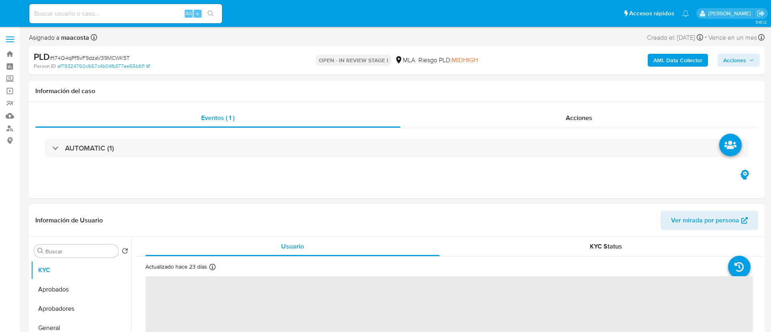
select select "10"
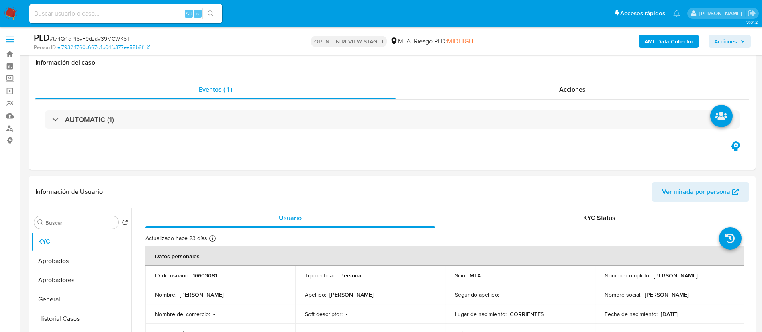
scroll to position [322, 0]
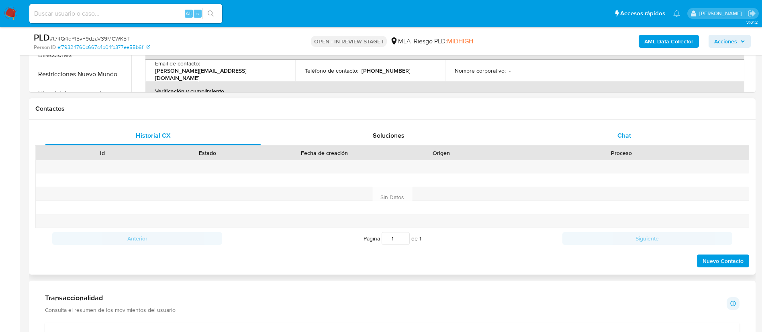
click at [639, 131] on div "Chat" at bounding box center [624, 135] width 216 height 19
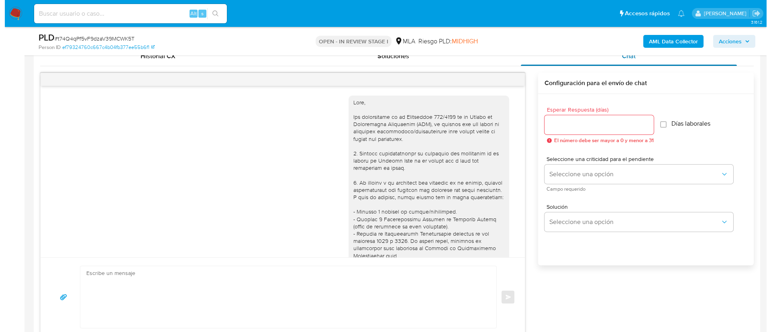
scroll to position [787, 0]
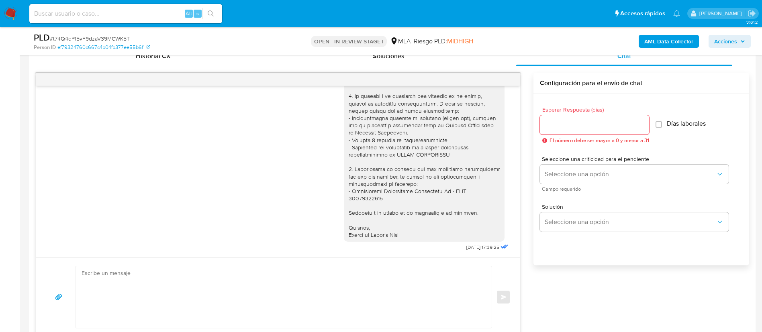
click at [661, 39] on b "AML Data Collector" at bounding box center [668, 41] width 49 height 13
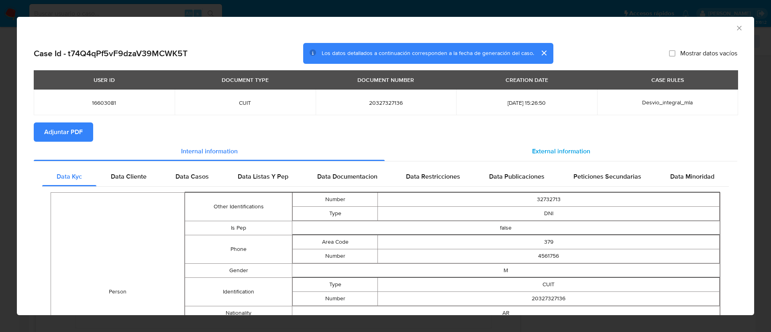
click at [559, 150] on span "External information" at bounding box center [561, 151] width 58 height 9
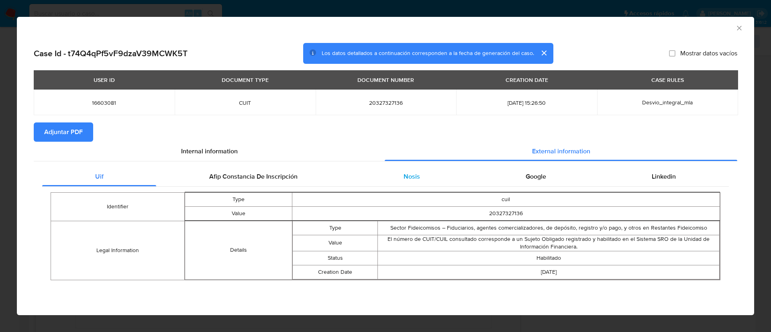
click at [415, 178] on span "Nosis" at bounding box center [412, 176] width 16 height 9
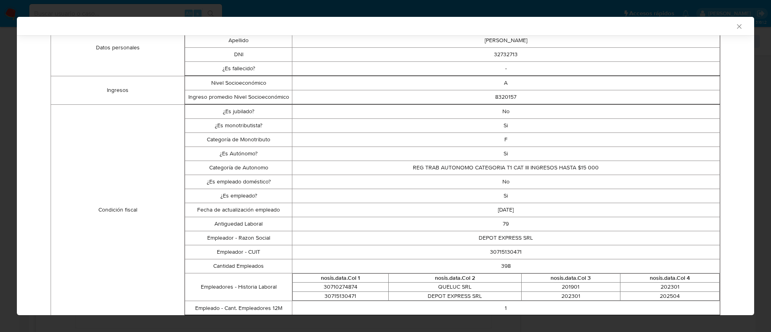
scroll to position [172, 0]
click at [494, 251] on td "30715130471" at bounding box center [506, 252] width 428 height 14
copy td "30715130471"
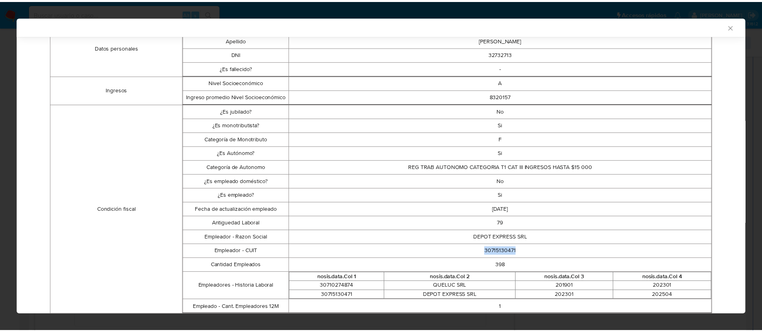
scroll to position [0, 0]
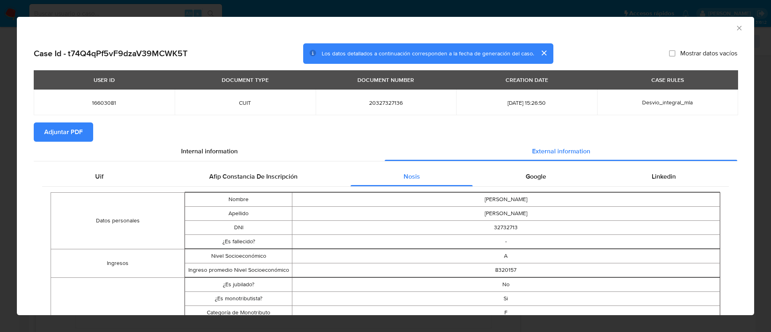
click at [410, 12] on div "AML Data Collector Case Id - t74Q4qPf5vF9dzaV39MCWK5T Los datos detallados a co…" at bounding box center [385, 166] width 771 height 332
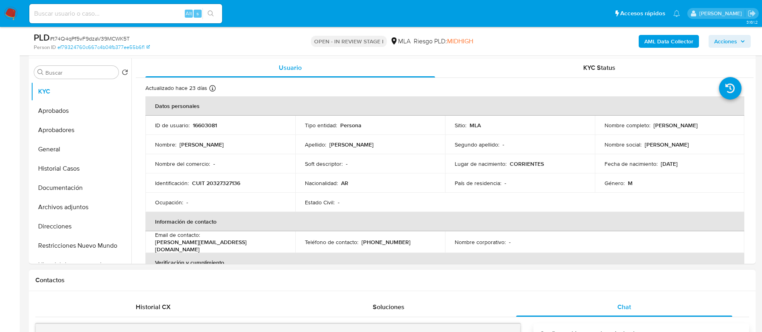
scroll to position [119, 0]
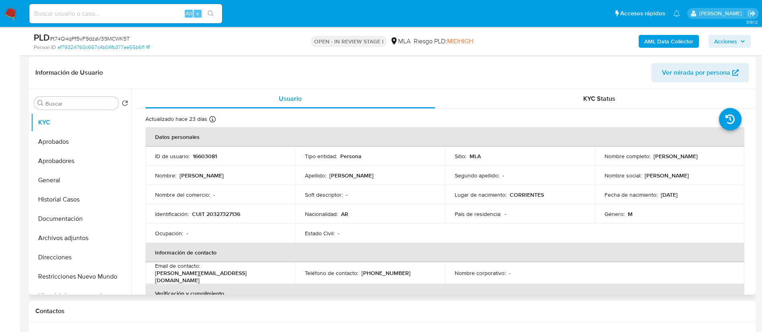
click at [678, 155] on p "Ignacio Irigoyen" at bounding box center [675, 156] width 44 height 7
copy p "Irigoyen"
drag, startPoint x: 647, startPoint y: 159, endPoint x: 703, endPoint y: 161, distance: 56.3
click at [703, 161] on td "Nombre completo : Ignacio Irigoyen" at bounding box center [670, 156] width 150 height 19
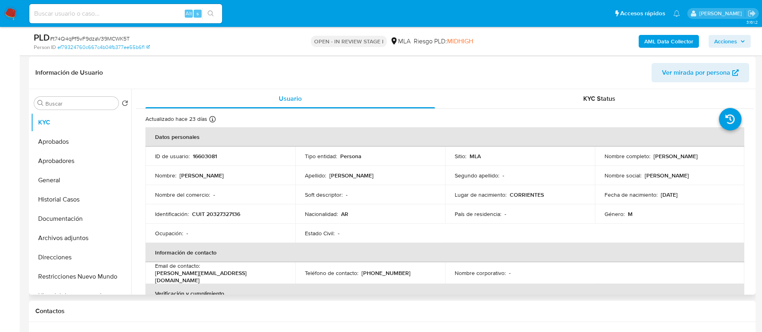
copy div ": Ignacio Irigoyen"
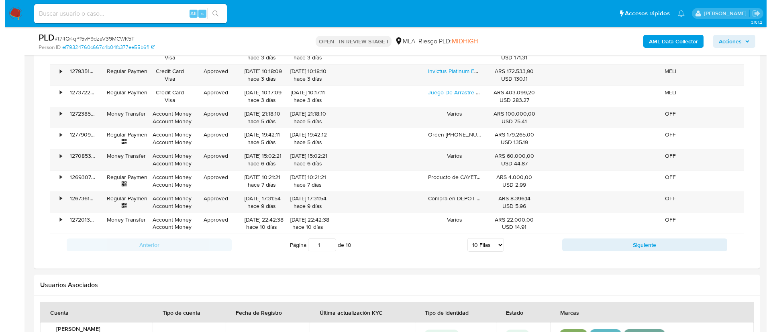
scroll to position [1229, 0]
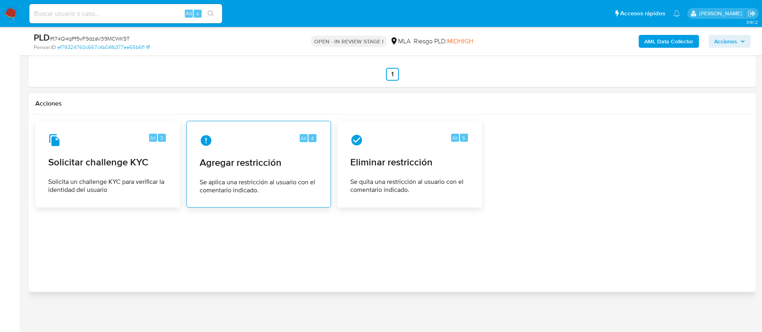
click at [275, 162] on span "Agregar restricción" at bounding box center [259, 163] width 118 height 12
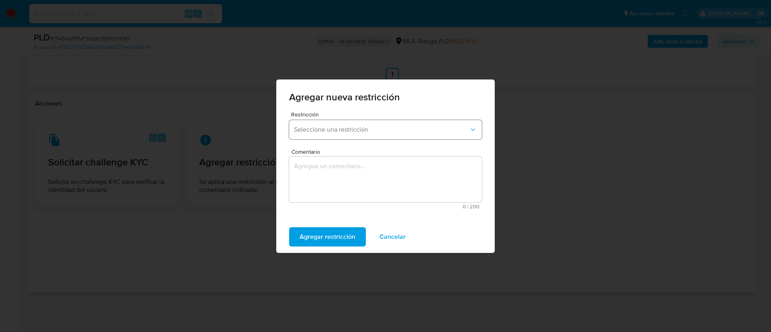
click at [322, 136] on button "Seleccione una restricción" at bounding box center [385, 129] width 193 height 19
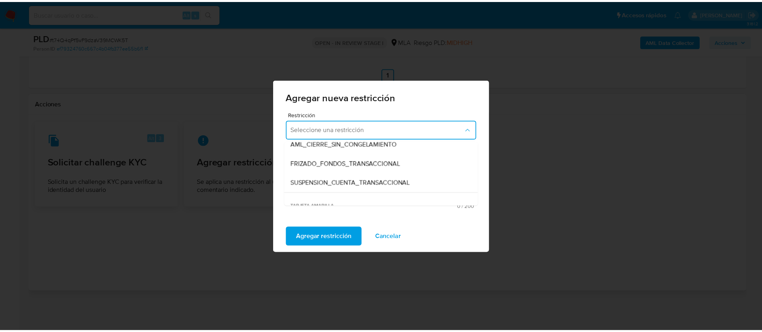
scroll to position [83, 0]
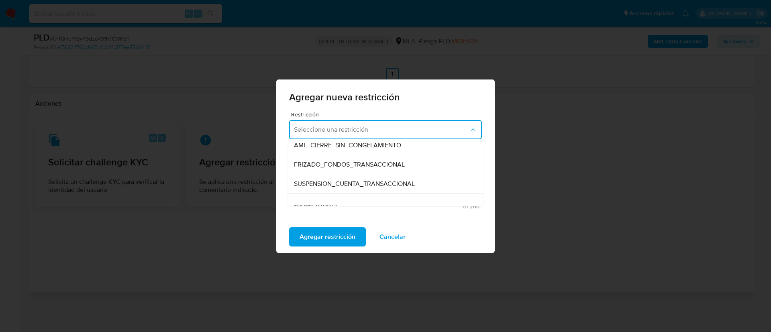
click at [327, 182] on span "SUSPENSION_CUENTA_TRANSACCIONAL" at bounding box center [354, 184] width 121 height 8
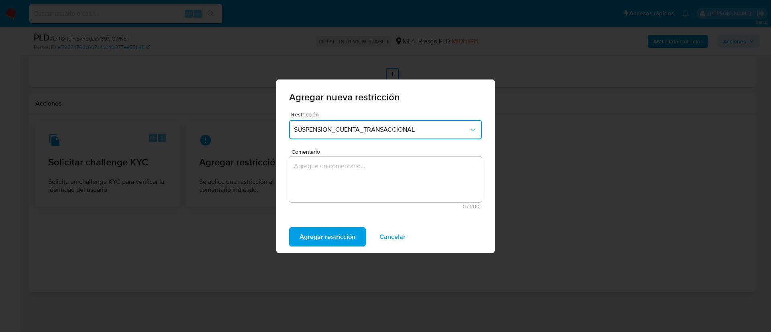
click at [327, 182] on textarea "Comentario" at bounding box center [385, 180] width 193 height 46
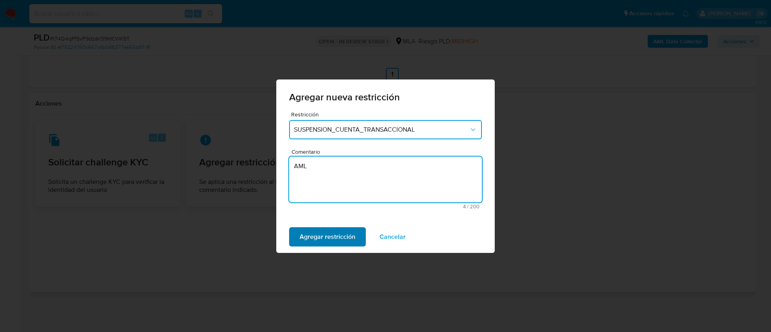
type textarea "AML"
click at [319, 237] on span "Agregar restricción" at bounding box center [328, 237] width 56 height 18
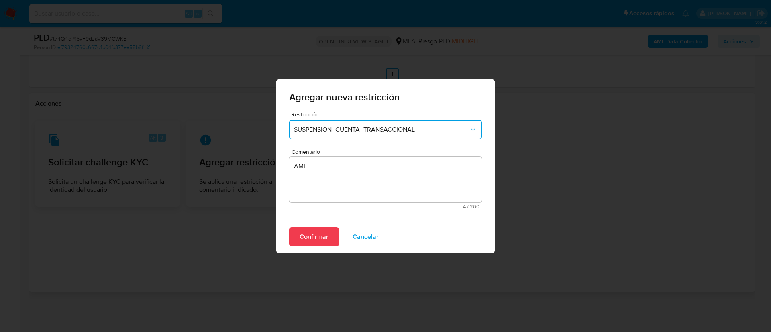
click at [311, 227] on div "Confirmar Cancelar" at bounding box center [385, 237] width 218 height 32
click at [310, 237] on span "Confirmar" at bounding box center [314, 237] width 29 height 18
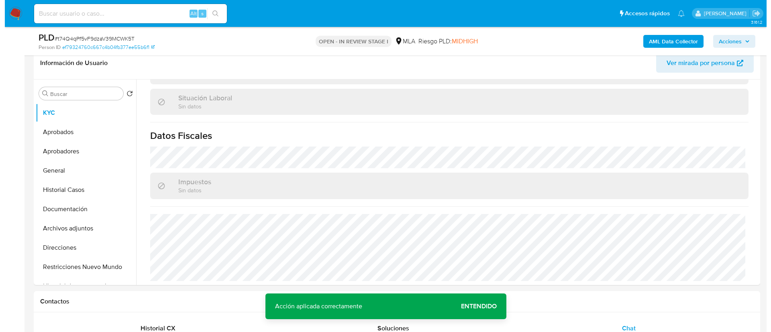
scroll to position [0, 0]
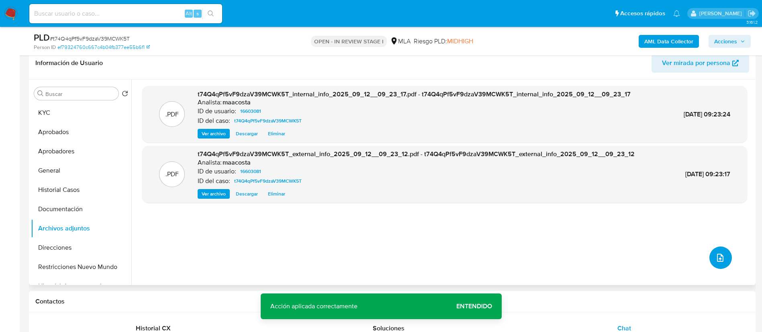
click at [716, 254] on icon "upload-file" at bounding box center [720, 258] width 10 height 10
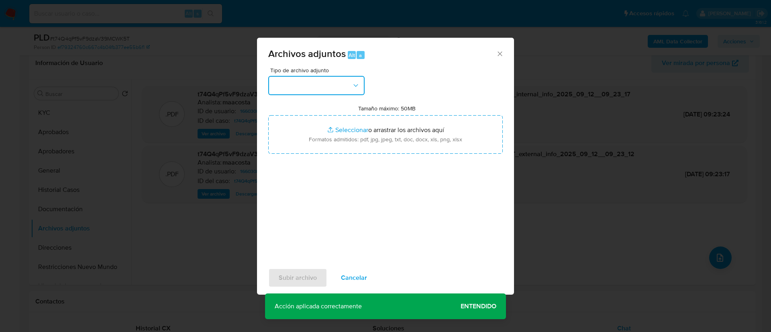
click at [303, 87] on button "button" at bounding box center [316, 85] width 96 height 19
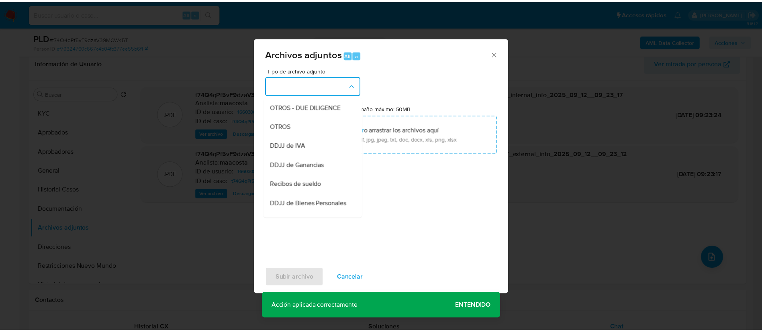
scroll to position [136, 0]
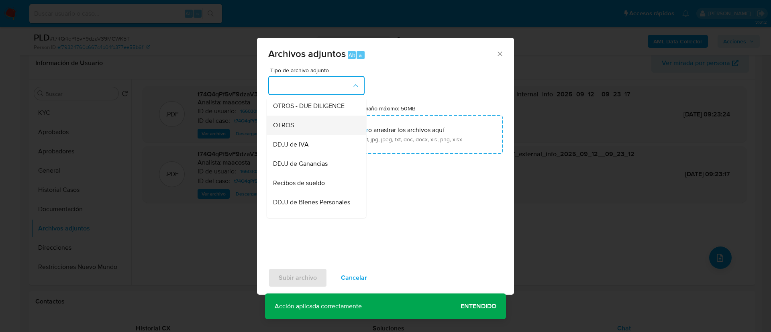
click at [280, 128] on div "OTROS" at bounding box center [314, 125] width 82 height 19
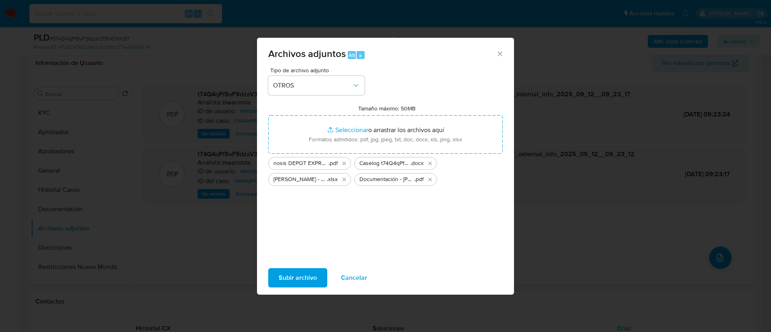
click at [296, 277] on span "Subir archivo" at bounding box center [298, 278] width 38 height 18
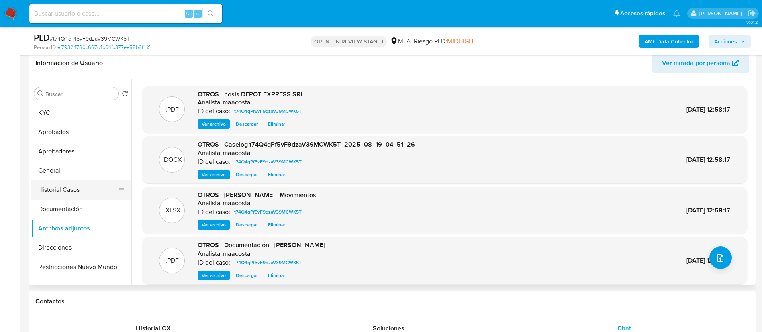
click at [76, 188] on button "Historial Casos" at bounding box center [78, 189] width 94 height 19
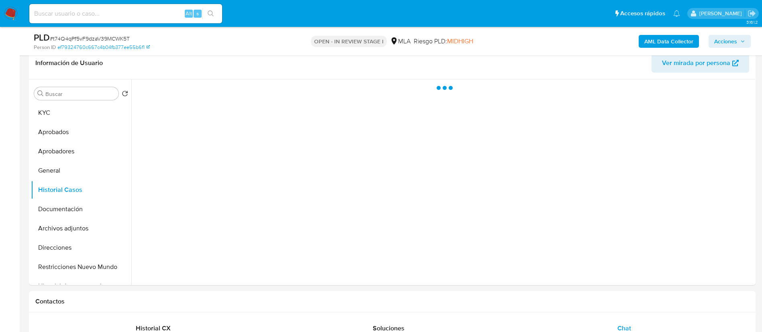
click at [729, 46] on span "Acciones" at bounding box center [725, 41] width 23 height 13
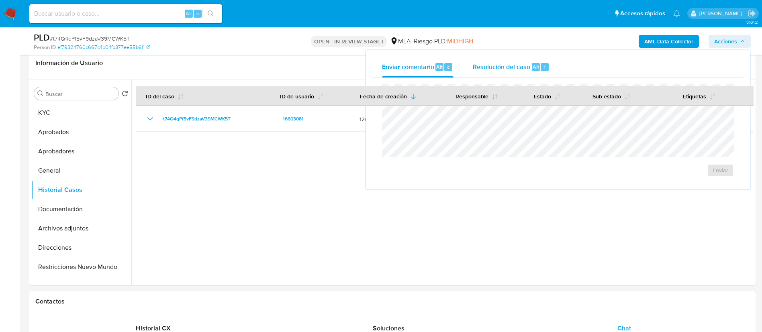
click at [501, 67] on span "Resolución del caso" at bounding box center [501, 66] width 57 height 9
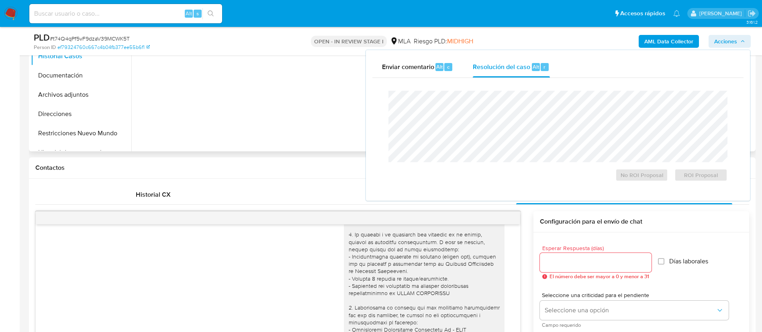
scroll to position [264, 0]
click at [700, 178] on span "ROI Proposal" at bounding box center [701, 174] width 42 height 11
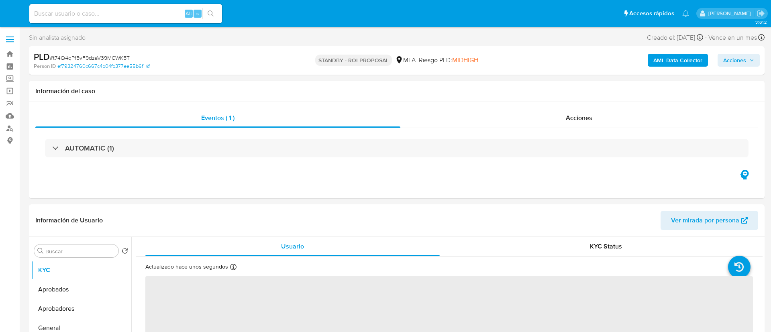
select select "10"
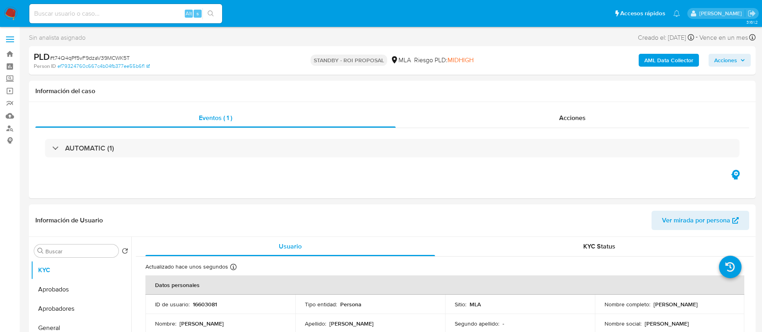
paste input "ZnD4aUM7n1QUgc8g3Akr8Sra"
click at [165, 12] on input "ZnD4aUM7n1QUgc8g3Akr8Sra" at bounding box center [125, 13] width 193 height 10
type input "ZnD4aUM7n1QUgc8g3Akr8Sra"
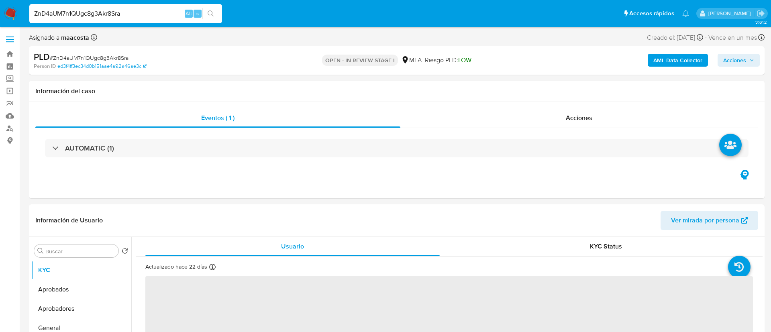
select select "10"
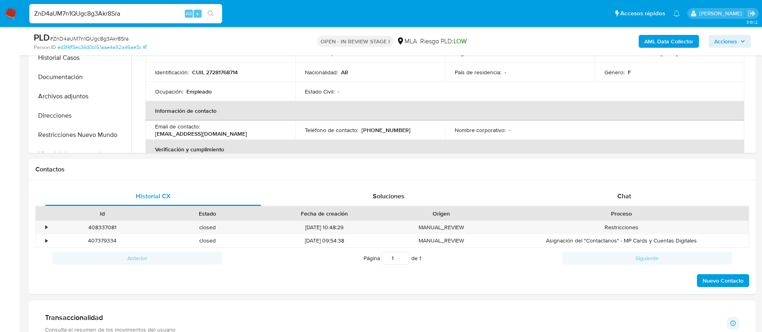
scroll to position [291, 0]
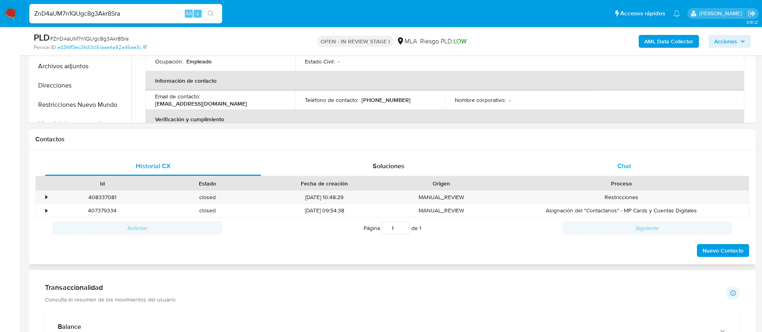
click at [650, 162] on div "Chat" at bounding box center [624, 166] width 216 height 19
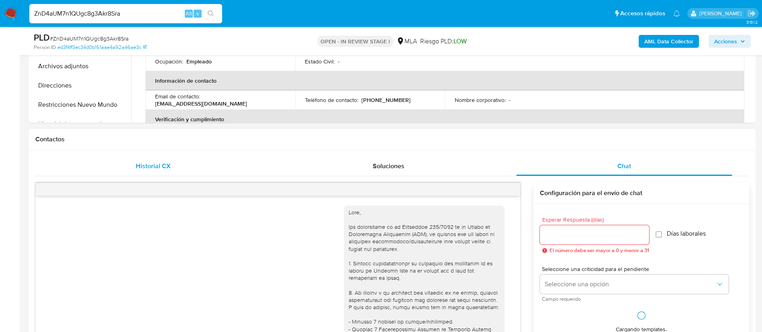
scroll to position [1486, 0]
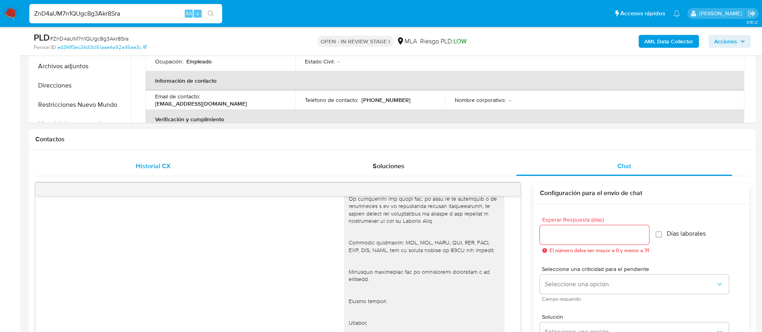
click at [159, 169] on span "Historial CX" at bounding box center [153, 165] width 35 height 9
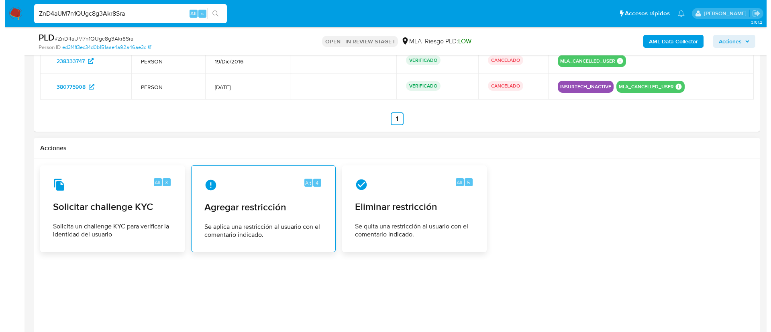
scroll to position [1092, 0]
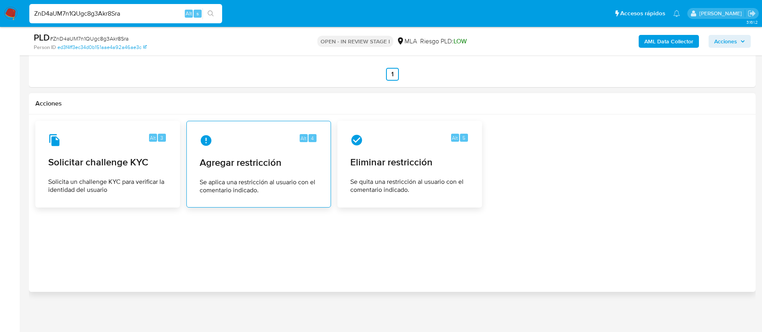
click at [251, 172] on div "Alt 4 Agregar restricción Se aplica una restricción al usuario con el comentari…" at bounding box center [258, 164] width 131 height 73
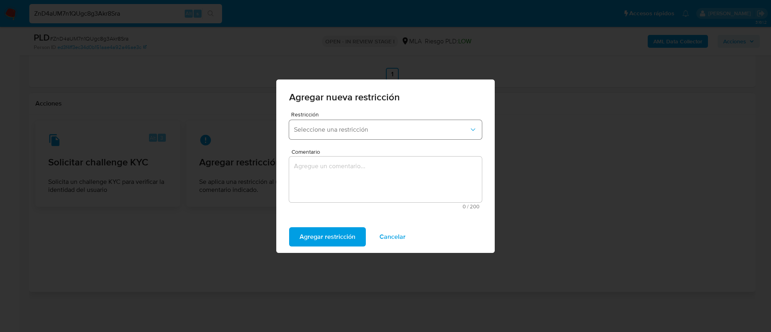
click at [335, 135] on button "Seleccione una restricción" at bounding box center [385, 129] width 193 height 19
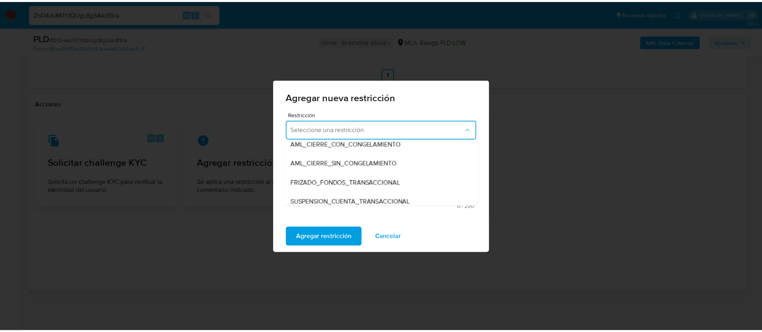
scroll to position [78, 0]
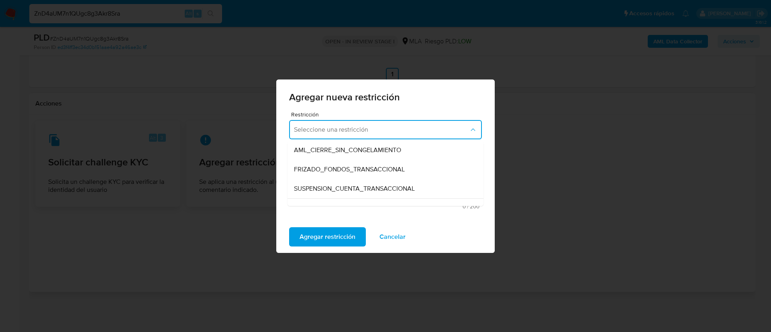
click at [335, 185] on span "SUSPENSION_CUENTA_TRANSACCIONAL" at bounding box center [354, 189] width 121 height 8
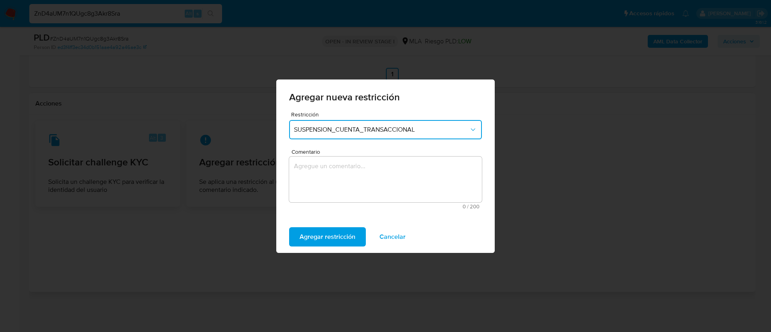
click at [335, 185] on textarea "Comentario" at bounding box center [385, 180] width 193 height 46
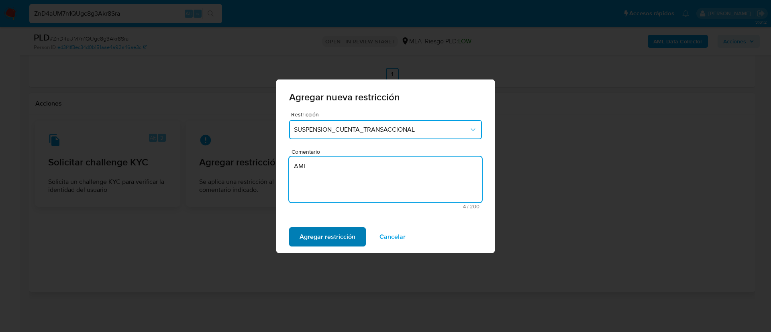
type textarea "AML"
click at [310, 233] on span "Agregar restricción" at bounding box center [328, 237] width 56 height 18
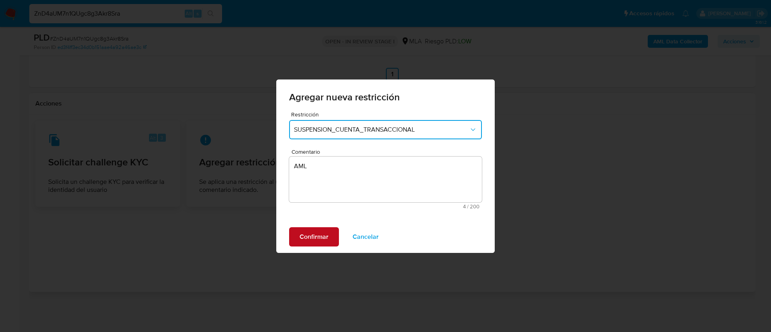
click at [316, 236] on span "Confirmar" at bounding box center [314, 237] width 29 height 18
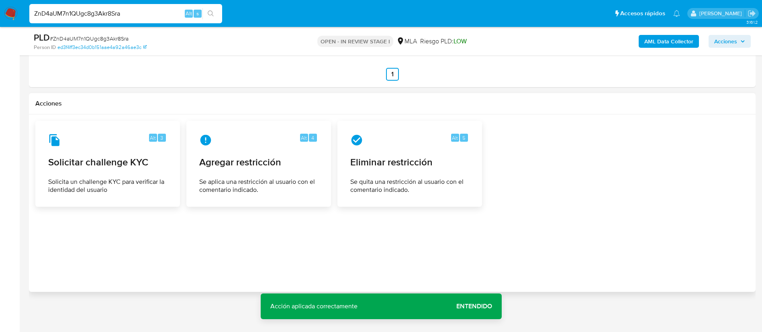
click at [124, 55] on section at bounding box center [392, 19] width 714 height 123
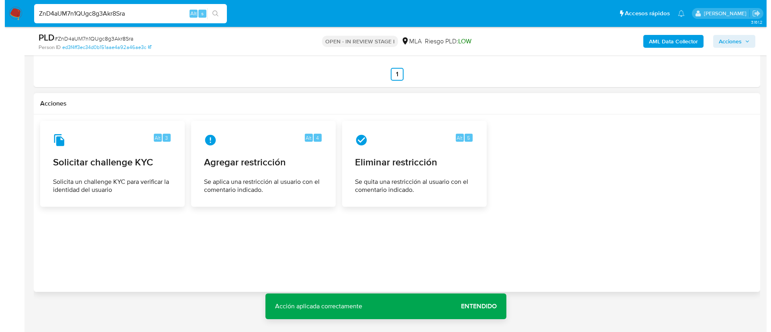
scroll to position [129, 0]
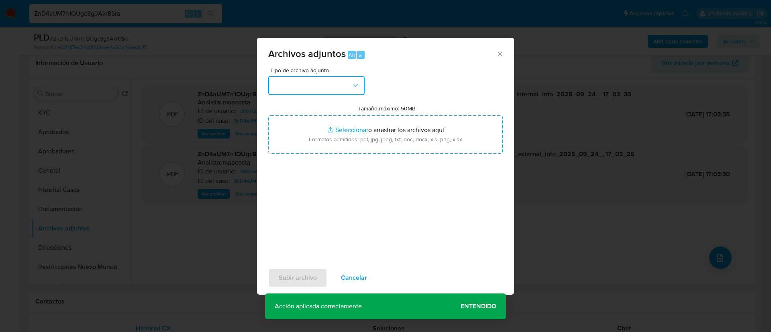
click at [311, 89] on button "button" at bounding box center [316, 85] width 96 height 19
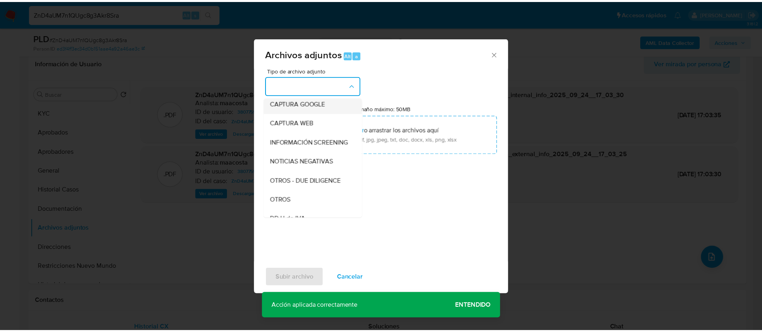
scroll to position [65, 0]
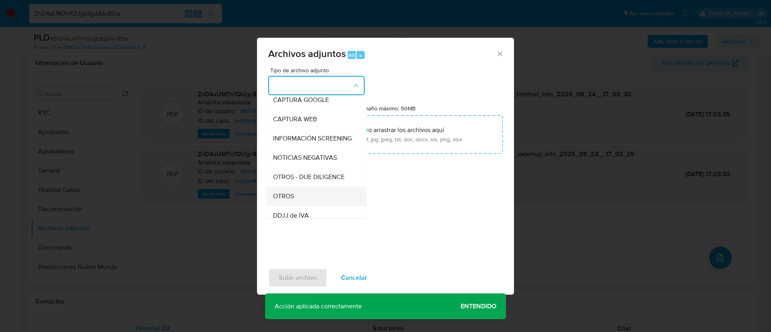
click at [288, 200] on span "OTROS" at bounding box center [283, 196] width 21 height 8
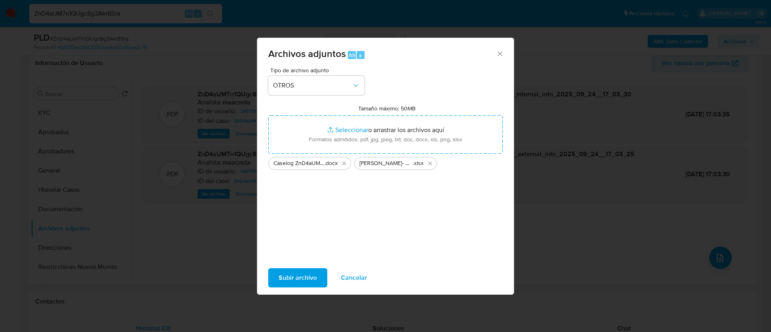
click at [294, 273] on span "Subir archivo" at bounding box center [298, 278] width 38 height 18
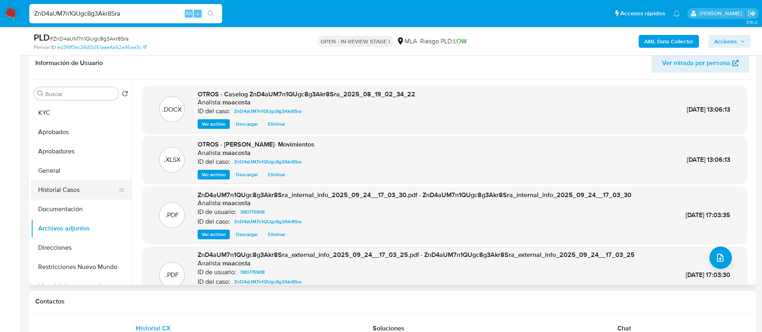
click at [60, 194] on button "Historial Casos" at bounding box center [78, 189] width 94 height 19
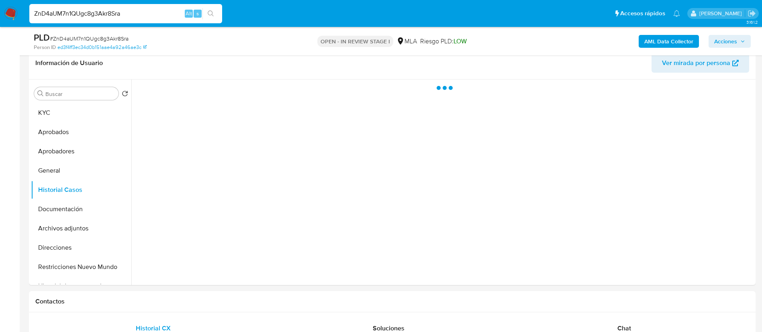
click at [743, 40] on icon "button" at bounding box center [742, 41] width 5 height 5
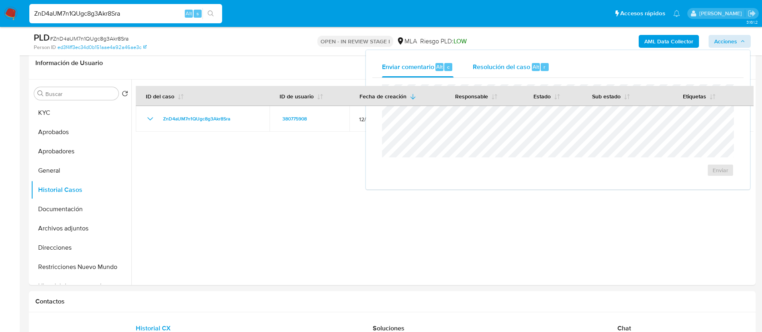
click at [523, 65] on span "Resolución del caso" at bounding box center [501, 66] width 57 height 9
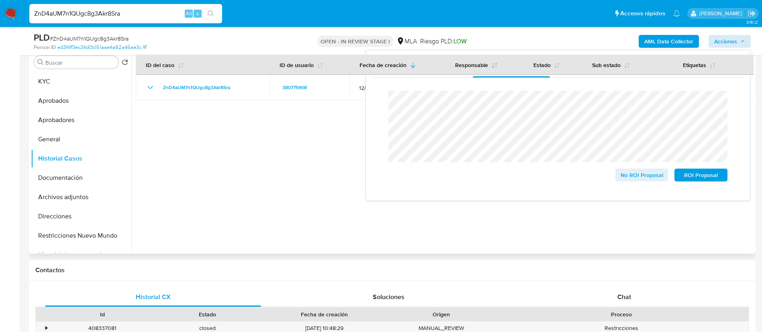
scroll to position [160, 0]
click at [717, 176] on span "ROI Proposal" at bounding box center [701, 174] width 42 height 11
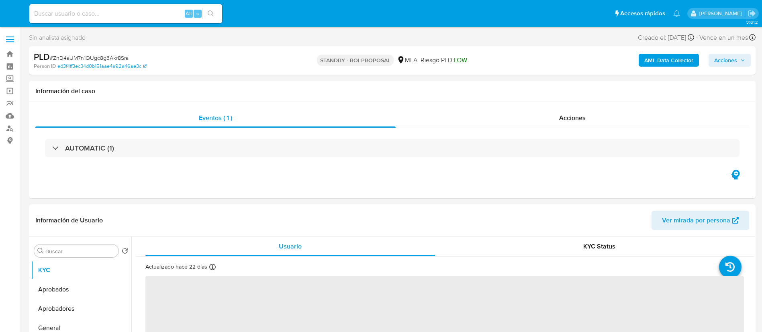
select select "10"
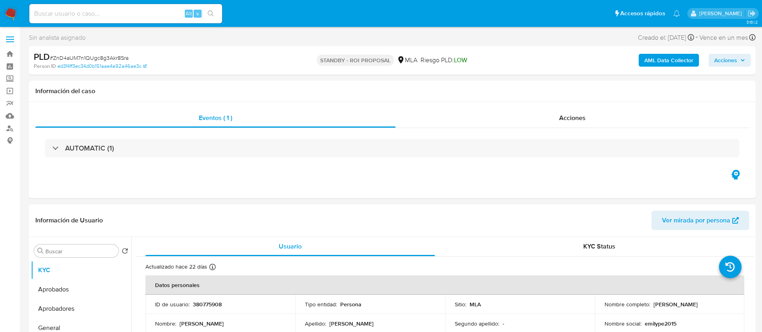
paste input "KvwAgimtcnUCEv5jaTiFQGVu"
click at [149, 16] on input "KvwAgimtcnUCEv5jaTiFQGVu" at bounding box center [125, 13] width 193 height 10
type input "KvwAgimtcnUCEv5jaTiFQGVu"
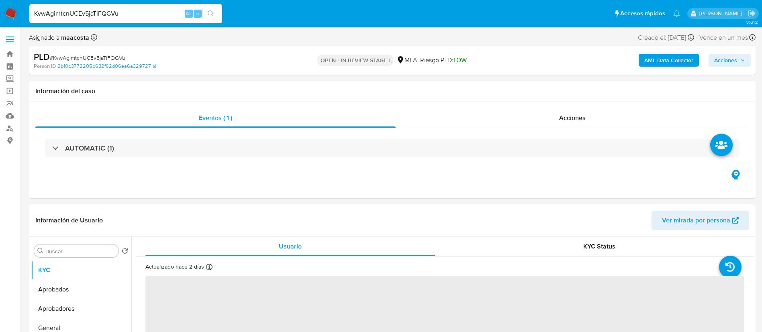
select select "10"
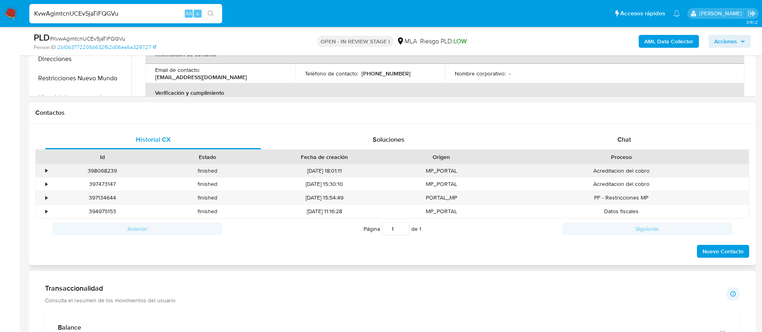
scroll to position [324, 0]
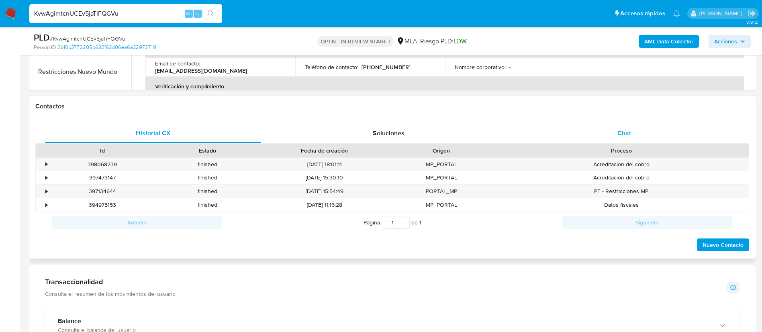
click at [612, 129] on div "Chat" at bounding box center [624, 133] width 216 height 19
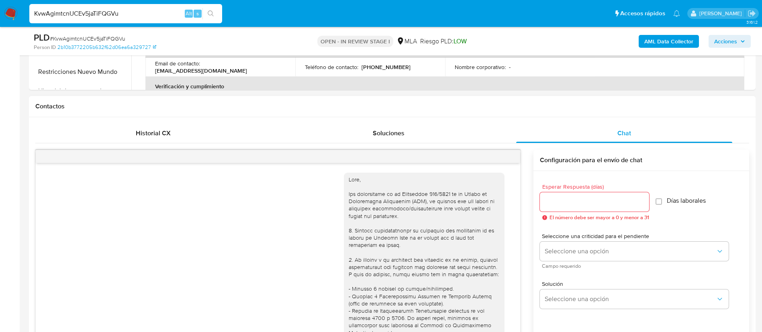
scroll to position [885, 0]
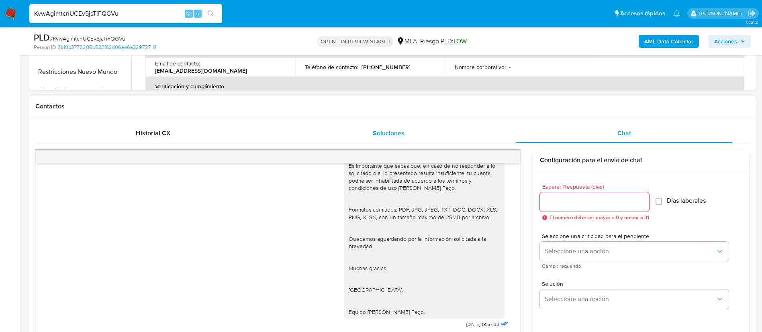
click at [448, 141] on div "Soluciones" at bounding box center [388, 133] width 216 height 19
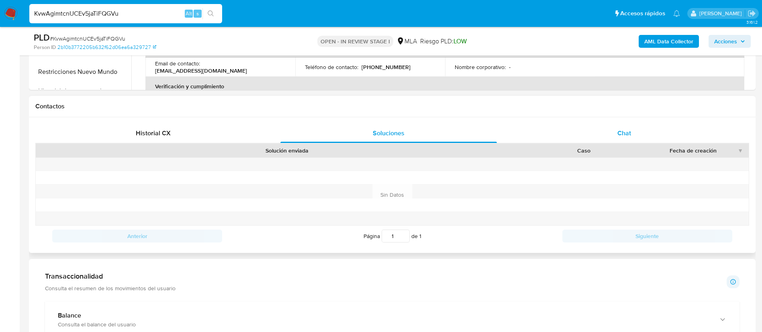
click at [633, 134] on div "Chat" at bounding box center [624, 133] width 216 height 19
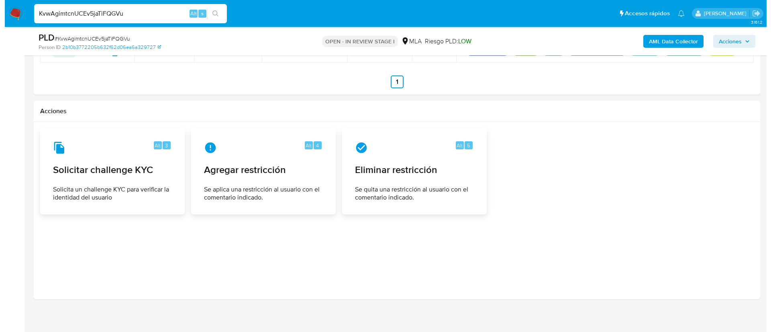
scroll to position [1229, 0]
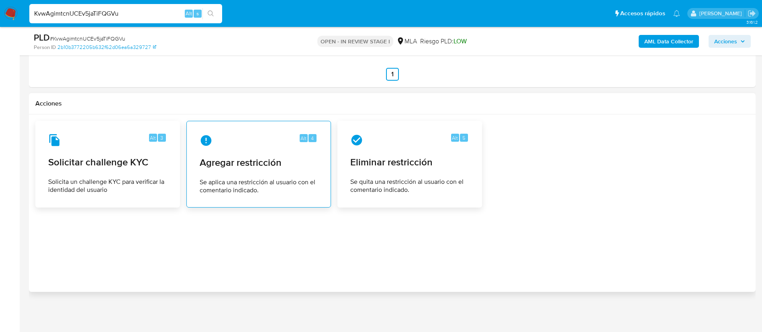
click at [225, 157] on span "Agregar restricción" at bounding box center [259, 163] width 118 height 12
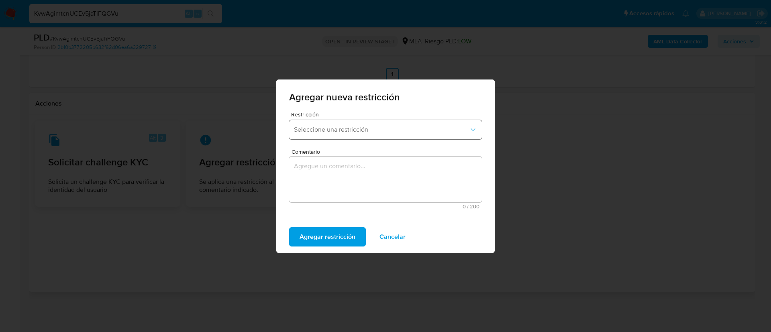
click at [342, 131] on span "Seleccione una restricción" at bounding box center [381, 130] width 175 height 8
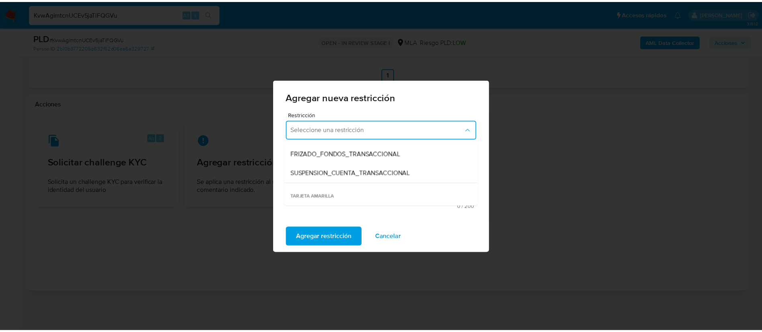
scroll to position [95, 0]
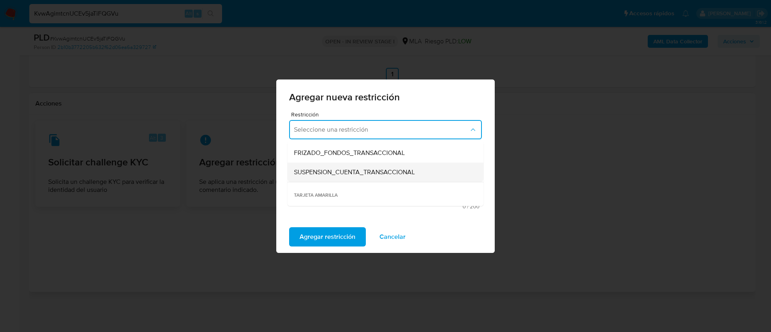
click at [339, 173] on span "SUSPENSION_CUENTA_TRANSACCIONAL" at bounding box center [354, 172] width 121 height 8
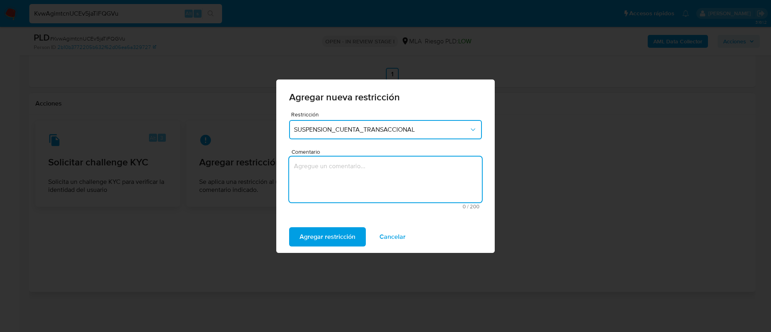
click at [339, 173] on textarea "Comentario" at bounding box center [385, 180] width 193 height 46
type textarea "AML"
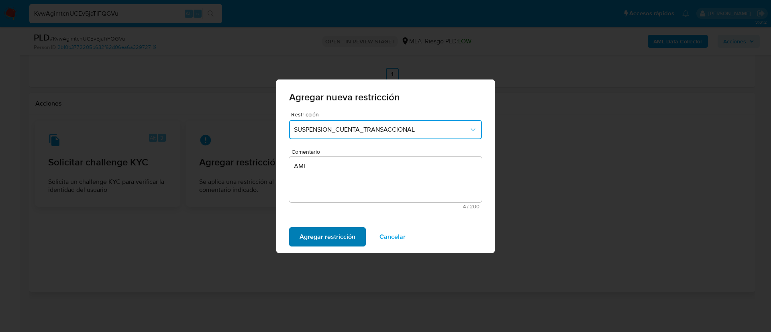
click at [320, 230] on span "Agregar restricción" at bounding box center [328, 237] width 56 height 18
click at [302, 240] on span "Confirmar" at bounding box center [314, 237] width 29 height 18
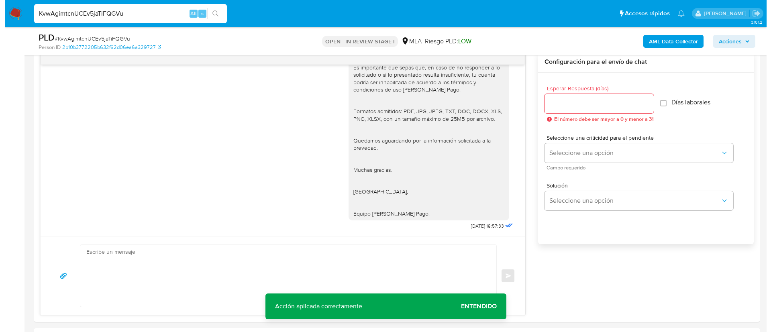
scroll to position [129, 0]
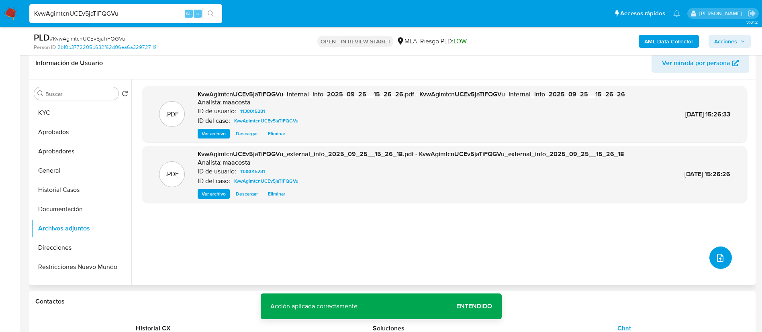
click at [715, 257] on icon "upload-file" at bounding box center [720, 258] width 10 height 10
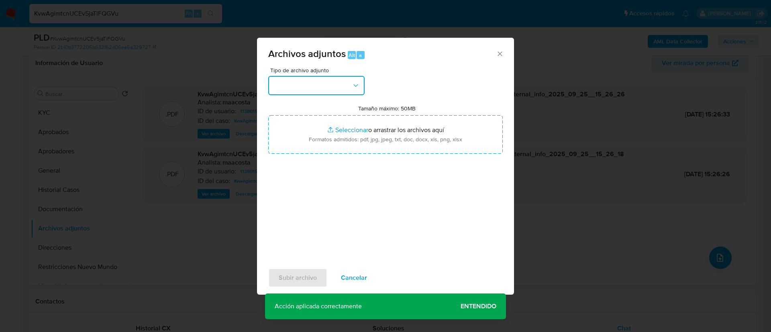
click at [317, 85] on button "button" at bounding box center [316, 85] width 96 height 19
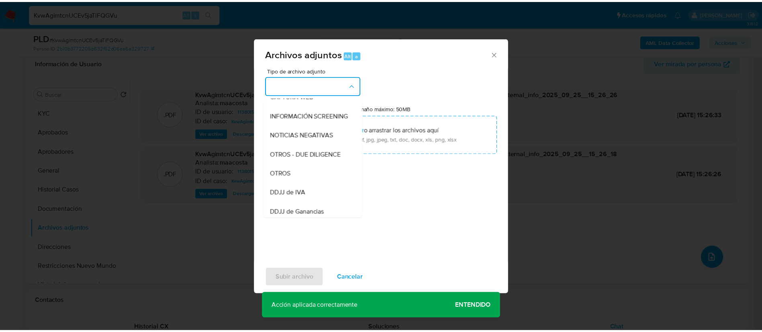
scroll to position [112, 0]
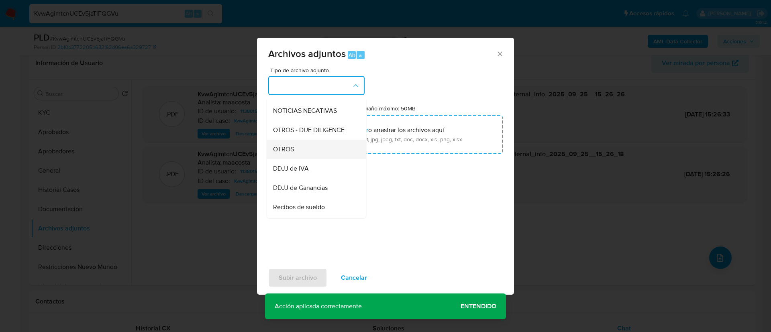
click at [284, 153] on span "OTROS" at bounding box center [283, 149] width 21 height 8
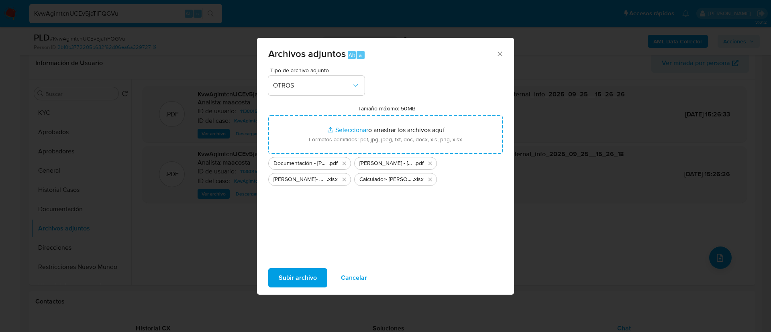
click at [308, 216] on div "Tipo de archivo adjunto OTROS Tamaño máximo: 50MB Seleccionar archivos Seleccio…" at bounding box center [385, 162] width 235 height 190
click at [432, 180] on icon "Eliminar Calculador- Ivan Ezequiel Alvarez.xlsx" at bounding box center [430, 179] width 6 height 6
click at [297, 276] on span "Subir archivo" at bounding box center [298, 278] width 38 height 18
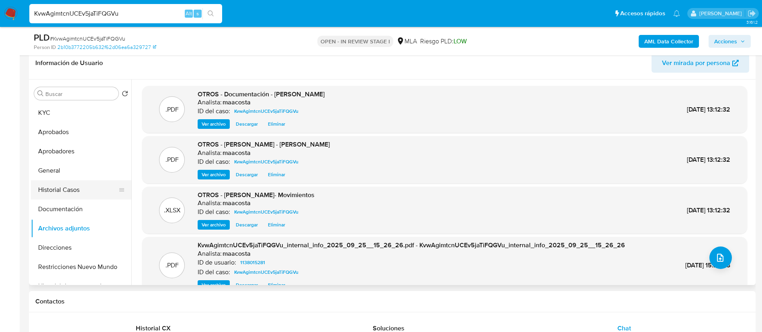
click at [81, 186] on button "Historial Casos" at bounding box center [78, 189] width 94 height 19
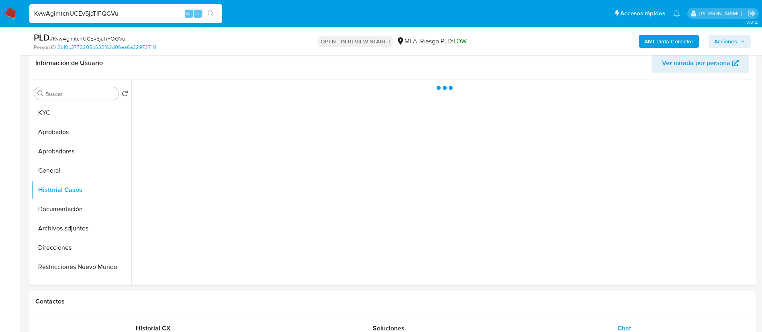
click at [731, 33] on div "AML Data Collector Acciones" at bounding box center [632, 41] width 237 height 19
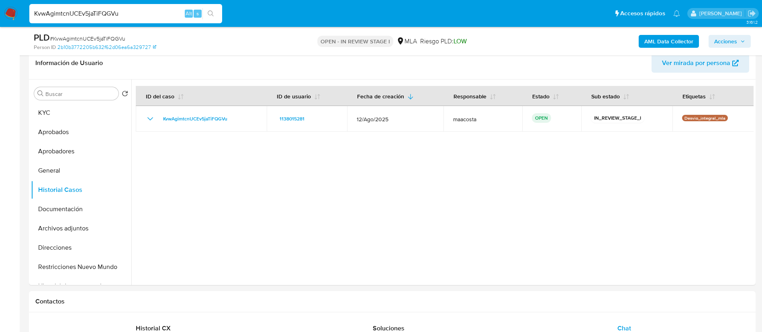
click at [730, 33] on div "AML Data Collector Acciones" at bounding box center [632, 41] width 237 height 19
click at [728, 47] on span "Acciones" at bounding box center [725, 41] width 23 height 13
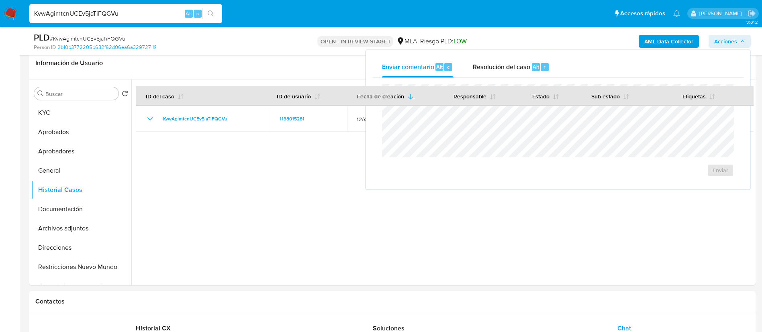
click at [728, 47] on span "Acciones" at bounding box center [725, 41] width 23 height 13
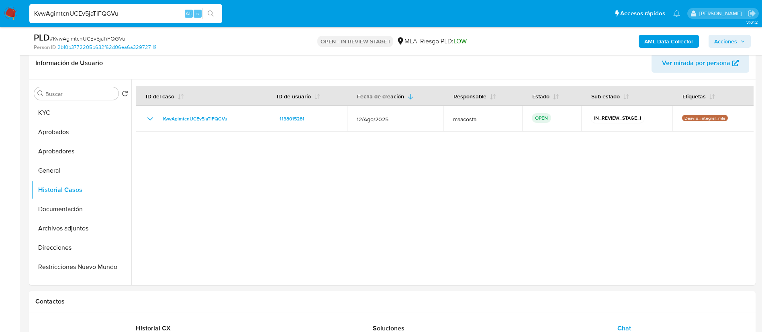
click at [715, 43] on span "Acciones" at bounding box center [725, 41] width 23 height 13
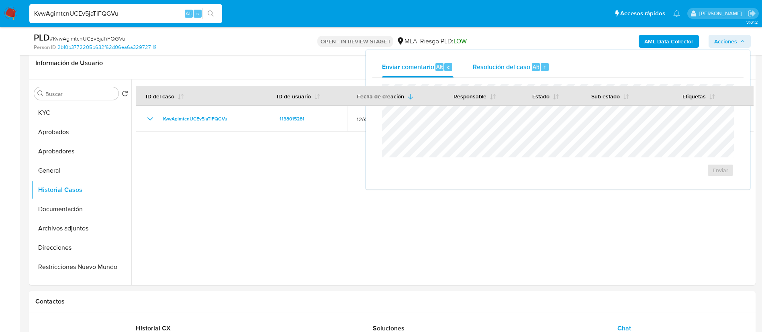
click at [518, 67] on span "Resolución del caso" at bounding box center [501, 66] width 57 height 9
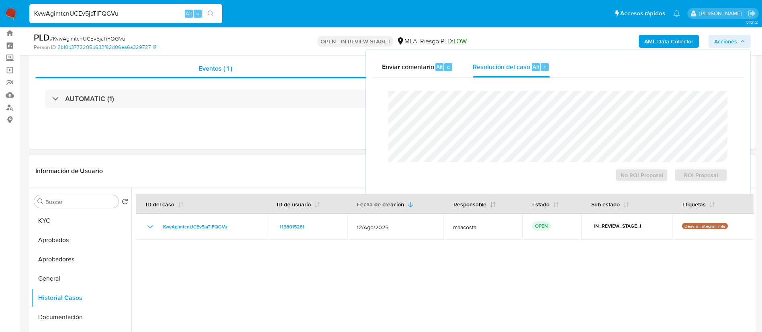
scroll to position [19, 0]
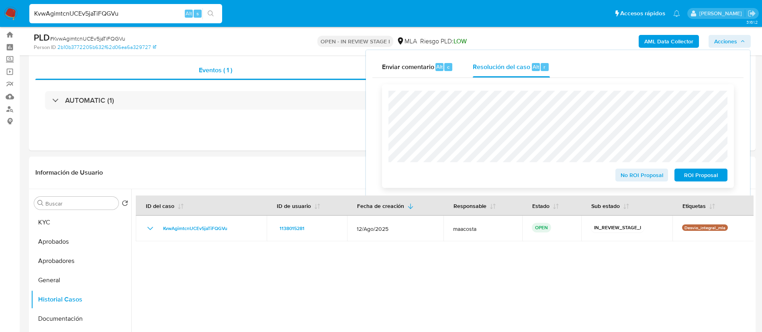
click at [692, 177] on span "ROI Proposal" at bounding box center [701, 174] width 42 height 11
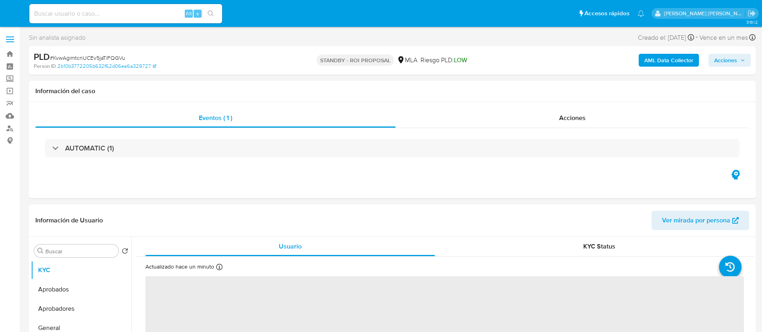
select select "10"
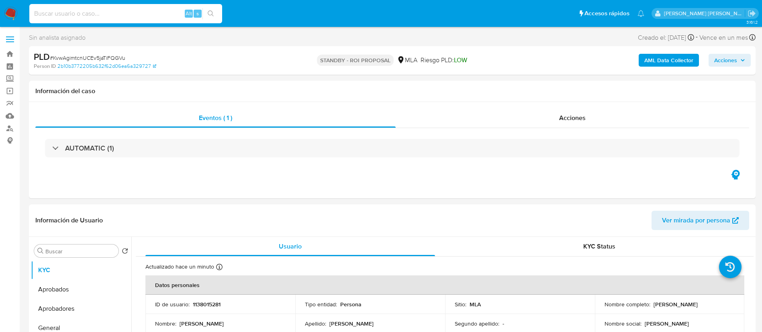
paste input "pwHDZcDyuyGlKkcPH1WVOuFl"
click at [125, 16] on input "pwHDZcDyuyGlKkcPH1WVOuFl" at bounding box center [125, 13] width 193 height 10
type input "pwHDZcDyuyGlKkcPH1WVOuFl"
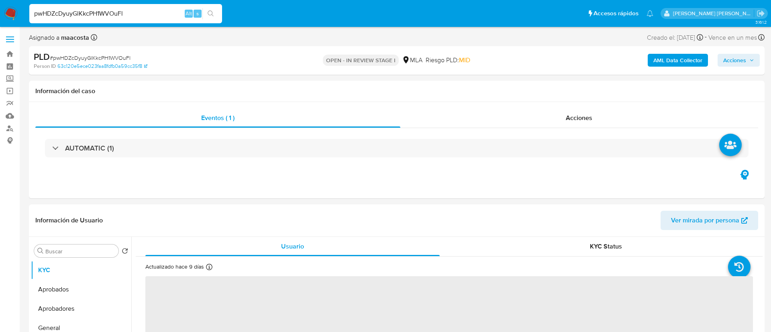
select select "10"
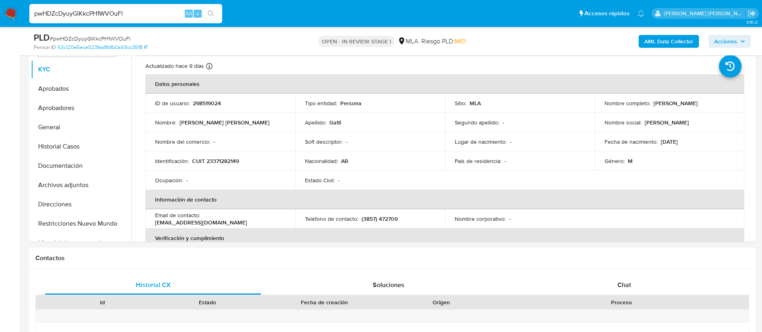
scroll to position [227, 0]
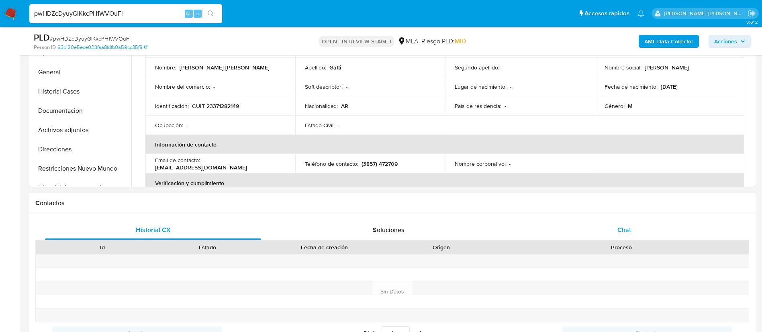
click at [618, 231] on span "Chat" at bounding box center [624, 229] width 14 height 9
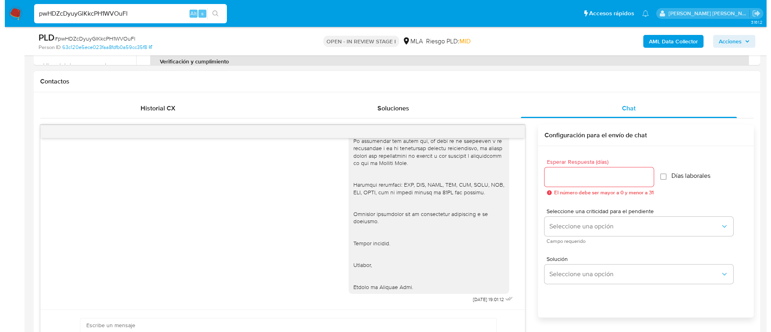
scroll to position [129, 0]
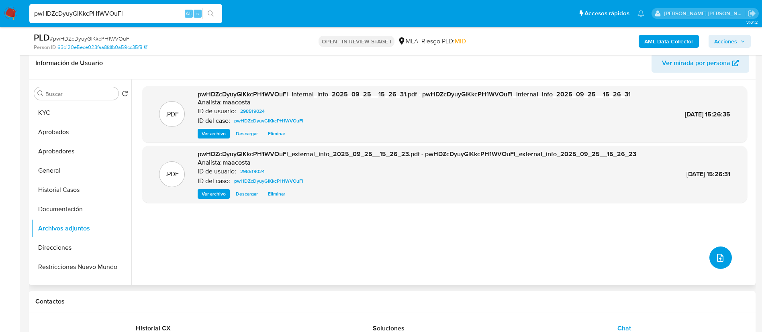
click at [717, 258] on icon "upload-file" at bounding box center [720, 258] width 10 height 10
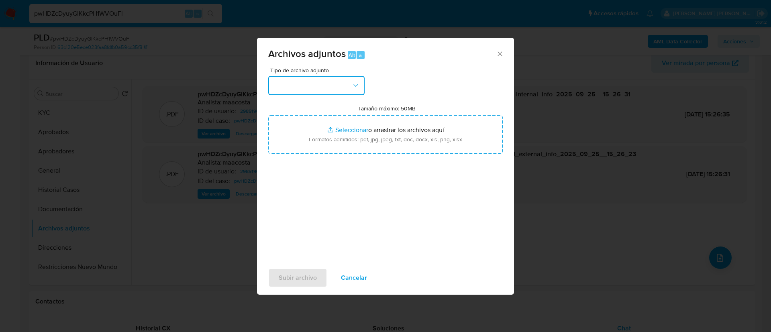
click at [358, 87] on icon "button" at bounding box center [356, 86] width 8 height 8
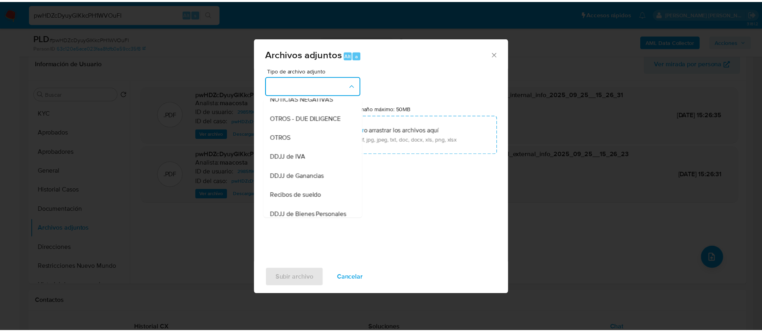
scroll to position [126, 0]
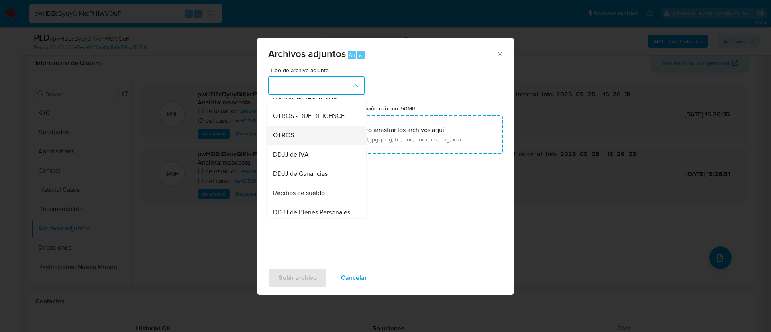
click at [291, 139] on span "OTROS" at bounding box center [283, 135] width 21 height 8
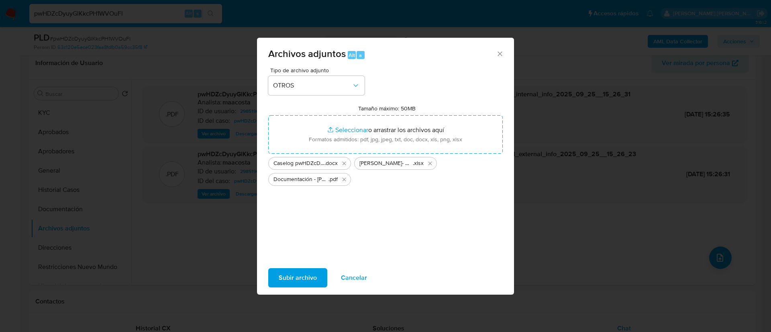
click at [296, 273] on span "Subir archivo" at bounding box center [298, 278] width 38 height 18
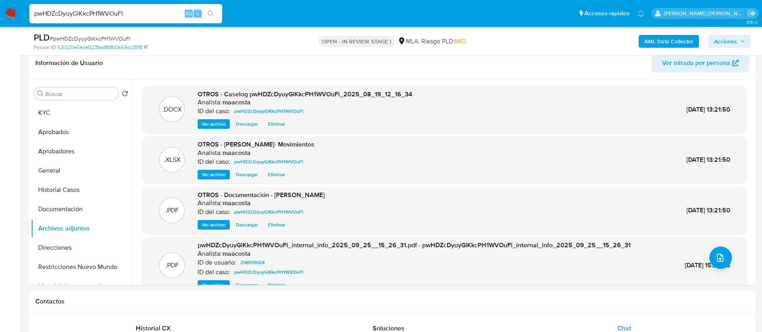
click at [78, 188] on button "Historial Casos" at bounding box center [81, 189] width 100 height 19
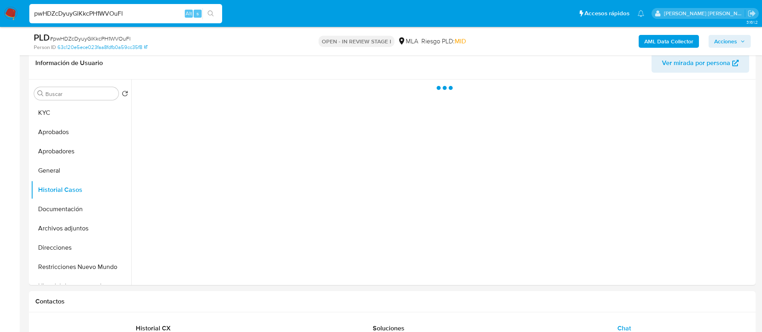
click at [732, 42] on span "Acciones" at bounding box center [725, 41] width 23 height 13
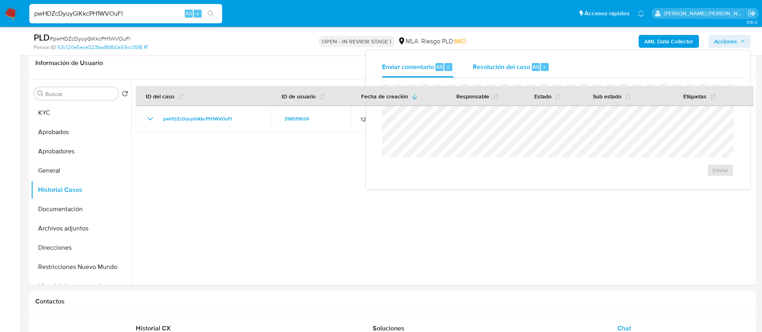
click at [519, 63] on span "Resolución del caso" at bounding box center [501, 66] width 57 height 9
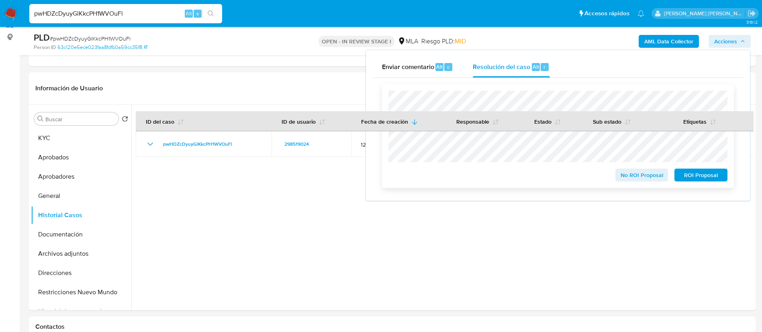
scroll to position [105, 0]
click at [633, 176] on span "No ROI Proposal" at bounding box center [642, 174] width 42 height 11
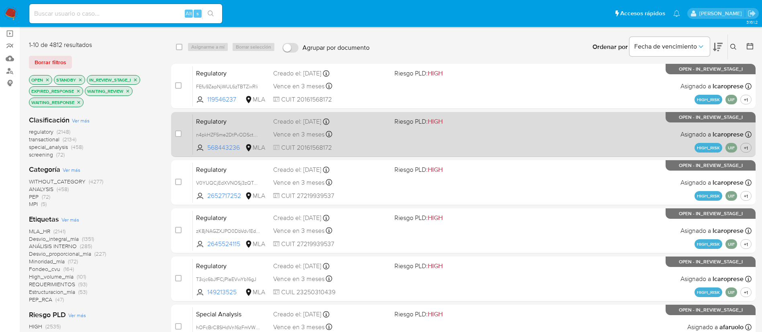
scroll to position [53, 0]
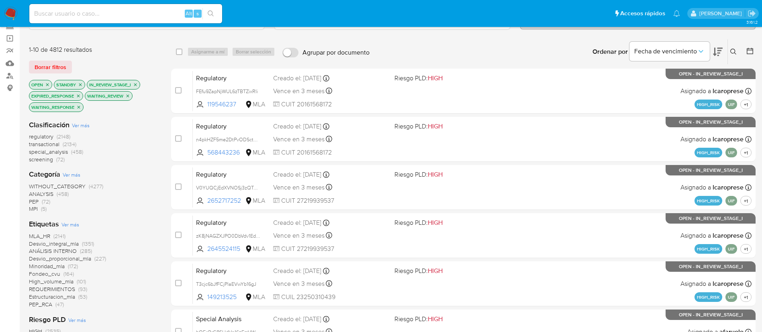
click at [748, 52] on icon at bounding box center [750, 51] width 8 height 8
click at [751, 51] on icon at bounding box center [750, 51] width 8 height 8
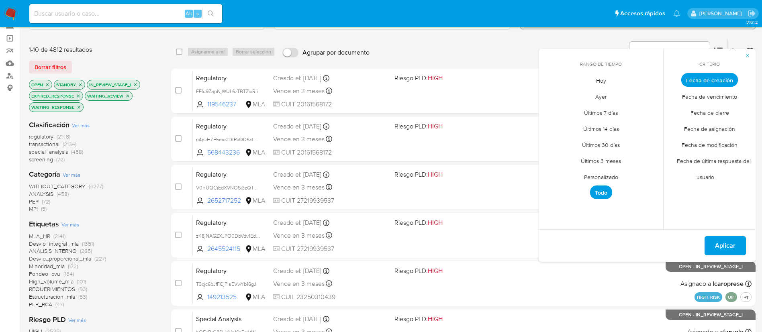
drag, startPoint x: 608, startPoint y: 183, endPoint x: 609, endPoint y: 177, distance: 6.1
click at [609, 177] on span "Personalizado" at bounding box center [601, 177] width 51 height 16
click at [551, 100] on div "octubre 2025 octubre 2025 lun lunes mar martes mié miércoles jue jueves vie vie…" at bounding box center [600, 142] width 109 height 105
click at [551, 96] on icon "Mes anterior" at bounding box center [551, 95] width 10 height 10
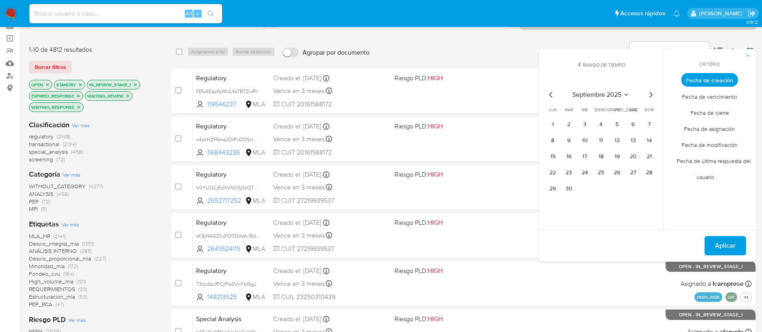
click at [551, 96] on icon "Mes anterior" at bounding box center [551, 95] width 10 height 10
click at [614, 120] on button "1" at bounding box center [617, 124] width 13 height 13
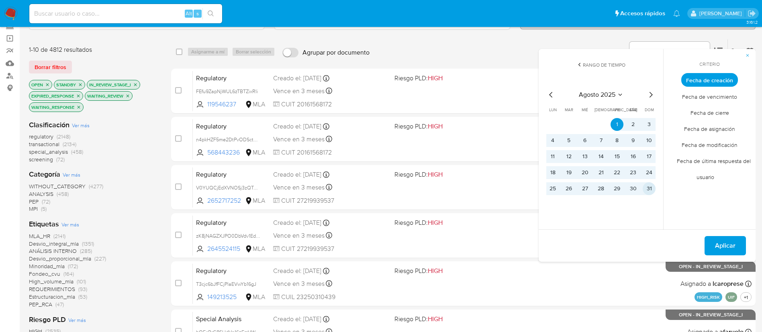
click at [646, 186] on button "31" at bounding box center [649, 188] width 13 height 13
click at [725, 242] on span "Aplicar" at bounding box center [725, 246] width 20 height 18
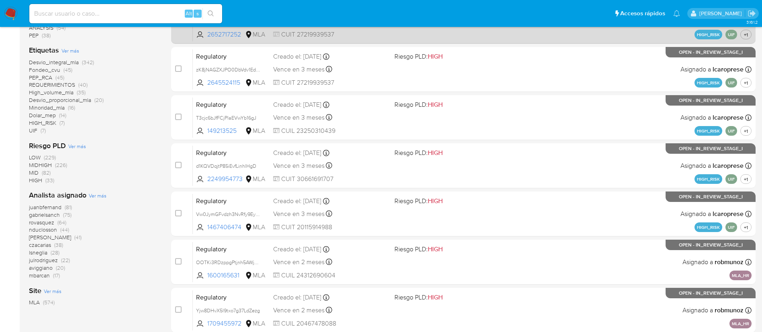
scroll to position [242, 0]
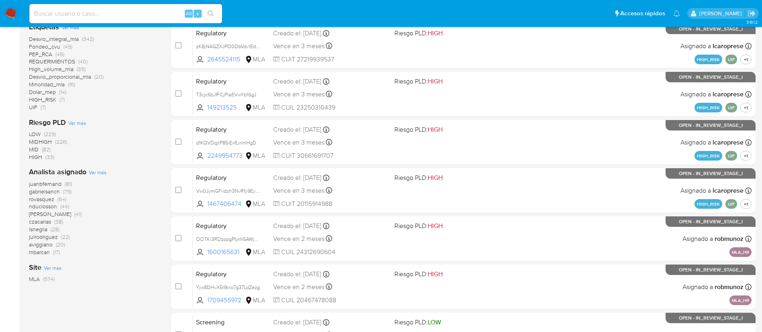
click at [105, 169] on span "Ver más" at bounding box center [98, 172] width 18 height 7
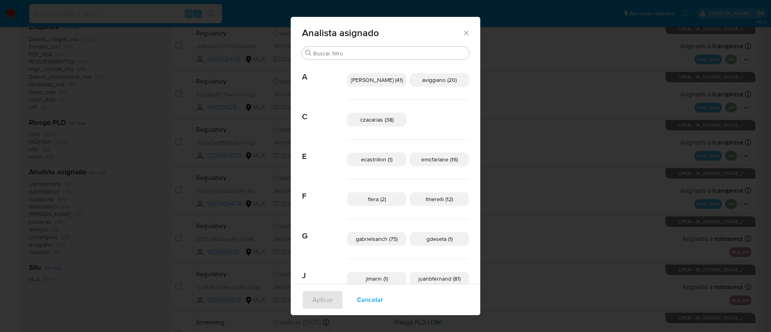
click at [99, 161] on div "Analista asignado Buscar A amedzovich (41) aviggiano (20) C czacarias (38) E ec…" at bounding box center [385, 166] width 771 height 332
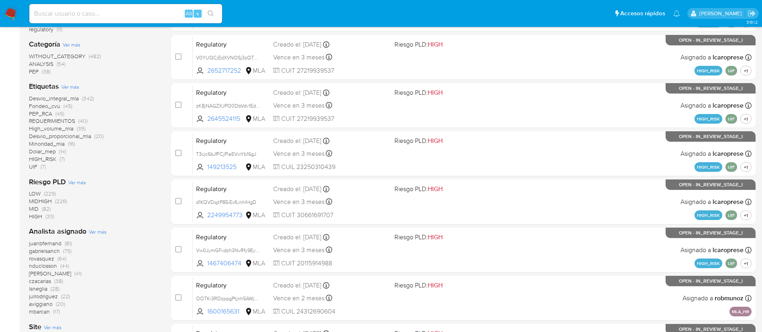
scroll to position [186, 0]
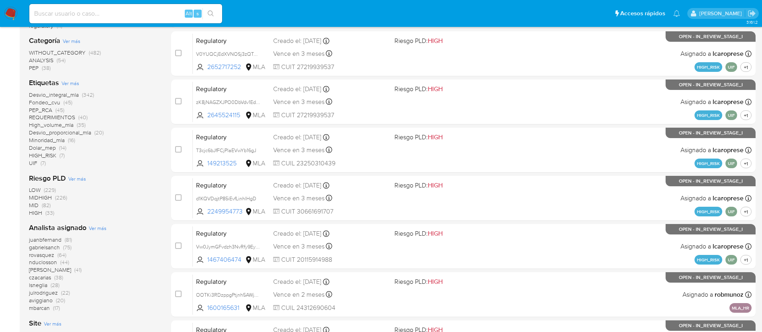
click at [66, 117] on span "REQUERIMIENTOS" at bounding box center [52, 117] width 46 height 8
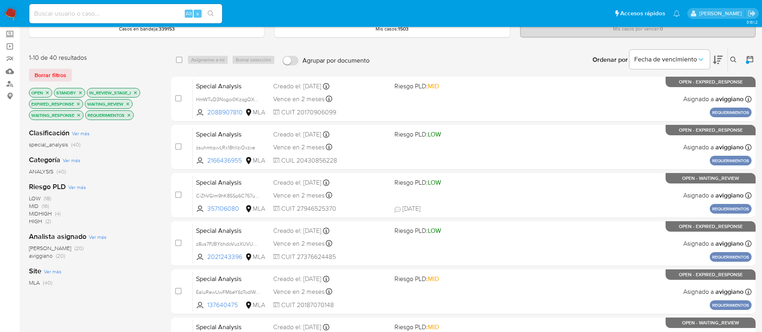
scroll to position [39, 0]
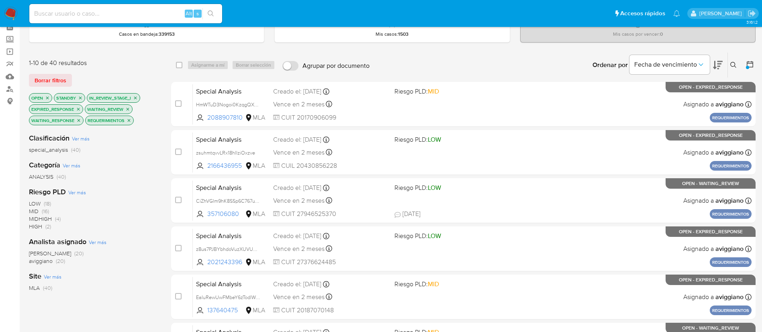
click at [129, 123] on p "REQUERIMIENTOS" at bounding box center [110, 120] width 48 height 9
click at [129, 120] on icon "close-filter" at bounding box center [129, 120] width 3 height 3
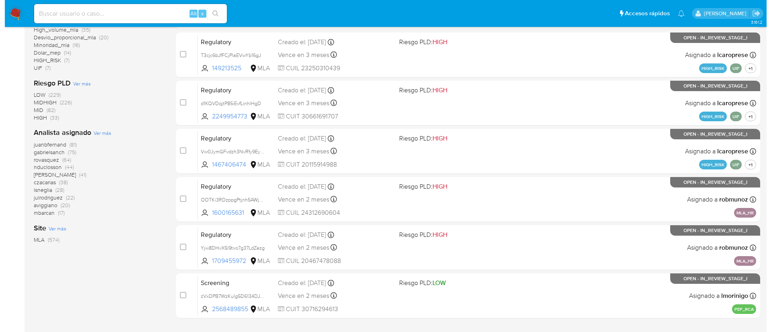
scroll to position [307, 0]
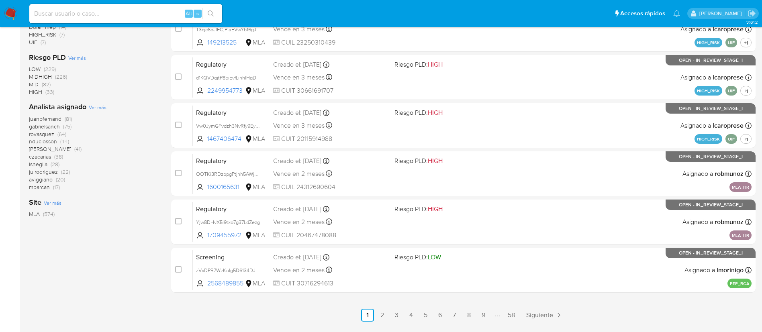
click at [101, 109] on span "Ver más" at bounding box center [98, 107] width 18 height 7
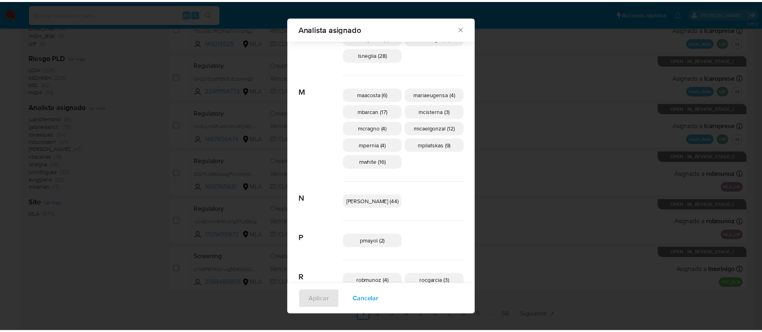
scroll to position [292, 0]
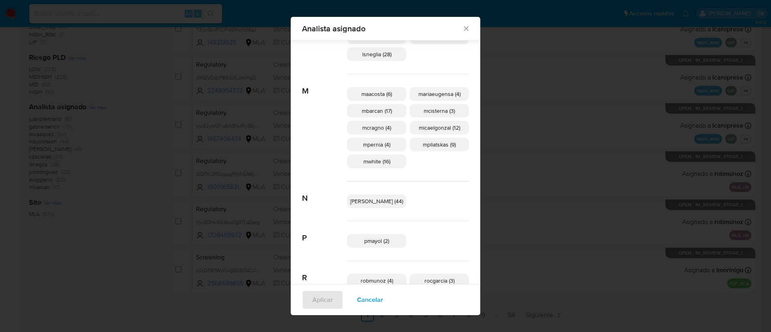
click at [592, 123] on div "Analista asignado Buscar A amedzovich (41) aviggiano (20) C czacarias (38) E ec…" at bounding box center [385, 166] width 771 height 332
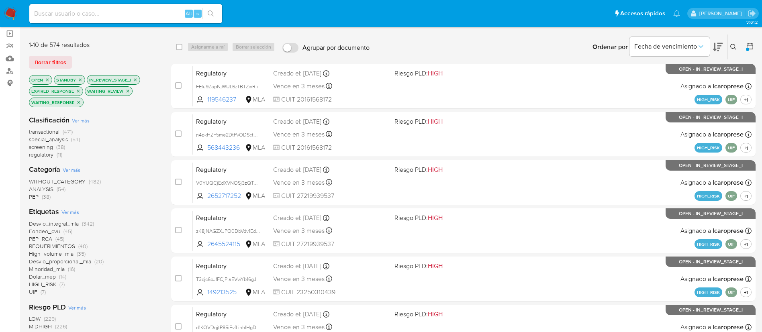
scroll to position [33, 0]
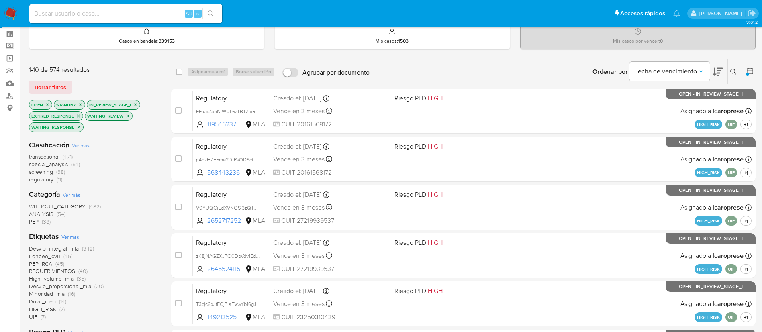
click at [747, 73] on div at bounding box center [747, 74] width 3 height 3
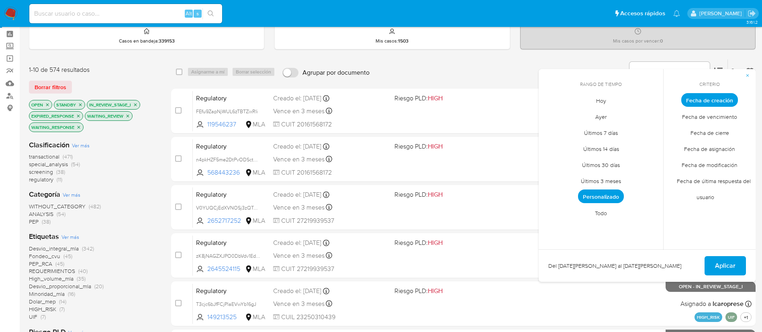
click at [606, 196] on span "Personalizado" at bounding box center [601, 197] width 46 height 14
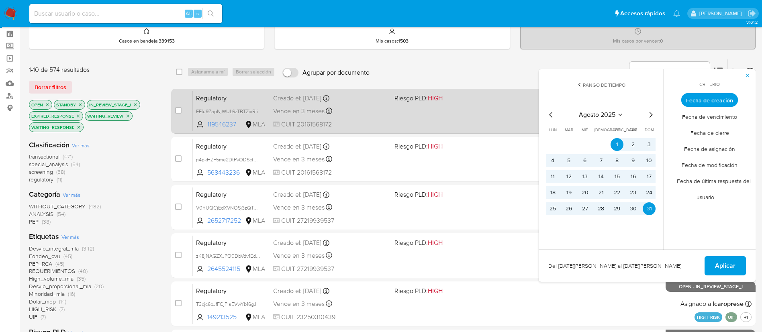
click at [388, 130] on div "Regulatory FEfu9ZapNjWUL6zTBTZixRIi 119546237 MLA Riesgo PLD: HIGH Creado el: 2…" at bounding box center [472, 111] width 559 height 41
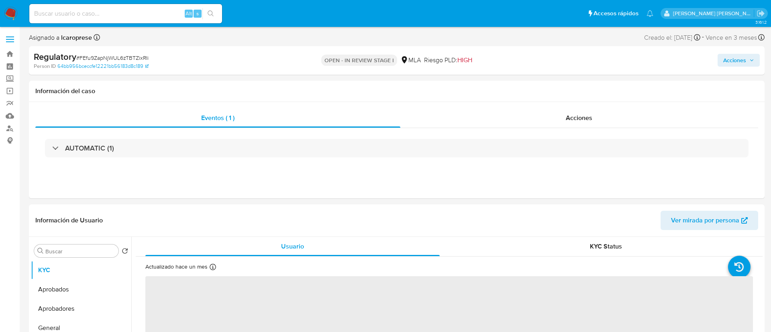
select select "10"
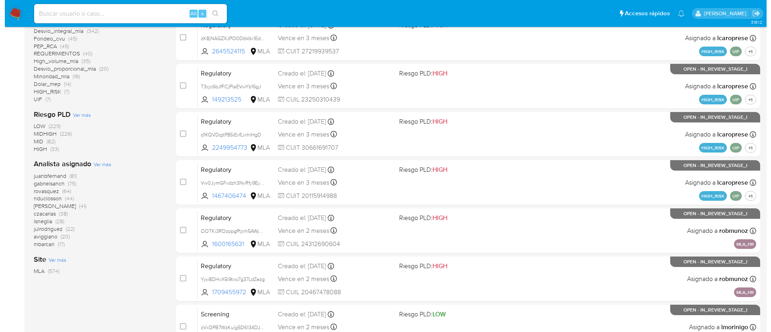
scroll to position [251, 0]
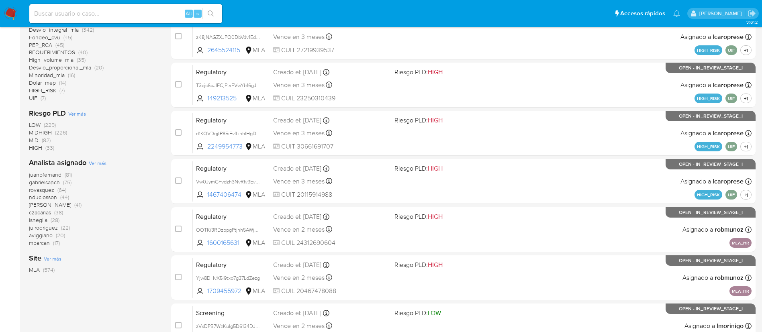
click at [98, 163] on span "Ver más" at bounding box center [98, 162] width 18 height 7
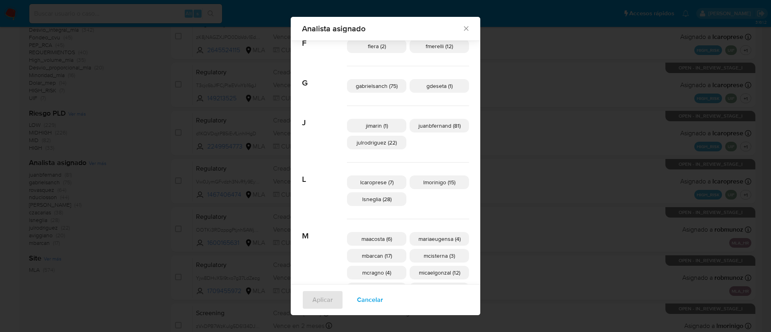
scroll to position [147, 0]
click at [379, 237] on span "maacosta (6)" at bounding box center [376, 239] width 31 height 8
click at [333, 292] on span "Aplicar" at bounding box center [322, 300] width 20 height 18
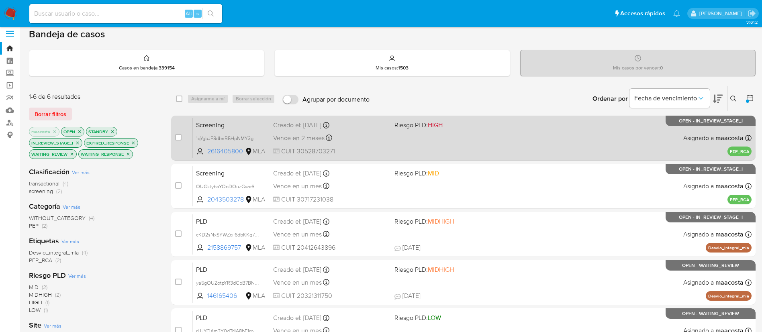
scroll to position [6, 0]
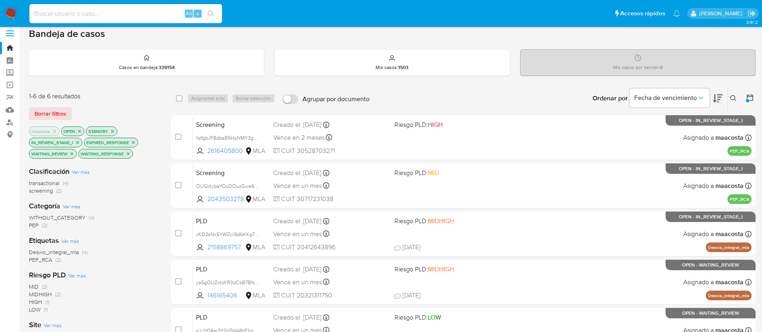
click at [54, 129] on icon "close-filter" at bounding box center [54, 131] width 5 height 5
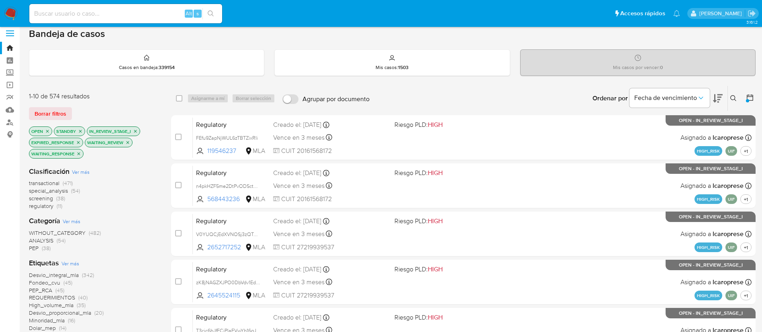
click at [749, 103] on div at bounding box center [748, 98] width 14 height 25
click at [751, 97] on icon at bounding box center [750, 98] width 8 height 8
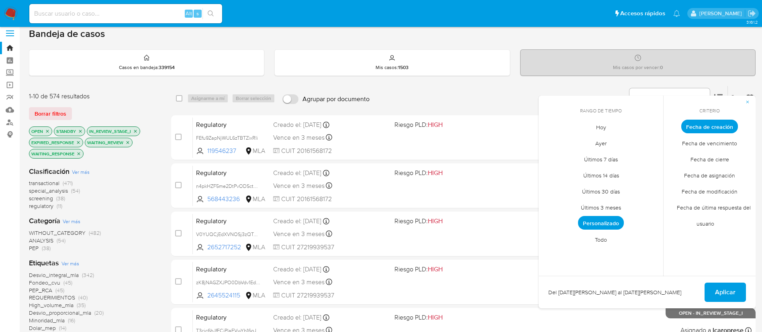
click at [604, 238] on span "Todo" at bounding box center [600, 239] width 29 height 16
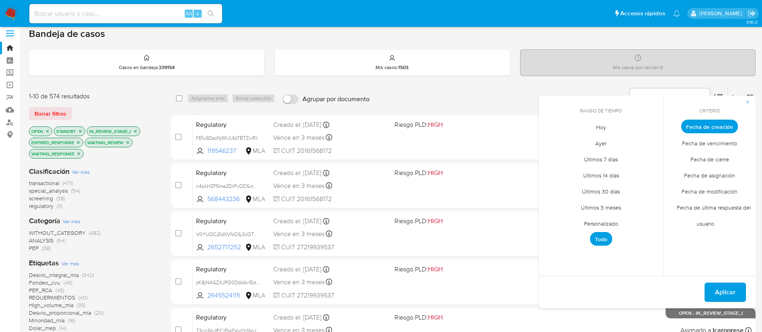
click at [611, 226] on span "Personalizado" at bounding box center [601, 223] width 51 height 16
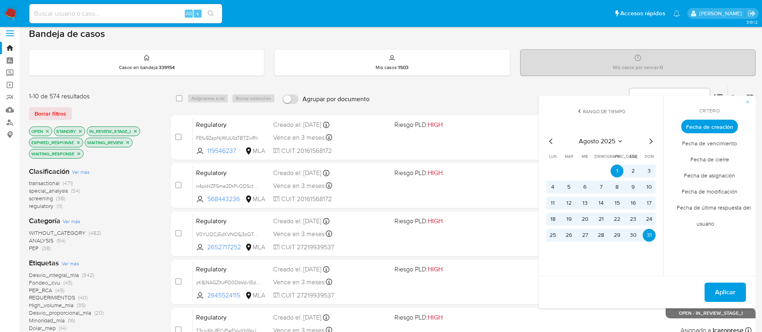
click at [649, 146] on icon "Mes siguiente" at bounding box center [651, 142] width 10 height 10
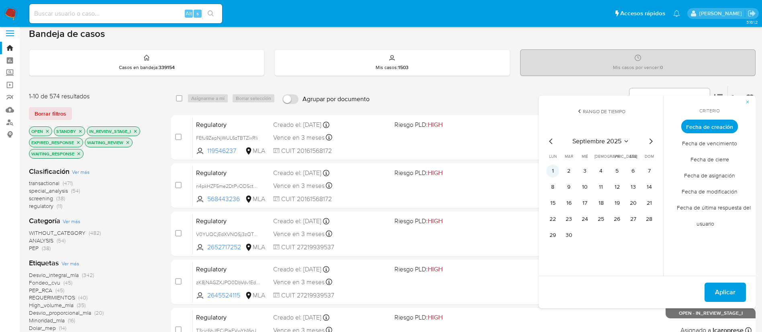
click at [551, 168] on button "1" at bounding box center [552, 171] width 13 height 13
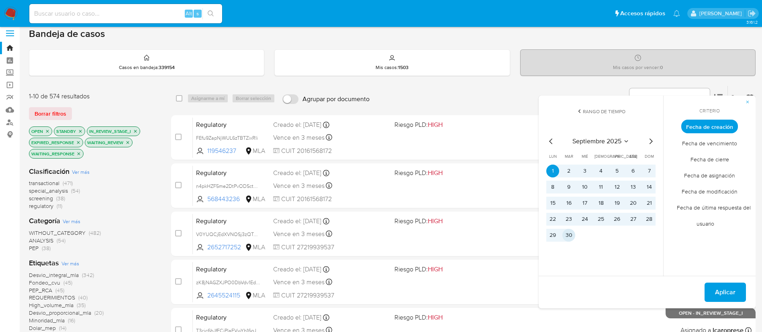
click at [568, 233] on button "30" at bounding box center [568, 235] width 13 height 13
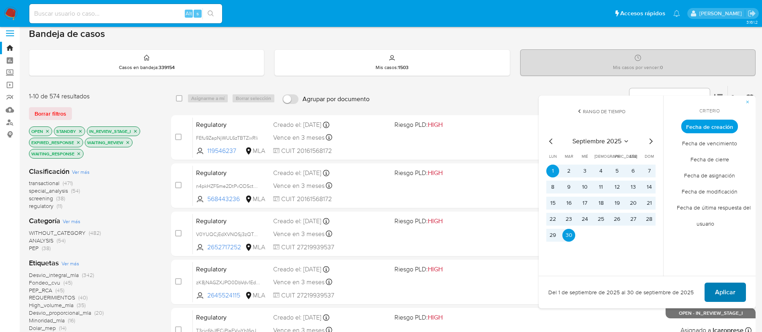
click at [717, 292] on span "Aplicar" at bounding box center [725, 293] width 20 height 18
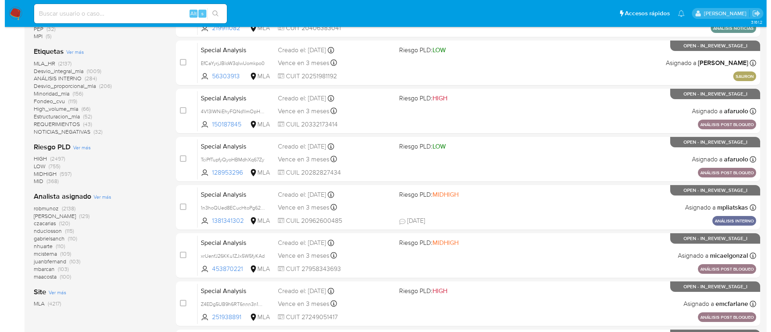
scroll to position [226, 0]
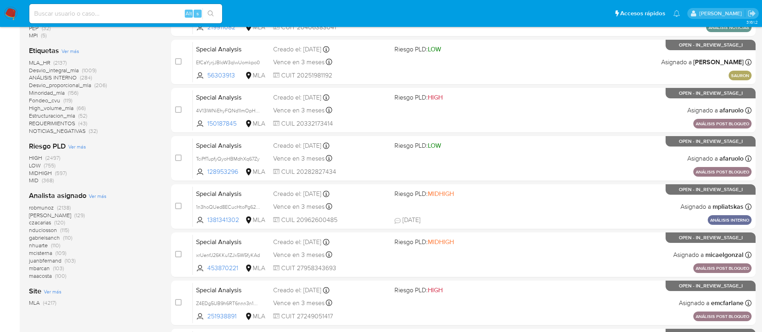
click at [100, 191] on div "Analista asignado Ver más robmunoz (2138) amedzovich (129) czacarias (120) nduc…" at bounding box center [93, 235] width 129 height 89
click at [96, 196] on span "Ver más" at bounding box center [98, 195] width 18 height 7
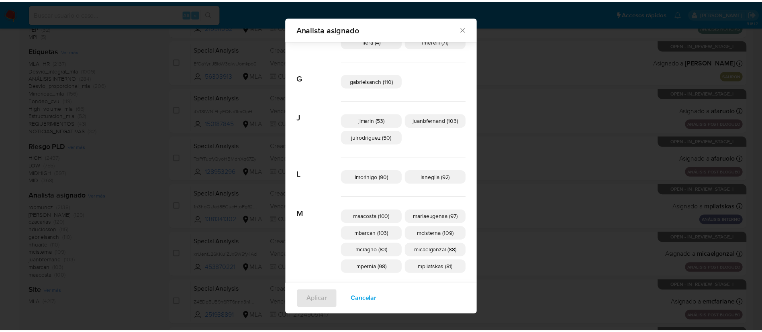
scroll to position [172, 0]
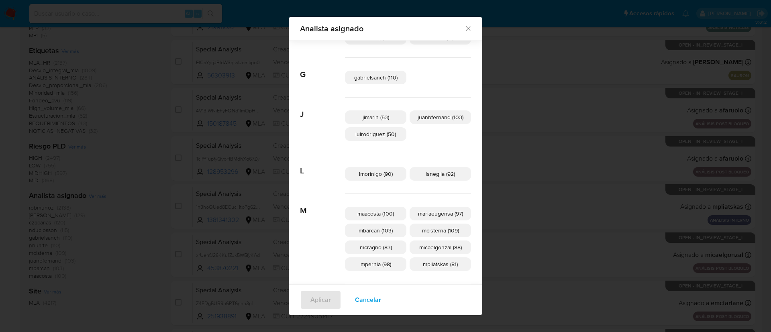
click at [137, 141] on div "Analista asignado Buscar A afaruolo (3) amedzovich (129) aviggiano (5) avilosio…" at bounding box center [385, 166] width 771 height 332
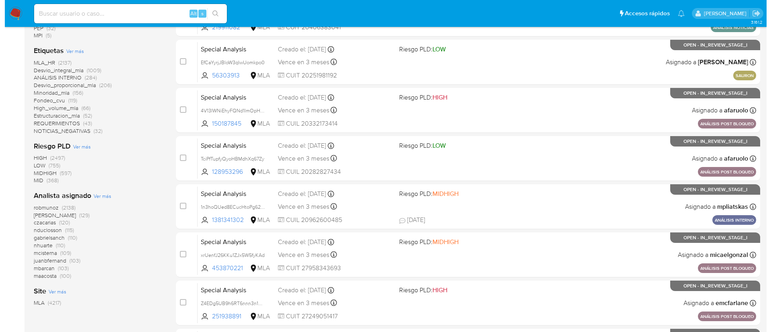
scroll to position [0, 0]
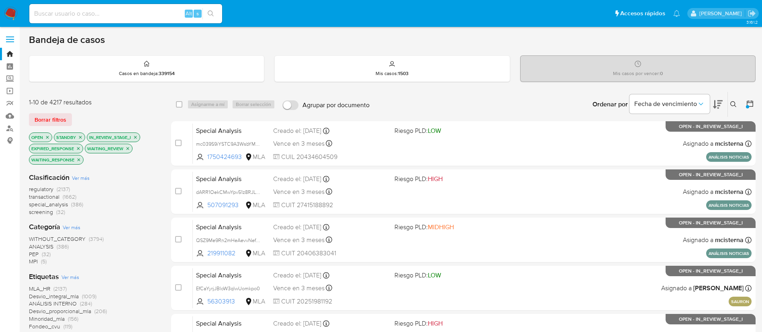
click at [732, 103] on icon at bounding box center [733, 104] width 6 height 6
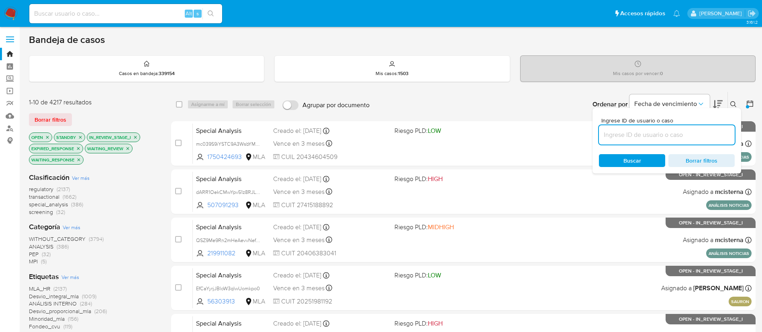
click at [684, 133] on input at bounding box center [667, 135] width 136 height 10
type input "ya5gOUZotpYR3dCbB7BNeGVW"
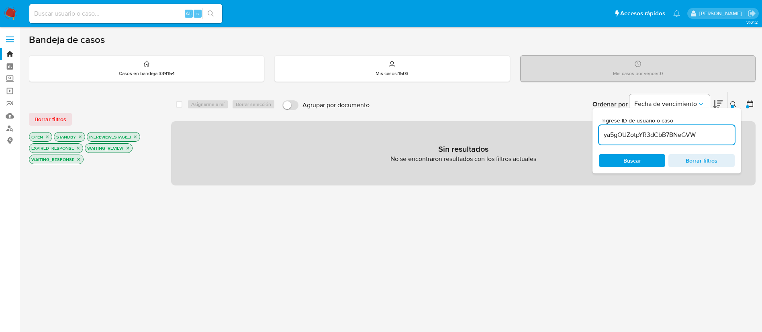
click at [748, 98] on div at bounding box center [748, 104] width 14 height 25
click at [748, 102] on icon at bounding box center [750, 104] width 8 height 8
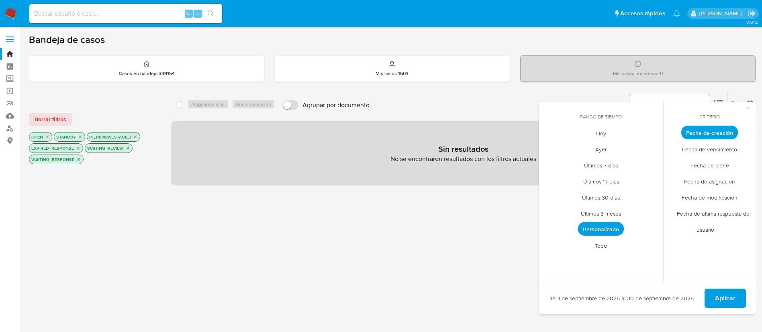
click at [596, 248] on span "Todo" at bounding box center [600, 245] width 29 height 16
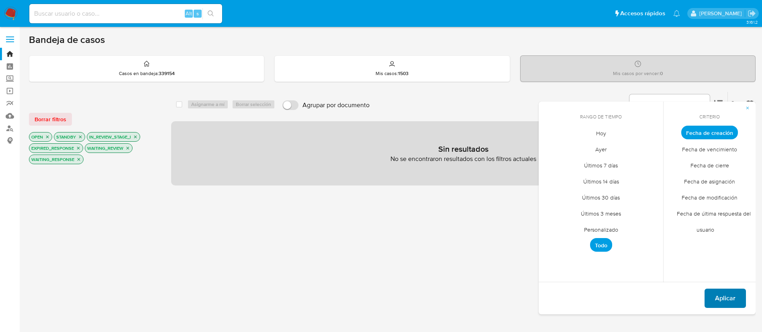
click at [724, 297] on span "Aplicar" at bounding box center [725, 299] width 20 height 18
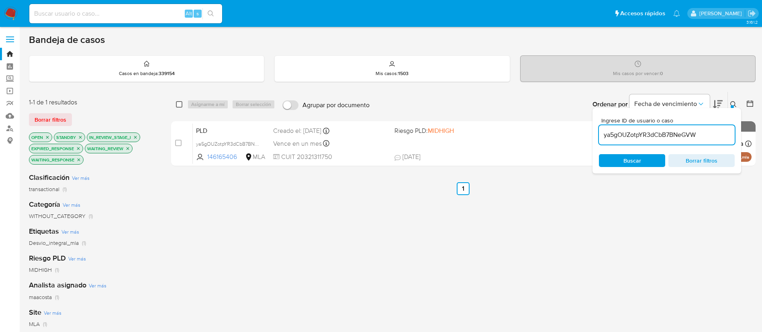
click at [180, 106] on input "checkbox" at bounding box center [179, 104] width 6 height 6
checkbox input "true"
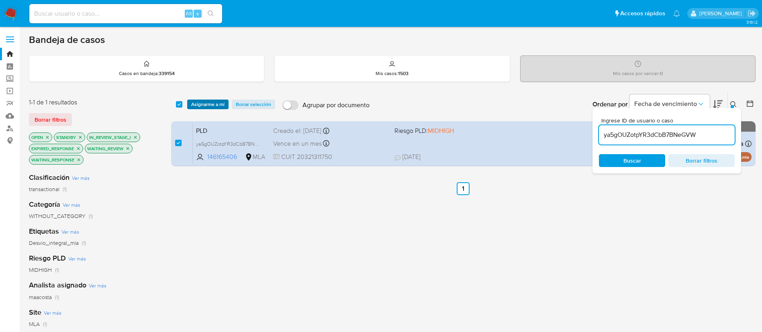
click at [202, 102] on span "Asignarme a mí" at bounding box center [207, 104] width 33 height 8
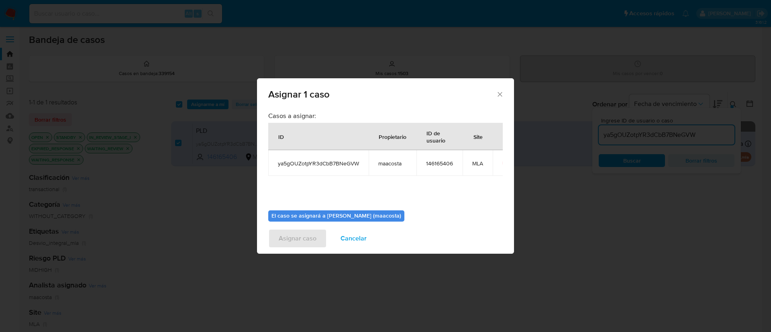
scroll to position [42, 0]
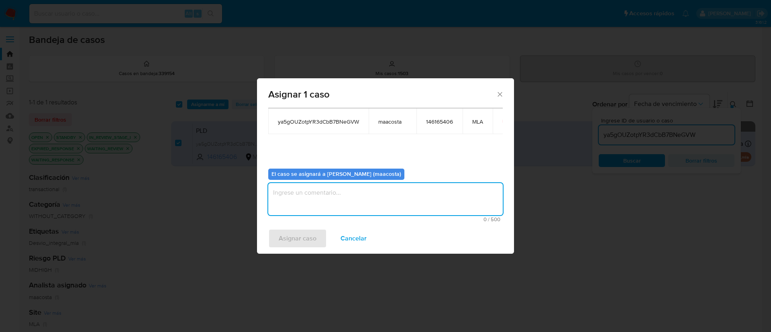
click at [308, 202] on textarea "assign-modal" at bounding box center [385, 199] width 235 height 32
click at [298, 237] on span "Asignar caso" at bounding box center [298, 239] width 38 height 18
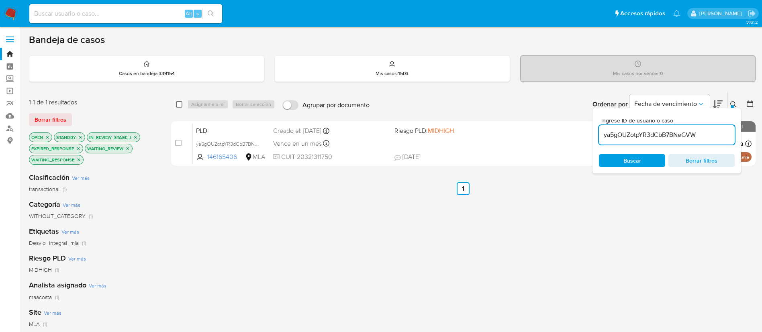
click at [180, 106] on input "checkbox" at bounding box center [179, 104] width 6 height 6
checkbox input "true"
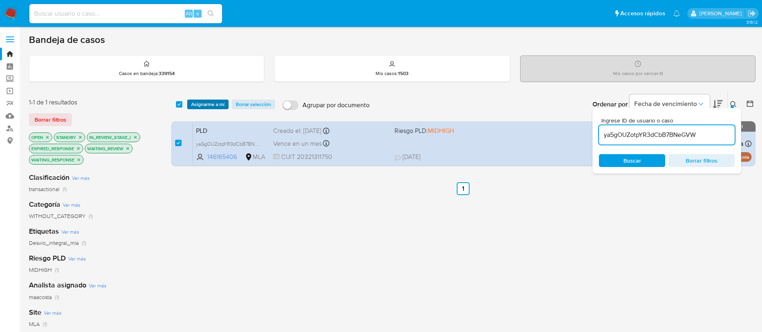
click at [206, 103] on span "Asignarme a mí" at bounding box center [207, 104] width 33 height 8
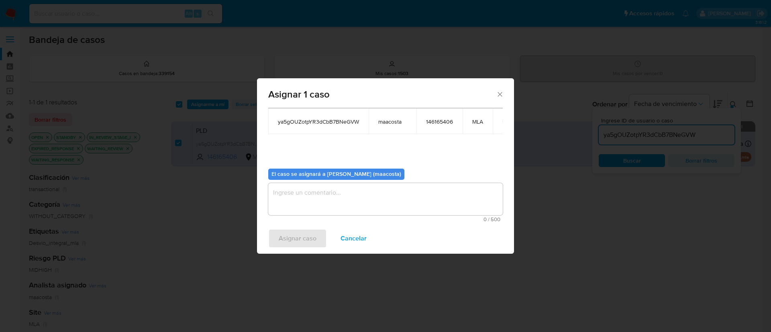
click at [300, 191] on textarea "assign-modal" at bounding box center [385, 199] width 235 height 32
click at [284, 239] on span "Asignar caso" at bounding box center [298, 239] width 38 height 18
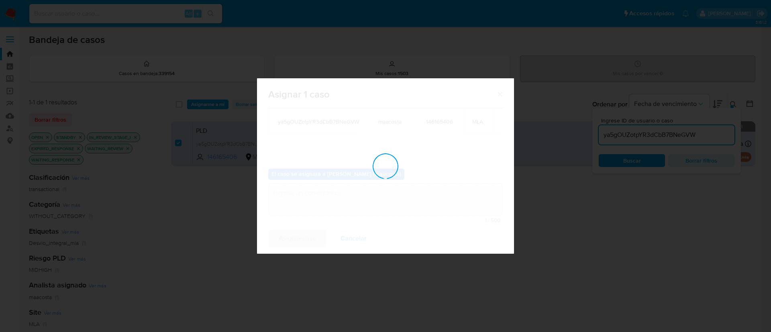
checkbox input "false"
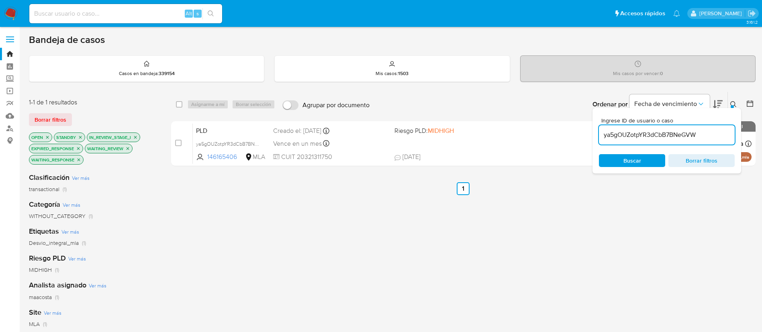
click at [621, 135] on input "ya5gOUZotpYR3dCbB7BNeGVW" at bounding box center [667, 135] width 136 height 10
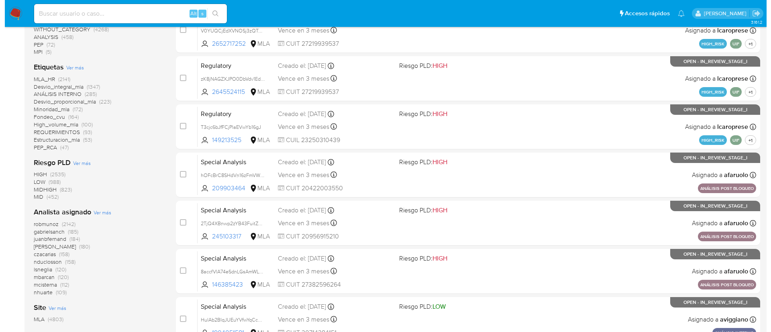
scroll to position [224, 0]
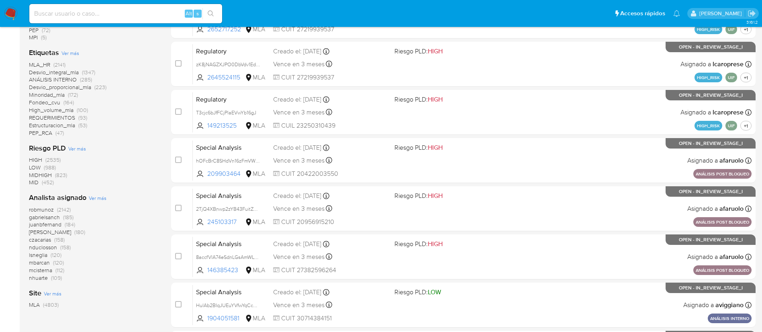
click at [101, 196] on span "Ver más" at bounding box center [98, 197] width 18 height 7
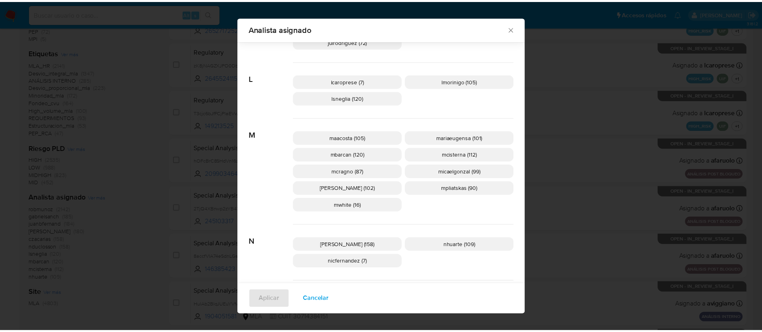
scroll to position [308, 0]
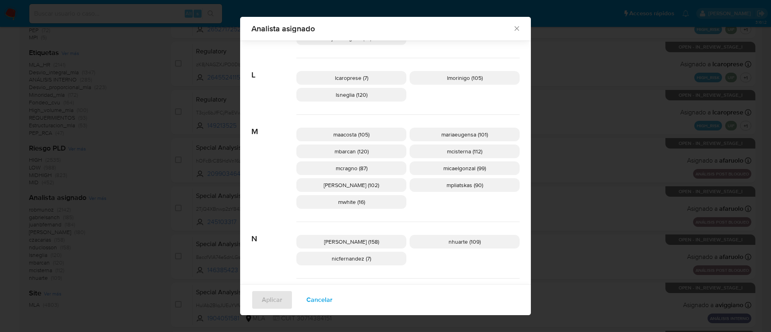
click at [654, 85] on div "Analista asignado Buscar 9 9b67c4c7-5718-49c3-93b1-153dcf44f7df (1) A afaruolo …" at bounding box center [385, 166] width 771 height 332
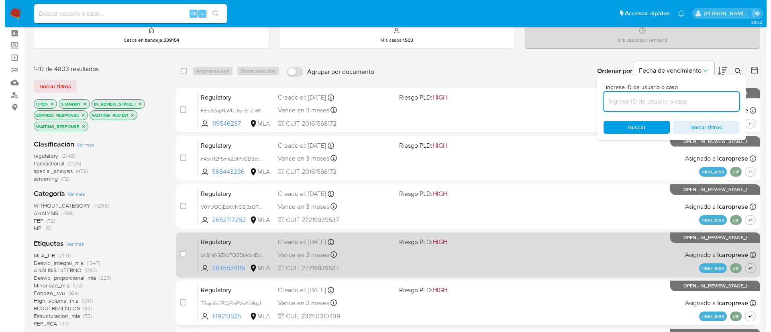
scroll to position [0, 0]
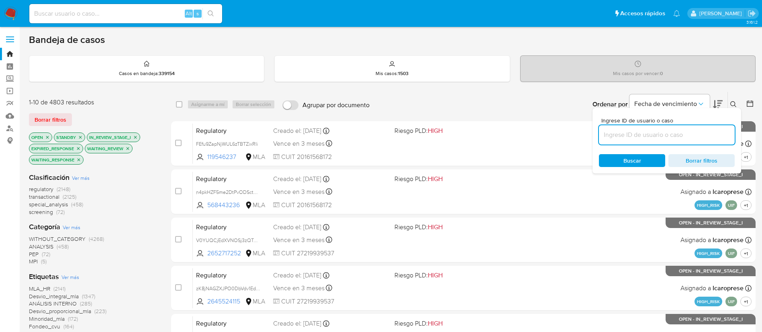
click at [708, 133] on input at bounding box center [667, 135] width 136 height 10
paste input "rLUYOAm3Y0dTdIA8bF1roKVc"
type input "rLUYOAm3Y0dTdIA8bF1roKVc"
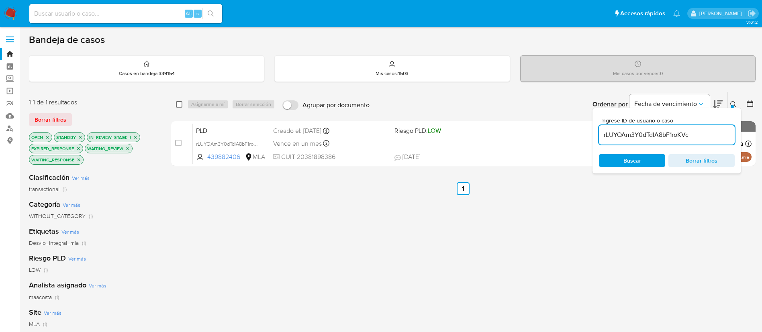
click at [179, 102] on input "checkbox" at bounding box center [179, 104] width 6 height 6
checkbox input "true"
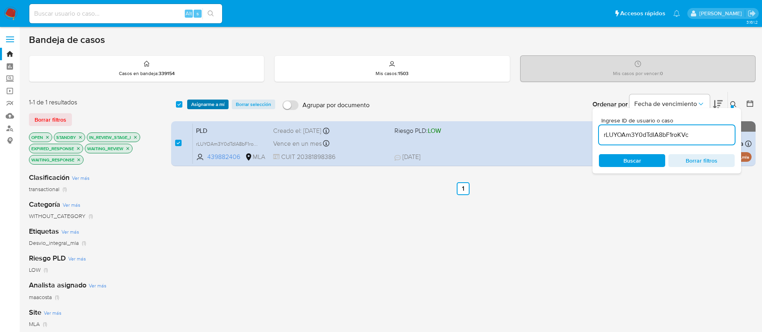
click at [204, 103] on span "Asignarme a mí" at bounding box center [207, 104] width 33 height 8
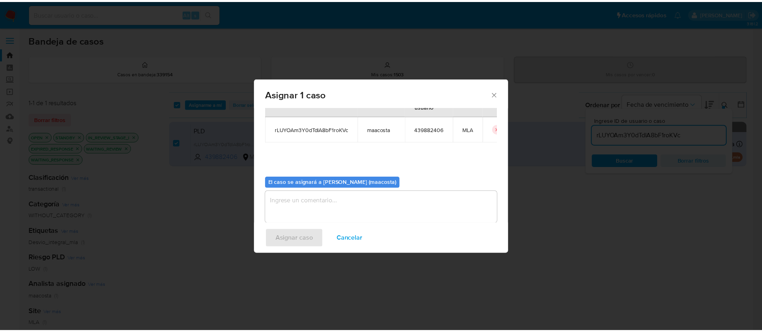
scroll to position [42, 0]
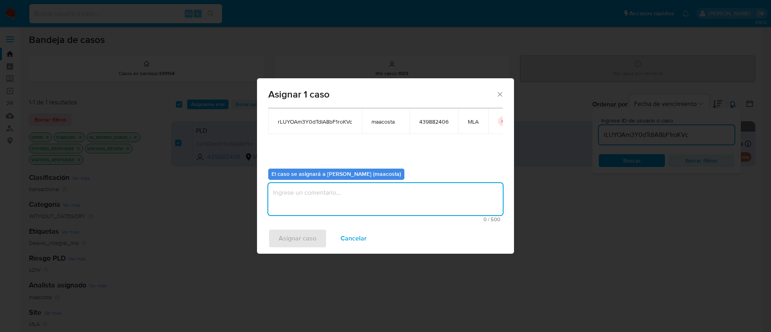
click at [305, 201] on textarea "assign-modal" at bounding box center [385, 199] width 235 height 32
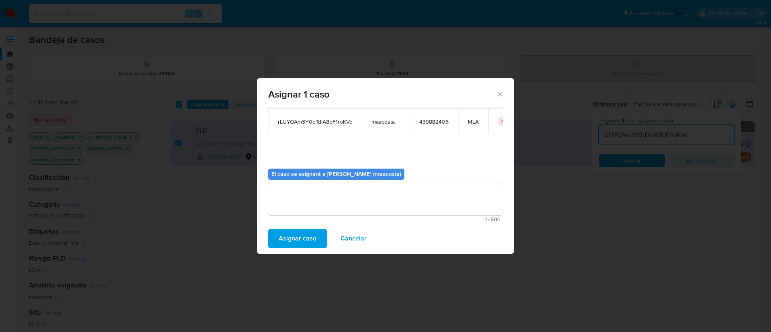
click at [286, 230] on span "Asignar caso" at bounding box center [298, 239] width 38 height 18
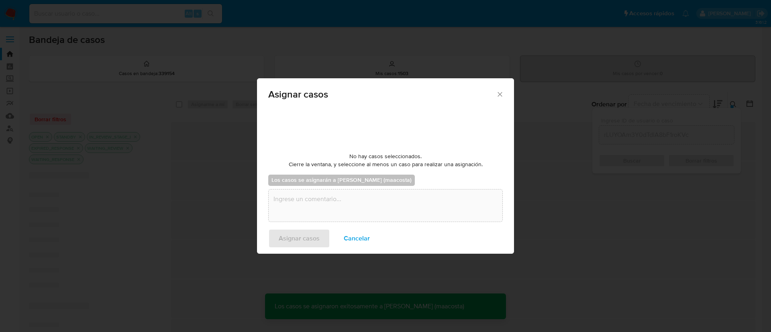
checkbox input "false"
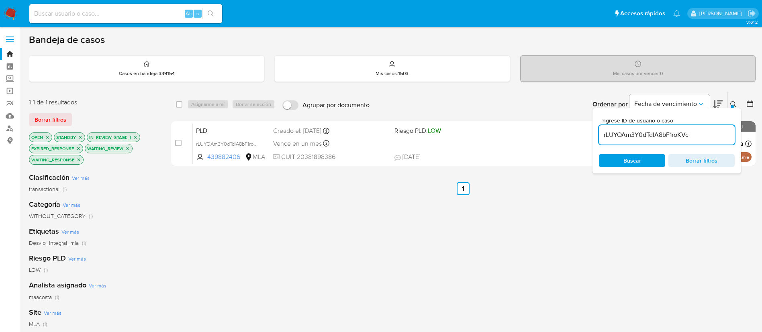
click at [631, 135] on input "rLUYOAm3Y0dTdIA8bF1roKVc" at bounding box center [667, 135] width 136 height 10
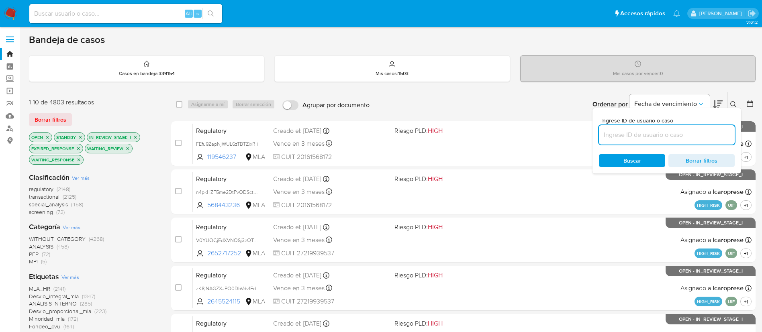
click at [151, 193] on div "regulatory (2148) transactional (2125) special_analysis (458) screening (72)" at bounding box center [93, 201] width 129 height 31
click at [747, 107] on icon at bounding box center [750, 104] width 8 height 8
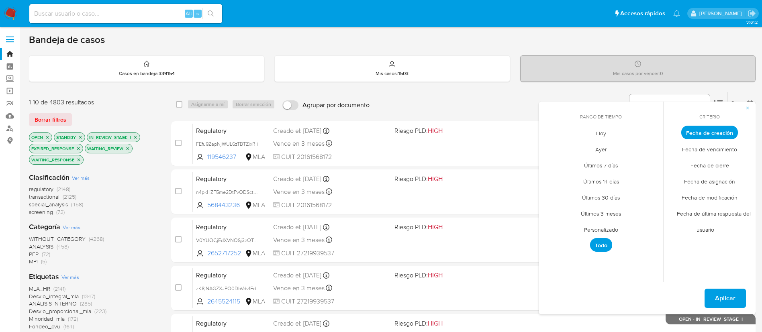
click at [603, 229] on span "Personalizado" at bounding box center [601, 229] width 51 height 16
click at [545, 145] on div "octubre 2025 octubre 2025 lun lunes mar martes mié miércoles jue jueves vie vie…" at bounding box center [601, 194] width 129 height 127
click at [551, 151] on icon "Mes anterior" at bounding box center [551, 148] width 10 height 10
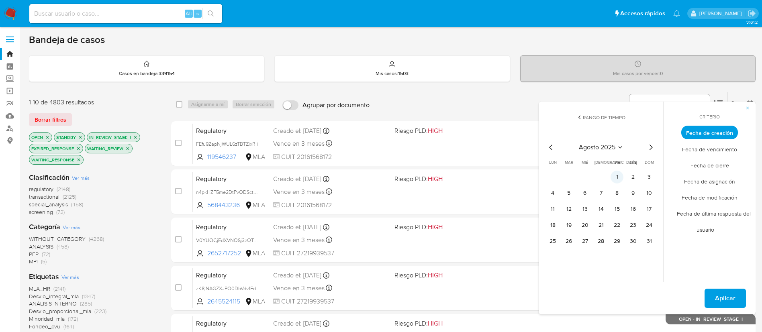
click at [617, 178] on button "1" at bounding box center [617, 177] width 13 height 13
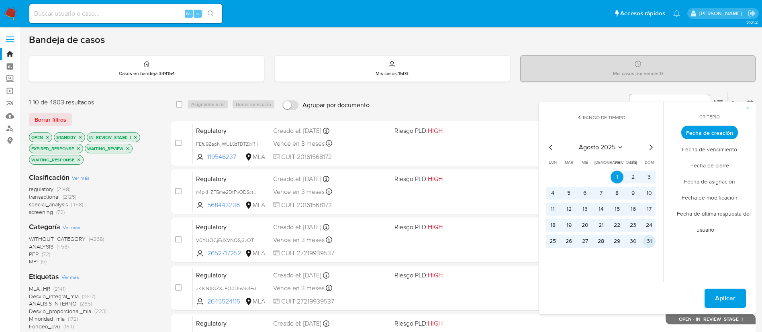
click at [652, 241] on button "31" at bounding box center [649, 241] width 13 height 13
click at [725, 304] on span "Aplicar" at bounding box center [725, 299] width 20 height 18
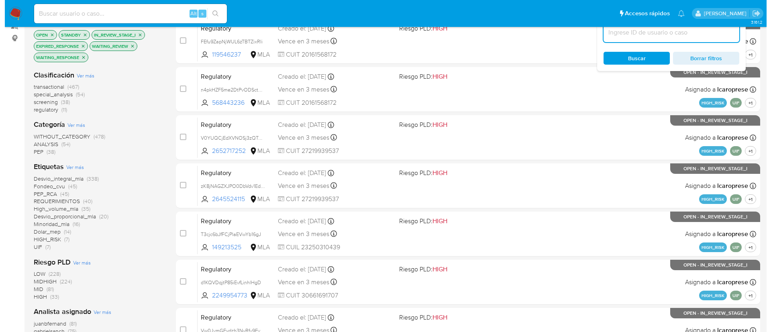
scroll to position [104, 0]
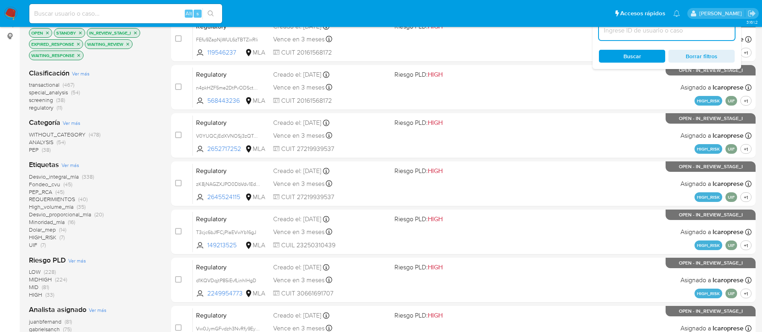
click at [102, 306] on span "Ver más" at bounding box center [98, 309] width 18 height 7
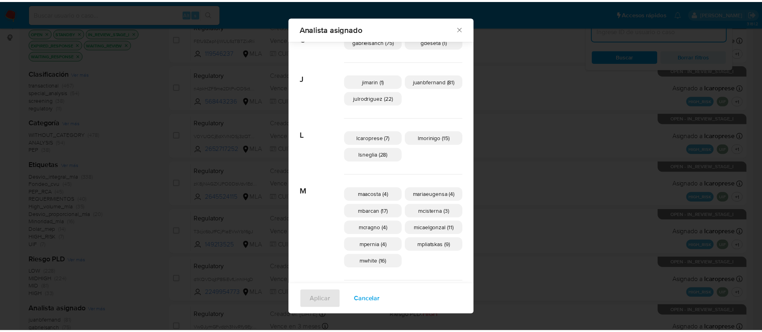
scroll to position [193, 0]
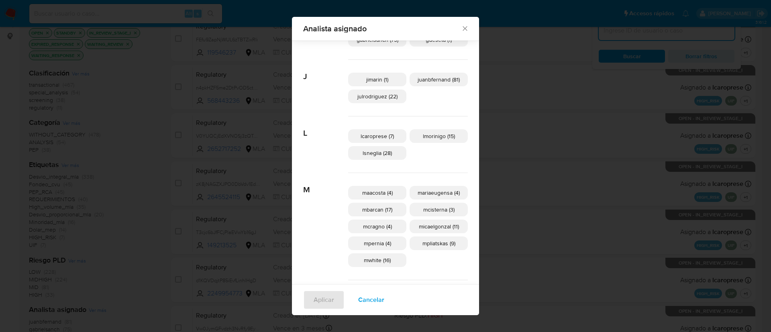
click at [461, 30] on icon "Cerrar" at bounding box center [465, 29] width 8 height 8
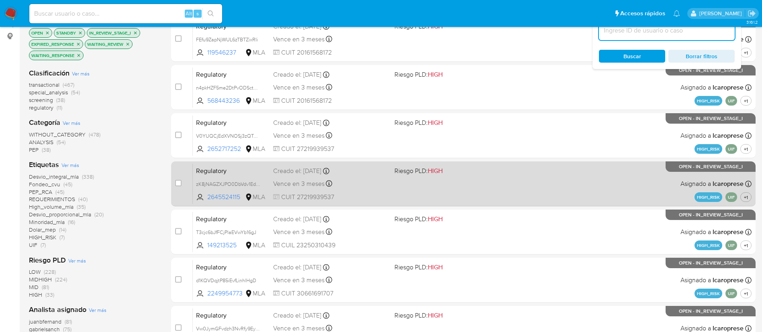
scroll to position [0, 0]
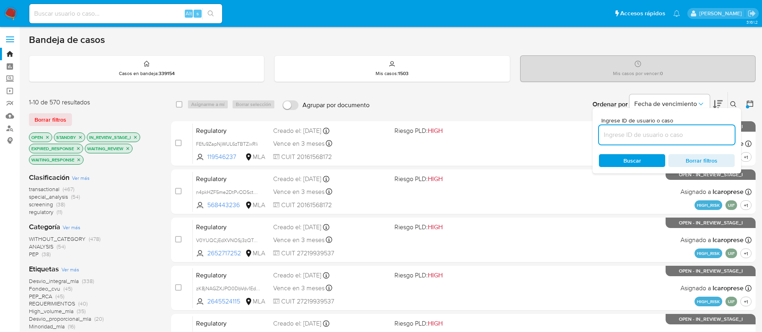
click at [749, 104] on icon at bounding box center [750, 104] width 8 height 8
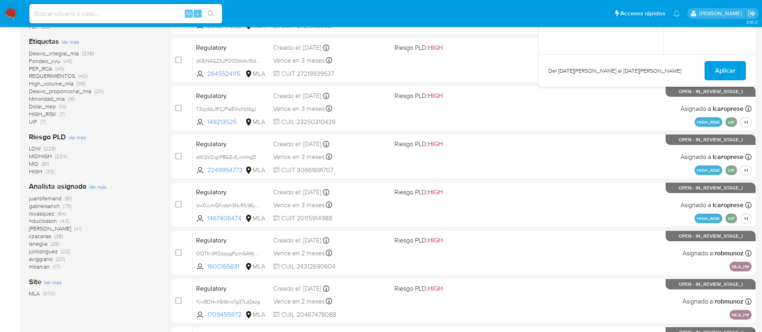
scroll to position [238, 0]
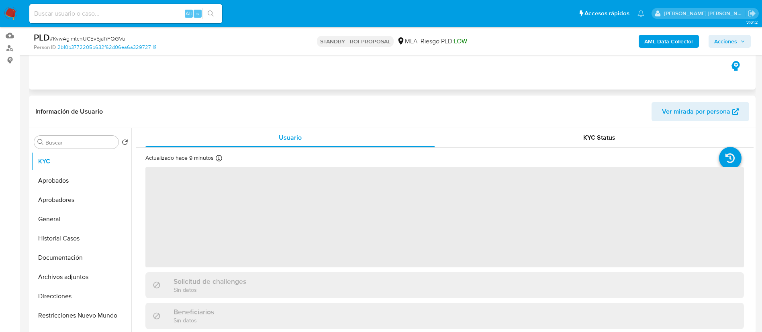
scroll to position [81, 0]
select select "10"
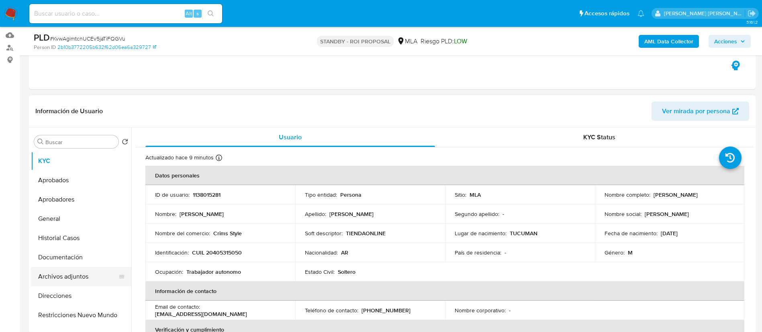
click at [78, 276] on button "Archivos adjuntos" at bounding box center [78, 276] width 94 height 19
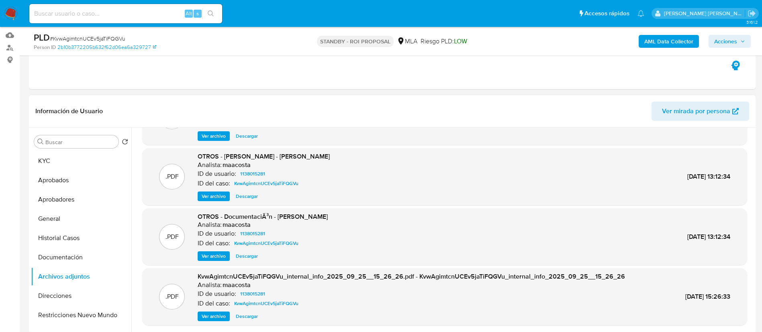
scroll to position [48, 0]
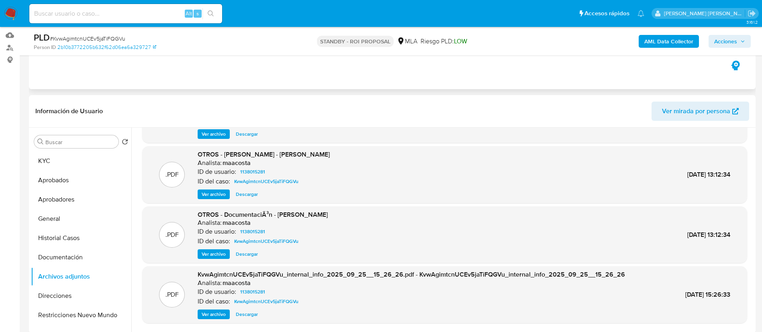
click at [637, 79] on div "Eventos ( 1 ) Acciones AUTOMATIC (1)" at bounding box center [392, 41] width 727 height 96
click at [48, 163] on button "KYC" at bounding box center [78, 160] width 94 height 19
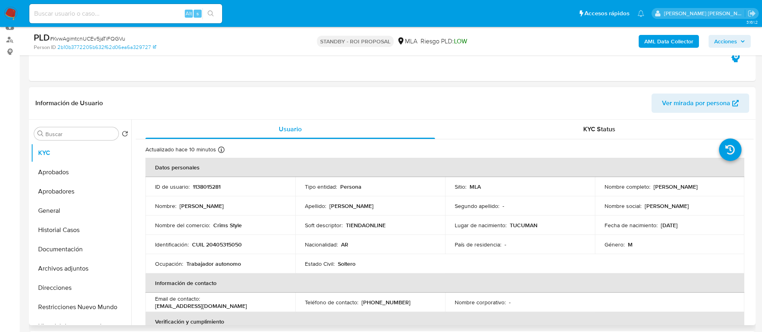
scroll to position [89, 0]
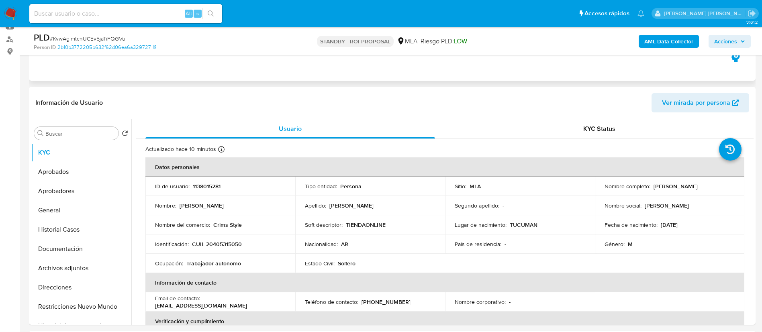
click at [102, 76] on div "Eventos ( 1 ) Acciones AUTOMATIC (1)" at bounding box center [392, 32] width 727 height 96
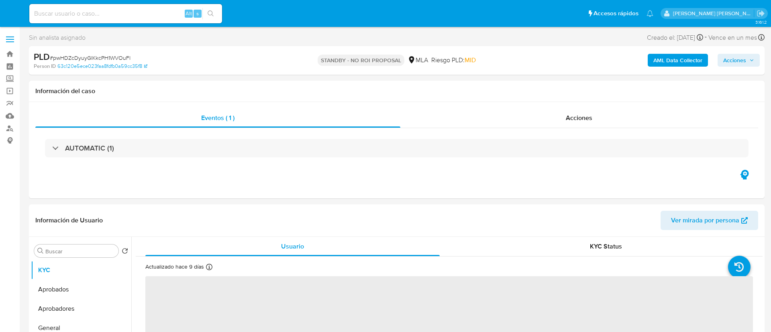
select select "10"
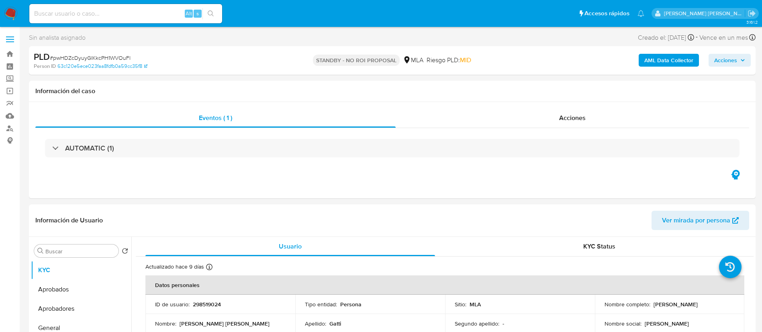
click at [141, 14] on input at bounding box center [125, 13] width 193 height 10
paste input "ya5gOUZotpYR3dCbB7BNeGVW"
type input "ya5gOUZotpYR3dCbB7BNeGVW"
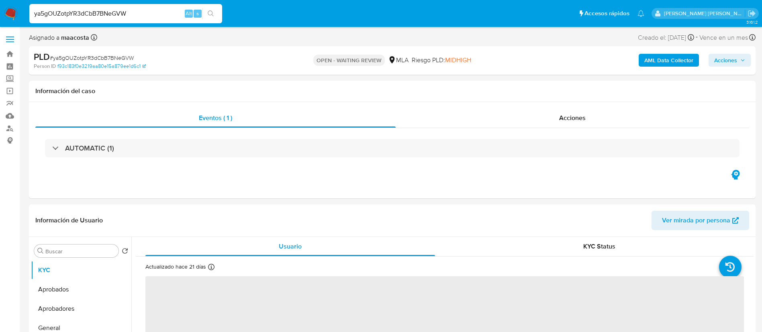
select select "10"
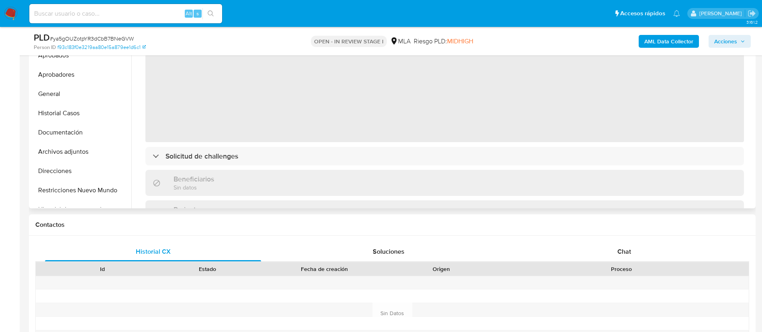
scroll to position [210, 0]
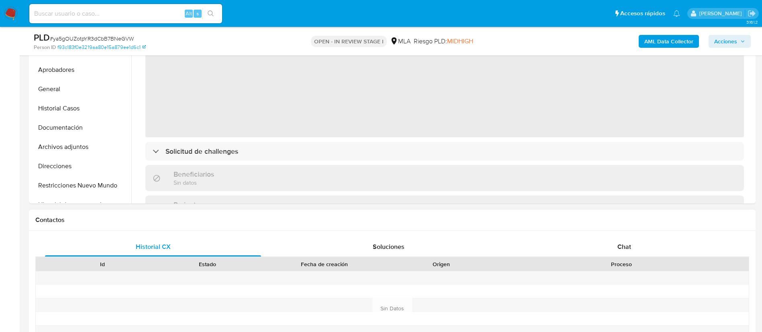
select select "10"
click at [619, 259] on div "Proceso" at bounding box center [621, 264] width 255 height 14
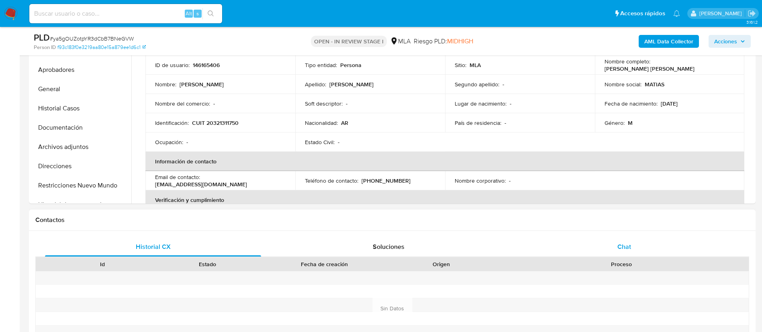
click at [631, 244] on span "Chat" at bounding box center [624, 246] width 14 height 9
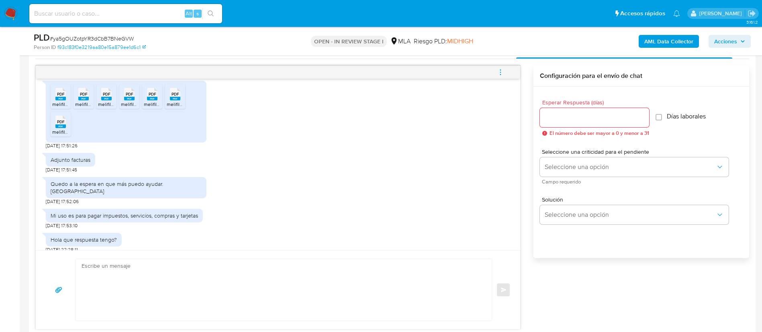
scroll to position [406, 0]
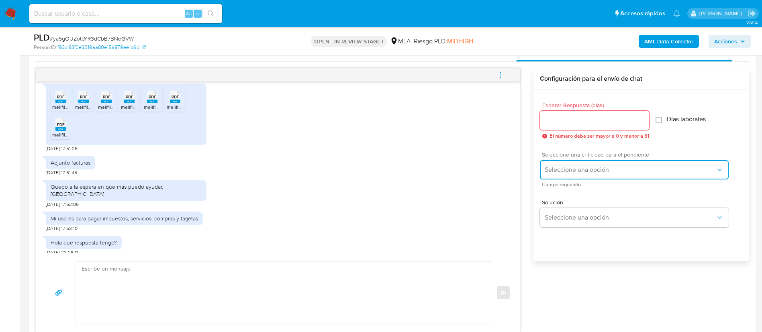
click at [569, 170] on span "Seleccione una opción" at bounding box center [630, 170] width 171 height 8
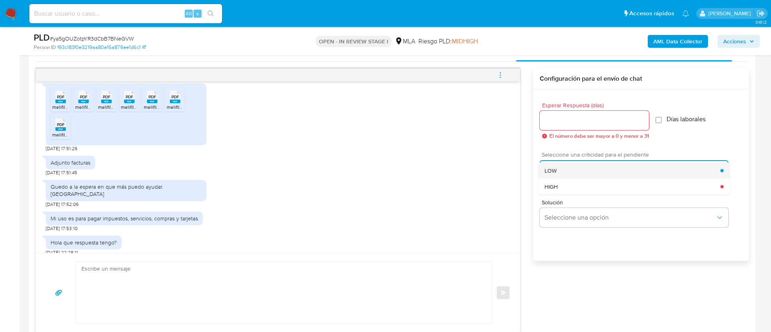
click at [553, 171] on span "LOW" at bounding box center [551, 170] width 12 height 7
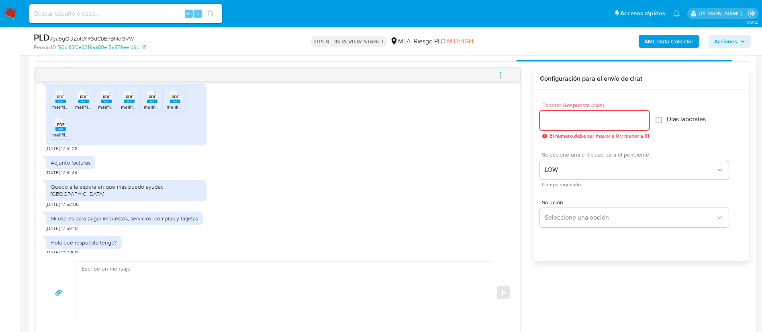
click at [555, 125] on input "Esperar Respuesta (días)" at bounding box center [594, 120] width 109 height 10
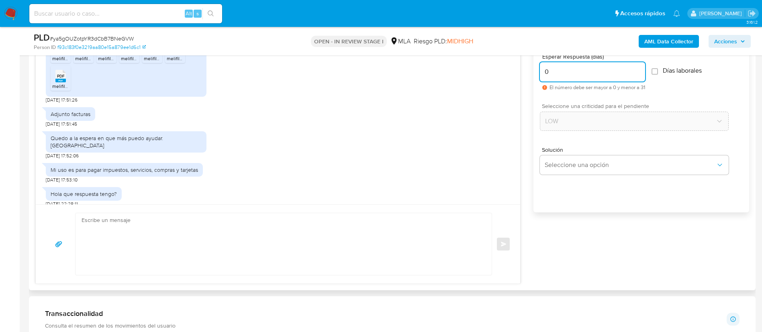
scroll to position [455, 0]
type input "0"
click at [376, 238] on textarea at bounding box center [282, 243] width 400 height 62
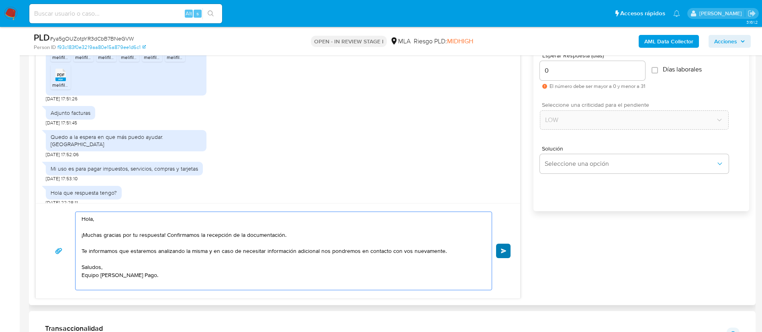
type textarea "Hola, ¡Muchas gracias por tu respuesta! Confirmamos la recepción de la document…"
click at [501, 251] on span "Enviar" at bounding box center [504, 251] width 6 height 5
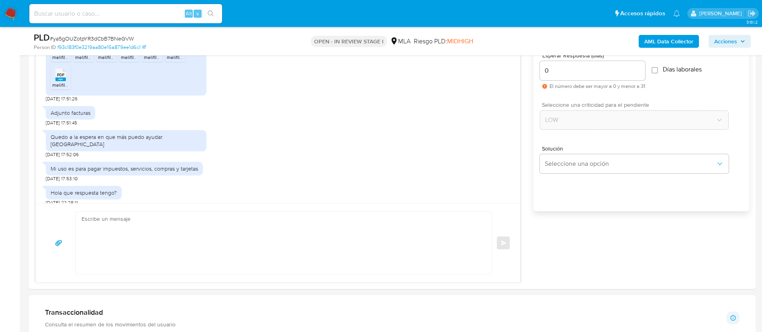
scroll to position [266, 0]
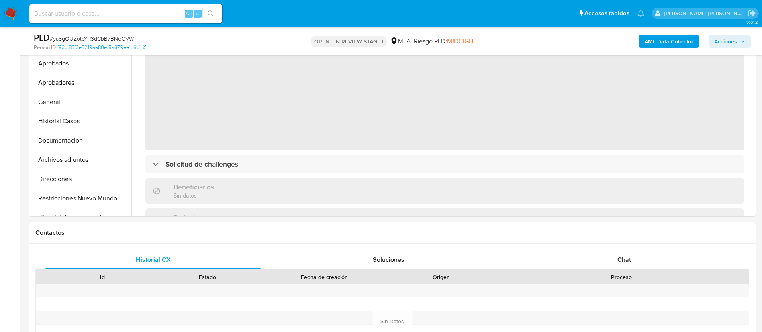
scroll to position [253, 0]
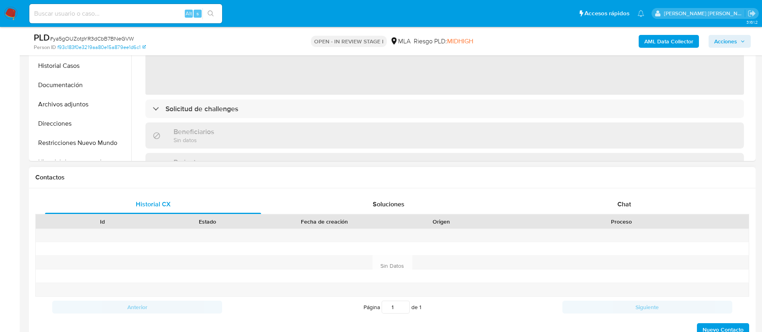
select select "10"
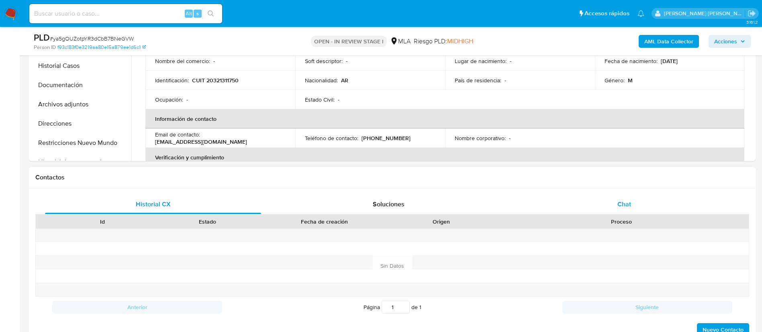
click at [616, 209] on div "Chat" at bounding box center [624, 204] width 216 height 19
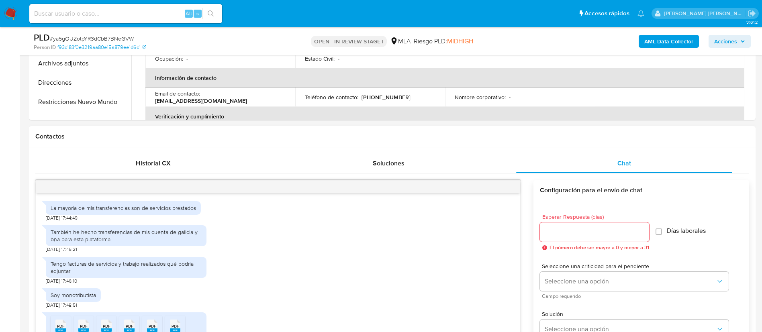
scroll to position [221, 0]
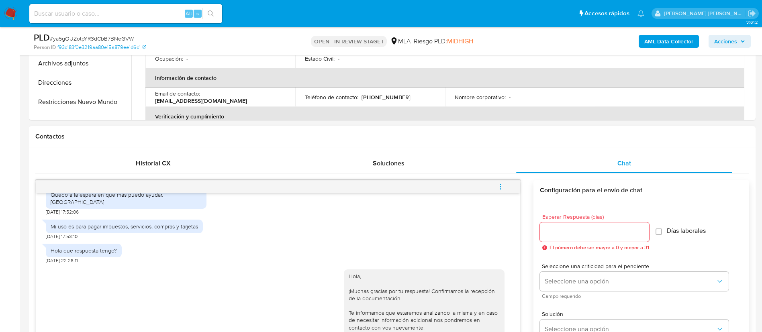
click at [502, 187] on icon "menu-action" at bounding box center [500, 186] width 7 height 7
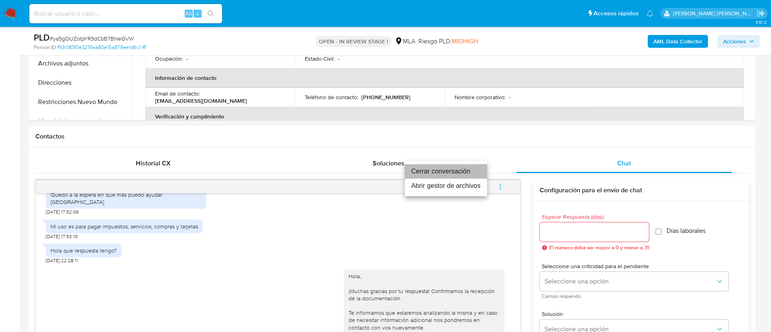
click at [457, 172] on li "Cerrar conversación" at bounding box center [446, 171] width 82 height 14
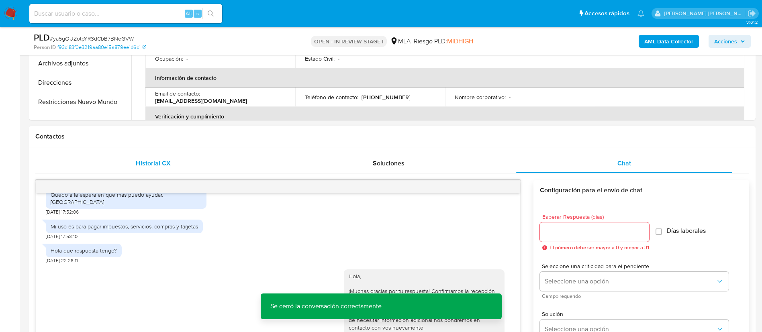
click at [151, 165] on span "Historial CX" at bounding box center [153, 163] width 35 height 9
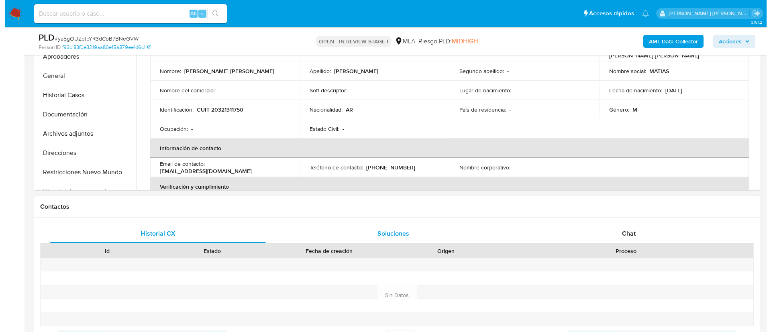
scroll to position [129, 0]
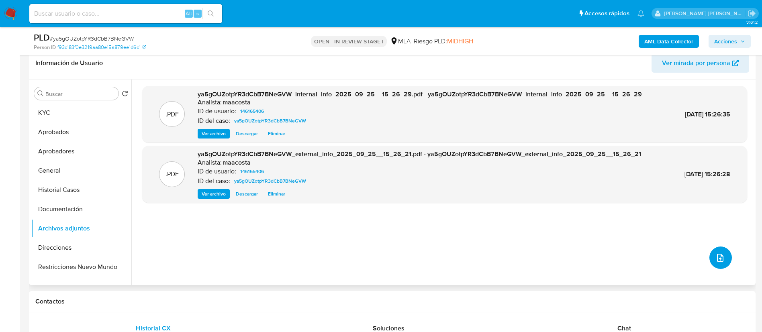
click at [720, 255] on icon "upload-file" at bounding box center [720, 258] width 10 height 10
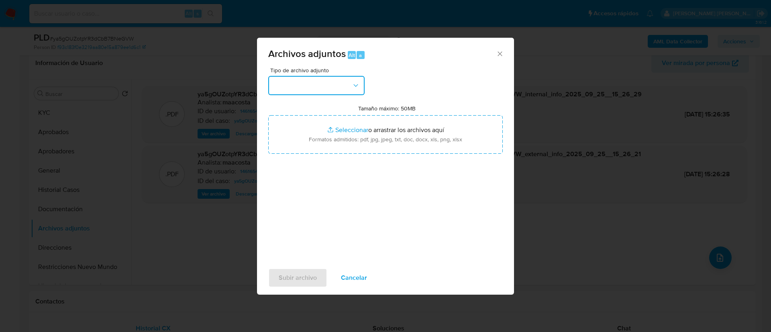
click at [347, 82] on button "button" at bounding box center [316, 85] width 96 height 19
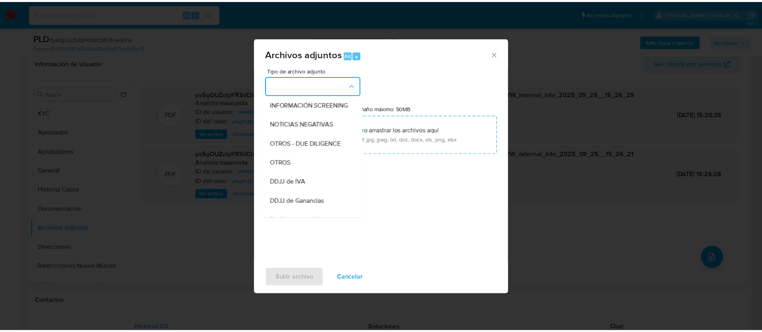
scroll to position [105, 0]
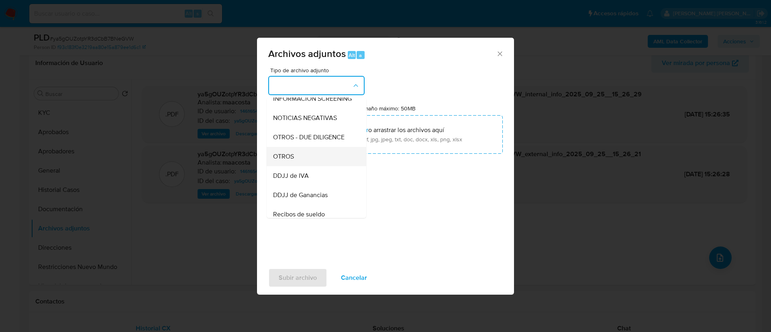
click at [294, 161] on span "OTROS" at bounding box center [283, 157] width 21 height 8
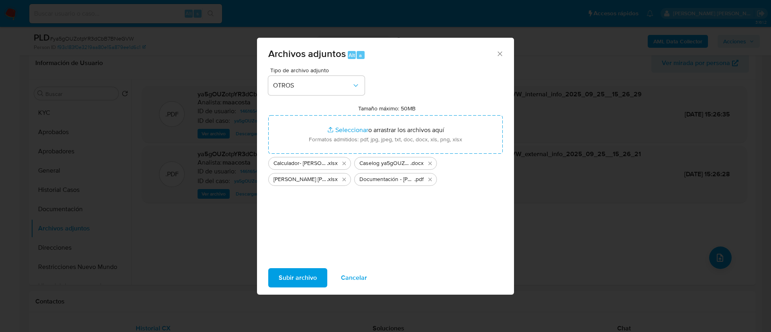
click at [289, 283] on span "Subir archivo" at bounding box center [298, 278] width 38 height 18
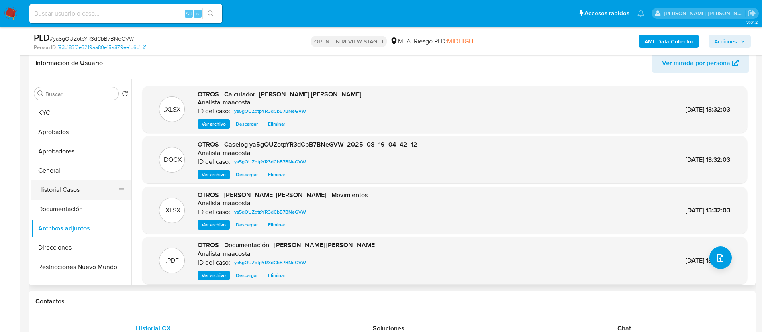
click at [49, 184] on button "Historial Casos" at bounding box center [78, 189] width 94 height 19
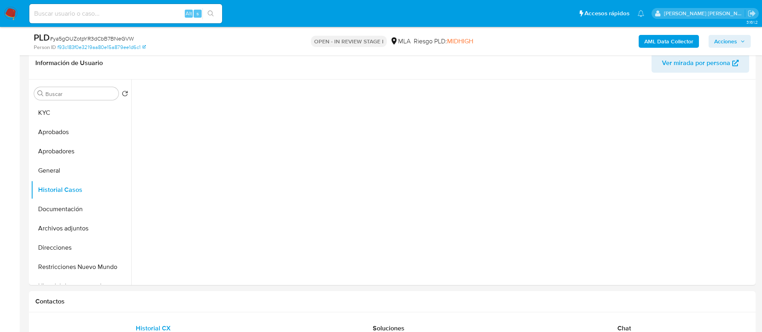
click at [744, 36] on span "Acciones" at bounding box center [729, 41] width 31 height 11
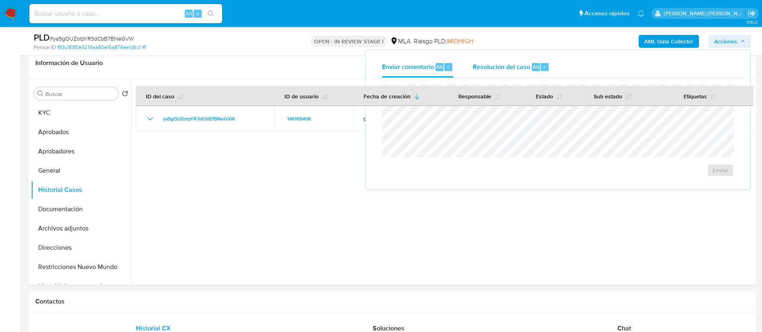
click at [520, 65] on span "Resolución del caso" at bounding box center [501, 66] width 57 height 9
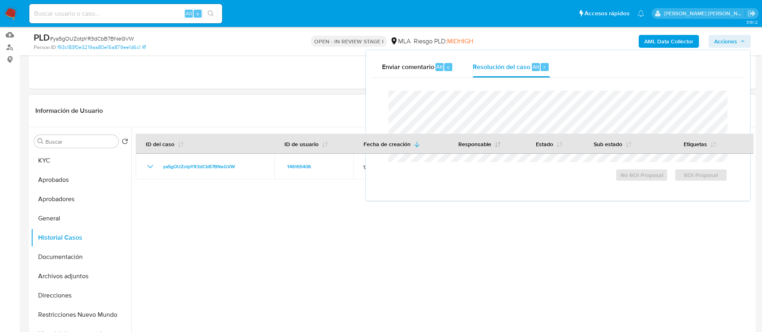
scroll to position [76, 0]
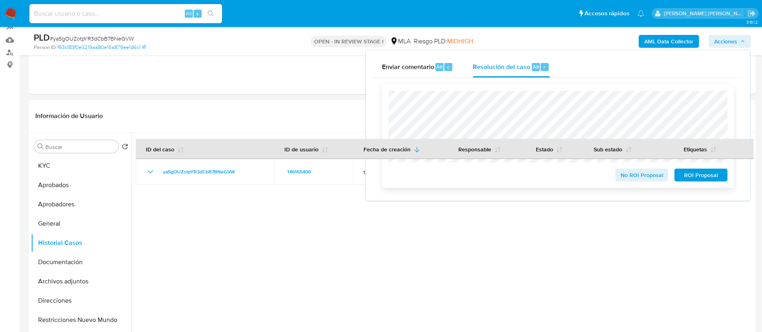
click at [631, 173] on span "No ROI Proposal" at bounding box center [642, 174] width 42 height 11
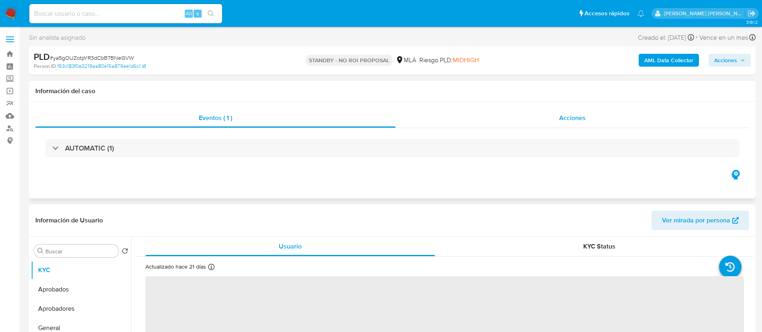
select select "10"
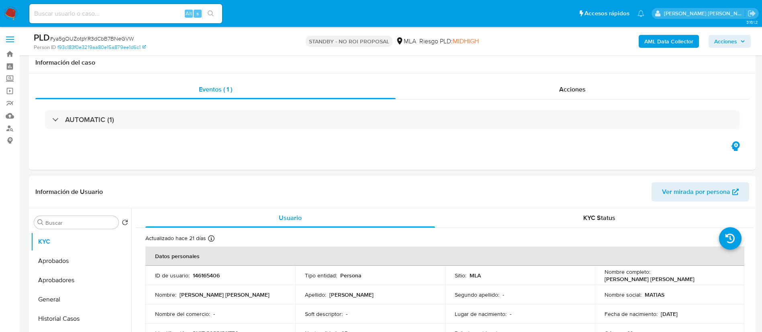
scroll to position [51, 0]
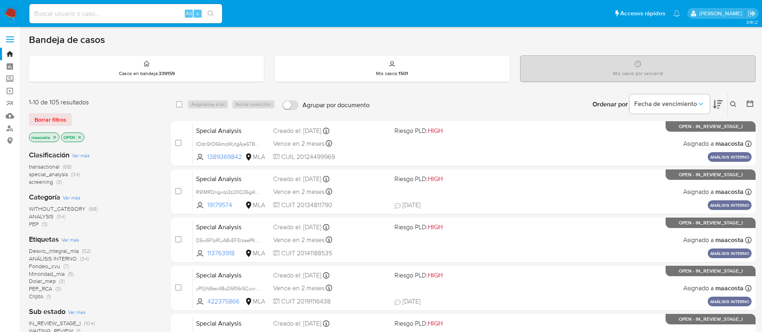
click at [148, 19] on div "Alt s" at bounding box center [125, 13] width 193 height 19
paste input "cKD2sNxSYWZcil6dbKKg72xY"
click at [147, 15] on input "cKD2sNxSYWZcil6dbKKg72xY" at bounding box center [125, 13] width 193 height 10
type input "cKD2sNxSYWZcil6dbKKg72xY"
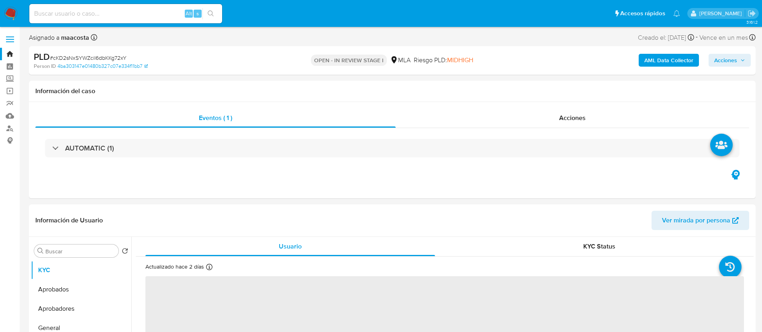
select select "10"
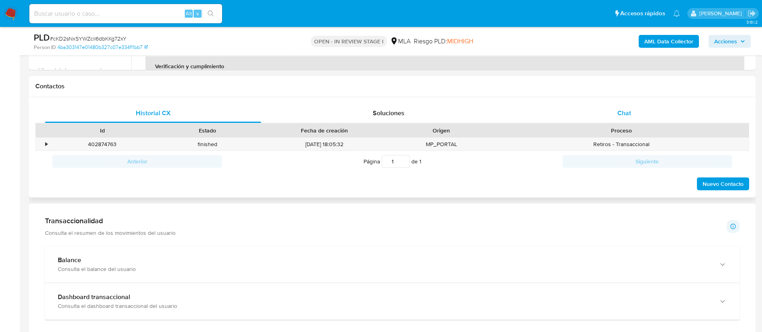
click at [639, 116] on div "Chat" at bounding box center [624, 113] width 216 height 19
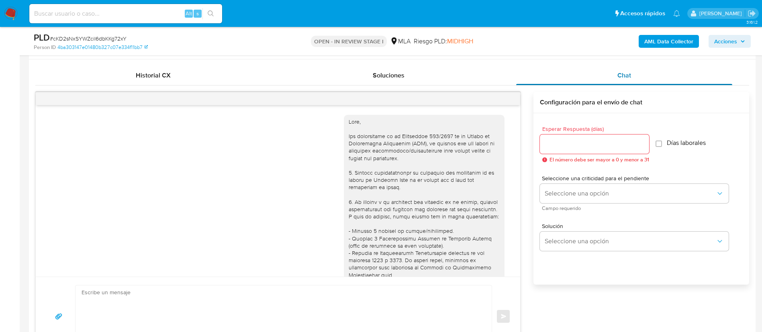
scroll to position [544, 0]
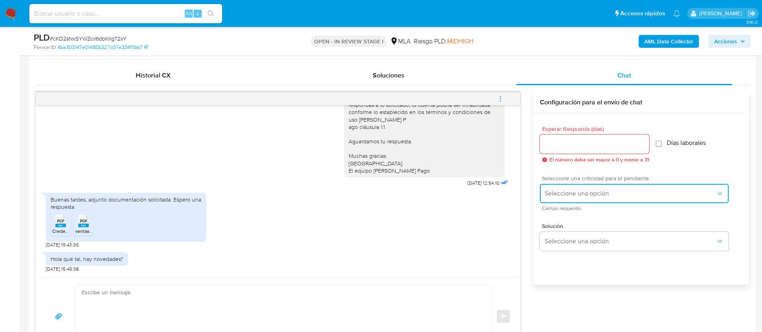
click at [596, 190] on span "Seleccione una opción" at bounding box center [630, 194] width 171 height 8
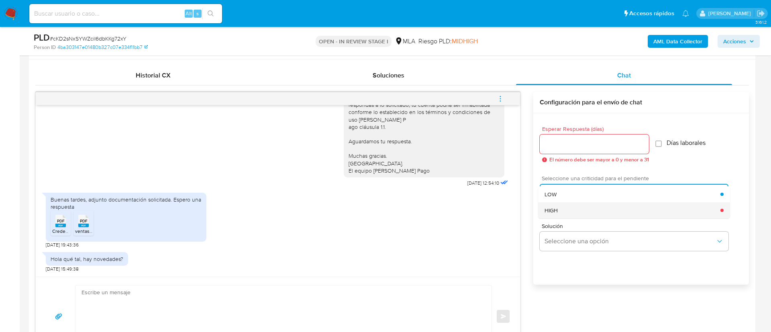
click at [552, 218] on div "HIGH" at bounding box center [633, 210] width 176 height 16
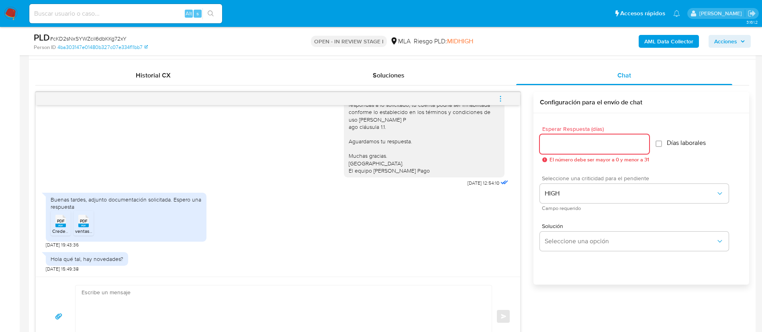
click at [573, 146] on input "Esperar Respuesta (días)" at bounding box center [594, 144] width 109 height 10
type input "1"
click at [423, 308] on textarea at bounding box center [282, 317] width 400 height 62
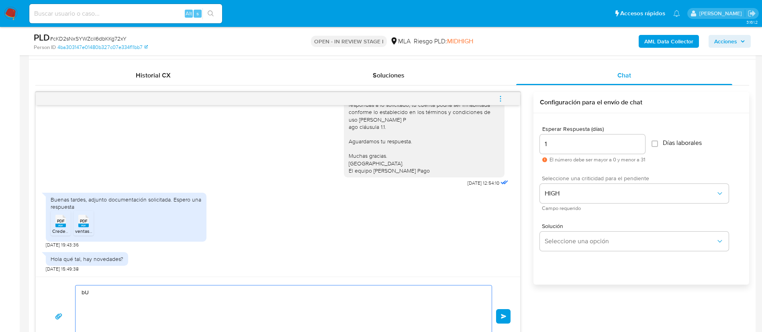
type textarea "b"
paste textarea "- Resumen de Comprobantes Electrónicos emitidos de los períodos 2024 y 2025. Si…"
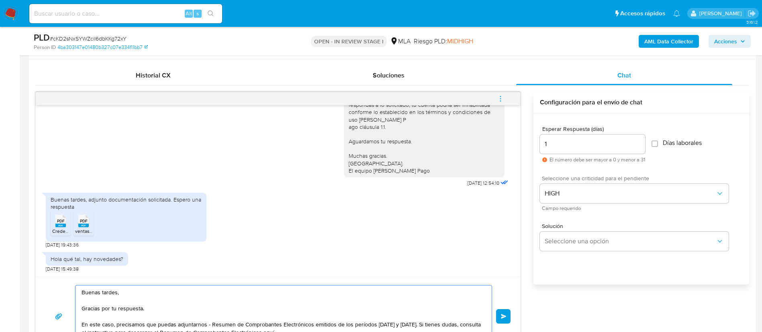
scroll to position [394, 0]
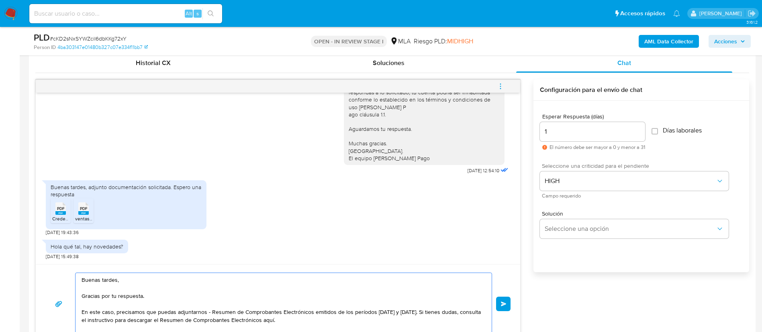
click at [212, 313] on textarea "Buenas tardes, Gracias por tu respuesta. En este caso, precisamos que puedas ad…" at bounding box center [282, 304] width 400 height 62
paste textarea "https://www.mercadopago.com.ar/ayuda/30181"
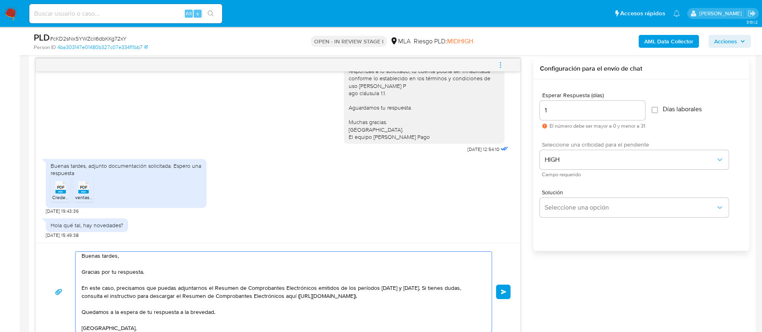
scroll to position [11, 0]
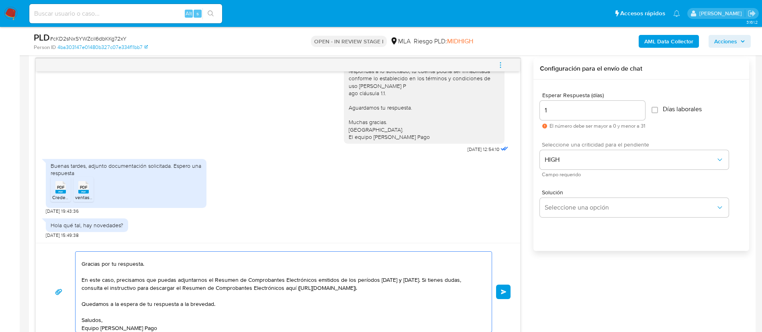
click at [412, 289] on textarea "Buenas tardes, Gracias por tu respuesta. En este caso, precisamos que puedas ad…" at bounding box center [282, 292] width 400 height 80
paste textarea "Proporciona el vínculo con las siguientes contrapartes con las que operaste, el…"
click at [111, 302] on textarea "Buenas tardes, Gracias por tu respuesta. En este caso, precisamos que puedas ad…" at bounding box center [282, 292] width 400 height 80
click at [451, 302] on textarea "Buenas tardes, Gracias por tu respuesta. En este caso, precisamos que puedas ad…" at bounding box center [282, 292] width 400 height 80
paste textarea "Martina Faerman Quinteros - CUIL 27439951384"
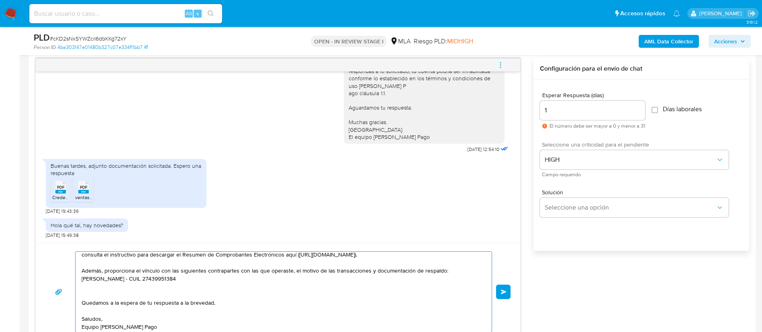
scroll to position [45, 0]
click at [139, 286] on textarea "Buenas tardes, Gracias por tu respuesta. En este caso, precisamos que puedas ad…" at bounding box center [282, 292] width 400 height 80
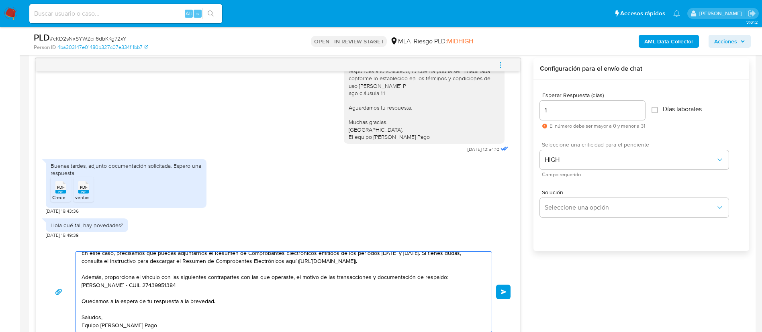
scroll to position [46, 0]
type textarea "Buenas tardes, Gracias por tu respuesta. En este caso, precisamos que puedas ad…"
click at [500, 292] on button "Enviar" at bounding box center [503, 292] width 14 height 14
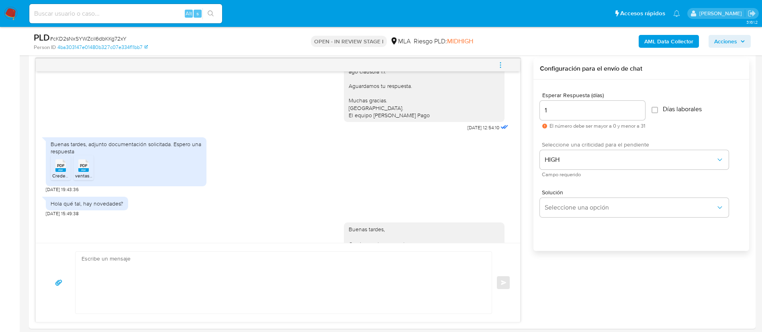
scroll to position [706, 0]
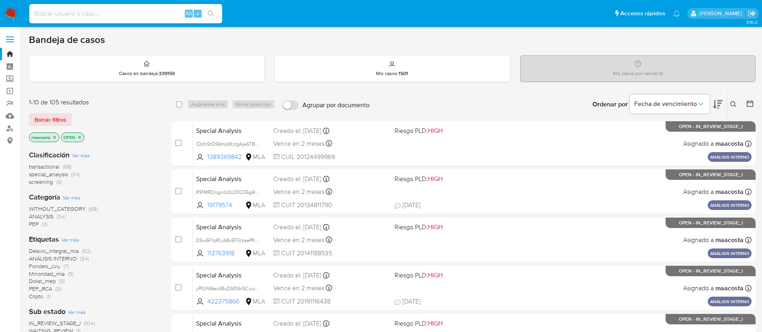
click at [147, 15] on input at bounding box center [125, 13] width 193 height 10
paste input "rLUYOAm3Y0dTdIA8bF1roKVc"
type input "rLUYOAm3Y0dTdIA8bF1roKVc"
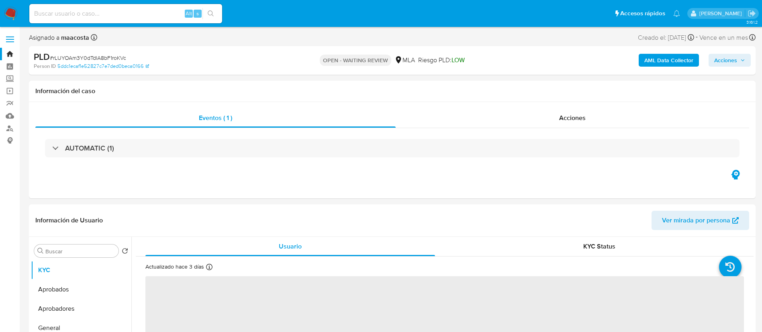
select select "10"
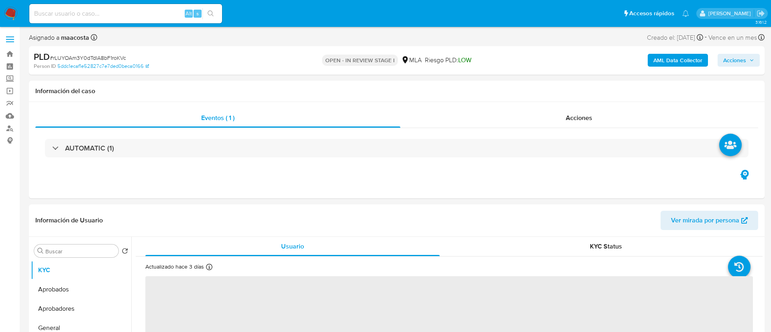
select select "10"
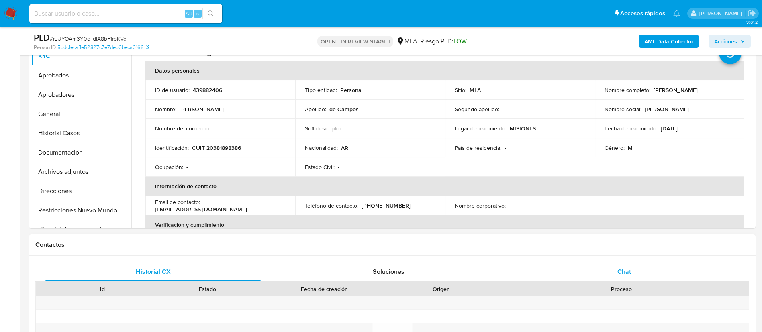
click at [619, 269] on span "Chat" at bounding box center [624, 271] width 14 height 9
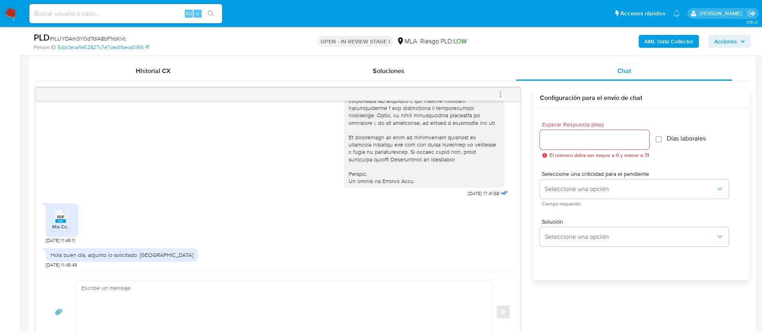
scroll to position [387, 0]
click at [609, 189] on span "Seleccione una opción" at bounding box center [630, 189] width 171 height 8
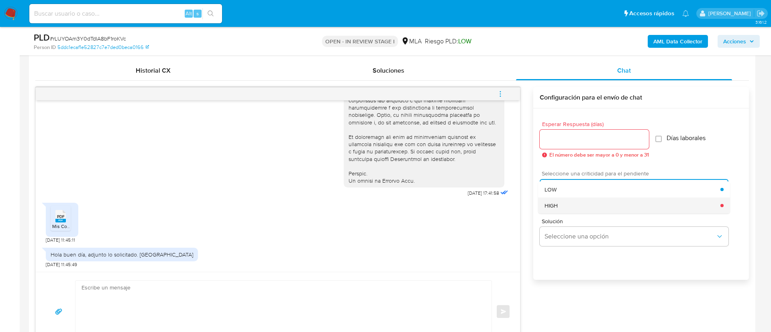
click at [552, 206] on span "HIGH" at bounding box center [551, 205] width 13 height 7
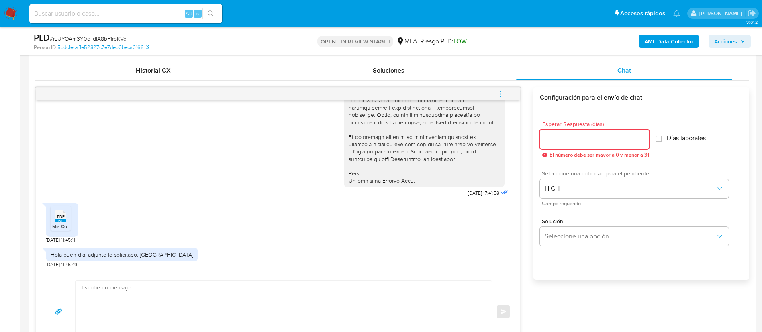
click at [552, 141] on input "Esperar Respuesta (días)" at bounding box center [594, 139] width 109 height 10
type input "1"
click at [416, 300] on textarea at bounding box center [282, 312] width 400 height 62
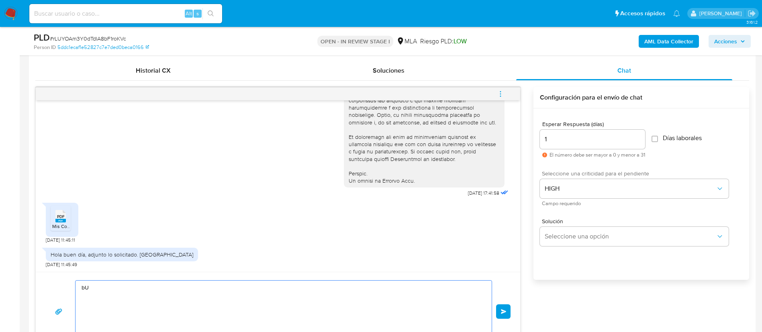
type textarea "b"
paste textarea "Proporciona el vínculo con las siguientes contrapartes con las que operaste, el…"
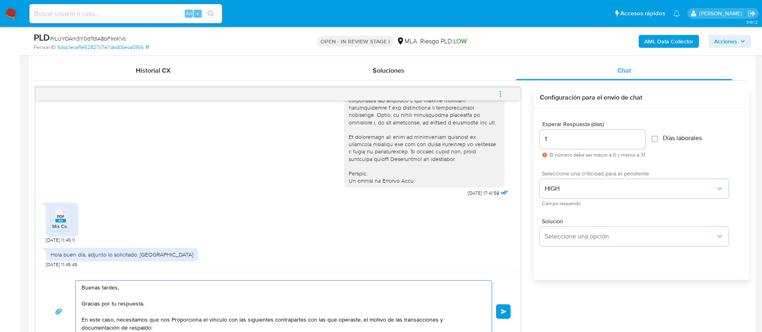
scroll to position [394, 0]
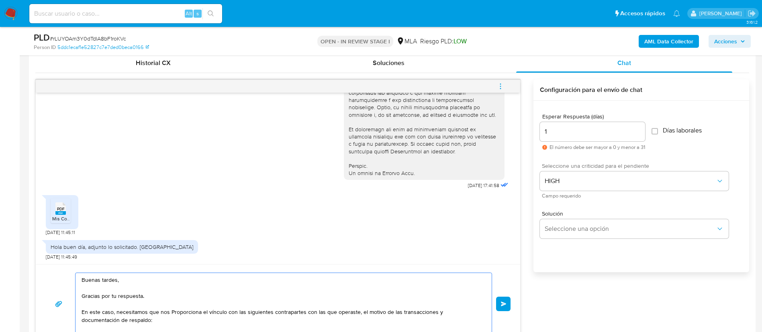
click at [178, 317] on textarea "Buenas tardes, Gracias por tu respuesta. En este caso, necesitamos que nos Prop…" at bounding box center [282, 304] width 400 height 62
click at [178, 310] on textarea "Buenas tardes, Gracias por tu respuesta. En este caso, necesitamos que nos Prop…" at bounding box center [282, 304] width 400 height 62
click at [197, 316] on textarea "Buenas tardes, Gracias por tu respuesta. En este caso, necesitamos que nos prop…" at bounding box center [282, 304] width 400 height 62
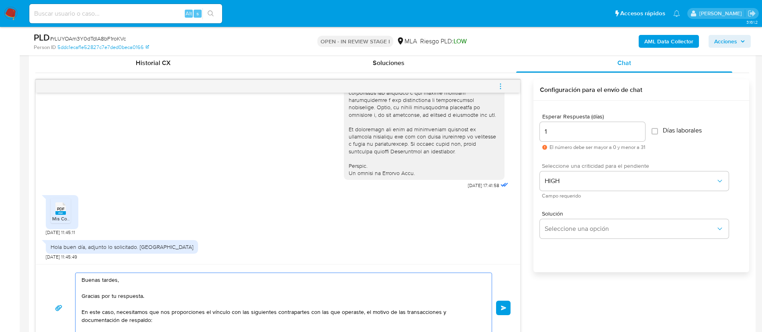
paste textarea "- Daniel Sebastian Alvarez - CUIL 20427640133 (SIN ACTIVIDAD) , a quien le enví…"
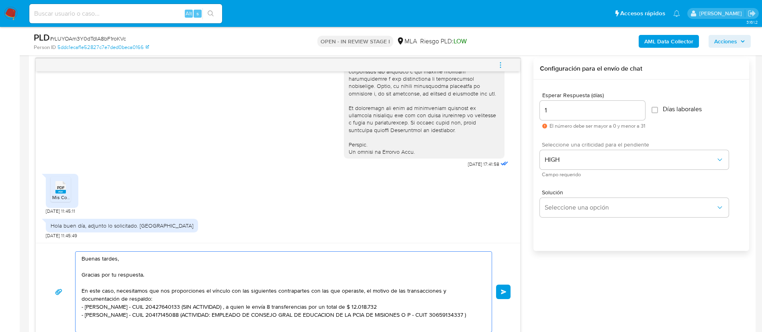
click at [200, 304] on textarea "Buenas tardes, Gracias por tu respuesta. En este caso, necesitamos que nos prop…" at bounding box center [282, 292] width 400 height 80
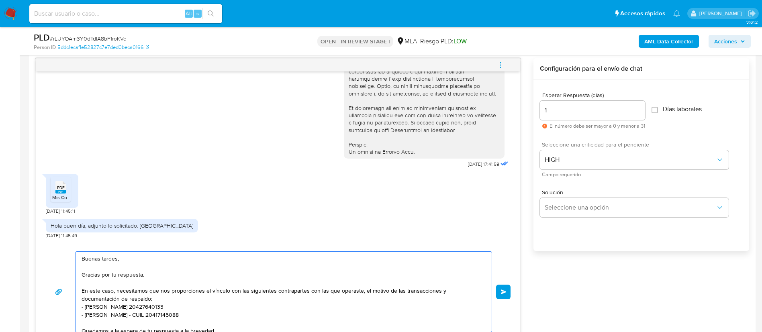
scroll to position [1, 0]
type textarea "Buenas tardes, Gracias por tu respuesta. En este caso, necesitamos que nos prop…"
click at [504, 292] on span "Enviar" at bounding box center [504, 292] width 6 height 5
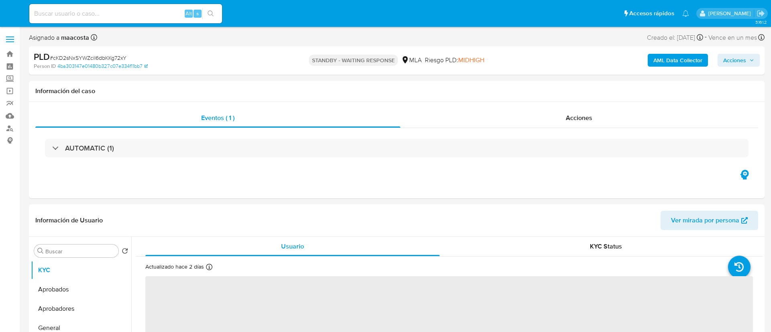
select select "10"
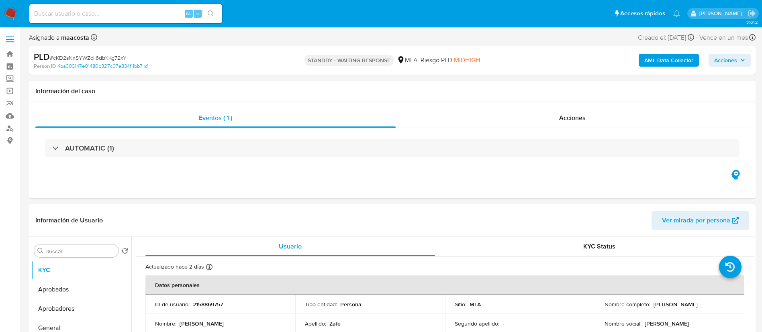
paste input "2DLcRZz9j5VmWX5IJqibobJH"
click at [151, 13] on input "2DLcRZz9j5VmWX5IJqibobJH" at bounding box center [125, 13] width 193 height 10
type input "2DLcRZz9j5VmWX5IJqibobJH"
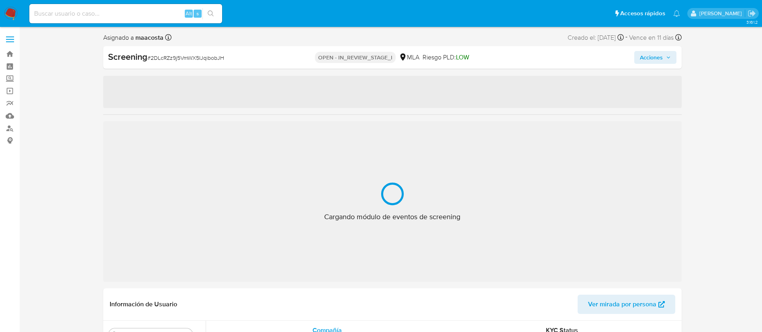
select select "10"
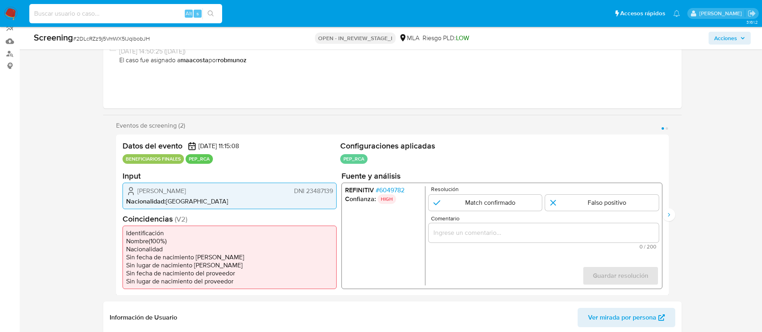
scroll to position [76, 0]
click at [393, 189] on span "# 6049782" at bounding box center [389, 189] width 29 height 8
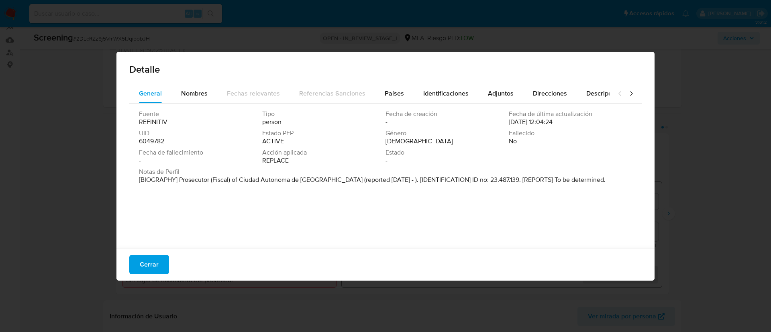
click at [345, 181] on p "[BIOGRAPHY] Prosecutor (Fiscal) of Ciudad Autonoma de [GEOGRAPHIC_DATA] (report…" at bounding box center [372, 180] width 467 height 8
click at [195, 94] on span "Nombres" at bounding box center [194, 93] width 27 height 9
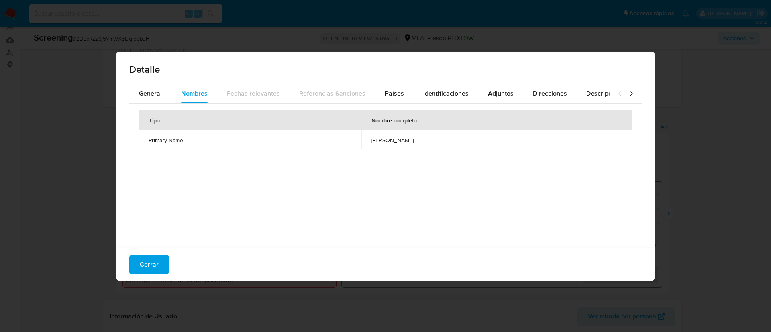
click at [402, 157] on div "Tipo Nombre completo Primary Name [PERSON_NAME]" at bounding box center [385, 174] width 513 height 141
click at [383, 141] on span "mauro andres tereszko" at bounding box center [496, 140] width 251 height 7
click at [390, 95] on span "Países" at bounding box center [394, 93] width 19 height 9
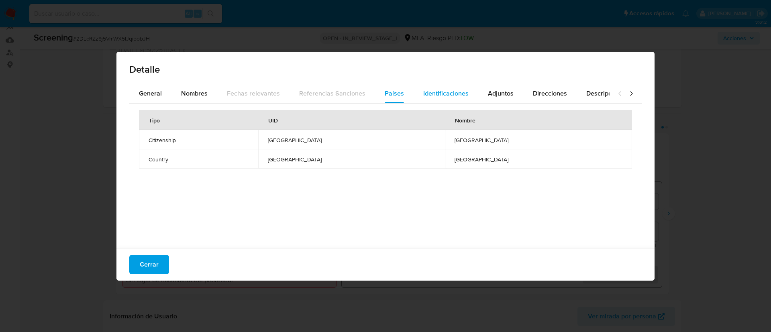
click at [458, 97] on span "Identificaciones" at bounding box center [445, 93] width 45 height 9
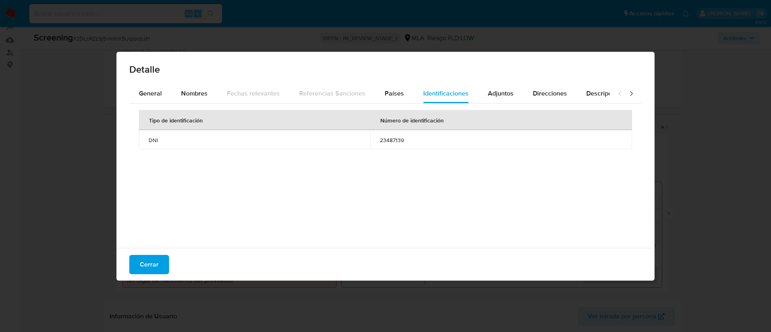
click at [394, 138] on span "23487139" at bounding box center [501, 140] width 243 height 7
click at [497, 92] on span "Adjuntos" at bounding box center [501, 93] width 26 height 9
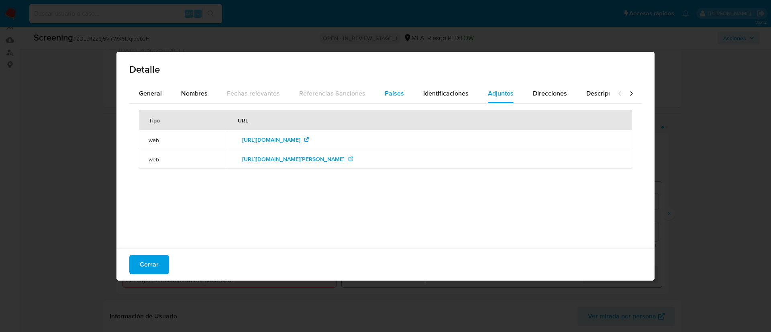
click at [388, 89] on span "Países" at bounding box center [394, 93] width 19 height 9
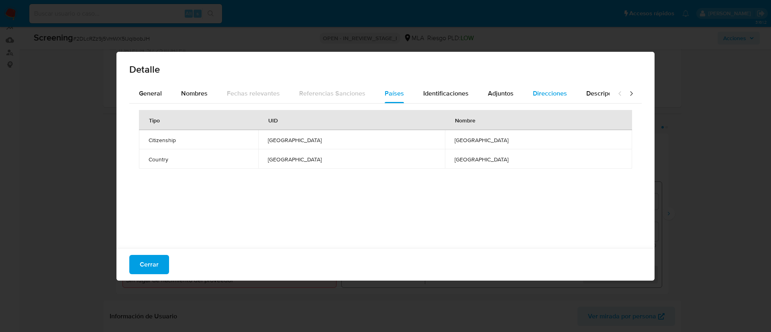
click at [541, 92] on span "Direcciones" at bounding box center [550, 93] width 34 height 9
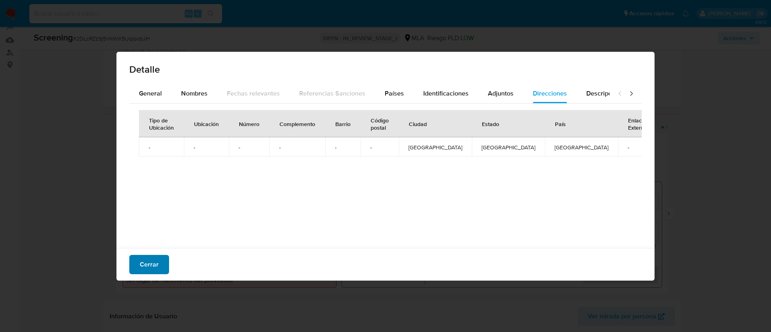
click at [156, 259] on span "Cerrar" at bounding box center [149, 265] width 19 height 18
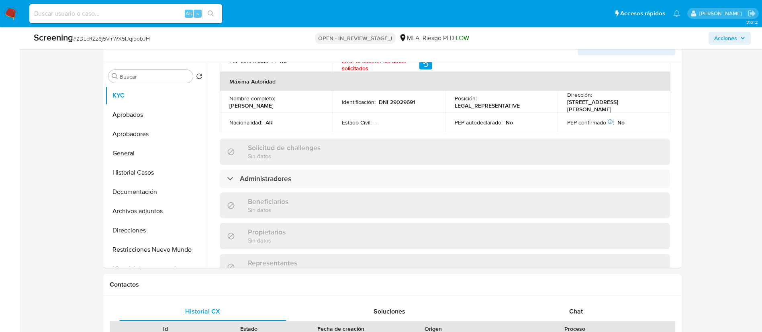
scroll to position [412, 0]
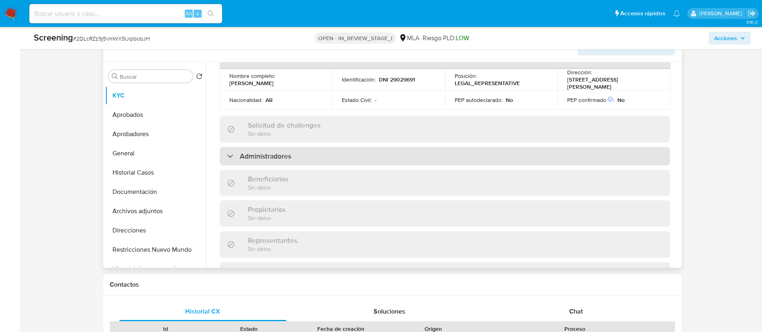
click at [286, 152] on h3 "Administradores" at bounding box center [265, 156] width 51 height 9
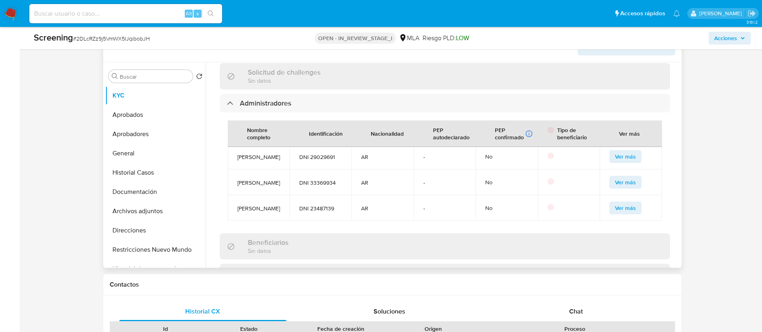
scroll to position [84, 0]
click at [325, 205] on span "DNI 23487139" at bounding box center [320, 208] width 43 height 7
copy span "23487139"
click at [254, 35] on div "Screening # 2DLcRZz9j5VmWX5IJqibobJH" at bounding box center [152, 38] width 236 height 12
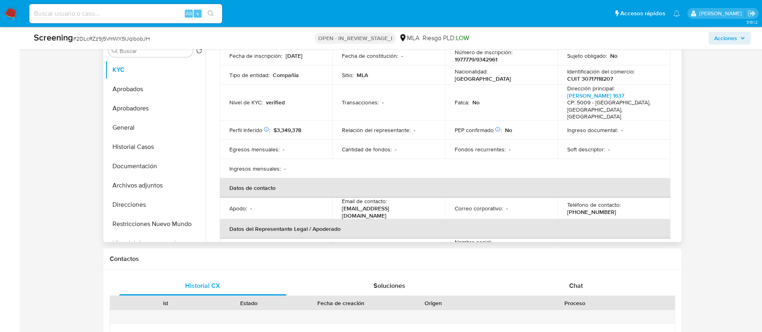
scroll to position [0, 0]
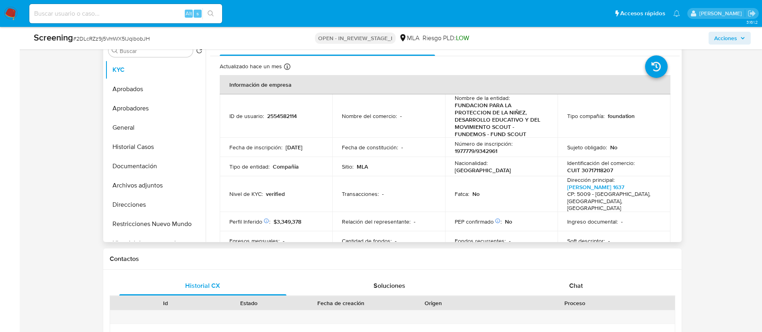
click at [279, 115] on p "2554582114" at bounding box center [282, 115] width 30 height 7
copy p "2554582114"
click at [279, 115] on p "2554582114" at bounding box center [282, 115] width 30 height 7
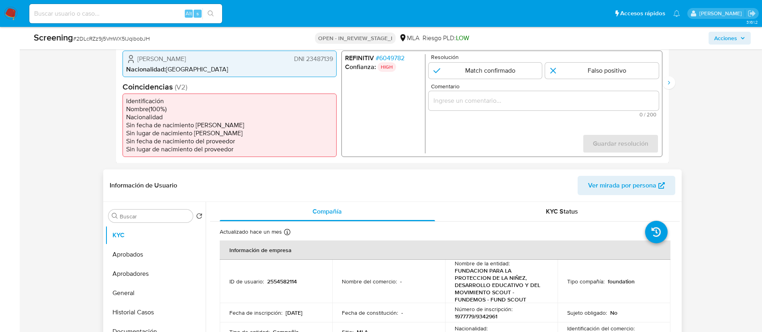
scroll to position [208, 0]
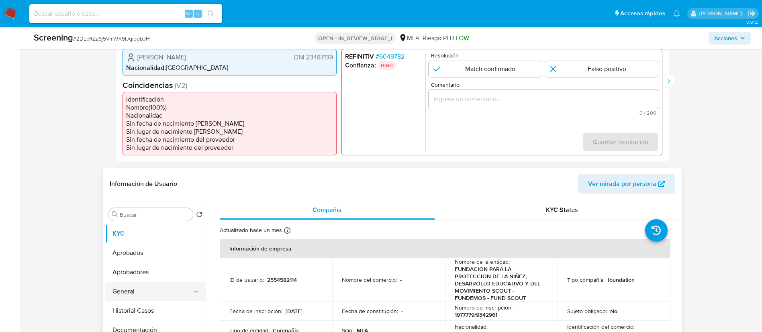
click at [137, 292] on button "General" at bounding box center [152, 291] width 94 height 19
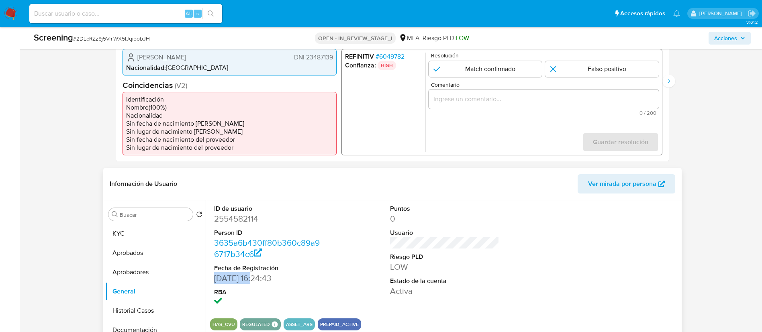
drag, startPoint x: 214, startPoint y: 278, endPoint x: 252, endPoint y: 280, distance: 37.8
click at [252, 280] on dd "11/07/2025 16:24:43" at bounding box center [268, 278] width 109 height 11
copy dd "11/07/2025"
click at [131, 233] on button "KYC" at bounding box center [152, 233] width 94 height 19
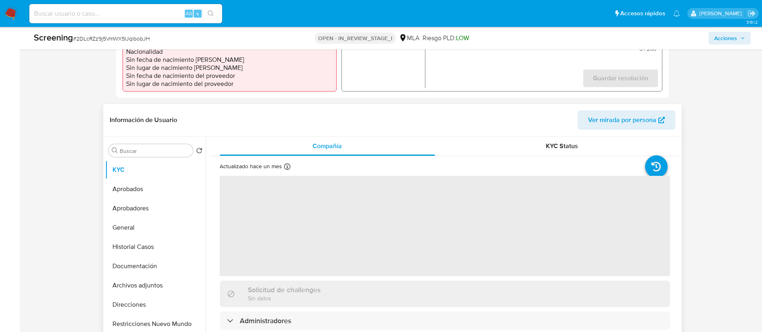
scroll to position [274, 0]
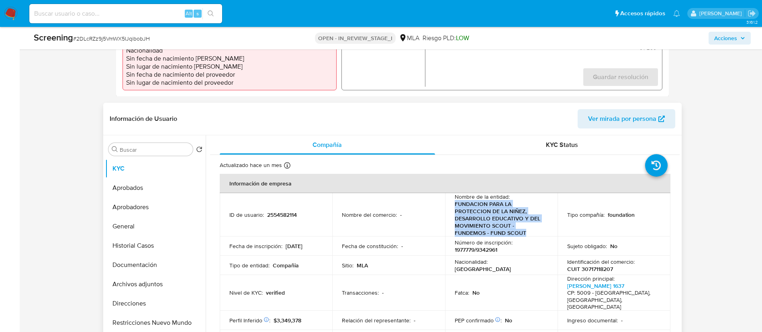
drag, startPoint x: 455, startPoint y: 206, endPoint x: 528, endPoint y: 231, distance: 77.6
click at [528, 231] on p "FUNDACION PARA LA PROTECCION DE LA NIÑEZ, DESARROLLO EDUCATIVO Y DEL MOVIMIENTO…" at bounding box center [500, 218] width 90 height 36
copy p "FUNDACION PARA LA PROTECCION DE LA NIÑEZ, DESARROLLO EDUCATIVO Y DEL MOVIMIENTO…"
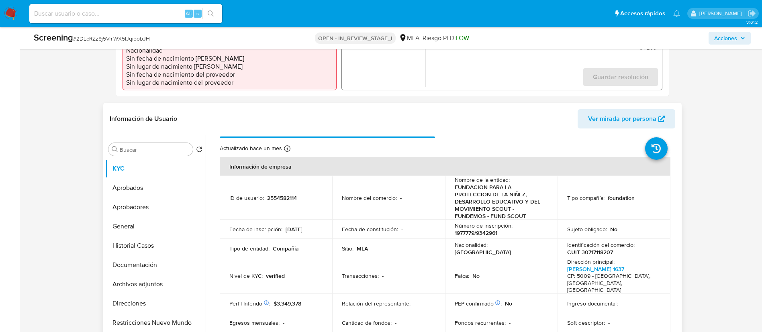
scroll to position [18, 0]
drag, startPoint x: 566, startPoint y: 252, endPoint x: 615, endPoint y: 251, distance: 49.4
click at [615, 251] on div "Identificación del comercio : CUIT 30717118207" at bounding box center [614, 248] width 94 height 14
copy p "CUIT 30717118207"
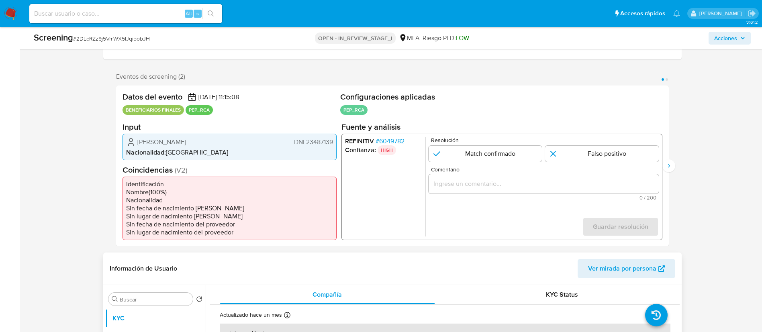
scroll to position [123, 0]
click at [486, 157] on input "1 de 2" at bounding box center [485, 154] width 114 height 16
radio input "true"
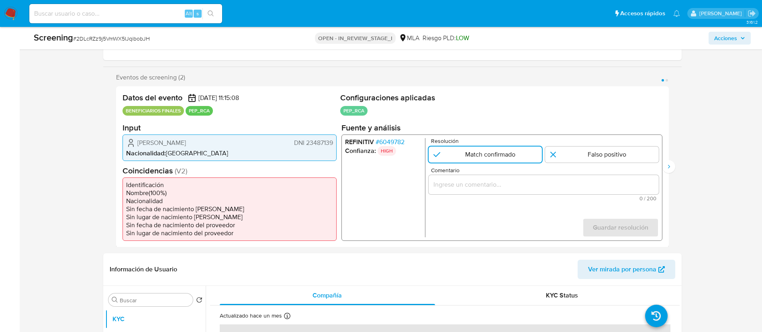
click at [488, 179] on div "1 de 2" at bounding box center [543, 184] width 230 height 19
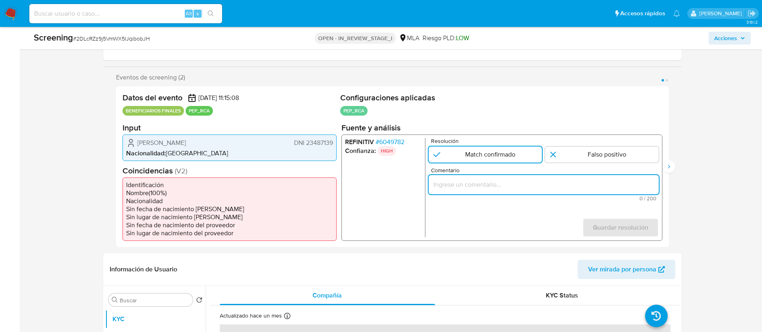
click at [484, 187] on input "Comentario" at bounding box center [543, 184] width 230 height 10
paste input "Se confirma match, ya que el cliente es Fiscal de la Ciudad Autónoma de Buenos …"
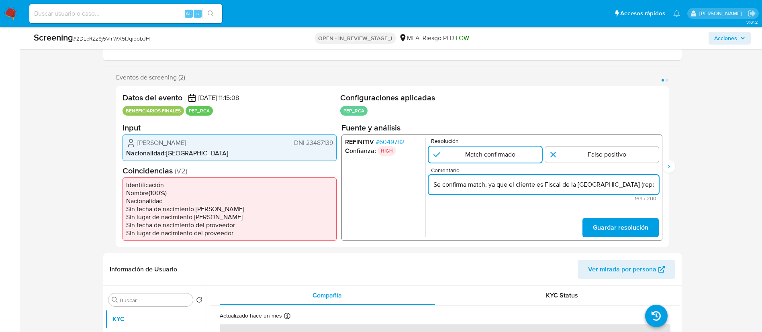
scroll to position [0, 270]
type input "Se confirma match, ya que el cliente es Fiscal de la Ciudad Autónoma de Buenos …"
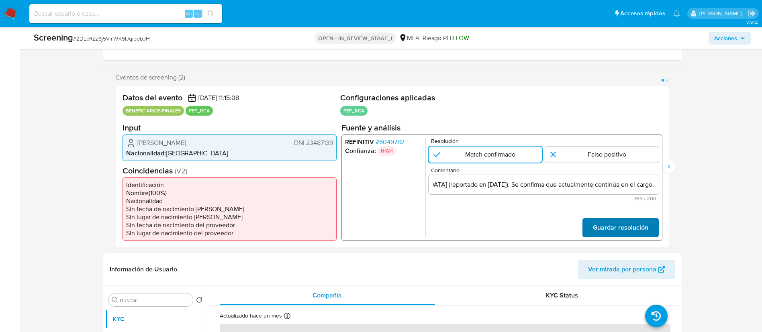
scroll to position [0, 0]
drag, startPoint x: 600, startPoint y: 227, endPoint x: 592, endPoint y: 189, distance: 38.3
click at [592, 189] on form "Resolución Match confirmado Falso positivo Comentario Se confirma match, ya que…" at bounding box center [543, 187] width 230 height 99
click at [600, 227] on span "Guardar resolución" at bounding box center [619, 227] width 55 height 18
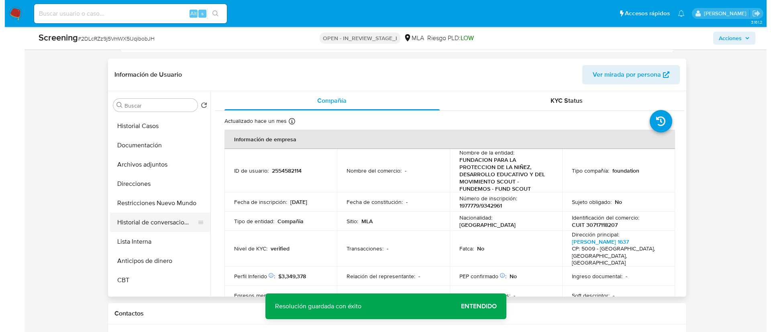
scroll to position [76, 0]
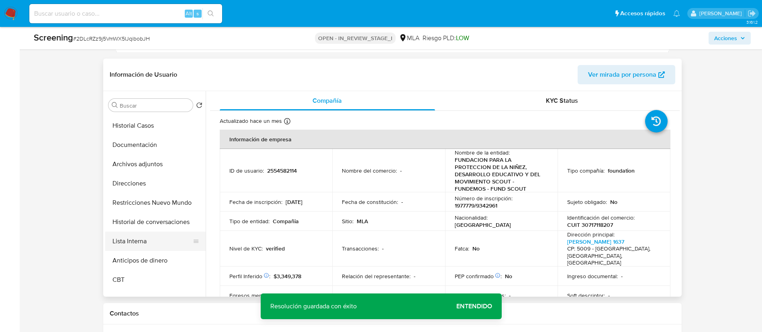
click at [139, 243] on button "Lista Interna" at bounding box center [152, 241] width 94 height 19
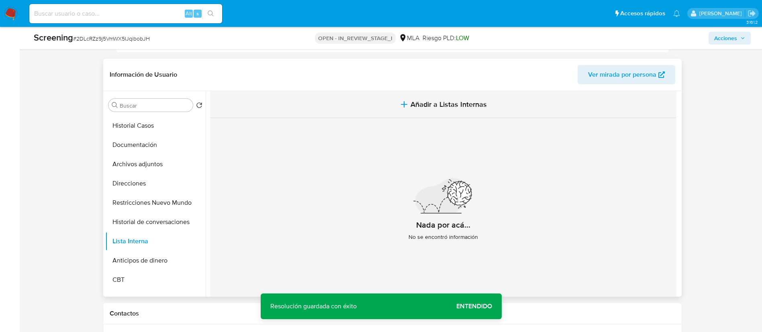
click at [426, 102] on span "Añadir a Listas Internas" at bounding box center [448, 104] width 76 height 9
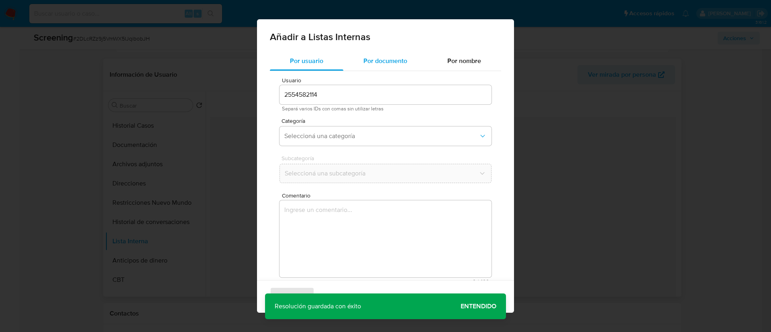
click at [376, 63] on span "Por documento" at bounding box center [385, 60] width 44 height 9
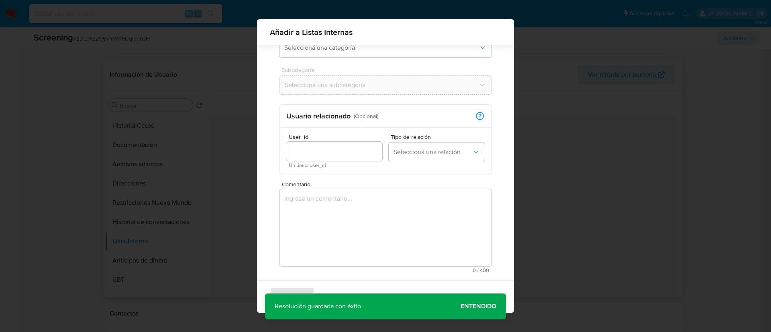
scroll to position [77, 0]
click at [355, 249] on textarea "Comentario" at bounding box center [386, 227] width 212 height 77
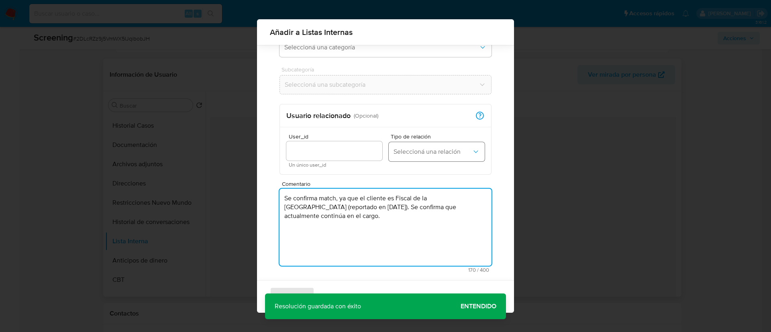
type textarea "Se confirma match, ya que el cliente es Fiscal de la Ciudad Autónoma de Buenos …"
click at [425, 157] on button "Seleccioná una relación" at bounding box center [437, 151] width 96 height 19
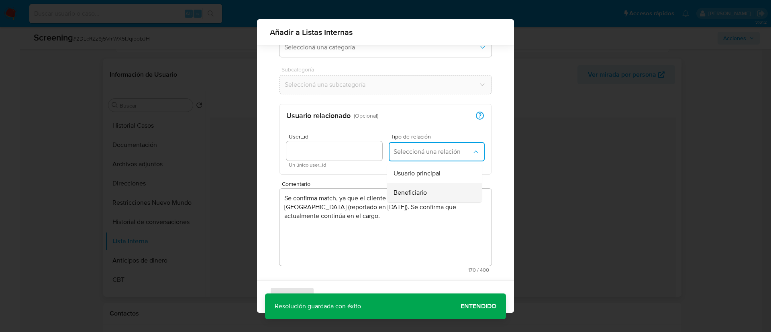
click at [415, 189] on span "Beneficiario" at bounding box center [410, 193] width 33 height 8
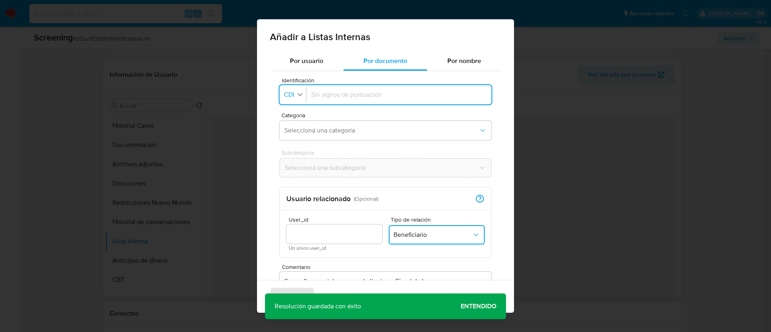
click at [297, 96] on icon "button" at bounding box center [299, 94] width 7 height 7
click at [301, 126] on li "CUIL" at bounding box center [294, 129] width 32 height 19
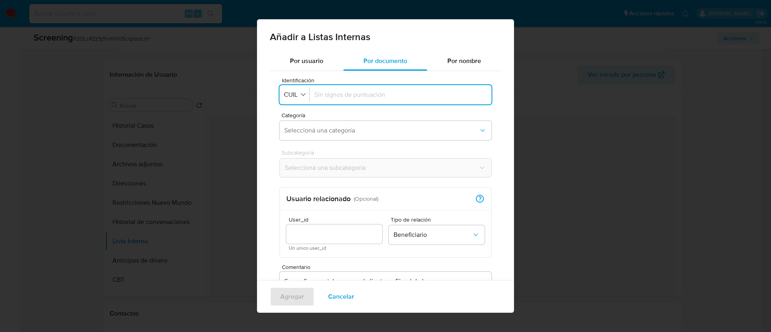
click at [342, 94] on input "Identificación" at bounding box center [400, 94] width 172 height 9
type input "20234871391"
click at [331, 129] on span "Seleccioná una categoría" at bounding box center [381, 131] width 194 height 8
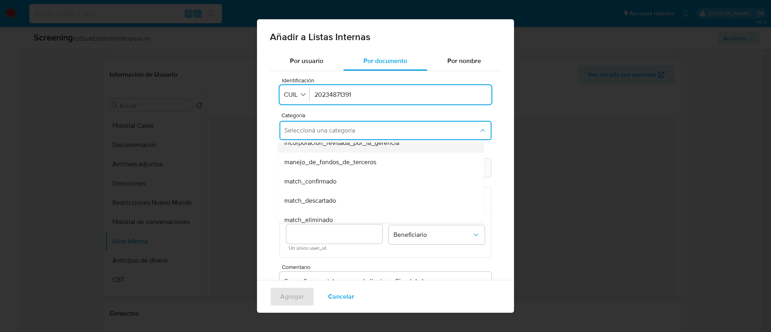
scroll to position [30, 0]
click at [321, 182] on span "match_confirmado" at bounding box center [310, 180] width 52 height 8
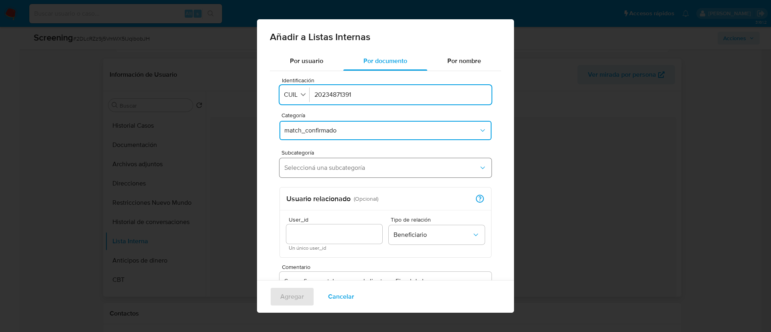
click at [307, 174] on button "Seleccioná una subcategoría" at bounding box center [386, 167] width 212 height 19
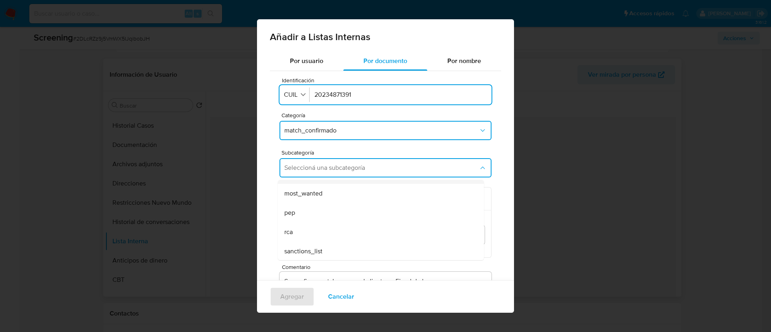
scroll to position [55, 0]
click at [315, 215] on div "pep" at bounding box center [378, 211] width 188 height 19
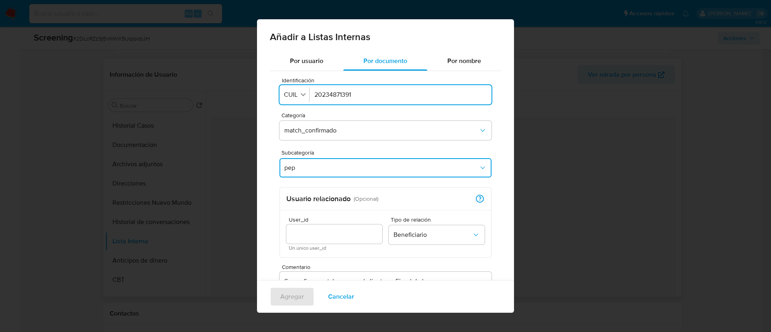
click at [337, 233] on input "User_id" at bounding box center [334, 234] width 96 height 10
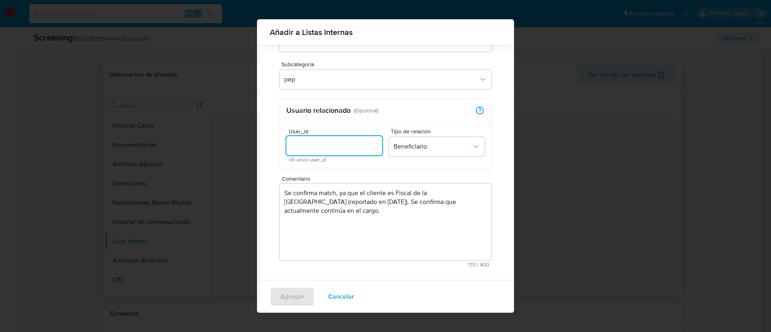
scroll to position [88, 0]
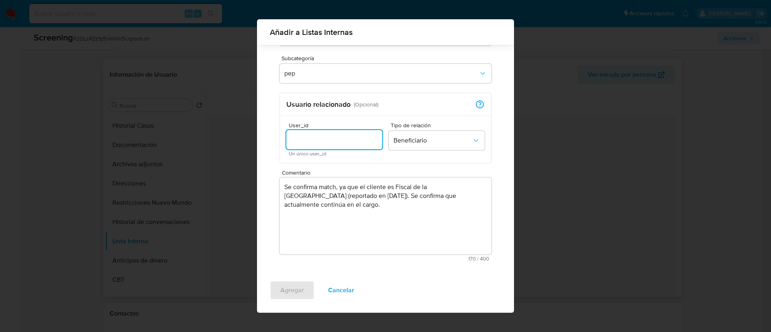
click at [316, 136] on input "User_id" at bounding box center [334, 140] width 96 height 10
click at [312, 138] on input "User_id" at bounding box center [334, 140] width 96 height 10
paste input "85710638"
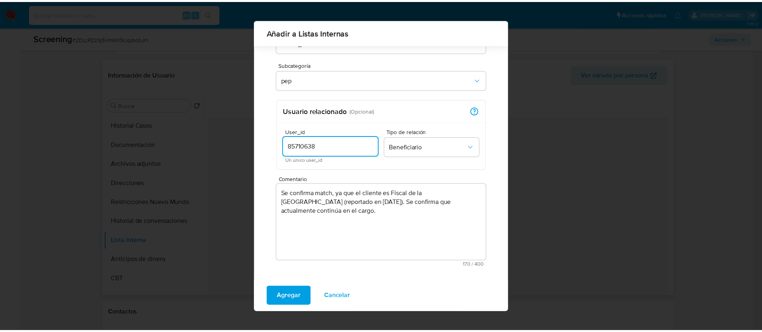
scroll to position [0, 0]
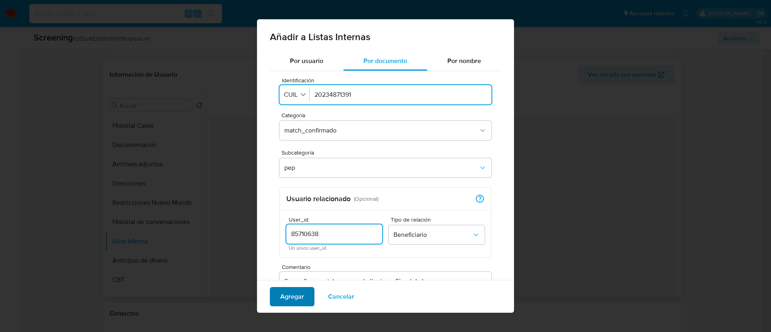
type input "85710638"
click at [284, 297] on span "Agregar" at bounding box center [292, 297] width 24 height 18
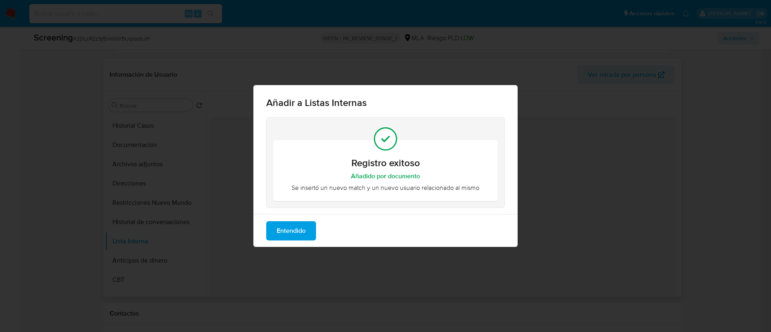
click at [291, 233] on span "Entendido" at bounding box center [291, 231] width 29 height 18
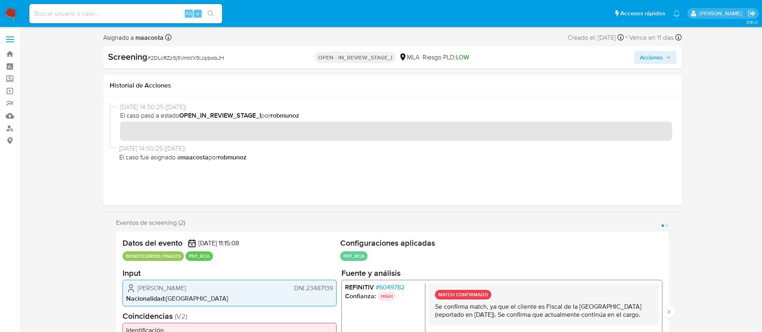
click at [670, 52] on span "Acciones" at bounding box center [655, 57] width 31 height 11
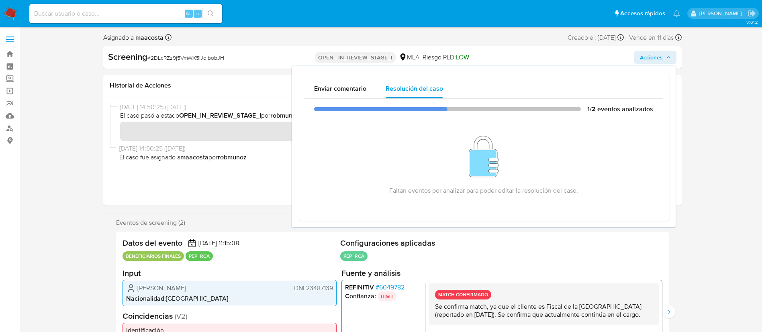
click at [557, 314] on p "Se confirma match, ya que el cliente es Fiscal de la [GEOGRAPHIC_DATA] (reporta…" at bounding box center [543, 310] width 217 height 16
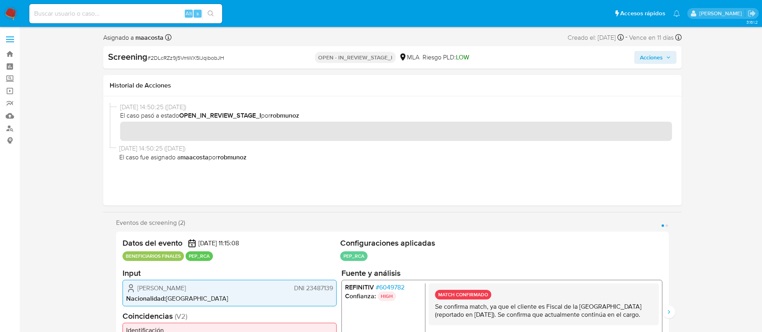
click at [557, 314] on p "Se confirma match, ya que el cliente es Fiscal de la [GEOGRAPHIC_DATA] (reporta…" at bounding box center [543, 310] width 217 height 16
click at [668, 308] on button "Siguiente" at bounding box center [668, 312] width 13 height 13
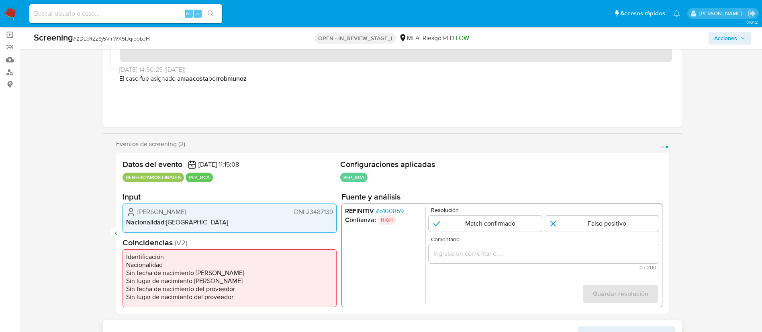
scroll to position [58, 0]
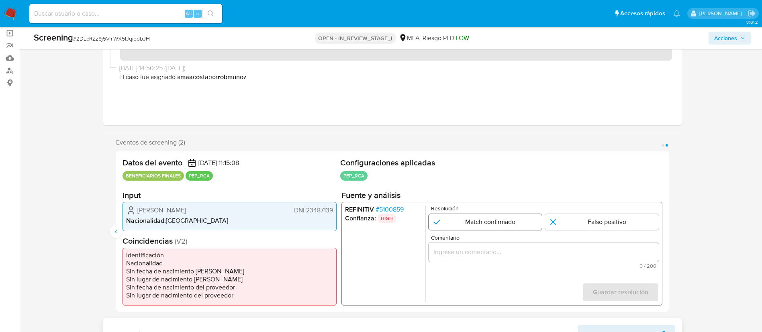
click at [501, 221] on input "2 de 2" at bounding box center [485, 222] width 114 height 16
radio input "true"
click at [494, 249] on input "Comentario" at bounding box center [543, 252] width 230 height 10
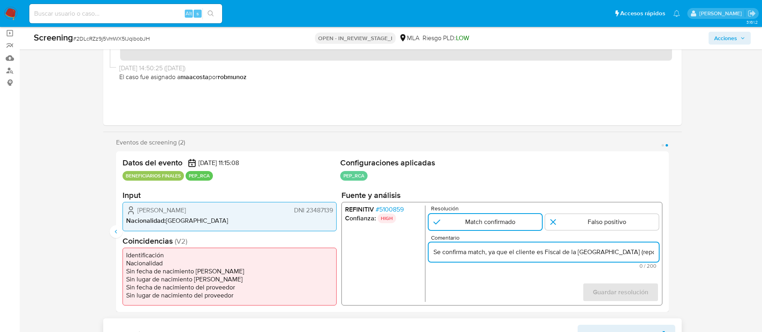
scroll to position [0, 270]
type input "Se confirma match, ya que el cliente es Fiscal de la Ciudad Autónoma de Buenos …"
click at [613, 294] on span "Guardar resolución" at bounding box center [619, 293] width 55 height 18
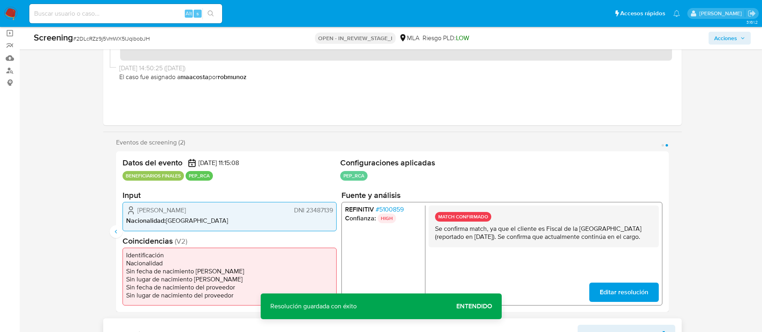
scroll to position [0, 0]
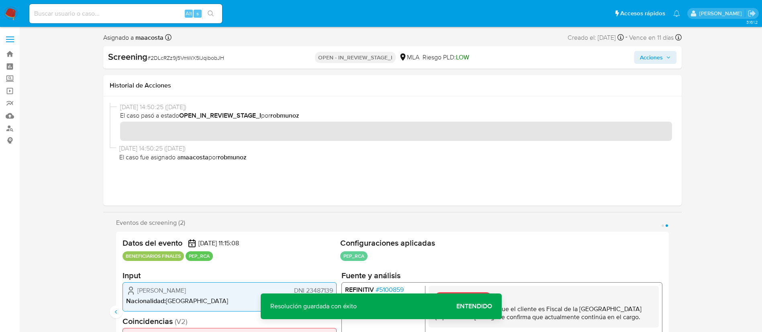
click at [665, 60] on span "Acciones" at bounding box center [655, 57] width 31 height 11
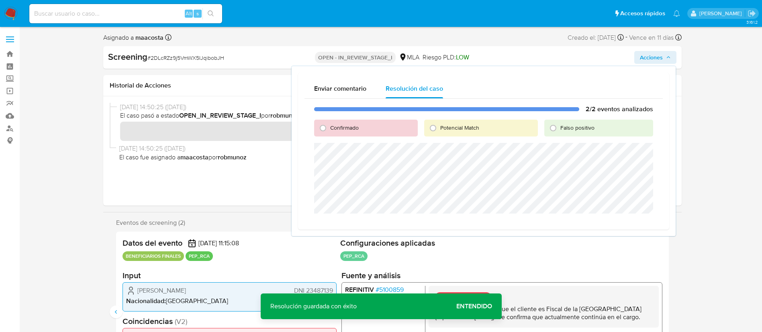
click at [345, 126] on span "Confirmado" at bounding box center [344, 128] width 29 height 8
click at [329, 126] on input "Confirmado" at bounding box center [323, 128] width 13 height 13
radio input "true"
click at [619, 224] on span "Cerrar Caso" at bounding box center [625, 223] width 39 height 11
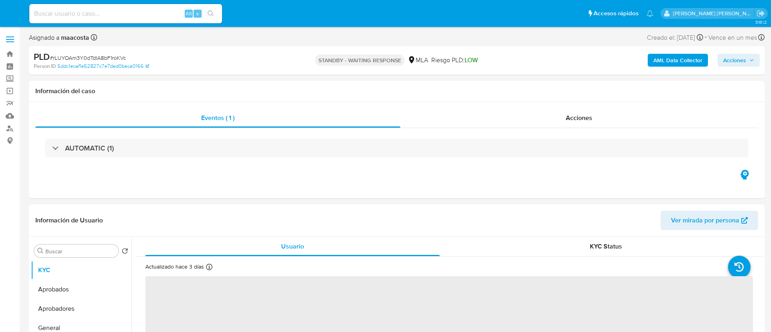
select select "10"
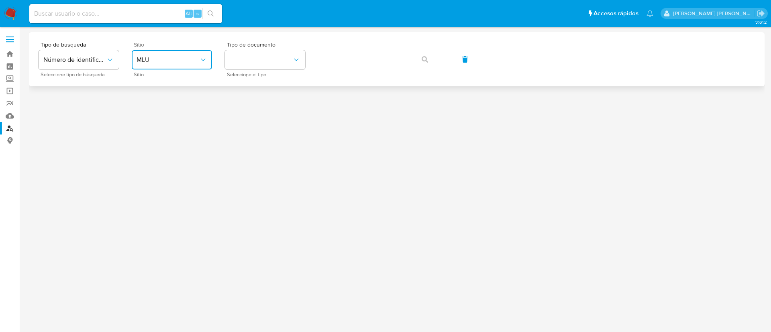
click at [186, 58] on span "MLU" at bounding box center [168, 60] width 63 height 8
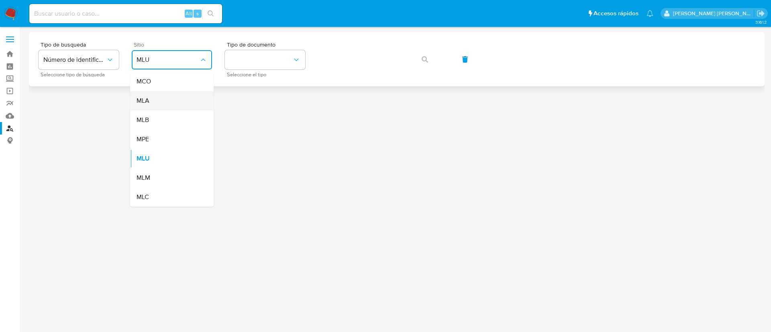
click at [164, 102] on div "MLA" at bounding box center [170, 100] width 66 height 19
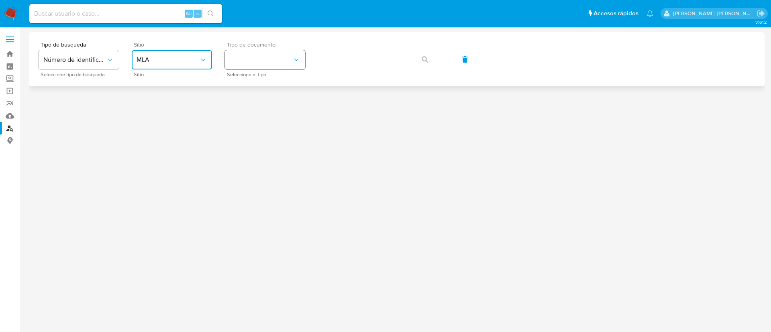
click at [270, 56] on button "identificationType" at bounding box center [265, 59] width 80 height 19
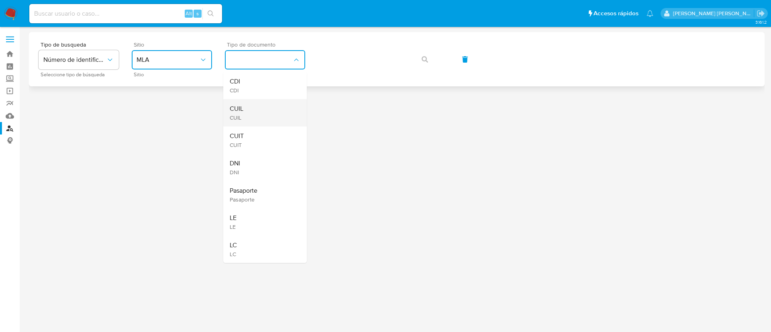
click at [282, 109] on div "CUIL CUIL" at bounding box center [263, 112] width 66 height 27
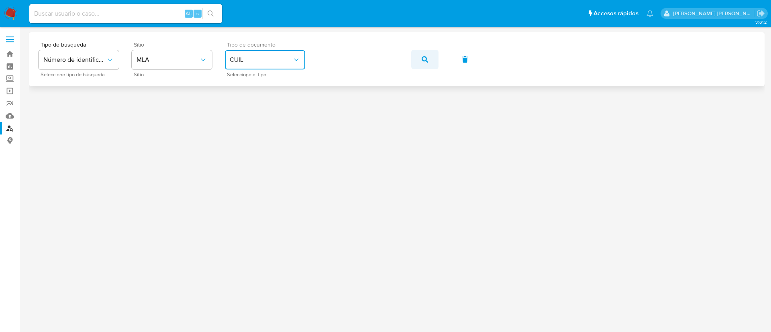
click at [425, 66] on span "button" at bounding box center [425, 60] width 6 height 18
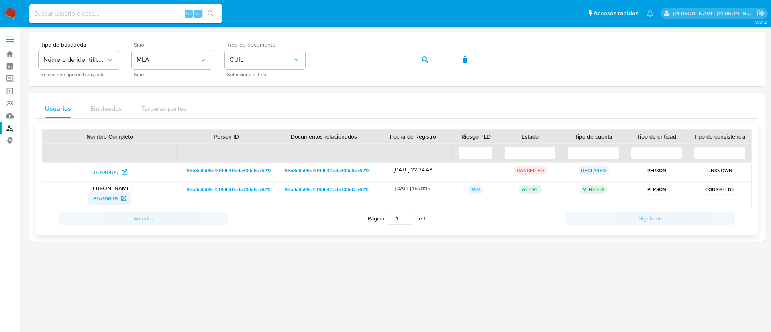
click at [108, 200] on span "85710638" at bounding box center [105, 198] width 25 height 13
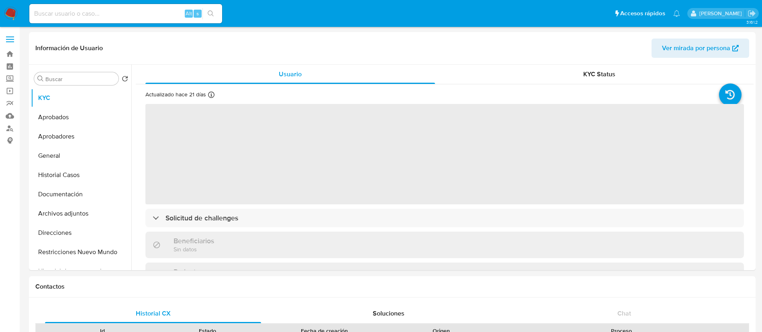
select select "10"
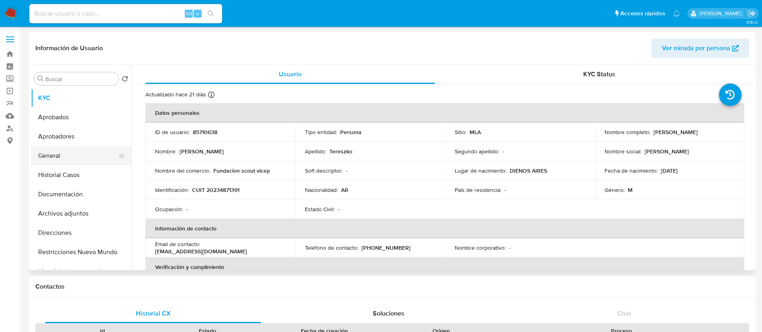
click at [55, 153] on button "General" at bounding box center [78, 155] width 94 height 19
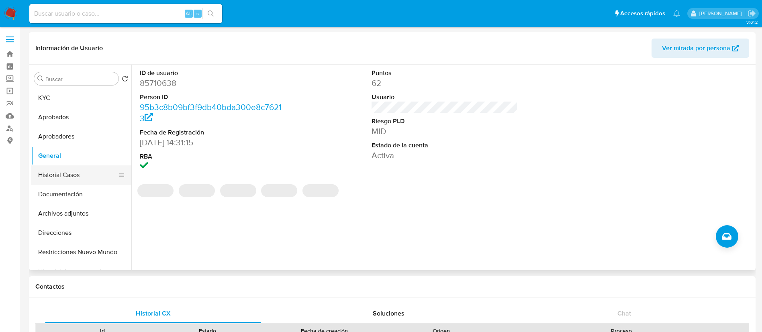
click at [67, 172] on button "Historial Casos" at bounding box center [78, 174] width 94 height 19
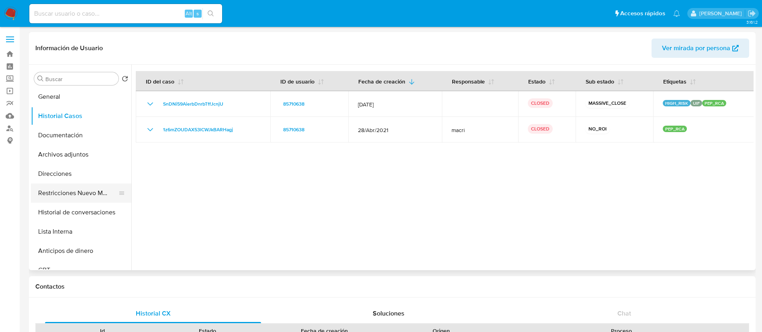
scroll to position [63, 0]
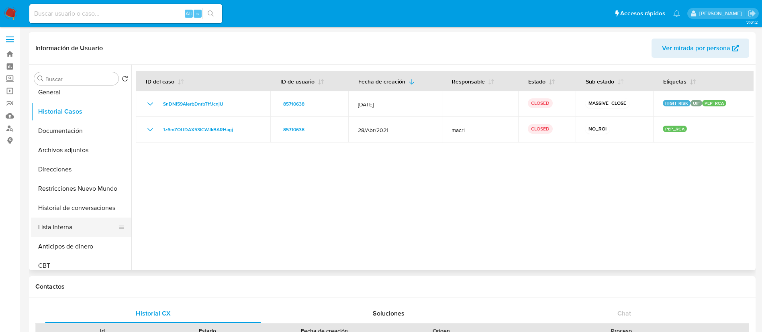
click at [61, 230] on button "Lista Interna" at bounding box center [78, 227] width 94 height 19
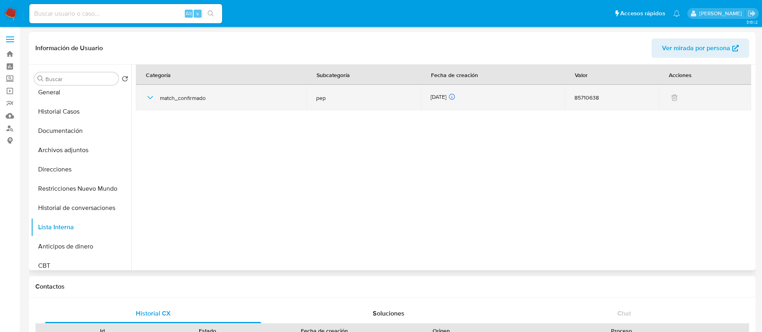
click at [151, 99] on icon "button" at bounding box center [150, 98] width 10 height 10
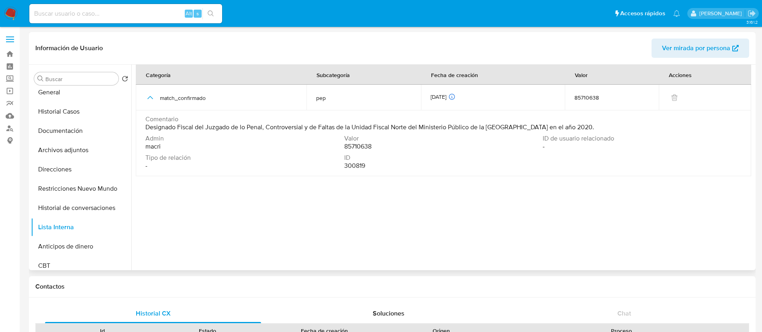
click at [179, 128] on span "Designado Fiscal del Juzgado de lo Penal, Controversial y de Faltas de la Unida…" at bounding box center [369, 127] width 449 height 8
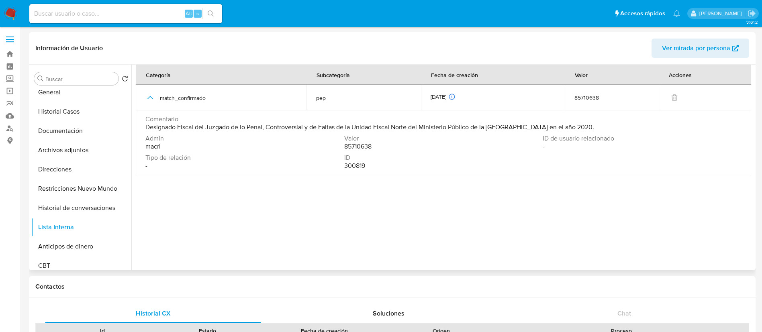
click at [179, 128] on span "Designado Fiscal del Juzgado de lo Penal, Controversial y de Faltas de la Unida…" at bounding box center [369, 127] width 449 height 8
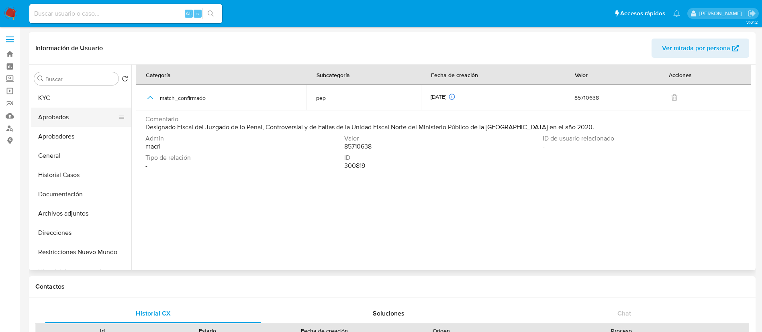
click at [48, 108] on button "Aprobados" at bounding box center [78, 117] width 94 height 19
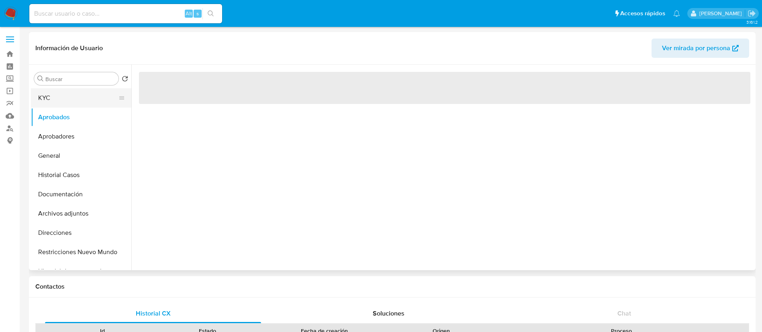
click at [71, 103] on button "KYC" at bounding box center [78, 97] width 94 height 19
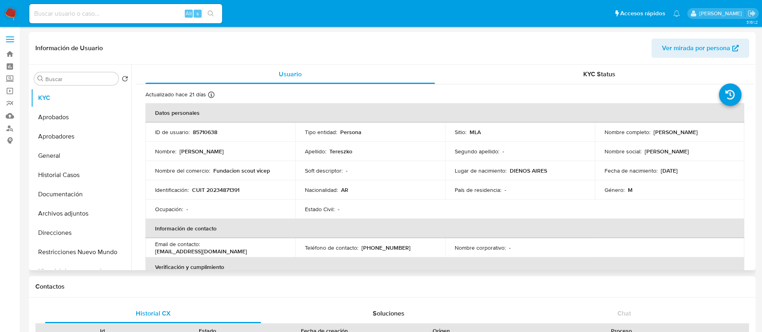
drag, startPoint x: 651, startPoint y: 133, endPoint x: 718, endPoint y: 127, distance: 66.9
click at [718, 127] on td "Nombre completo : [PERSON_NAME]" at bounding box center [670, 132] width 150 height 19
copy p "[PERSON_NAME]"
click at [59, 197] on button "Documentación" at bounding box center [78, 194] width 94 height 19
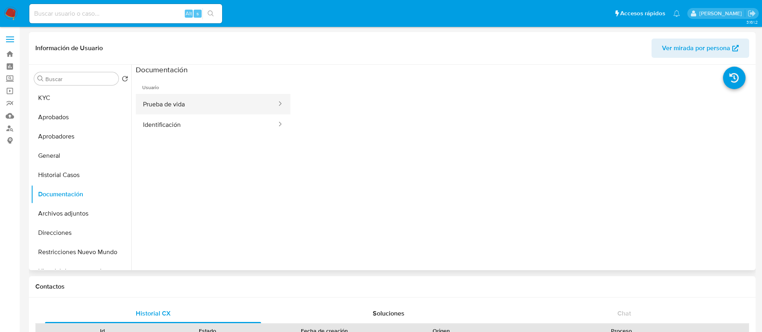
click at [167, 104] on button "Prueba de vida" at bounding box center [207, 104] width 142 height 20
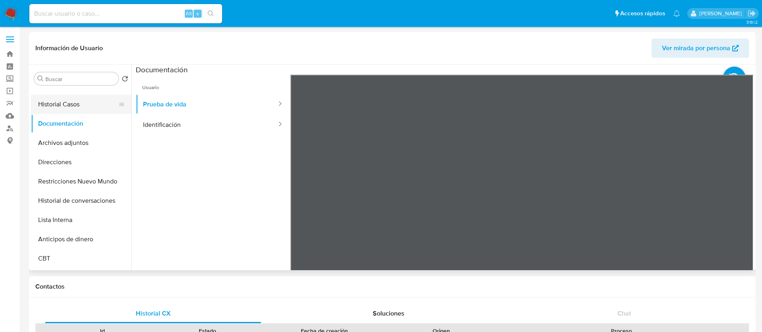
scroll to position [77, 0]
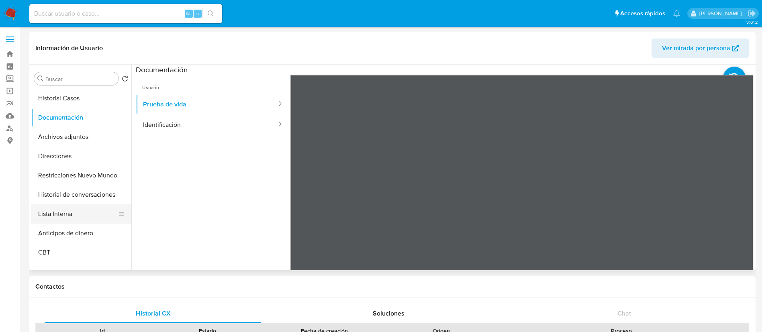
click at [69, 214] on button "Lista Interna" at bounding box center [78, 213] width 94 height 19
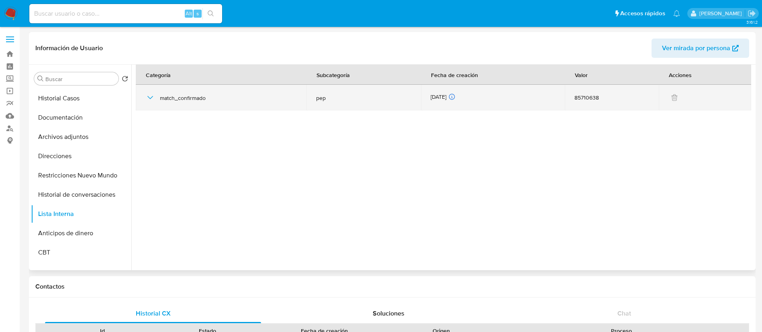
click at [149, 99] on icon "button" at bounding box center [150, 98] width 10 height 10
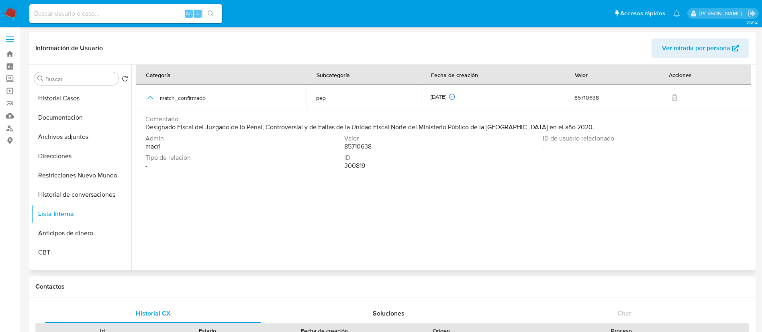
drag, startPoint x: 165, startPoint y: 0, endPoint x: 378, endPoint y: 127, distance: 248.0
click at [378, 127] on span "Designado Fiscal del Juzgado de lo Penal, Controversial y de Faltas de la Unida…" at bounding box center [369, 127] width 449 height 8
click at [67, 101] on button "Historial Casos" at bounding box center [78, 98] width 94 height 19
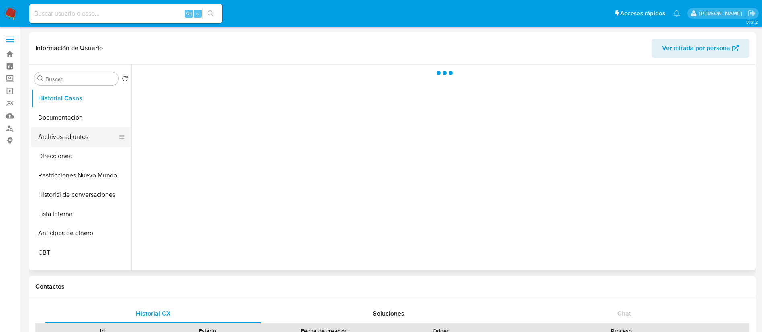
scroll to position [0, 0]
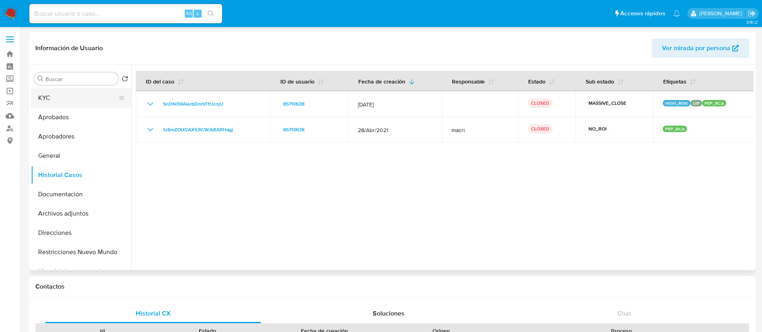
click at [82, 96] on button "KYC" at bounding box center [78, 97] width 94 height 19
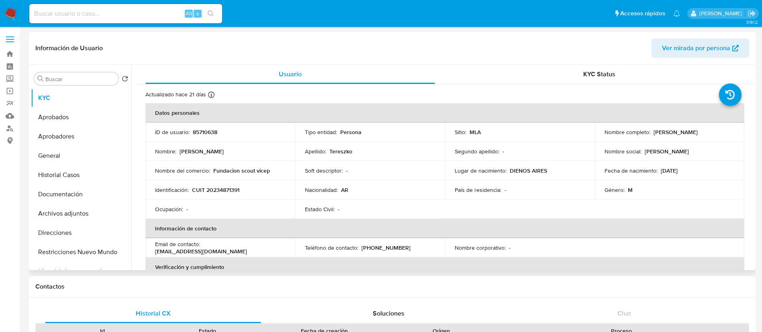
click at [226, 191] on p "CUIT 20234871391" at bounding box center [215, 189] width 47 height 7
copy p "20234871391"
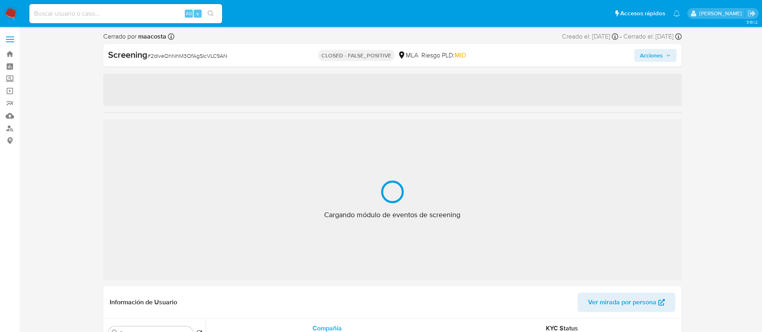
select select "10"
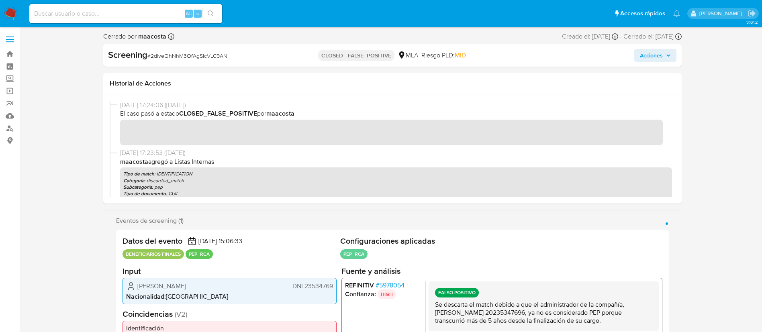
click at [165, 16] on input at bounding box center [125, 13] width 193 height 10
paste input "M74CbRW6VwM9s4nz2J1T9FJr"
type input "M74CbRW6VwM9s4nz2J1T9FJr"
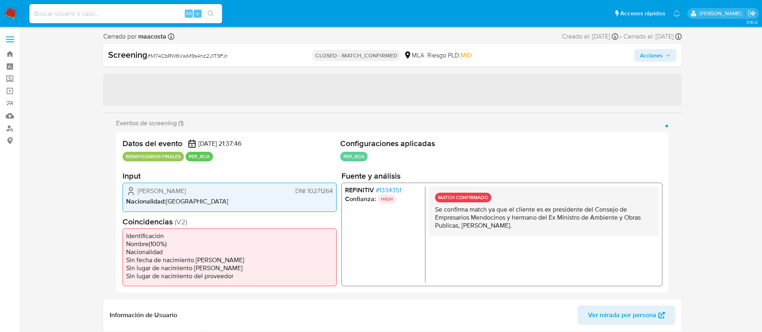
select select "10"
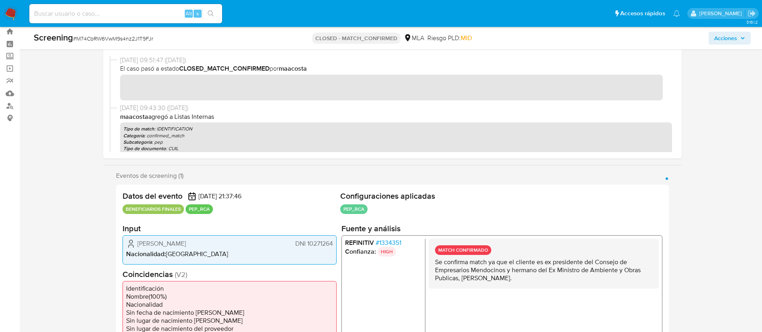
scroll to position [23, 0]
click at [475, 269] on p "Se confirma match ya que el cliente es ex presidente del Consejo de Empresarios…" at bounding box center [543, 270] width 217 height 24
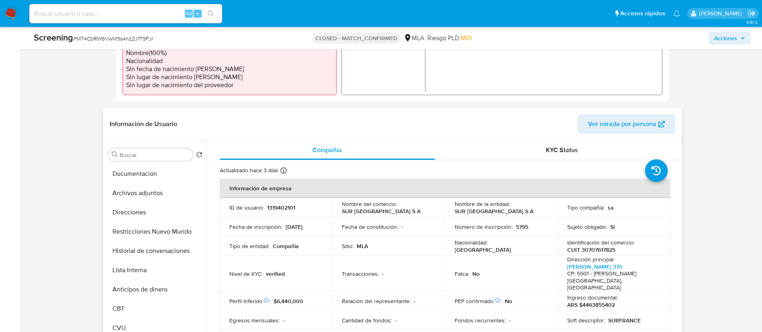
scroll to position [107, 0]
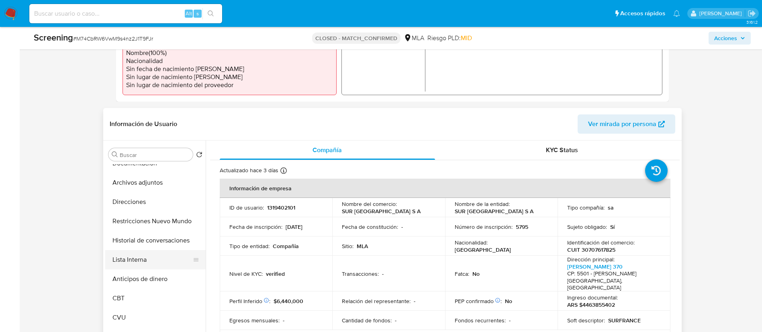
click at [139, 258] on button "Lista Interna" at bounding box center [152, 259] width 94 height 19
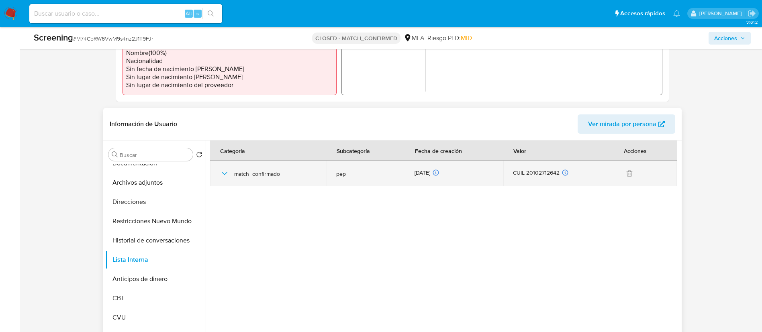
click at [224, 172] on icon "button" at bounding box center [225, 174] width 10 height 10
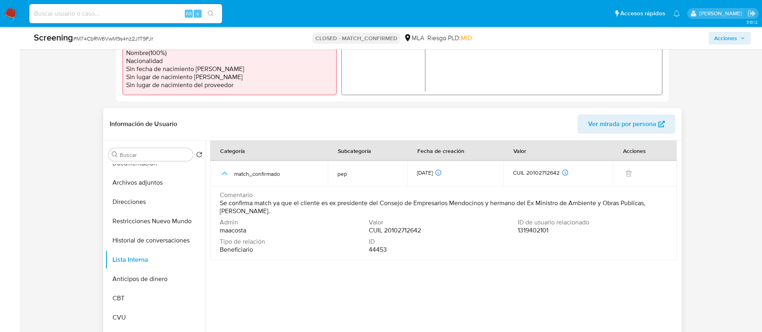
click at [235, 207] on span "Se confirma match ya que el cliente es ex presidente del Consejo de Empresarios…" at bounding box center [443, 207] width 446 height 16
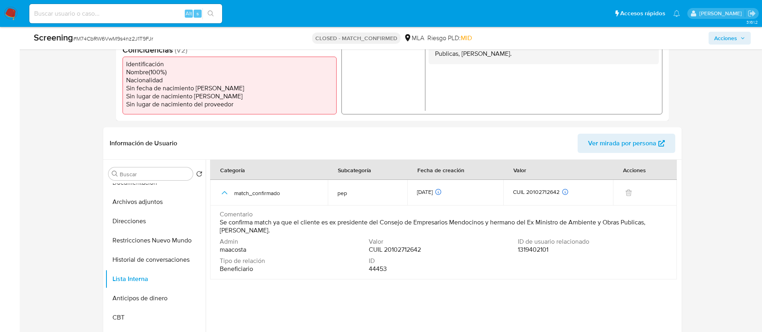
scroll to position [254, 0]
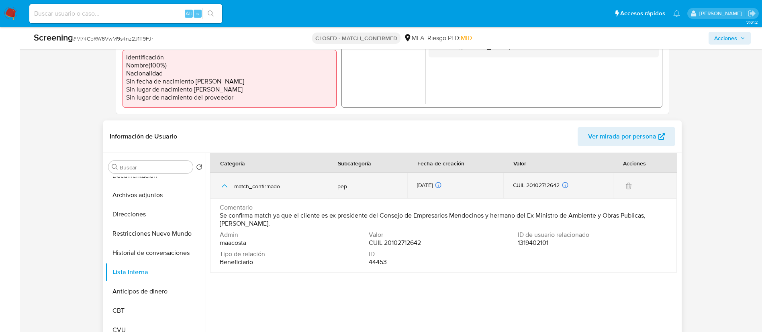
click at [218, 187] on td "match_confirmado" at bounding box center [269, 186] width 118 height 26
click at [223, 186] on icon "button" at bounding box center [225, 186] width 10 height 10
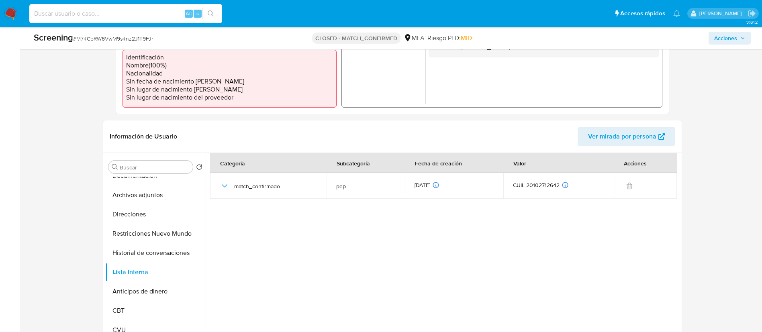
click at [139, 12] on input at bounding box center [125, 13] width 193 height 10
paste input "OUGktybaYOoDOuzGwe66k3lI"
type input "OUGktybaYOoDOuzGwe66k3lI"
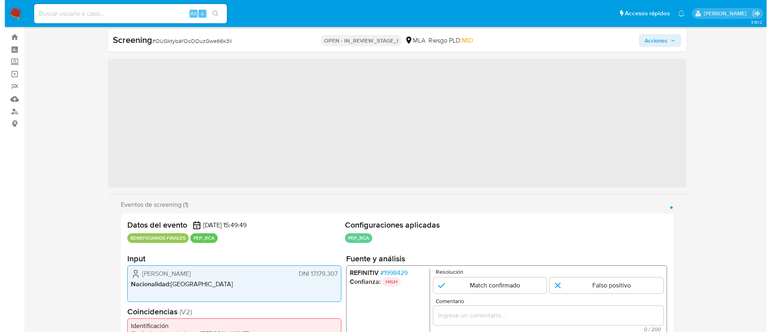
scroll to position [18, 0]
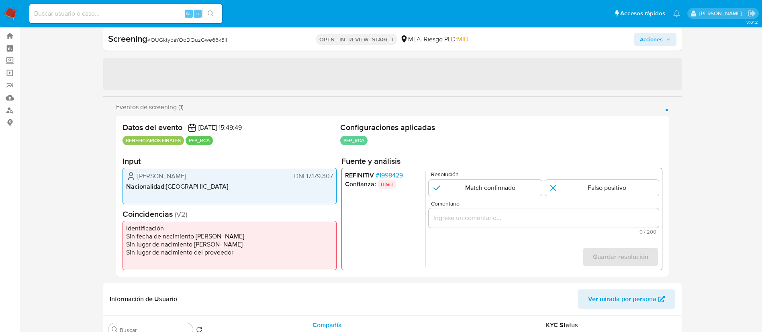
select select "10"
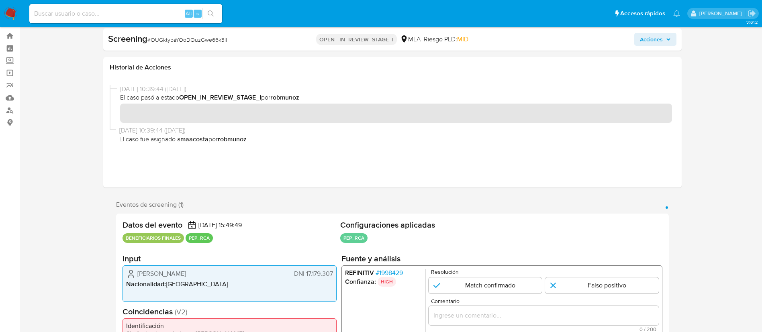
click at [397, 266] on div "REFINITIV # 1998429 Confianza: HIGH Resolución Match confirmado Falso positivo …" at bounding box center [501, 316] width 321 height 102
click at [396, 271] on span "# 1998429" at bounding box center [388, 273] width 27 height 8
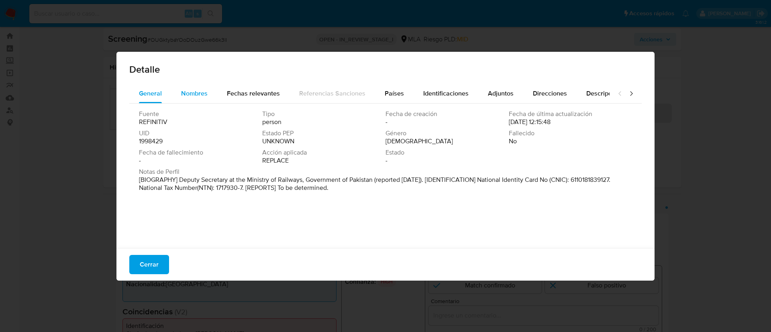
click at [198, 92] on span "Nombres" at bounding box center [194, 93] width 27 height 9
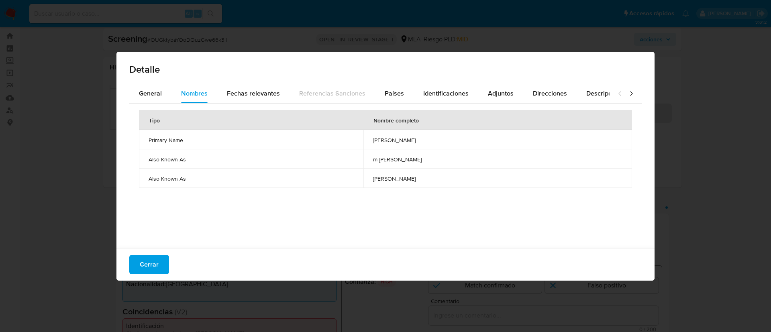
click at [25, 151] on div "Detalle General Nombres Fechas relevantes Referencias Sanciones Países Identifi…" at bounding box center [385, 166] width 771 height 332
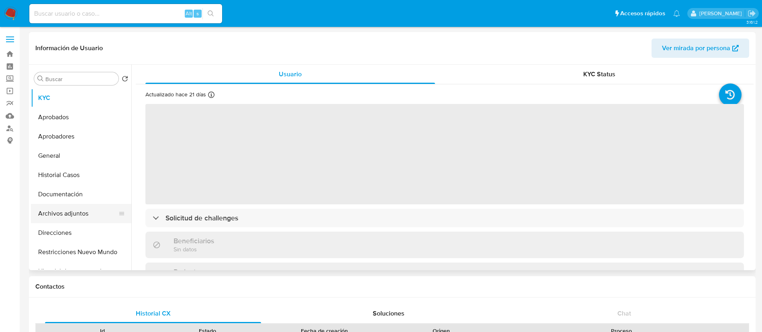
select select "10"
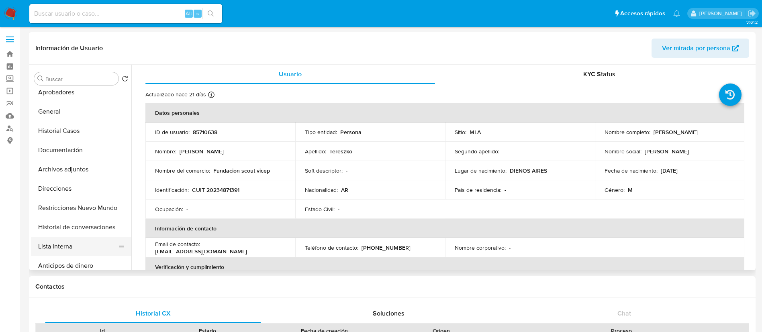
scroll to position [45, 0]
click at [59, 249] on button "Lista Interna" at bounding box center [78, 246] width 94 height 19
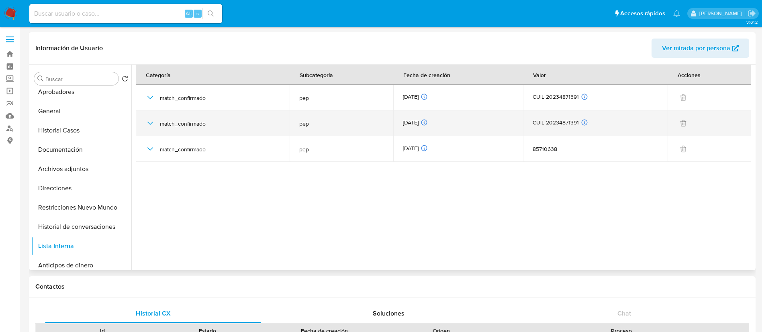
click at [149, 121] on icon "button" at bounding box center [150, 123] width 10 height 10
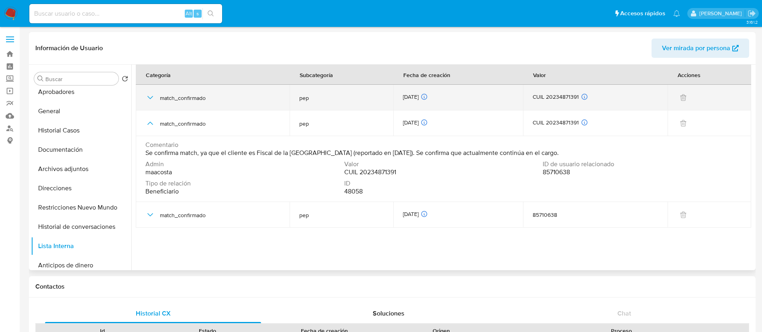
click at [153, 96] on icon "button" at bounding box center [150, 98] width 10 height 10
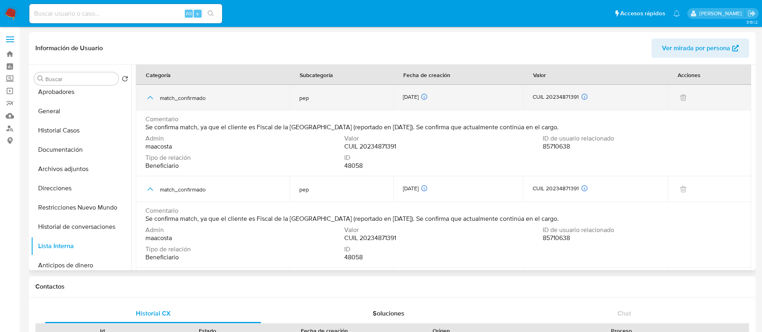
click at [153, 96] on icon "button" at bounding box center [150, 98] width 10 height 10
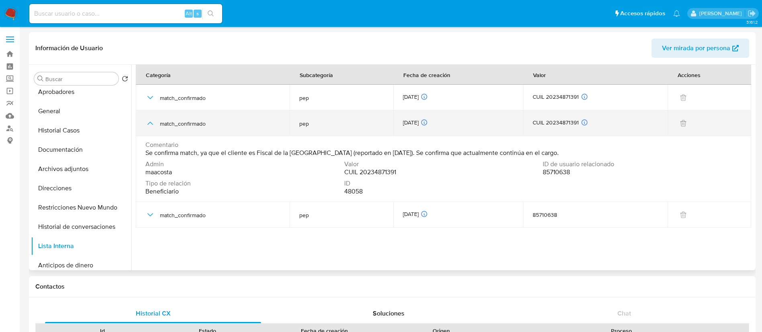
click at [148, 120] on icon "button" at bounding box center [150, 123] width 10 height 10
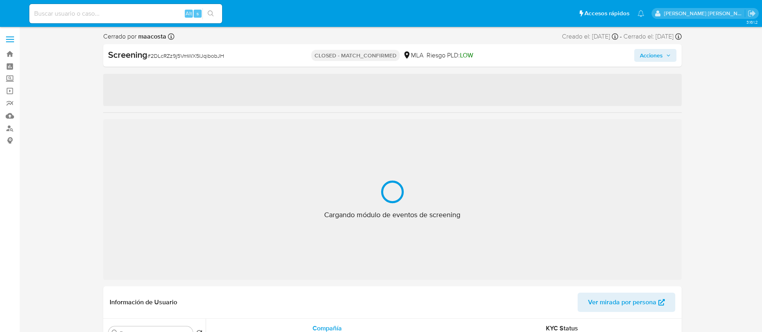
select select "10"
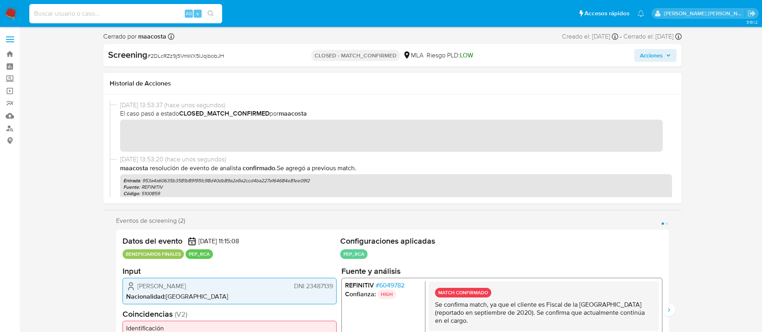
paste input "UHfx0PVxIZ2GhsVQGV5d0spI"
click at [145, 10] on input "UHfx0PVxIZ2GhsVQGV5d0spI" at bounding box center [125, 13] width 193 height 10
type input "UHfx0PVxIZ2GhsVQGV5d0spI"
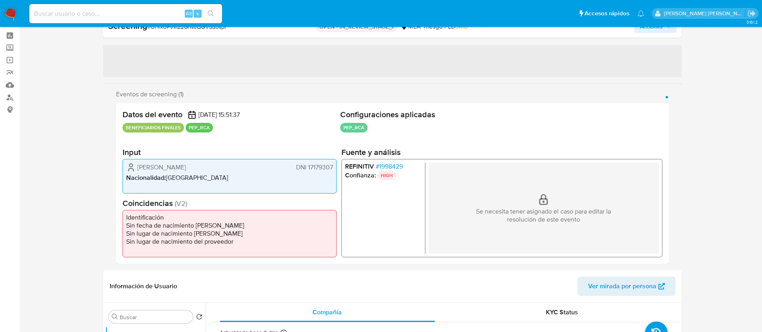
select select "10"
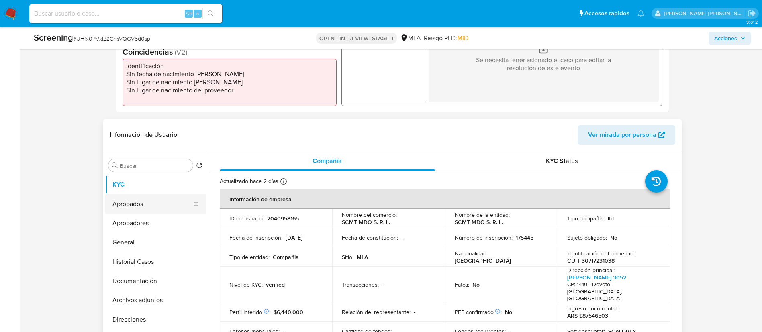
scroll to position [258, 0]
click at [147, 258] on button "Historial Casos" at bounding box center [152, 261] width 94 height 19
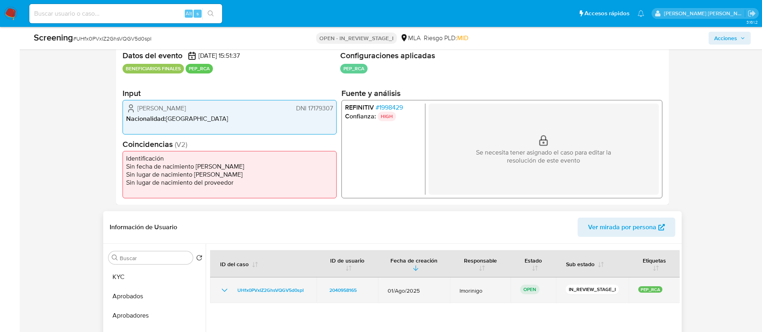
scroll to position [166, 0]
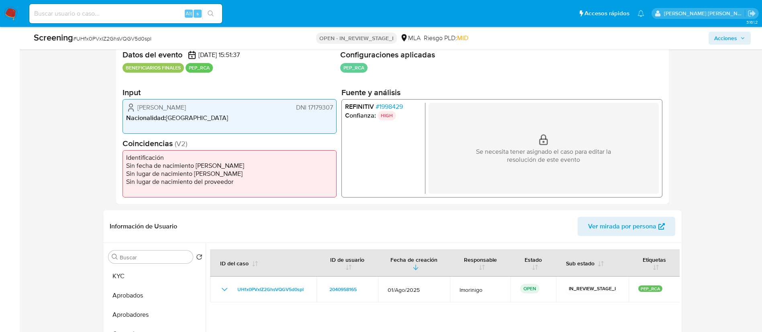
click at [393, 103] on span "# 1998429" at bounding box center [388, 107] width 27 height 8
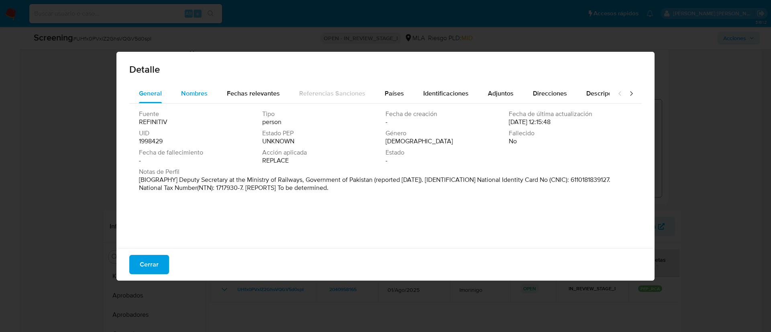
click at [204, 90] on span "Nombres" at bounding box center [194, 93] width 27 height 9
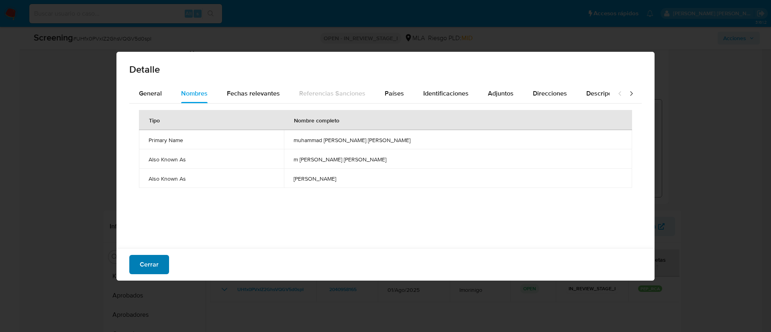
click at [146, 273] on span "Cerrar" at bounding box center [149, 265] width 19 height 18
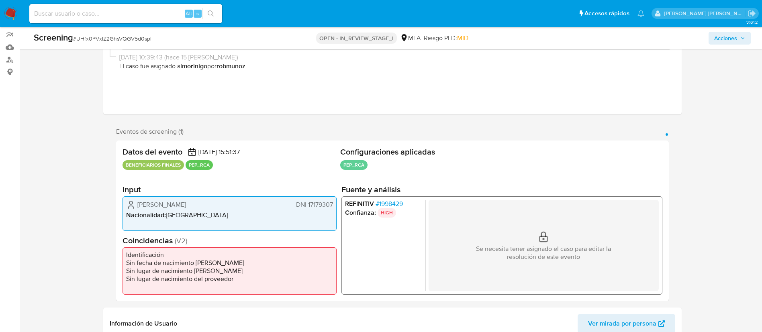
scroll to position [66, 0]
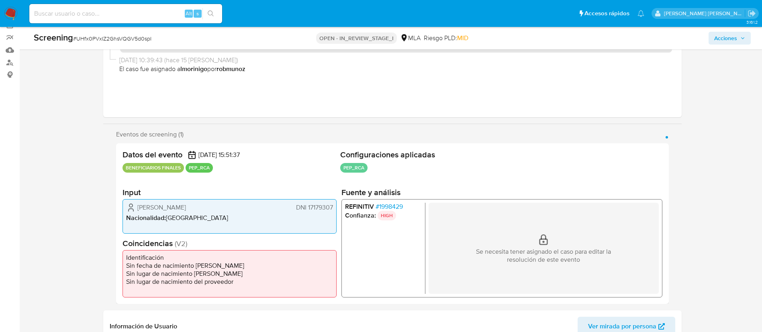
click at [141, 26] on nav "Pausado Ver notificaciones Alt s Accesos rápidos Presiona las siguientes teclas…" at bounding box center [381, 13] width 762 height 27
click at [131, 17] on input at bounding box center [125, 13] width 193 height 10
paste input "1qYgbJF8dbaB5HpNMY3guQ0m"
type input "1qYgbJF8dbaB5HpNMY3guQ0m"
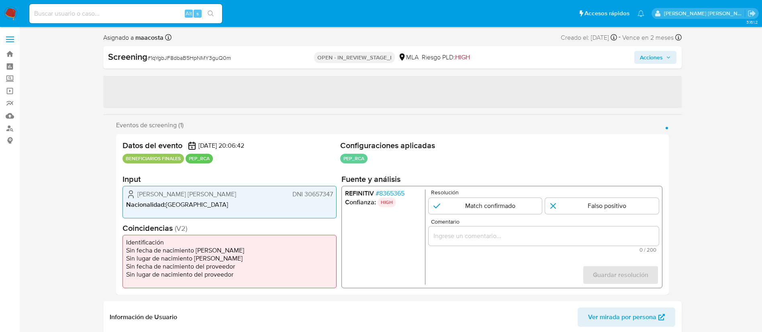
select select "10"
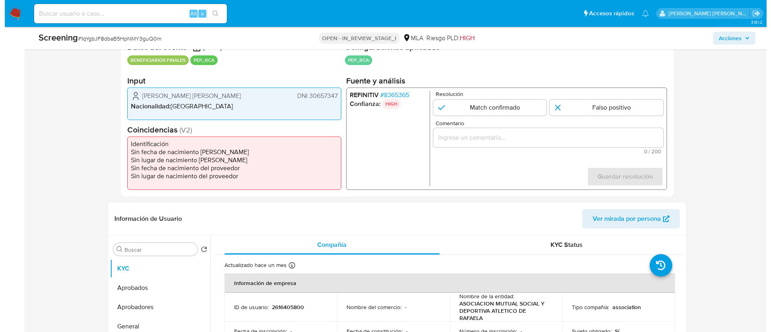
scroll to position [173, 0]
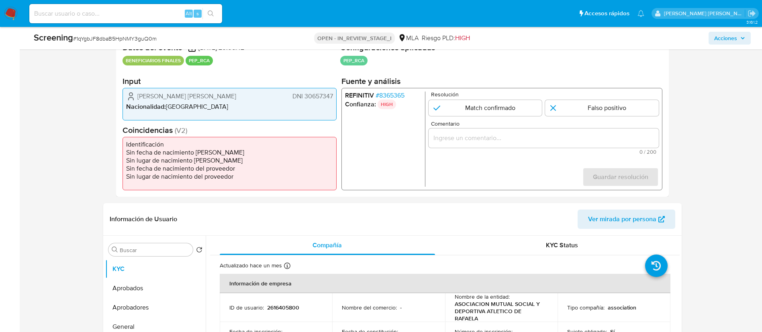
click at [392, 96] on span "# 8365365" at bounding box center [389, 96] width 29 height 8
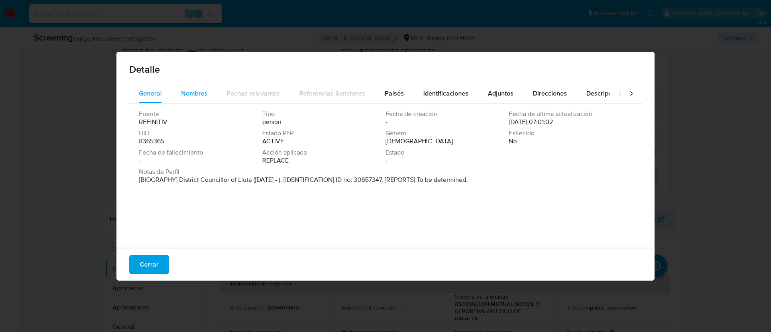
click at [191, 90] on span "Nombres" at bounding box center [194, 93] width 27 height 9
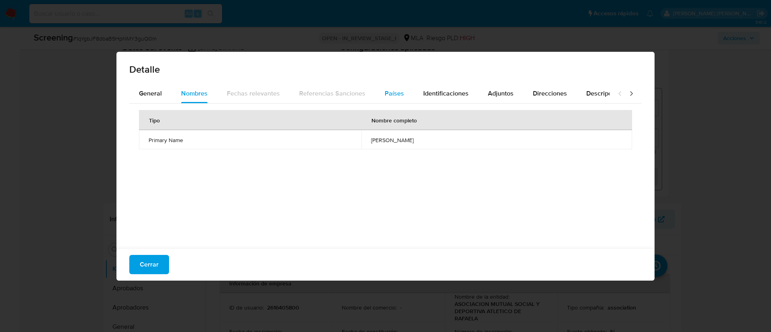
click at [396, 90] on span "Países" at bounding box center [394, 93] width 19 height 9
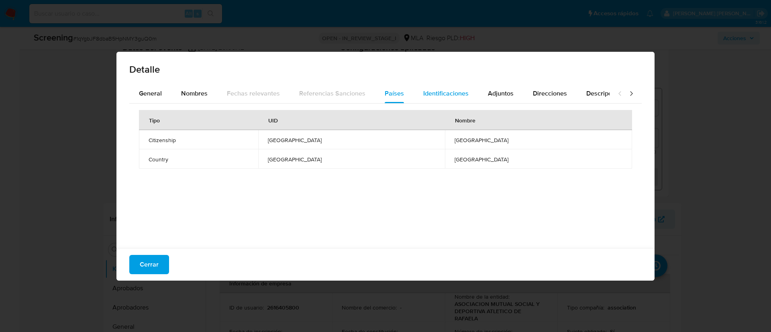
click at [455, 96] on span "Identificaciones" at bounding box center [445, 93] width 45 height 9
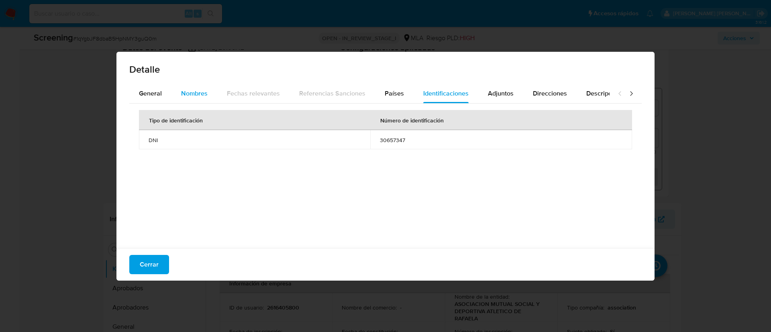
click at [202, 92] on span "Nombres" at bounding box center [194, 93] width 27 height 9
click at [371, 140] on span "[PERSON_NAME]" at bounding box center [496, 140] width 251 height 7
click at [241, 36] on div "Detalle General Nombres Fechas relevantes Referencias Sanciones Países Identifi…" at bounding box center [385, 166] width 771 height 332
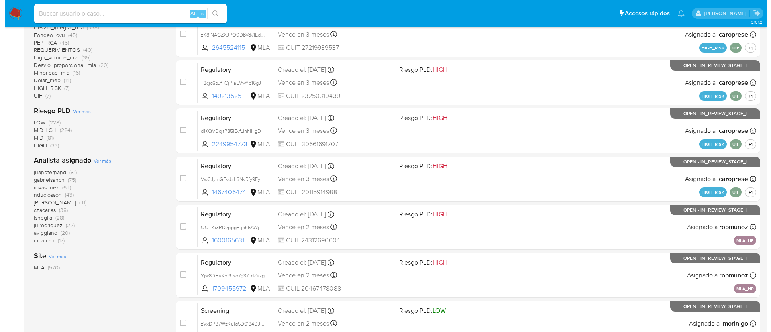
scroll to position [255, 0]
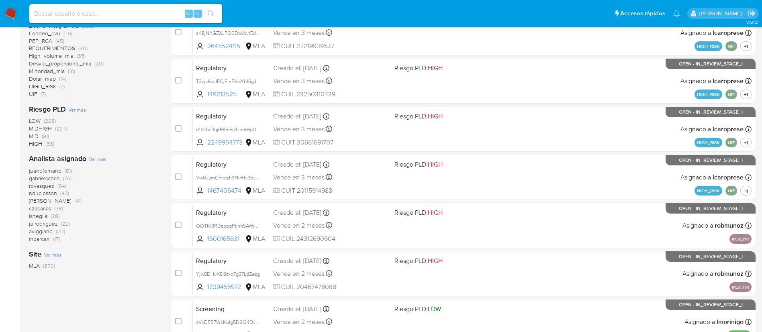
click at [99, 156] on span "Ver más" at bounding box center [98, 158] width 18 height 7
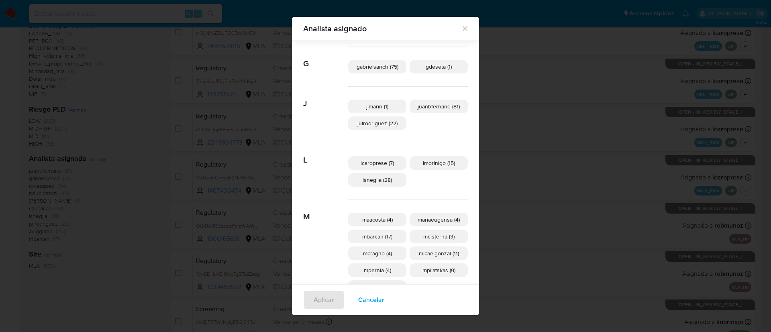
scroll to position [171, 0]
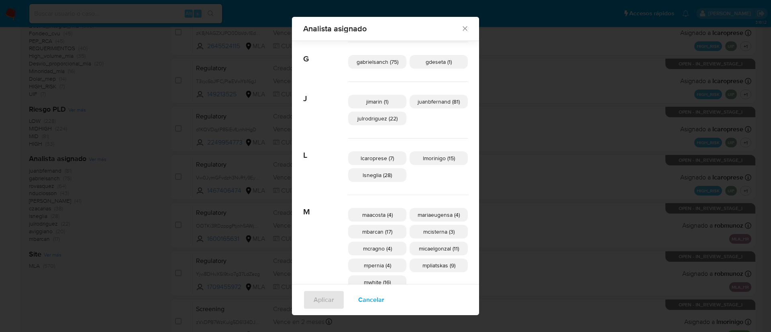
click at [373, 214] on span "maacosta (4)" at bounding box center [377, 215] width 31 height 8
click at [333, 298] on span "Aplicar" at bounding box center [324, 300] width 20 height 18
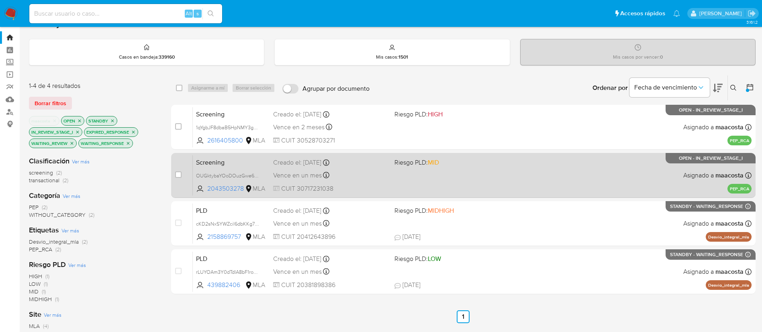
scroll to position [17, 0]
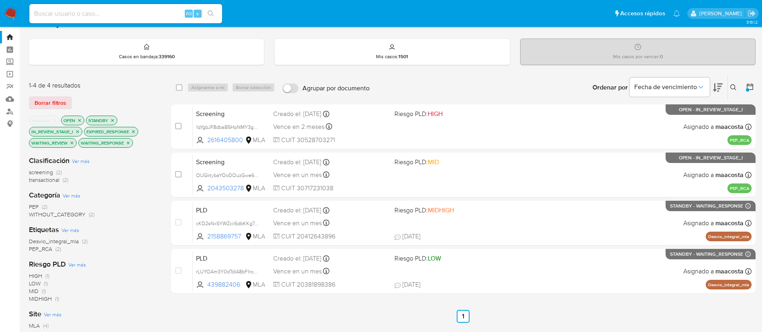
click at [748, 86] on icon at bounding box center [750, 87] width 8 height 8
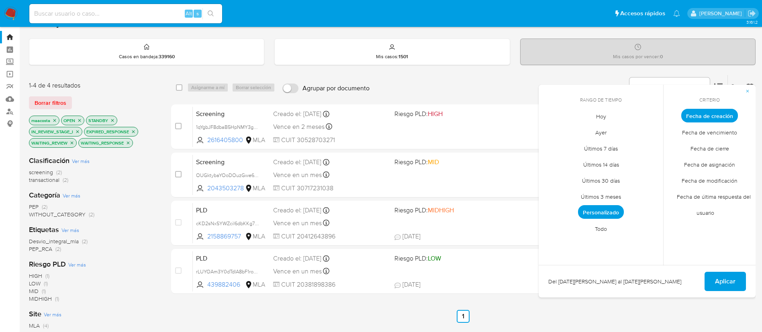
click at [604, 208] on span "Personalizado" at bounding box center [601, 212] width 46 height 14
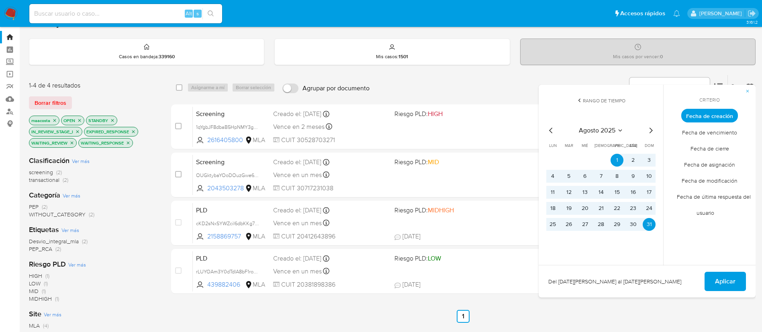
click at [653, 134] on icon "Mes siguiente" at bounding box center [651, 131] width 10 height 10
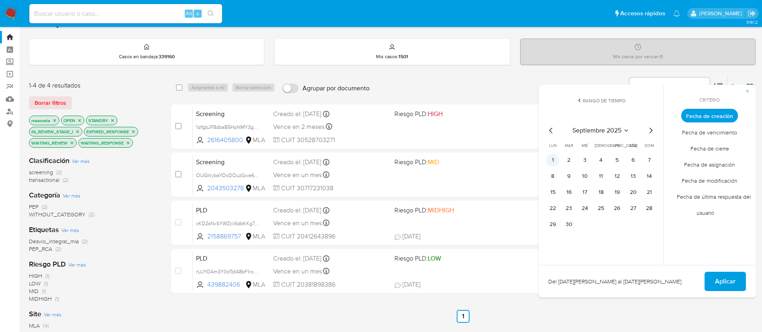
click at [553, 160] on button "1" at bounding box center [552, 160] width 13 height 13
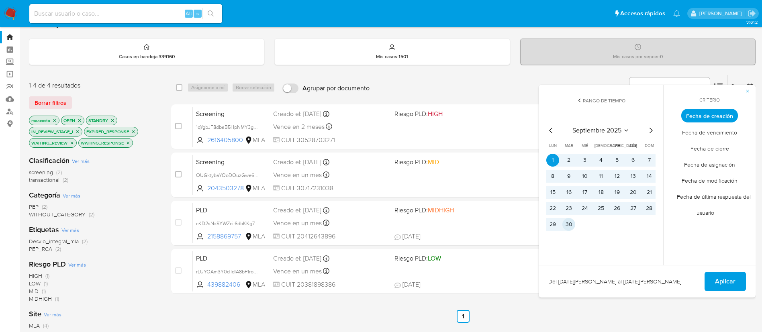
click at [564, 227] on button "30" at bounding box center [568, 224] width 13 height 13
click at [725, 276] on span "Aplicar" at bounding box center [725, 282] width 20 height 18
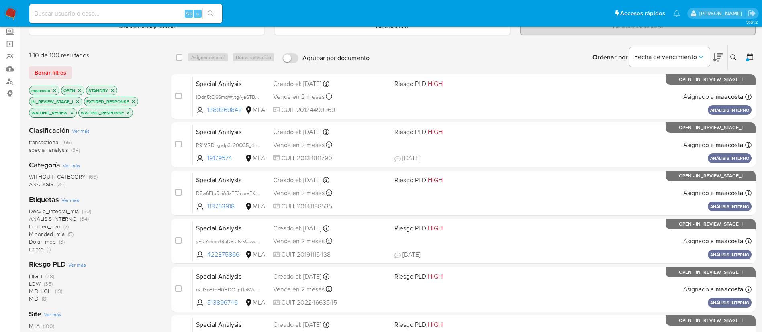
scroll to position [47, 0]
click at [56, 92] on icon "close-filter" at bounding box center [54, 90] width 5 height 5
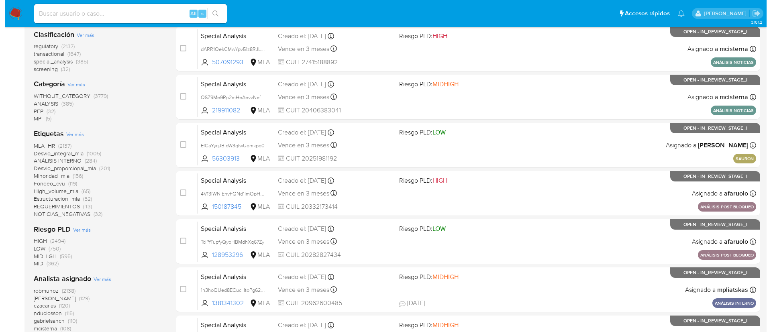
scroll to position [143, 0]
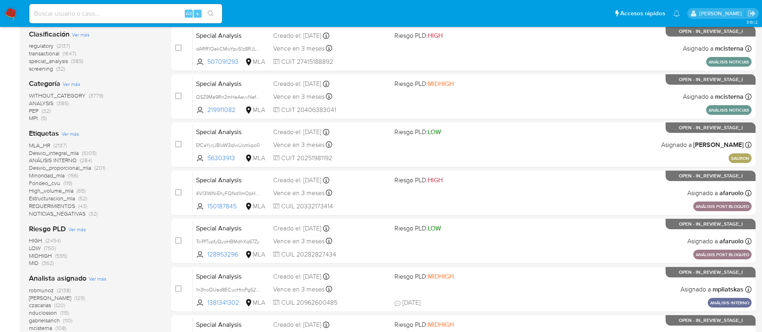
click at [94, 277] on span "Ver más" at bounding box center [98, 278] width 18 height 7
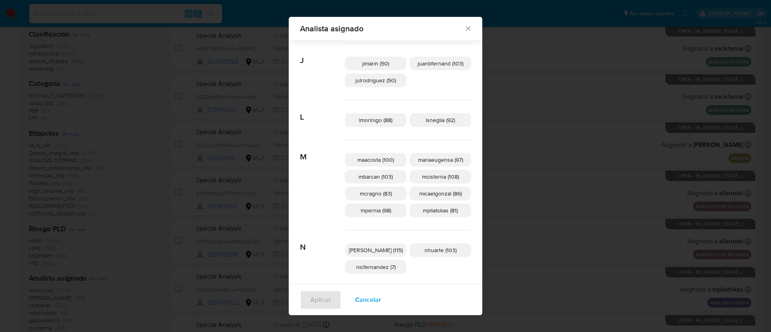
scroll to position [230, 0]
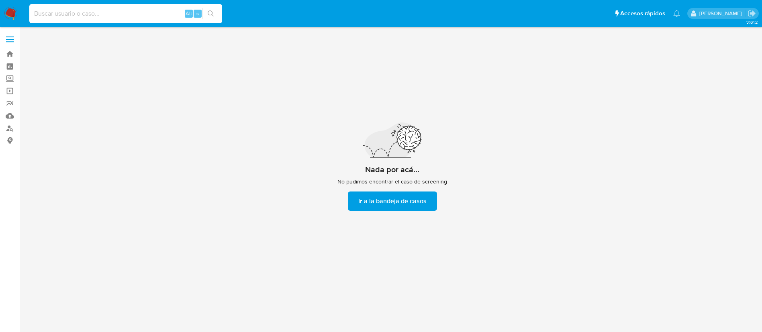
click at [146, 16] on input at bounding box center [125, 13] width 193 height 10
paste input "KvwAgimtcnUCEv5jaTiFQGVu"
type input "KvwAgimtcnUCEv5jaTiFQGVu"
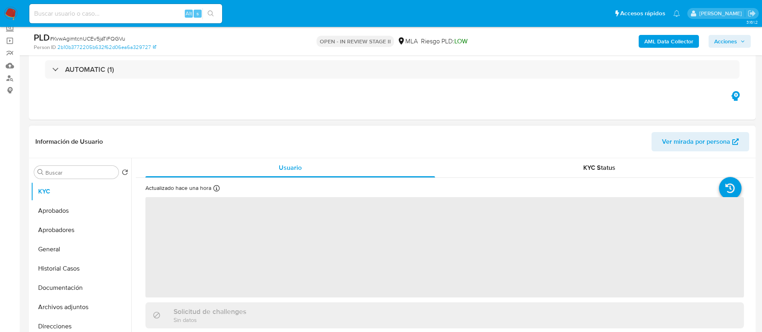
select select "10"
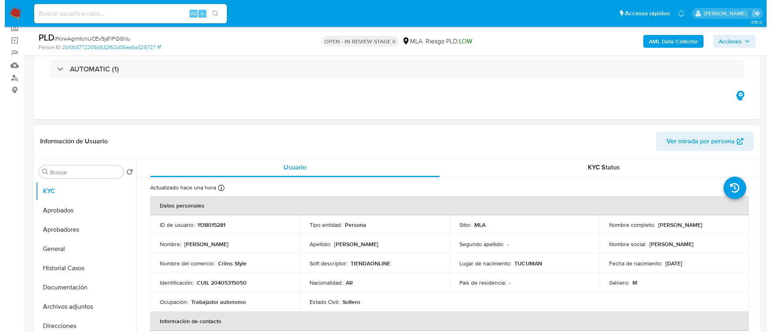
scroll to position [129, 0]
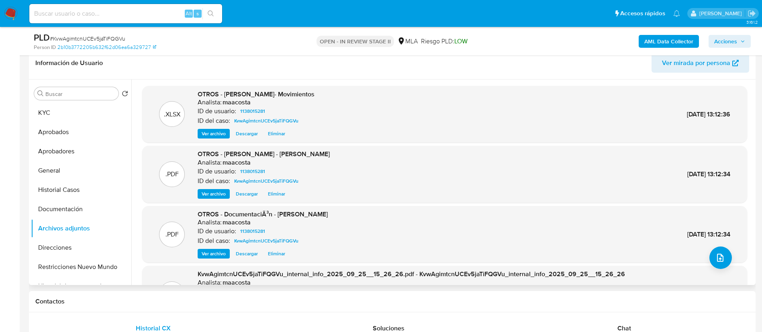
click at [295, 160] on div "Analista: maacosta" at bounding box center [264, 163] width 132 height 8
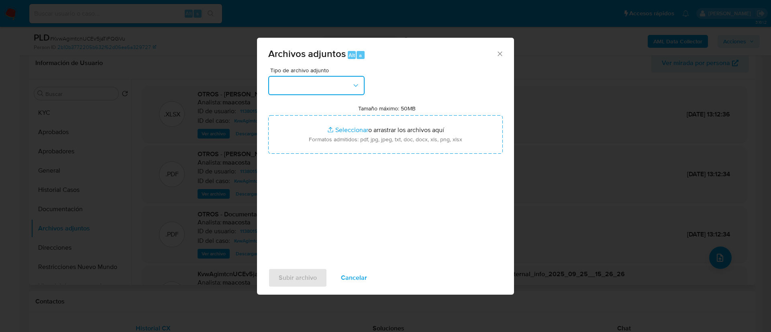
click at [298, 82] on button "button" at bounding box center [316, 85] width 96 height 19
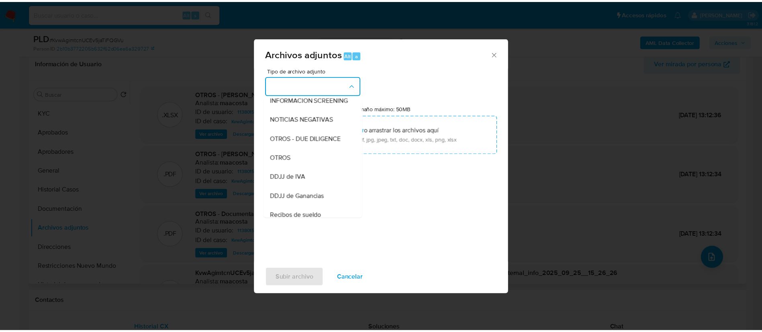
scroll to position [113, 0]
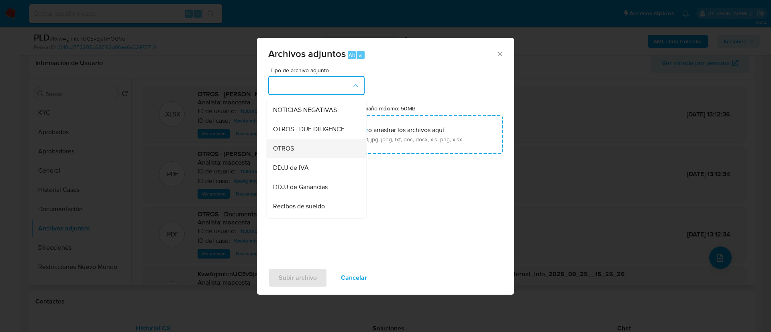
click at [292, 152] on span "OTROS" at bounding box center [283, 149] width 21 height 8
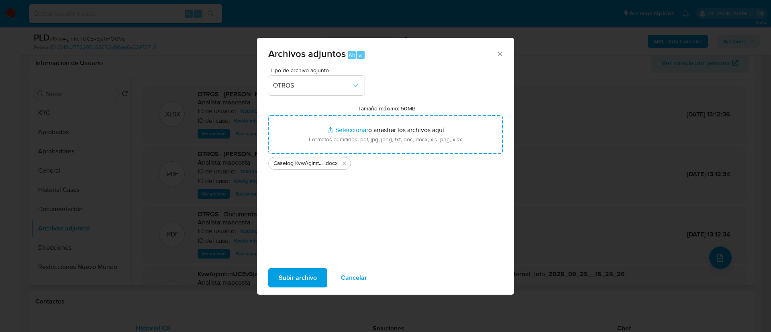
click at [321, 216] on div "Tipo de archivo adjunto OTROS Tamaño máximo: 50MB Seleccionar archivos Seleccio…" at bounding box center [385, 162] width 235 height 190
click at [301, 286] on span "Subir archivo" at bounding box center [298, 278] width 38 height 18
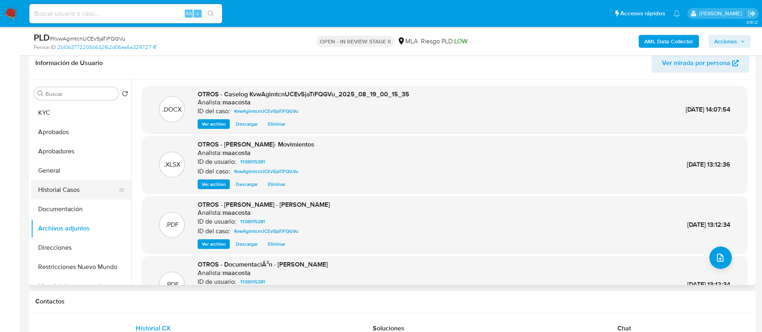
click at [73, 193] on button "Historial Casos" at bounding box center [78, 189] width 94 height 19
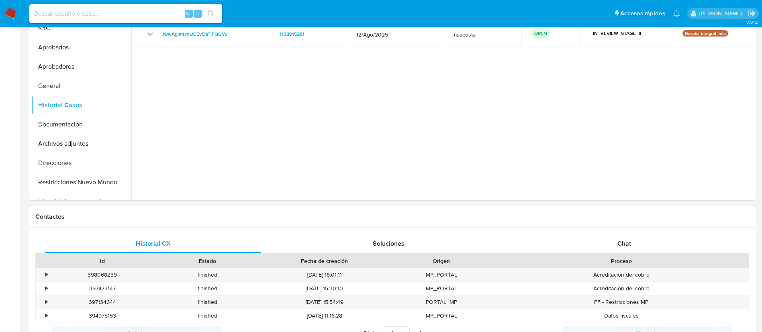
scroll to position [0, 0]
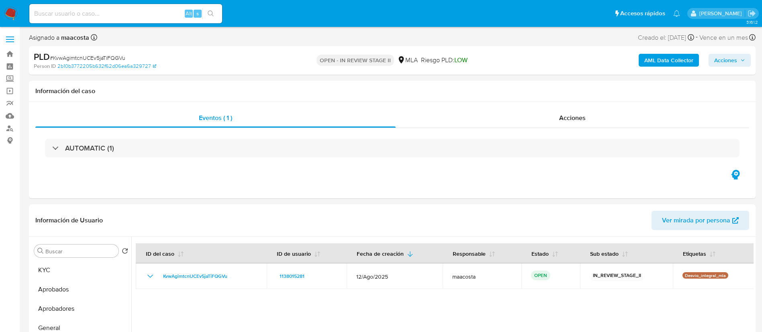
click at [728, 67] on div "AML Data Collector Acciones" at bounding box center [632, 60] width 237 height 19
click at [734, 67] on div "AML Data Collector Acciones" at bounding box center [632, 60] width 237 height 19
click at [744, 58] on icon "button" at bounding box center [742, 60] width 5 height 5
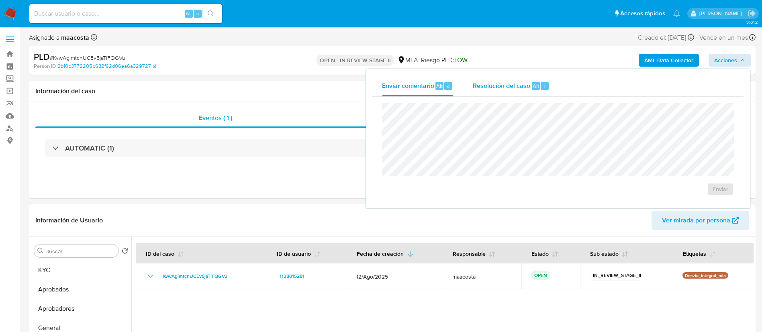
click at [541, 76] on div "Resolución del caso Alt r" at bounding box center [511, 86] width 77 height 21
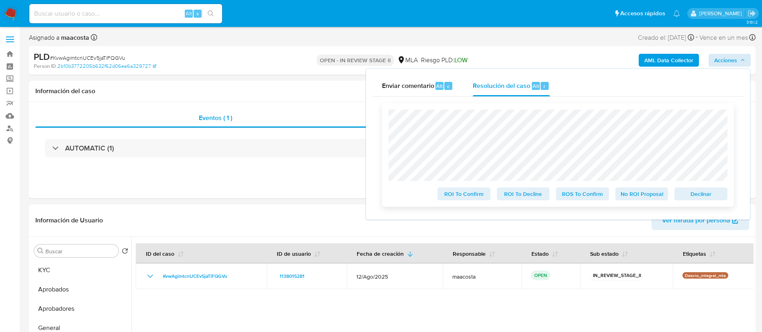
click at [570, 194] on span "ROS To Confirm" at bounding box center [583, 193] width 42 height 11
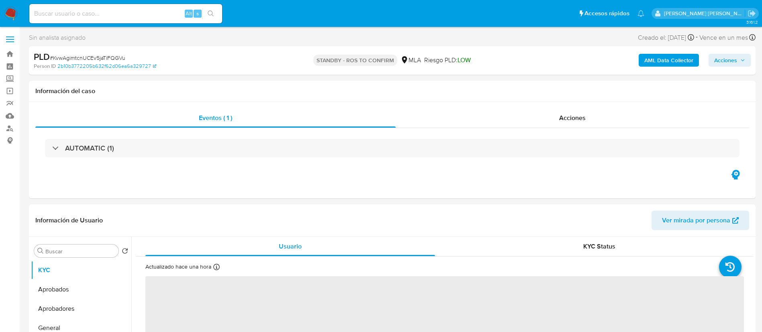
select select "10"
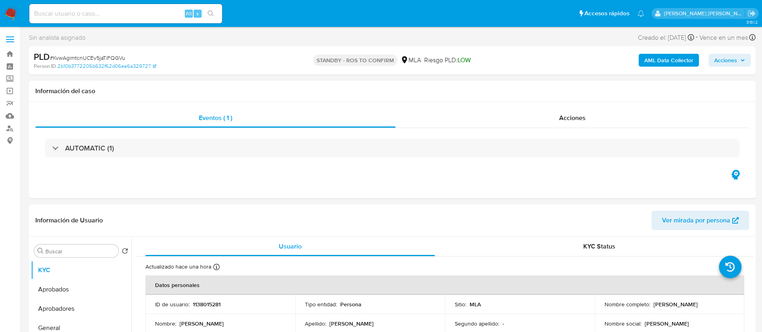
click at [194, 61] on div "PLD # KvwAgimtcnUCEv5jaTiFQGVu" at bounding box center [152, 57] width 236 height 12
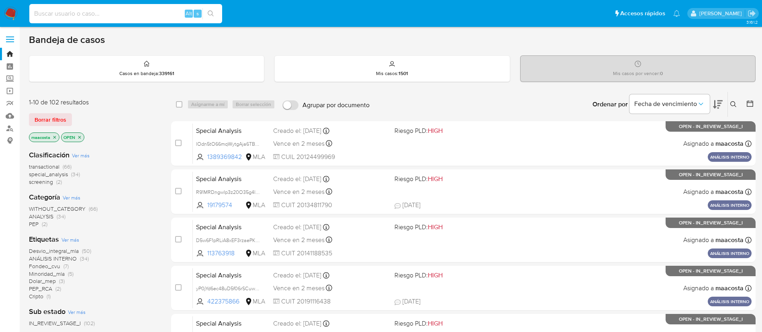
click at [139, 15] on input at bounding box center [125, 13] width 193 height 10
paste input "4kvGYN5pfwvObha8vA78TH7t"
type input "4kvGYN5pfwvObha8vA78TH7t"
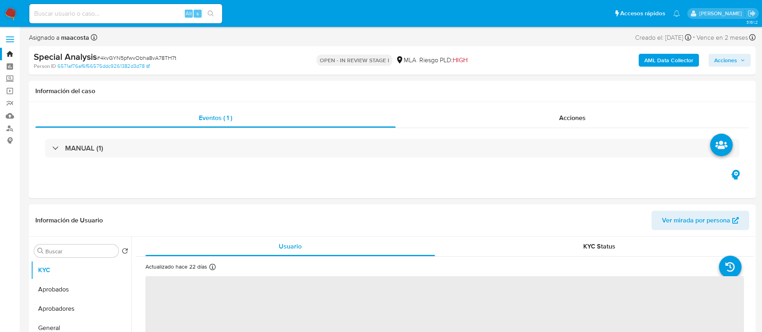
select select "10"
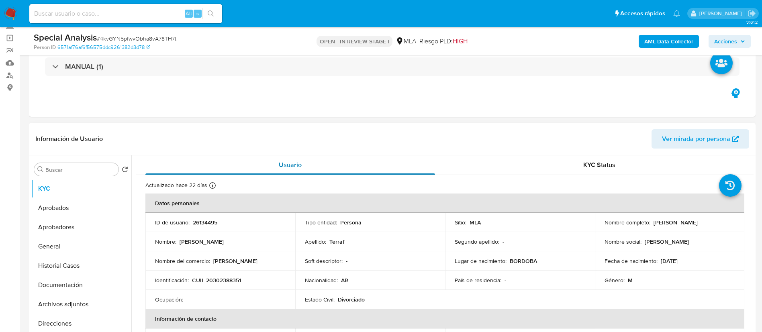
scroll to position [55, 0]
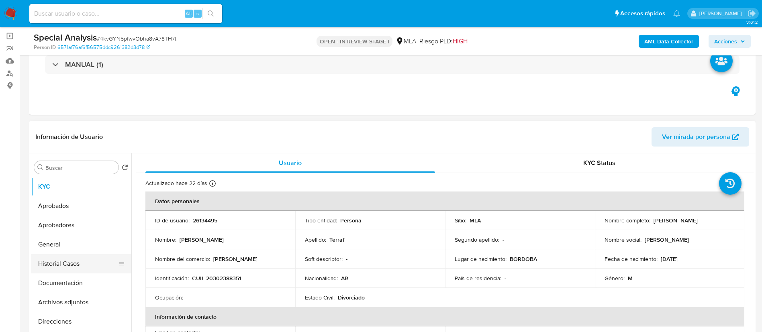
click at [82, 259] on button "Historial Casos" at bounding box center [78, 263] width 94 height 19
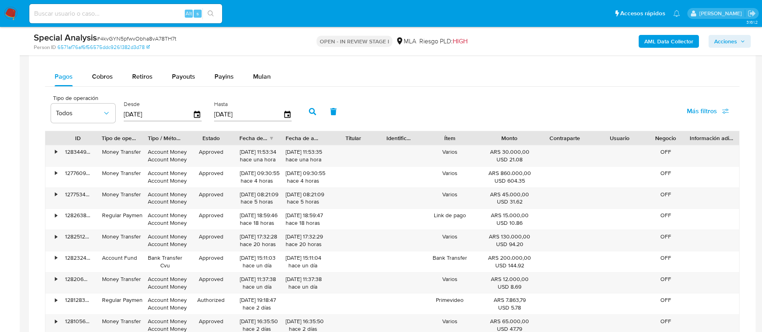
scroll to position [624, 0]
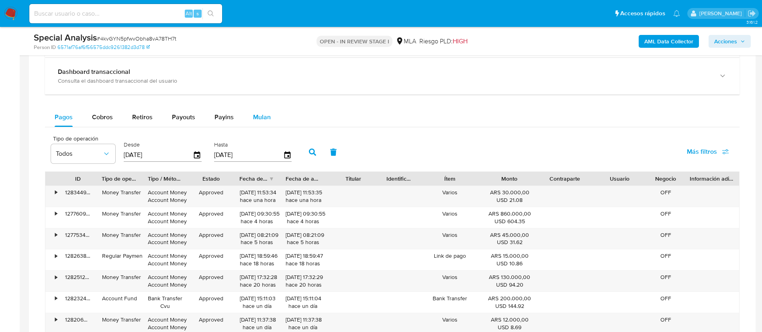
click at [263, 116] on span "Mulan" at bounding box center [262, 116] width 18 height 9
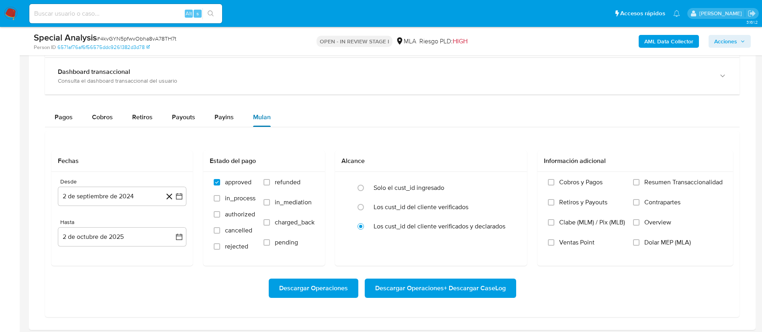
scroll to position [665, 0]
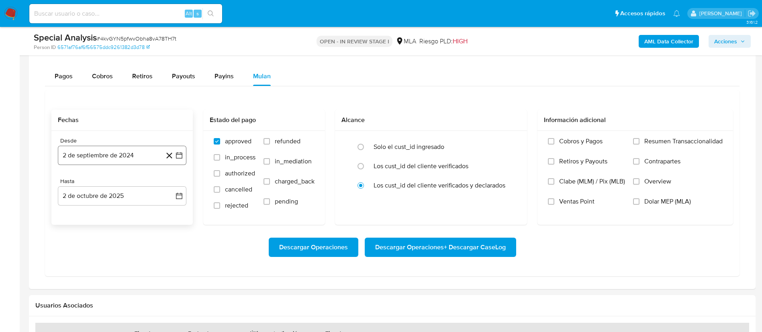
click at [180, 157] on icon "button" at bounding box center [179, 155] width 8 height 8
click at [139, 180] on span "septiembre 2024" at bounding box center [118, 184] width 49 height 8
click at [167, 184] on icon "Año siguiente" at bounding box center [170, 185] width 10 height 10
click at [121, 230] on button "may" at bounding box center [121, 236] width 22 height 13
click at [123, 214] on button "1" at bounding box center [122, 214] width 13 height 13
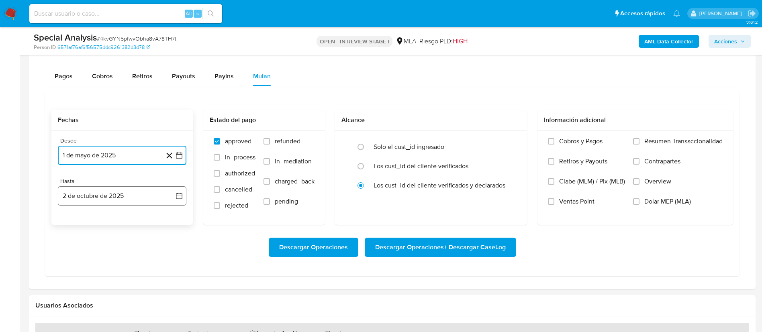
click at [103, 194] on button "2 de octubre de 2025" at bounding box center [122, 195] width 129 height 19
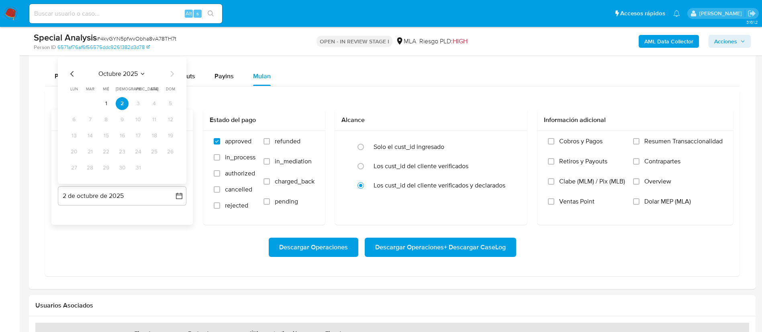
click at [72, 74] on icon "Mes anterior" at bounding box center [72, 74] width 10 height 10
click at [168, 167] on button "31" at bounding box center [170, 167] width 13 height 13
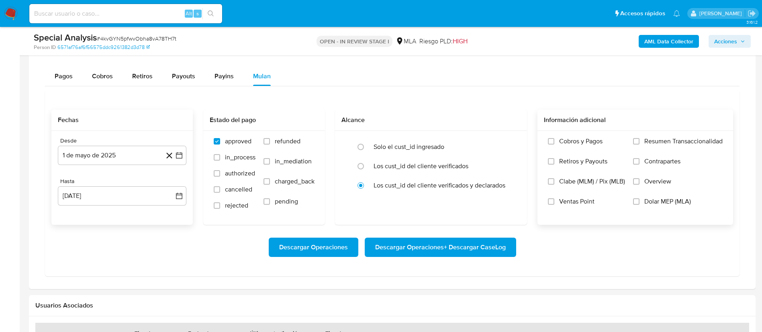
click at [652, 206] on label "Dolar MEP (MLA)" at bounding box center [678, 208] width 90 height 20
click at [639, 205] on input "Dolar MEP (MLA)" at bounding box center [636, 201] width 6 height 6
click at [485, 239] on span "Descargar Operaciones + Descargar CaseLog" at bounding box center [440, 248] width 131 height 18
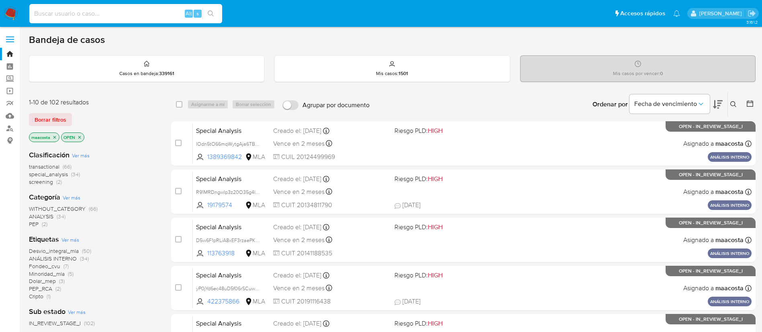
click at [139, 15] on input at bounding box center [125, 13] width 193 height 10
paste input "I5DnkQkzgrtnCnZ7RUyi9seR"
type input "I5DnkQkzgrtnCnZ7RUyi9seR"
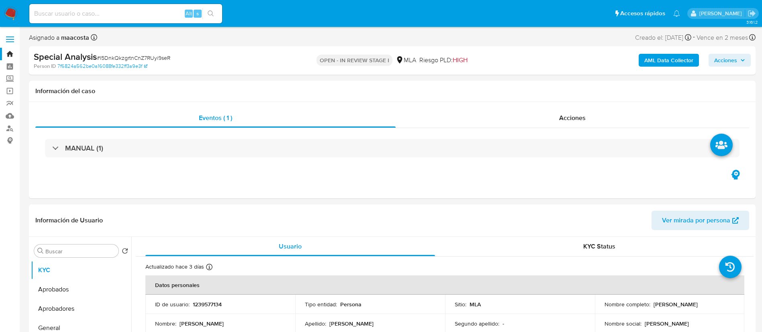
select select "10"
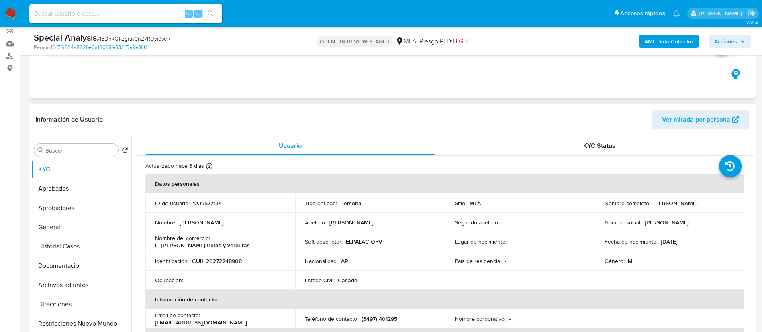
scroll to position [75, 0]
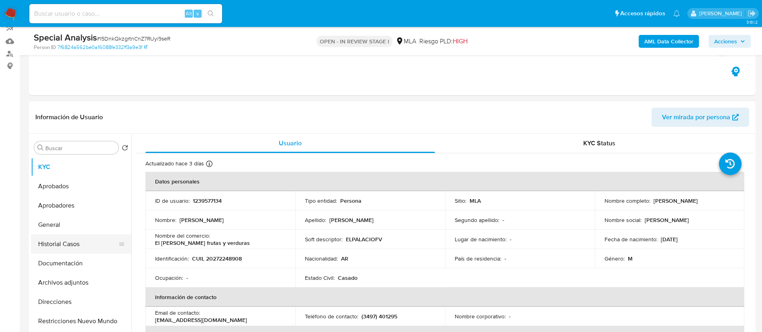
click at [62, 243] on button "Historial Casos" at bounding box center [78, 244] width 94 height 19
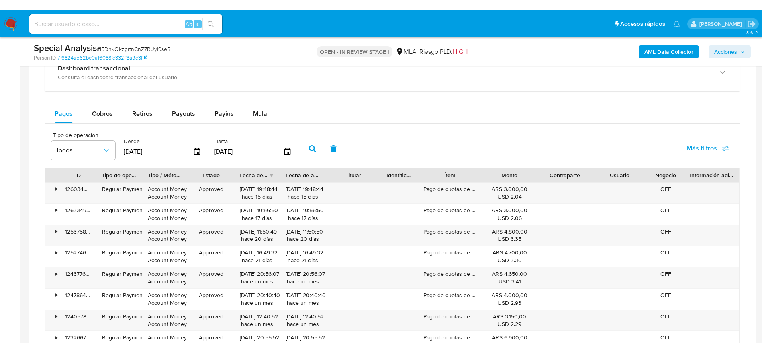
scroll to position [635, 0]
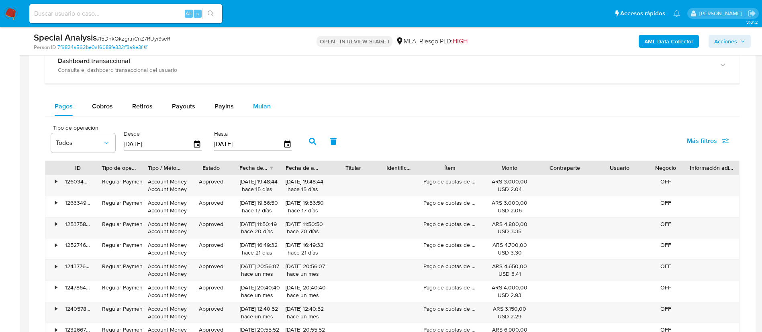
click at [267, 108] on span "Mulan" at bounding box center [262, 106] width 18 height 9
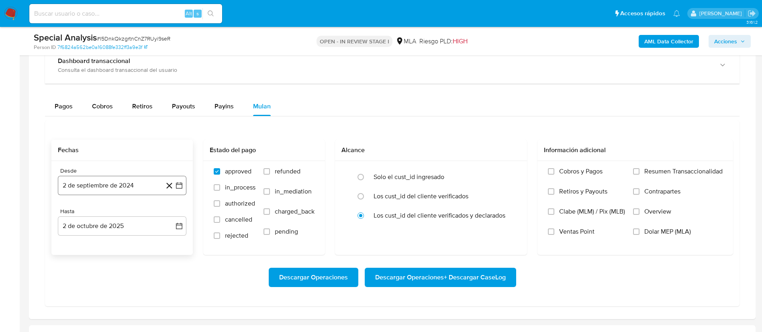
click at [179, 184] on icon "button" at bounding box center [179, 186] width 8 height 8
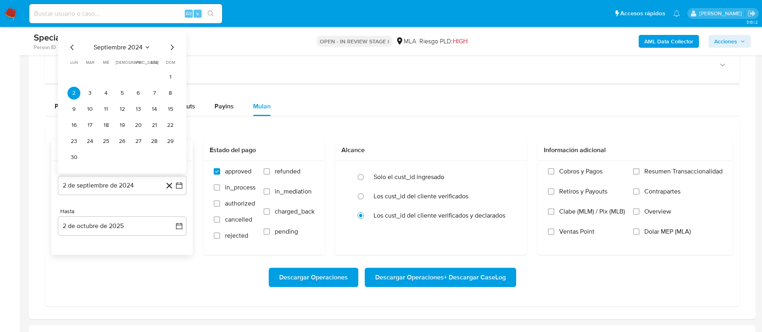
click at [128, 47] on span "septiembre 2024" at bounding box center [118, 47] width 49 height 8
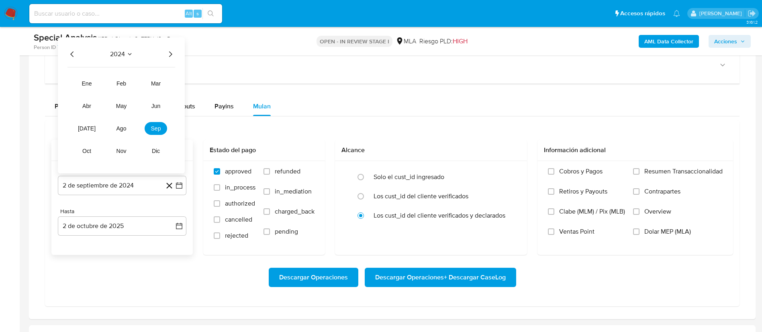
click at [165, 49] on icon "Año siguiente" at bounding box center [170, 54] width 10 height 10
click at [117, 104] on span "may" at bounding box center [121, 106] width 10 height 6
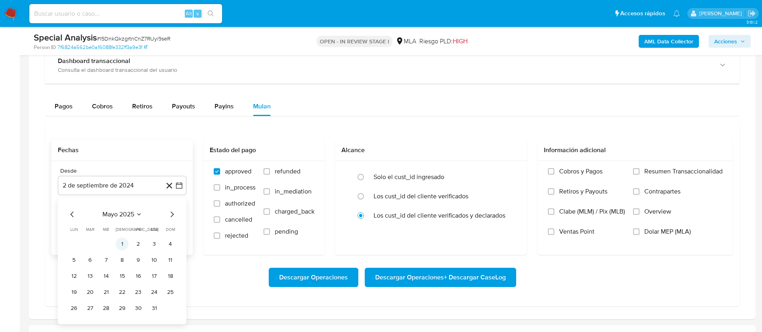
click at [120, 247] on button "1" at bounding box center [122, 244] width 13 height 13
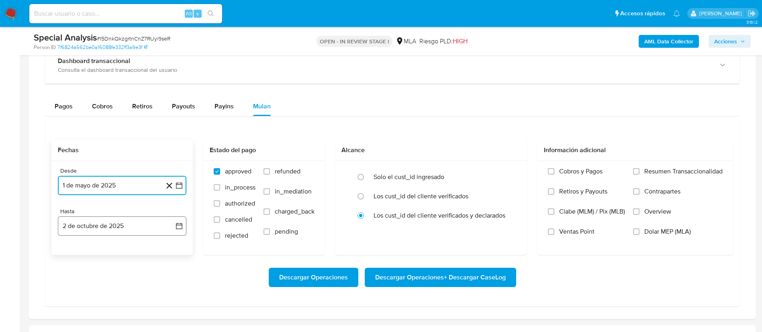
click at [104, 227] on button "2 de octubre de 2025" at bounding box center [122, 225] width 129 height 19
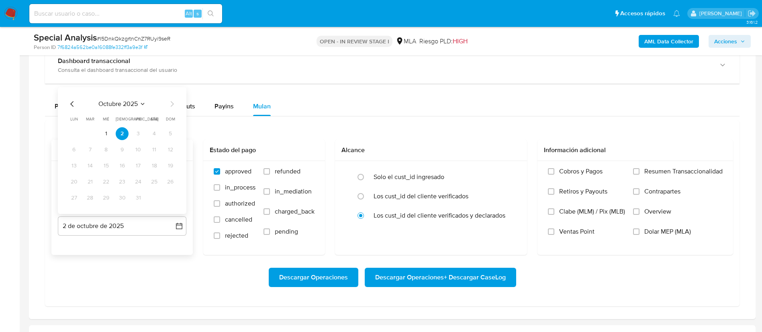
click at [69, 106] on icon "Mes anterior" at bounding box center [72, 104] width 10 height 10
click at [174, 200] on button "31" at bounding box center [170, 198] width 13 height 13
click at [666, 234] on span "Dolar MEP (MLA)" at bounding box center [667, 232] width 47 height 8
click at [639, 234] on input "Dolar MEP (MLA)" at bounding box center [636, 232] width 6 height 6
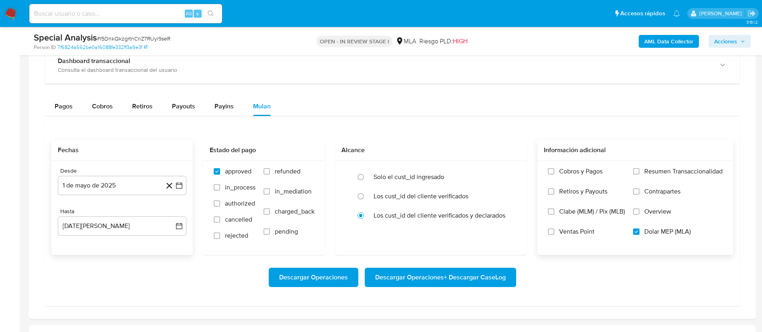
click at [440, 277] on span "Descargar Operaciones + Descargar CaseLog" at bounding box center [440, 278] width 131 height 18
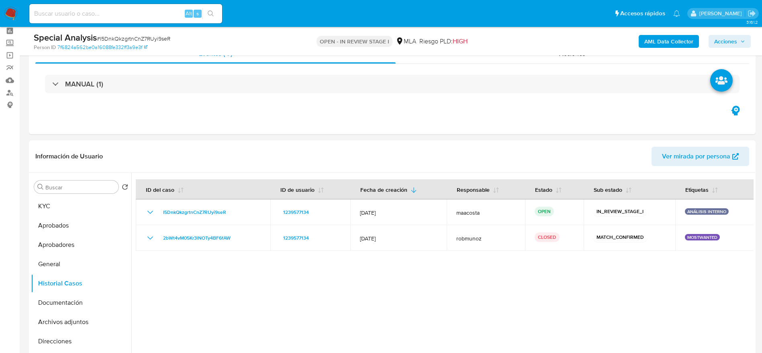
scroll to position [0, 0]
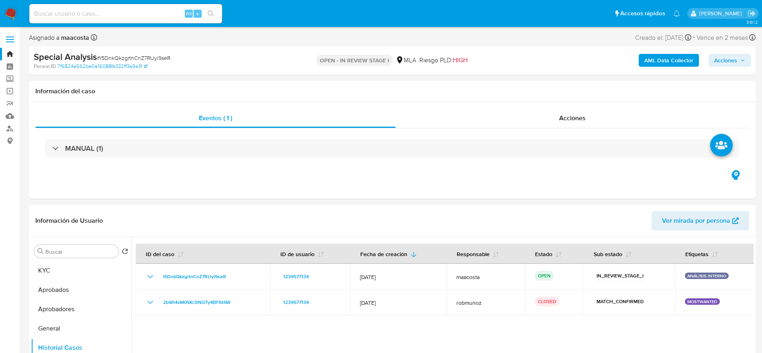
click at [29, 274] on div "Buscar Volver al orden por defecto KYC Aprobados Aprobadores General Historial …" at bounding box center [392, 340] width 727 height 206
click at [51, 267] on button "KYC" at bounding box center [78, 270] width 94 height 19
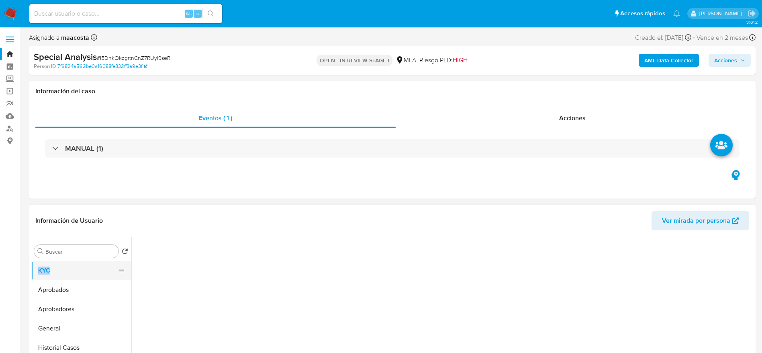
click at [51, 267] on button "KYC" at bounding box center [78, 270] width 94 height 19
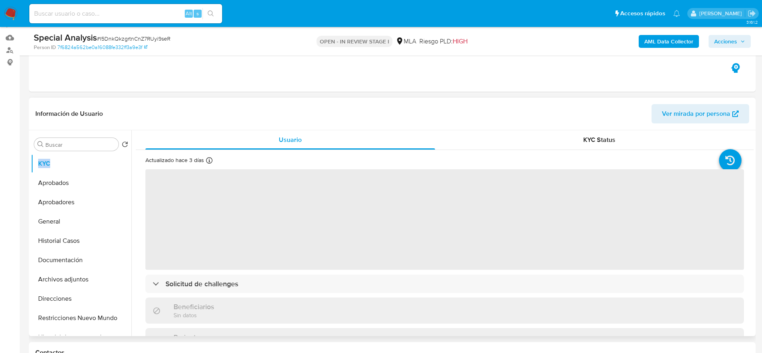
scroll to position [79, 0]
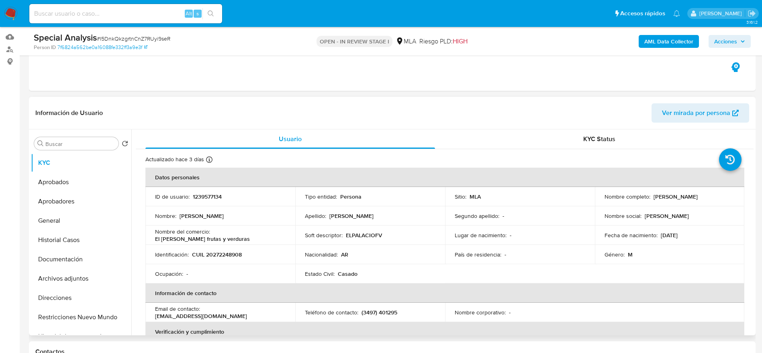
click at [220, 253] on p "CUIL 20272248908" at bounding box center [217, 254] width 50 height 7
copy p "20272248908"
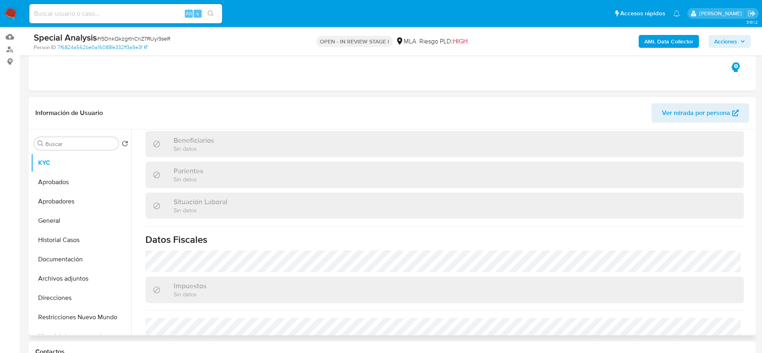
scroll to position [430, 0]
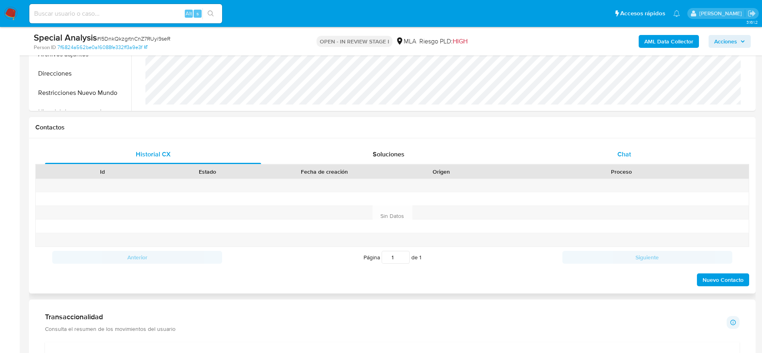
click at [618, 150] on span "Chat" at bounding box center [624, 153] width 14 height 9
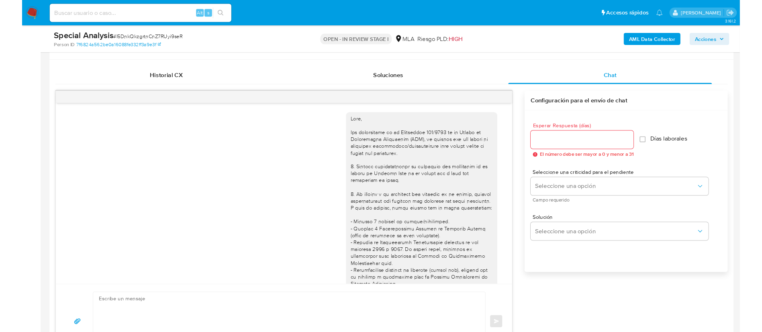
scroll to position [440, 0]
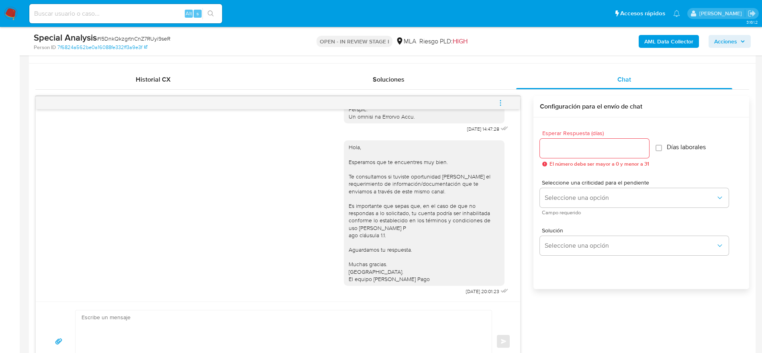
click at [503, 99] on icon "menu-action" at bounding box center [500, 102] width 7 height 7
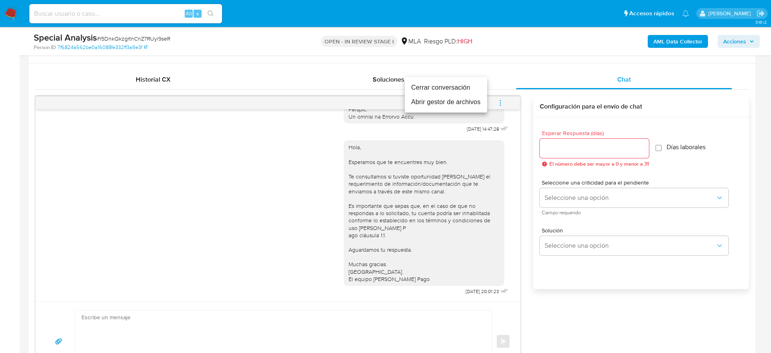
click at [449, 86] on li "Cerrar conversación" at bounding box center [446, 87] width 82 height 14
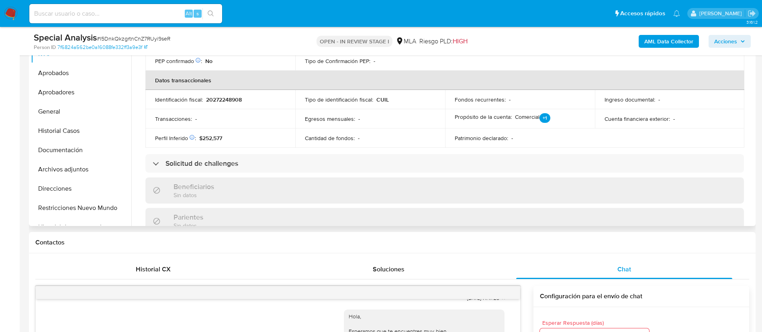
scroll to position [176, 0]
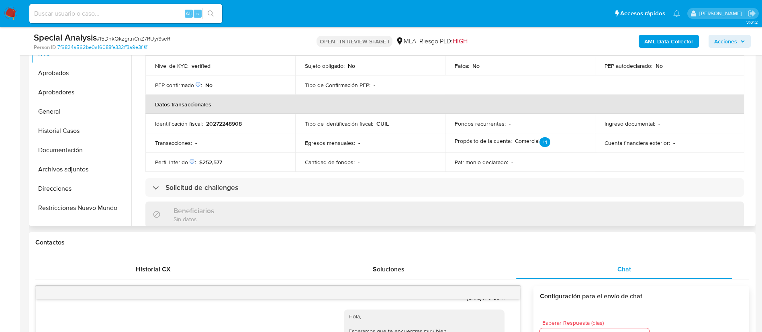
click at [228, 121] on p "20272248908" at bounding box center [224, 123] width 36 height 7
copy p "20272248908"
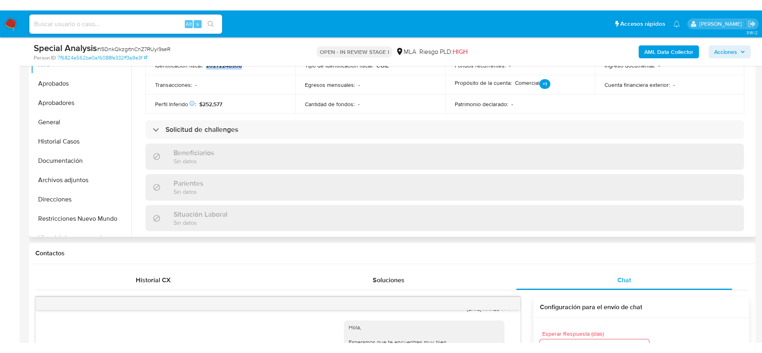
scroll to position [430, 0]
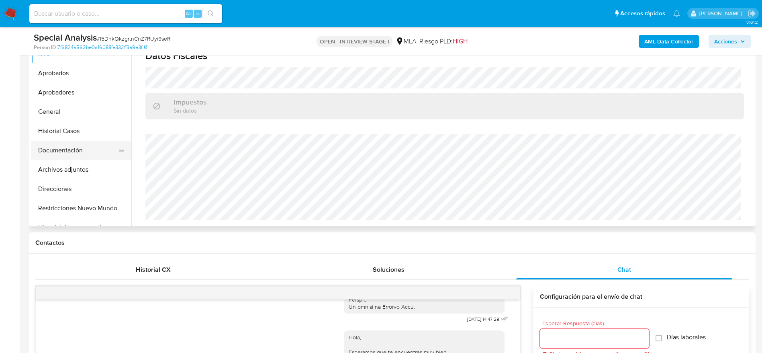
click at [67, 154] on button "Documentación" at bounding box center [78, 150] width 94 height 19
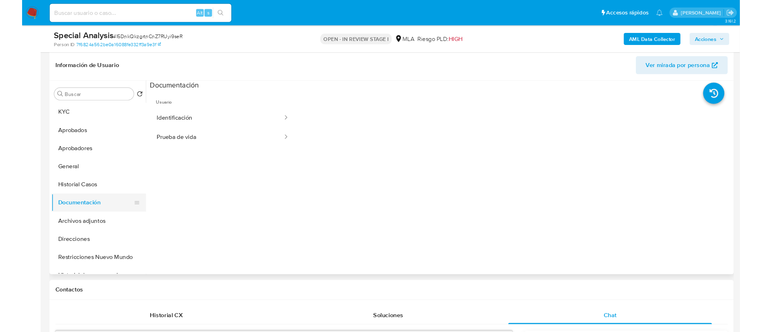
scroll to position [122, 0]
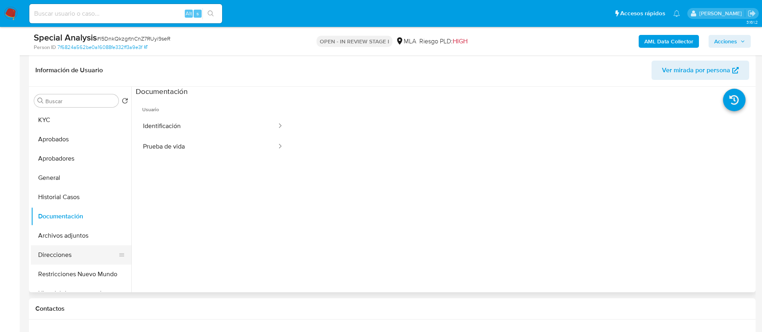
click at [89, 258] on button "Direcciones" at bounding box center [78, 254] width 94 height 19
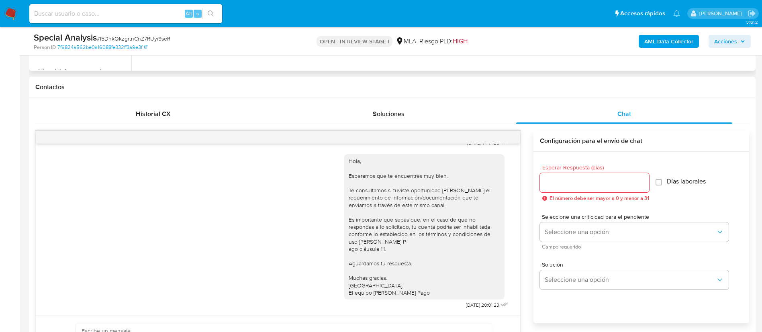
scroll to position [366, 0]
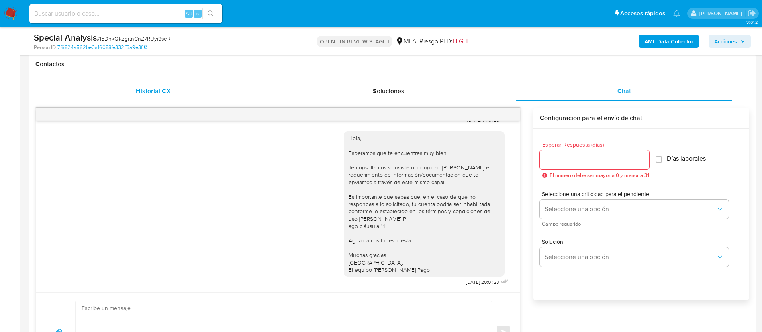
click at [159, 94] on span "Historial CX" at bounding box center [153, 90] width 35 height 9
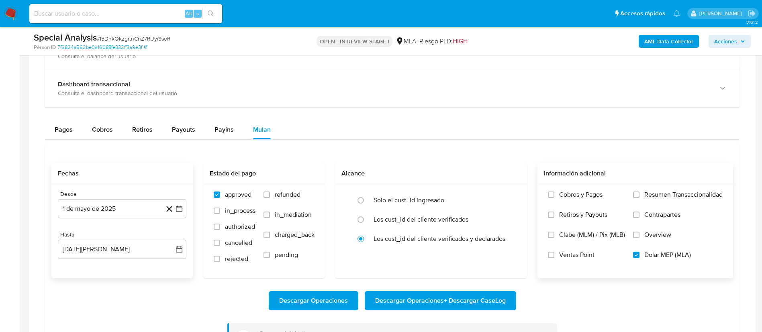
scroll to position [611, 0]
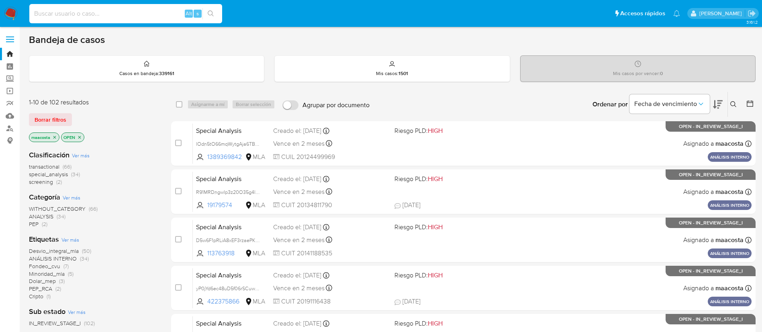
paste input "G2tAJwjMl1HFX18j4U01R7au"
click at [160, 9] on input at bounding box center [125, 13] width 193 height 10
type input "G2tAJwjMl1HFX18j4U01R7au"
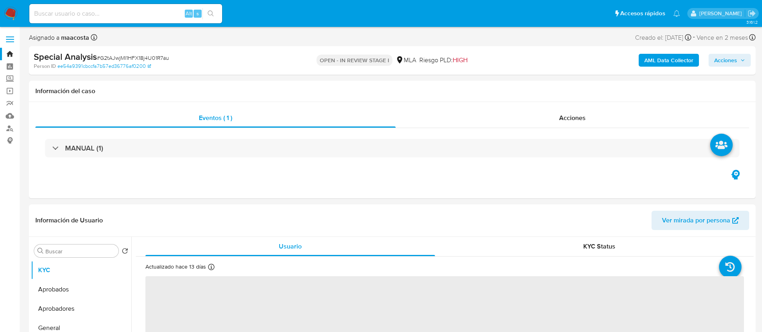
select select "10"
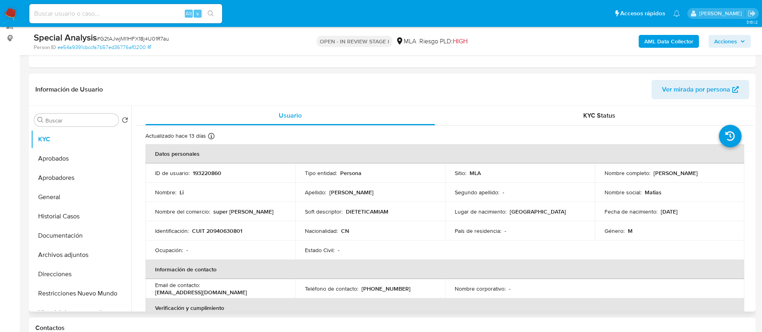
scroll to position [106, 0]
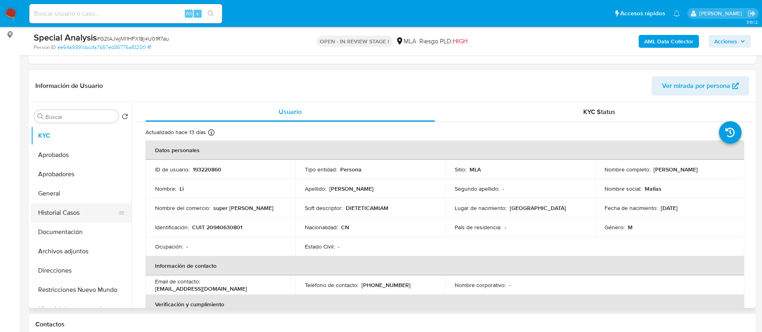
click at [74, 208] on button "Historial Casos" at bounding box center [78, 212] width 94 height 19
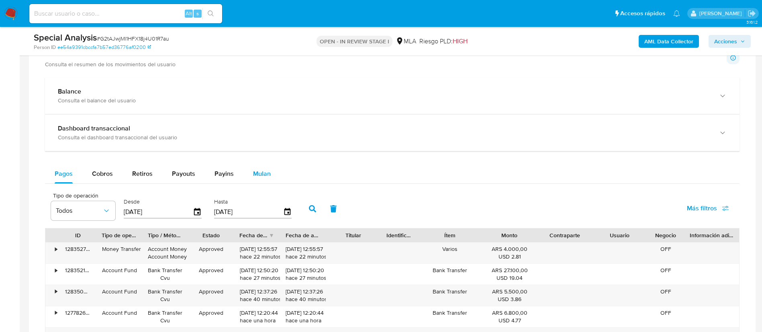
click at [253, 172] on span "Mulan" at bounding box center [262, 173] width 18 height 9
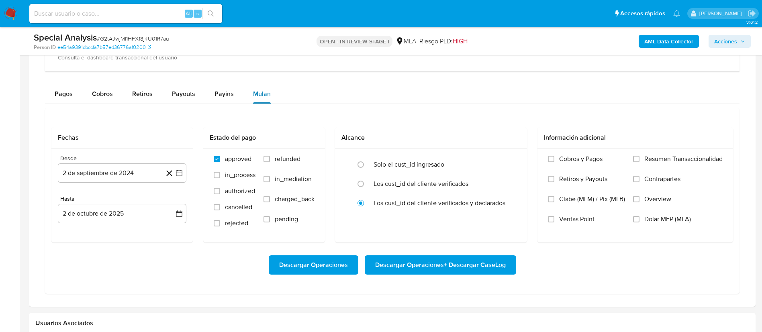
scroll to position [596, 0]
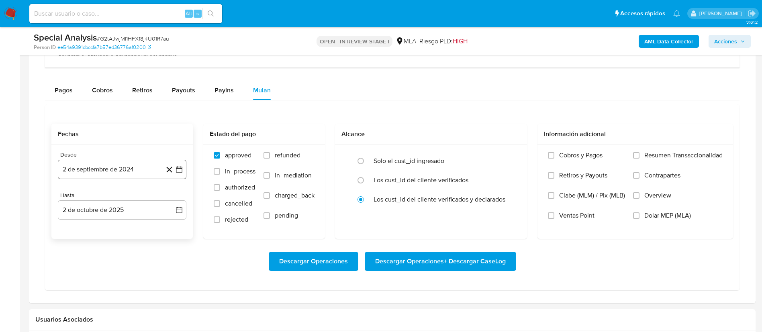
click at [147, 167] on button "2 de septiembre de 2024" at bounding box center [122, 169] width 129 height 19
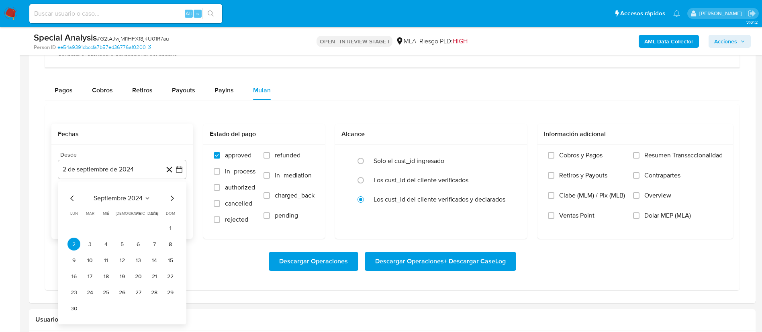
click at [133, 198] on span "septiembre 2024" at bounding box center [118, 198] width 49 height 8
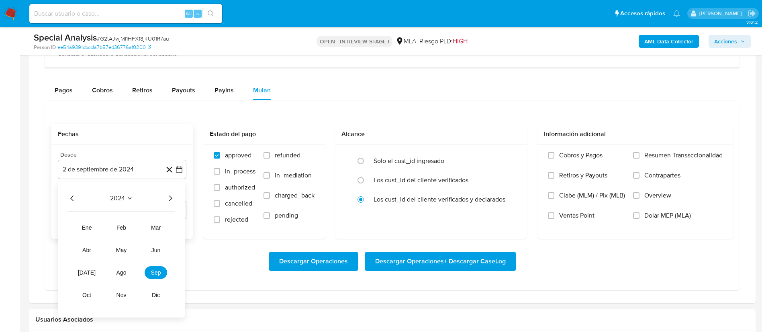
click at [174, 202] on icon "Año siguiente" at bounding box center [170, 199] width 10 height 10
click at [121, 247] on span "may" at bounding box center [121, 250] width 10 height 6
click at [120, 229] on button "1" at bounding box center [122, 228] width 13 height 13
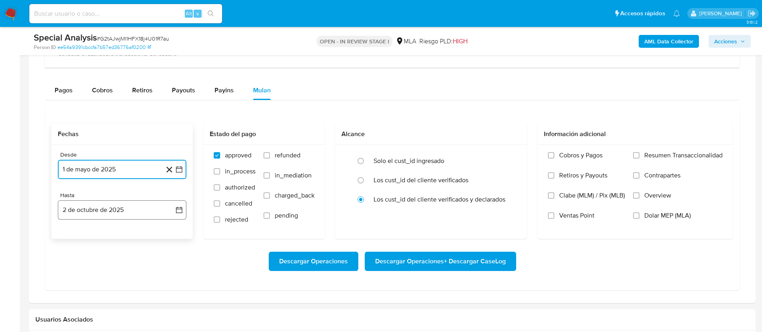
click at [100, 207] on button "2 de octubre de 2025" at bounding box center [122, 209] width 129 height 19
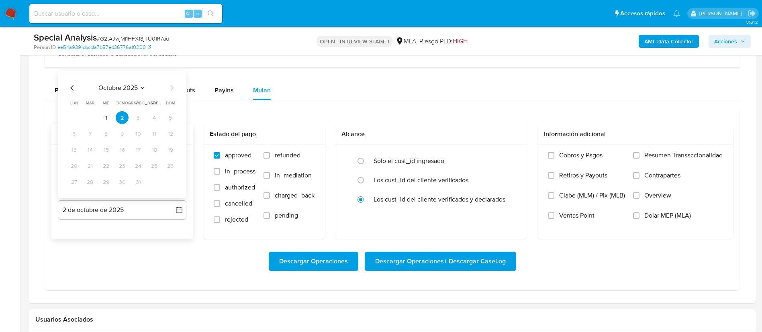
click at [72, 88] on icon "Mes anterior" at bounding box center [72, 88] width 10 height 10
click at [169, 186] on button "31" at bounding box center [170, 182] width 13 height 13
click at [658, 218] on span "Dolar MEP (MLA)" at bounding box center [667, 216] width 47 height 8
click at [639, 218] on input "Dolar MEP (MLA)" at bounding box center [636, 215] width 6 height 6
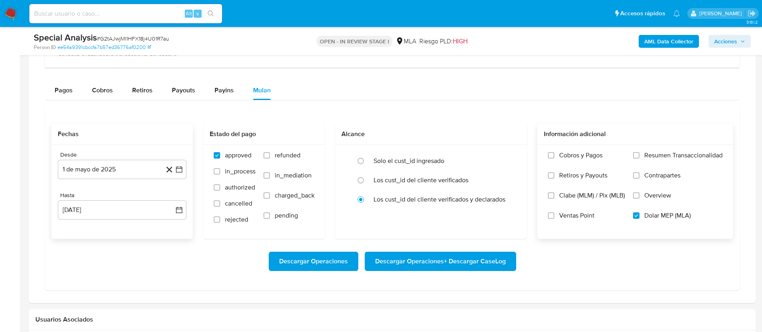
click at [492, 255] on span "Descargar Operaciones + Descargar CaseLog" at bounding box center [440, 262] width 131 height 18
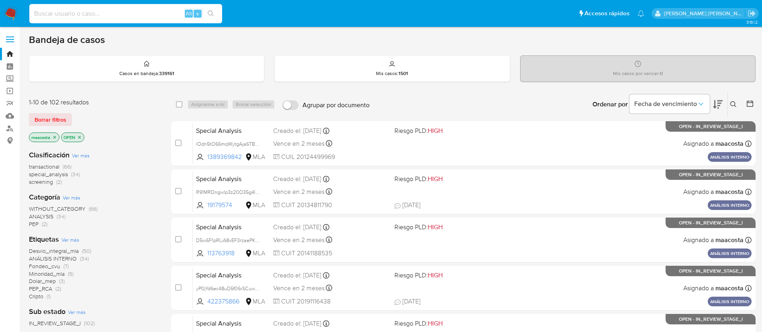
click at [152, 9] on input at bounding box center [125, 13] width 193 height 10
paste input "ir5EPfvCk54I2l6IK16X8RbR"
type input "ir5EPfvCk54I2l6IK16X8RbR"
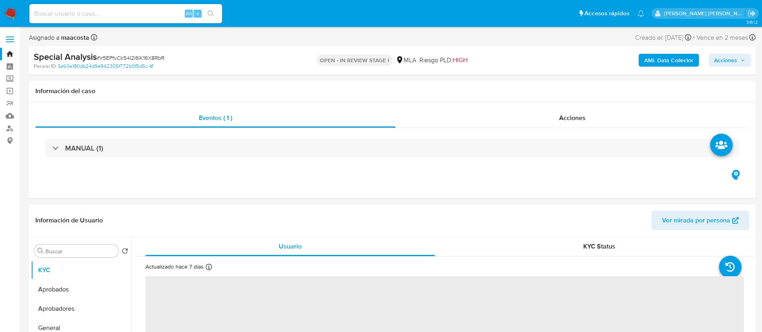
select select "10"
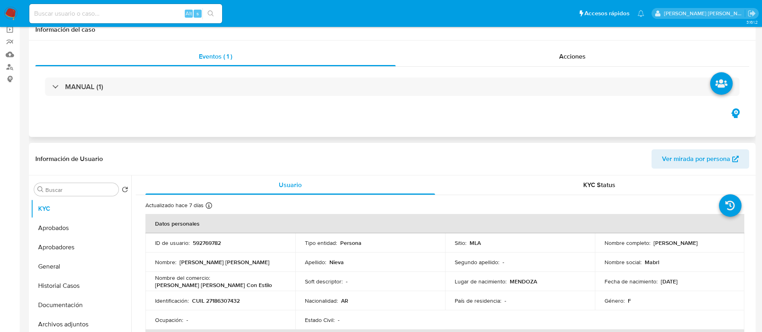
scroll to position [67, 0]
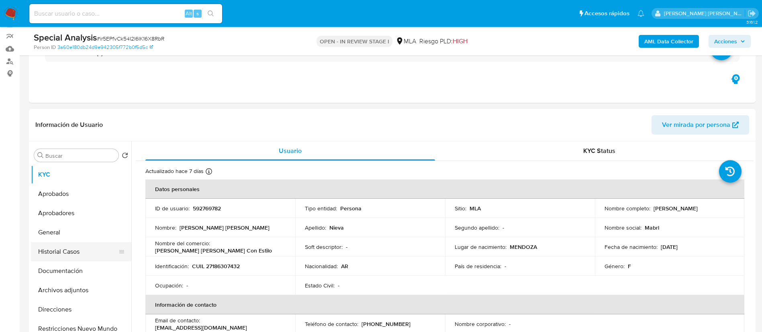
click at [65, 250] on button "Historial Casos" at bounding box center [78, 251] width 94 height 19
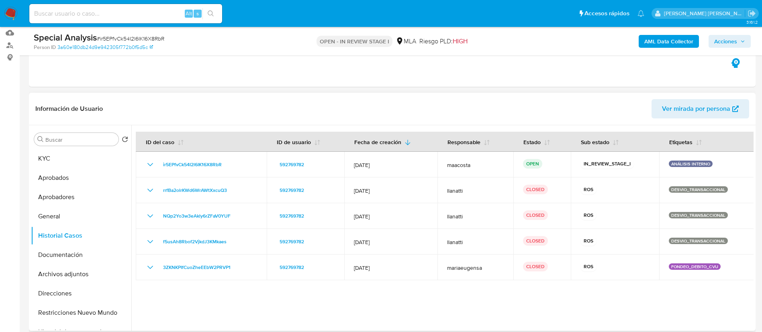
scroll to position [84, 0]
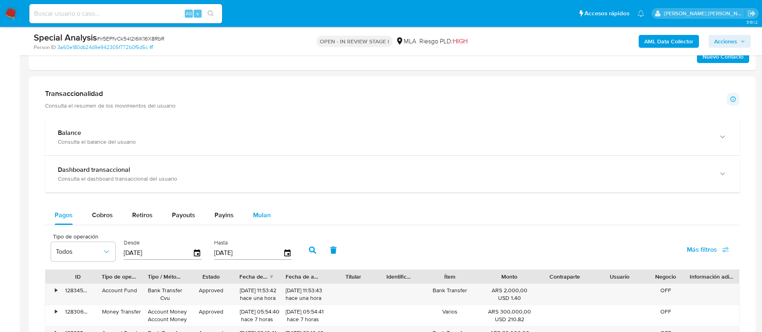
click at [269, 218] on button "Mulan" at bounding box center [261, 215] width 37 height 19
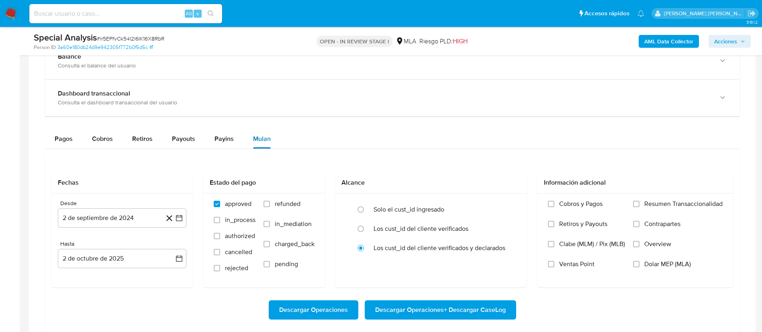
scroll to position [603, 0]
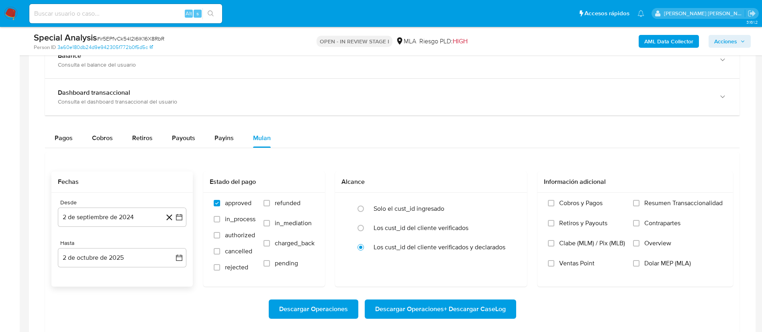
click at [187, 218] on div "Desde 2 de septiembre de 2024 2-09-2024 Hasta 2 de octubre de 2025 2-10-2025" at bounding box center [121, 240] width 141 height 94
click at [176, 217] on icon "button" at bounding box center [179, 217] width 6 height 6
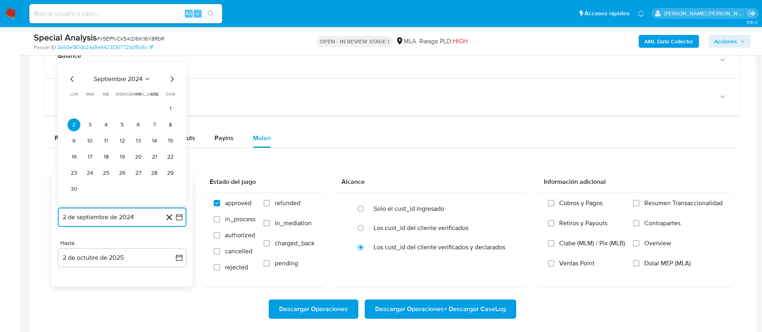
click at [145, 78] on icon "Seleccionar mes y año" at bounding box center [147, 79] width 6 height 6
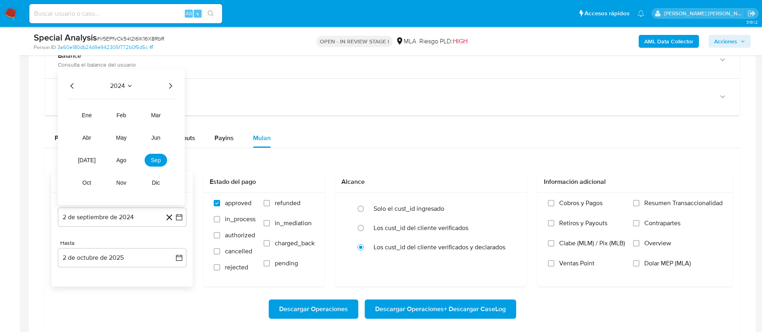
click at [178, 86] on div "2024 2024 ene feb mar abr may jun jul ago sep oct nov dic" at bounding box center [121, 137] width 127 height 136
click at [172, 86] on icon "Año siguiente" at bounding box center [170, 86] width 3 height 6
click at [124, 137] on span "may" at bounding box center [121, 138] width 10 height 6
click at [121, 127] on button "1" at bounding box center [122, 124] width 13 height 13
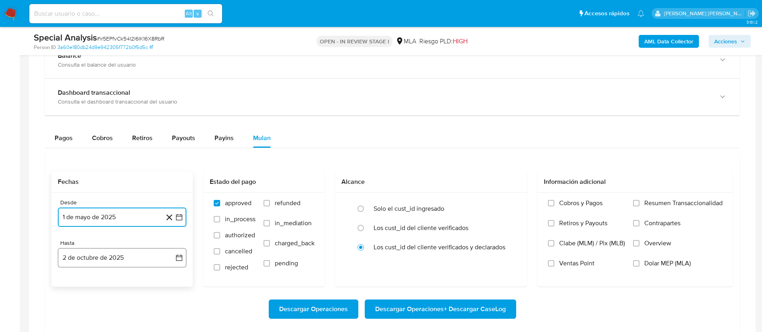
click at [111, 257] on button "2 de octubre de 2025" at bounding box center [122, 257] width 129 height 19
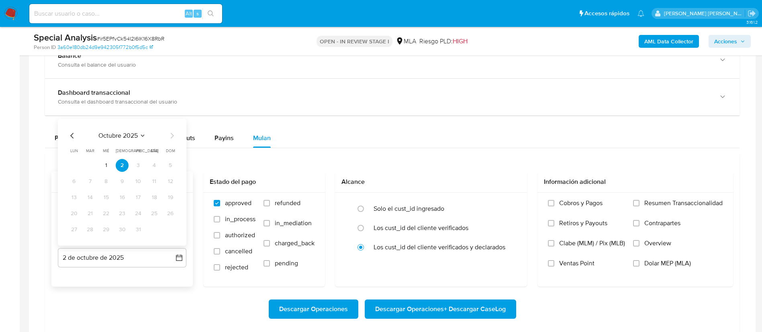
click at [74, 133] on icon "Mes anterior" at bounding box center [72, 136] width 10 height 10
click at [165, 227] on button "31" at bounding box center [170, 229] width 13 height 13
click at [647, 266] on span "Dolar MEP (MLA)" at bounding box center [667, 263] width 47 height 8
click at [639, 266] on input "Dolar MEP (MLA)" at bounding box center [636, 263] width 6 height 6
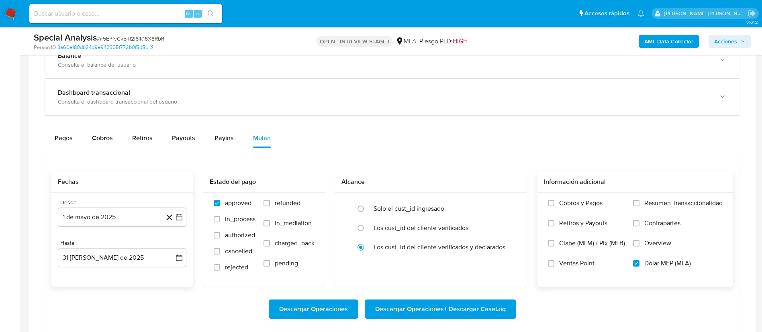
click at [480, 309] on span "Descargar Operaciones + Descargar CaseLog" at bounding box center [440, 309] width 131 height 18
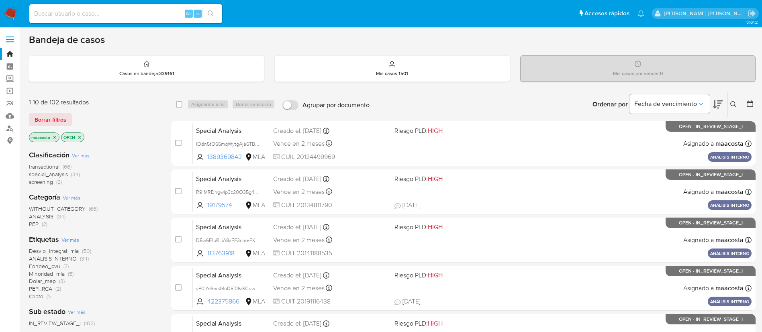
paste input "lOdn5tO66mqWytgAja6TBKYY"
click at [139, 15] on input at bounding box center [125, 13] width 193 height 10
type input "lOdn5tO66mqWytgAja6TBKYY"
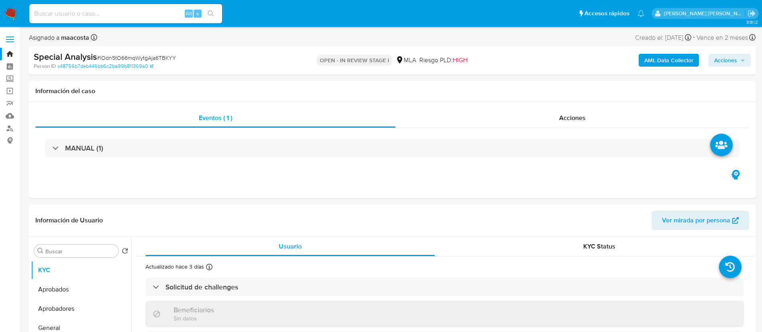
select select "10"
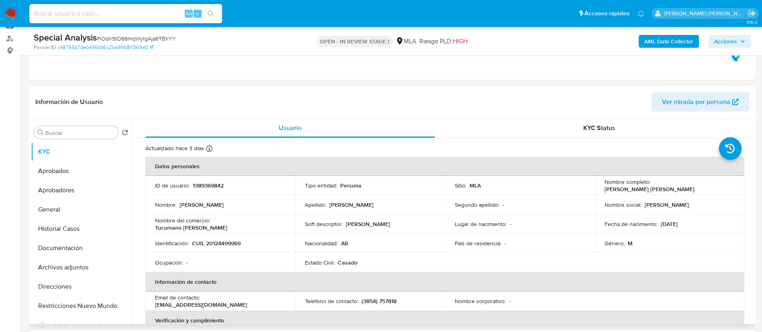
scroll to position [90, 0]
click at [89, 227] on button "Historial Casos" at bounding box center [78, 228] width 94 height 19
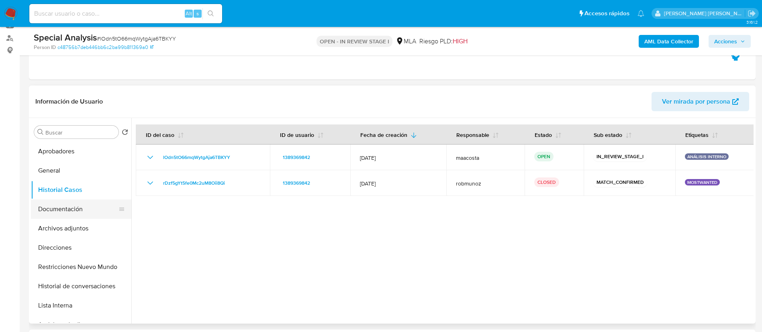
scroll to position [46, 0]
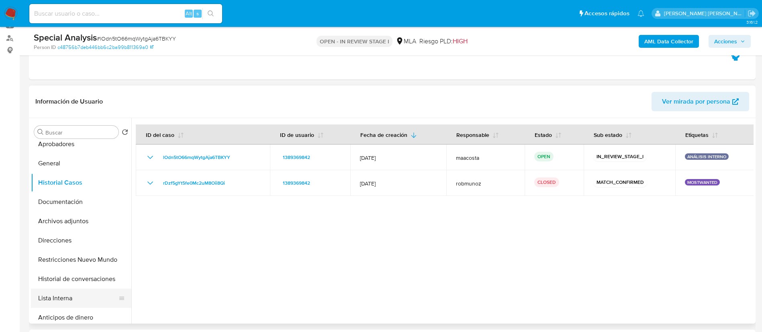
click at [68, 295] on button "Lista Interna" at bounding box center [78, 298] width 94 height 19
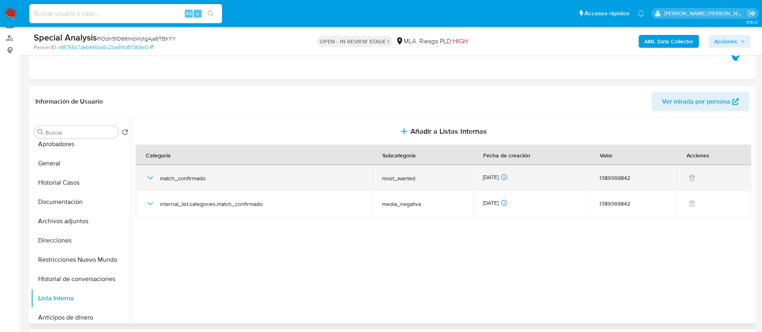
click at [149, 176] on icon "button" at bounding box center [150, 178] width 10 height 10
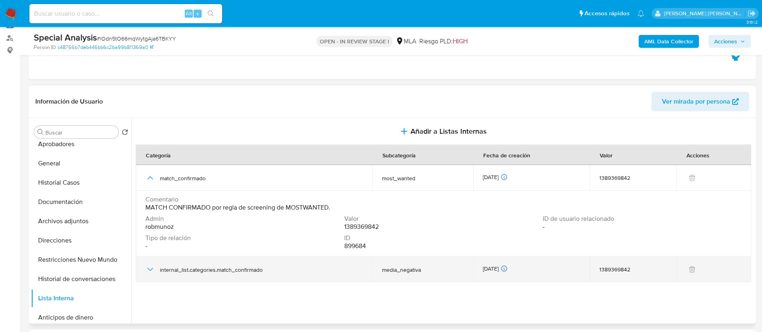
click at [152, 265] on icon "button" at bounding box center [150, 270] width 10 height 10
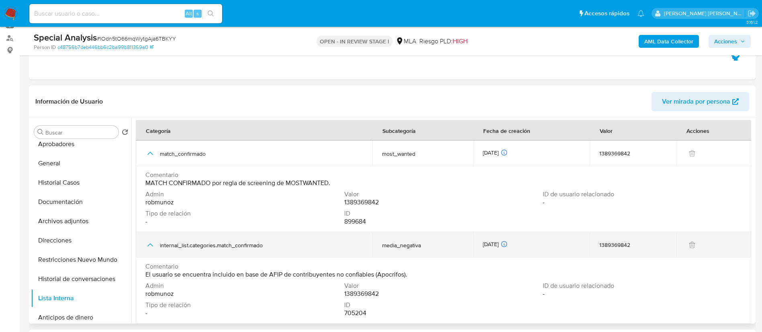
scroll to position [91, 0]
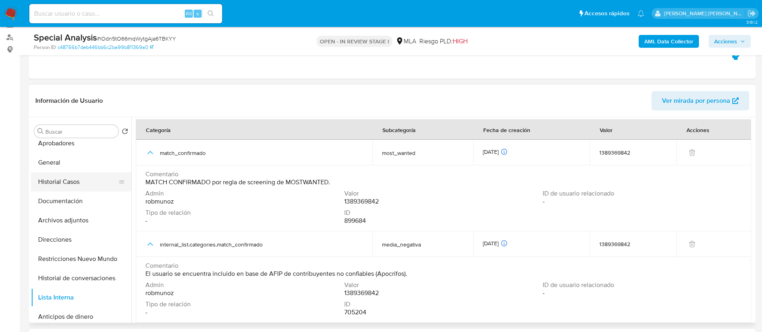
click at [60, 175] on button "Historial Casos" at bounding box center [78, 181] width 94 height 19
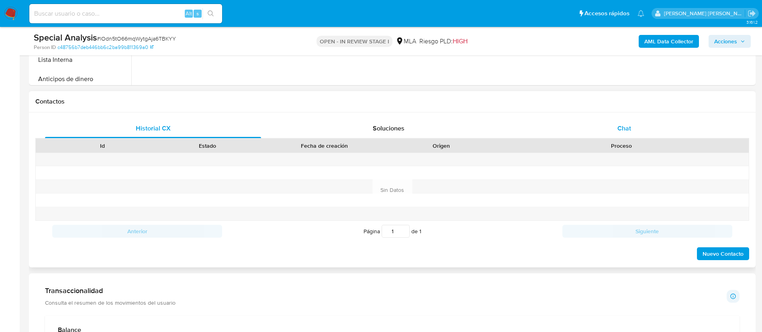
scroll to position [330, 0]
click at [617, 122] on div "Chat" at bounding box center [624, 127] width 216 height 19
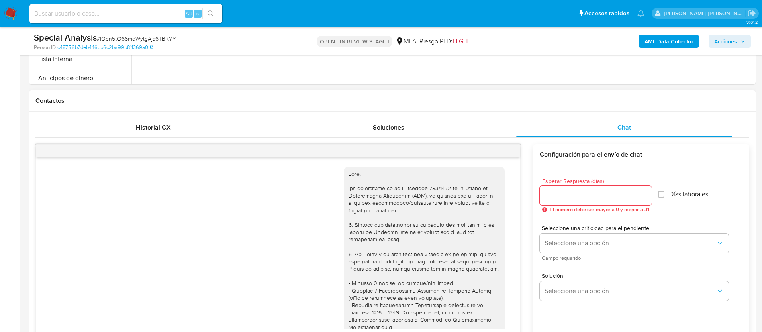
scroll to position [460, 0]
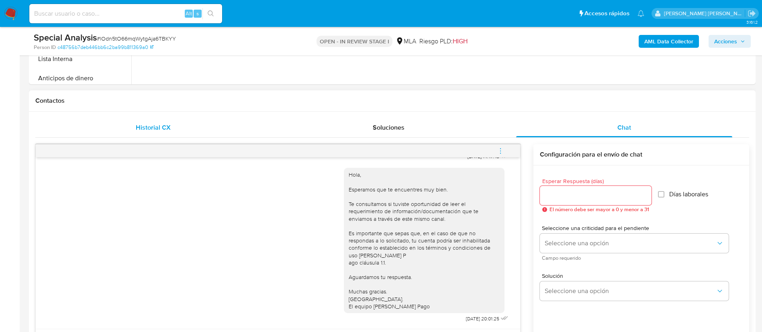
click at [172, 121] on div "Historial CX" at bounding box center [153, 127] width 216 height 19
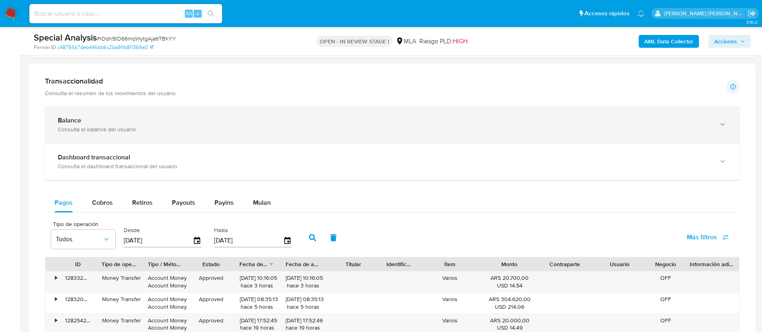
scroll to position [541, 0]
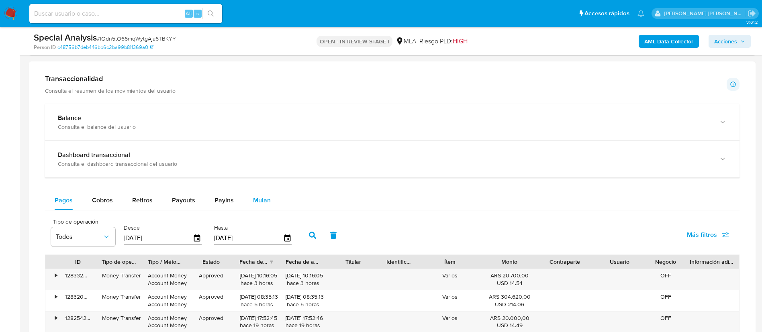
click at [272, 201] on button "Mulan" at bounding box center [261, 200] width 37 height 19
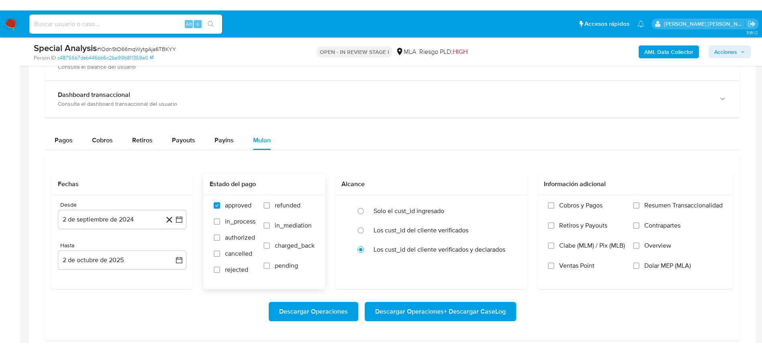
scroll to position [613, 0]
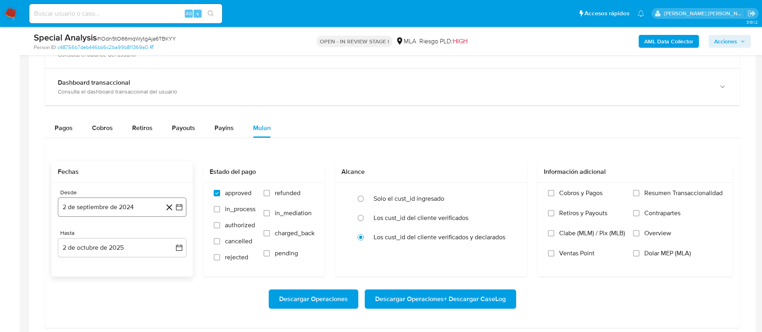
click at [178, 206] on icon "button" at bounding box center [179, 207] width 6 height 6
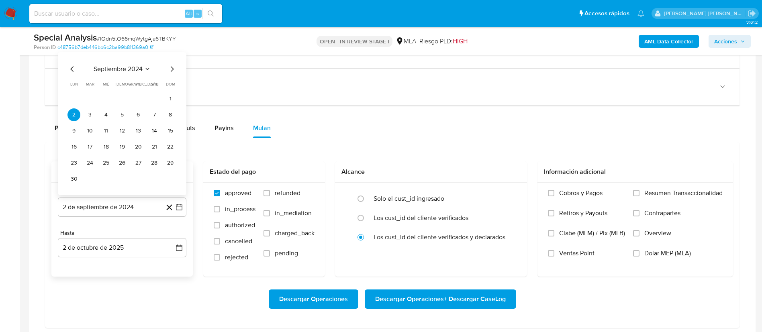
click at [134, 72] on span "septiembre 2024" at bounding box center [118, 69] width 49 height 8
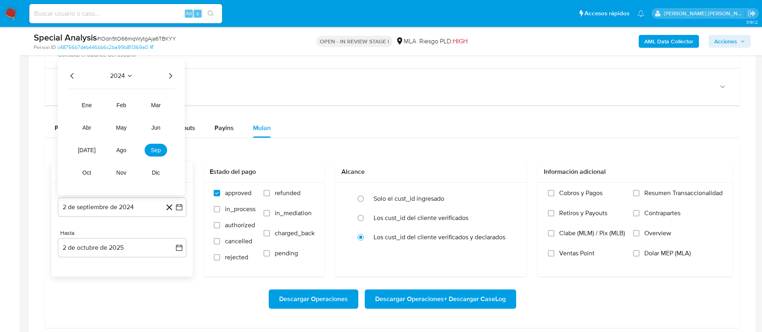
click at [168, 77] on icon "Año siguiente" at bounding box center [170, 76] width 10 height 10
click at [116, 127] on span "may" at bounding box center [121, 128] width 10 height 6
click at [120, 114] on button "1" at bounding box center [122, 114] width 13 height 13
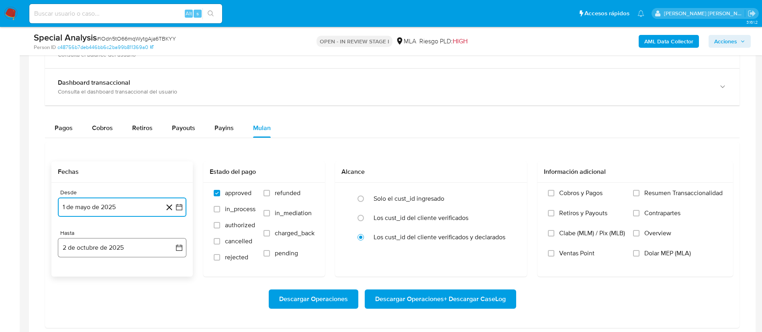
click at [137, 246] on button "2 de octubre de 2025" at bounding box center [122, 247] width 129 height 19
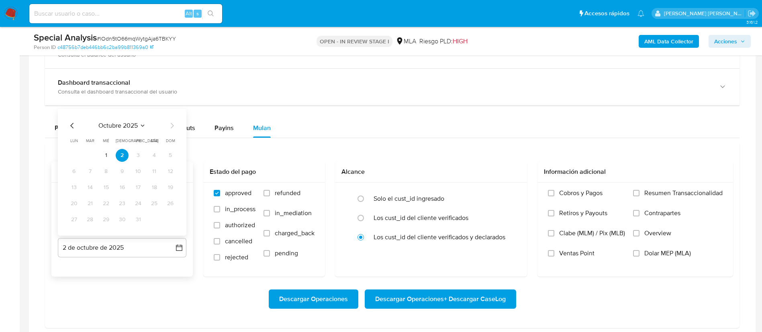
click at [74, 125] on icon "Mes anterior" at bounding box center [72, 126] width 10 height 10
click at [170, 218] on button "31" at bounding box center [170, 219] width 13 height 13
click at [649, 253] on span "Dolar MEP (MLA)" at bounding box center [667, 253] width 47 height 8
click at [639, 253] on input "Dolar MEP (MLA)" at bounding box center [636, 253] width 6 height 6
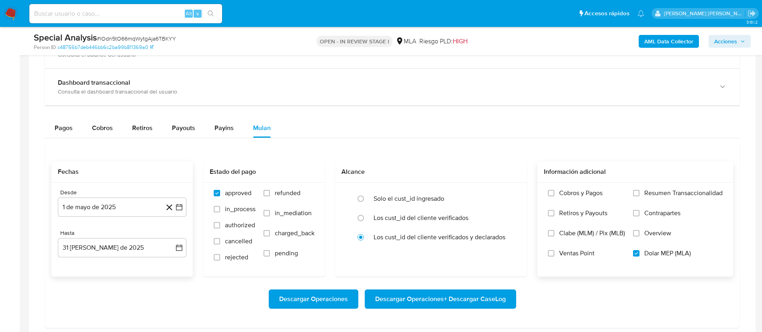
click at [464, 296] on span "Descargar Operaciones + Descargar CaseLog" at bounding box center [440, 299] width 131 height 18
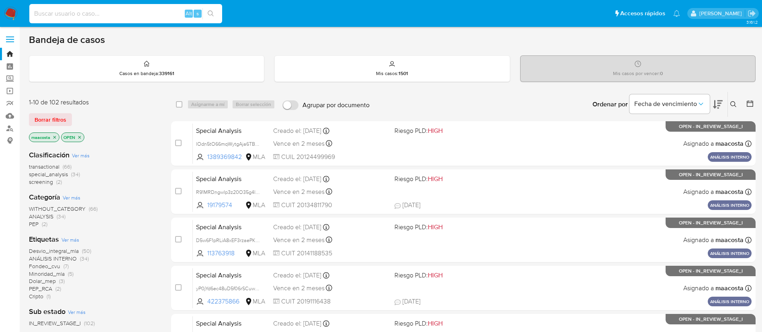
click at [161, 18] on input at bounding box center [125, 13] width 193 height 10
paste input "bOUlQdVf5QQO70BYsily9zB5"
type input "bOUlQdVf5QQO70BYsily9zB5"
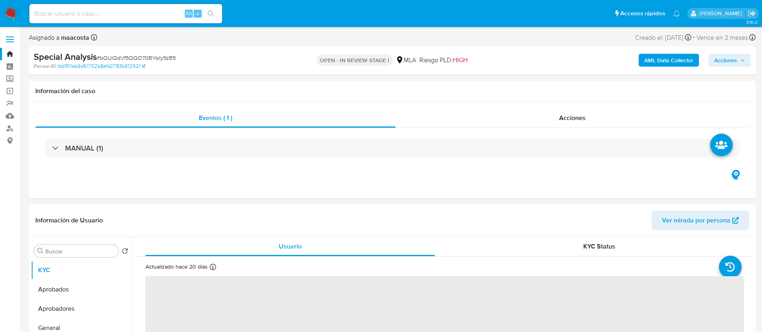
select select "10"
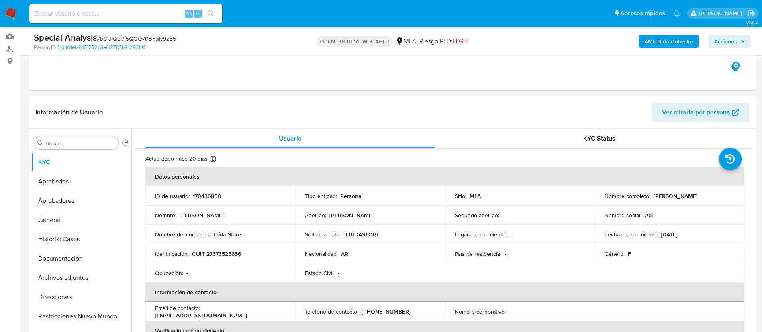
scroll to position [80, 0]
click at [63, 240] on button "Historial Casos" at bounding box center [78, 238] width 94 height 19
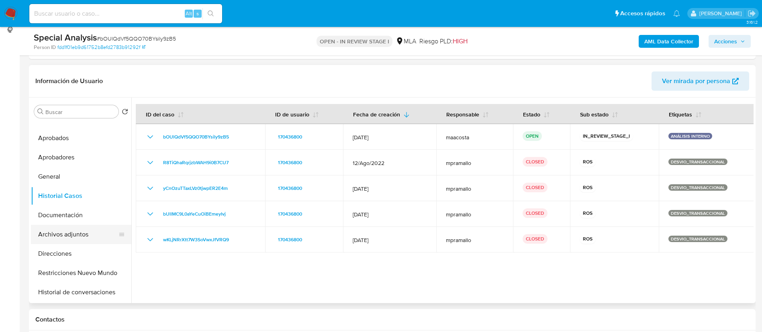
scroll to position [12, 0]
click at [76, 270] on button "Restricciones Nuevo Mundo" at bounding box center [78, 273] width 94 height 19
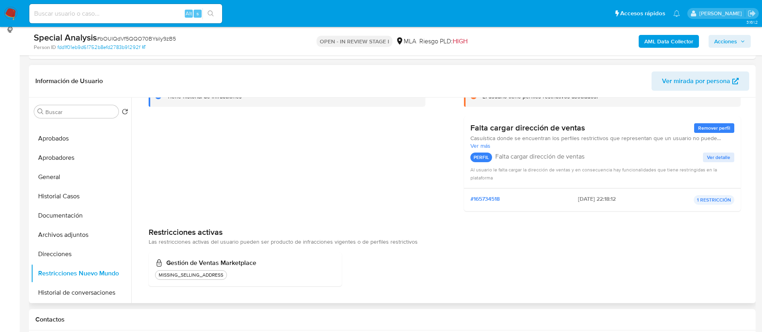
scroll to position [0, 0]
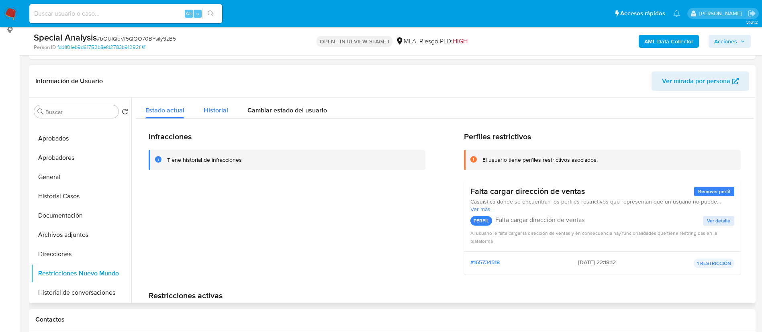
click at [208, 106] on span "Historial" at bounding box center [216, 110] width 25 height 9
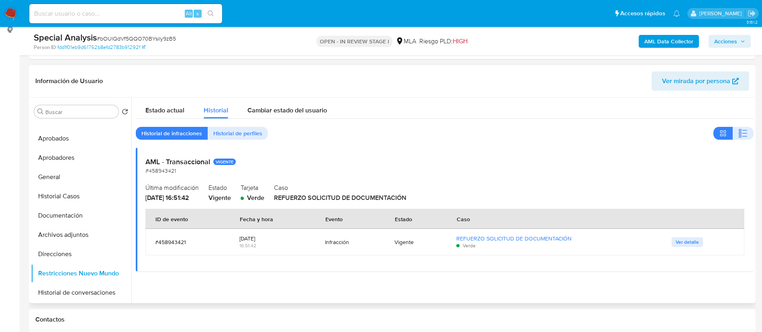
scroll to position [114, 0]
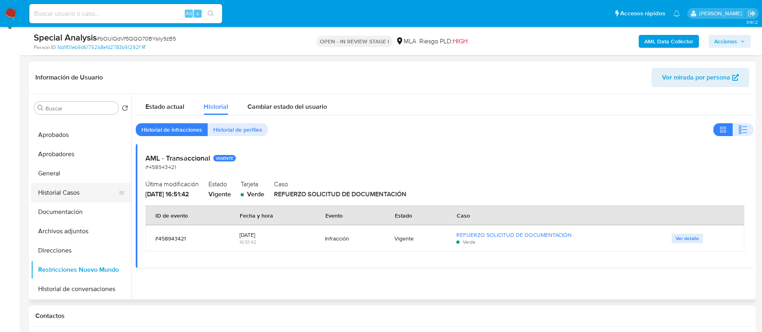
click at [80, 194] on button "Historial Casos" at bounding box center [78, 192] width 94 height 19
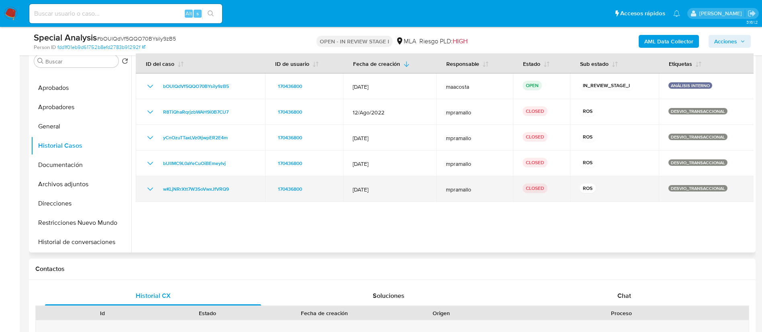
scroll to position [164, 0]
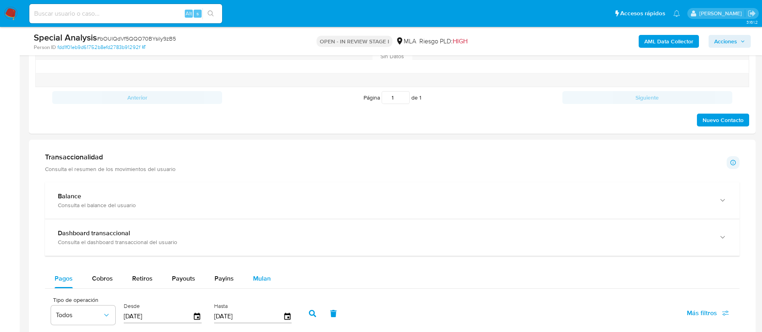
click at [258, 276] on span "Mulan" at bounding box center [262, 278] width 18 height 9
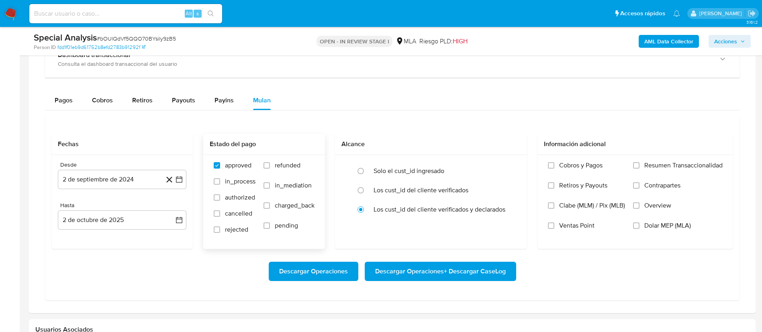
scroll to position [643, 0]
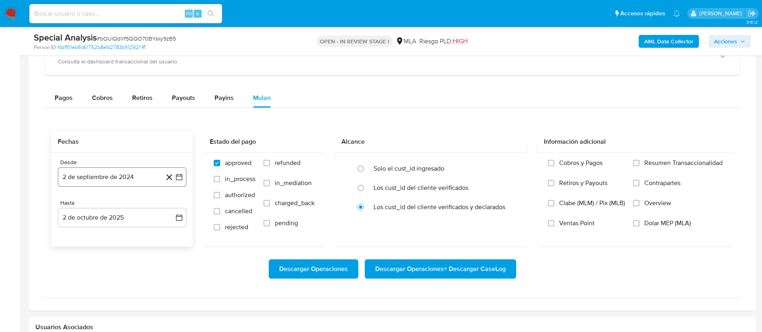
click at [183, 179] on icon "button" at bounding box center [179, 177] width 8 height 8
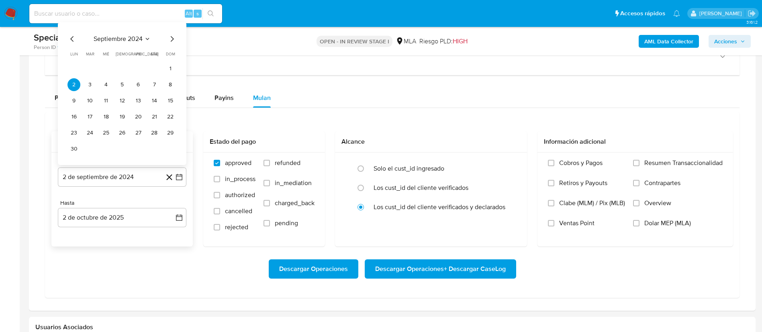
click at [134, 37] on span "septiembre 2024" at bounding box center [118, 39] width 49 height 8
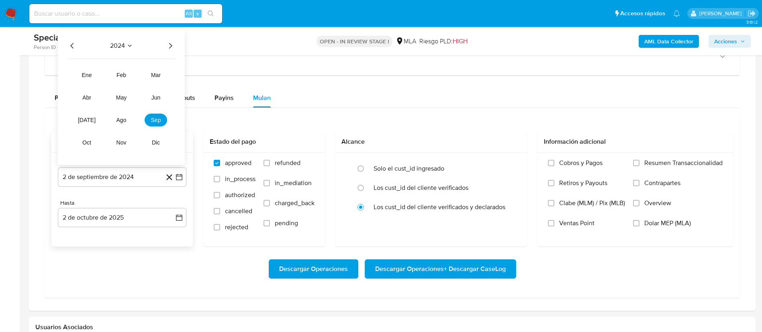
click at [172, 44] on icon "Año siguiente" at bounding box center [170, 46] width 10 height 10
click at [126, 97] on span "may" at bounding box center [121, 97] width 10 height 6
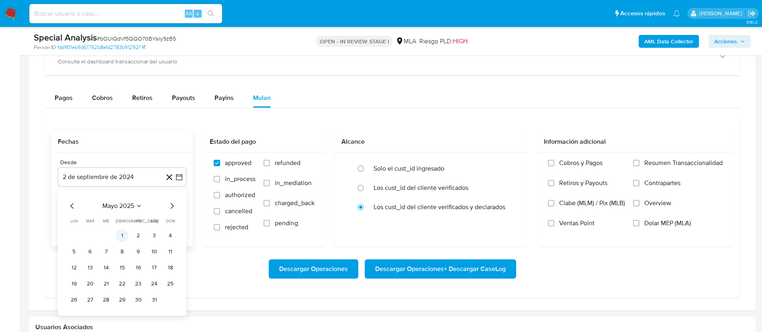
click at [118, 237] on button "1" at bounding box center [122, 235] width 13 height 13
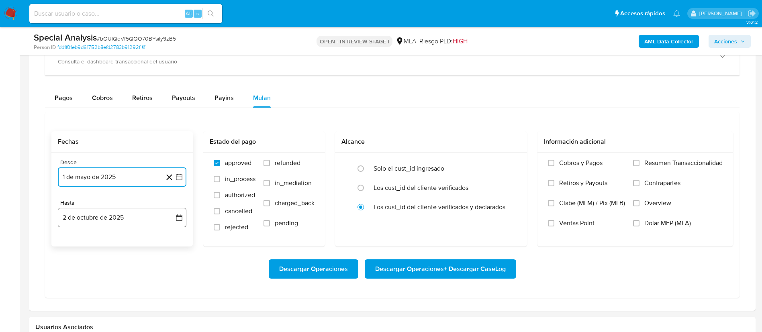
click at [111, 218] on button "2 de octubre de 2025" at bounding box center [122, 217] width 129 height 19
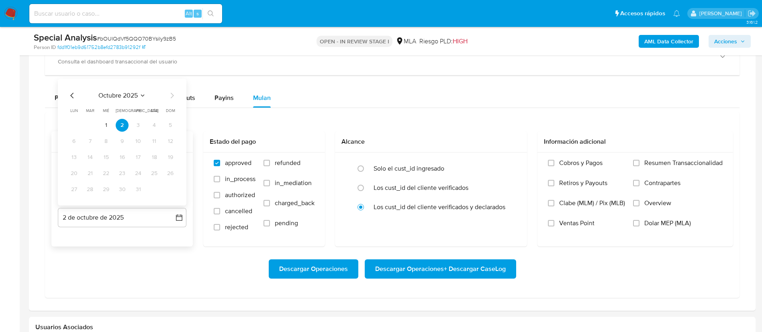
click at [72, 91] on icon "Mes anterior" at bounding box center [72, 96] width 10 height 10
click at [172, 188] on button "31" at bounding box center [170, 189] width 13 height 13
click at [648, 224] on span "Dolar MEP (MLA)" at bounding box center [667, 223] width 47 height 8
click at [639, 224] on input "Dolar MEP (MLA)" at bounding box center [636, 223] width 6 height 6
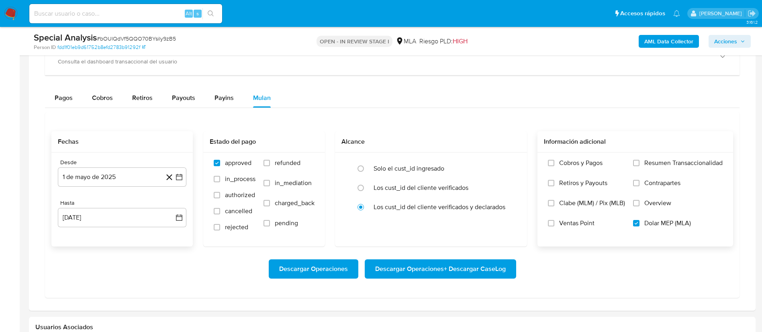
click at [474, 273] on span "Descargar Operaciones + Descargar CaseLog" at bounding box center [440, 269] width 131 height 18
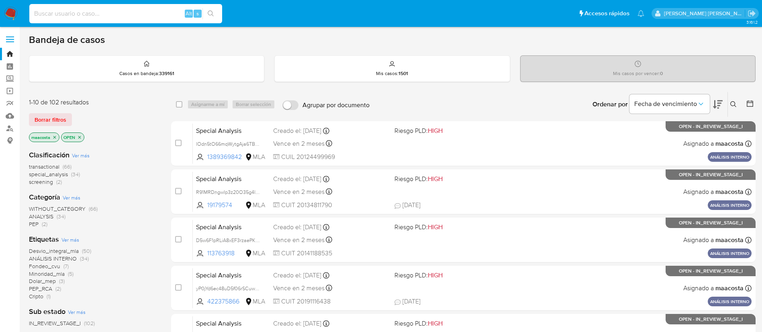
click at [145, 16] on input at bounding box center [125, 13] width 193 height 10
paste input "tSXzGWOney4JfeclpILnzlN0"
type input "tSXzGWOney4JfeclpILnzlN0"
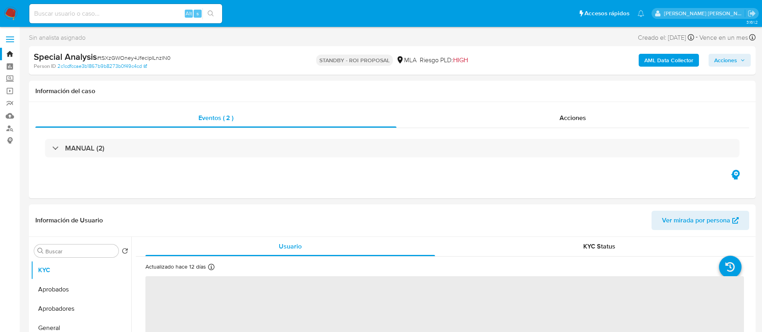
select select "10"
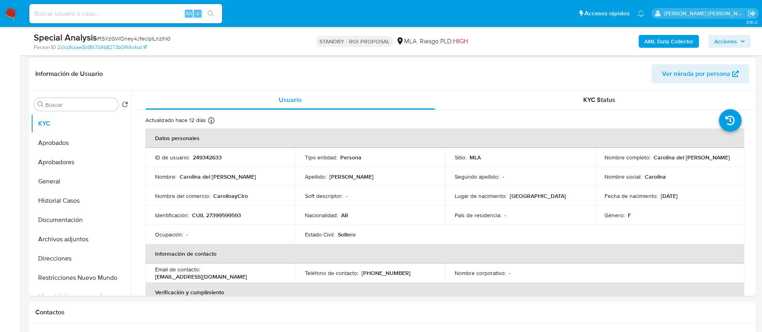
scroll to position [121, 0]
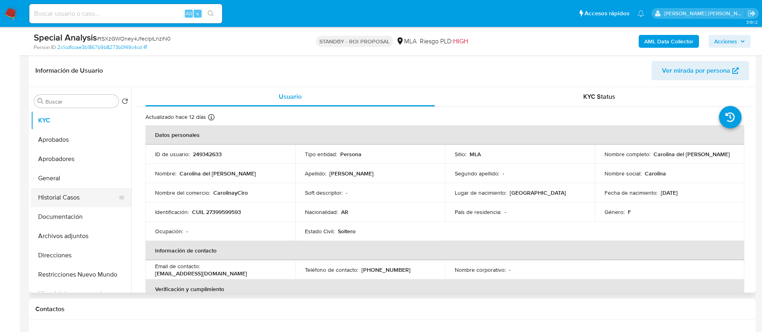
click at [74, 190] on button "Historial Casos" at bounding box center [78, 197] width 94 height 19
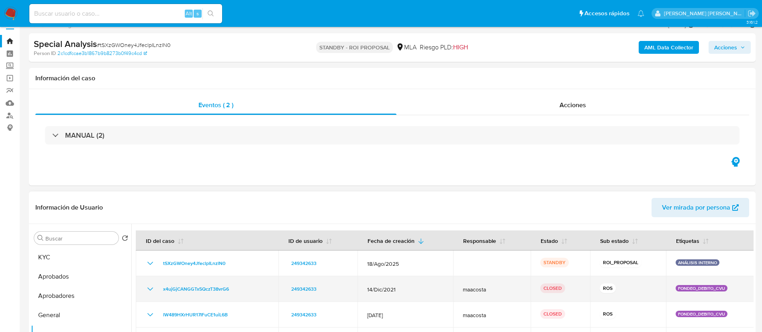
scroll to position [0, 0]
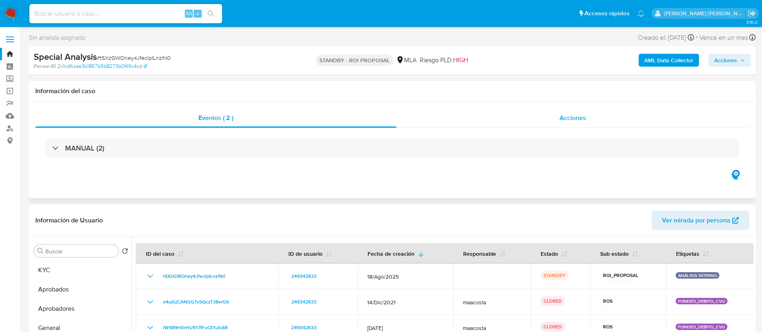
click at [574, 119] on span "Acciones" at bounding box center [572, 117] width 27 height 9
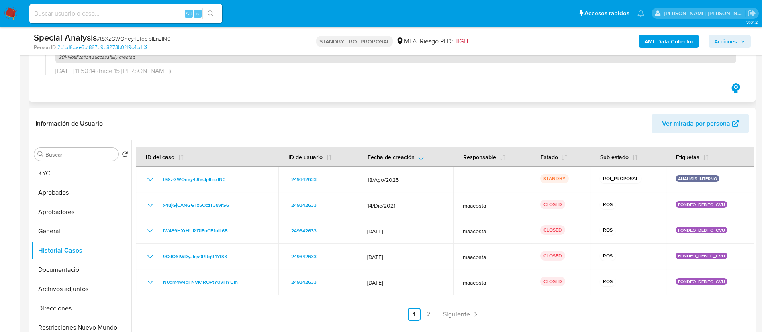
scroll to position [128, 0]
click at [70, 285] on button "Archivos adjuntos" at bounding box center [78, 288] width 94 height 19
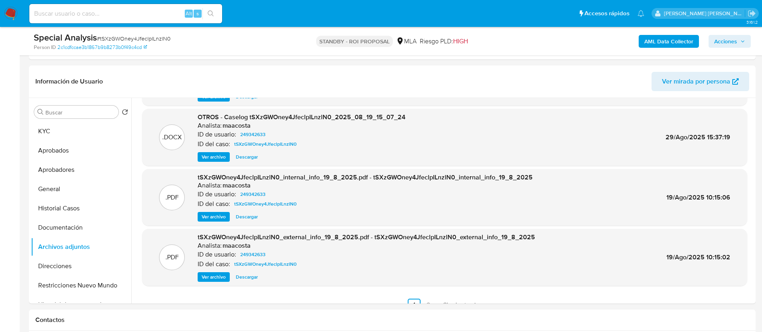
scroll to position [54, 0]
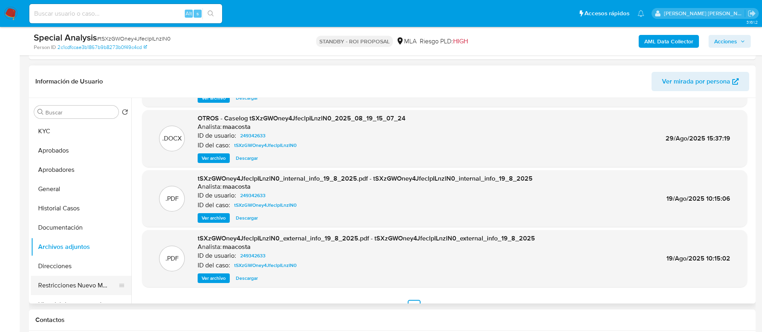
click at [96, 283] on button "Restricciones Nuevo Mundo" at bounding box center [78, 285] width 94 height 19
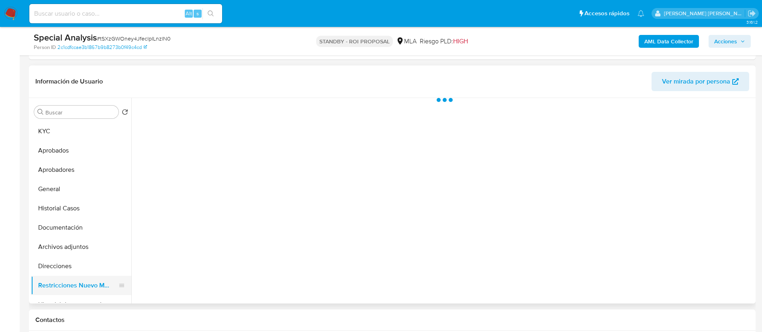
scroll to position [0, 0]
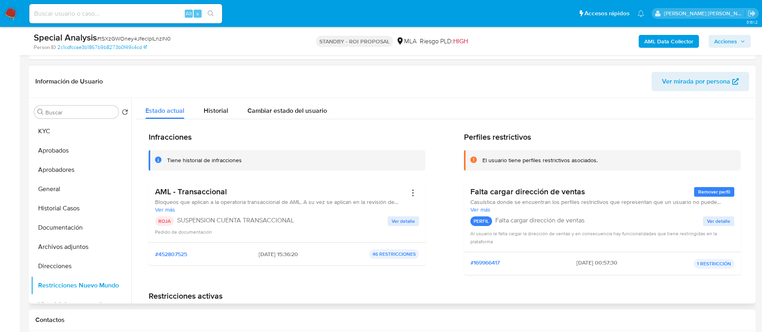
click at [402, 220] on span "Ver detalle" at bounding box center [403, 221] width 23 height 8
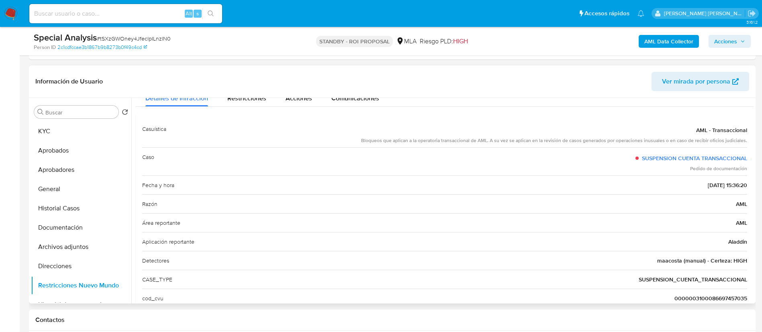
scroll to position [24, 0]
click at [69, 209] on button "Historial Casos" at bounding box center [78, 208] width 94 height 19
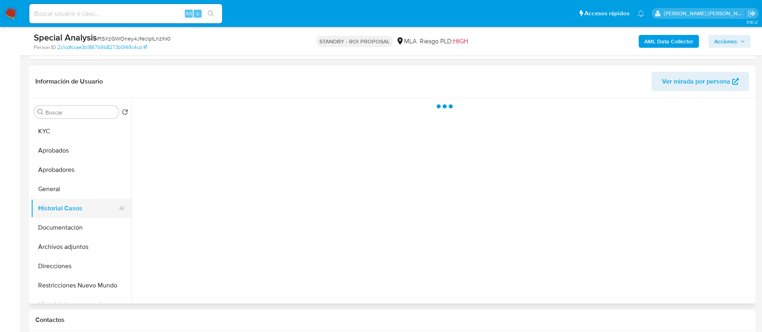
scroll to position [0, 0]
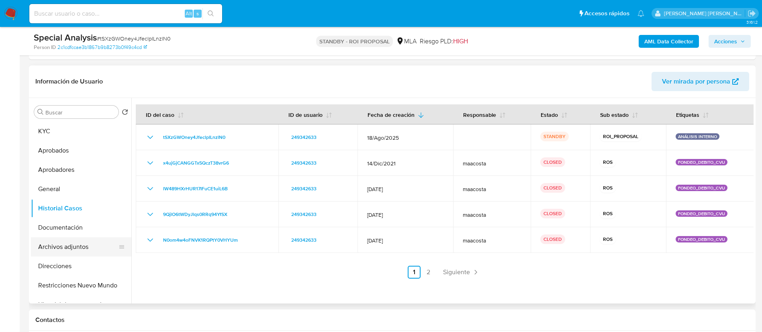
click at [65, 246] on button "Archivos adjuntos" at bounding box center [78, 246] width 94 height 19
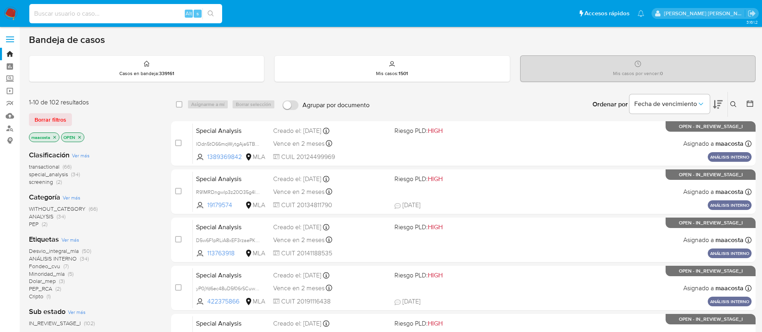
click at [159, 14] on input at bounding box center [125, 13] width 193 height 10
paste input "ua8pHqyOH1nCv4fdXxXS9MjG"
type input "ua8pHqyOH1nCv4fdXxXS9MjG"
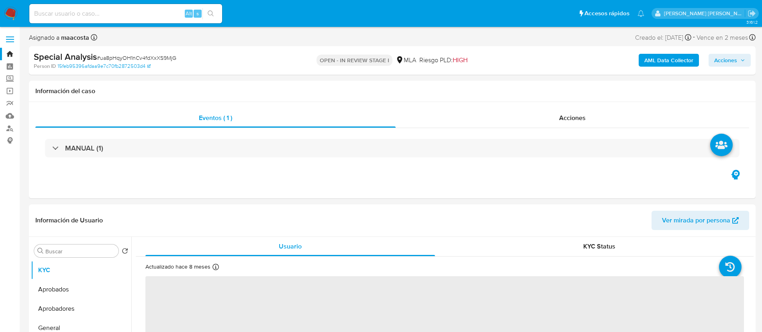
select select "10"
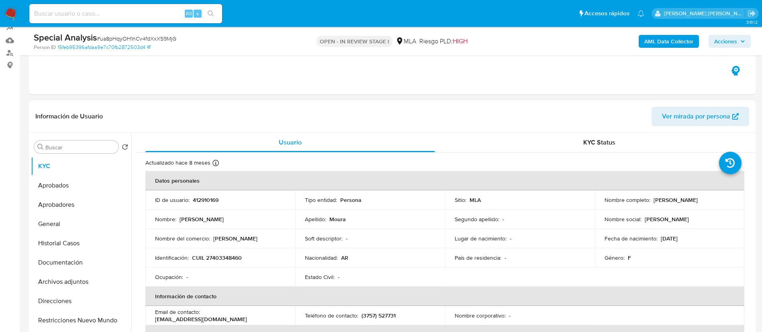
scroll to position [76, 0]
click at [67, 242] on button "Historial Casos" at bounding box center [78, 242] width 94 height 19
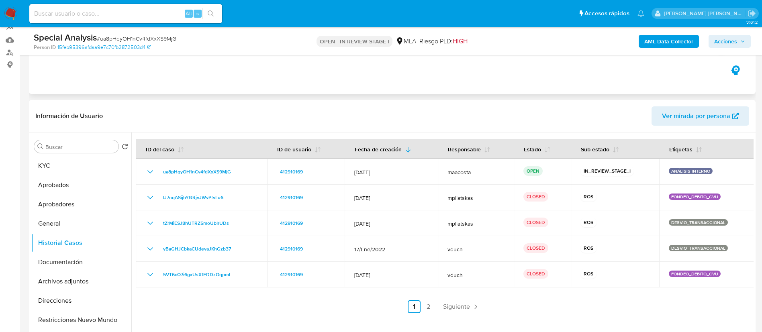
click at [457, 87] on div "Eventos ( 1 ) Acciones MANUAL (1)" at bounding box center [392, 46] width 727 height 96
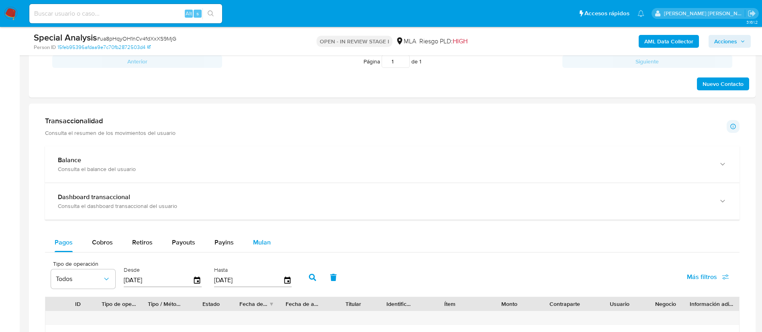
click at [265, 237] on div "Mulan" at bounding box center [262, 242] width 18 height 19
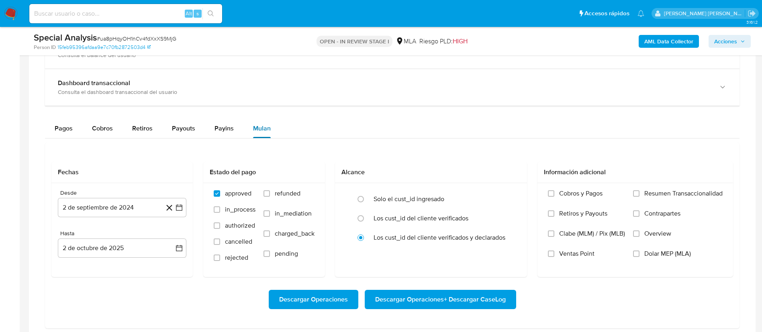
scroll to position [628, 0]
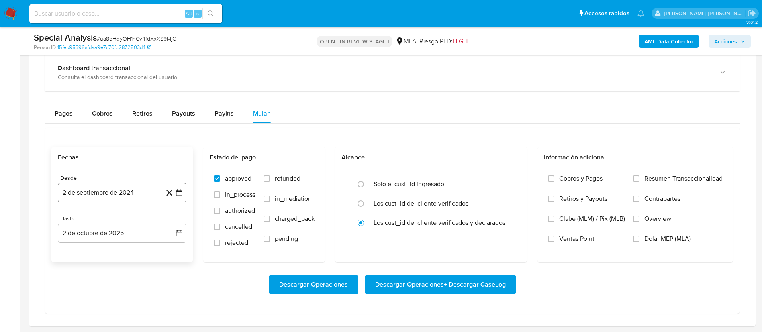
click at [184, 193] on button "2 de septiembre de 2024" at bounding box center [122, 192] width 129 height 19
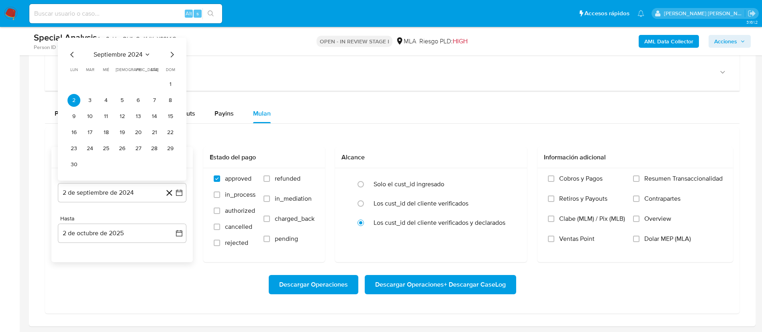
click at [135, 51] on span "septiembre 2024" at bounding box center [118, 55] width 49 height 8
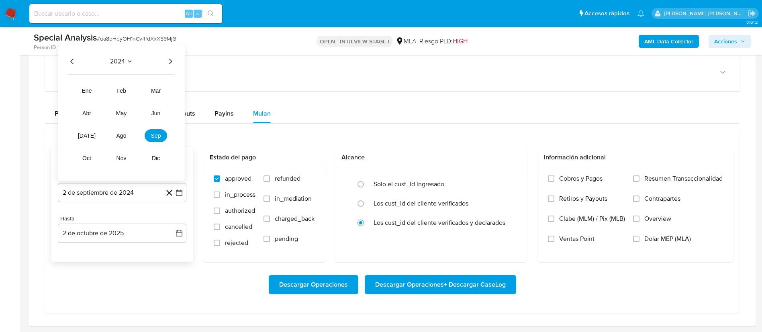
click at [167, 63] on icon "Año siguiente" at bounding box center [170, 62] width 10 height 10
click at [118, 118] on button "may" at bounding box center [121, 113] width 22 height 13
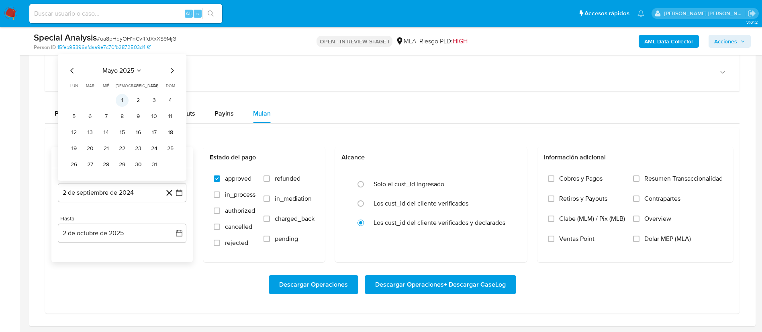
click at [125, 100] on button "1" at bounding box center [122, 100] width 13 height 13
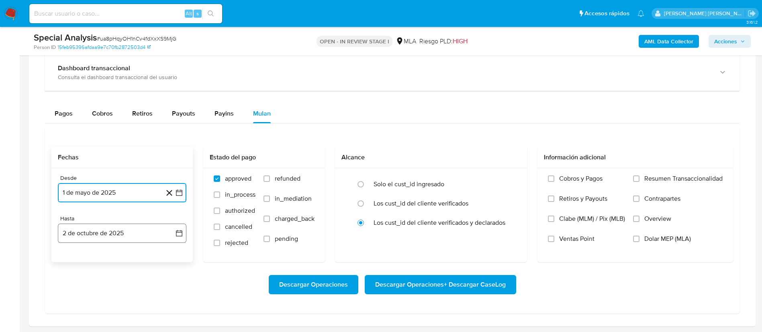
click at [115, 229] on button "2 de octubre de 2025" at bounding box center [122, 233] width 129 height 19
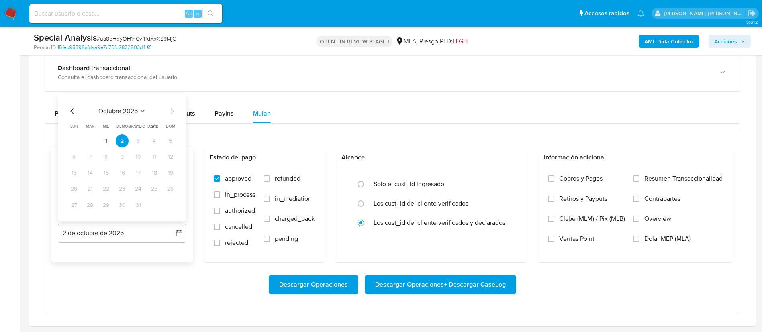
click at [74, 115] on icon "Mes anterior" at bounding box center [72, 111] width 10 height 10
click at [171, 207] on button "31" at bounding box center [170, 205] width 13 height 13
click at [655, 239] on span "Dolar MEP (MLA)" at bounding box center [667, 239] width 47 height 8
click at [639, 239] on input "Dolar MEP (MLA)" at bounding box center [636, 239] width 6 height 6
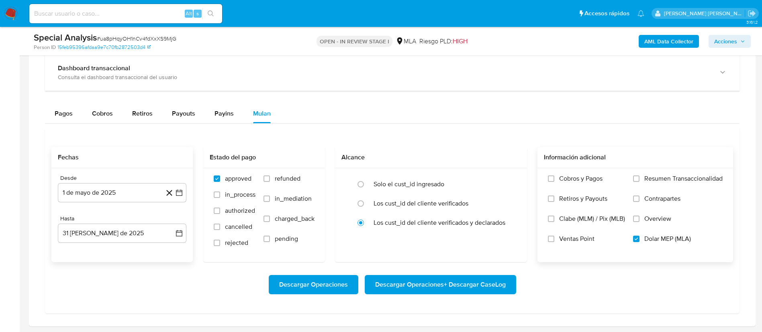
click at [496, 280] on span "Descargar Operaciones + Descargar CaseLog" at bounding box center [440, 285] width 131 height 18
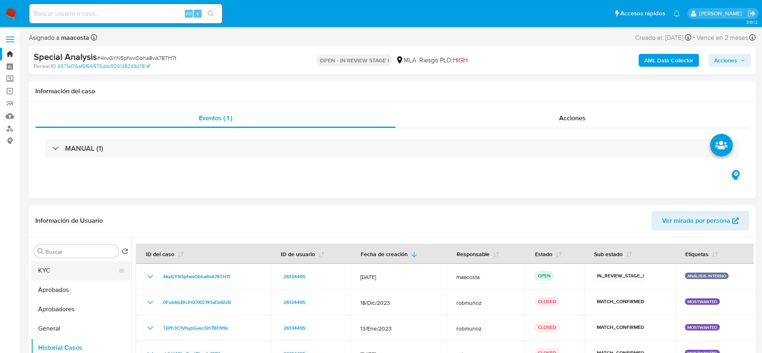
click at [59, 265] on button "KYC" at bounding box center [78, 270] width 94 height 19
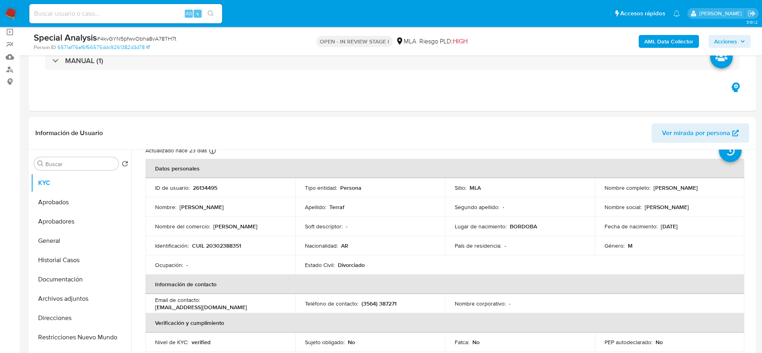
scroll to position [34, 0]
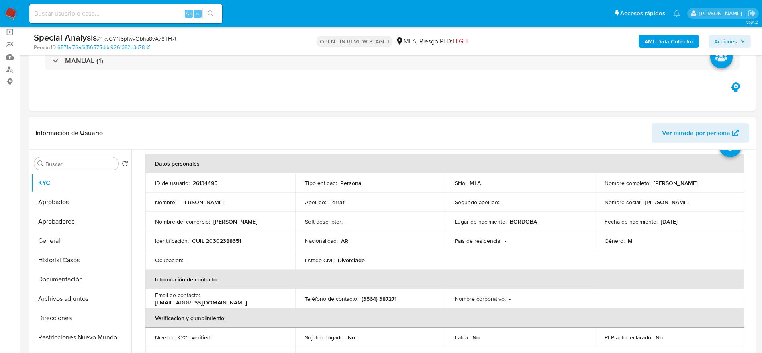
click at [226, 240] on p "CUIL 20302388351" at bounding box center [216, 240] width 49 height 7
copy p "20302388351"
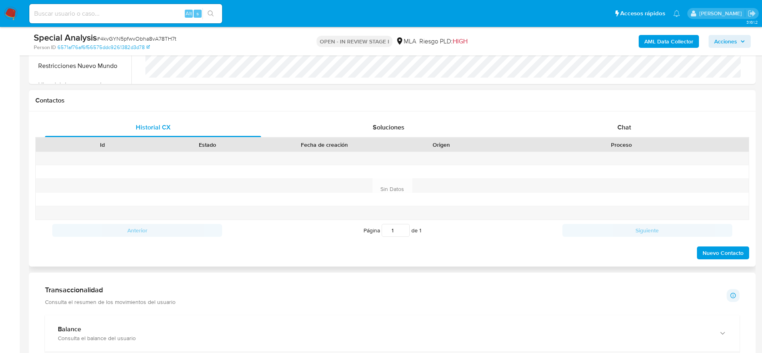
scroll to position [330, 0]
click at [626, 129] on span "Chat" at bounding box center [624, 127] width 14 height 9
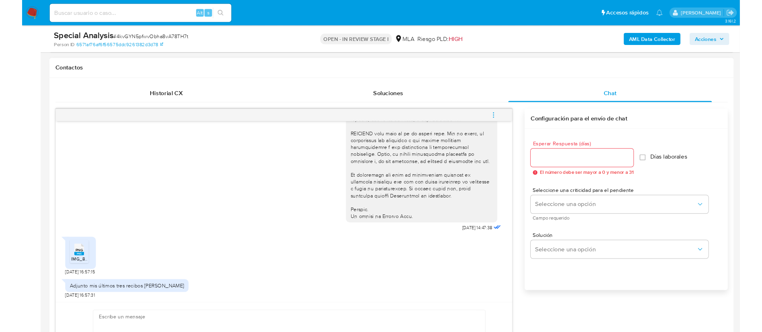
scroll to position [339, 0]
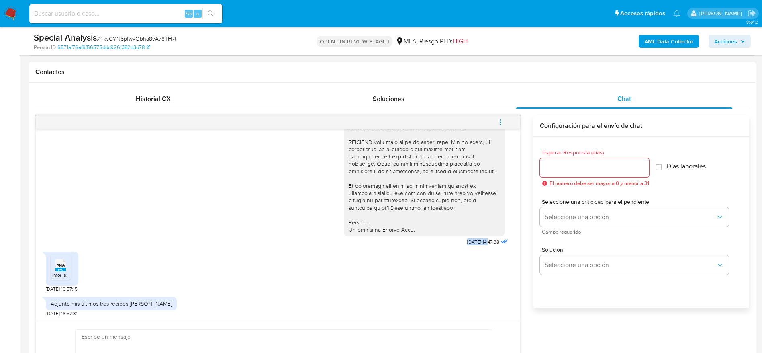
drag, startPoint x: 445, startPoint y: 244, endPoint x: 472, endPoint y: 244, distance: 26.5
click at [472, 244] on div "[DATE] 14:47:38" at bounding box center [427, 28] width 166 height 440
copy span "[DATE]"
click at [125, 302] on div "Adjunto mis últimos tres recibos de sueldo" at bounding box center [111, 303] width 121 height 7
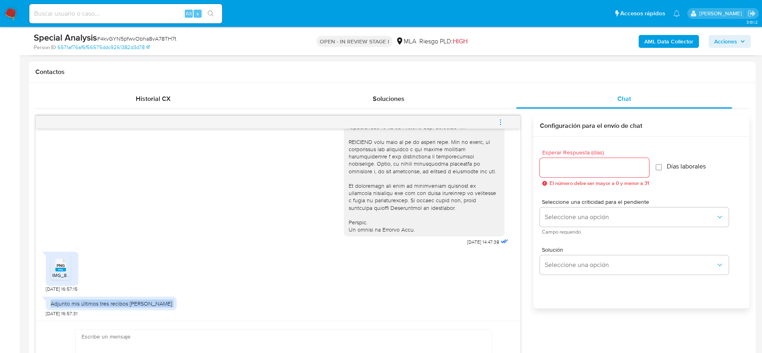
click at [125, 302] on div "Adjunto mis últimos tres recibos de sueldo" at bounding box center [111, 303] width 121 height 7
copy div "Adjunto mis últimos tres recibos de sueldo"
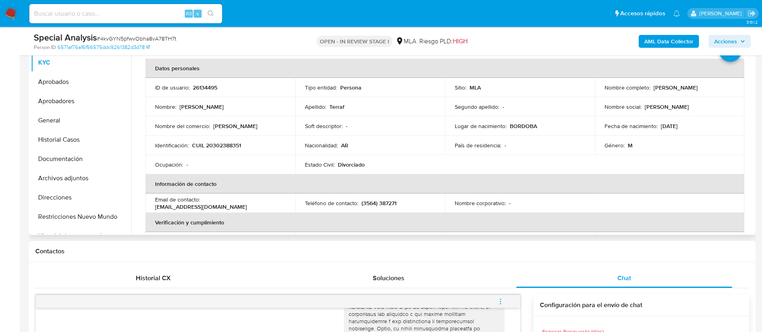
scroll to position [0, 0]
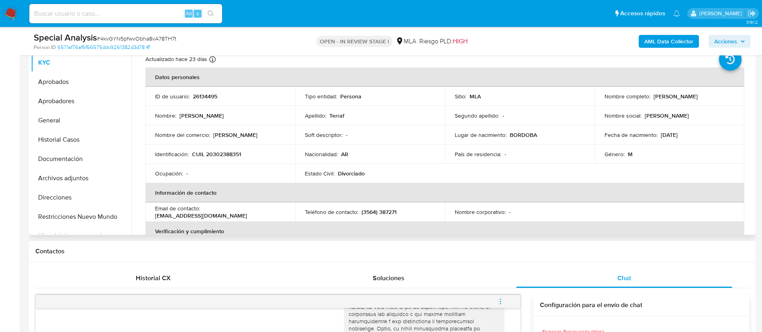
click at [230, 152] on p "CUIL 20302388351" at bounding box center [216, 154] width 49 height 7
copy p "20302388351"
click at [219, 151] on p "CUIL 20302388351" at bounding box center [216, 154] width 49 height 7
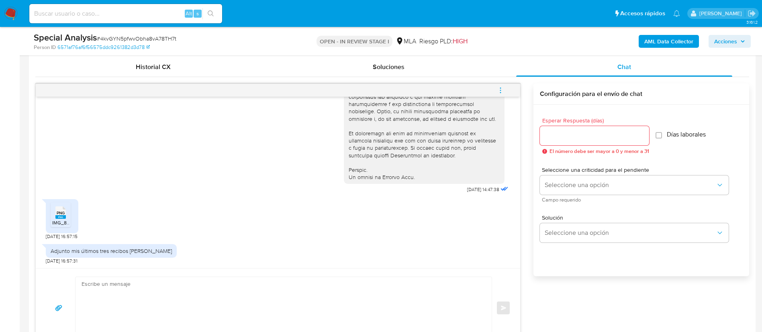
scroll to position [391, 0]
click at [60, 219] on span "IMG_8244.png" at bounding box center [68, 221] width 33 height 7
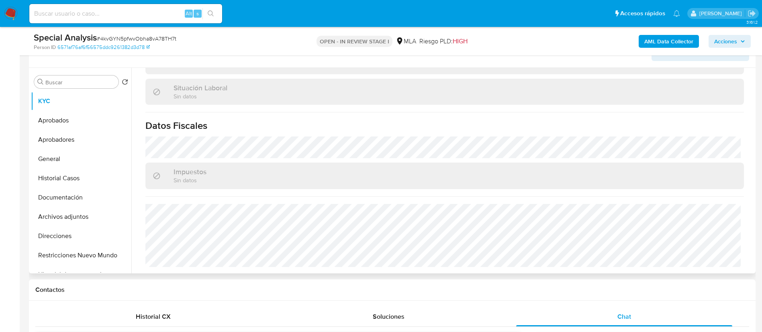
scroll to position [0, 0]
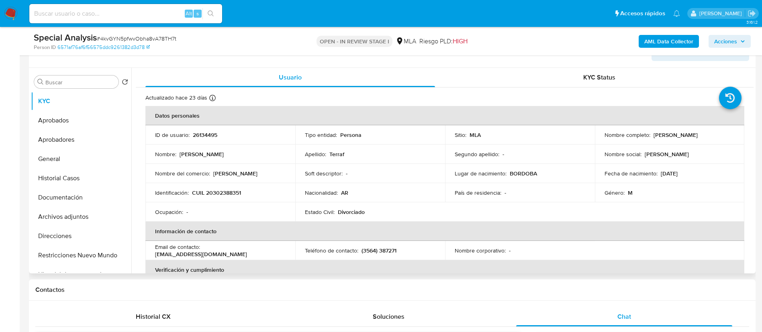
drag, startPoint x: 650, startPoint y: 133, endPoint x: 710, endPoint y: 133, distance: 59.4
click at [710, 133] on div "Nombre completo : Damián Andrés Terraf" at bounding box center [669, 134] width 131 height 7
copy p "Damián Andrés Terraf"
click at [296, 175] on td "Soft descriptor : -" at bounding box center [370, 173] width 150 height 19
drag, startPoint x: 651, startPoint y: 136, endPoint x: 715, endPoint y: 143, distance: 64.3
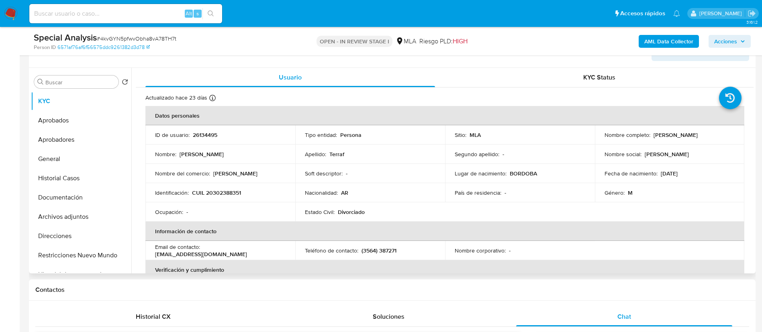
click at [715, 143] on td "Nombre completo : Damián Andrés Terraf" at bounding box center [670, 134] width 150 height 19
copy p "Damián Andrés Terraf"
click at [210, 134] on p "26134495" at bounding box center [205, 134] width 25 height 7
copy p "26134495"
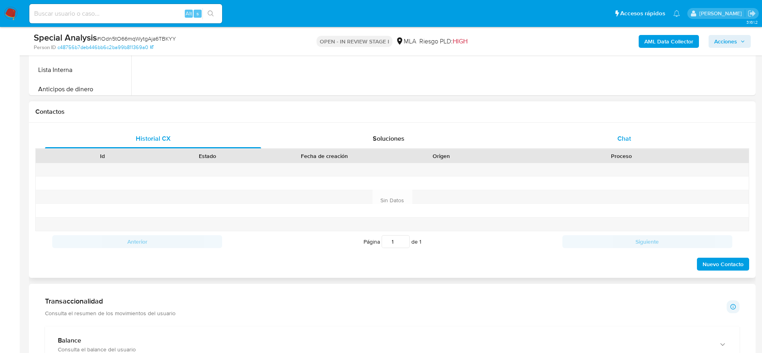
scroll to position [329, 0]
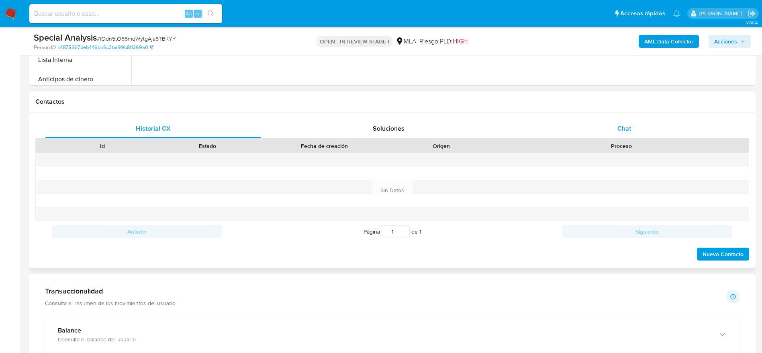
click at [623, 124] on span "Chat" at bounding box center [624, 128] width 14 height 9
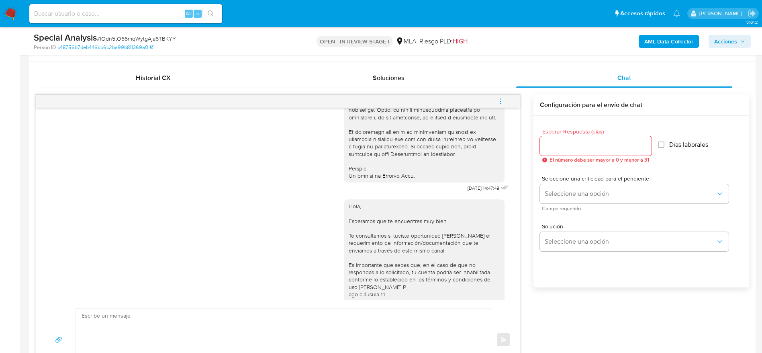
scroll to position [361, 0]
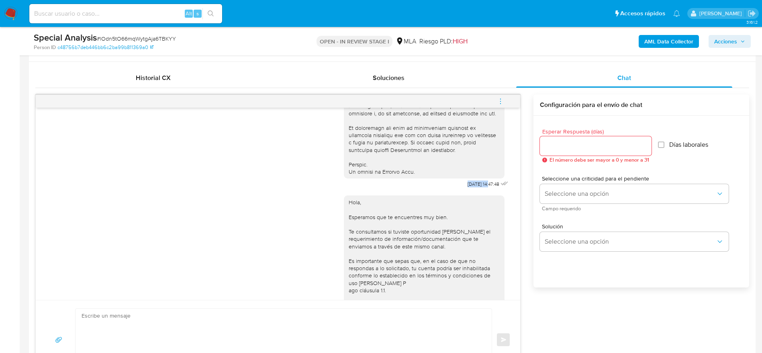
drag, startPoint x: 448, startPoint y: 199, endPoint x: 472, endPoint y: 199, distance: 24.1
copy span "[DATE]"
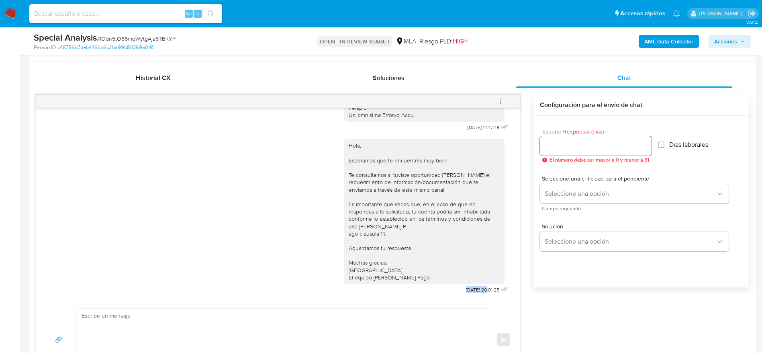
drag, startPoint x: 444, startPoint y: 288, endPoint x: 470, endPoint y: 290, distance: 25.8
click at [470, 290] on div "Hola, Esperamos que te encuentres muy bien. Te consultamos si tuviste oportunid…" at bounding box center [427, 214] width 166 height 162
copy span "[DATE]"
click at [501, 102] on icon "menu-action" at bounding box center [500, 101] width 7 height 7
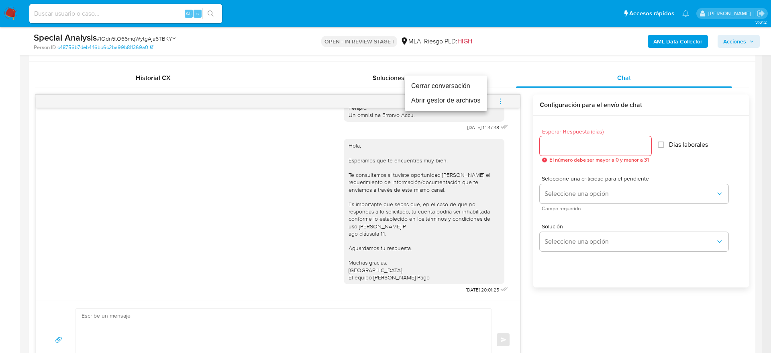
click at [435, 84] on li "Cerrar conversación" at bounding box center [446, 86] width 82 height 14
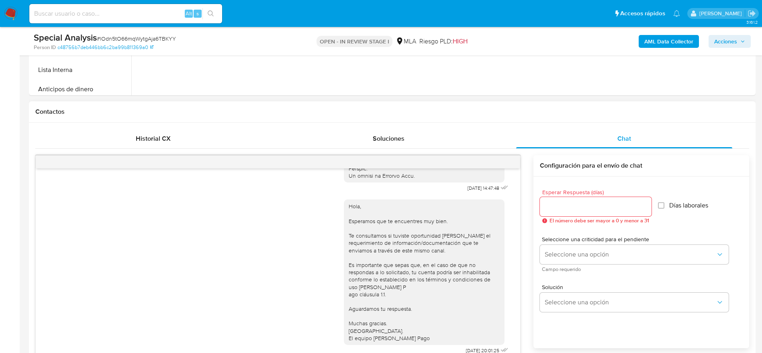
scroll to position [318, 0]
click at [139, 137] on span "Historial CX" at bounding box center [153, 139] width 35 height 9
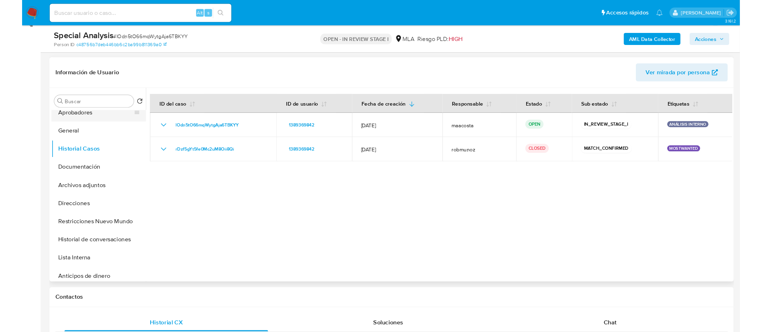
scroll to position [0, 0]
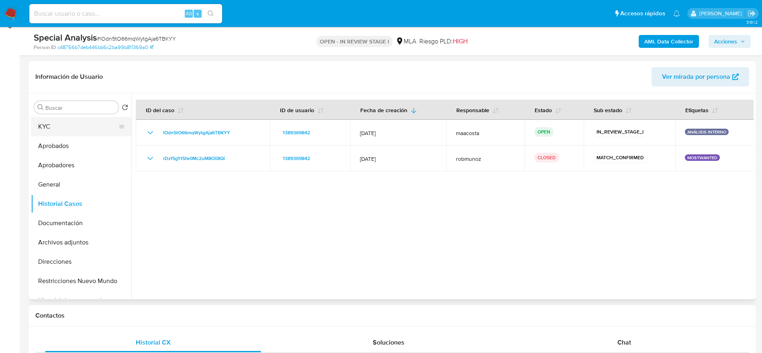
click at [53, 129] on button "KYC" at bounding box center [78, 126] width 94 height 19
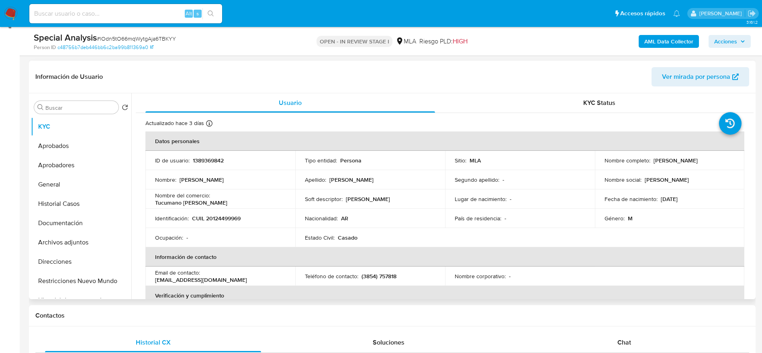
click at [232, 216] on p "CUIL 20124499969" at bounding box center [216, 217] width 49 height 7
copy p "20124499969"
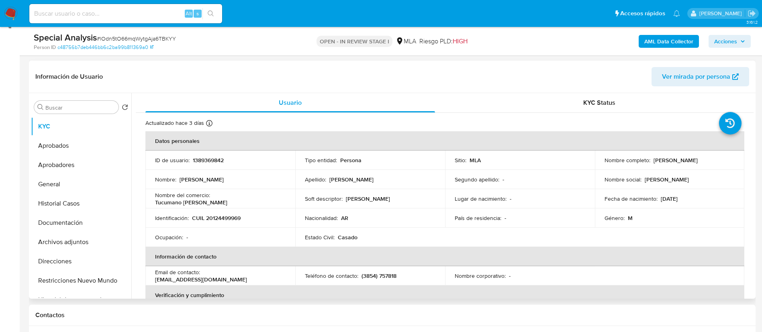
click at [232, 218] on p "CUIL 20124499969" at bounding box center [216, 217] width 49 height 7
copy p "20124499969"
drag, startPoint x: 650, startPoint y: 159, endPoint x: 707, endPoint y: 168, distance: 58.2
click at [707, 168] on td "Nombre completo : [PERSON_NAME]" at bounding box center [670, 160] width 150 height 19
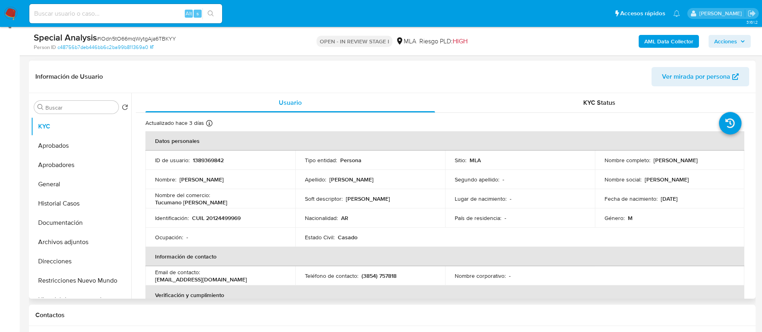
copy div "[PERSON_NAME]"
click at [234, 181] on div "Nombre : [PERSON_NAME]" at bounding box center [220, 179] width 131 height 7
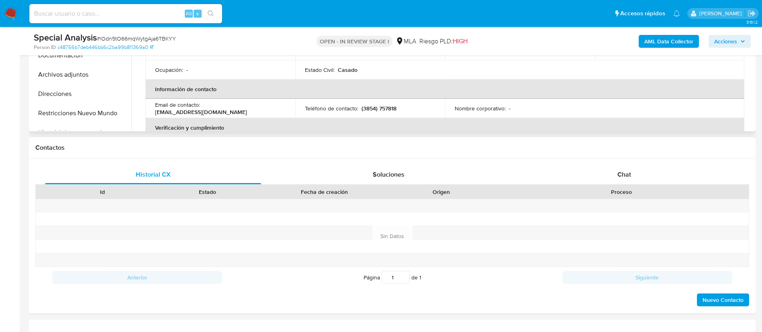
scroll to position [288, 0]
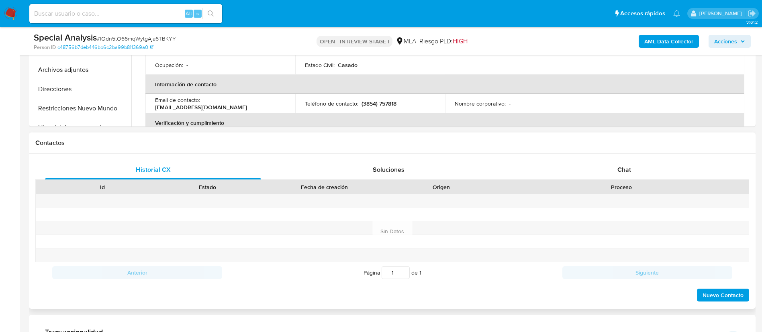
click at [619, 155] on div "Historial CX Soluciones Chat Id Estado Fecha de creación Origen Proceso Anterio…" at bounding box center [392, 231] width 727 height 155
click at [623, 171] on span "Chat" at bounding box center [624, 169] width 14 height 9
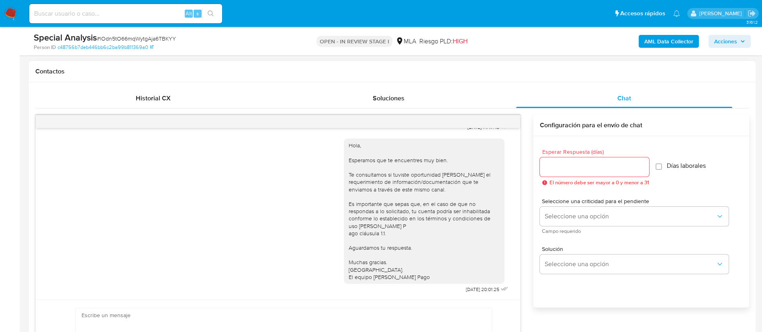
scroll to position [360, 0]
click at [187, 98] on div "Historial CX" at bounding box center [153, 97] width 216 height 19
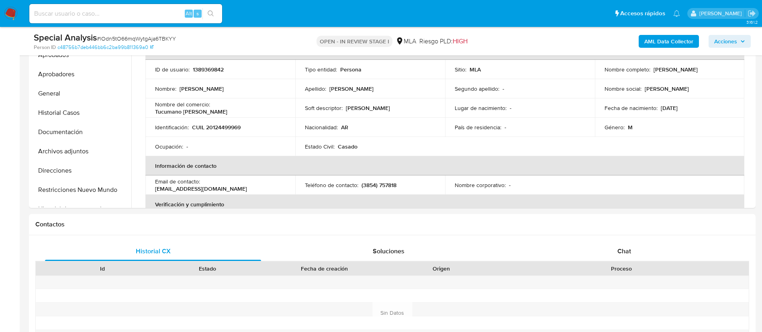
scroll to position [203, 0]
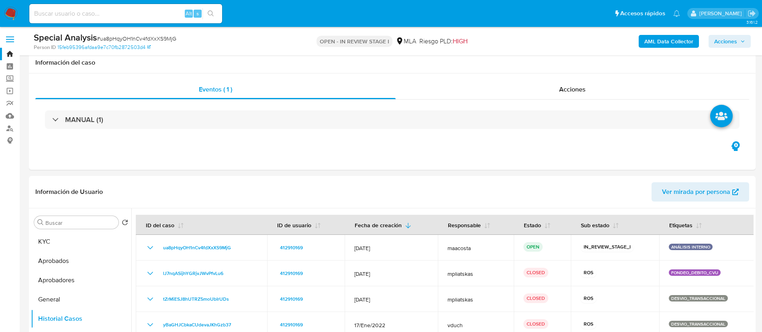
scroll to position [628, 0]
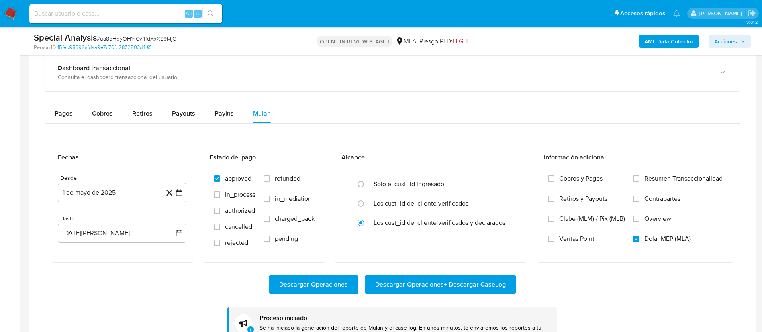
click at [645, 133] on div "Fechas Desde 1 de mayo de 2025 1-05-2025 Hasta 31 de agosto de 2025 31-08-2025 …" at bounding box center [392, 244] width 694 height 232
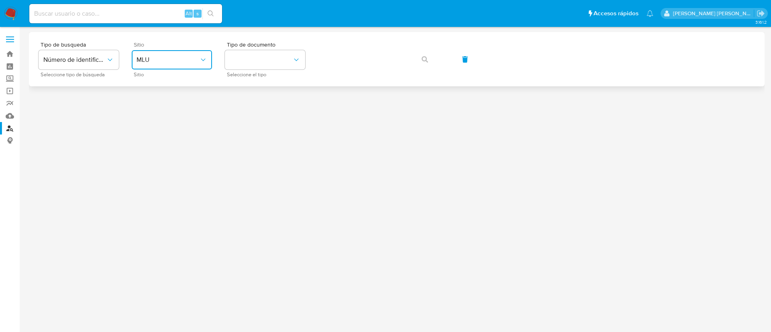
click at [164, 63] on span "MLU" at bounding box center [168, 60] width 63 height 8
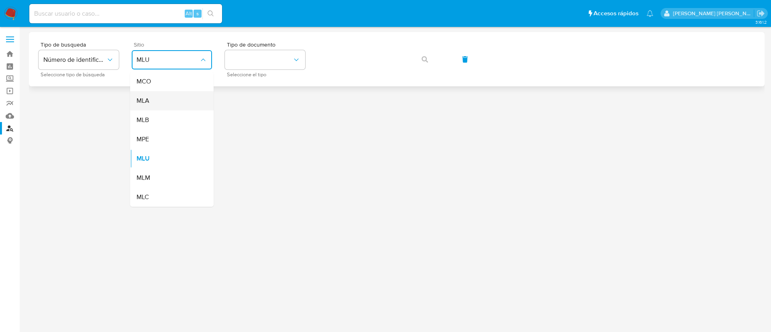
click at [159, 100] on div "MLA" at bounding box center [170, 100] width 66 height 19
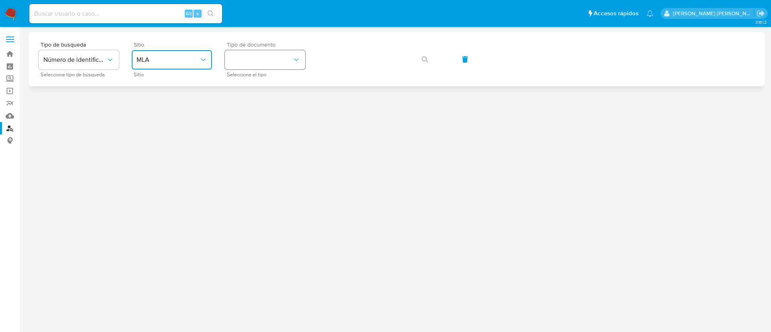
click at [263, 59] on button "identificationType" at bounding box center [265, 59] width 80 height 19
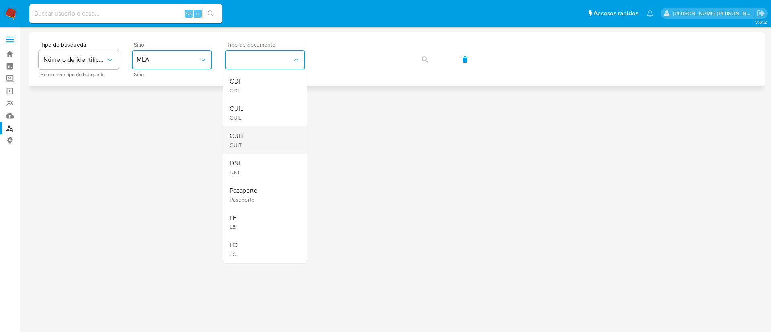
click at [243, 127] on div "CUIT CUIT" at bounding box center [263, 140] width 66 height 27
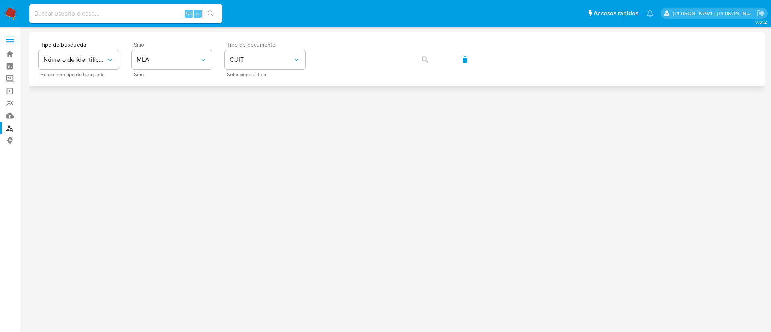
click at [269, 42] on span "Tipo de documento" at bounding box center [267, 45] width 80 height 6
click at [266, 53] on button "CUIT" at bounding box center [265, 59] width 80 height 19
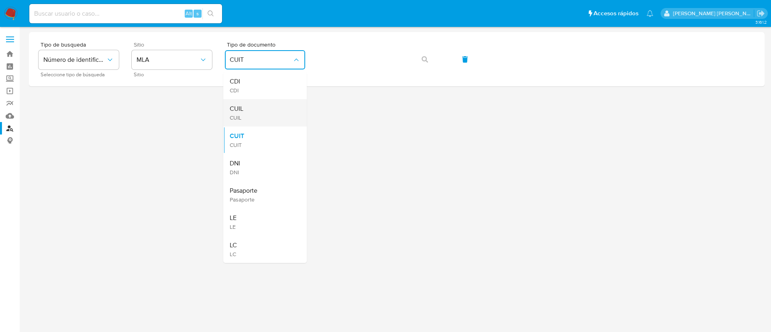
click at [245, 111] on div "CUIL CUIL" at bounding box center [263, 112] width 66 height 27
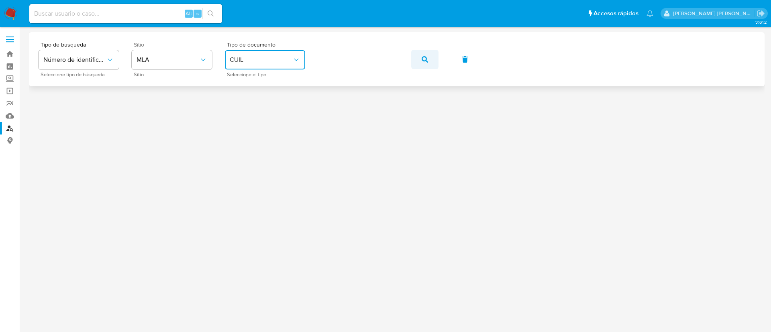
click at [425, 60] on icon "button" at bounding box center [425, 59] width 6 height 6
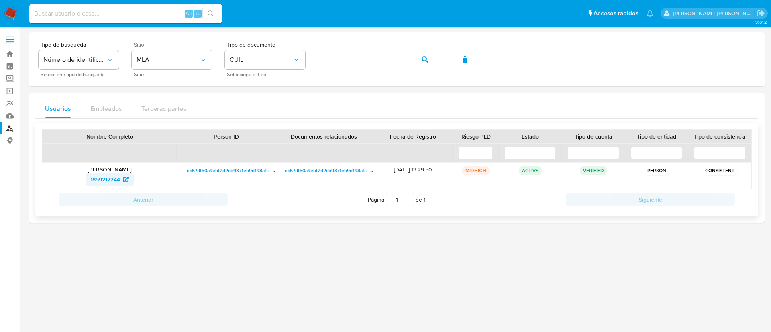
click at [105, 179] on span "1859212244" at bounding box center [105, 179] width 30 height 13
click at [428, 59] on button "button" at bounding box center [424, 59] width 27 height 19
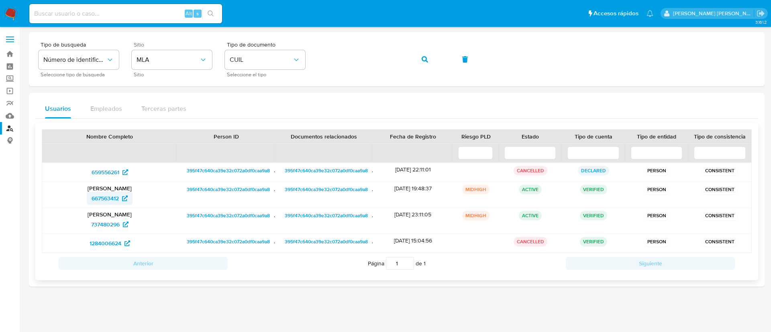
click at [102, 199] on span "667563412" at bounding box center [105, 198] width 27 height 13
click at [109, 226] on span "737480296" at bounding box center [105, 224] width 29 height 13
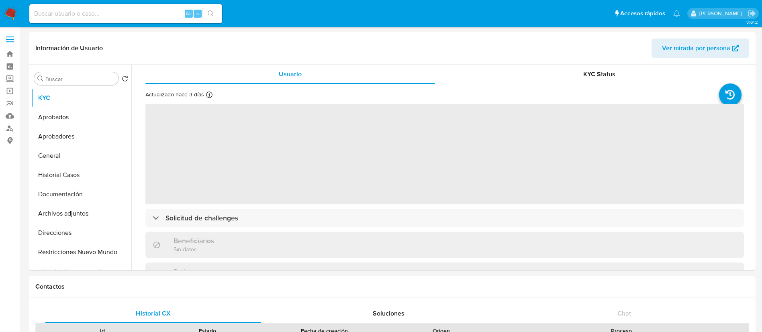
scroll to position [29, 0]
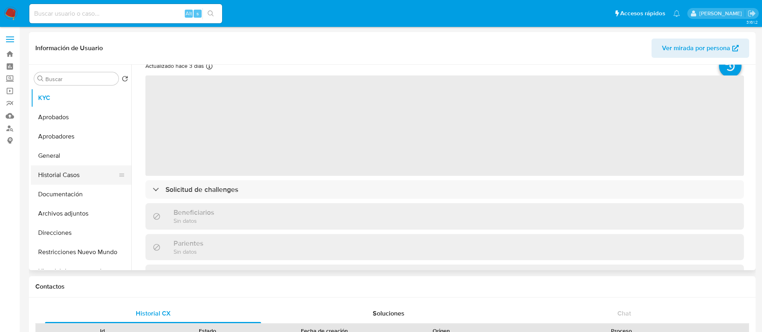
select select "10"
click at [63, 182] on button "Historial Casos" at bounding box center [78, 174] width 94 height 19
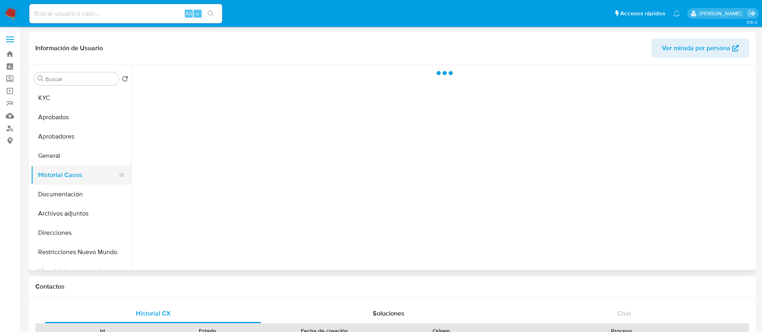
scroll to position [0, 0]
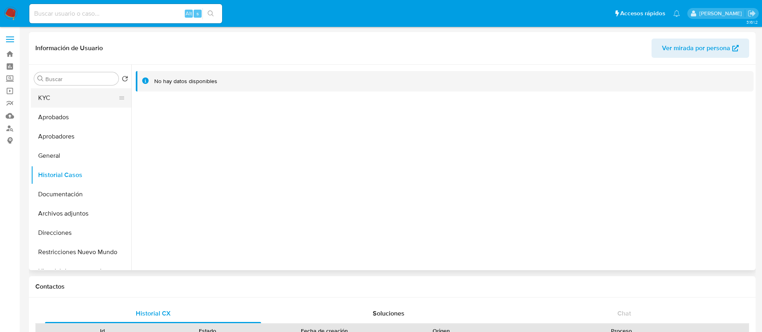
click at [59, 95] on button "KYC" at bounding box center [78, 97] width 94 height 19
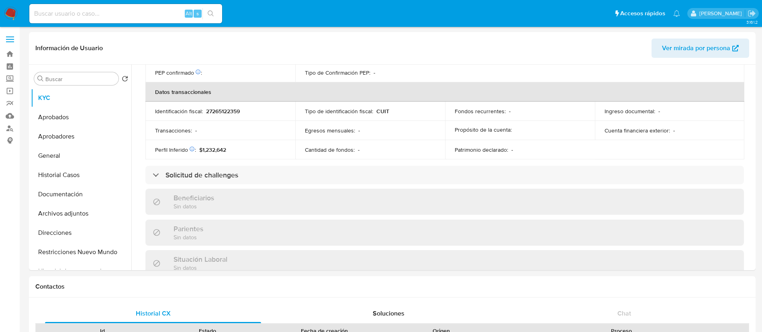
scroll to position [423, 0]
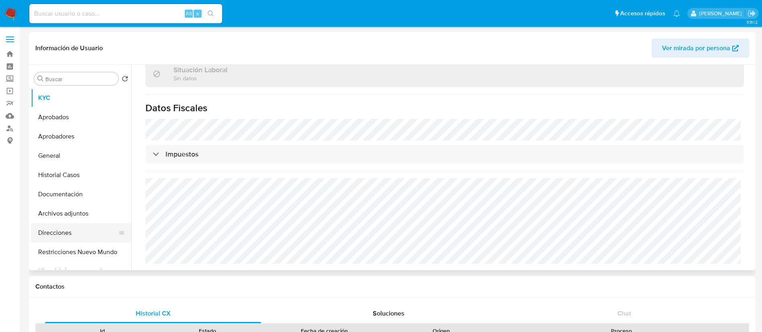
click at [67, 233] on button "Direcciones" at bounding box center [78, 232] width 94 height 19
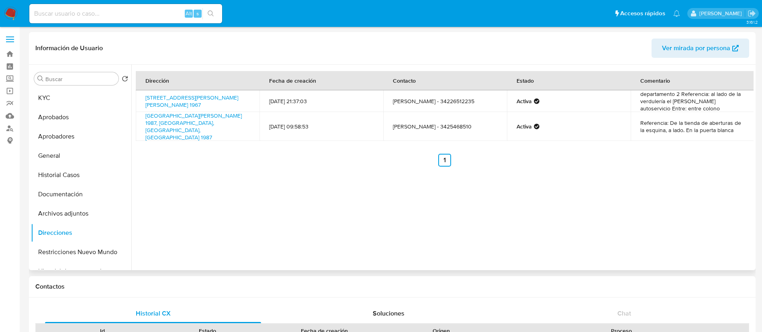
click at [137, 101] on td "Avenida Presidente Perón 1967, Laguna Paiva, Santa Fe, 3020, Argentina 1967" at bounding box center [198, 101] width 124 height 22
copy td "Avenida Presidente Perón 1967, Laguna Paiva, Santa Fe, 3020, Argentina 1967"
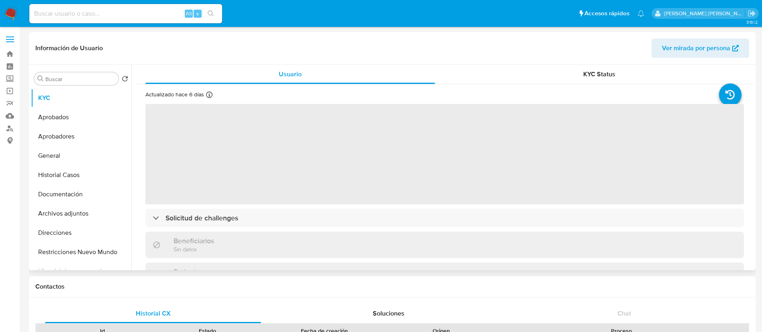
scroll to position [241, 0]
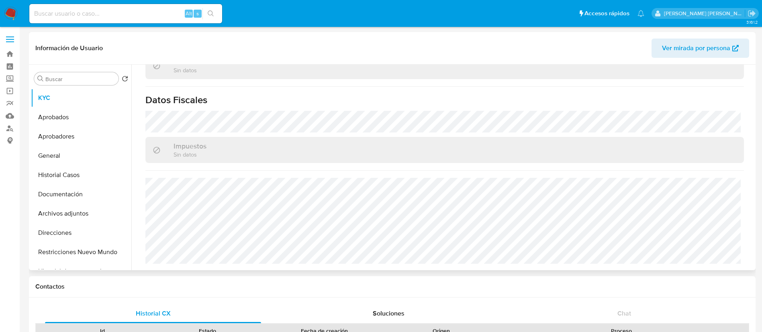
select select "10"
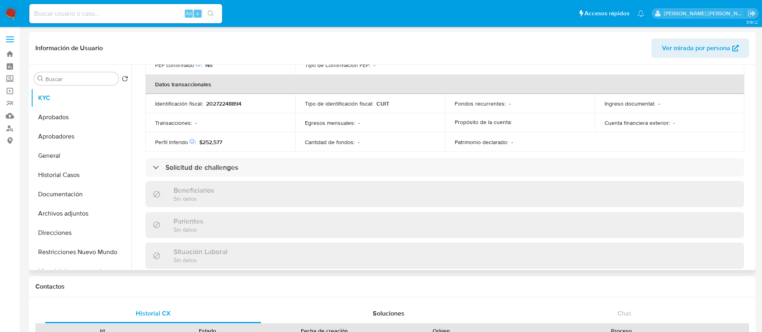
scroll to position [431, 0]
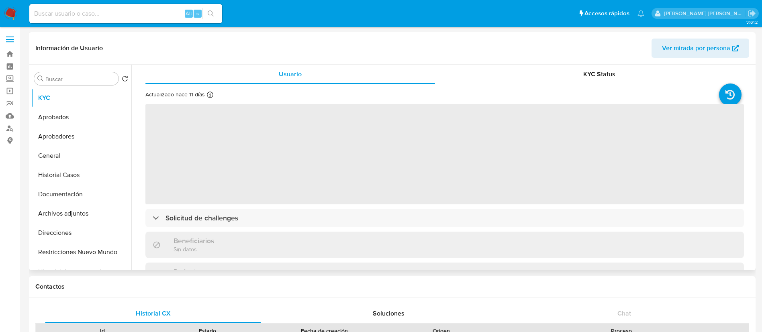
select select "10"
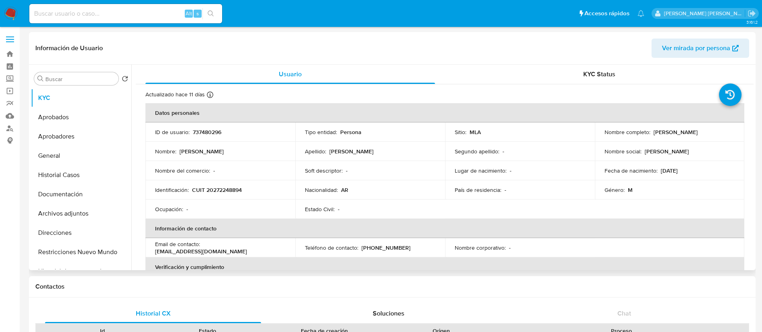
scroll to position [408, 0]
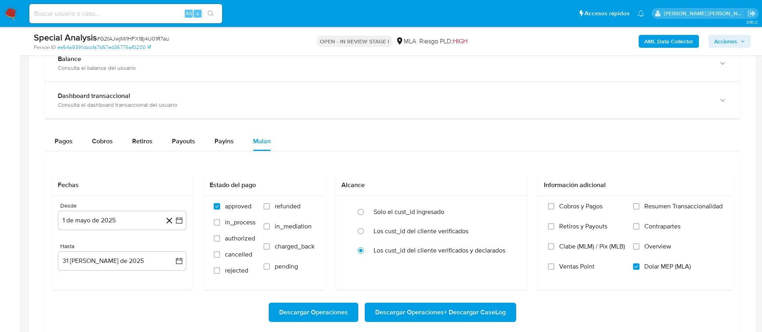
scroll to position [545, 0]
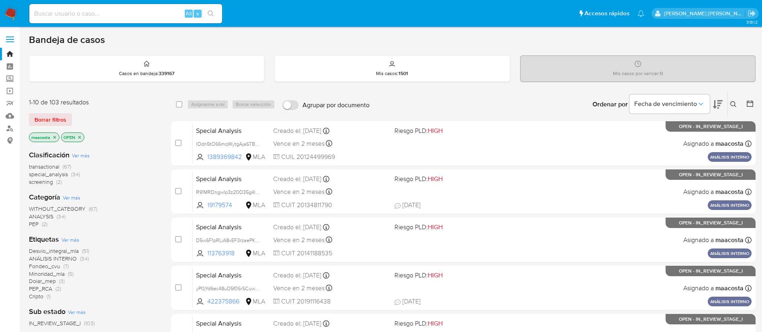
click at [144, 17] on input at bounding box center [125, 13] width 193 height 10
paste input "3I5MrTw1W77moiGpoYCxC44k"
type input "3I5MrTw1W77moiGpoYCxC44k"
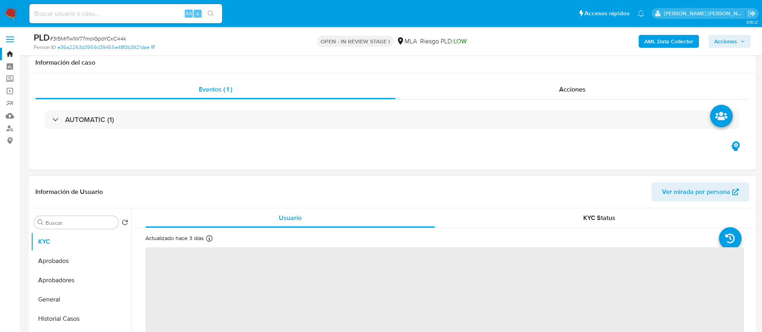
scroll to position [152, 0]
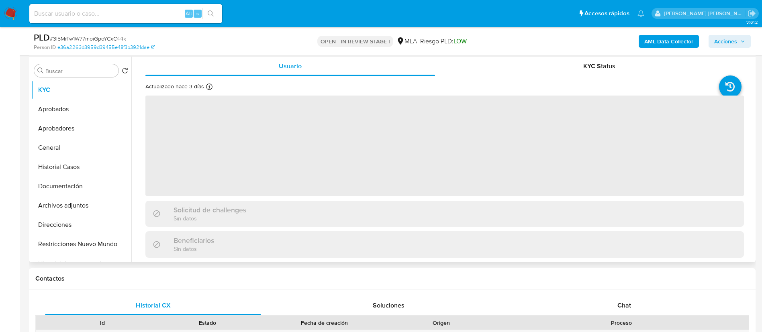
select select "10"
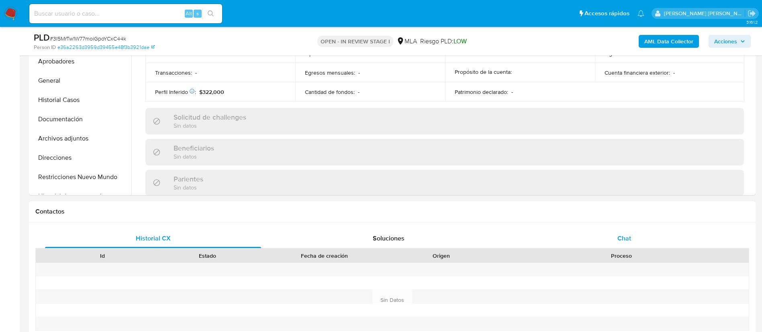
scroll to position [405, 0]
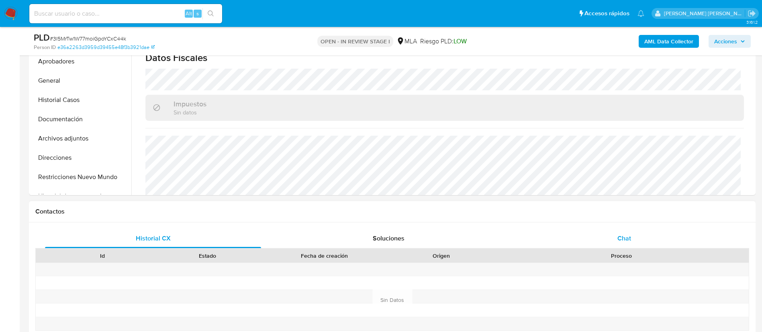
click at [627, 235] on span "Chat" at bounding box center [624, 238] width 14 height 9
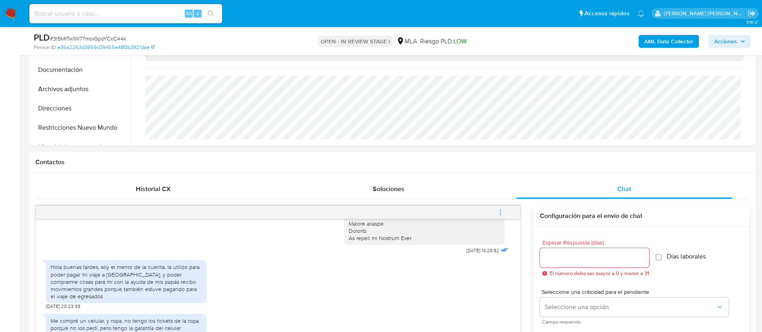
scroll to position [276, 0]
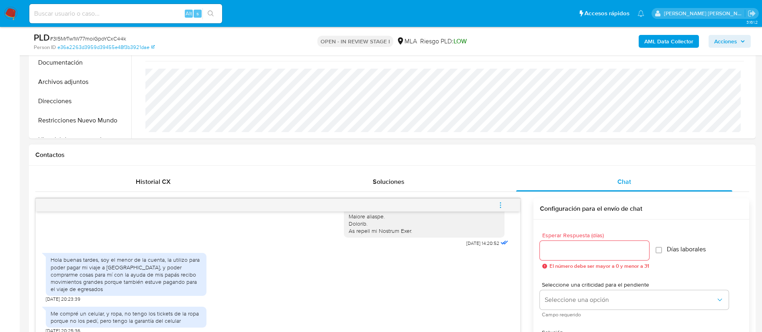
click at [117, 158] on h1 "Contactos" at bounding box center [392, 155] width 714 height 8
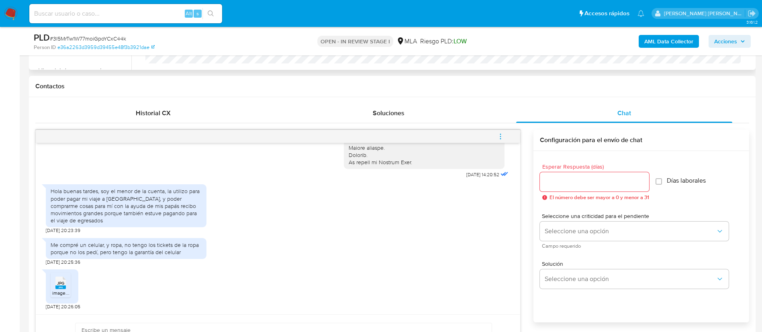
scroll to position [351, 0]
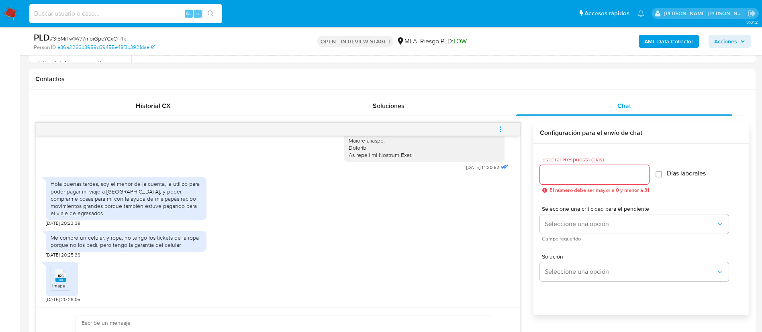
paste input "wN7zIqhw6yO7YGrQa82thxg4"
click at [98, 17] on input at bounding box center [125, 13] width 193 height 10
type input "wN7zIqhw6yO7YGrQa82thxg4"
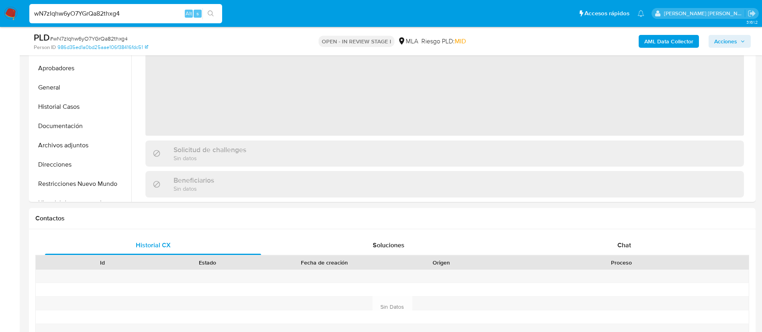
scroll to position [221, 0]
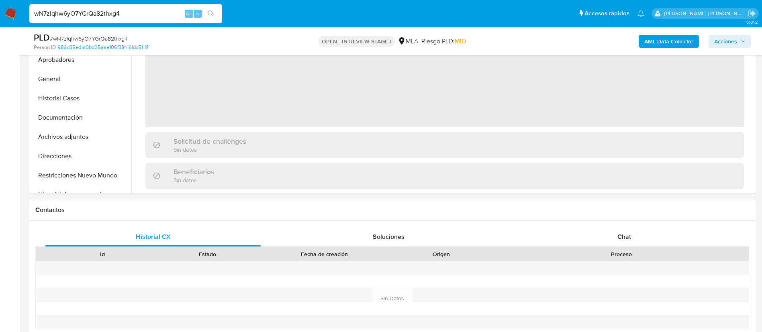
select select "10"
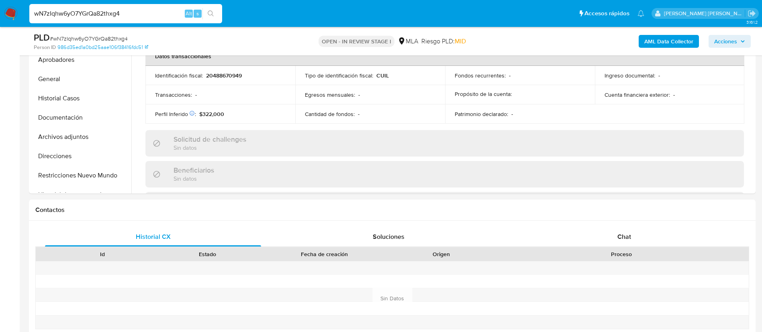
scroll to position [395, 0]
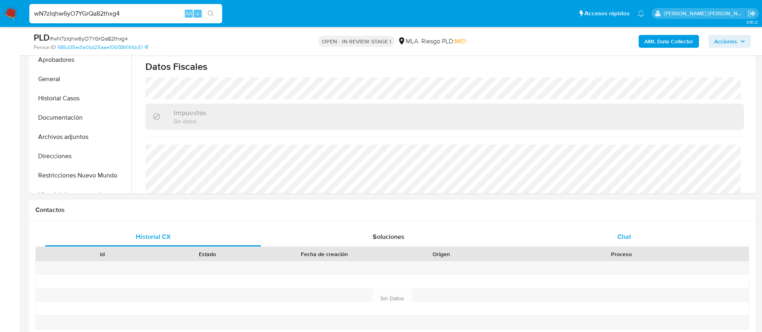
click at [622, 235] on span "Chat" at bounding box center [624, 236] width 14 height 9
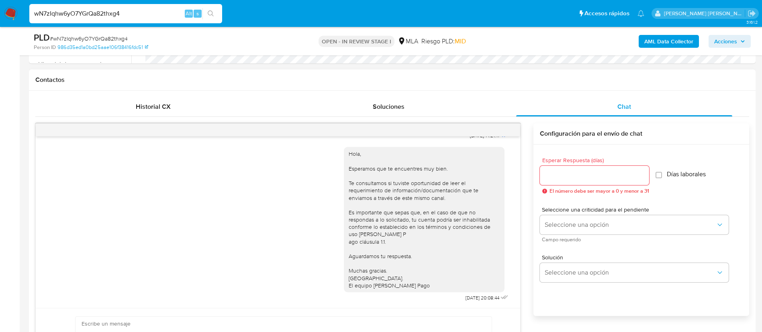
scroll to position [373, 0]
paste input "OXV02zHDgddt1cCi3QkWa11C"
click at [151, 18] on input "wN7zIqhw6yO7YGrQa82thxg4" at bounding box center [125, 13] width 193 height 10
type input "OXV02zHDgddt1cCi3QkWa11C"
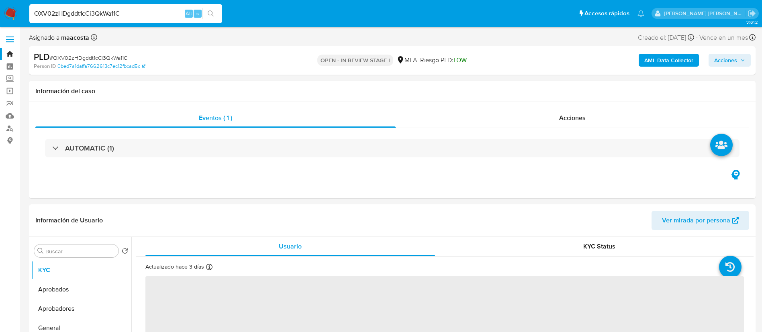
select select "10"
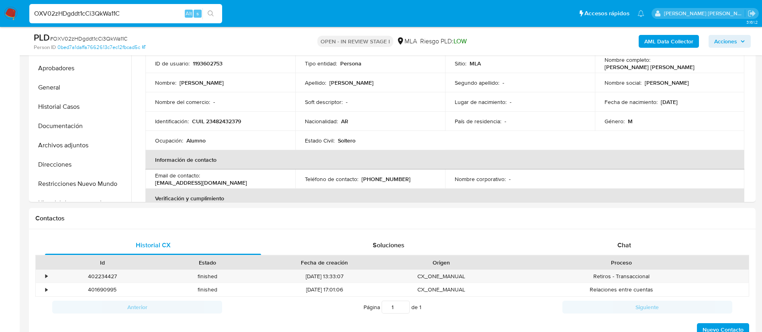
scroll to position [257, 0]
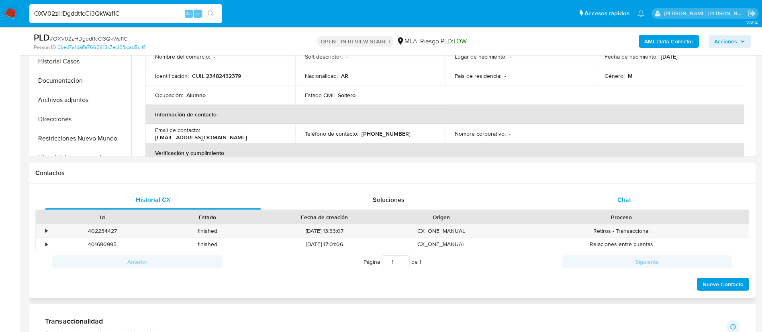
click at [623, 195] on span "Chat" at bounding box center [624, 199] width 14 height 9
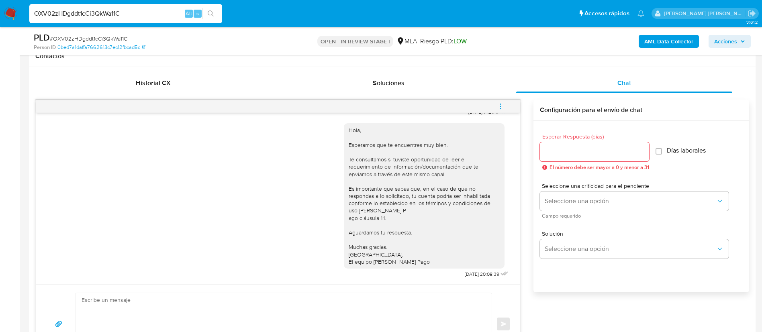
scroll to position [227, 0]
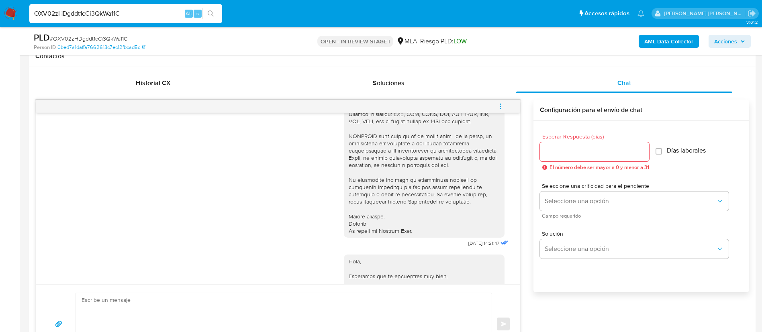
paste input "yu3it1BabuX86bimG5qMeTgh"
click at [158, 12] on input "OXV02zHDgddt1cCi3QkWa11C" at bounding box center [125, 13] width 193 height 10
type input "yu3it1BabuX86bimG5qMeTgh"
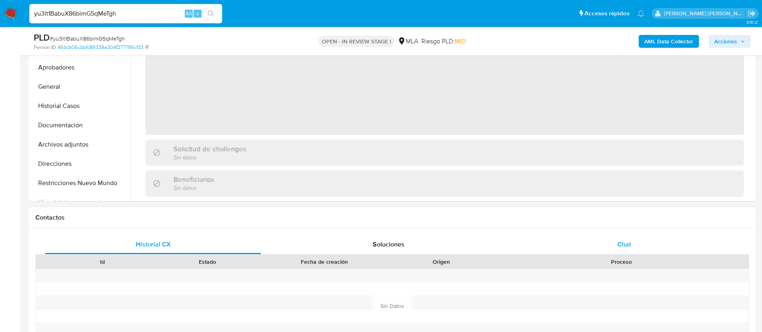
select select "10"
click at [619, 243] on span "Chat" at bounding box center [624, 244] width 14 height 9
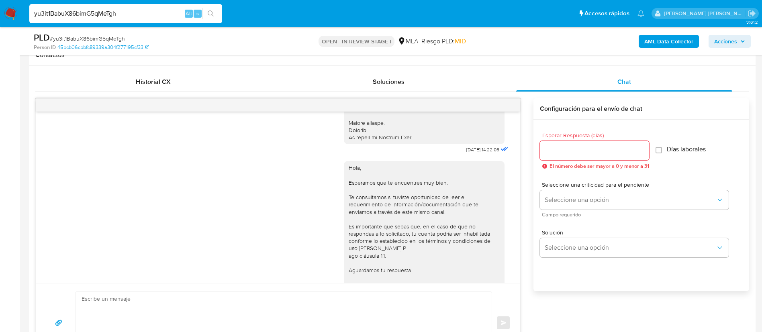
scroll to position [319, 0]
drag, startPoint x: 445, startPoint y: 159, endPoint x: 472, endPoint y: 157, distance: 26.2
copy span "17/09/2025"
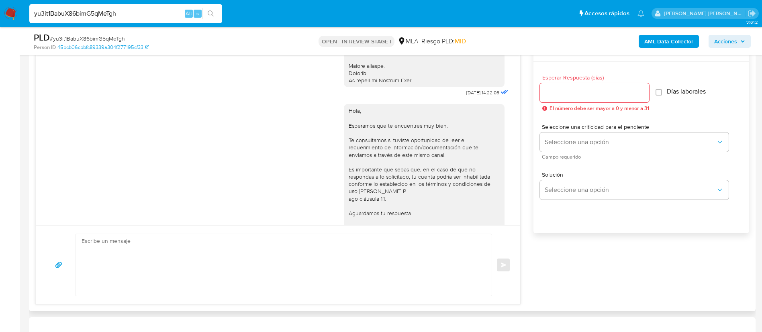
scroll to position [373, 0]
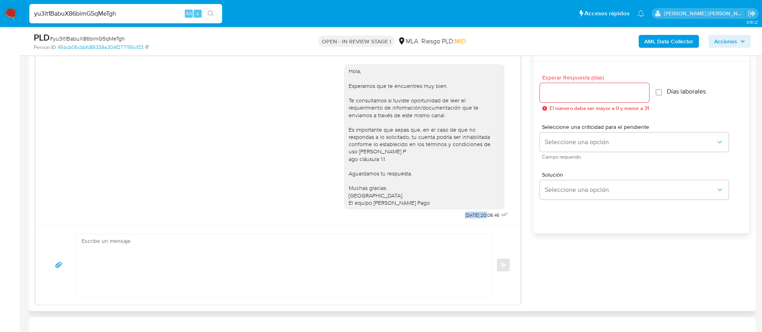
drag, startPoint x: 441, startPoint y: 215, endPoint x: 470, endPoint y: 218, distance: 29.5
click at [470, 218] on div "Hola, Esperamos que te encuentres muy bien. Te consultamos si tuviste oportunid…" at bounding box center [427, 140] width 166 height 162
copy span "22/09/2025"
paste input "NrI8xsgBj8gg6VQYPgAFsTVE"
click at [155, 12] on input "yu3it1BabuX86bimG5qMeTgh" at bounding box center [125, 13] width 193 height 10
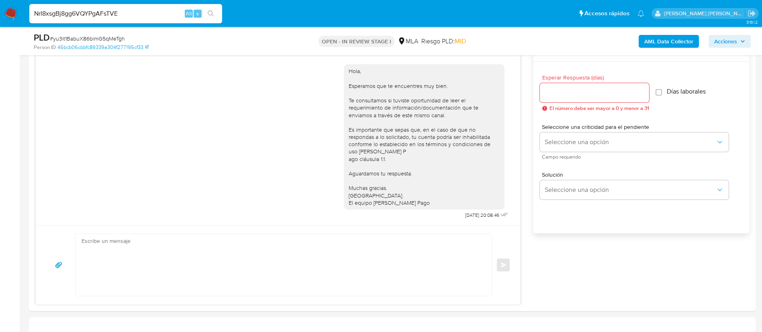
type input "NrI8xsgBj8gg6VQYPgAFsTVE"
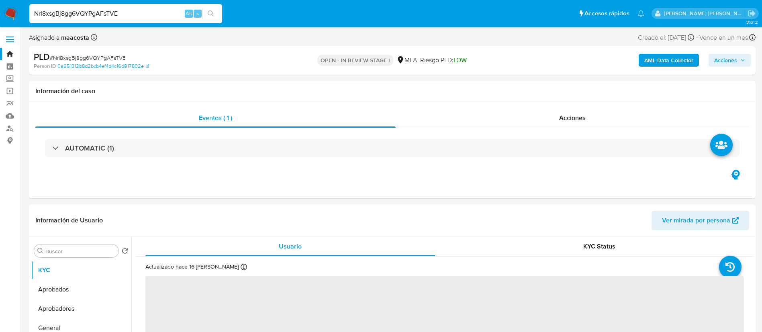
select select "10"
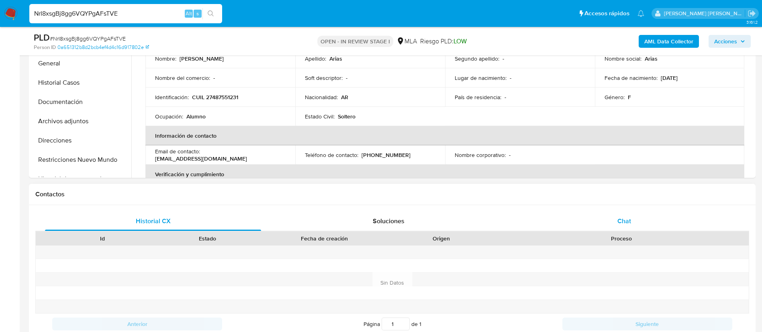
click at [613, 224] on div "Chat" at bounding box center [624, 221] width 216 height 19
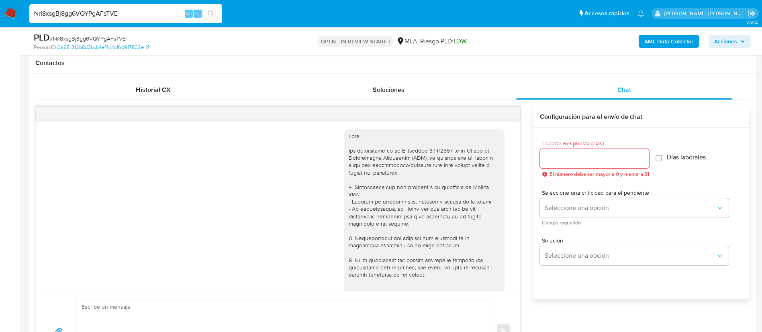
scroll to position [257, 0]
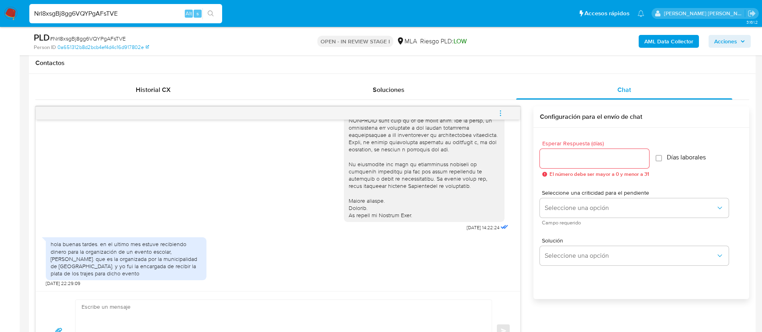
paste input "36lnw8q70G6bKc2MxgQfeDbA"
click at [138, 13] on input "36lnw8q70G6bKc2MxgQfeDbA" at bounding box center [125, 13] width 193 height 10
type input "36lnw8q70G6bKc2MxgQfeDbA"
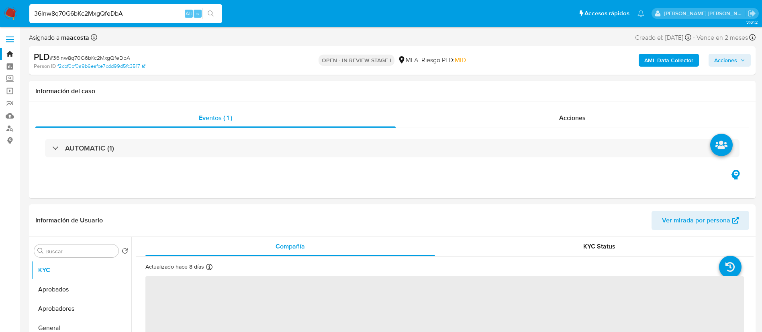
select select "10"
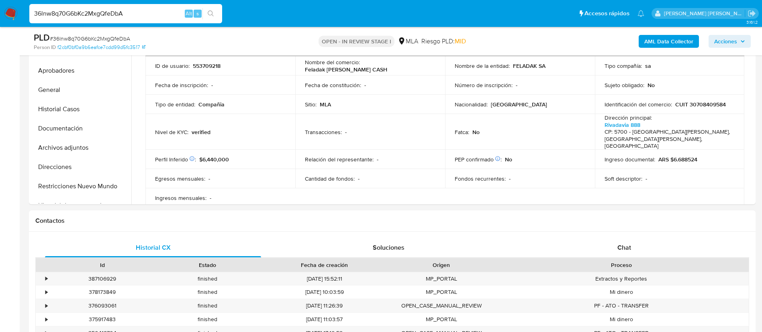
scroll to position [217, 0]
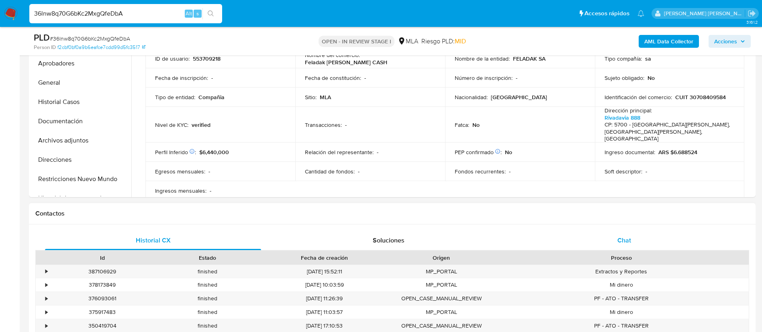
click at [595, 241] on div "Chat" at bounding box center [624, 240] width 216 height 19
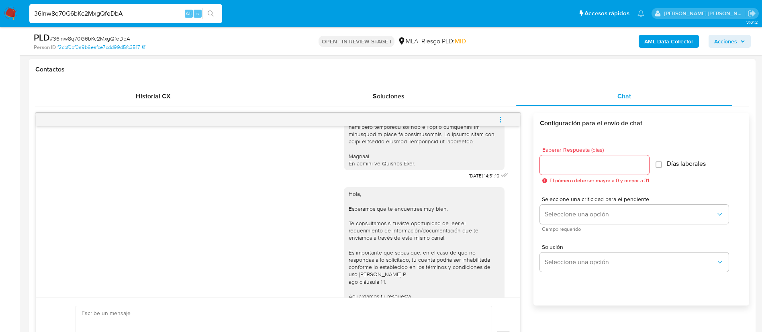
scroll to position [344, 0]
paste input "MW6cLruDXs8SjV48OIvipI42"
click at [155, 14] on input "36lnw8q70G6bKc2MxgQfeDbA" at bounding box center [125, 13] width 193 height 10
type input "MW6cLruDXs8SjV48OIvipI42"
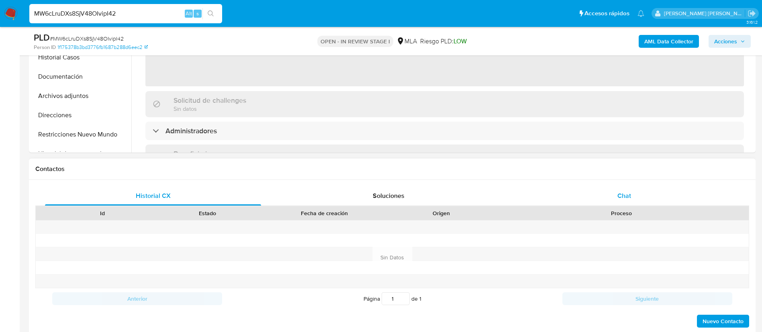
select select "10"
click at [597, 193] on div "Chat" at bounding box center [624, 195] width 216 height 19
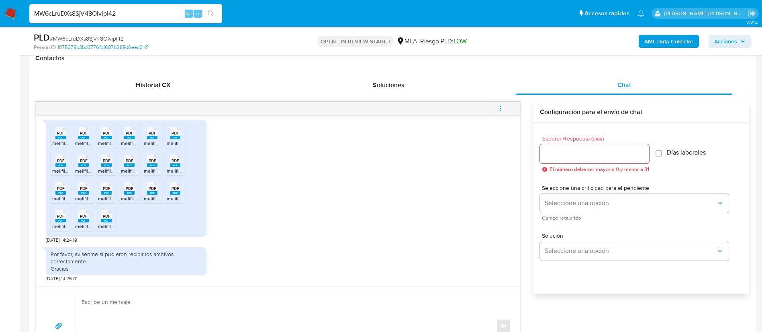
scroll to position [474, 0]
click at [142, 14] on input "MW6cLruDXs8SjV48OIvipI42" at bounding box center [125, 13] width 193 height 10
paste input "cbiGsCexMJuXCz2nZVfWm8Vk"
type input "cbiGsCexMJuXCz2nZVfWm8Vk"
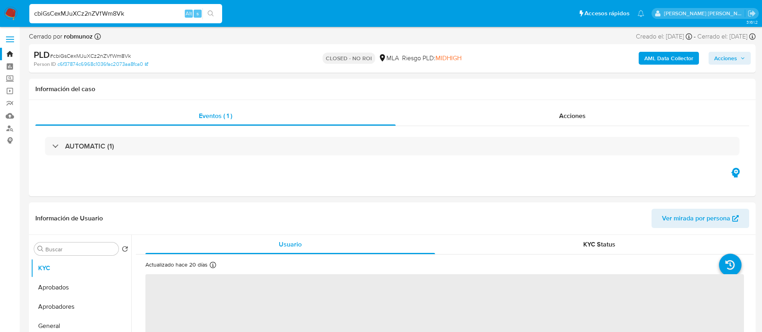
select select "10"
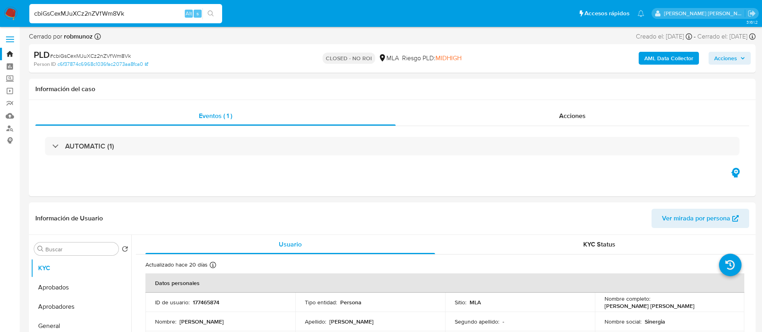
select select "10"
paste input "lOdn5tO66mqWytgAja6TBKYY"
click at [167, 13] on input "cbiGsCexMJuXCz2nZVfWm8Vk" at bounding box center [125, 13] width 193 height 10
type input "lOdn5tO66mqWytgAja6TBKYY"
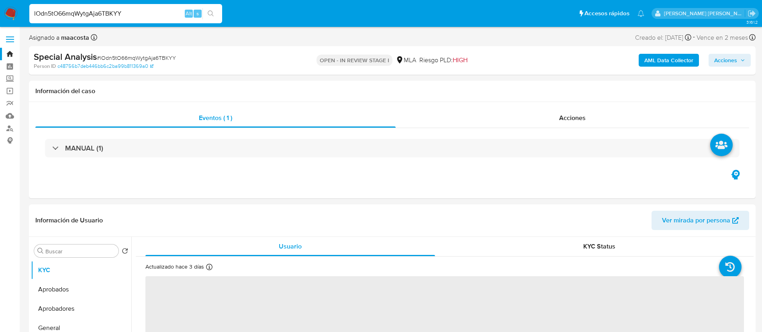
select select "10"
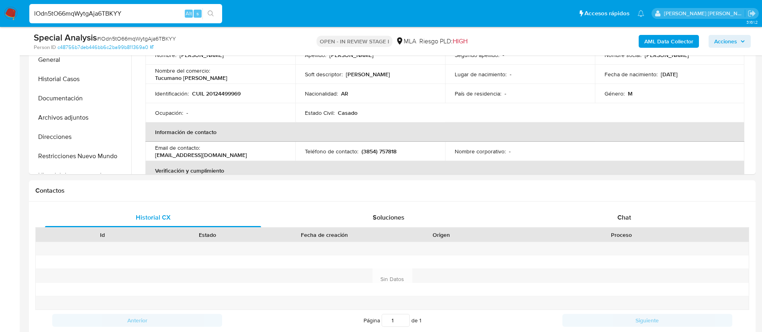
scroll to position [293, 0]
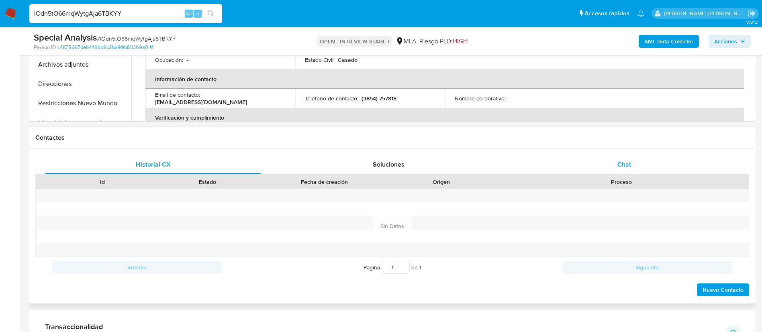
click at [619, 157] on div "Chat" at bounding box center [624, 164] width 216 height 19
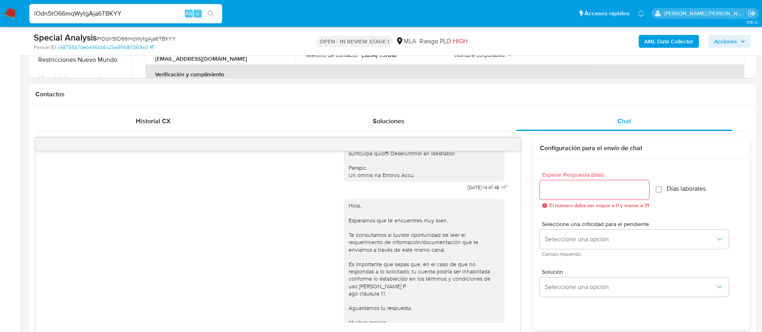
scroll to position [401, 0]
click at [166, 16] on input "lOdn5tO66mqWytgAja6TBKYY" at bounding box center [125, 13] width 193 height 10
paste input "I5DnkQkzgrtnCnZ7RUyi9seR"
type input "I5DnkQkzgrtnCnZ7RUyi9seR"
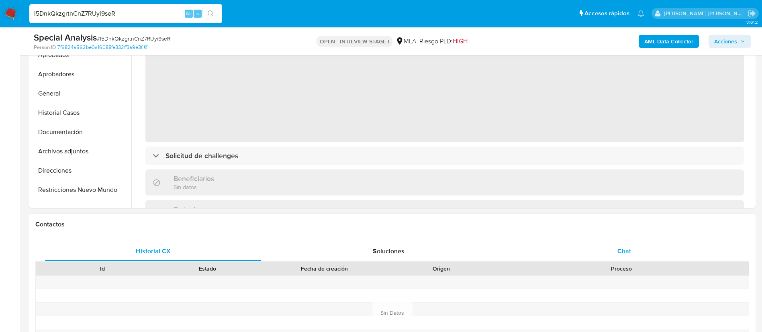
select select "10"
click at [603, 250] on div "Chat" at bounding box center [624, 251] width 216 height 19
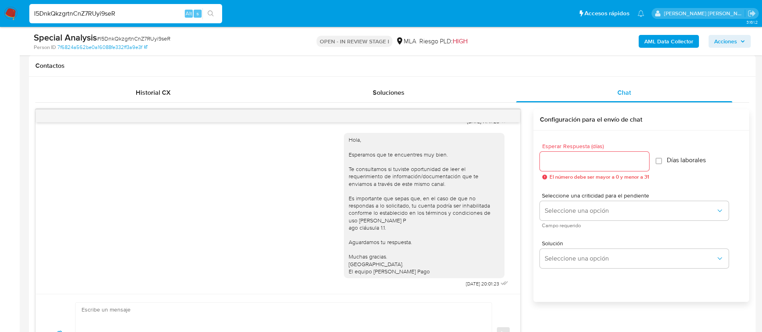
scroll to position [408, 0]
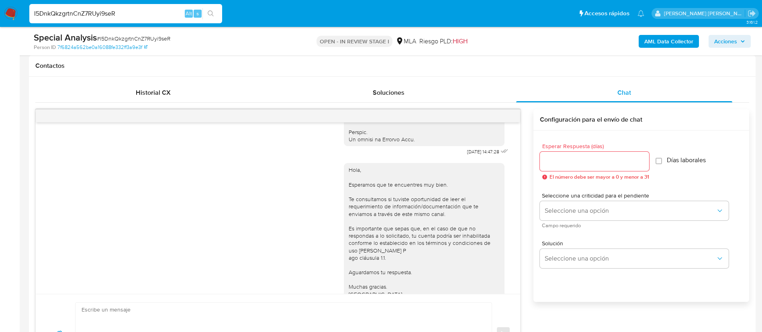
drag, startPoint x: 157, startPoint y: 7, endPoint x: 143, endPoint y: 11, distance: 14.5
click at [143, 11] on div "I5DnkQkzgrtnCnZ7RUyi9seR Alt s" at bounding box center [125, 13] width 193 height 19
paste input "4kvGYN5pfwvObha8vA78TH7t"
click at [143, 11] on input "I5DnkQkzgrtnCnZ7RUyi9seR" at bounding box center [125, 13] width 193 height 10
type input "4kvGYN5pfwvObha8vA78TH7t"
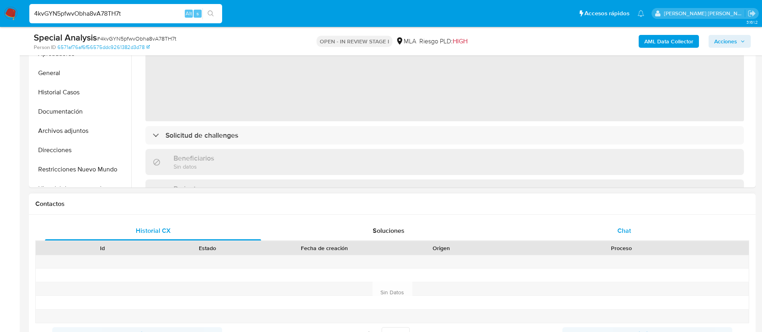
select select "10"
click at [604, 232] on div "Chat" at bounding box center [624, 230] width 216 height 19
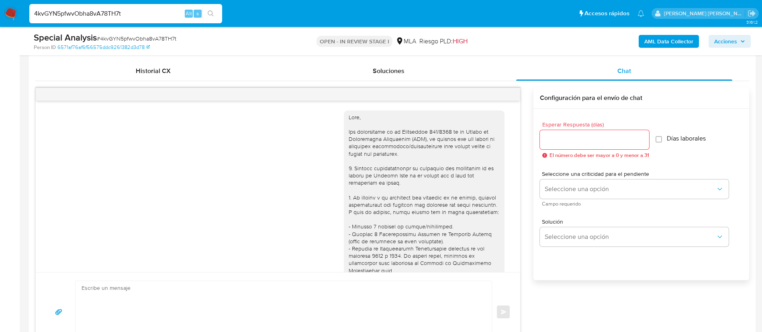
scroll to position [360, 0]
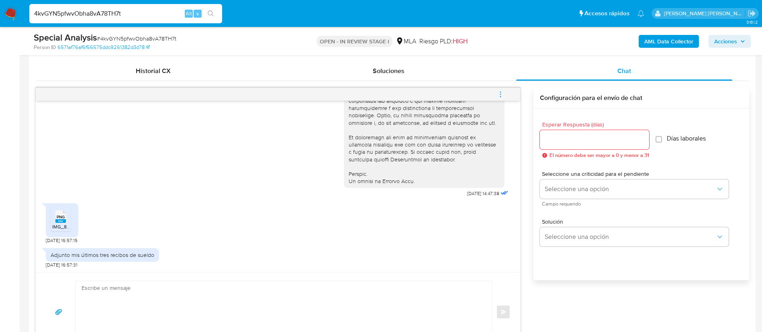
paste input "G2tAJwjMl1HFX18j4U01R7au"
click at [169, 15] on input "4kvGYN5pfwvObha8vA78TH7t" at bounding box center [125, 13] width 193 height 10
type input "G2tAJwjMl1HFX18j4U01R7au"
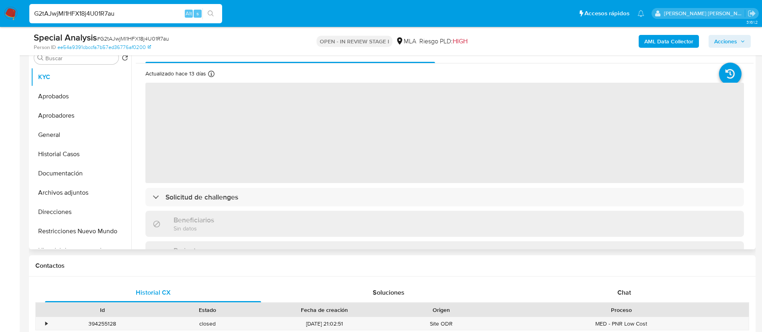
scroll to position [166, 0]
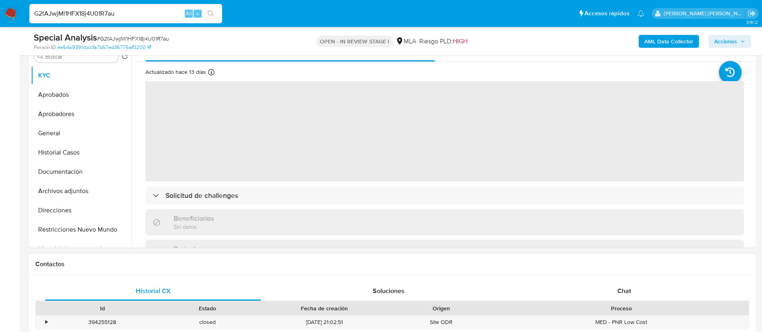
select select "10"
click at [625, 284] on div "Chat" at bounding box center [624, 291] width 216 height 19
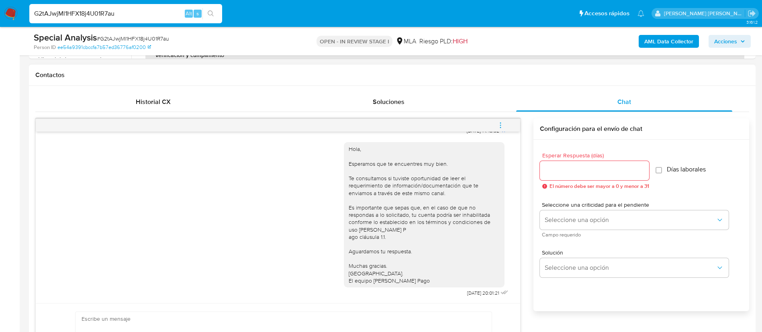
scroll to position [424, 0]
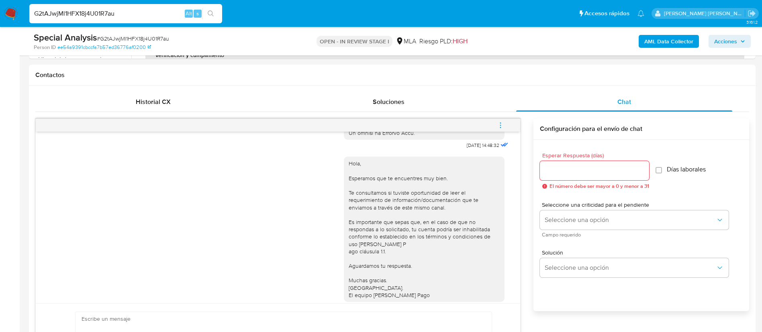
paste input "ir5EPfvCk54I2l6IK16X8RbR"
click at [126, 12] on input "G2tAJwjMl1HFX18j4U01R7au" at bounding box center [125, 13] width 193 height 10
type input "ir5EPfvCk54I2l6IK16X8RbR"
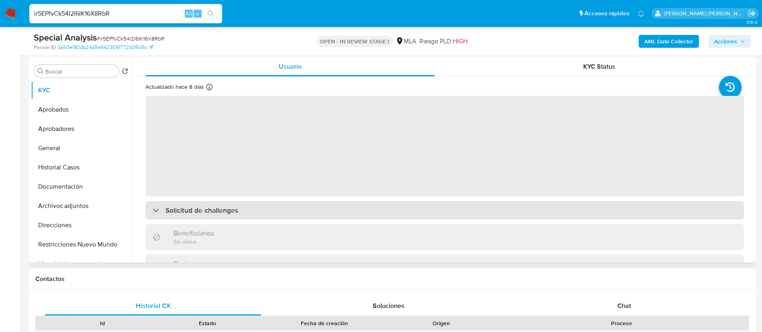
scroll to position [152, 0]
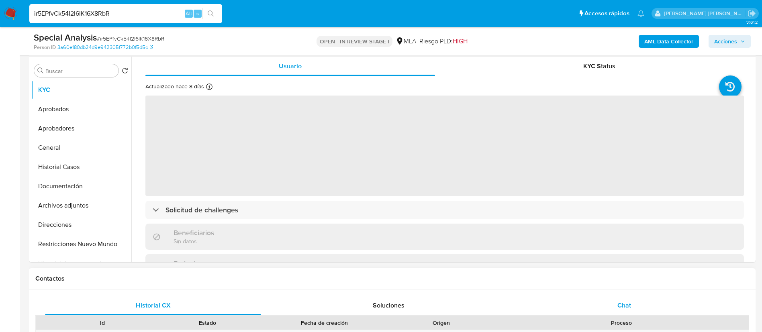
select select "10"
click at [624, 306] on span "Chat" at bounding box center [624, 305] width 14 height 9
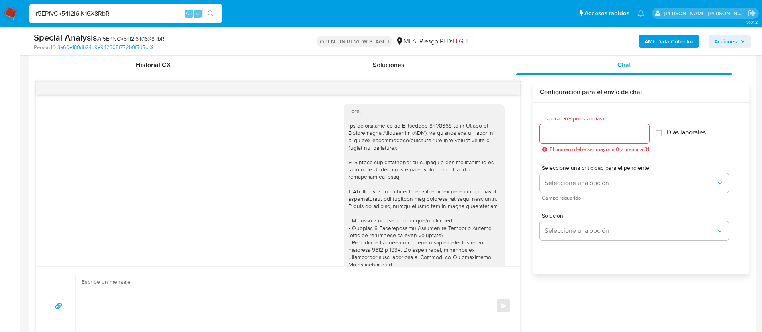
scroll to position [359, 0]
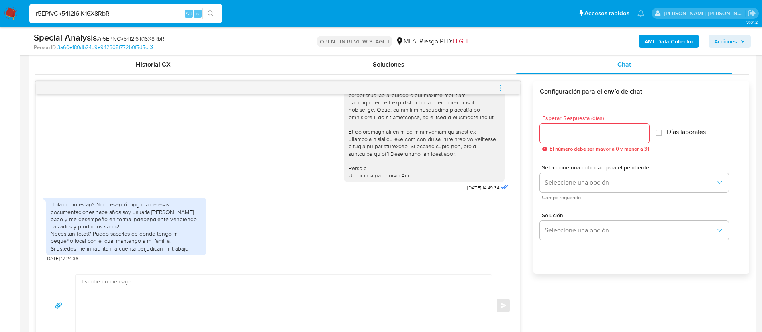
click at [126, 18] on input "ir5EPfvCk54I2l6IK16X8RbR" at bounding box center [125, 13] width 193 height 10
paste input "bOUlQdVf5QQO70BYsily9zB5"
type input "bOUlQdVf5QQO70BYsily9zB5"
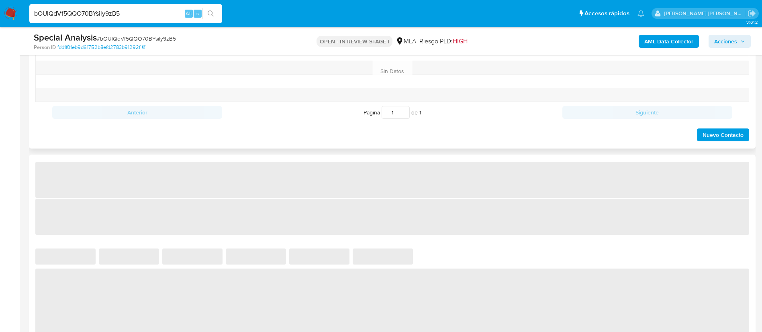
select select "10"
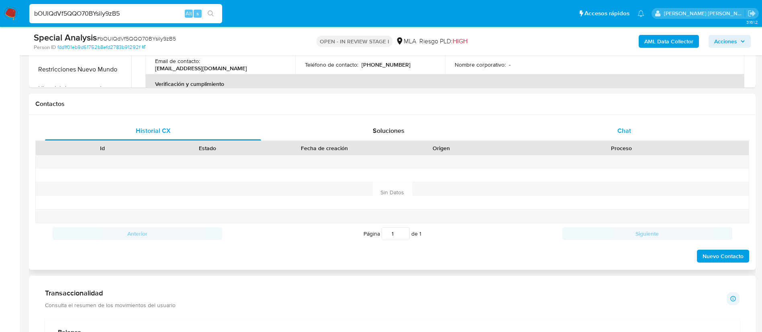
click at [629, 135] on span "Chat" at bounding box center [624, 130] width 14 height 9
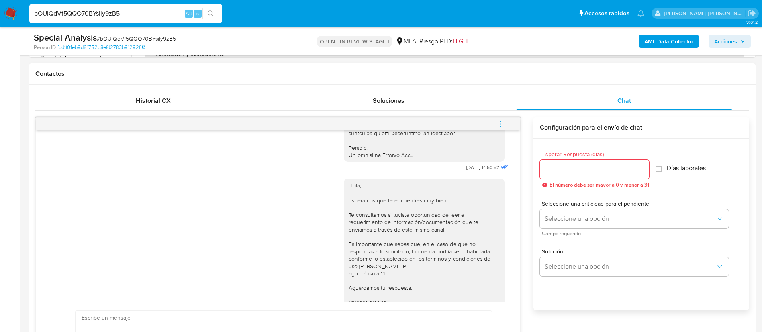
scroll to position [400, 0]
paste input "ua8pHqyOH1nCv4fdXxXS9MjG"
click at [147, 10] on input "ua8pHqyOH1nCv4fdXxXS9MjG" at bounding box center [125, 13] width 193 height 10
type input "ua8pHqyOH1nCv4fdXxXS9MjG"
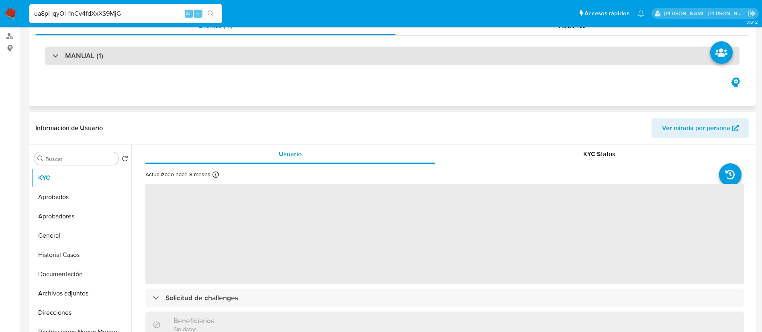
select select "10"
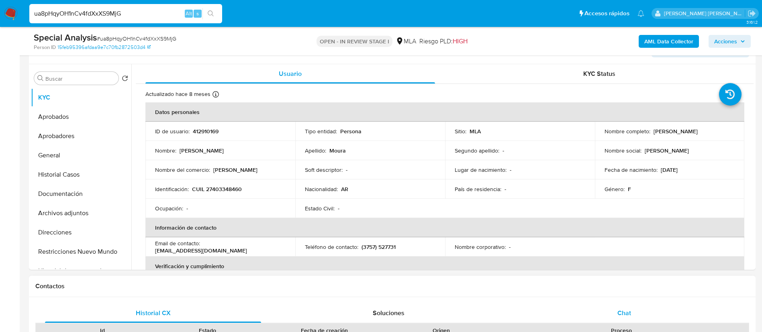
click at [625, 310] on span "Chat" at bounding box center [624, 312] width 14 height 9
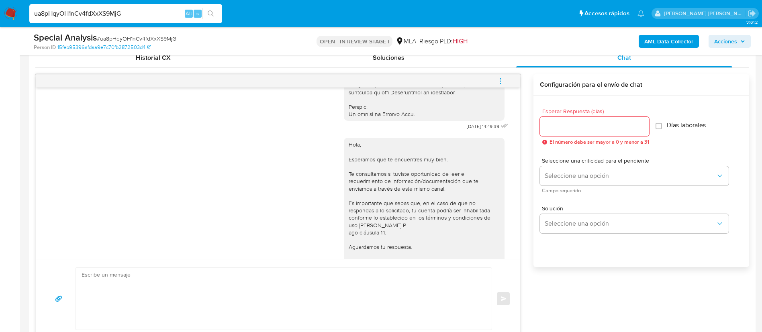
scroll to position [396, 0]
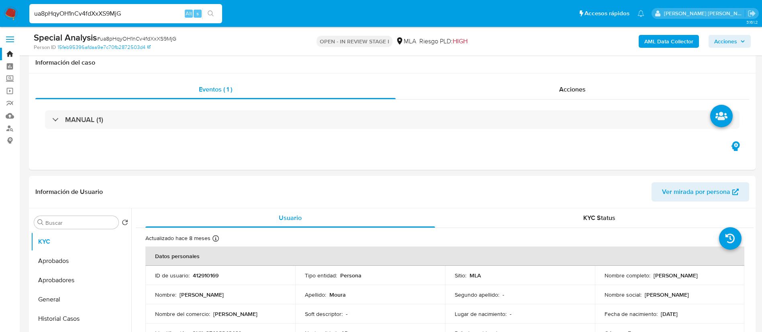
select select "10"
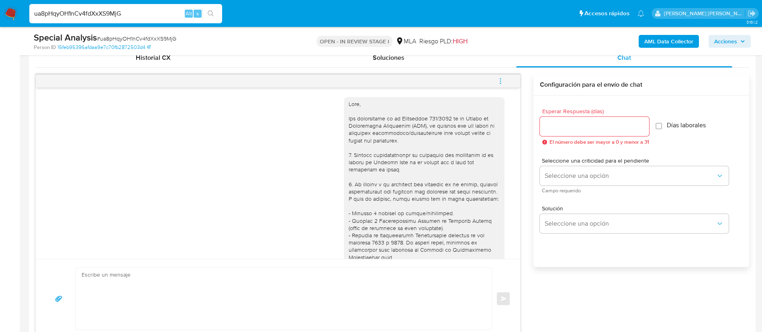
scroll to position [396, 0]
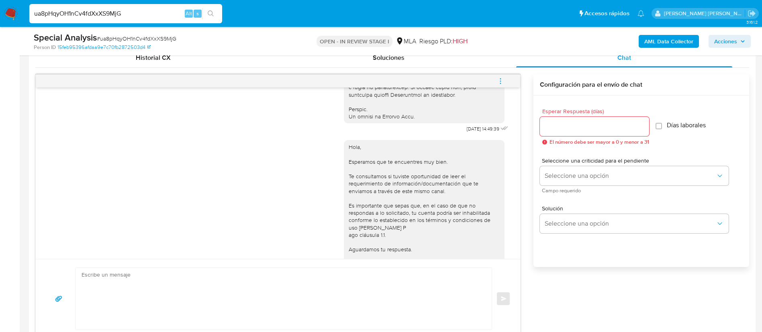
click at [154, 10] on input "ua8pHqyOH1nCv4fdXxXS9MjG" at bounding box center [125, 13] width 193 height 10
paste input "Wmp8TMEcBmrQsWWLwjI0MqbA"
type input "Wmp8TMEcBmrQsWWLwjI0MqbA"
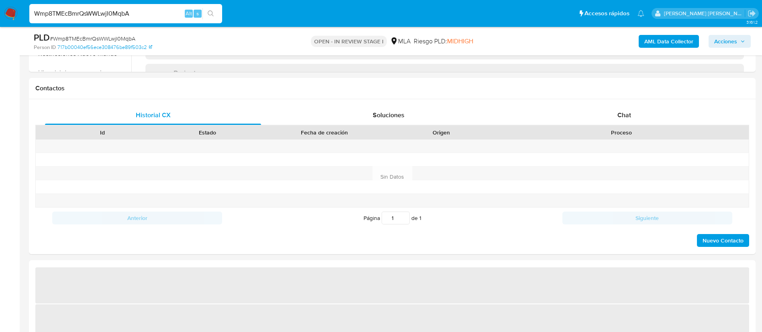
scroll to position [381, 0]
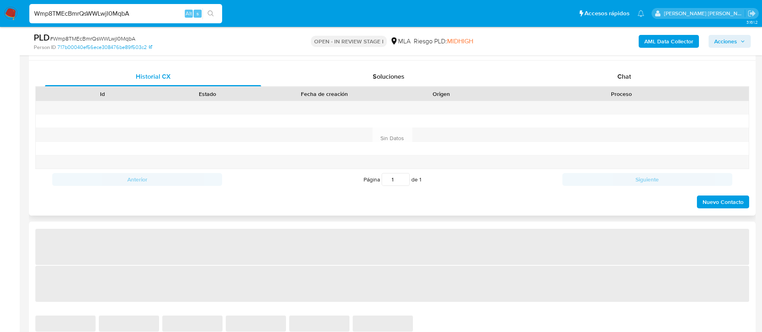
select select "10"
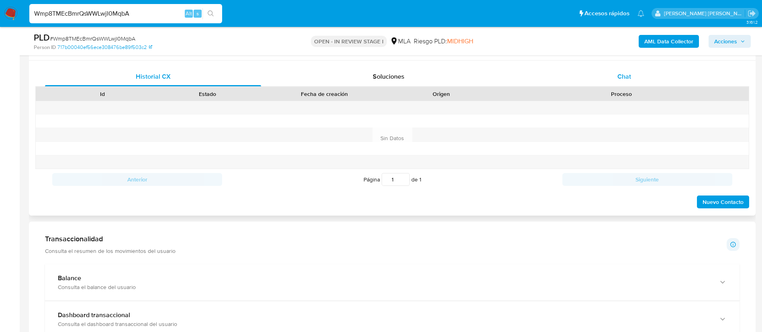
click at [628, 76] on span "Chat" at bounding box center [624, 76] width 14 height 9
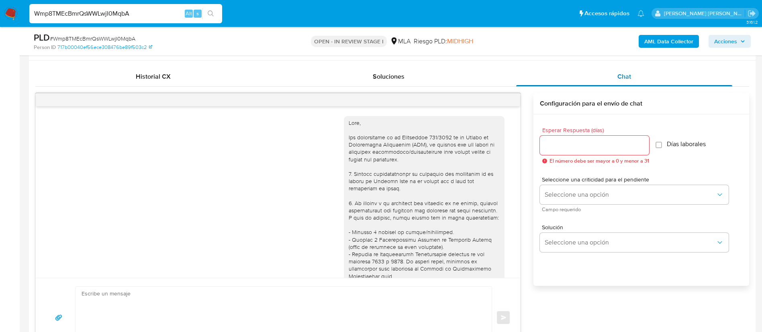
scroll to position [460, 0]
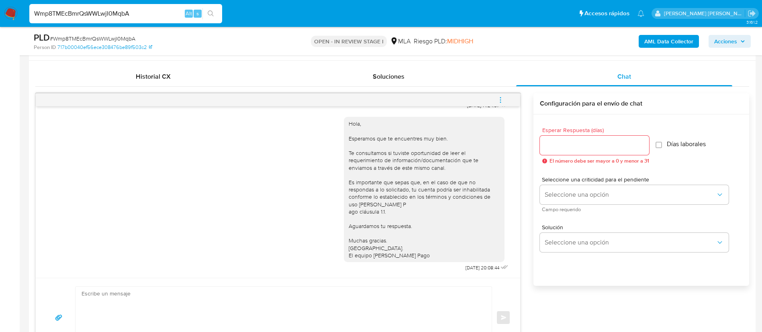
paste input "FFL0VDfCoIlSnXuoaQ3xla5"
click at [140, 14] on input "Wmp8TMEcBmrQsWWLwjI0MqbA" at bounding box center [125, 13] width 193 height 10
type input "FFL0VDfCoIlSnXuoaQ3xla5A"
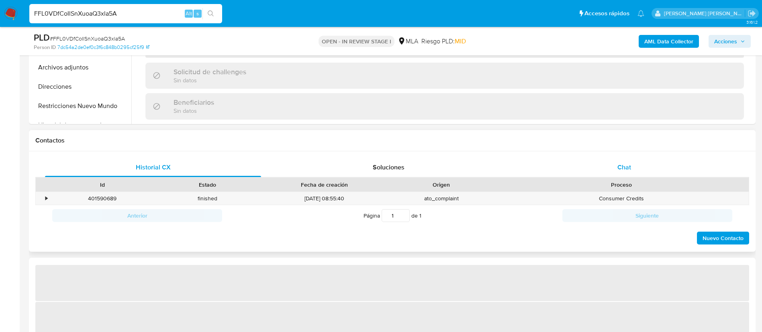
select select "10"
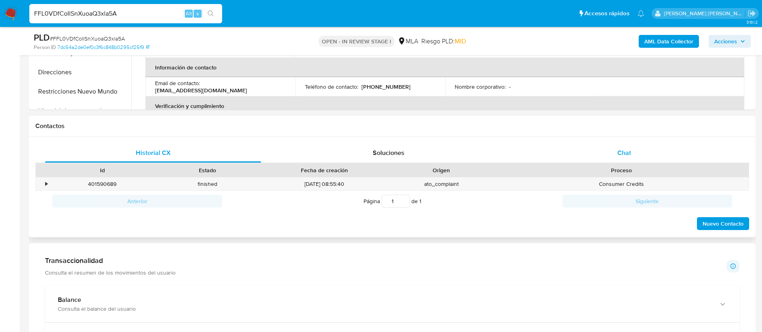
click at [617, 145] on div "Chat" at bounding box center [624, 152] width 216 height 19
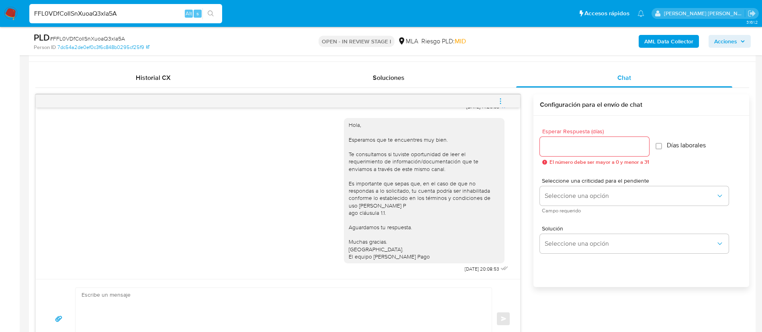
scroll to position [413, 0]
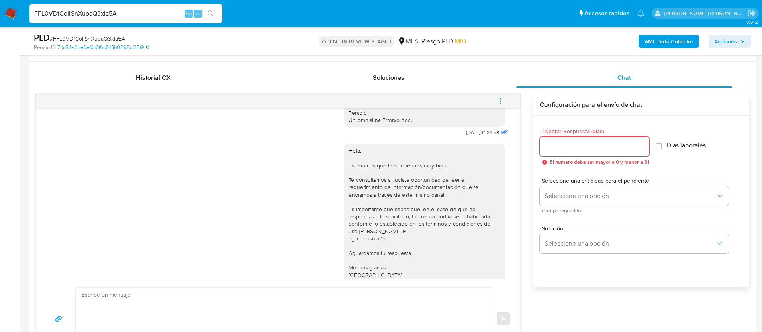
paste input "UBwkN0IDd0eHE4dxNBGVJKvp"
click at [161, 15] on input "UBwkN0IDd0eHE4dxNBGVJKvp" at bounding box center [125, 13] width 193 height 10
type input "UBwkN0IDd0eHE4dxNBGVJKvp"
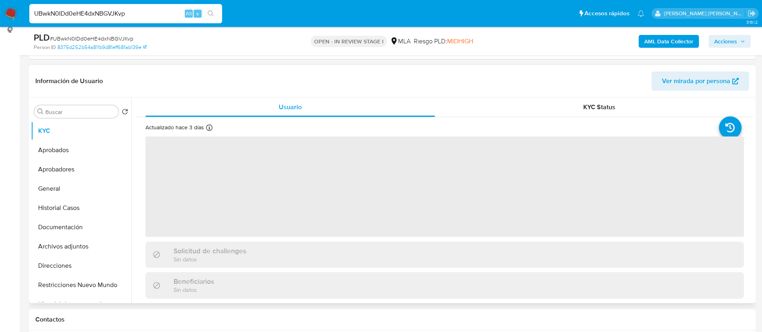
select select "10"
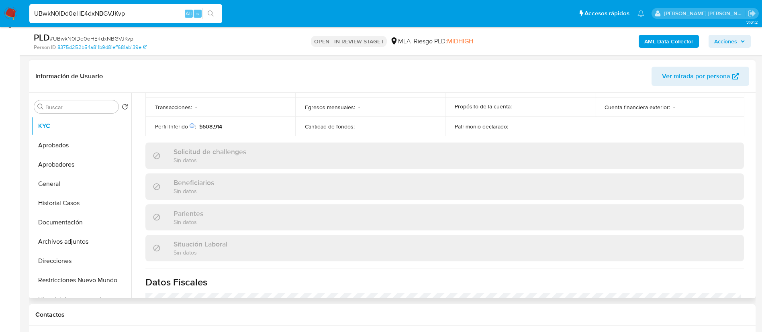
scroll to position [416, 0]
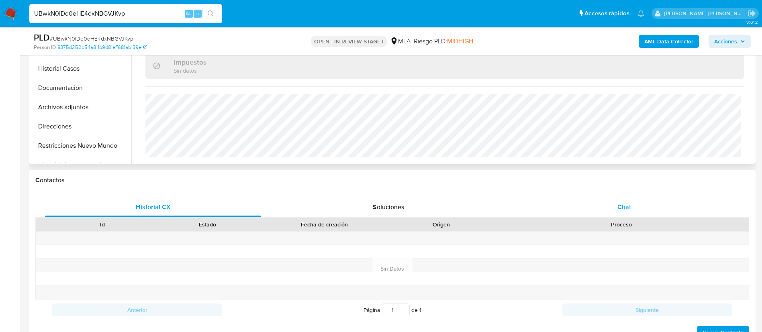
click at [625, 202] on span "Chat" at bounding box center [624, 206] width 14 height 9
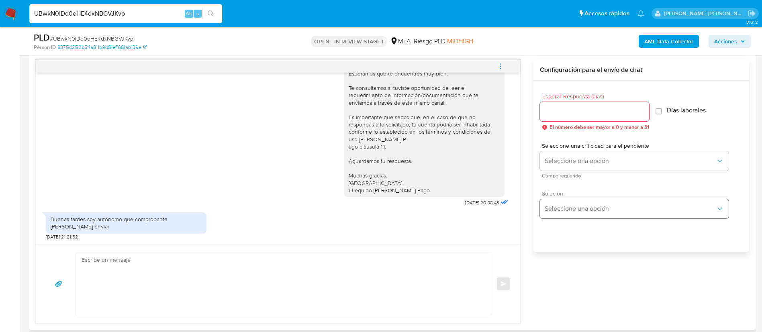
scroll to position [415, 0]
paste input "fGpEFjtLDz35ibTe7wNcZfOu"
click at [144, 15] on input "fGpEFjtLDz35ibTe7wNcZfOu" at bounding box center [125, 13] width 193 height 10
type input "fGpEFjtLDz35ibTe7wNcZfOu"
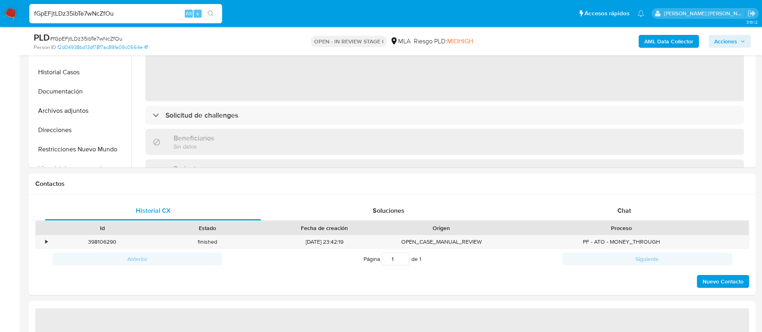
scroll to position [282, 0]
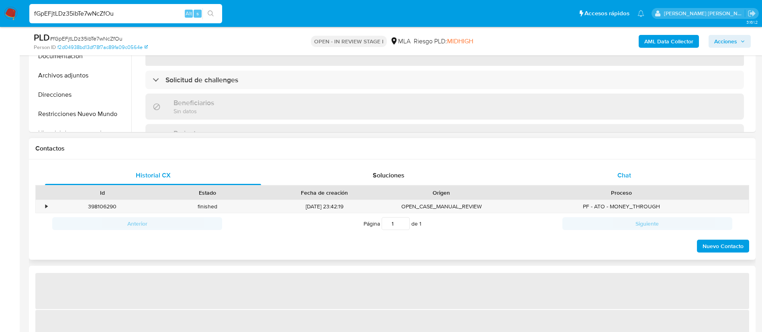
click at [625, 173] on span "Chat" at bounding box center [624, 175] width 14 height 9
select select "10"
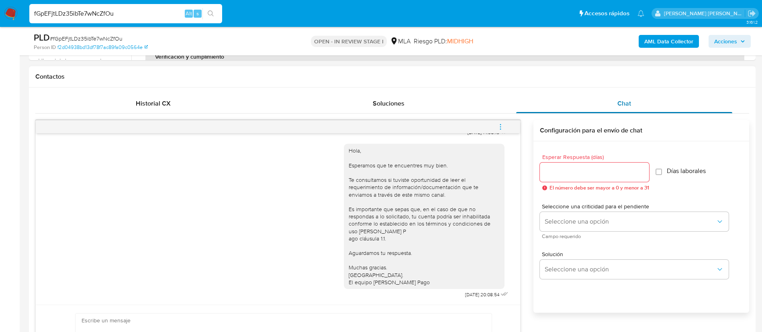
scroll to position [378, 0]
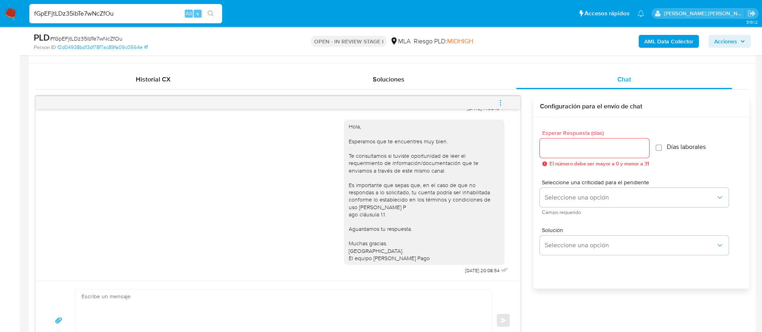
paste input "giUnPX4ueeHAftmyBW3s5pL6"
click at [138, 13] on input "giUnPX4ueeHAftmyBW3s5pL6" at bounding box center [125, 13] width 193 height 10
type input "giUnPX4ueeHAftmyBW3s5pL6"
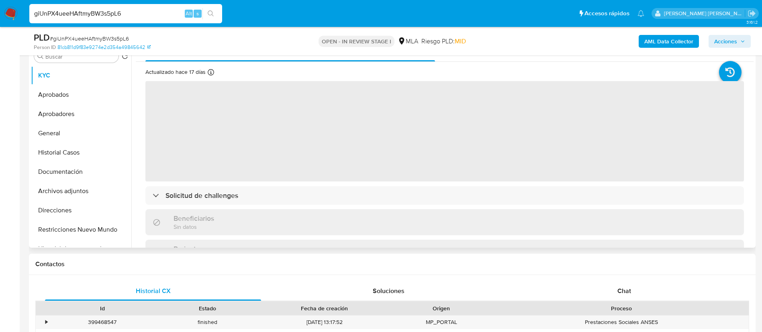
scroll to position [181, 0]
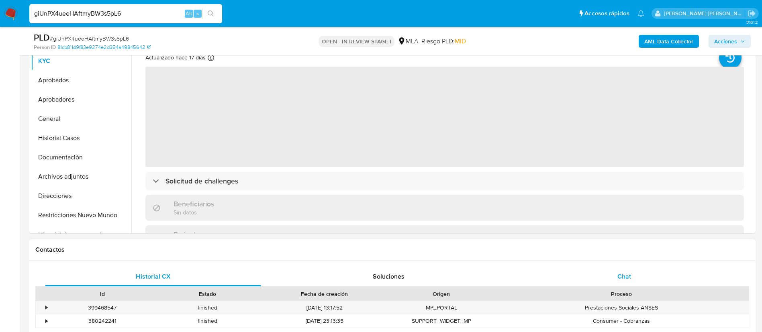
select select "10"
click at [627, 273] on span "Chat" at bounding box center [624, 276] width 14 height 9
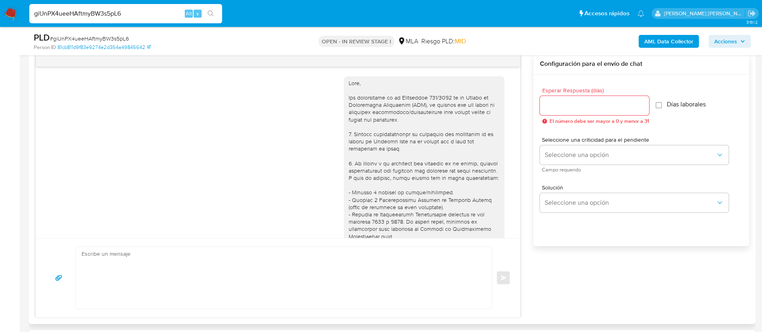
scroll to position [406, 0]
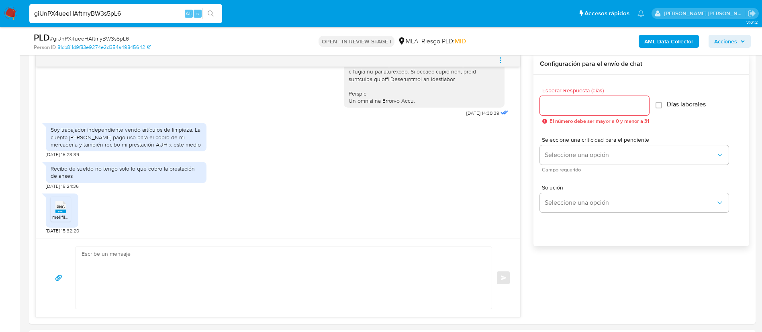
click at [158, 19] on div "giUnPX4ueeHAftmyBW3s5pL6 Alt s" at bounding box center [125, 13] width 193 height 19
paste input "mdnHXdwbXrac5mH4savuHgdV"
click at [138, 14] on input "giUnPX4ueeHAftmyBW3s5pL6" at bounding box center [125, 13] width 193 height 10
type input "mdnHXdwbXrac5mH4savuHgdV"
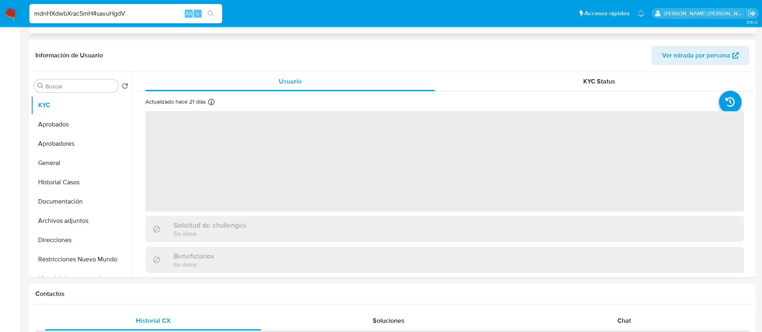
select select "10"
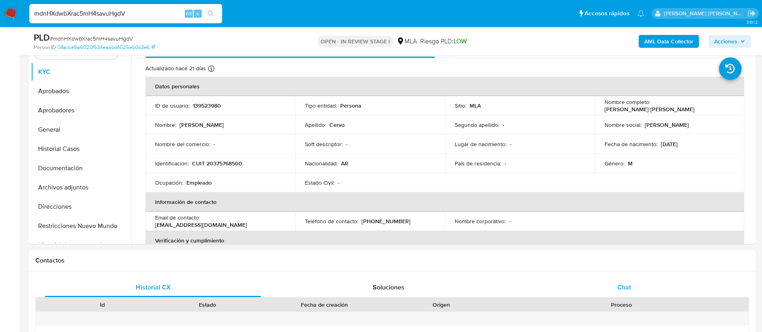
click at [611, 279] on div "Chat" at bounding box center [624, 287] width 216 height 19
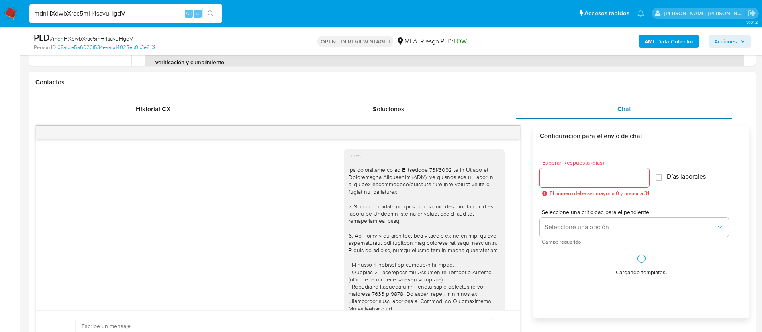
scroll to position [505, 0]
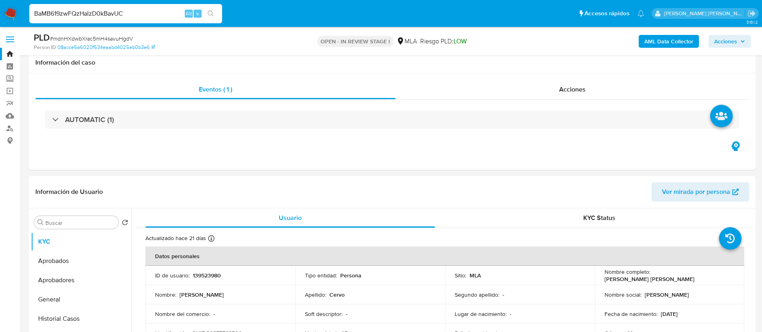
select select "10"
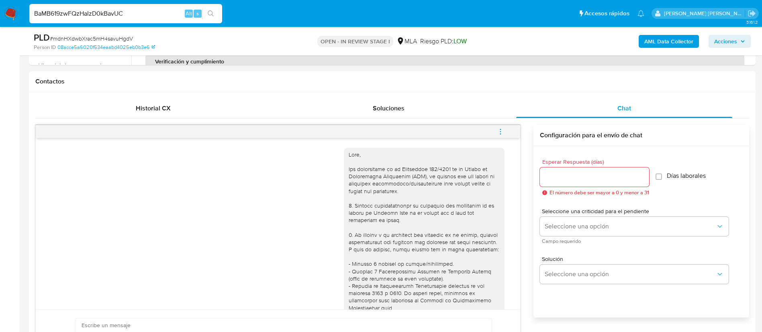
type input "BaMB619zwFQzHaIzD0kBavUC"
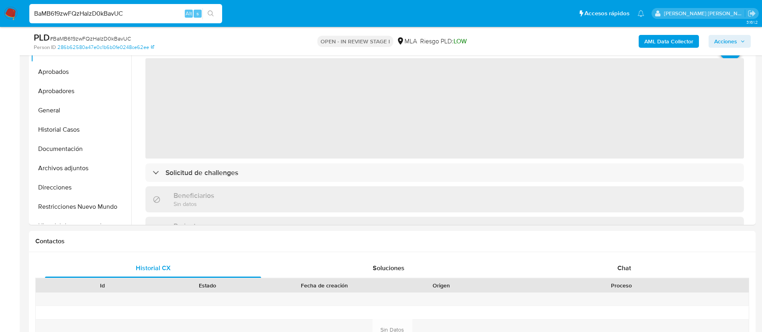
scroll to position [208, 0]
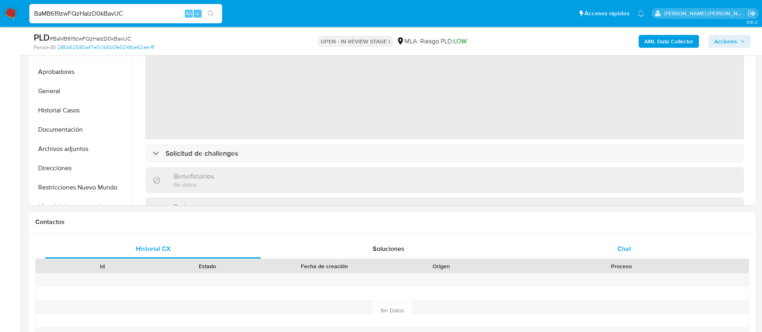
select select "10"
click at [622, 245] on span "Chat" at bounding box center [624, 248] width 14 height 9
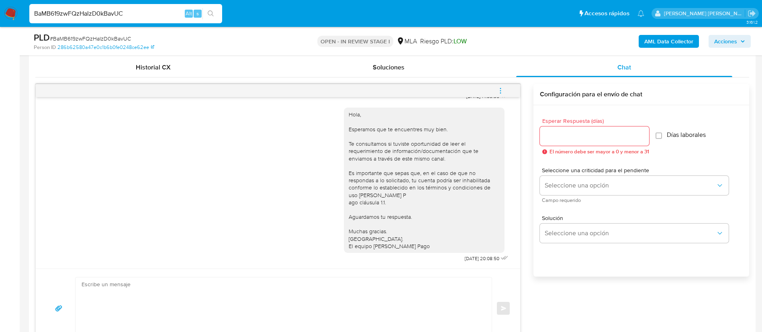
scroll to position [450, 0]
paste input "qWPWIshvd4c3LOBmacH7Wa36"
click at [158, 15] on input "BaMB619zwFQzHaIzD0kBavUC" at bounding box center [125, 13] width 193 height 10
type input "qWPWIshvd4c3LOBmacH7Wa36"
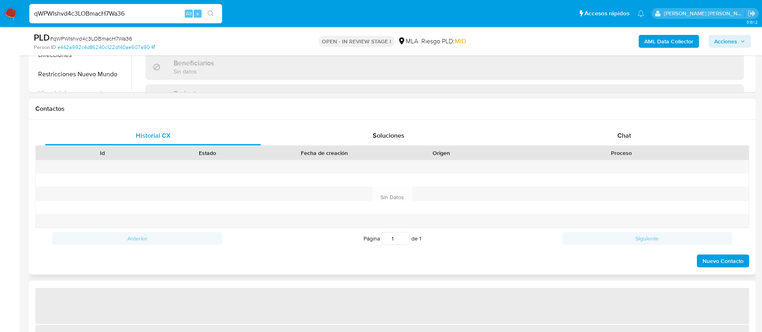
select select "10"
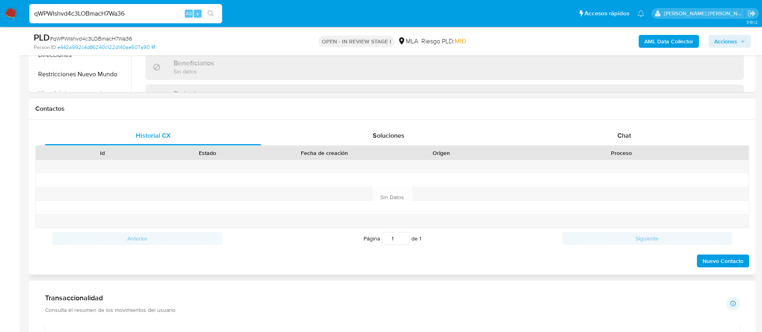
scroll to position [329, 0]
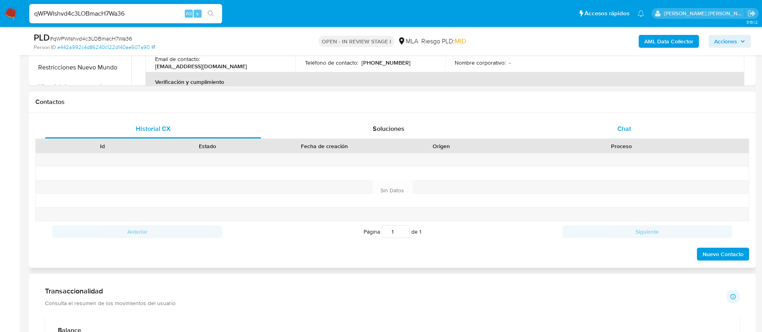
click at [624, 133] on span "Chat" at bounding box center [624, 128] width 14 height 9
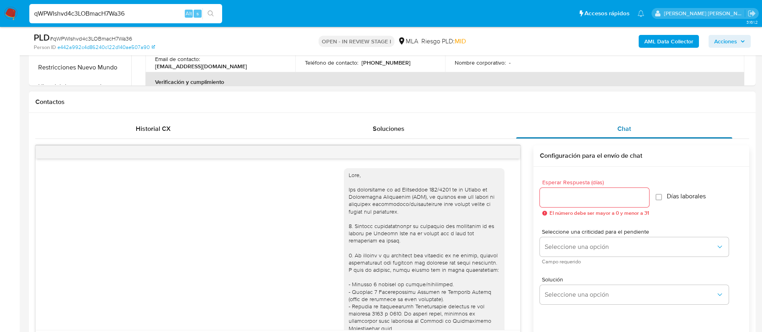
scroll to position [460, 0]
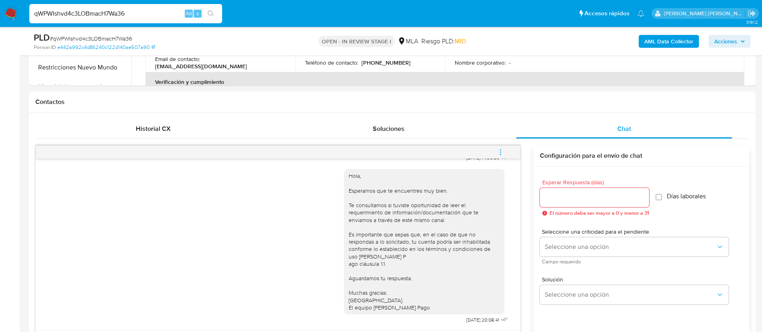
click at [166, 13] on input "qWPWIshvd4c3LOBmacH7Wa36" at bounding box center [125, 13] width 193 height 10
paste input "AroJHHNx2e85FZILyZFctXbH"
type input "AroJHHNx2e85FZILyZFctXbH"
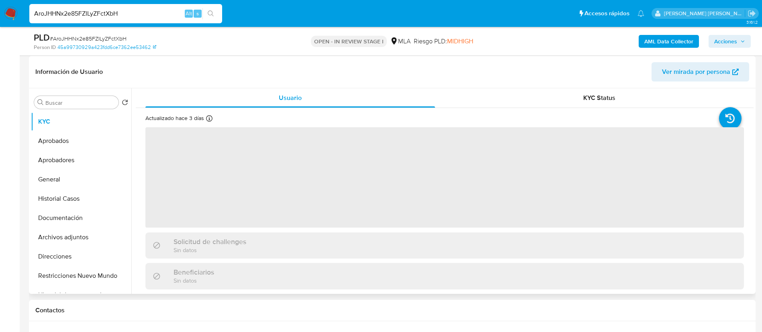
scroll to position [128, 0]
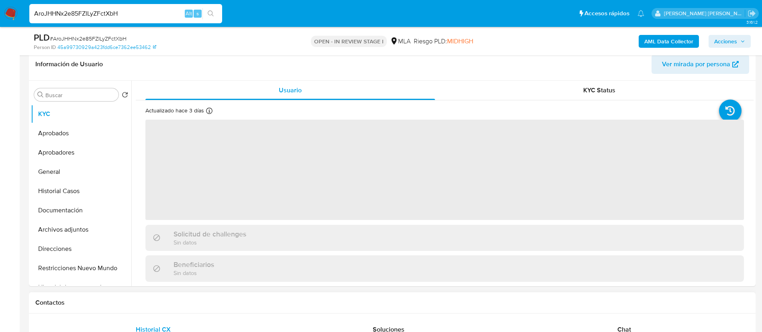
select select "10"
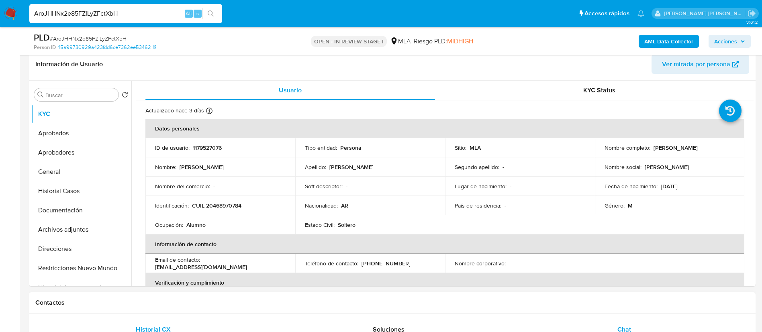
click at [628, 325] on span "Chat" at bounding box center [624, 329] width 14 height 9
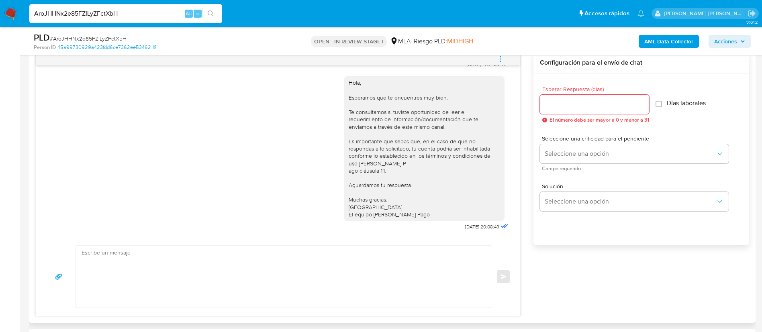
scroll to position [423, 0]
paste input "Z0Z6tgjZuZF269umj6AlM0hC"
click at [160, 14] on input "AroJHHNx2e85FZILyZFctXbH" at bounding box center [125, 13] width 193 height 10
type input "Z0Z6tgjZuZF269umj6AlM0hC"
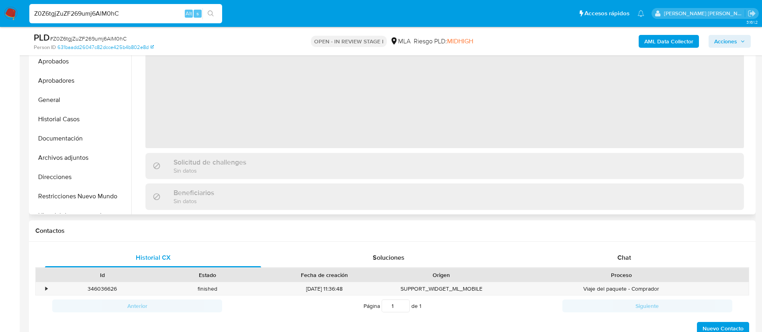
scroll to position [224, 0]
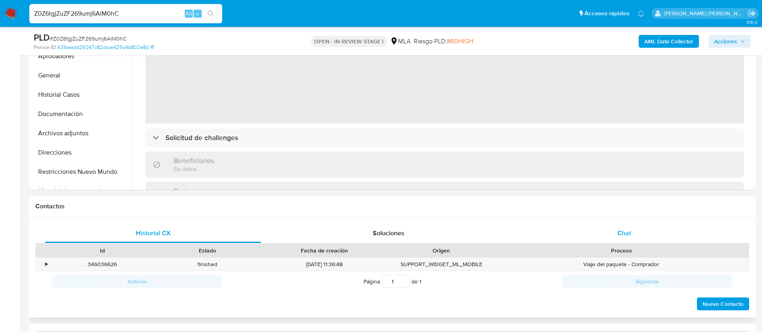
select select "10"
click at [619, 227] on div "Chat" at bounding box center [624, 233] width 216 height 19
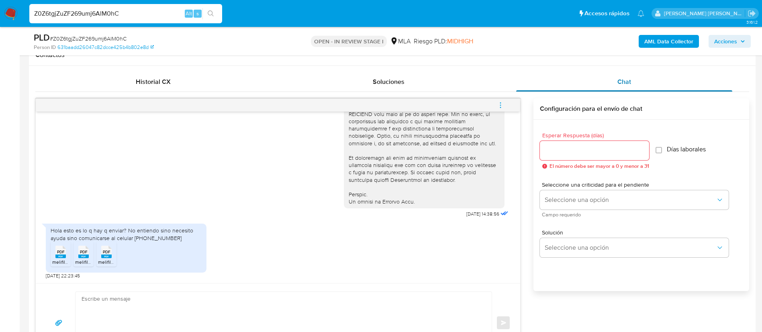
scroll to position [375, 0]
paste input "qMXfPVoYzcg1Iz9agk5nt9kX"
click at [128, 13] on input "Z0Z6tgjZuZF269umj6AlM0hC" at bounding box center [125, 13] width 193 height 10
type input "qMXfPVoYzcg1Iz9agk5nt9kX"
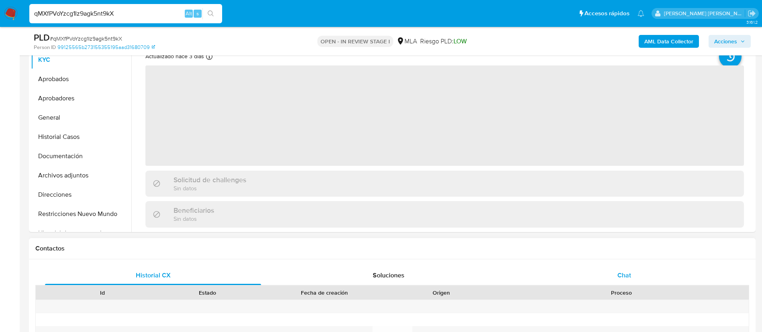
select select "10"
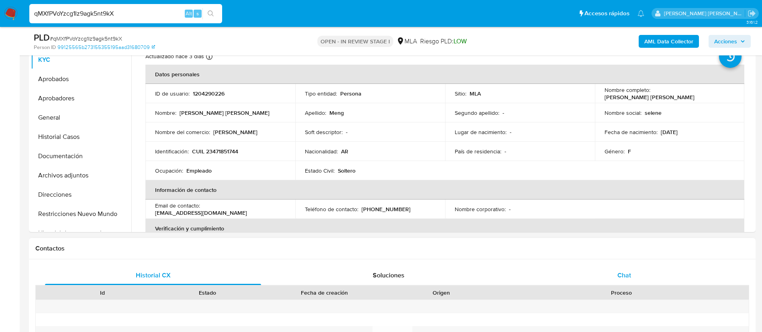
click at [638, 273] on div "Chat" at bounding box center [624, 275] width 216 height 19
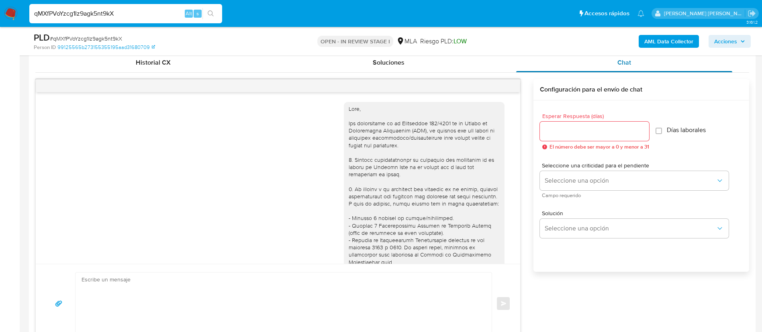
scroll to position [460, 0]
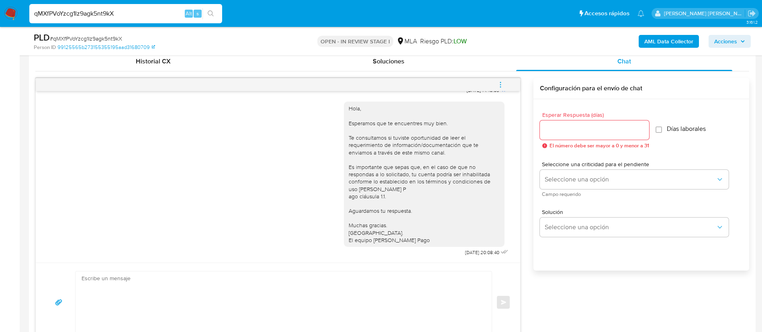
click at [155, 7] on div "qMXfPVoYzcg1Iz9agk5nt9kX Alt s" at bounding box center [125, 13] width 193 height 19
paste input "DHAx53MhwHGmy5RDIlXFx2mP"
click at [149, 10] on input "qMXfPVoYzcg1Iz9agk5nt9kX" at bounding box center [125, 13] width 193 height 10
type input "DHAx53MhwHGmy5RDIlXFx2mP"
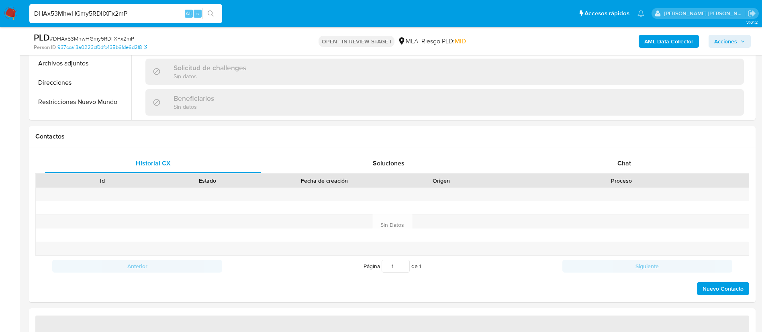
scroll to position [329, 0]
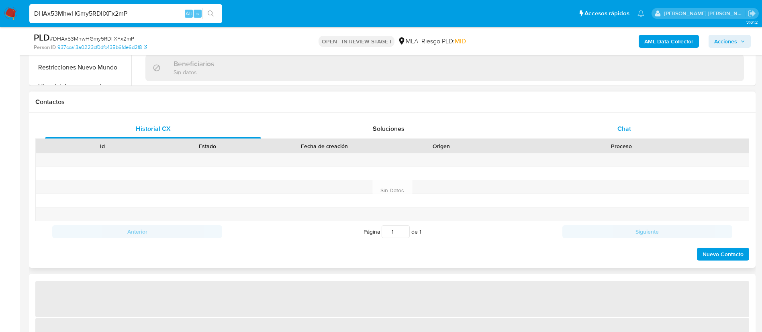
select select "10"
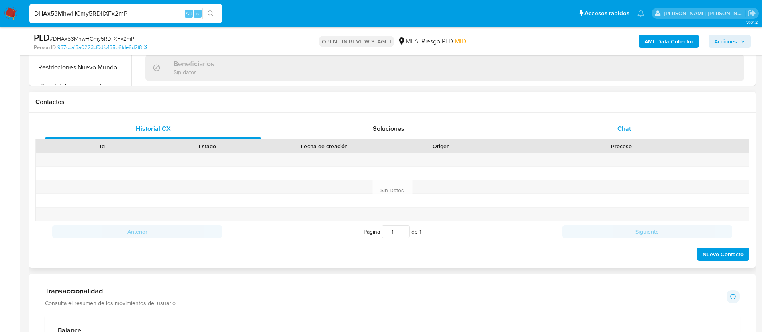
click at [629, 126] on span "Chat" at bounding box center [624, 128] width 14 height 9
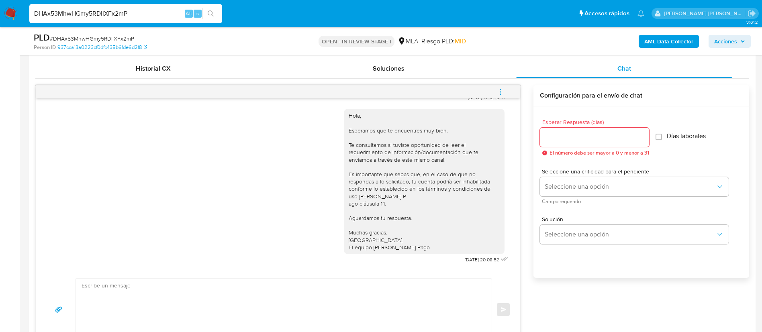
scroll to position [414, 0]
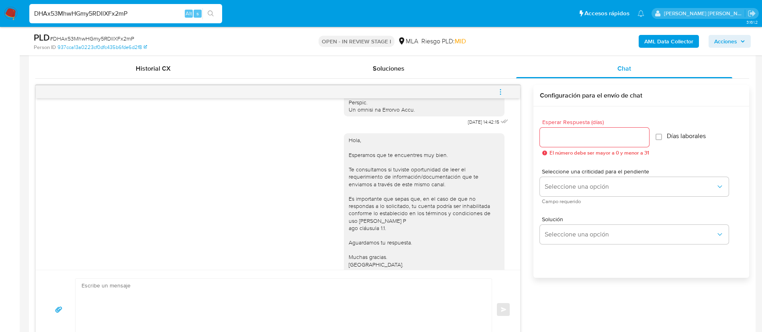
paste input "P8Zqi4SgcEQx7gJY81znzFLc"
click at [150, 18] on input "DHAx53MhwHGmy5RDIlXFx2mP" at bounding box center [125, 13] width 193 height 10
type input "P8Zqi4SgcEQx7gJY81znzFLc"
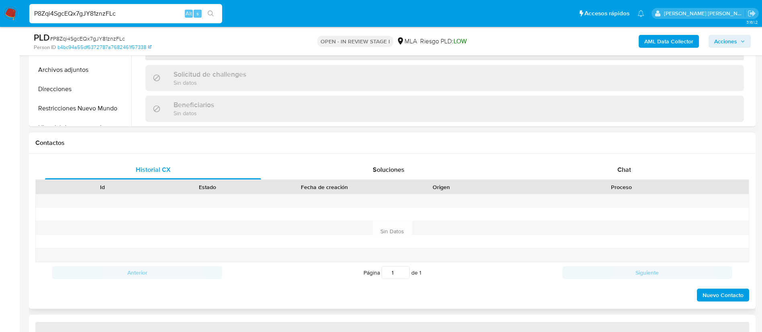
scroll to position [294, 0]
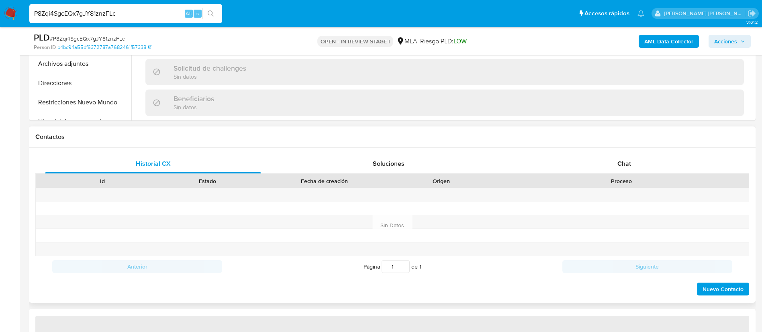
select select "10"
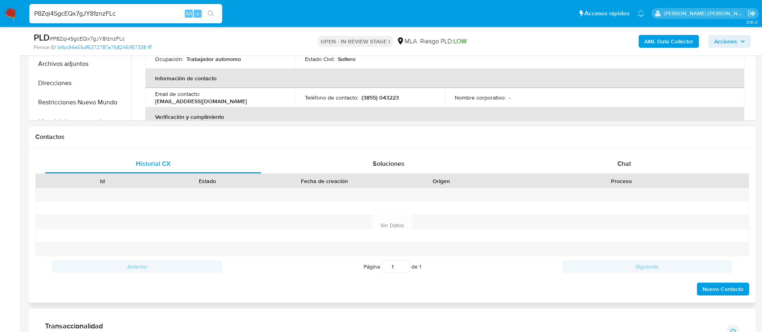
click at [630, 153] on div "Historial CX Soluciones Chat Id Estado Fecha de creación Origen Proceso Anterio…" at bounding box center [392, 225] width 727 height 155
click at [627, 162] on span "Chat" at bounding box center [624, 163] width 14 height 9
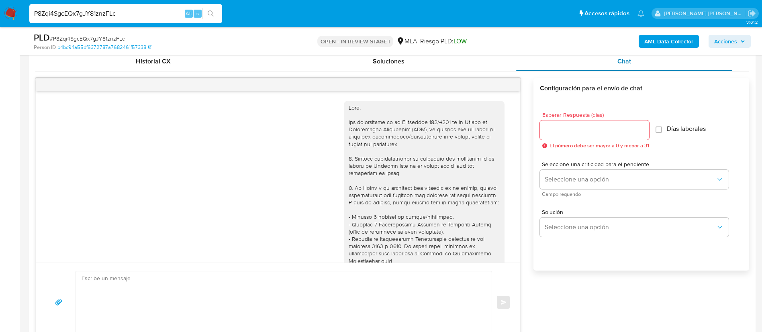
scroll to position [460, 0]
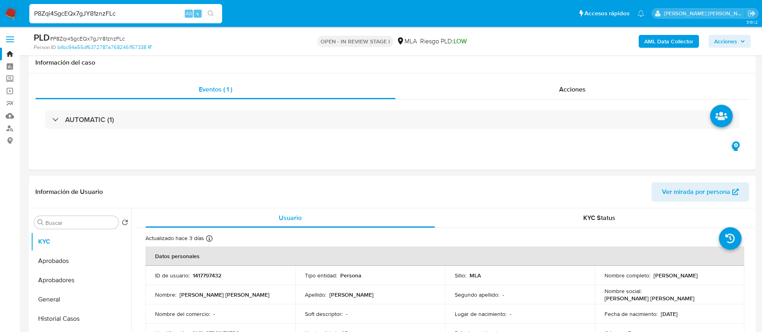
select select "10"
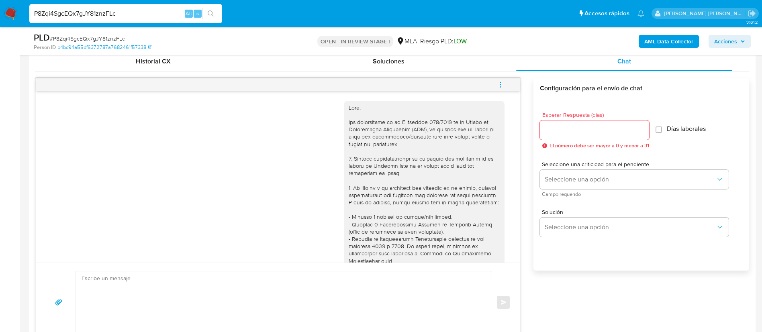
scroll to position [460, 0]
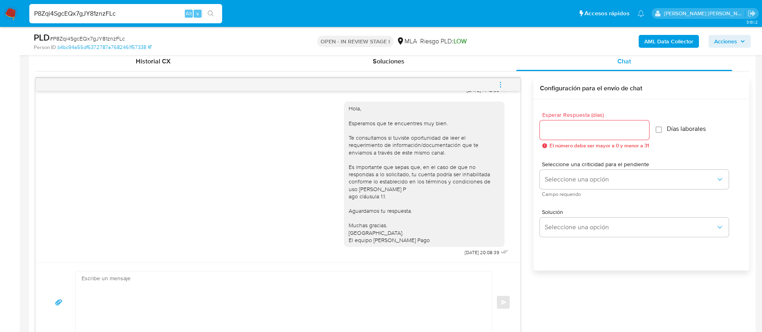
paste input "vMpIa8EPbuVSQcmnjcGajuur"
click at [164, 15] on input "P8Zqi4SgcEQx7gJY81znzFLc" at bounding box center [125, 13] width 193 height 10
type input "vMpIa8EPbuVSQcmnjcGajuur"
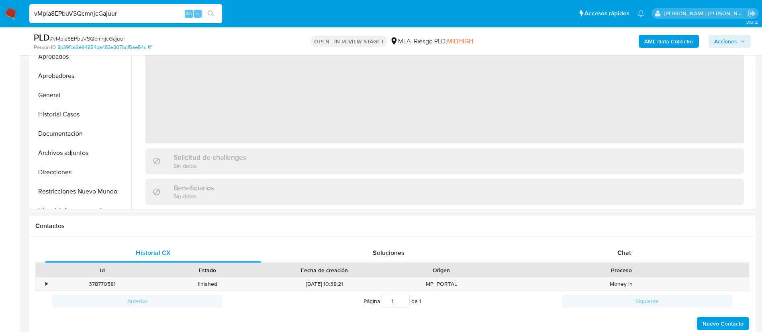
scroll to position [231, 0]
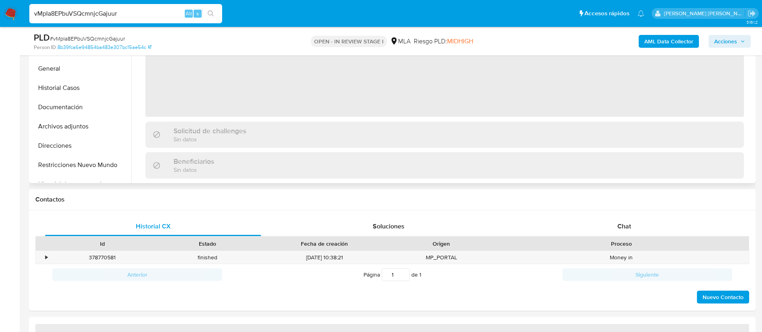
select select "10"
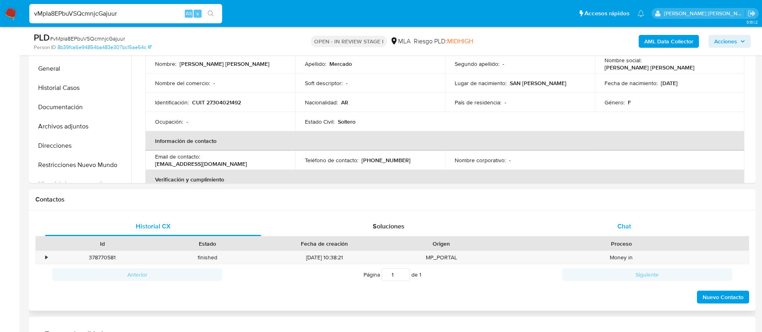
click at [624, 225] on span "Chat" at bounding box center [624, 226] width 14 height 9
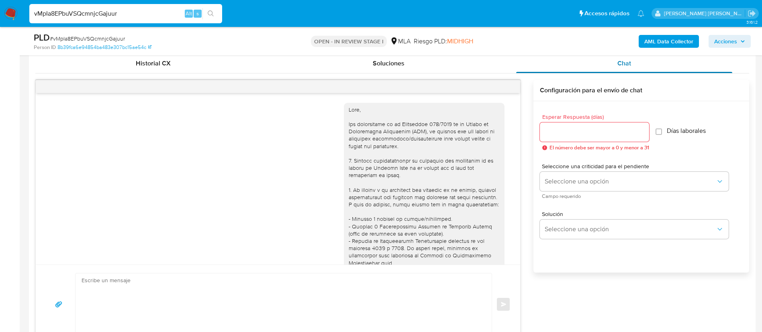
scroll to position [315, 0]
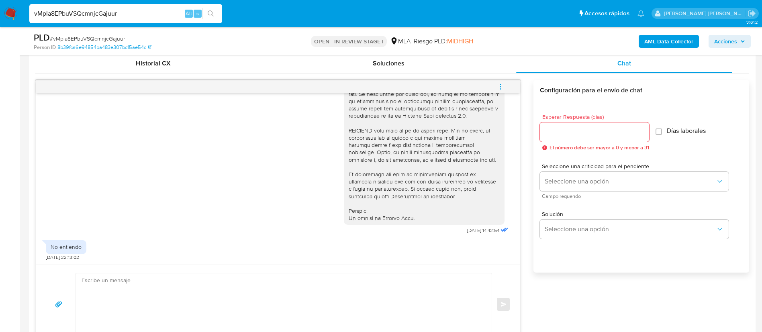
click at [139, 14] on input "vMpIa8EPbuVSQcmnjcGajuur" at bounding box center [125, 13] width 193 height 10
paste input "ES2UFUgTJJP5b2zaTwfR4nhs"
type input "ES2UFUgTJJP5b2zaTwfR4nhs"
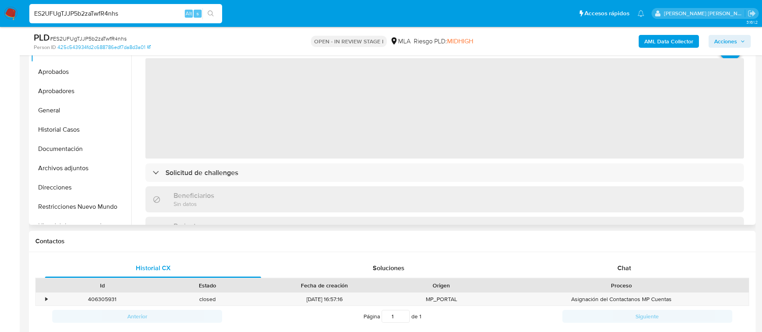
select select "10"
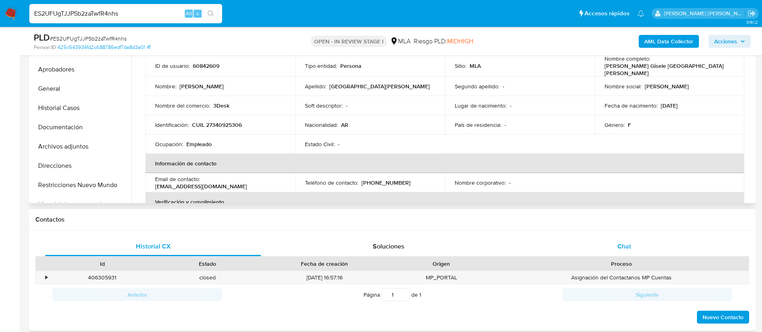
click at [621, 245] on span "Chat" at bounding box center [624, 246] width 14 height 9
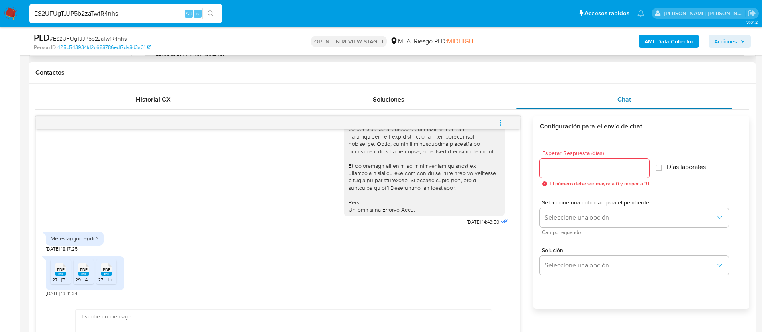
scroll to position [359, 0]
paste input "FUo7067Zff2Jc9cXdriu3CSx"
click at [86, 9] on input "ES2UFUgTJJP5b2zaTwfR4nhs" at bounding box center [125, 13] width 193 height 10
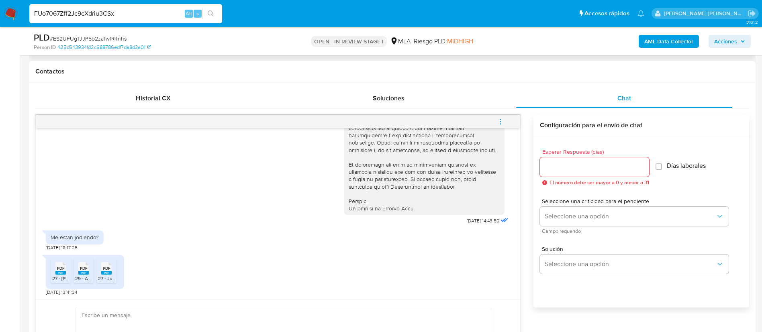
type input "FUo7067Zff2Jc9cXdriu3CSx"
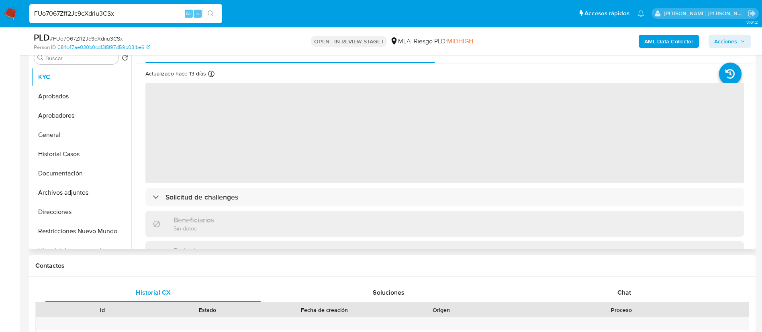
scroll to position [182, 0]
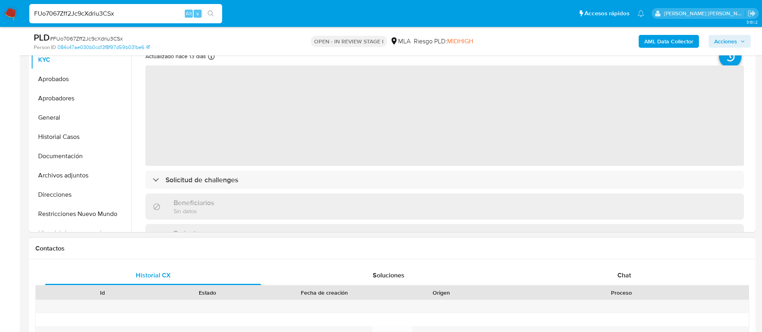
select select "10"
click at [629, 263] on div "Historial CX Soluciones Chat Id Estado Fecha de creación Origen Proceso Anterio…" at bounding box center [392, 336] width 727 height 155
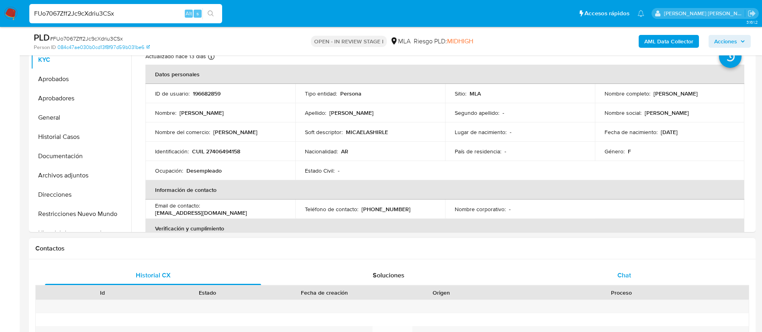
click at [623, 273] on span "Chat" at bounding box center [624, 275] width 14 height 9
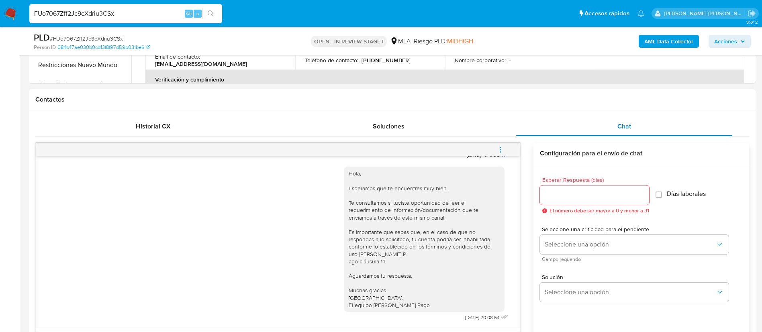
scroll to position [331, 0]
paste input "2AUL9mZJf8q80KfllOPtTcTV"
click at [152, 15] on input "2AUL9mZJf8q80KfllOPtTcTV" at bounding box center [125, 13] width 193 height 10
type input "2AUL9mZJf8q80KfllOPtTcTV"
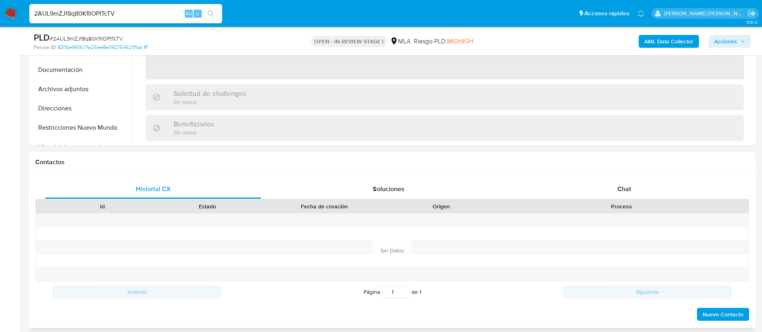
scroll to position [289, 0]
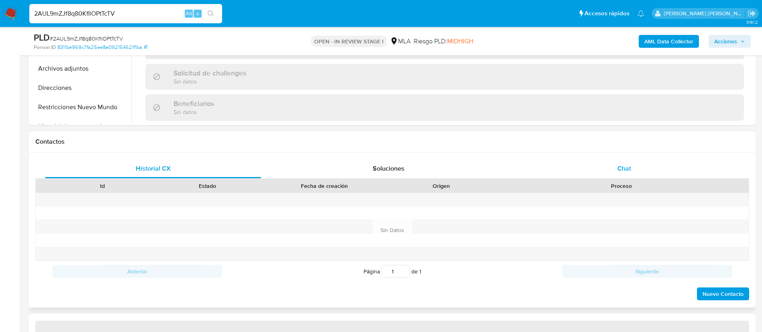
select select "10"
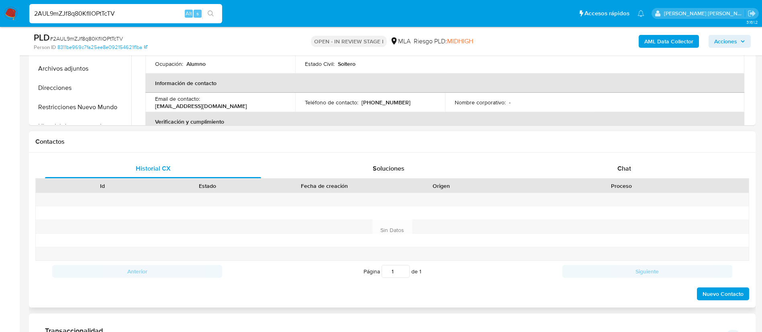
click at [617, 157] on div "Historial CX Soluciones Chat Id Estado Fecha de creación Origen Proceso Anterio…" at bounding box center [392, 230] width 727 height 155
click at [617, 169] on span "Chat" at bounding box center [624, 168] width 14 height 9
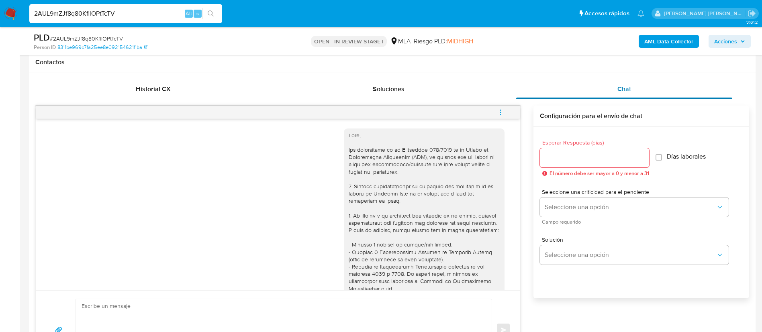
scroll to position [367, 0]
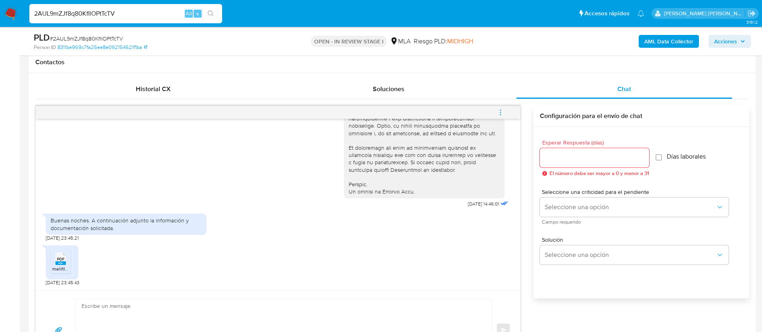
paste input "KxfMIQsTpfqmGEtFWvcdqQiz"
click at [152, 15] on input "KxfMIQsTpfqmGEtFWvcdqQiz" at bounding box center [125, 13] width 193 height 10
type input "KxfMIQsTpfqmGEtFWvcdqQiz"
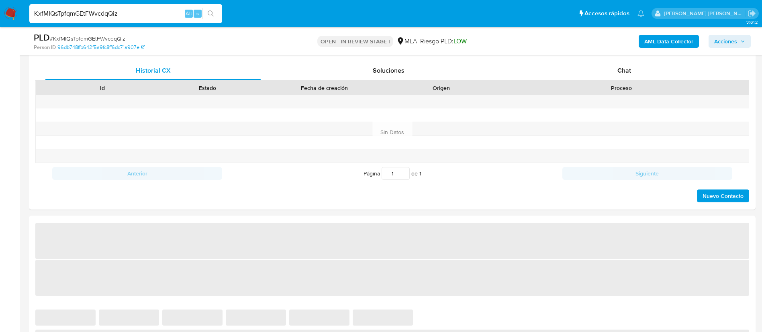
select select "10"
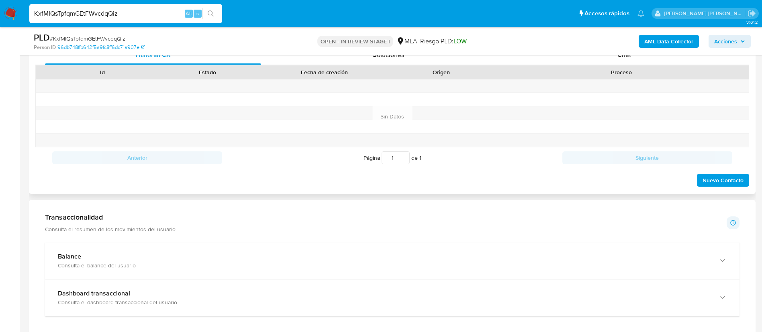
scroll to position [346, 0]
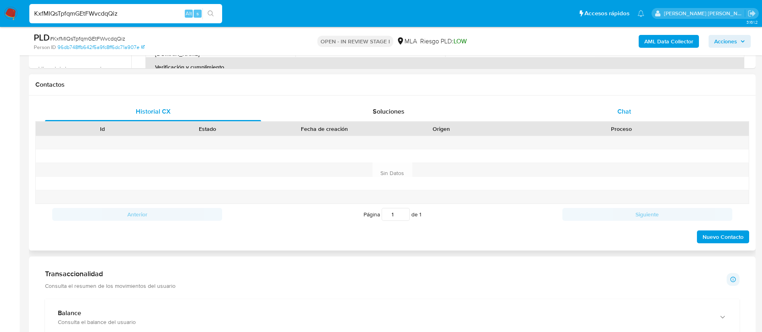
click at [621, 105] on div "Chat" at bounding box center [624, 111] width 216 height 19
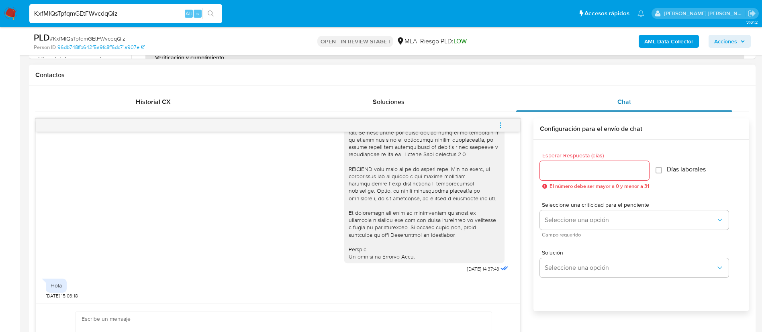
scroll to position [355, 0]
paste input "Y3wJ5Yq8WMjdb3nrnhMvWgNk"
click at [135, 12] on input "Y3wJ5Yq8WMjdb3nrnhMvWgNk" at bounding box center [125, 13] width 193 height 10
type input "Y3wJ5Yq8WMjdb3nrnhMvWgNk"
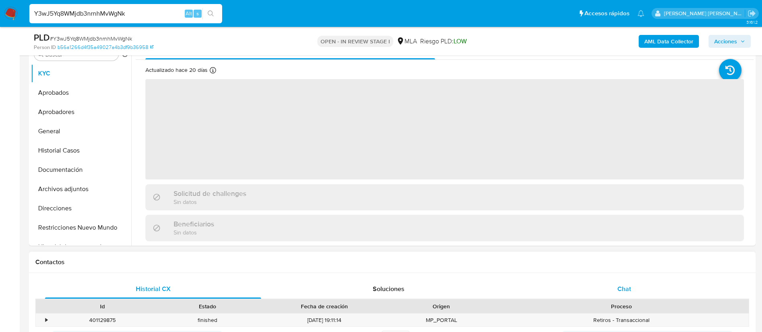
click at [635, 288] on div "Chat" at bounding box center [624, 289] width 216 height 19
select select "10"
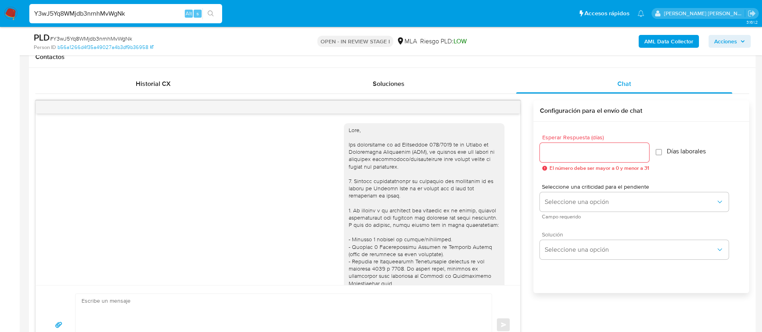
scroll to position [374, 0]
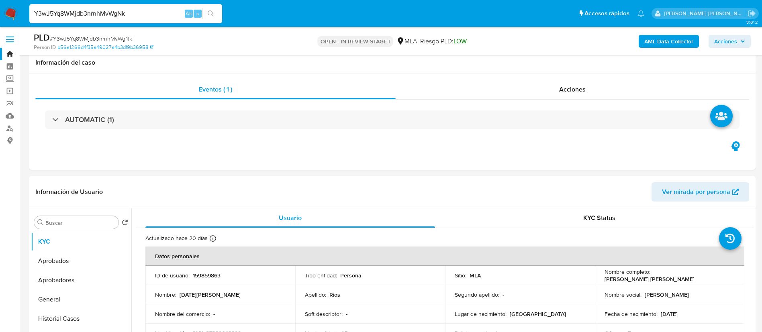
select select "10"
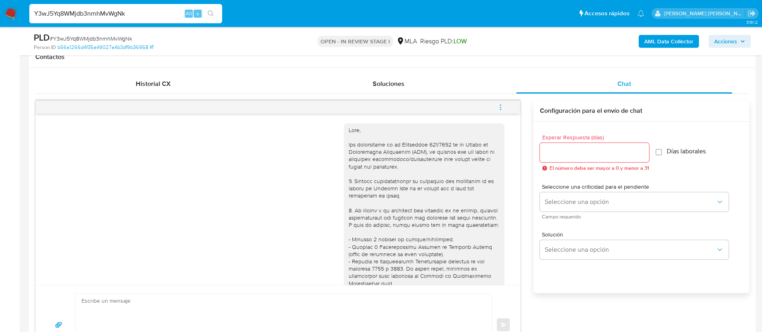
scroll to position [374, 0]
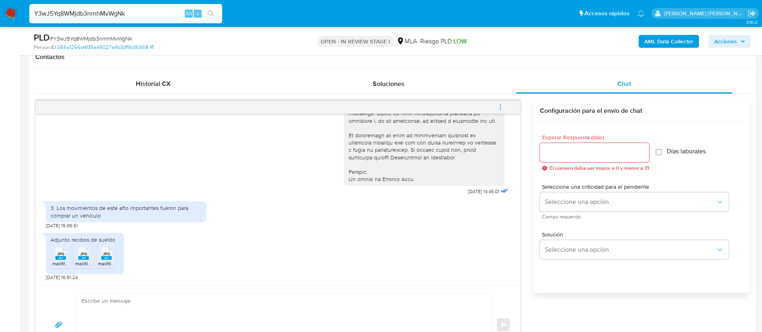
paste input "BDvErT61bYU5ybHZR27xWVtz"
click at [133, 9] on input "Y3wJ5Yq8WMjdb3nrnhMvWgNk" at bounding box center [125, 13] width 193 height 10
type input "BDvErT61bYU5ybHZR27xWVtz"
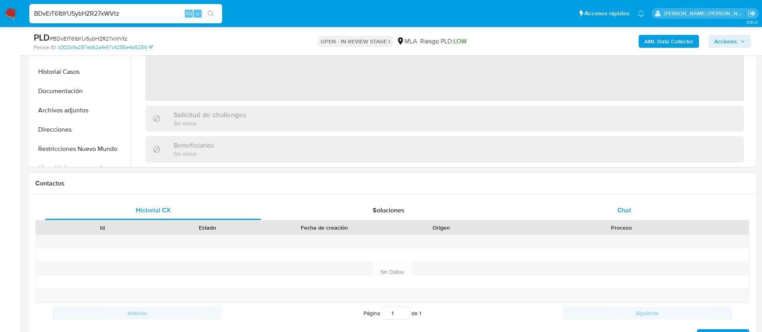
click at [621, 202] on div "Chat" at bounding box center [624, 210] width 216 height 19
select select "10"
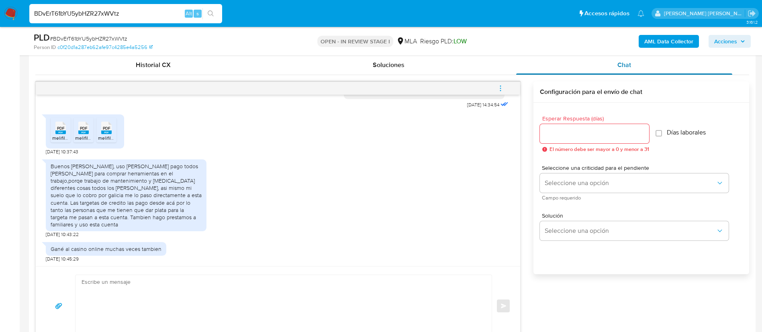
scroll to position [393, 0]
paste input "KPd7s2HkektzhDbLoKvG6fHW"
click at [117, 12] on input "BDvErT61bYU5ybHZR27xWVtz" at bounding box center [125, 13] width 193 height 10
type input "KPd7s2HkektzhDbLoKvG6fHW"
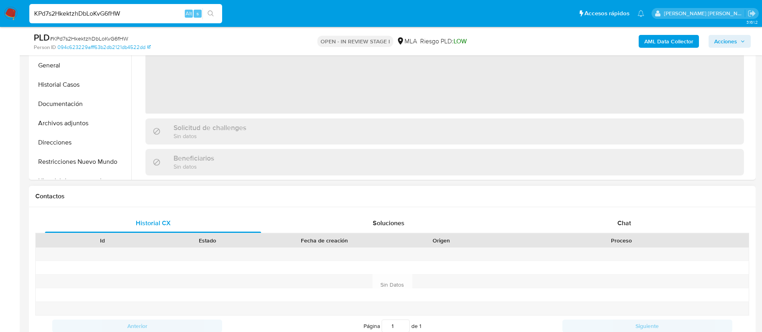
scroll to position [287, 0]
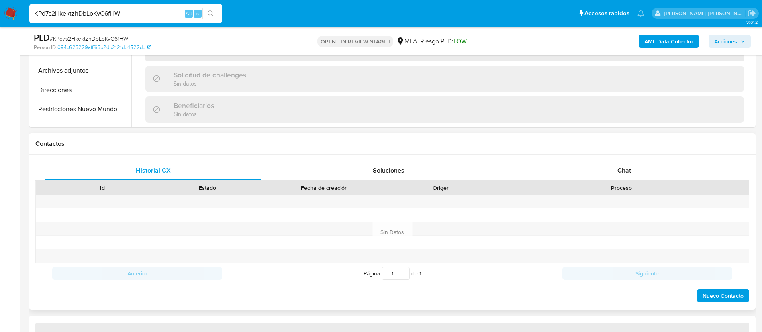
click at [633, 188] on div "Proceso" at bounding box center [621, 188] width 243 height 8
select select "10"
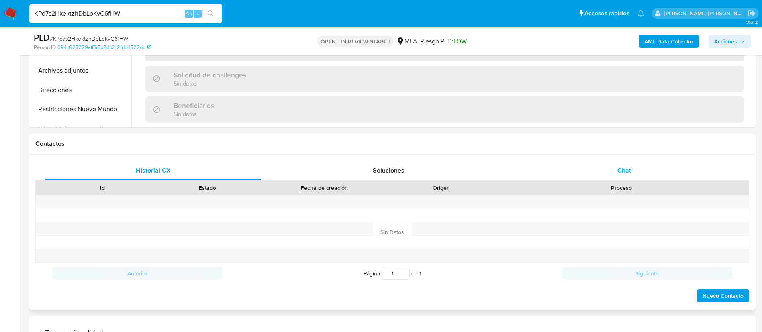
click at [619, 174] on span "Chat" at bounding box center [624, 170] width 14 height 9
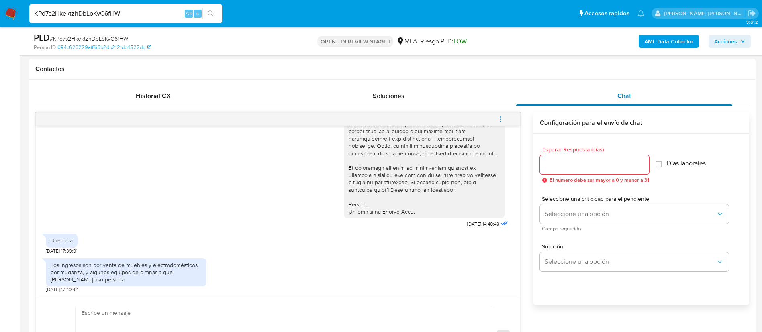
scroll to position [362, 0]
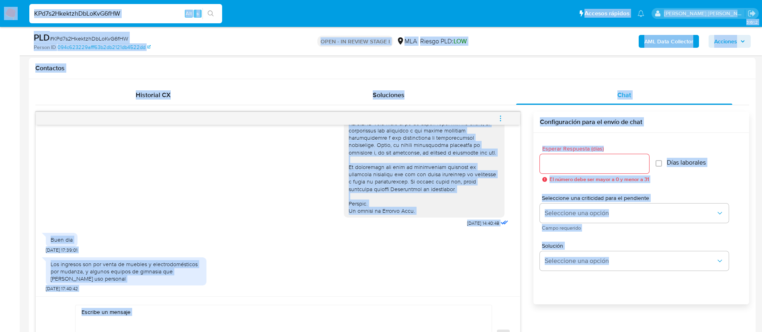
click at [124, 8] on div "KPd7s2HkektzhDbLoKvG6fHW Alt s" at bounding box center [125, 13] width 193 height 19
click at [119, 12] on input "KPd7s2HkektzhDbLoKvG6fHW" at bounding box center [125, 13] width 193 height 10
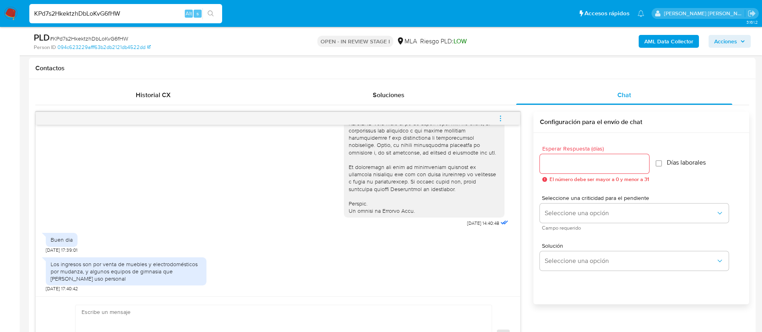
paste input "jc7cZQj1ZEox5EXO6nvVcGhS"
type input "jc7cZQj1ZEox5EXO6nvVcGhS"
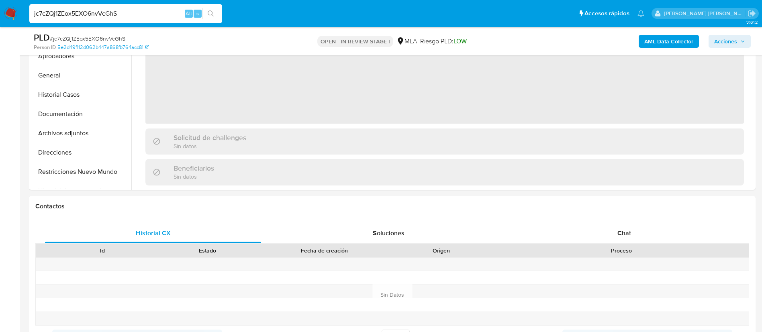
scroll to position [261, 0]
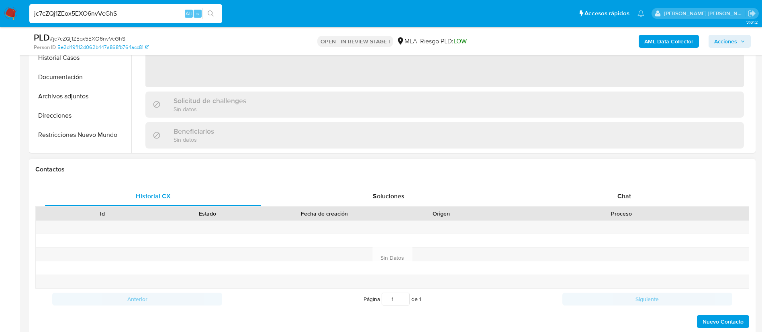
select select "10"
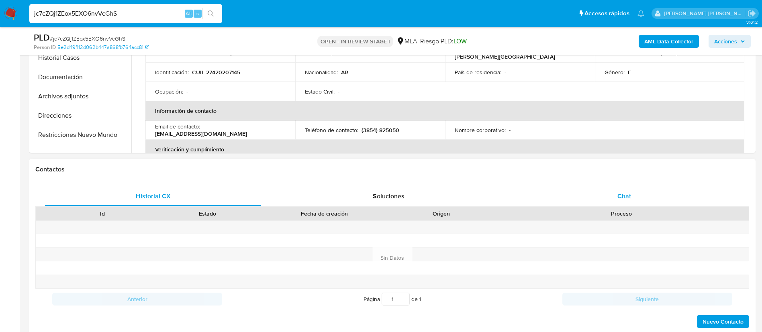
click at [626, 202] on div "Chat" at bounding box center [624, 196] width 216 height 19
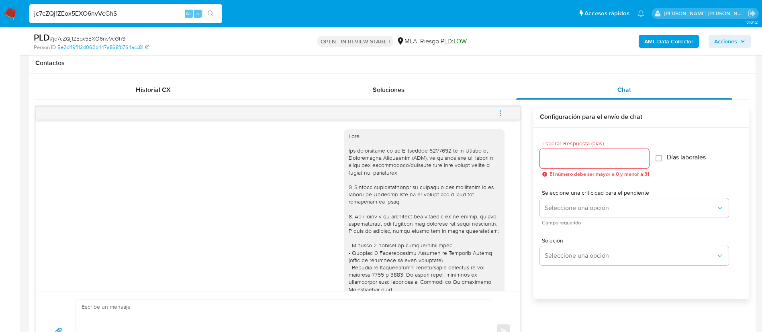
scroll to position [583, 0]
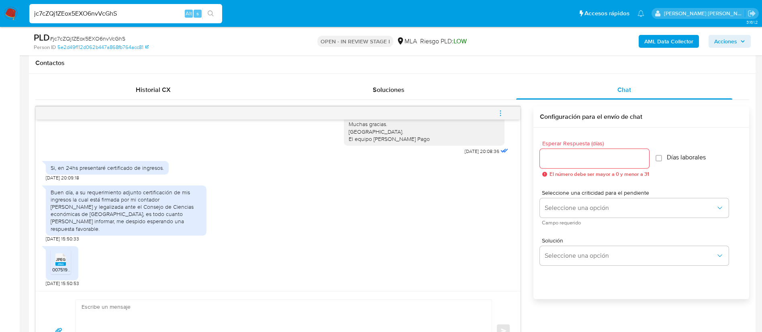
click at [75, 13] on input "jc7cZQj1ZEox5EXO6nvVcGhS" at bounding box center [125, 13] width 193 height 10
paste input "iXJI3oBtnH0HDOLnTlo6VvpF"
type input "iXJI3oBtnH0HDOLnTlo6VvpF"
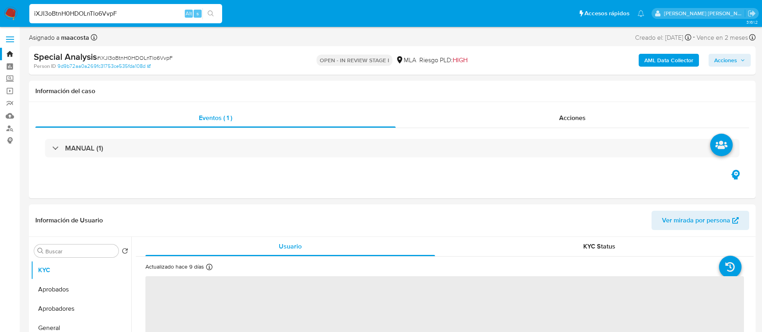
select select "10"
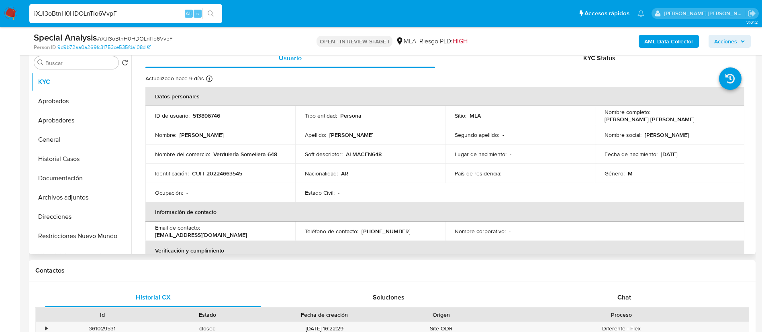
scroll to position [171, 0]
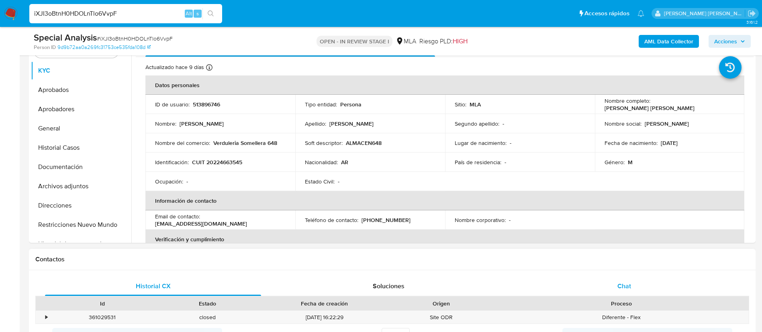
click at [611, 281] on div "Chat" at bounding box center [624, 286] width 216 height 19
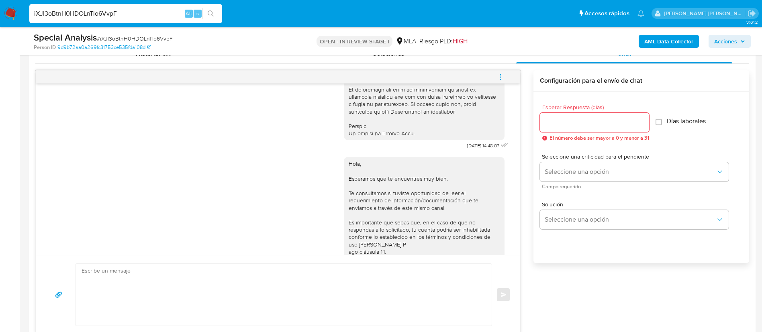
scroll to position [363, 0]
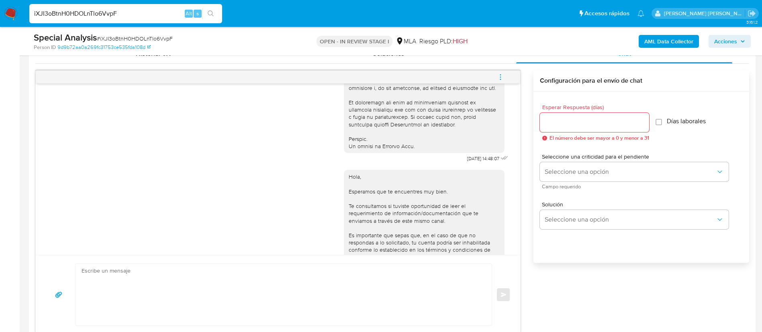
click at [157, 17] on input "iXJI3oBtnH0HDOLnTlo6VvpF" at bounding box center [125, 13] width 193 height 10
paste input "5R2bGnBWykbEztKXqo48hxoc"
type input "5R2bGnBWykbEztKXqo48hxoc"
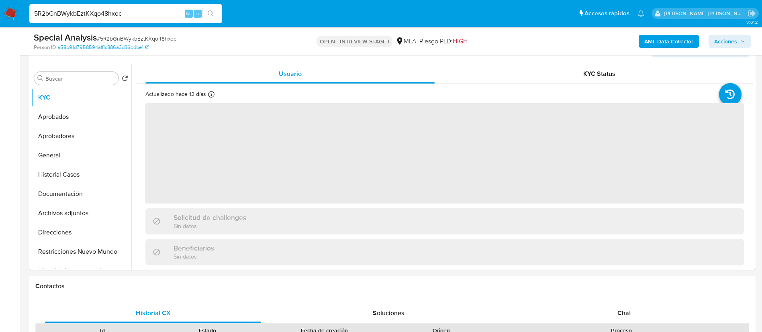
scroll to position [174, 0]
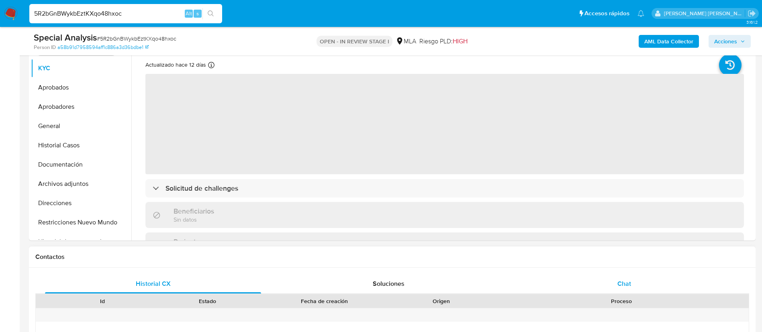
click at [631, 282] on span "Chat" at bounding box center [624, 283] width 14 height 9
select select "10"
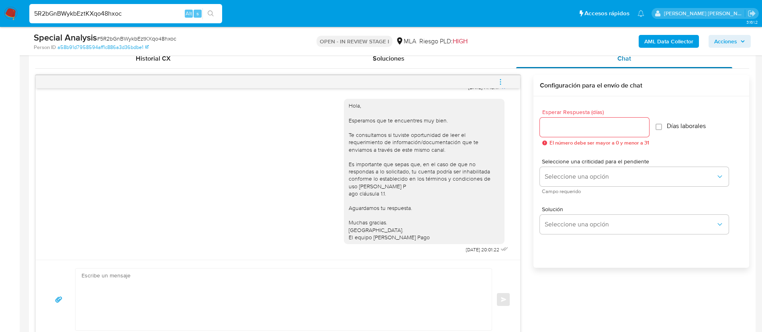
scroll to position [400, 0]
paste input "MNnokL9fL2jjdsrbTUr24RDK"
click at [169, 17] on input "5R2bGnBWykbEztKXqo48hxoc" at bounding box center [125, 13] width 193 height 10
type input "MNnokL9fL2jjdsrbTUr24RDK"
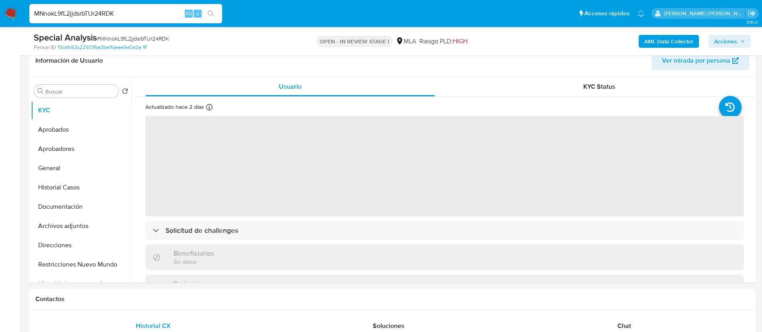
scroll to position [166, 0]
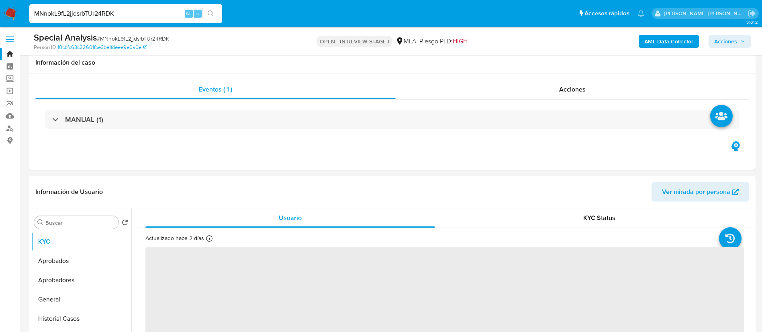
select select "10"
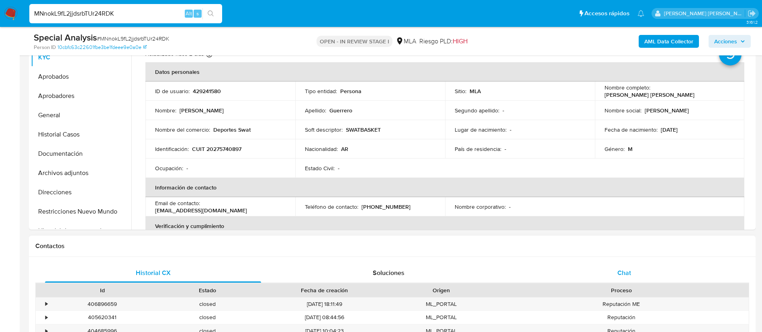
click at [614, 280] on div "Chat" at bounding box center [624, 272] width 216 height 19
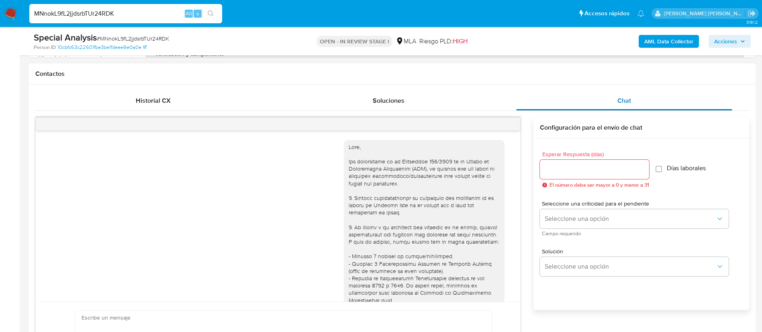
scroll to position [315, 0]
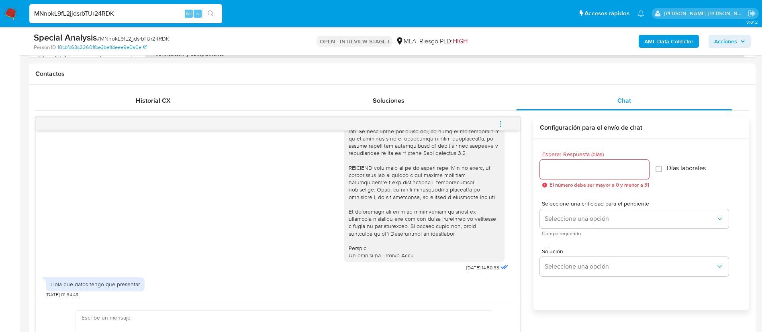
paste input "wVbQDsDfHjUPQ0vj3C8rDygi"
click at [160, 18] on input "MNnokL9fL2jjdsrbTUr24RDK" at bounding box center [125, 13] width 193 height 10
type input "wVbQDsDfHjUPQ0vj3C8rDygi"
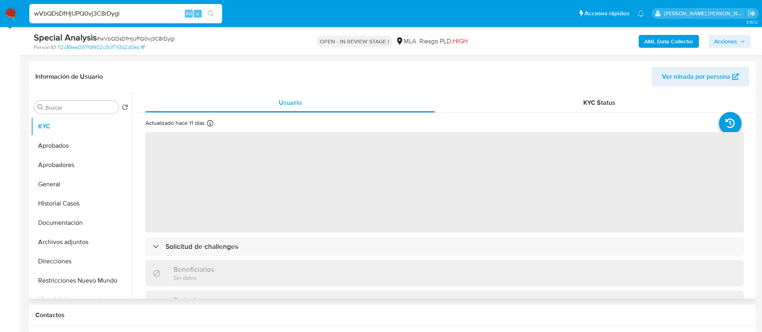
scroll to position [116, 0]
select select "10"
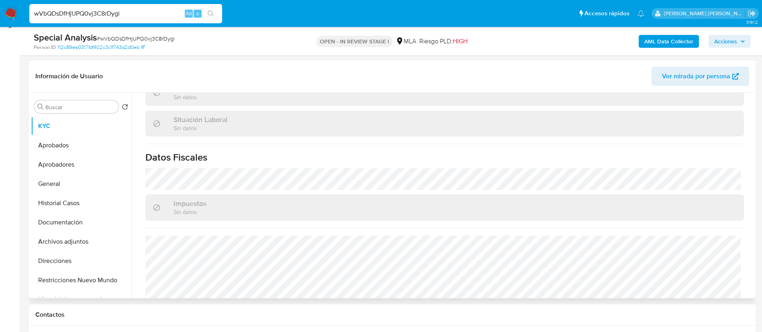
scroll to position [438, 0]
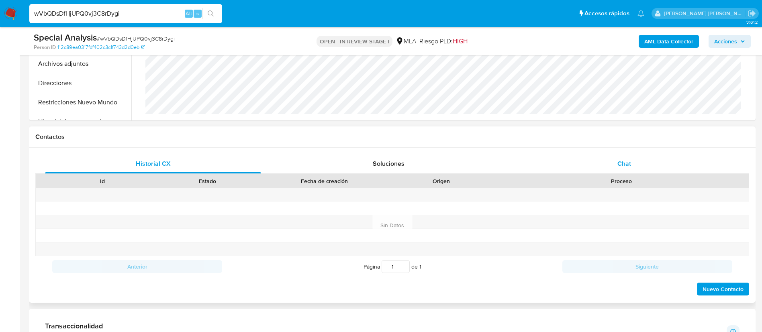
click at [625, 166] on span "Chat" at bounding box center [624, 163] width 14 height 9
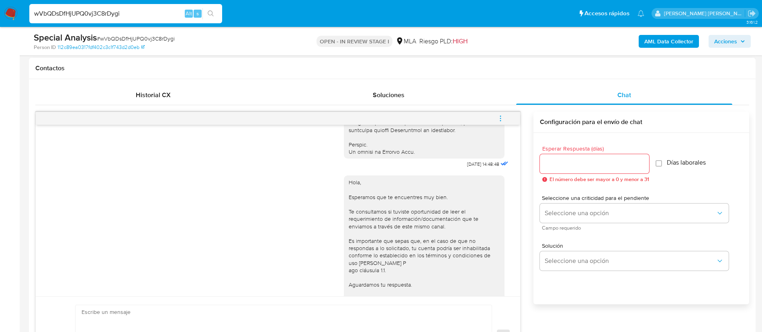
scroll to position [399, 0]
paste input "RD9kmwCMJkOYZ2b7OloDgpO7"
click at [153, 14] on input "RD9kmwCMJkOYZ2b7OloDgpO7" at bounding box center [125, 13] width 193 height 10
type input "RD9kmwCMJkOYZ2b7OloDgpO7"
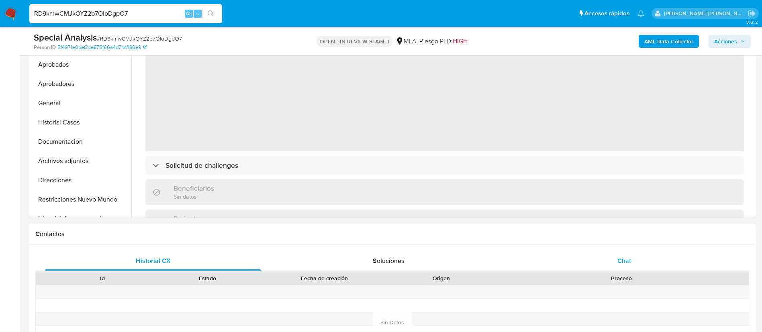
click at [627, 253] on div "Chat" at bounding box center [624, 260] width 216 height 19
select select "10"
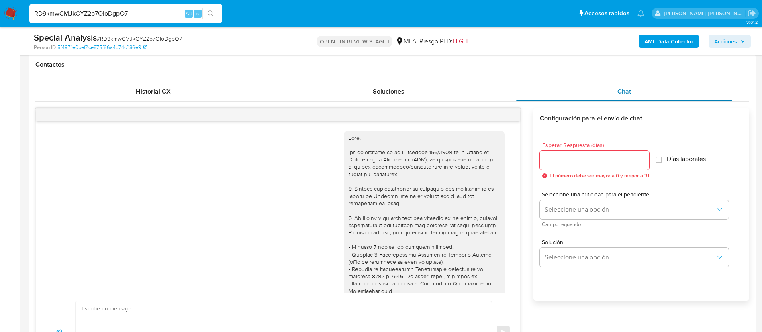
scroll to position [335, 0]
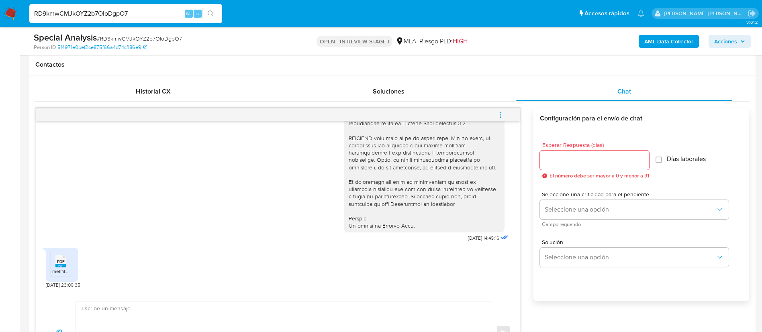
paste input "P2wySQP9XfFbGKQ3vcTAlzZy"
click at [160, 12] on input "RD9kmwCMJkOYZ2b7OloDgpO7" at bounding box center [125, 13] width 193 height 10
type input "P2wySQP9XfFbGKQ3vcTAlzZy"
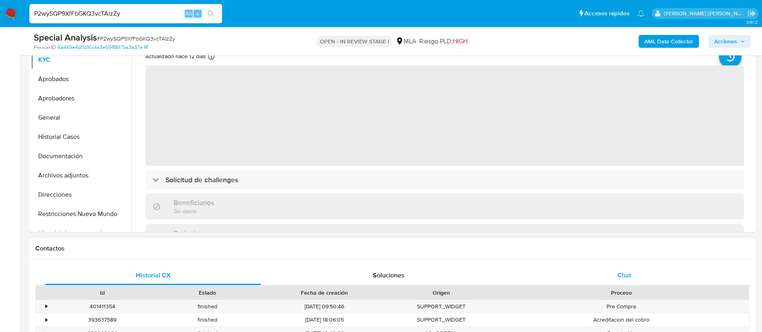
click at [631, 284] on div "Chat" at bounding box center [624, 275] width 216 height 19
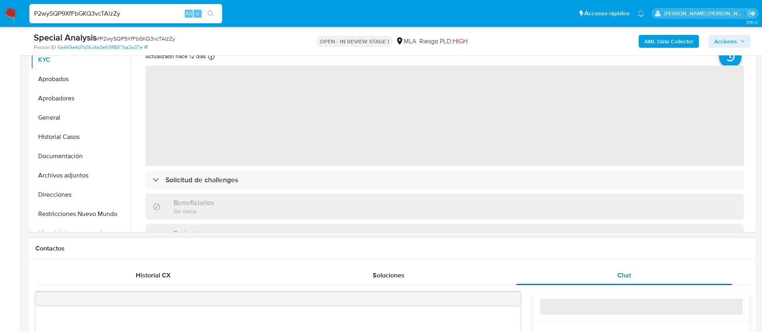
select select "10"
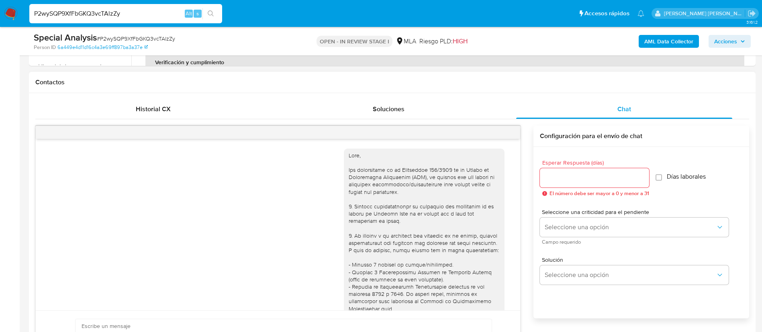
scroll to position [391, 0]
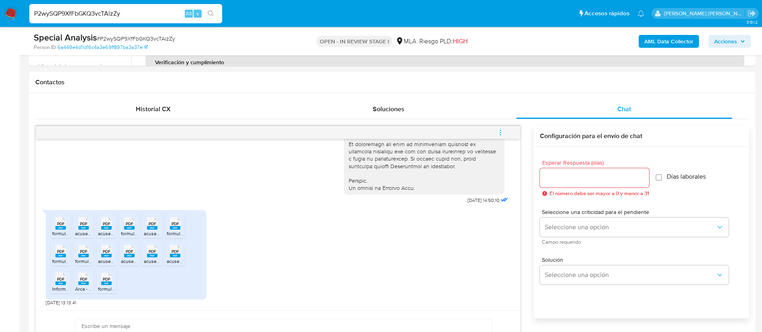
paste input "hYZEkY7znrZt3z8cgwqJu3Fc"
click at [116, 14] on input "hYZEkY7znrZt3z8cgwqJu3Fc" at bounding box center [125, 13] width 193 height 10
type input "hYZEkY7znrZt3z8cgwqJu3Fc"
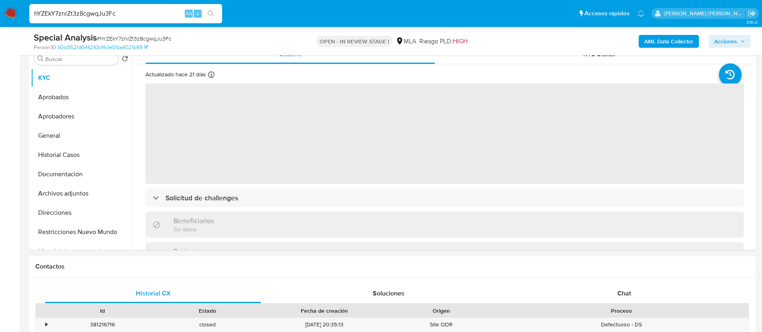
scroll to position [229, 0]
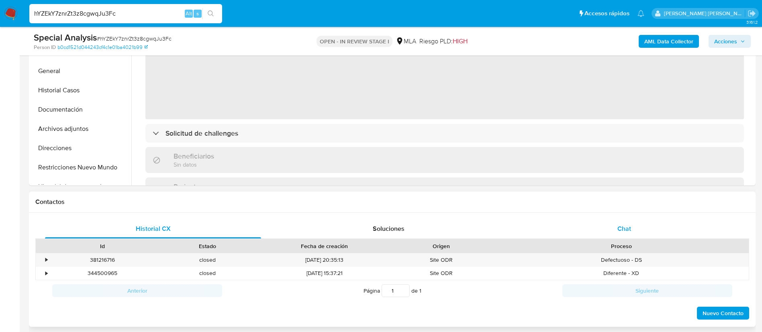
select select "10"
click at [613, 230] on div "Chat" at bounding box center [624, 228] width 216 height 19
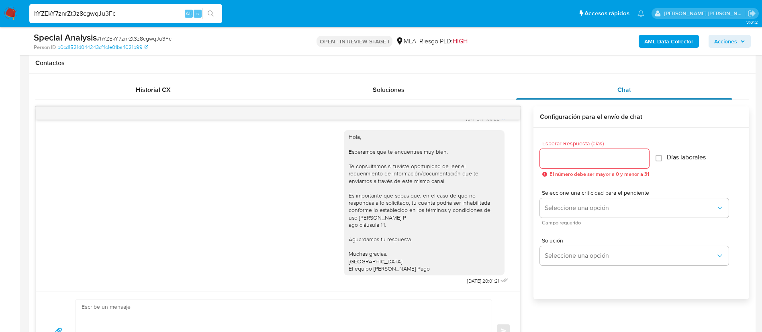
scroll to position [368, 0]
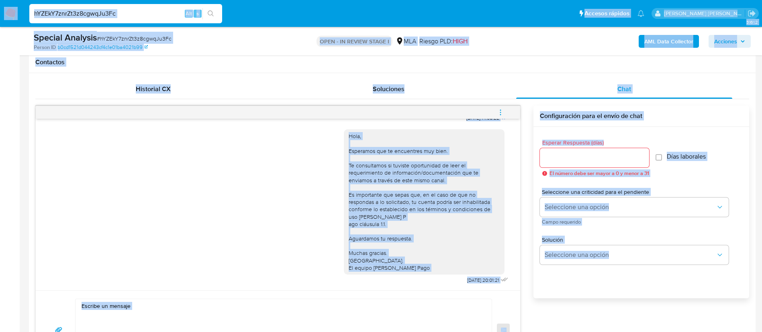
click at [152, 8] on div "hYZEkY7znrZt3z8cgwqJu3Fc Alt s" at bounding box center [125, 13] width 193 height 19
click at [139, 14] on input "hYZEkY7znrZt3z8cgwqJu3Fc" at bounding box center [125, 13] width 193 height 10
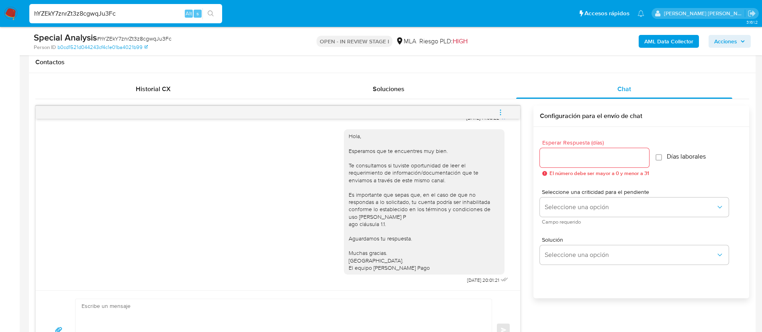
paste input "TzfoJ77GLmUbG3n5hIGclgAM"
type input "TzfoJ77GLmUbG3n5hIGclgAM"
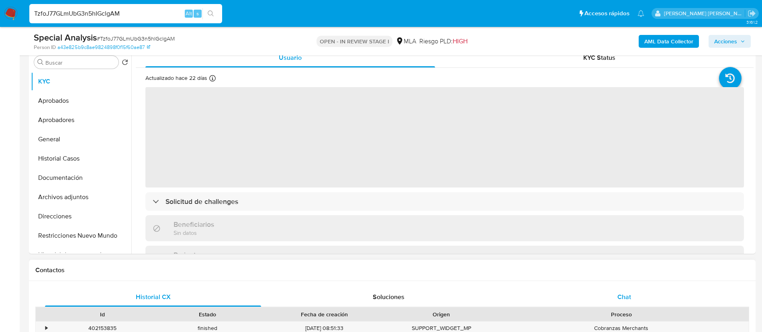
click at [626, 292] on div "Chat" at bounding box center [624, 297] width 216 height 19
select select "10"
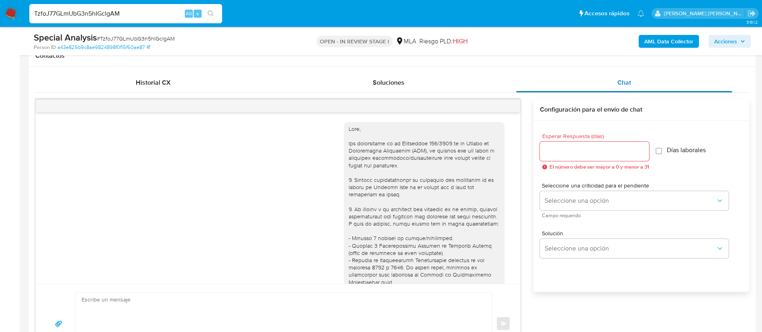
scroll to position [335, 0]
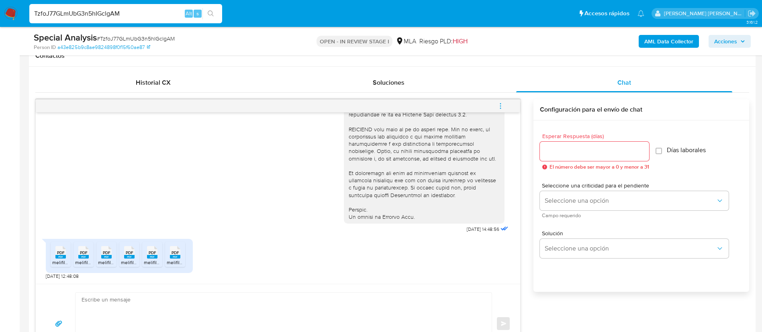
paste input "47gUY70eDkSShlBgoKRRJ75z"
click at [163, 15] on input "TzfoJ77GLmUbG3n5hIGclgAM" at bounding box center [125, 13] width 193 height 10
type input "47gUY70eDkSShlBgoKRRJ75z"
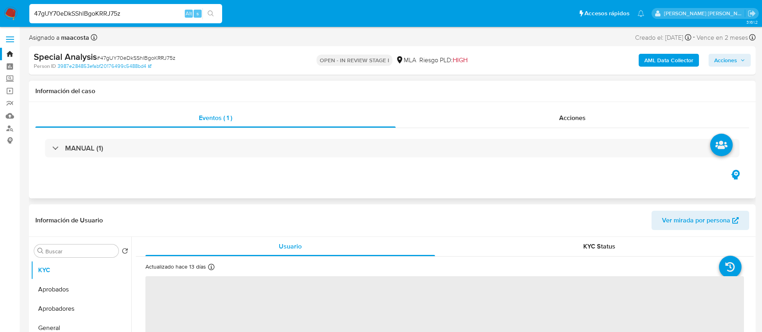
select select "10"
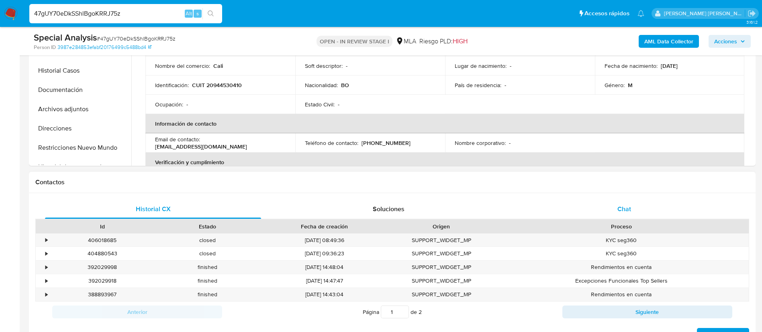
click at [620, 204] on span "Chat" at bounding box center [624, 208] width 14 height 9
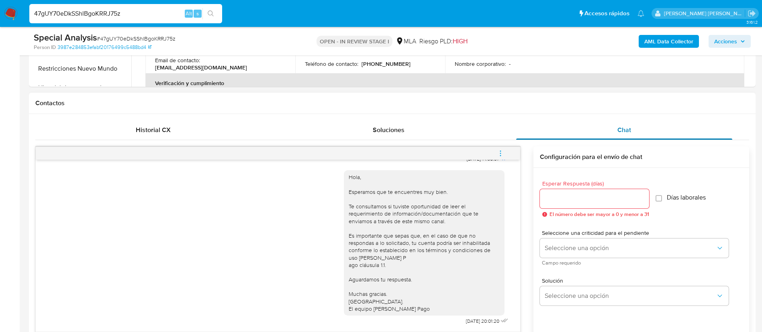
scroll to position [328, 0]
paste input "e4erBUcJfWxX1iz9NpFoeziA"
click at [151, 10] on input "47gUY70eDkSShlBgoKRRJ75z" at bounding box center [125, 13] width 193 height 10
type input "e4erBUcJfWxX1iz9NpFoeziA"
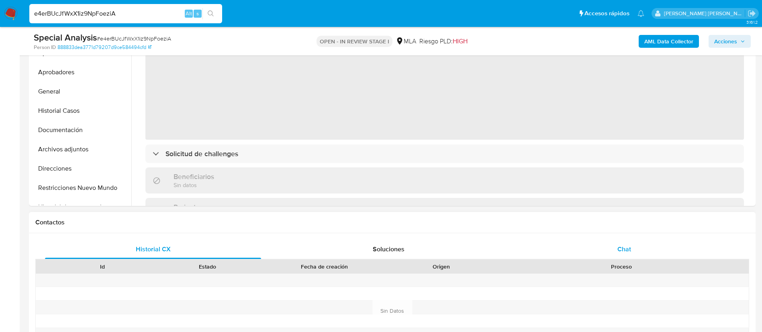
click at [614, 243] on div "Chat" at bounding box center [624, 249] width 216 height 19
select select "10"
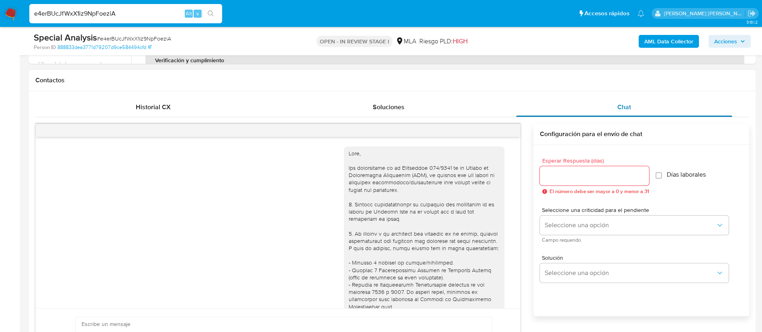
scroll to position [492, 0]
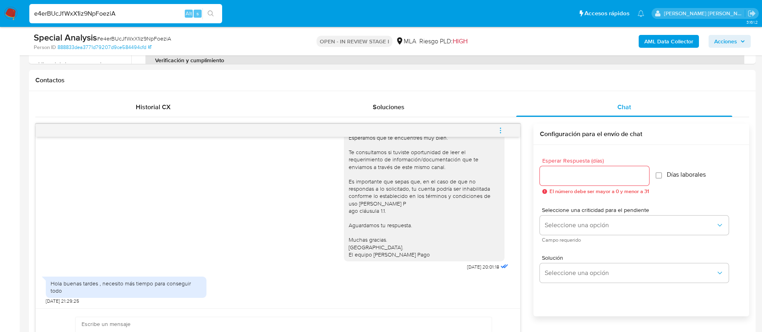
paste input "nTib0183Vd9X4oCCXl0hMp9C"
click at [110, 13] on input "e4erBUcJfWxX1iz9NpFoeziA" at bounding box center [125, 13] width 193 height 10
type input "nTib0183Vd9X4oCCXl0hMp9C"
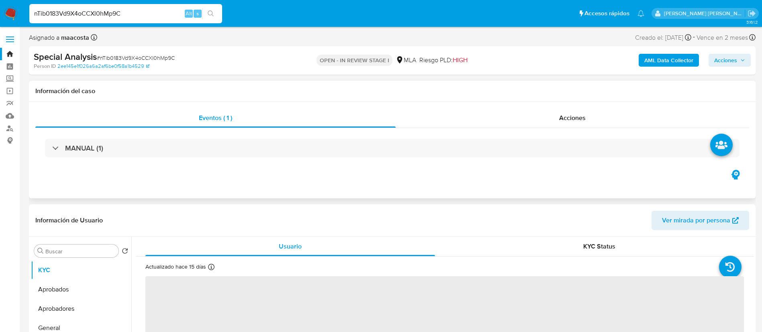
select select "10"
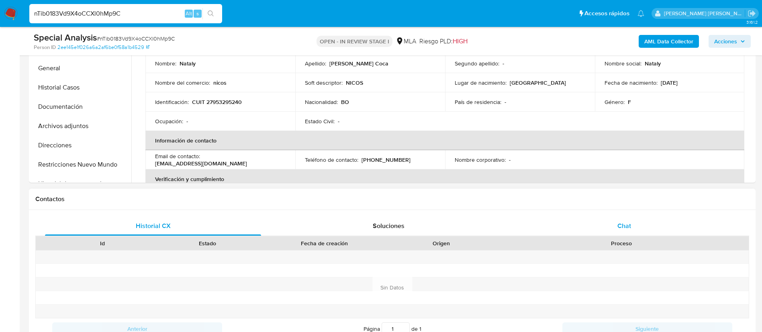
click at [629, 229] on span "Chat" at bounding box center [624, 225] width 14 height 9
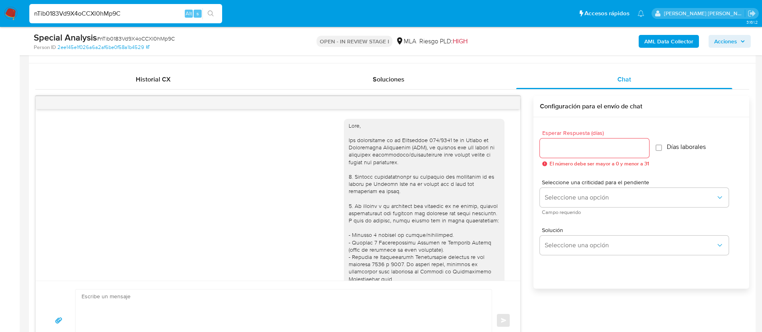
scroll to position [323, 0]
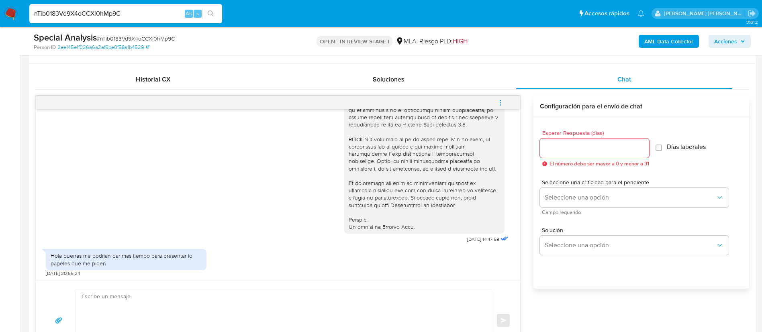
paste input "UDueorSnUR0uJsAlbMdEneyt"
click at [62, 13] on input "nTib0183Vd9X4oCCXl0hMp9C" at bounding box center [125, 13] width 193 height 10
type input "UDueorSnUR0uJsAlbMdEneyt"
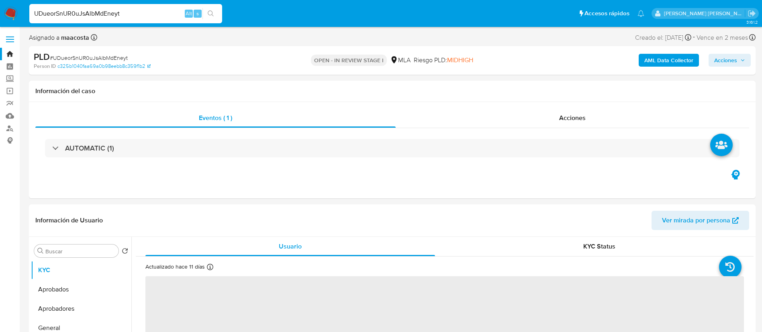
select select "10"
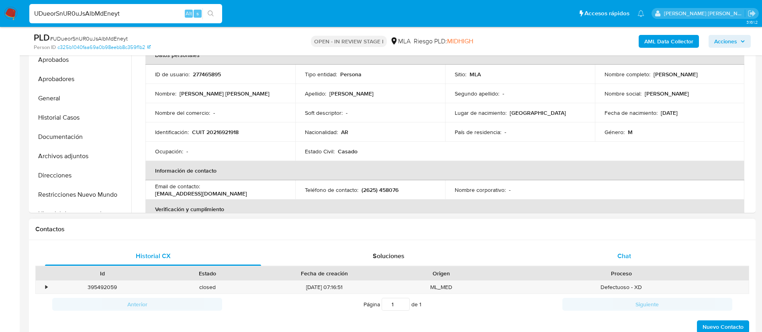
click at [628, 251] on span "Chat" at bounding box center [624, 255] width 14 height 9
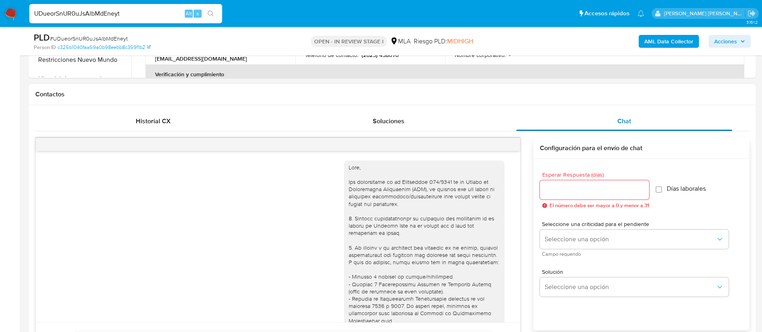
scroll to position [482, 0]
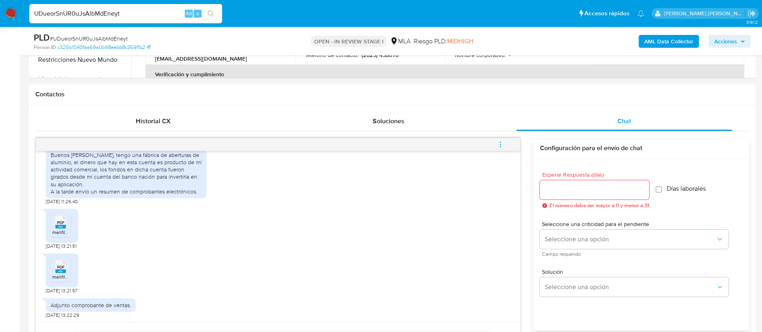
click at [129, 12] on input "UDueorSnUR0uJsAlbMdEneyt" at bounding box center [125, 13] width 193 height 10
paste input "J7oe2Go188YzUiccPAure2z9"
type input "J7oe2Go188YzUiccPAure2z9"
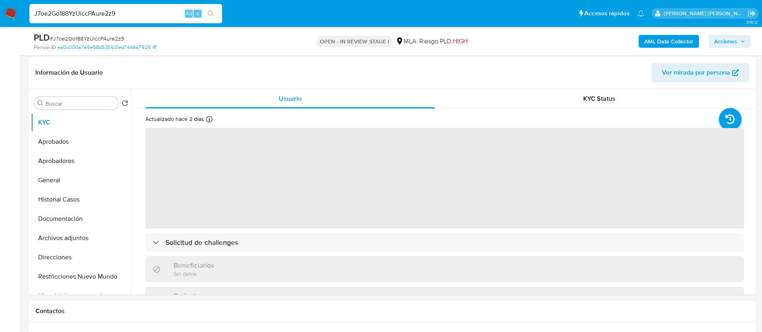
scroll to position [176, 0]
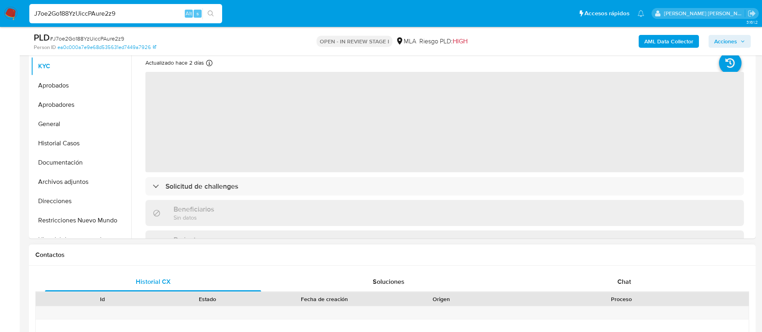
select select "10"
click at [621, 278] on span "Chat" at bounding box center [624, 281] width 14 height 9
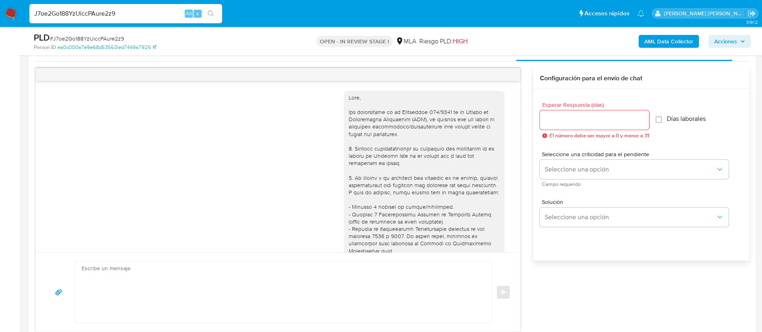
scroll to position [778, 0]
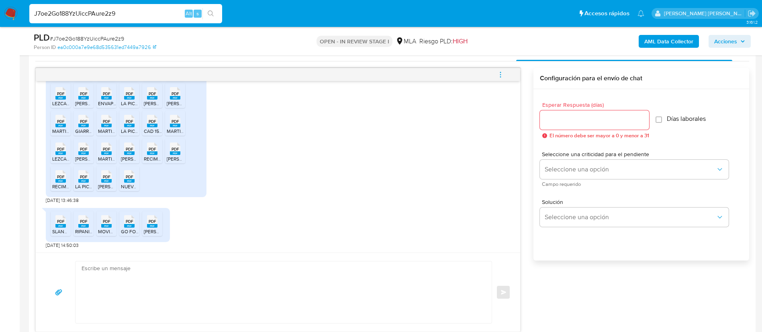
paste input "HB4fXxBb6stJdDTVVV4o9vDH"
click at [164, 14] on input "J7oe2Go188YzUiccPAure2z9" at bounding box center [125, 13] width 193 height 10
type input "HB4fXxBb6stJdDTVVV4o9vDH"
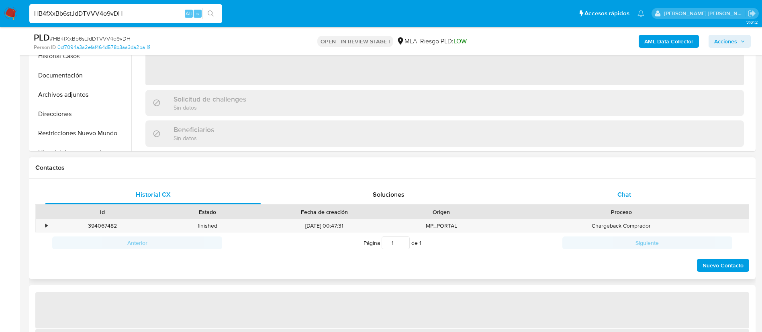
select select "10"
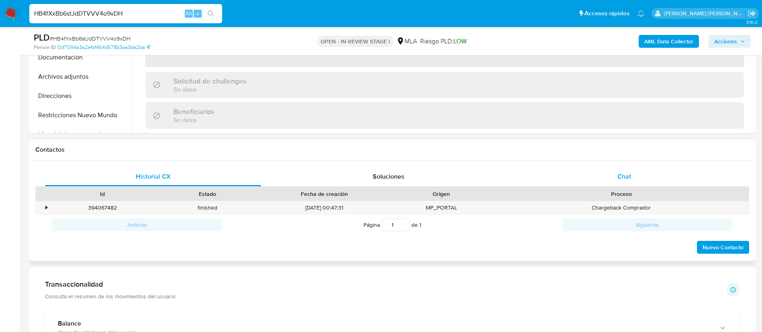
click at [616, 178] on div "Chat" at bounding box center [624, 176] width 216 height 19
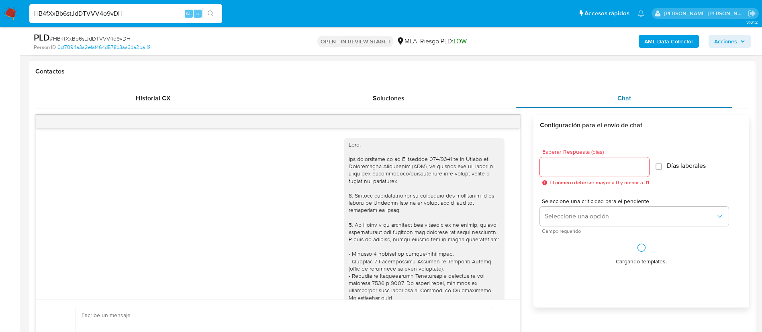
scroll to position [460, 0]
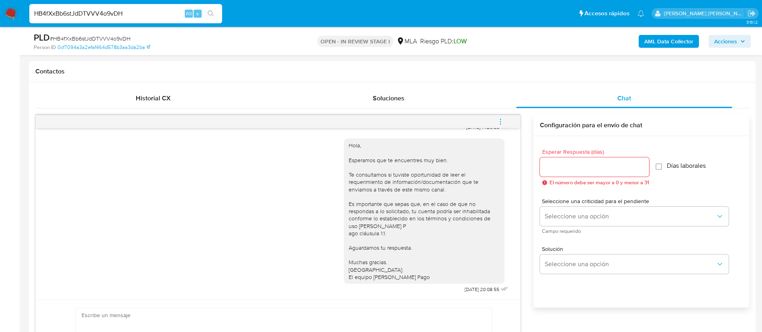
paste input "5d0Z4cMNM0tRzejFWwOhUIqT"
click at [92, 16] on input "5d0Z4cMNM0tRzejFWwOhUIqT" at bounding box center [125, 13] width 193 height 10
type input "5d0Z4cMNM0tRzejFWwOhUIqT"
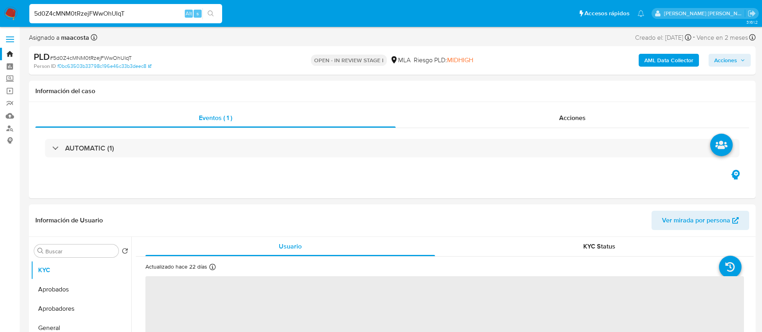
select select "10"
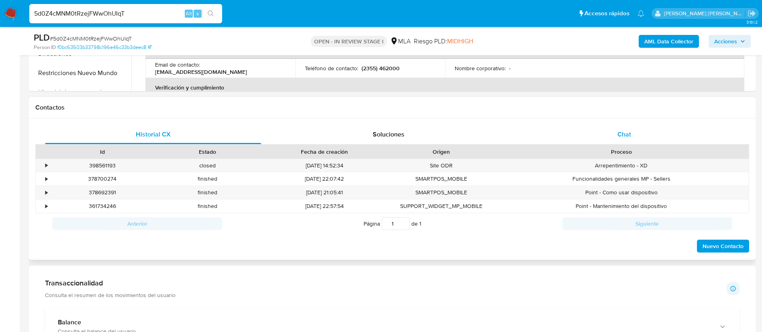
scroll to position [362, 0]
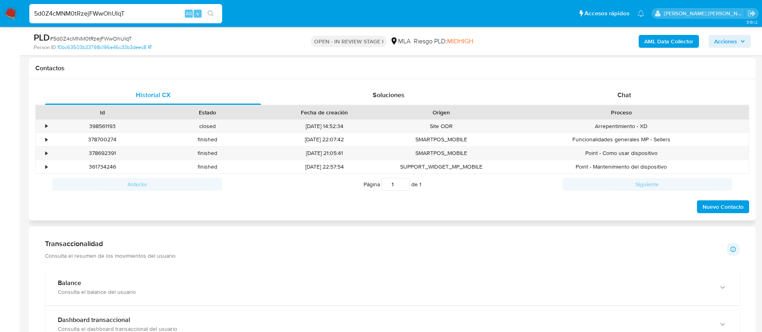
click at [628, 79] on div "Historial CX Soluciones Chat Id Estado Fecha de creación Origen Proceso • 39856…" at bounding box center [392, 150] width 727 height 142
click at [623, 98] on span "Chat" at bounding box center [624, 94] width 14 height 9
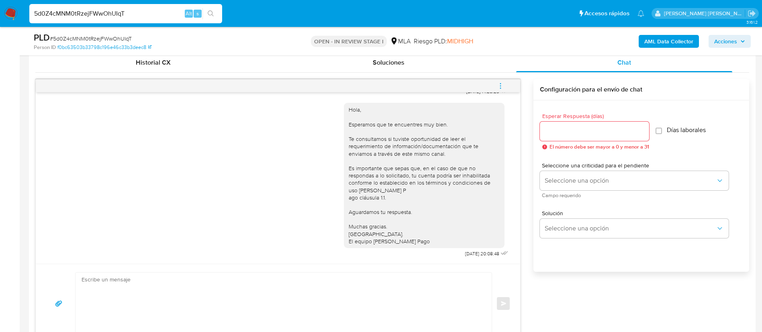
scroll to position [396, 0]
paste input "7bJJFkg1nVUJfzdbkkt7bpTx"
click at [135, 14] on input "5d0Z4cMNM0tRzejFWwOhUIqT" at bounding box center [125, 13] width 193 height 10
type input "7bJJFkg1nVUJfzdbkkt7bpTx"
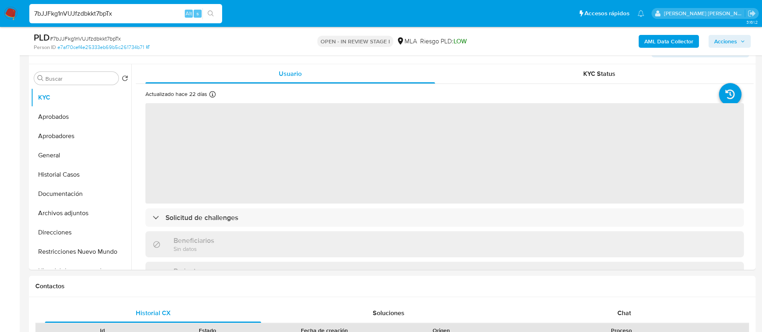
scroll to position [234, 0]
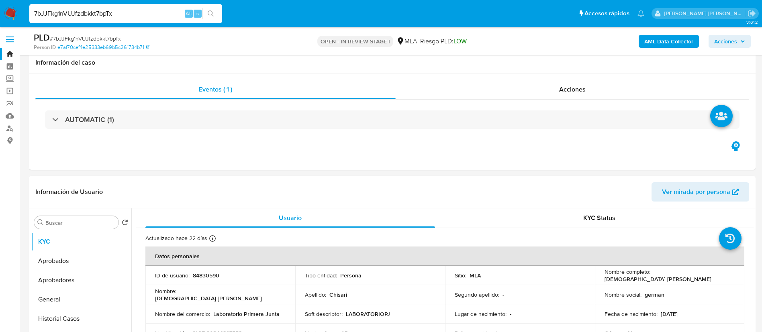
select select "10"
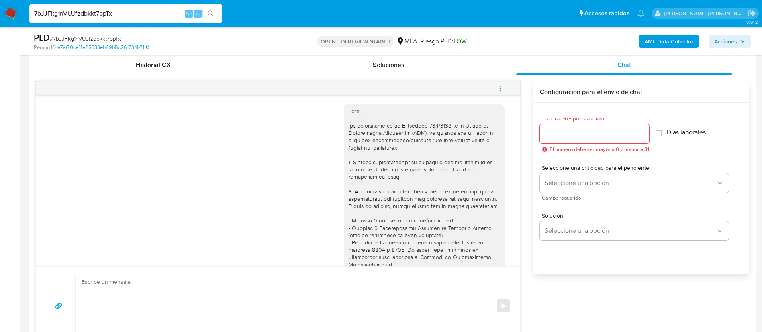
scroll to position [460, 0]
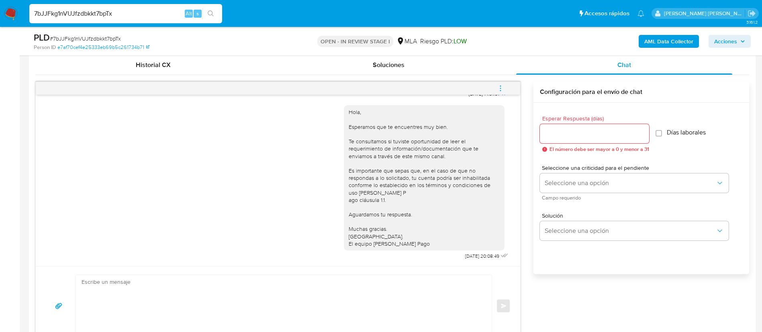
paste input "bNcWJ3yLW0un5yVCW8YmLLiJ"
click at [148, 12] on input "7bJJFkg1nVUJfzdbkkt7bpTx" at bounding box center [125, 13] width 193 height 10
type input "bNcWJ3yLW0un5yVCW8YmLLiJ"
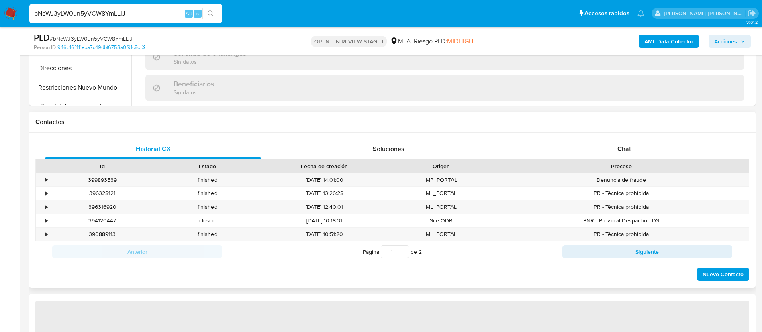
select select "10"
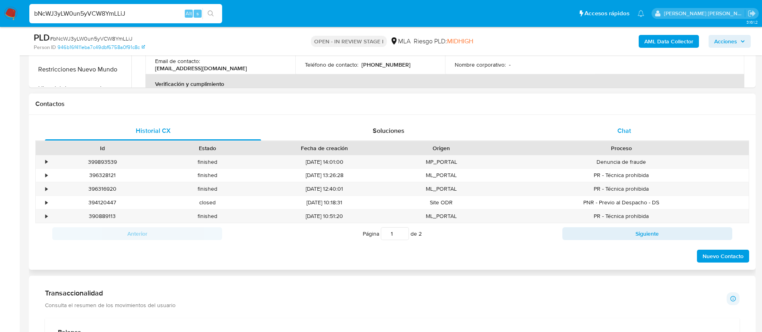
click at [623, 140] on div "Chat" at bounding box center [624, 130] width 216 height 19
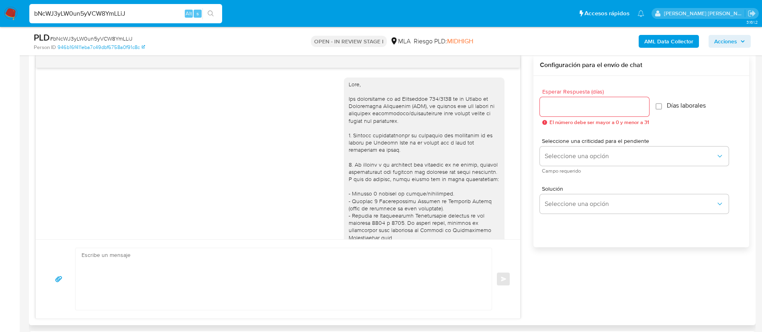
scroll to position [460, 0]
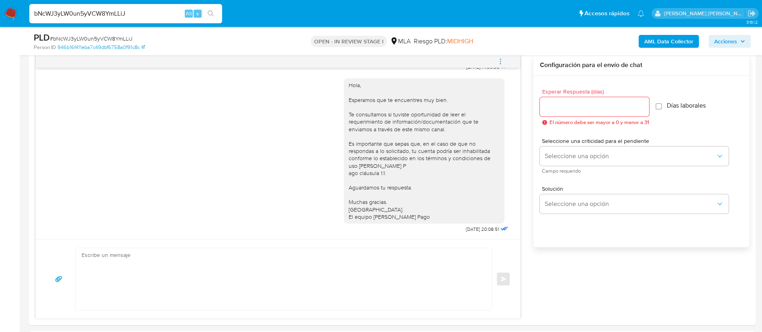
paste input "iIgR7c8K2WCnOwTdfpA3brJq"
click at [145, 13] on input "bNcWJ3yLW0un5yVCW8YmLLiJ" at bounding box center [125, 13] width 193 height 10
type input "iIgR7c8K2WCnOwTdfpA3brJq"
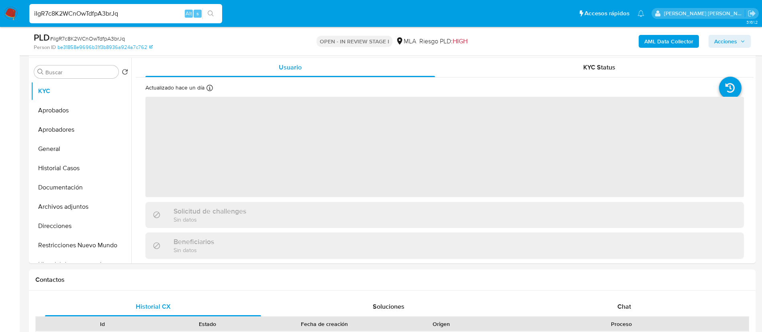
scroll to position [206, 0]
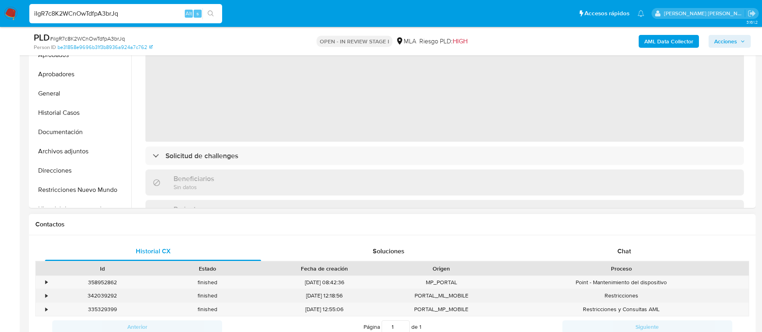
click at [613, 289] on div "Restricciones" at bounding box center [621, 295] width 255 height 13
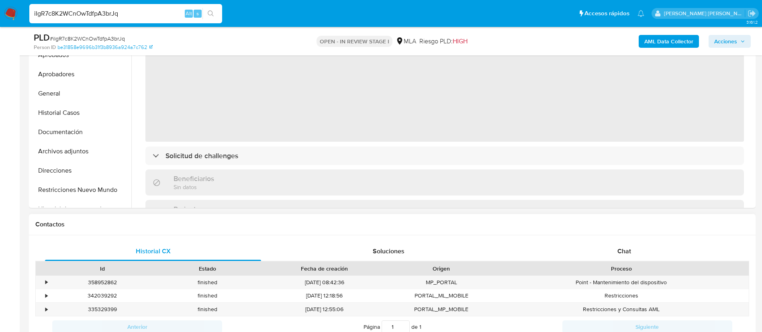
select select "10"
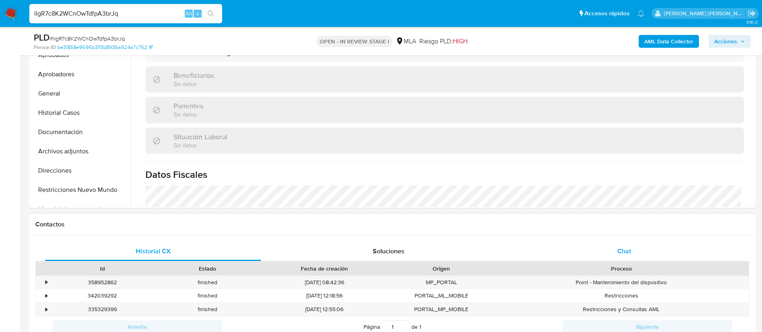
click at [633, 253] on div "Chat" at bounding box center [624, 251] width 216 height 19
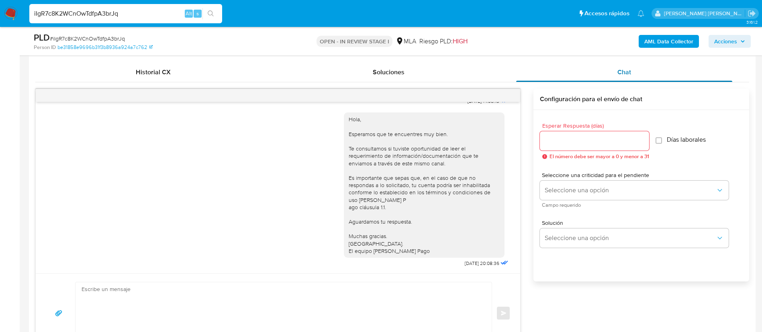
scroll to position [386, 0]
click at [144, 13] on input "iIgR7c8K2WCnOwTdfpA3brJq" at bounding box center [125, 13] width 193 height 10
paste input "ytBtblbkJ3S7jZkLOyT56ng1"
type input "ytBtblbkJ3S7jZkLOyT56ng1"
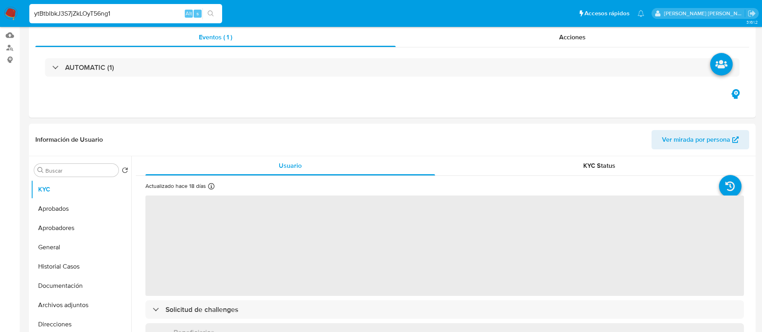
select select "10"
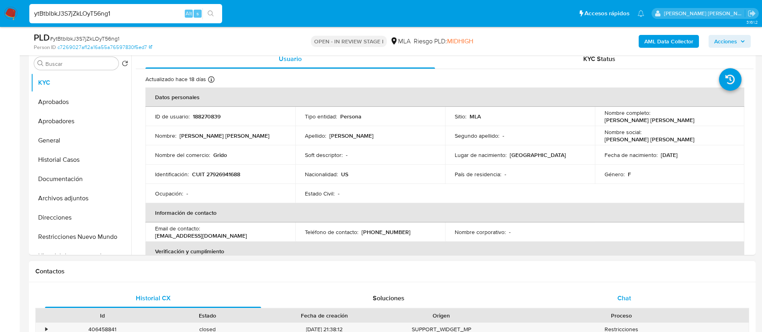
click at [623, 296] on span "Chat" at bounding box center [624, 298] width 14 height 9
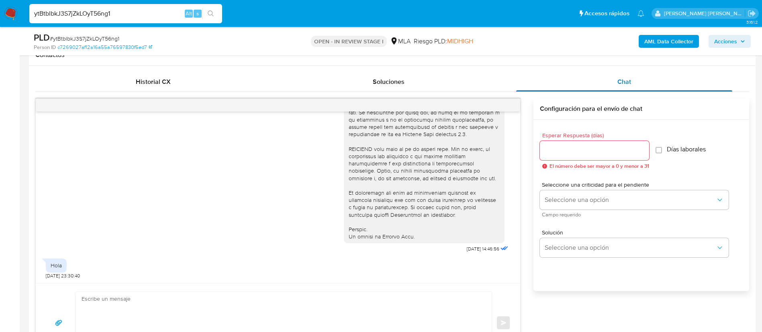
scroll to position [377, 0]
click at [127, 17] on input "ytBtblbkJ3S7jZkLOyT56ng1" at bounding box center [125, 13] width 193 height 10
paste input "AN6tClQZjKsDw5vF9WpRaLZF"
type input "AN6tClQZjKsDw5vF9WpRaLZF"
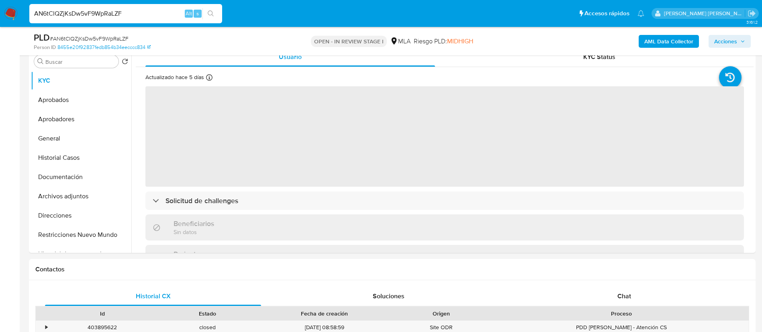
scroll to position [180, 0]
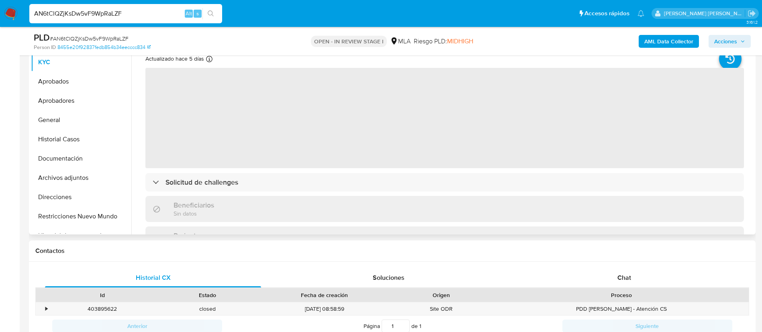
select select "10"
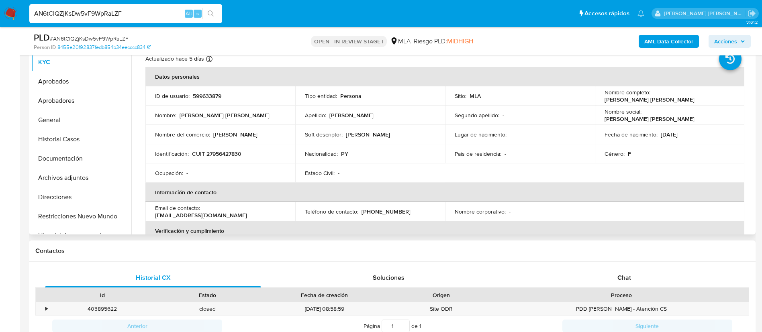
click at [633, 291] on div "Proceso" at bounding box center [621, 295] width 243 height 8
click at [634, 286] on div "Chat" at bounding box center [624, 277] width 216 height 19
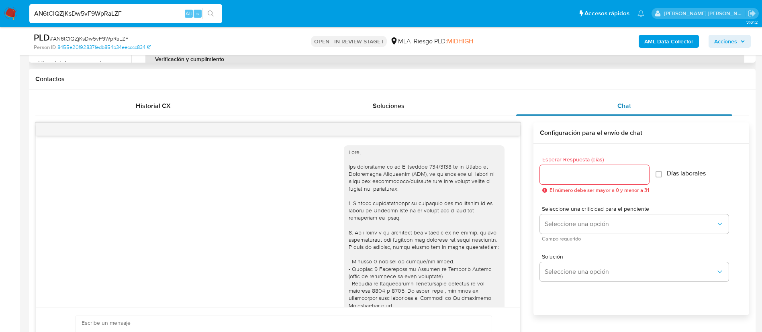
scroll to position [357, 0]
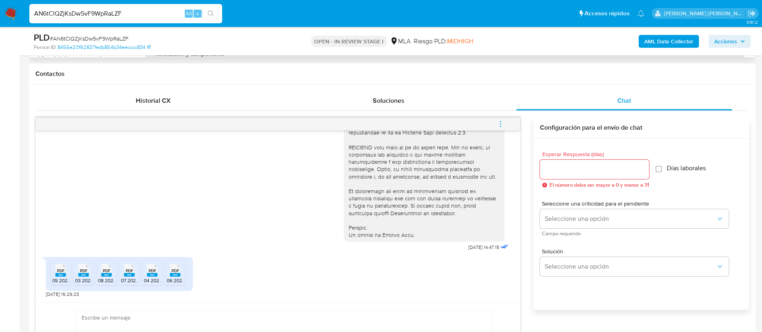
paste input "R91MRDngwIp3z20O35g4llqA"
click at [161, 13] on input "AN6tClQZjKsDw5vF9WpRaLZF" at bounding box center [125, 13] width 193 height 10
type input "R91MRDngwIp3z20O35g4llqA"
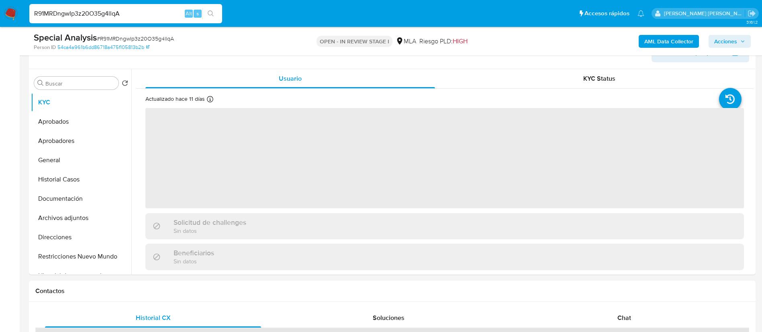
scroll to position [199, 0]
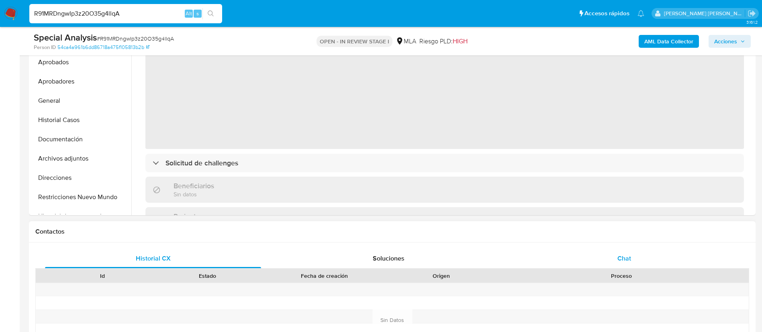
click at [637, 258] on div "Chat" at bounding box center [624, 258] width 216 height 19
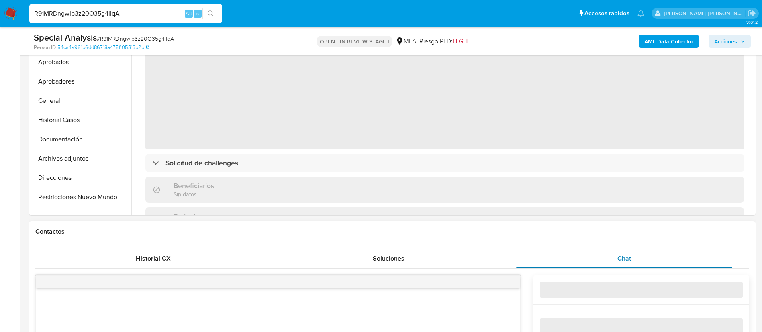
select select "10"
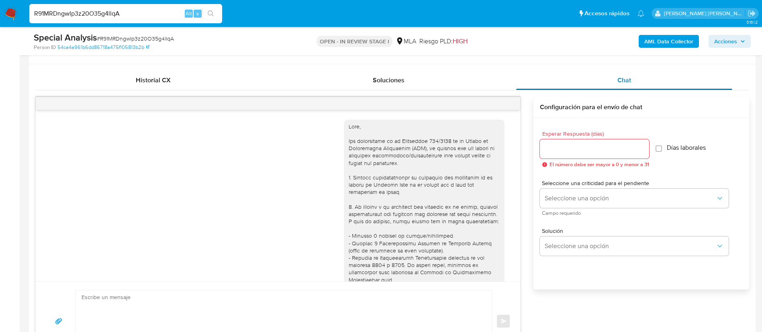
scroll to position [505, 0]
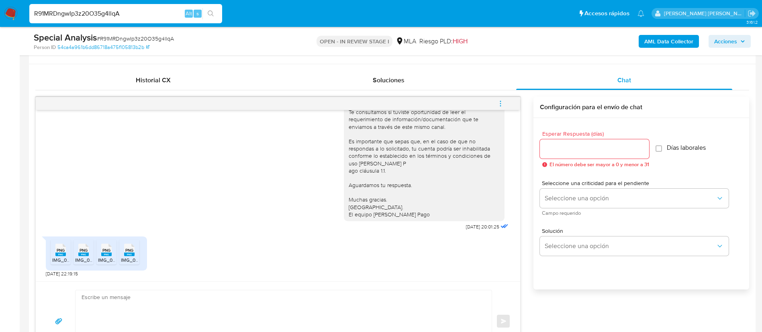
paste input "D5w6F1pRLiA8xEF3rzaePKYP"
click at [154, 18] on input "R91MRDngwIp3z20O35g4llqA" at bounding box center [125, 13] width 193 height 10
type input "D5w6F1pRLiA8xEF3rzaePKYP"
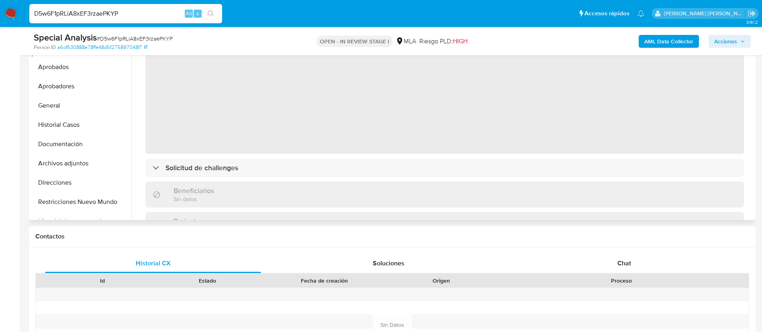
scroll to position [198, 0]
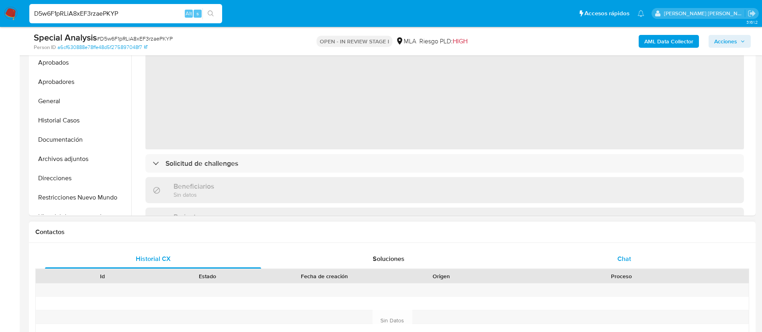
select select "10"
click at [629, 257] on span "Chat" at bounding box center [624, 258] width 14 height 9
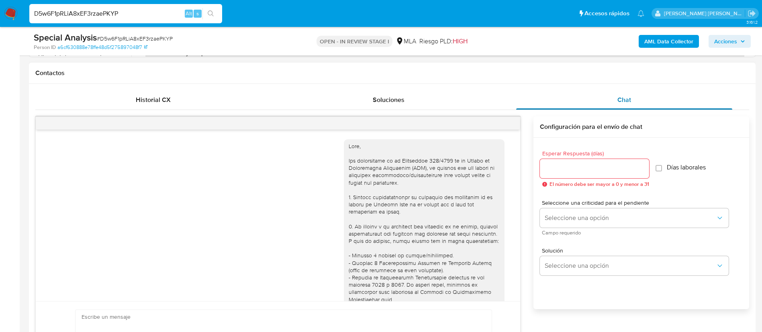
scroll to position [460, 0]
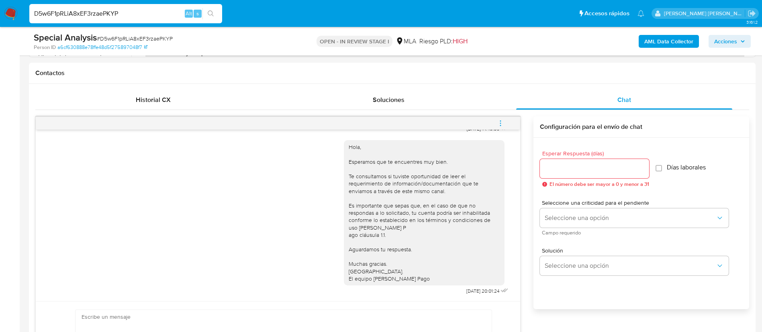
paste input "yP0jYd6ec48uD5f06rSCuwUL"
click at [146, 10] on input "yP0jYd6ec48uD5f06rSCuwUL" at bounding box center [125, 13] width 193 height 10
type input "yP0jYd6ec48uD5f06rSCuwUL"
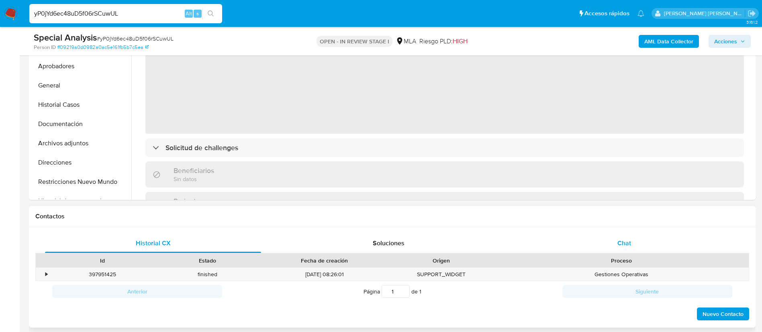
select select "10"
click at [626, 240] on span "Chat" at bounding box center [624, 243] width 14 height 9
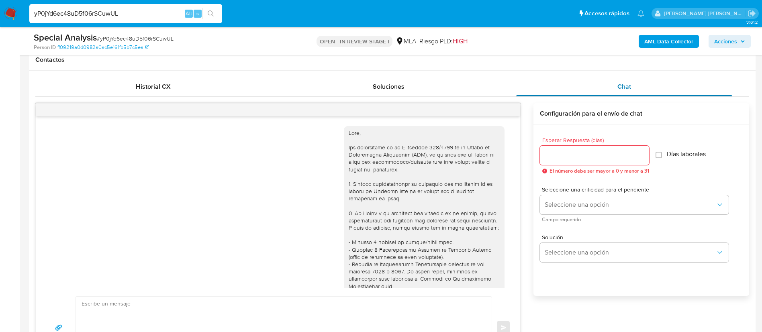
scroll to position [315, 0]
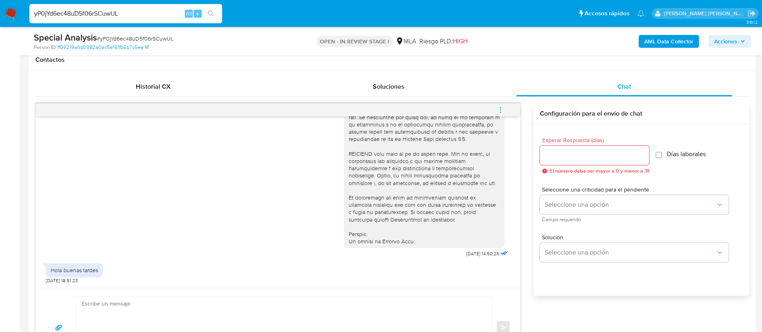
click at [157, 18] on input "yP0jYd6ec48uD5f06rSCuwUL" at bounding box center [125, 13] width 193 height 10
paste input "e3mfPZZeLVdJ98QlE8HXviC2"
type input "e3mfPZZeLVdJ98QlE8HXviC2"
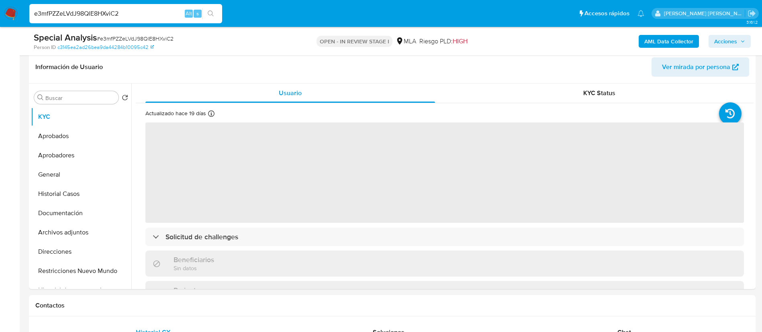
scroll to position [229, 0]
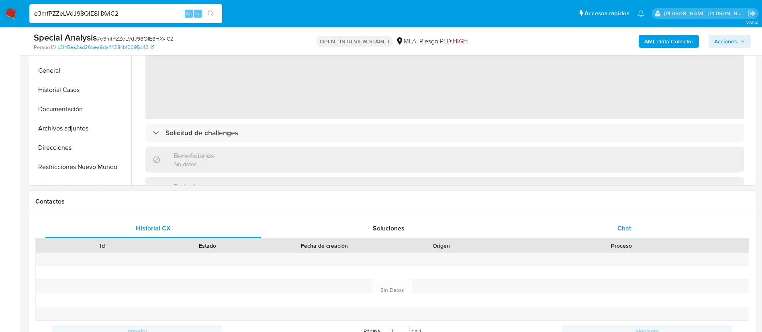
click at [630, 225] on span "Chat" at bounding box center [624, 228] width 14 height 9
select select "10"
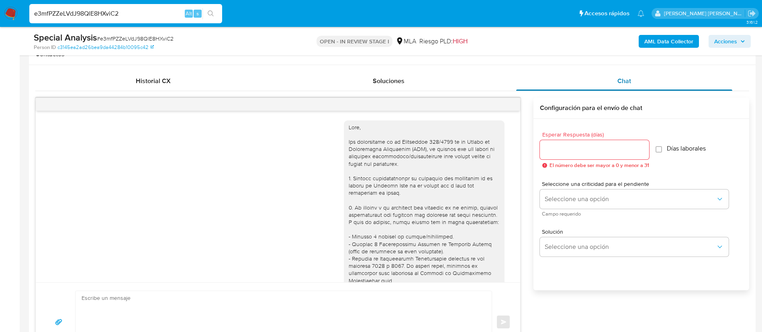
scroll to position [361, 0]
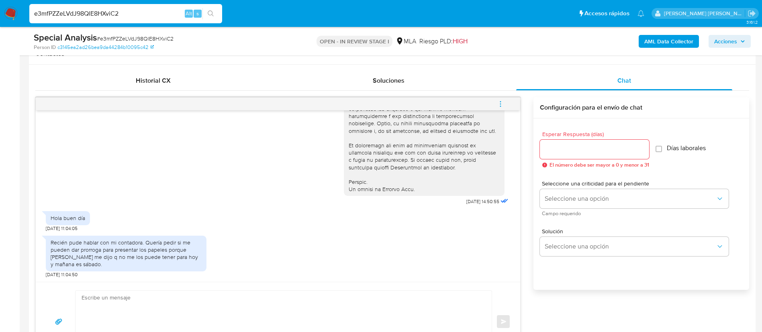
paste input "z76CAlpKxBfthkZF9tVeLhHS"
click at [164, 16] on input "z76CAlpKxBfthkZF9tVeLhHS" at bounding box center [125, 13] width 193 height 10
type input "z76CAlpKxBfthkZF9tVeLhHS"
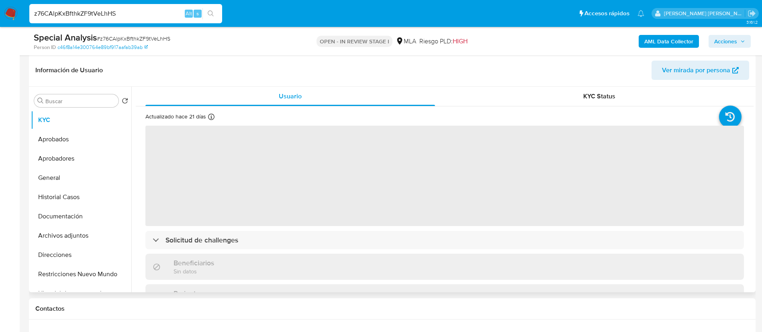
scroll to position [128, 0]
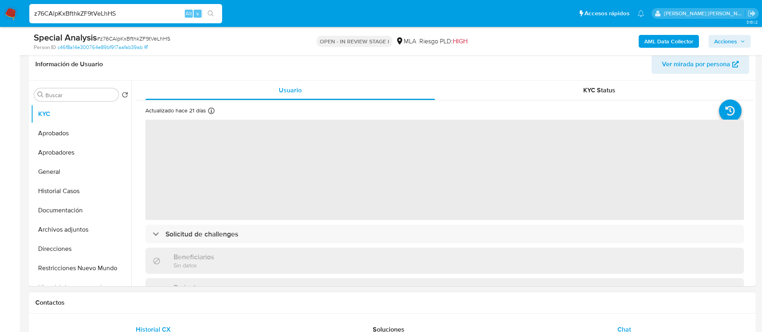
select select "10"
click at [626, 327] on span "Chat" at bounding box center [624, 329] width 14 height 9
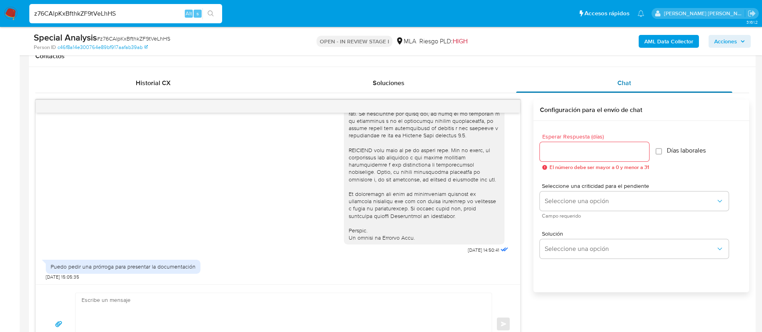
scroll to position [380, 0]
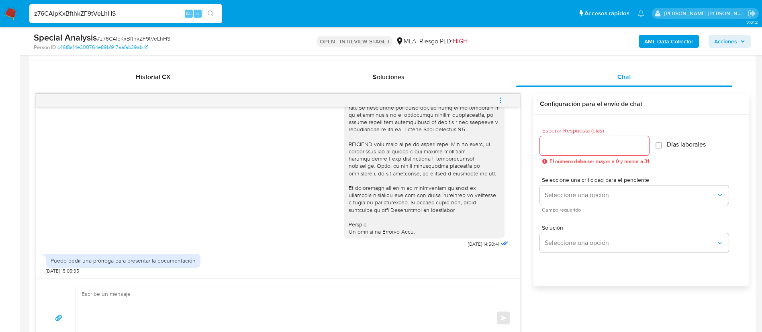
paste input "74QolejOuDDN8EaTGRmKDbjM"
click at [148, 11] on input "74QolejOuDDN8EaTGRmKDbjM" at bounding box center [125, 13] width 193 height 10
type input "74QolejOuDDN8EaTGRmKDbjM"
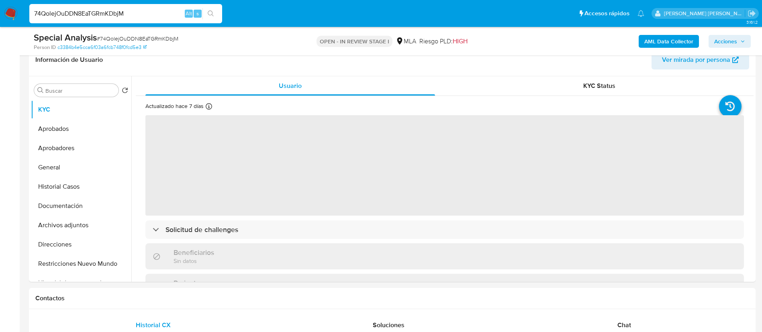
scroll to position [250, 0]
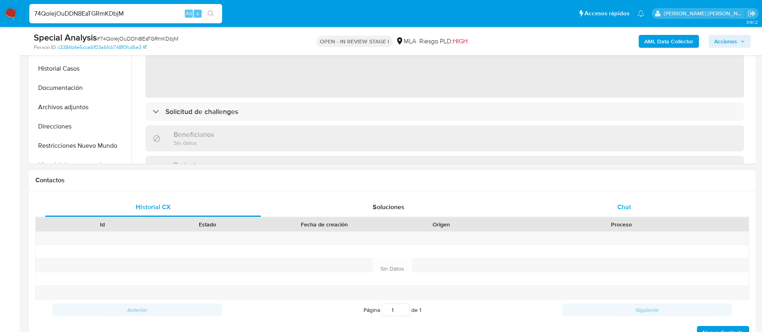
click at [621, 204] on span "Chat" at bounding box center [624, 206] width 14 height 9
select select "10"
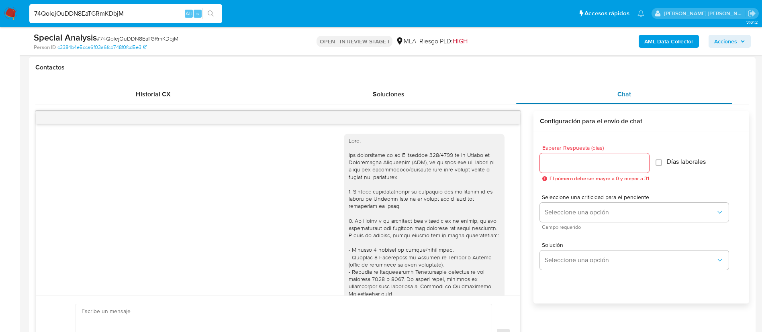
scroll to position [315, 0]
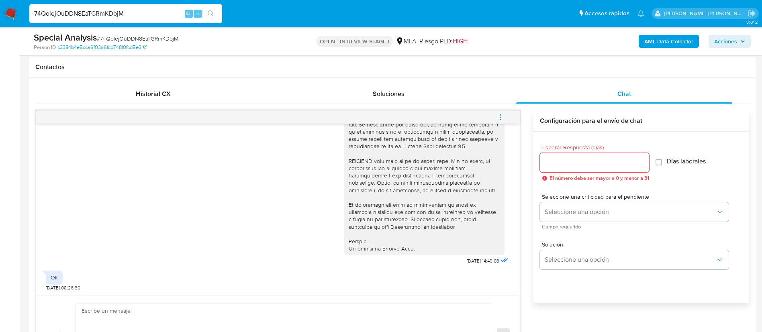
click at [140, 16] on input "74QolejOuDDN8EaTGRmKDbjM" at bounding box center [125, 13] width 193 height 10
paste input "YgKJHgGlLziy8FJgkFkax7E6"
type input "YgKJHgGlLziy8FJgkFkax7E6"
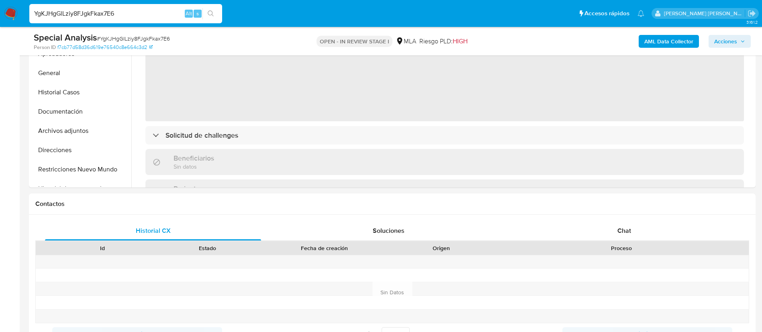
scroll to position [246, 0]
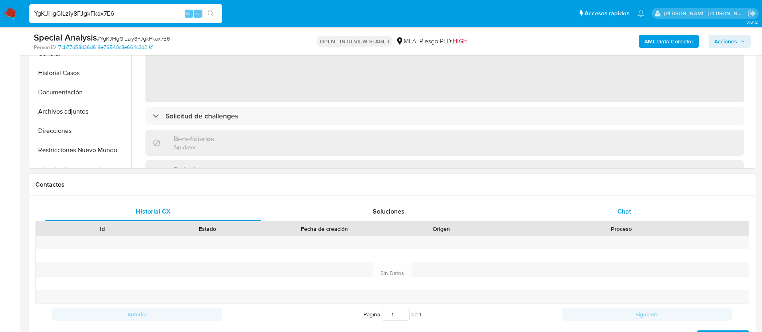
click at [636, 208] on div "Chat" at bounding box center [624, 211] width 216 height 19
select select "10"
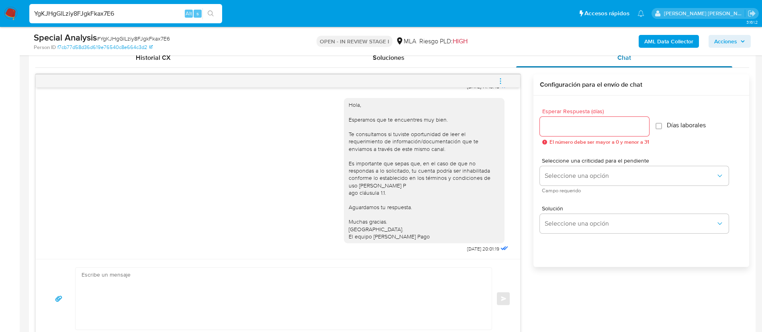
scroll to position [400, 0]
paste input "aGUjDoFCMg4mbB5Qcpzb1xPp"
click at [143, 15] on input "YgKJHgGlLziy8FJgkFkax7E6" at bounding box center [125, 13] width 193 height 10
type input "aGUjDoFCMg4mbB5Qcpzb1xPp"
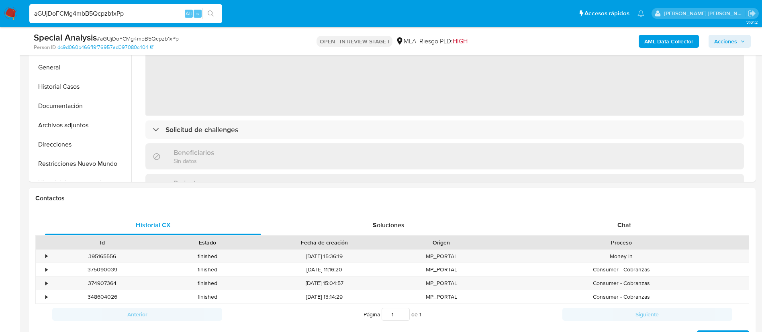
scroll to position [235, 0]
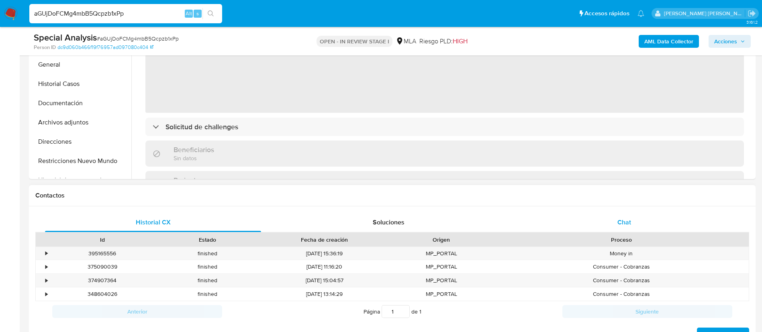
click at [633, 214] on div "Chat" at bounding box center [624, 222] width 216 height 19
select select "10"
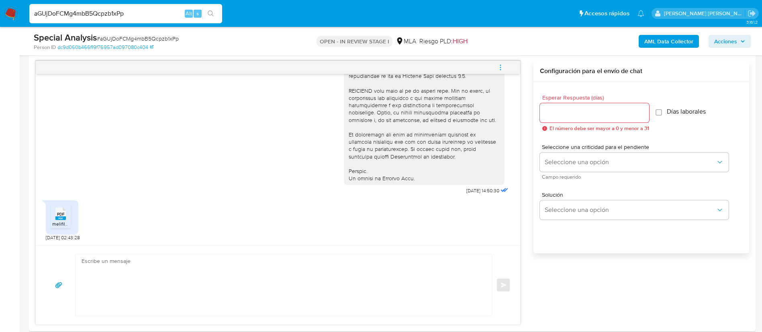
scroll to position [414, 0]
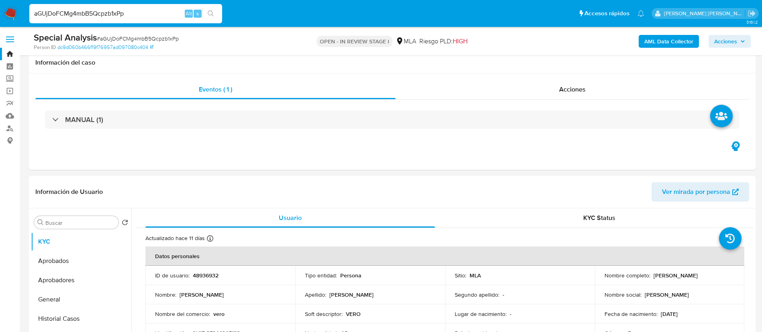
select select "10"
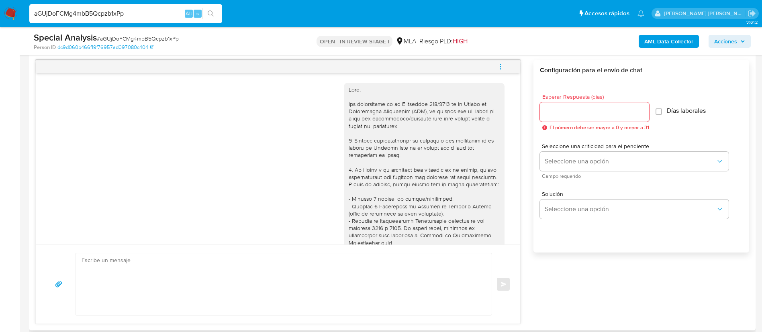
scroll to position [335, 0]
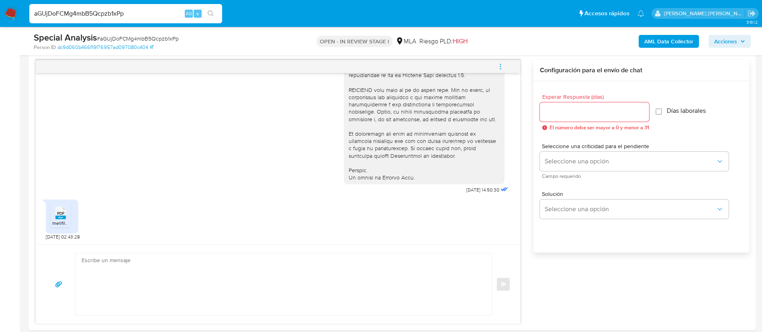
paste input "iRmnhD4BdjOdkmwcNFwEzA9i"
click at [152, 14] on input "iRmnhD4BdjOdkmwcNFwEzA9i" at bounding box center [125, 13] width 193 height 10
type input "iRmnhD4BdjOdkmwcNFwEzA9i"
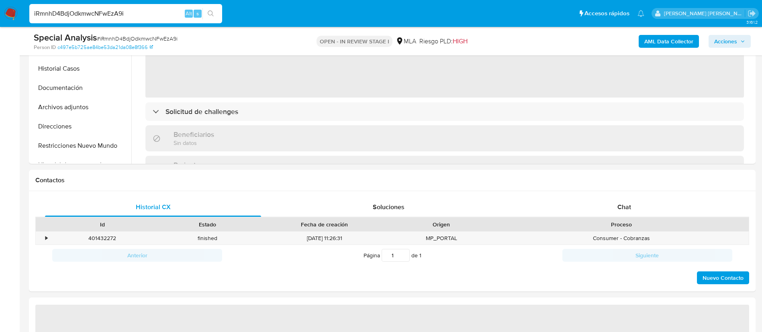
scroll to position [282, 0]
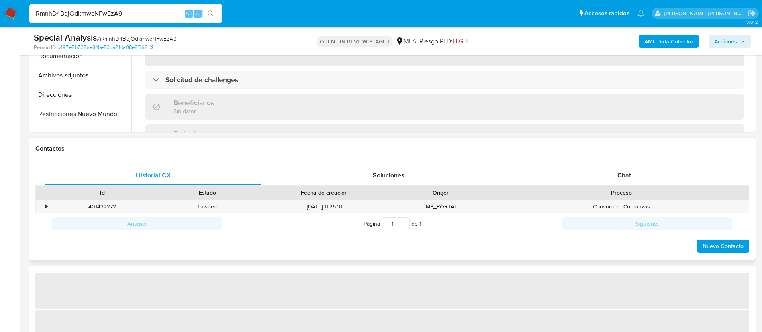
select select "10"
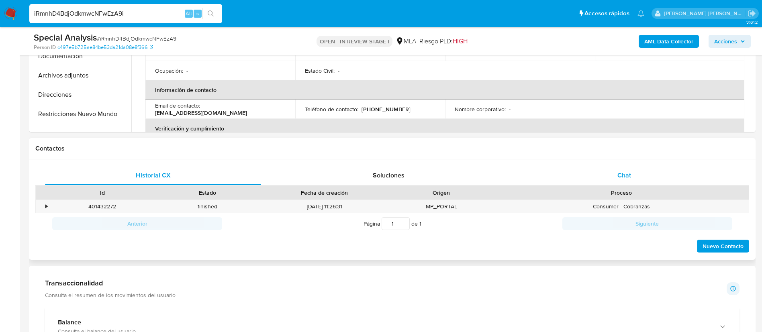
click at [625, 173] on span "Chat" at bounding box center [624, 175] width 14 height 9
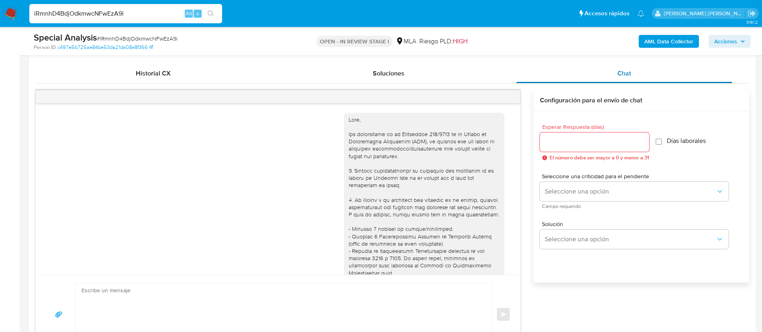
scroll to position [460, 0]
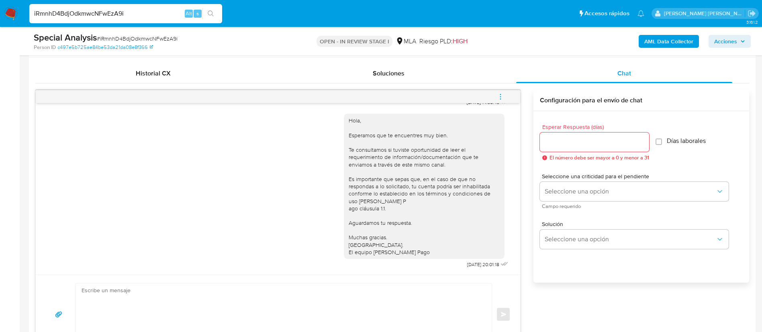
click at [158, 18] on input "iRmnhD4BdjOdkmwcNFwEzA9i" at bounding box center [125, 13] width 193 height 10
paste input "NEckQXbkZC76H3zaQo0pQua9"
type input "NEckQXbkZC76H3zaQo0pQua9"
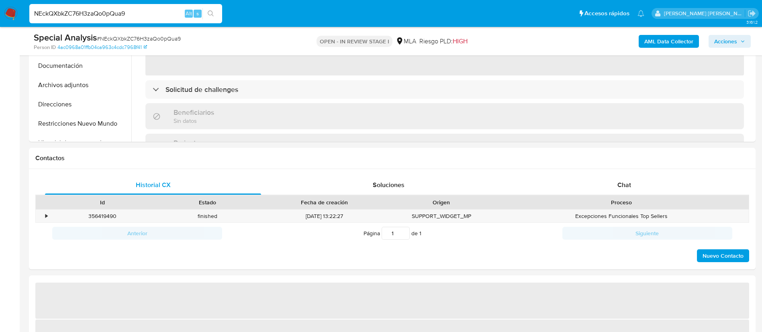
scroll to position [304, 0]
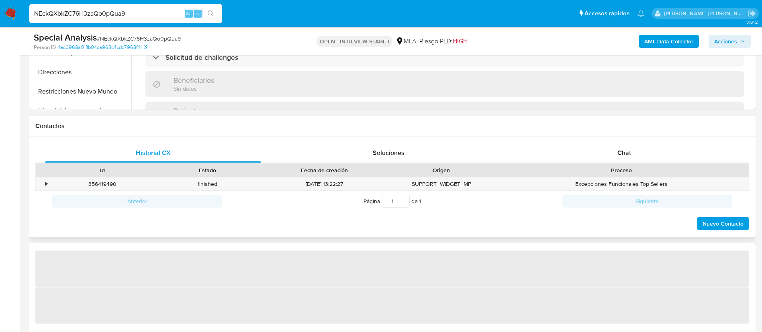
select select "10"
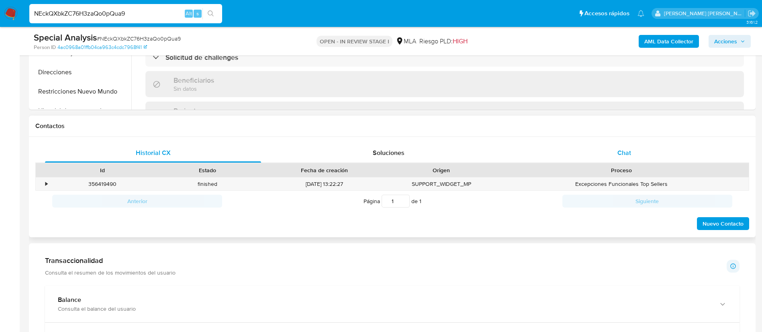
click at [617, 154] on div "Chat" at bounding box center [624, 152] width 216 height 19
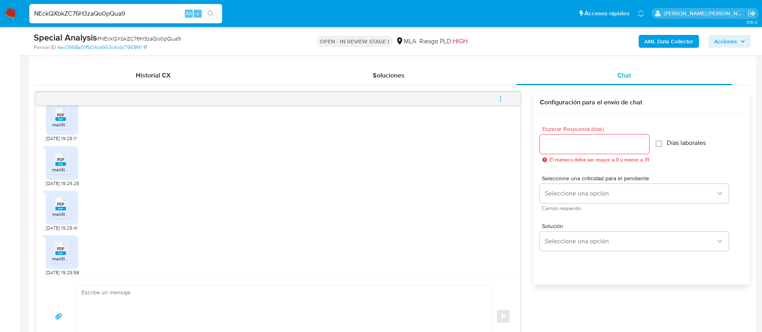
scroll to position [483, 0]
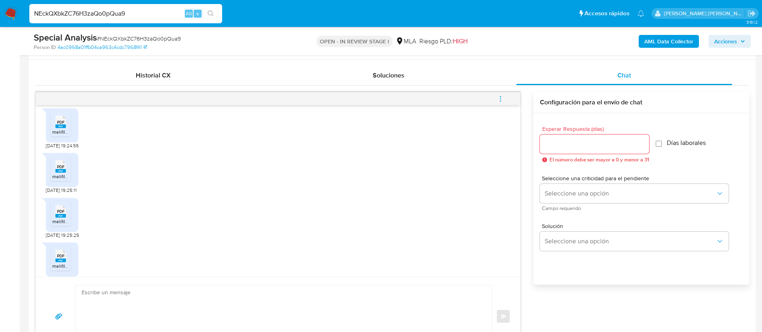
paste input "4x2pAcNh2pGBGCjRujgbqQ3v"
click at [129, 10] on input "NEckQXbkZC76H3zaQo0pQua9" at bounding box center [125, 13] width 193 height 10
type input "4x2pAcNh2pGBGCjRujgbqQ3v"
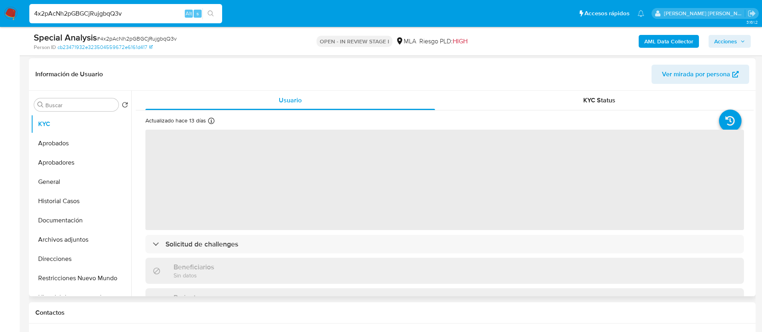
scroll to position [118, 0]
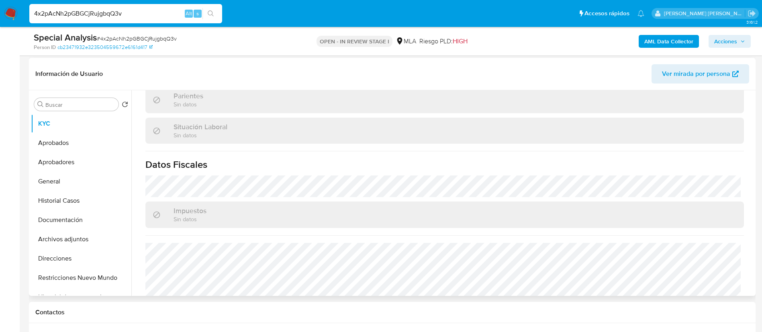
select select "10"
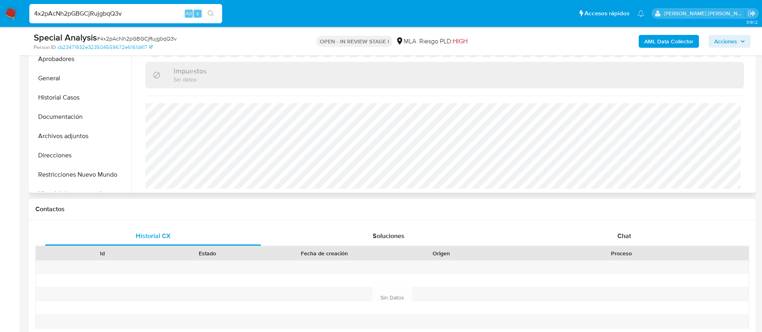
scroll to position [233, 0]
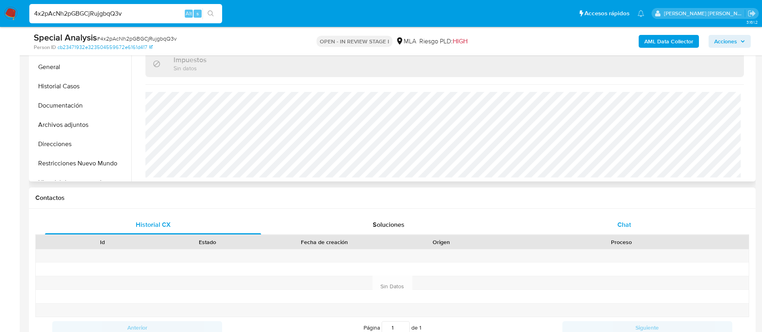
click at [623, 219] on div "Chat" at bounding box center [624, 224] width 216 height 19
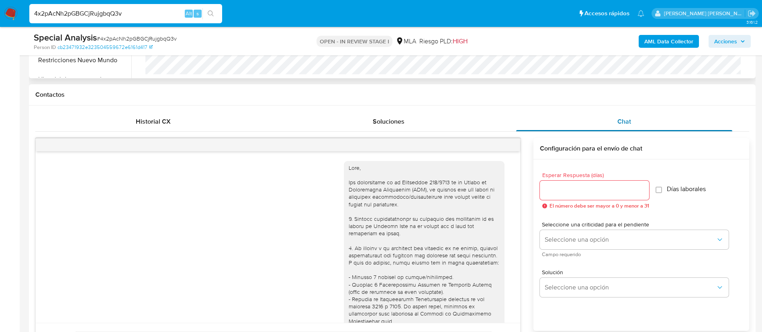
scroll to position [460, 0]
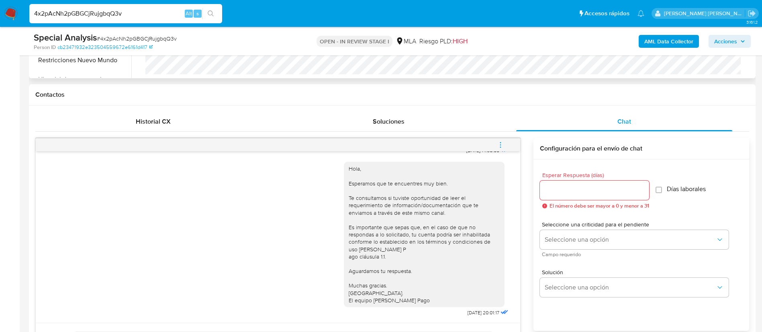
paste input "3eWOtNbnkfb3fcV9Tur7MZHf"
click at [163, 16] on input "4x2pAcNh2pGBGCjRujgbqQ3v" at bounding box center [125, 13] width 193 height 10
type input "3eWOtNbnkfb3fcV9Tur7MZHf"
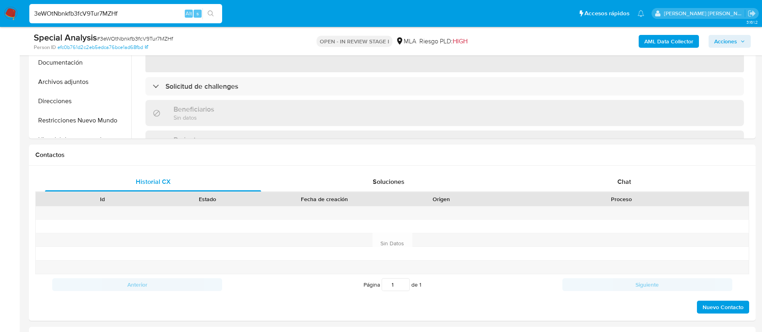
select select "10"
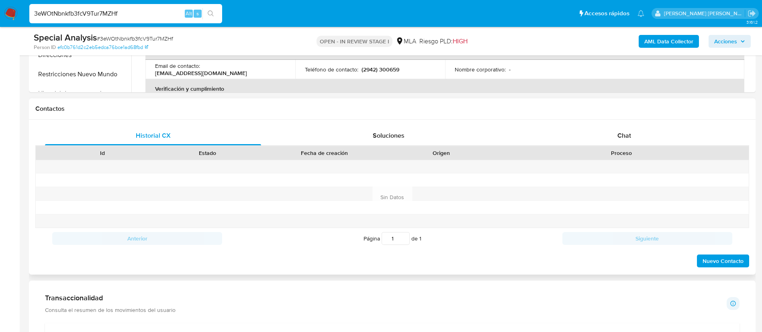
scroll to position [326, 0]
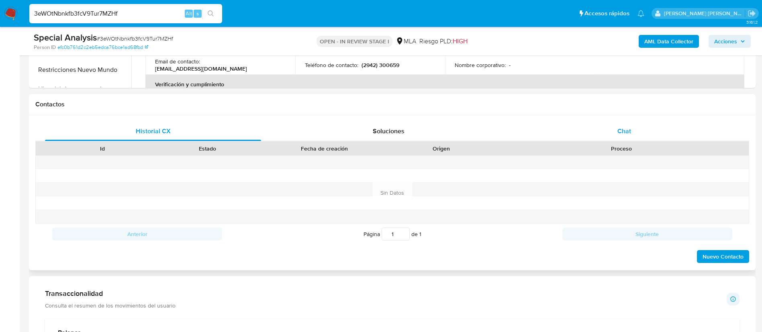
click at [635, 140] on div "Chat" at bounding box center [624, 131] width 216 height 19
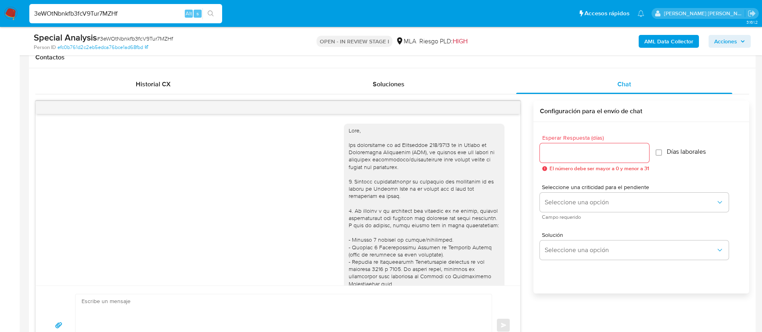
scroll to position [460, 0]
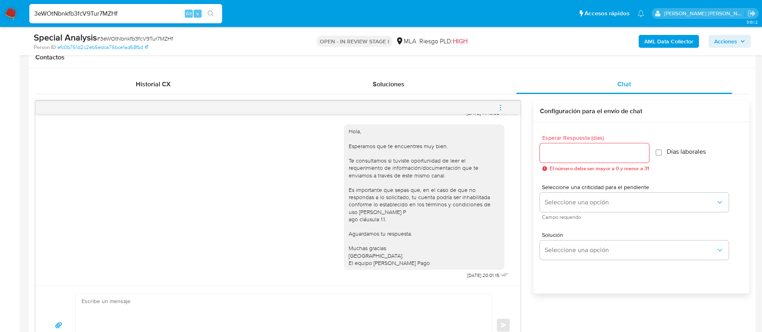
paste input "AYFISoJwTlYzelncHKkpVoKc"
click at [123, 16] on input "AYFISoJwTlYzelncHKkpVoKc" at bounding box center [125, 13] width 193 height 10
type input "AYFISoJwTlYzelncHKkpVoKc"
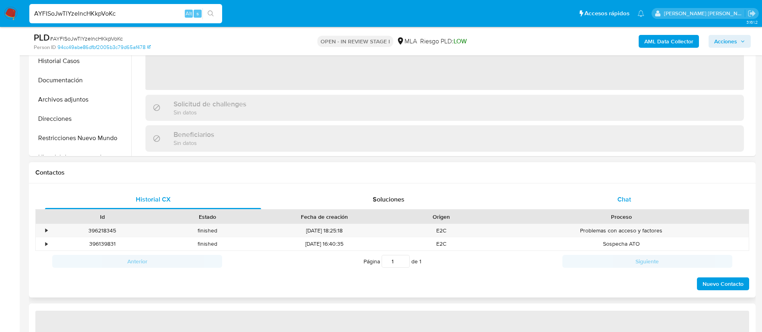
click at [617, 206] on div "Chat" at bounding box center [624, 199] width 216 height 19
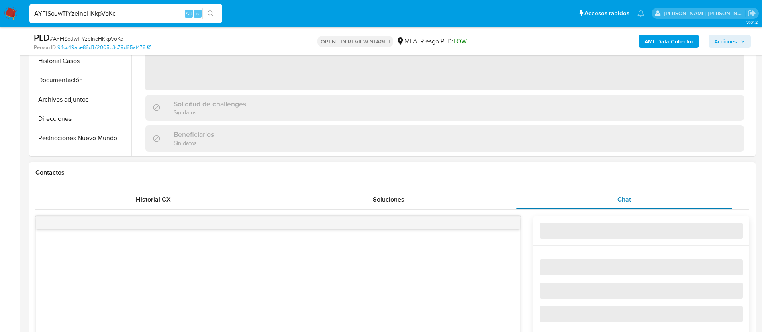
select select "10"
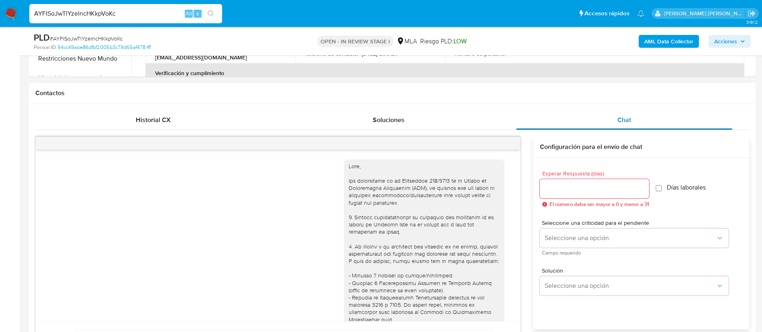
scroll to position [315, 0]
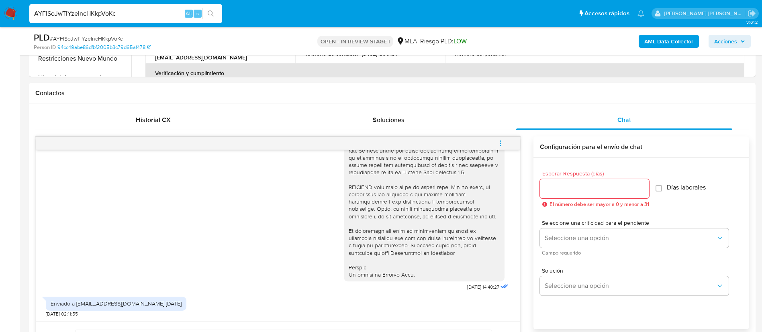
click at [158, 11] on input "AYFISoJwTlYzelncHKkpVoKc" at bounding box center [125, 13] width 193 height 10
paste input "oUyXelzYNWjFQD3UHpAvFDRK"
type input "oUyXelzYNWjFQD3UHpAvFDRK"
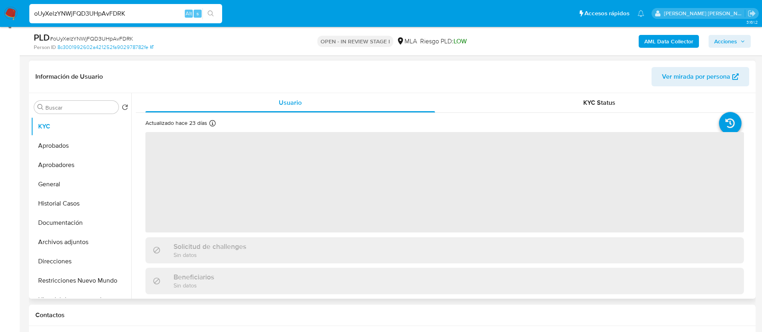
scroll to position [124, 0]
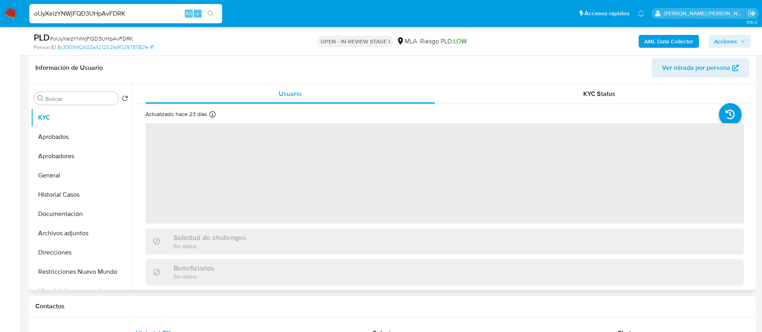
select select "10"
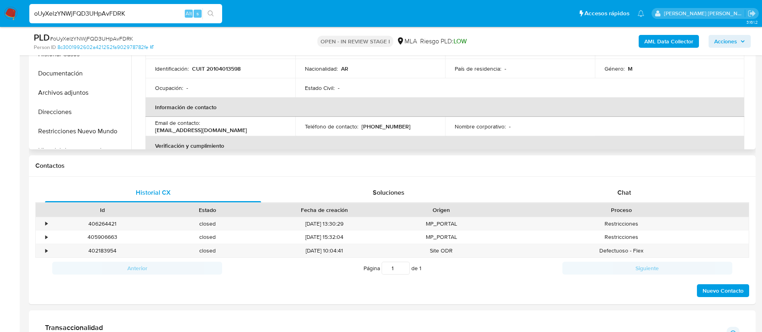
scroll to position [286, 0]
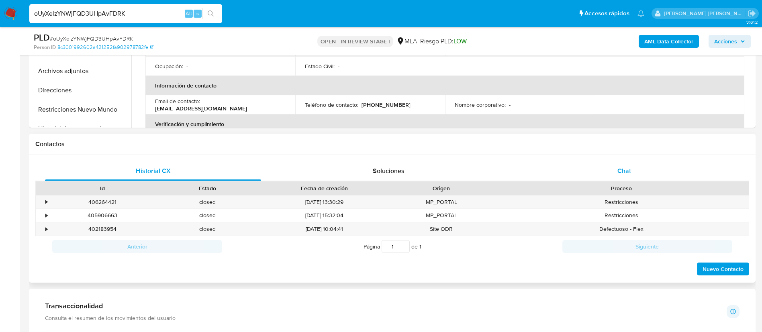
click at [619, 168] on span "Chat" at bounding box center [624, 170] width 14 height 9
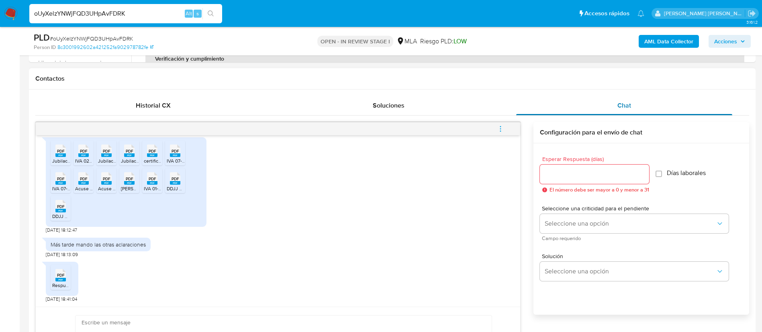
scroll to position [353, 0]
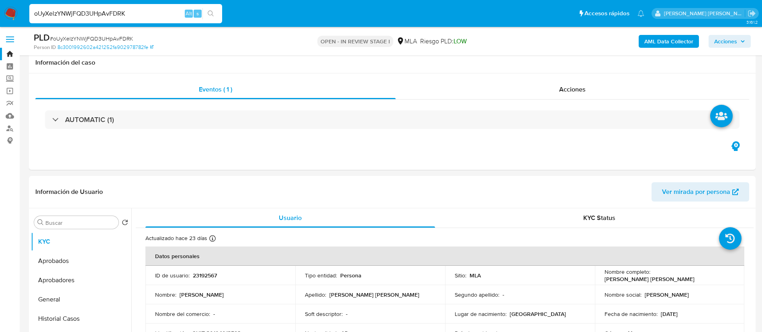
select select "10"
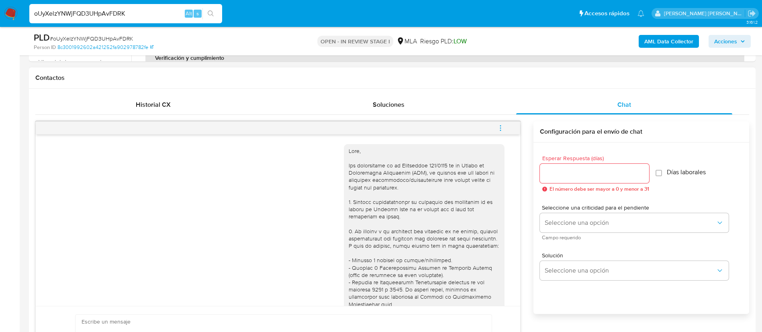
scroll to position [552, 0]
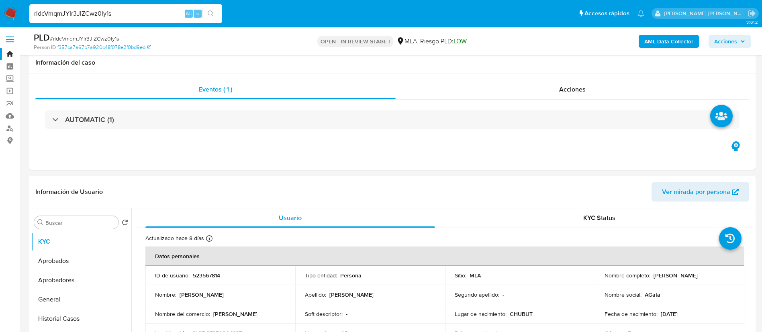
select select "10"
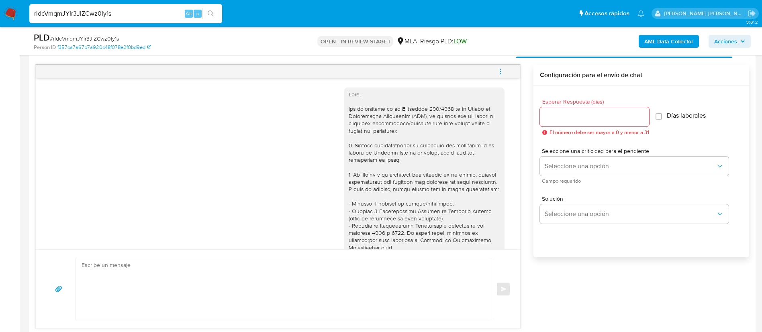
scroll to position [674, 0]
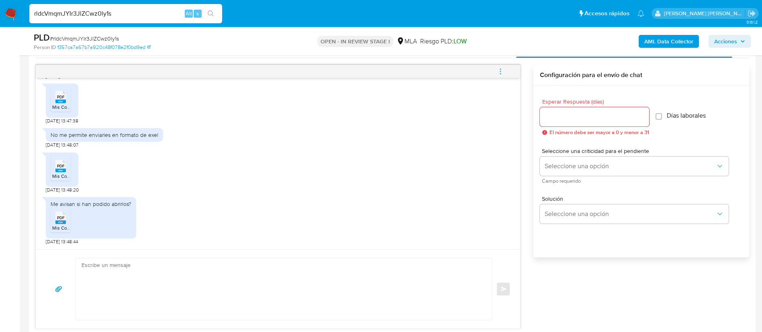
paste input "6edJTvmxZqyf7jjLEtM3z7MT"
click at [123, 14] on input "rldcVmqmJYIr3JlZCwz0ly1s" at bounding box center [125, 13] width 193 height 10
type input "6edJTvmxZqyf7jjLEtM3z7MT"
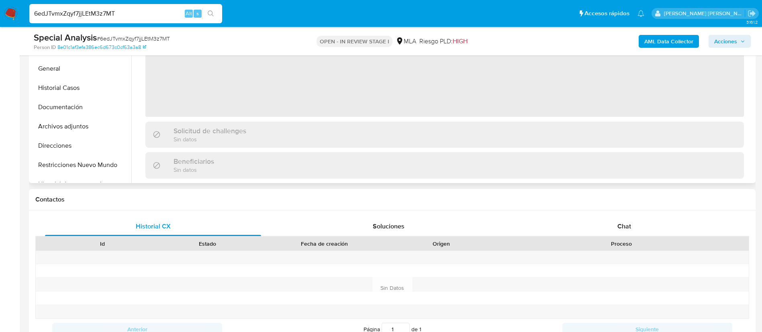
scroll to position [248, 0]
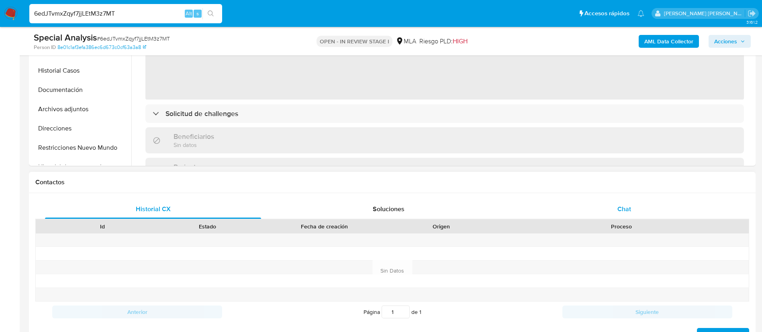
click at [611, 209] on div "Chat" at bounding box center [624, 209] width 216 height 19
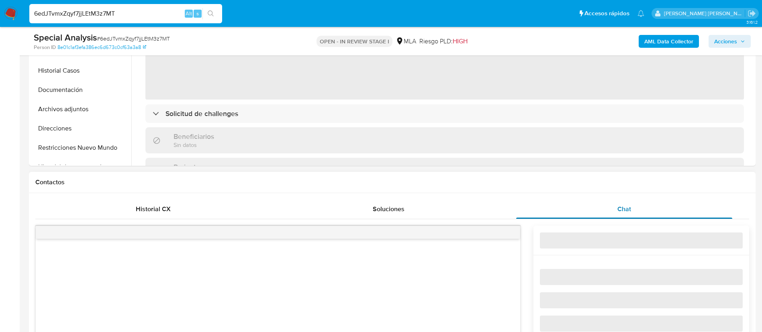
select select "10"
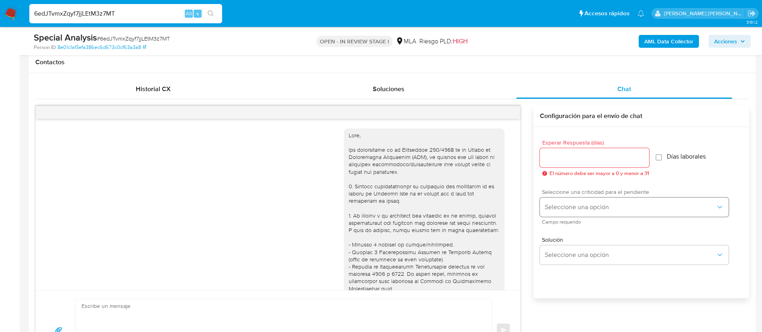
scroll to position [335, 0]
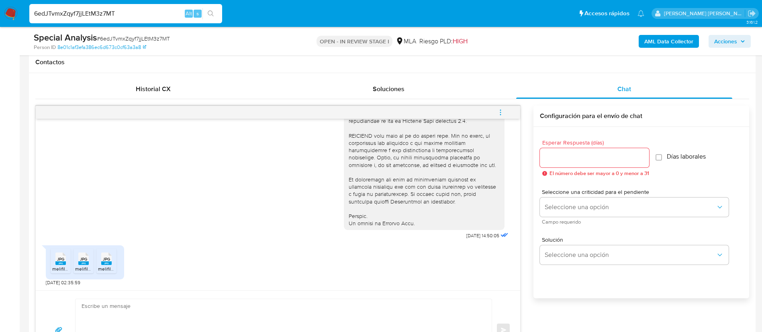
paste input "xD3GF1n4PTBXxHNtcjviNbVy"
click at [154, 14] on input "xD3GF1n4PTBXxHNtcjviNbVy" at bounding box center [125, 13] width 193 height 10
type input "xD3GF1n4PTBXxHNtcjviNbVy"
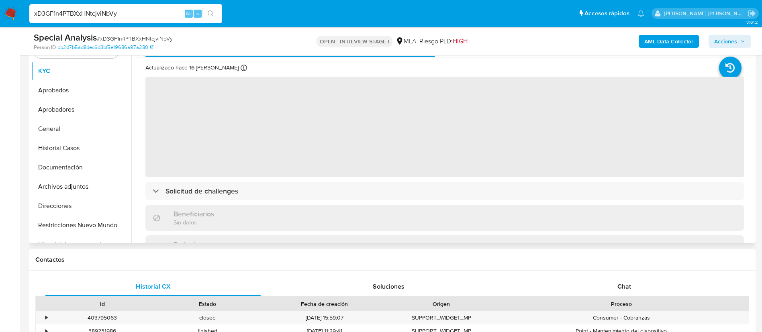
scroll to position [184, 0]
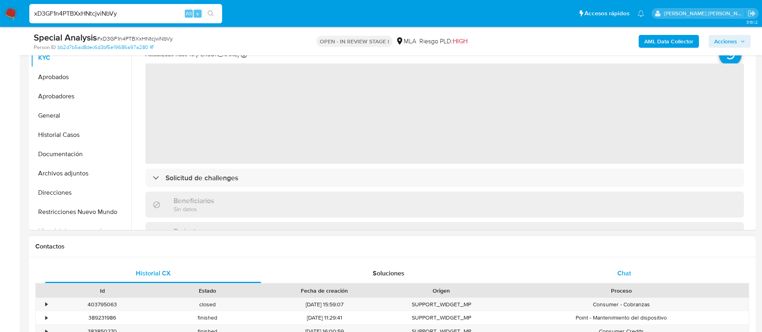
select select "10"
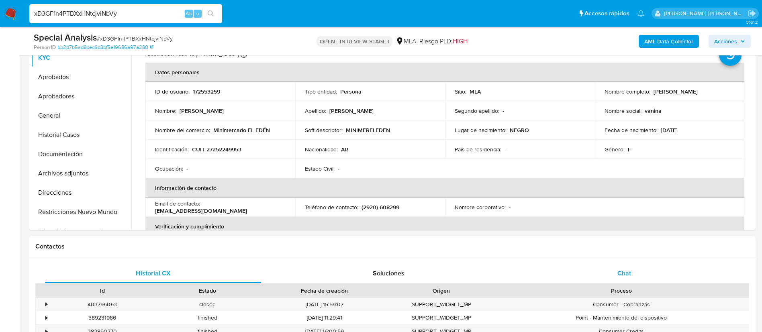
click at [624, 273] on span "Chat" at bounding box center [624, 273] width 14 height 9
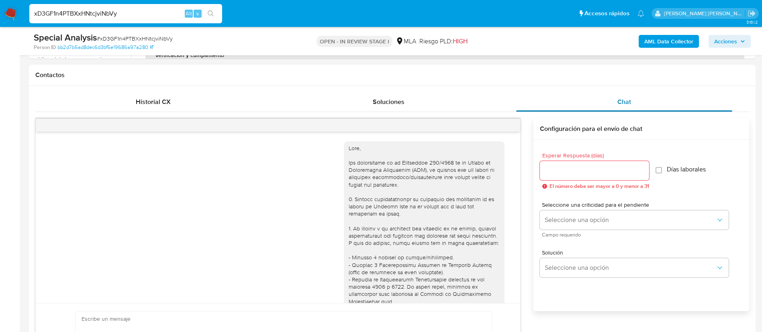
scroll to position [315, 0]
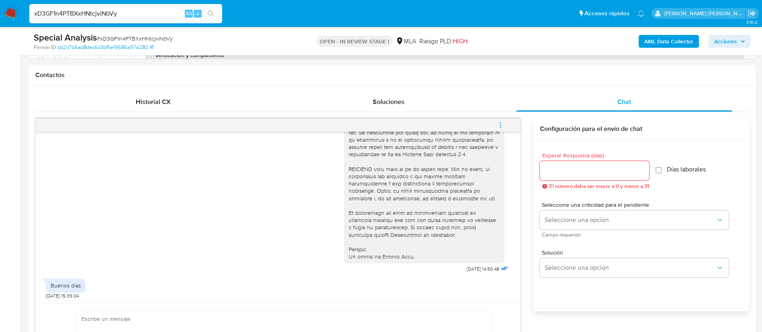
paste input "77BkZWUuhxLFzUKkOxDu9D09"
click at [157, 13] on input "77BkZWUuhxLFzUKkOxDu9D09" at bounding box center [125, 13] width 193 height 10
type input "77BkZWUuhxLFzUKkOxDu9D09"
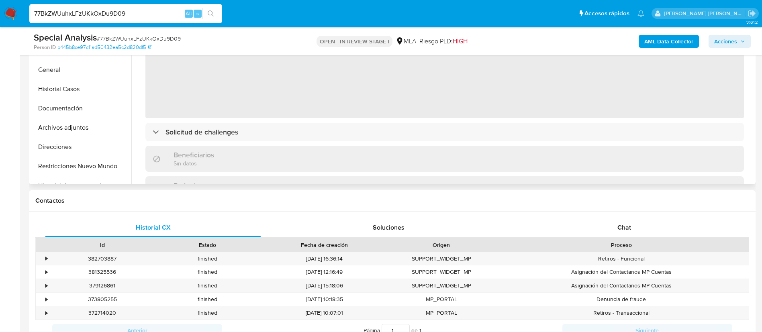
scroll to position [242, 0]
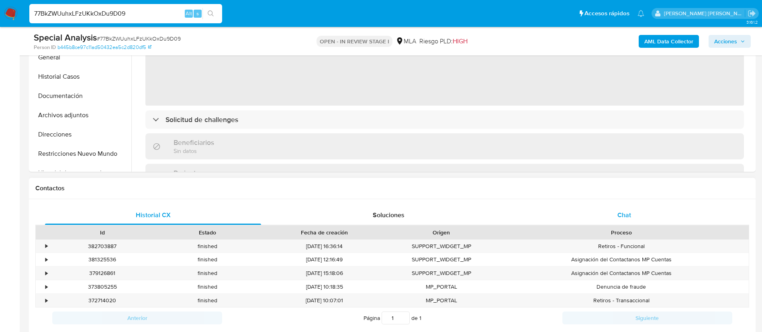
select select "10"
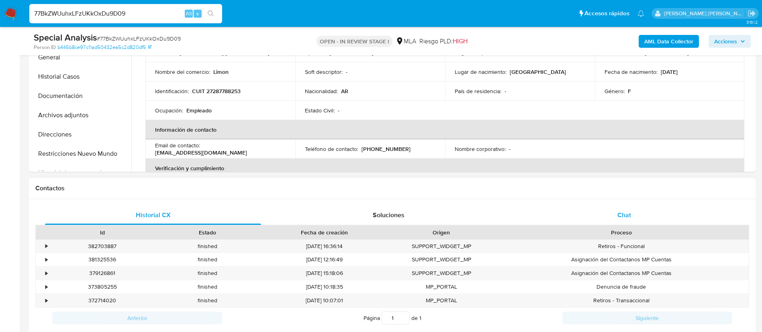
click at [627, 218] on span "Chat" at bounding box center [624, 214] width 14 height 9
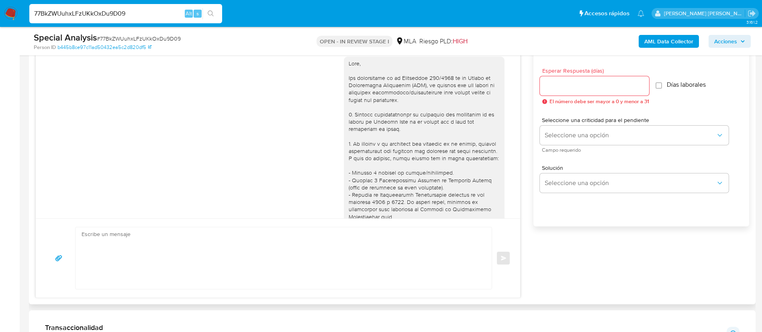
scroll to position [702, 0]
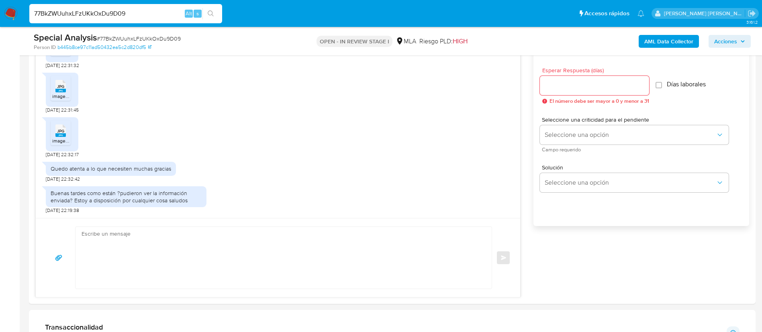
paste input "KOUqGv703LKgGJKSGisdoclJ"
click at [158, 11] on input "77BkZWUuhxLFzUKkOxDu9D09" at bounding box center [125, 13] width 193 height 10
type input "KOUqGv703LKgGJKSGisdoclJ"
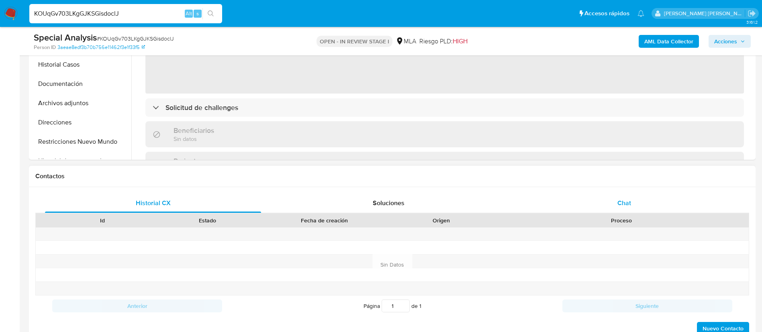
click at [634, 198] on div "Chat" at bounding box center [624, 203] width 216 height 19
select select "10"
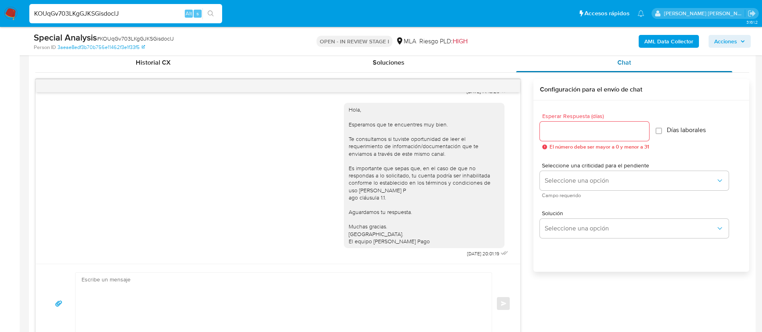
scroll to position [395, 0]
paste input "aXJTDOzQmeypSGEFzXO0URoQ"
click at [134, 10] on input "KOUqGv703LKgGJKSGisdoclJ" at bounding box center [125, 13] width 193 height 10
type input "aXJTDOzQmeypSGEFzXO0URoQ"
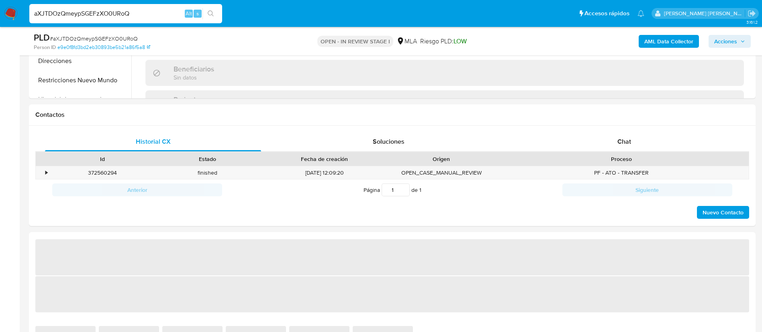
scroll to position [348, 0]
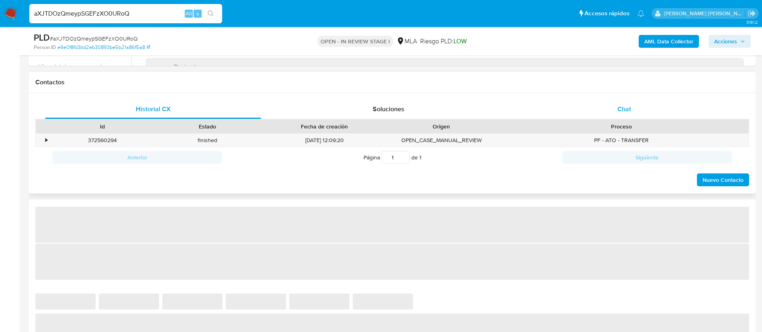
select select "10"
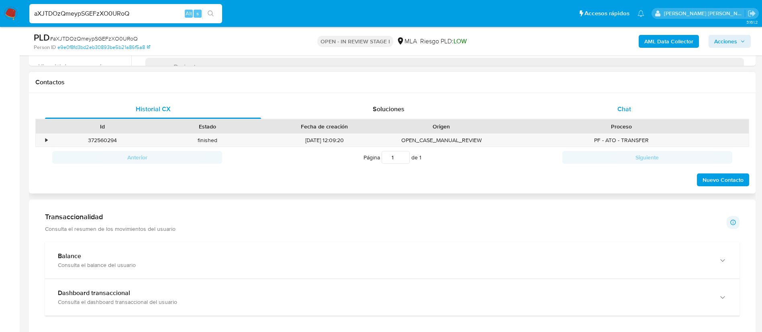
click at [615, 102] on div "Chat" at bounding box center [624, 109] width 216 height 19
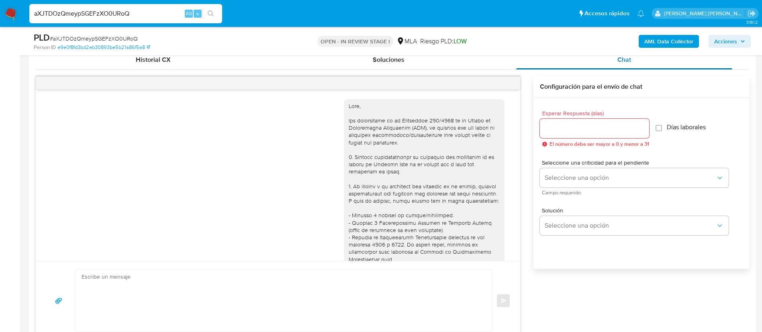
scroll to position [350, 0]
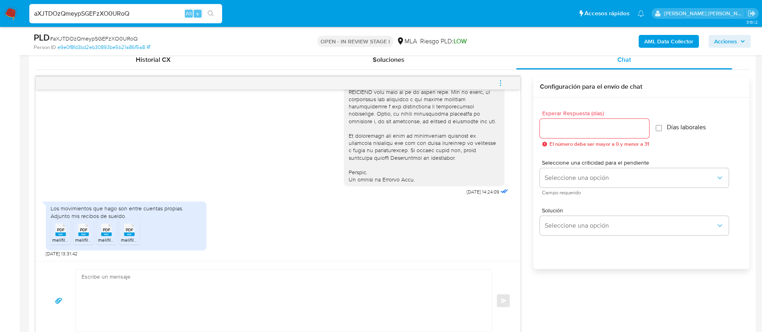
paste input "LquBgMndSurAfIlYc9we23V5"
click at [128, 16] on input "LquBgMndSurAfIlYc9we23V5" at bounding box center [125, 13] width 193 height 10
type input "LquBgMndSurAfIlYc9we23V5"
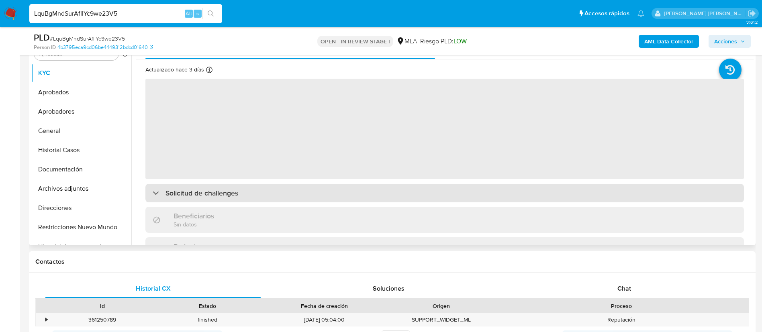
scroll to position [184, 0]
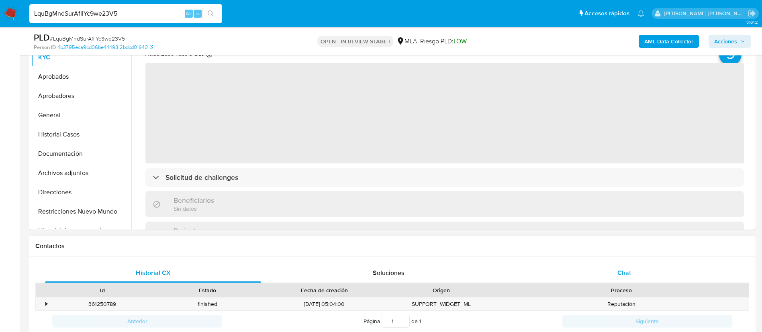
select select "10"
click at [625, 272] on span "Chat" at bounding box center [624, 272] width 14 height 9
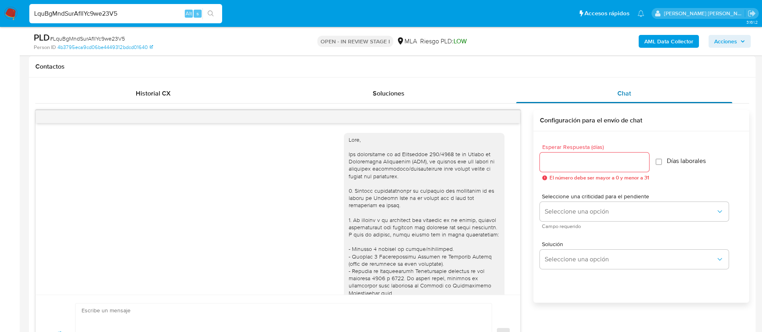
scroll to position [335, 0]
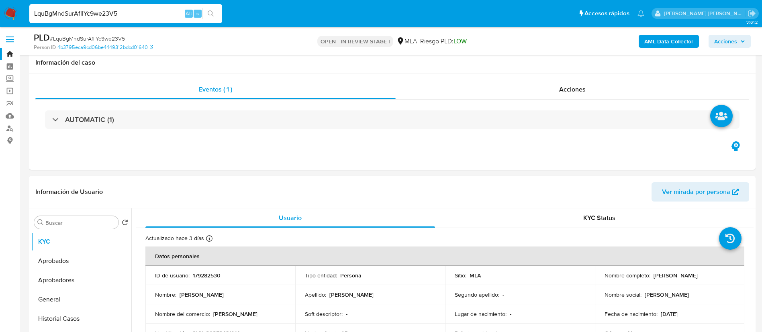
select select "10"
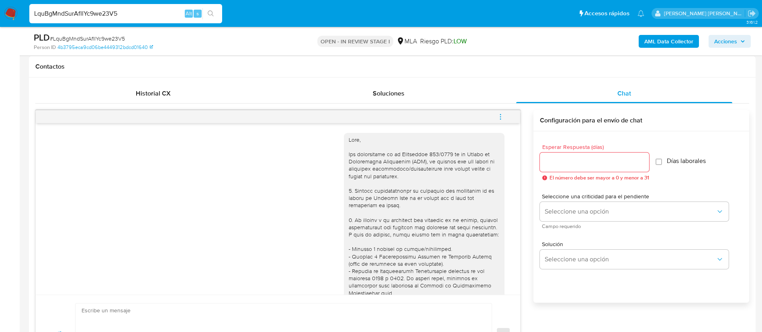
scroll to position [335, 0]
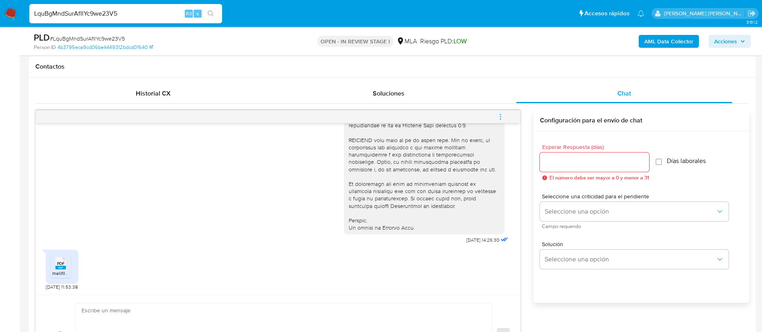
paste input "Uws2luuBDGrDOb8ibaTfMWxP"
click at [108, 11] on input "Uws2luuBDGrDOb8ibaTfMWxP" at bounding box center [125, 13] width 193 height 10
type input "Uws2luuBDGrDOb8ibaTfMWxP"
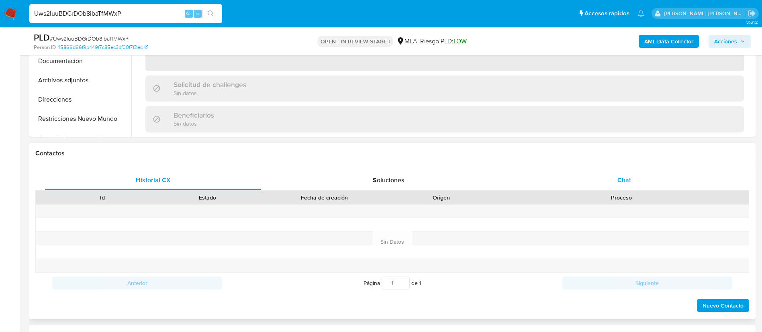
click at [617, 172] on div "Chat" at bounding box center [624, 180] width 216 height 19
select select "10"
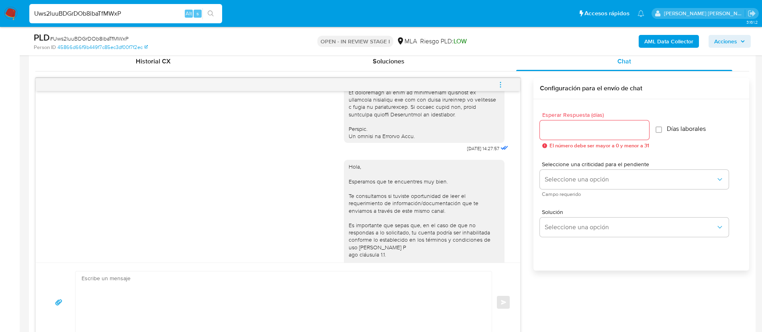
scroll to position [380, 0]
paste input "qU3Bq1YO1bBnlbQCezCXrGxO"
click at [144, 9] on input "Uws2luuBDGrDOb8ibaTfMWxP" at bounding box center [125, 13] width 193 height 10
type input "qU3Bq1YO1bBnlbQCezCXrGxO"
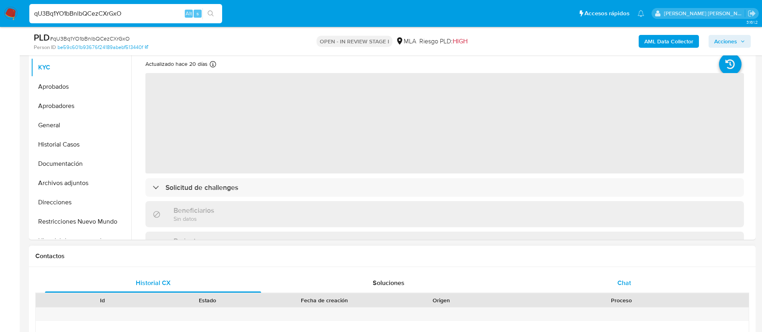
click at [619, 288] on div "Chat" at bounding box center [624, 283] width 216 height 19
select select "10"
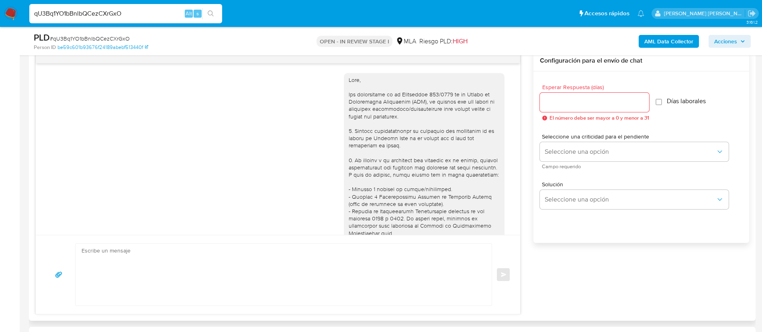
scroll to position [460, 0]
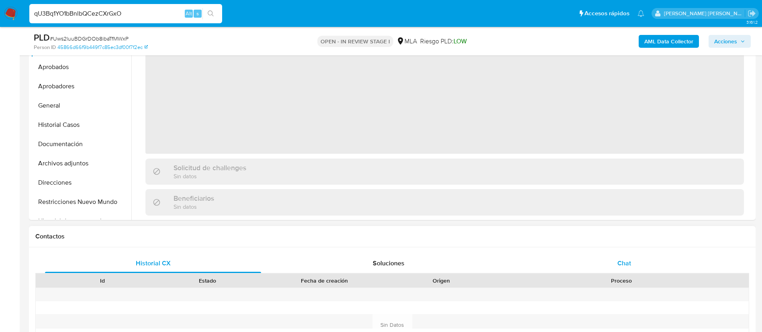
scroll to position [213, 0]
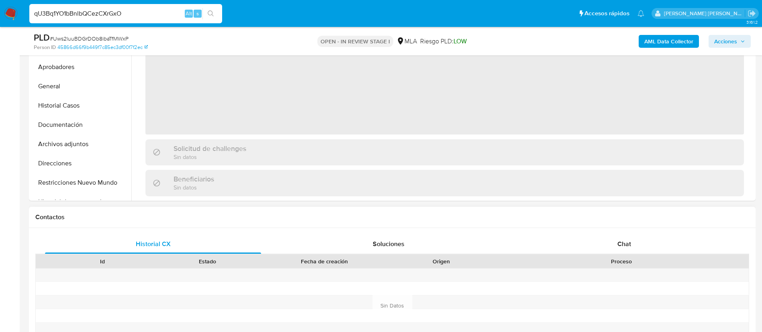
click at [627, 233] on div "Historial CX Soluciones Chat Id Estado Fecha de creación Origen Proceso Anterio…" at bounding box center [392, 305] width 727 height 155
select select "10"
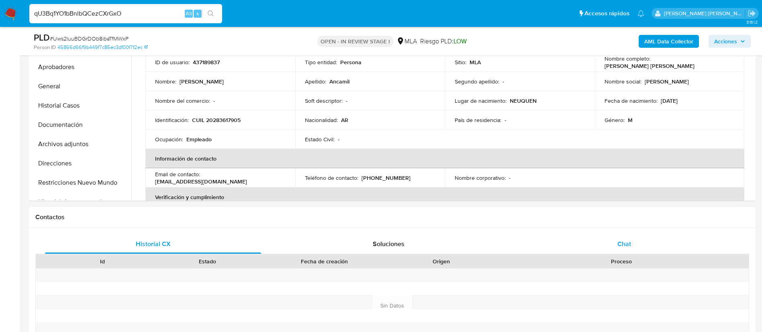
click at [626, 243] on span "Chat" at bounding box center [624, 243] width 14 height 9
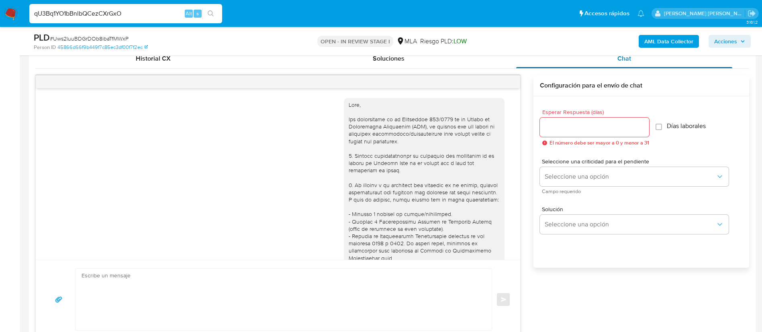
scroll to position [460, 0]
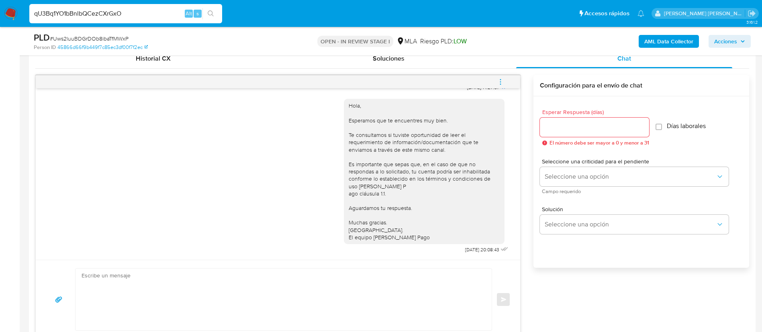
paste input "kWKNXnjsCfvzrB8gV2EaEm7L"
click at [155, 13] on input "kWKNXnjsCfvzrB8gV2EaEm7L" at bounding box center [125, 13] width 193 height 10
type input "kWKNXnjsCfvzrB8gV2EaEm7L"
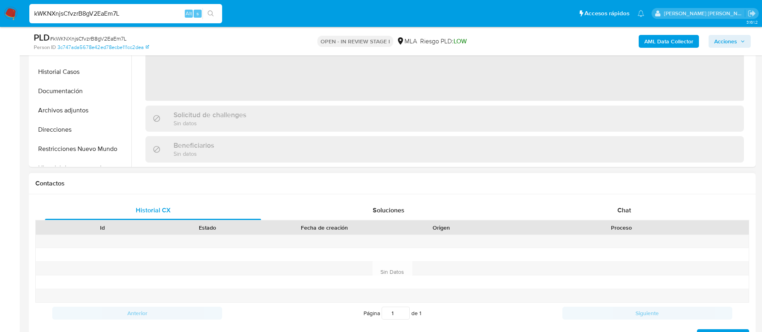
scroll to position [286, 0]
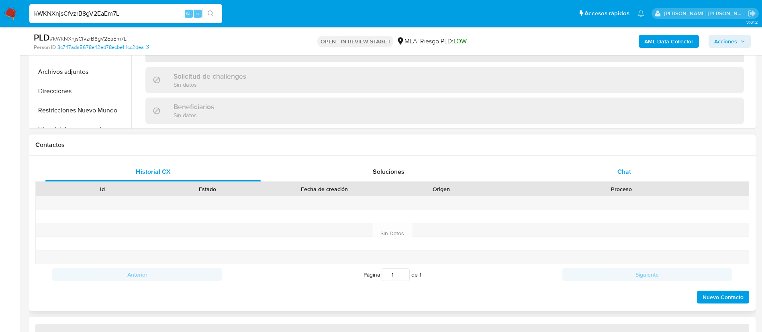
select select "10"
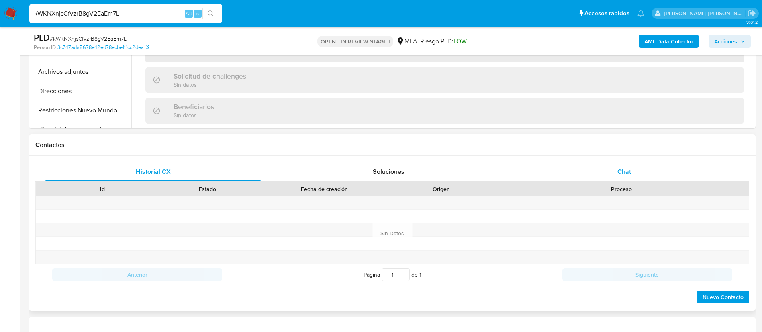
click at [613, 167] on div "Chat" at bounding box center [624, 171] width 216 height 19
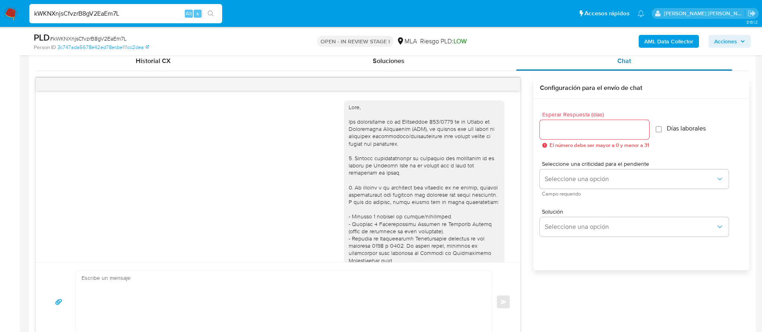
scroll to position [610, 0]
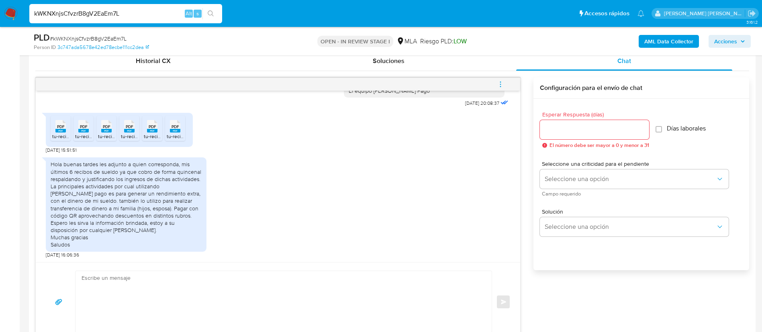
paste input "JqgiITXvL50m8ODr83vKFxFu"
click at [125, 14] on input "JqgiITXvL50m8ODr83vKFxFu" at bounding box center [125, 13] width 193 height 10
type input "JqgiITXvL50m8ODr83vKFxFu"
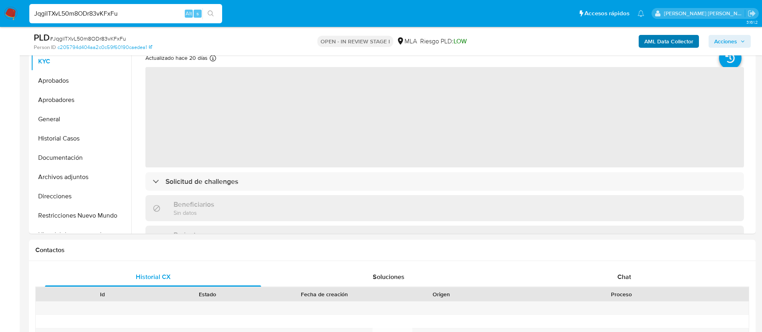
scroll to position [248, 0]
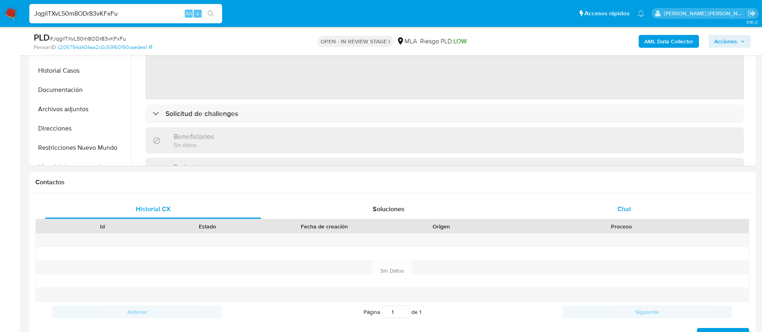
select select "10"
click at [622, 208] on span "Chat" at bounding box center [624, 208] width 14 height 9
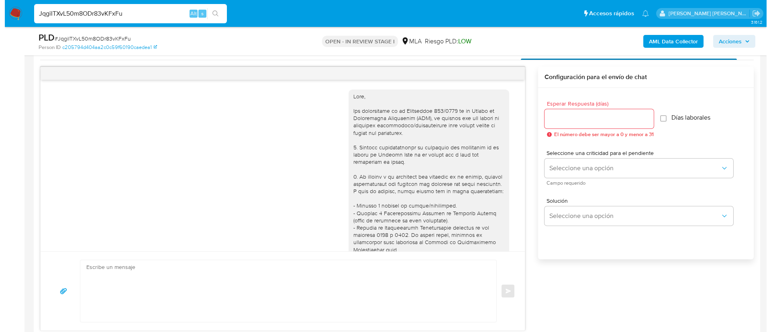
scroll to position [357, 0]
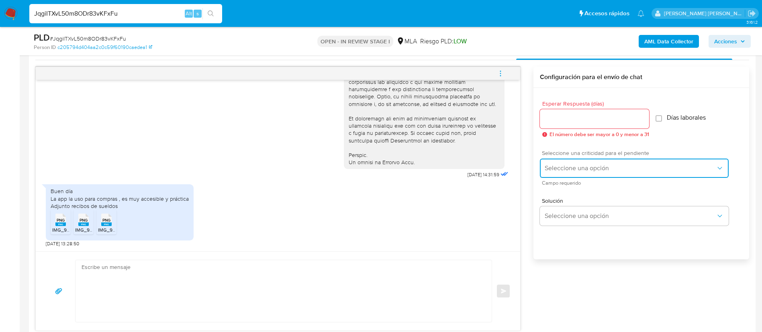
click at [665, 164] on span "Seleccione una opción" at bounding box center [630, 168] width 171 height 8
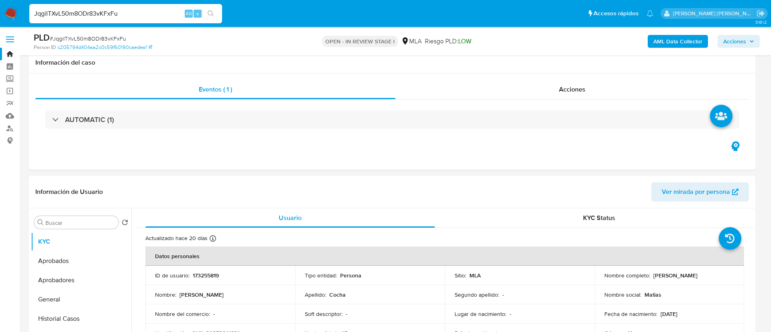
select select "10"
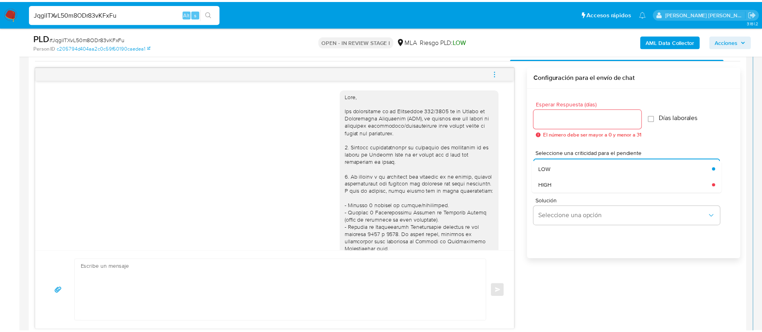
scroll to position [357, 0]
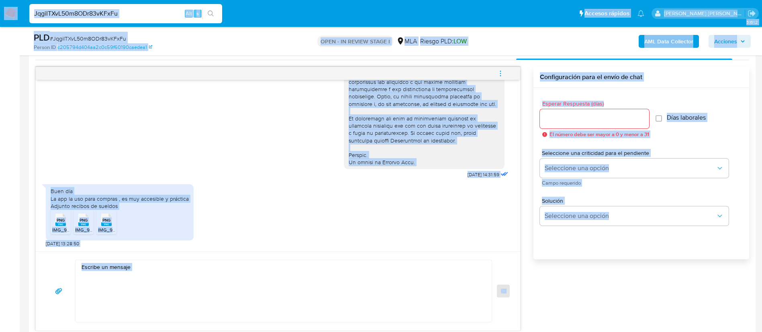
click at [156, 14] on input "JqgiITXvL50m8ODr83vKFxFu" at bounding box center [125, 13] width 193 height 10
click at [155, 14] on input "JqgiITXvL50m8ODr83vKFxFu" at bounding box center [125, 13] width 193 height 10
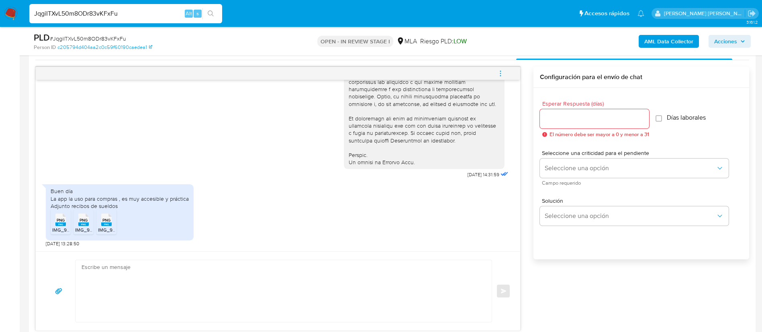
paste input "uX3zu7G9OmOL1I0FbibCiGtb"
type input "uX3zu7G9OmOL1I0FbibCiGtb"
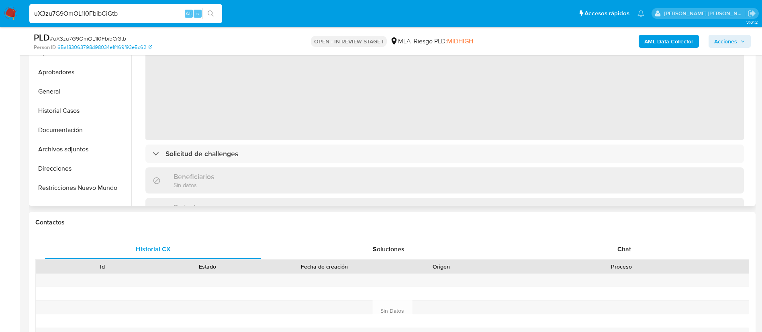
select select "10"
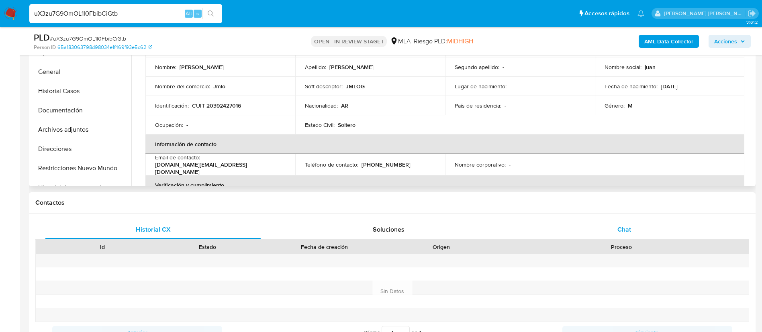
click at [621, 226] on span "Chat" at bounding box center [624, 229] width 14 height 9
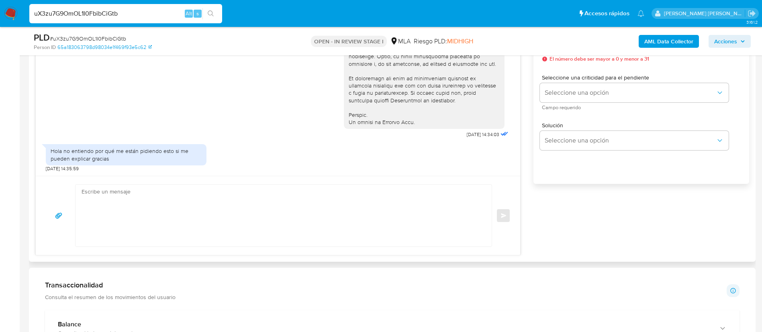
scroll to position [484, 0]
click at [142, 18] on input "uX3zu7G9OmOL1I0FbibCiGtb" at bounding box center [125, 13] width 193 height 10
paste input "r8TUtAX0lYIYeVx2ZwePvklu"
type input "r8TUtAX0lYIYeVx2ZwePvklu"
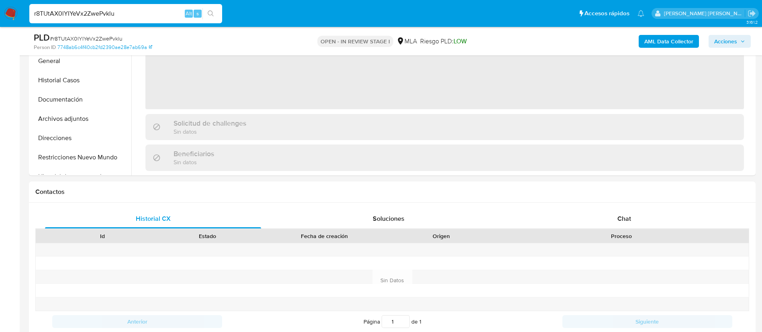
scroll to position [274, 0]
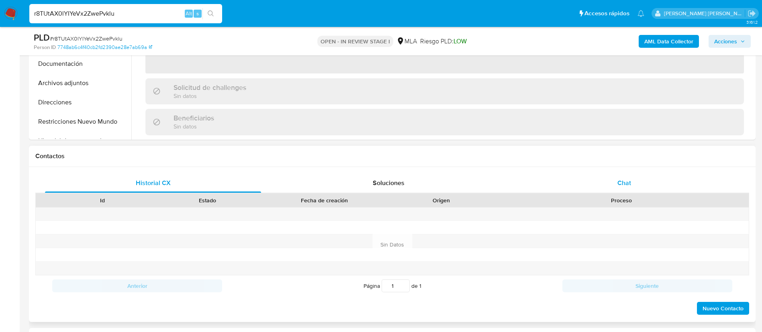
click at [622, 176] on div "Chat" at bounding box center [624, 183] width 216 height 19
select select "10"
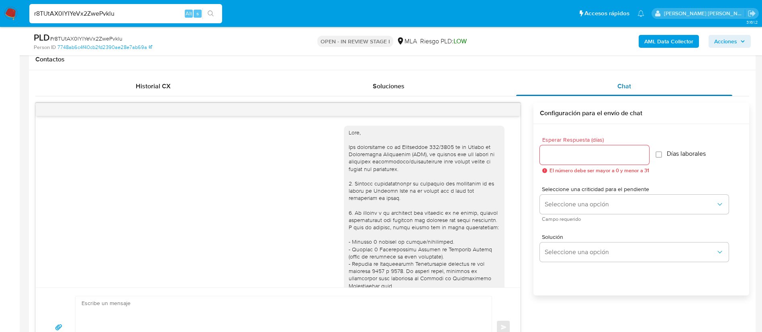
scroll to position [460, 0]
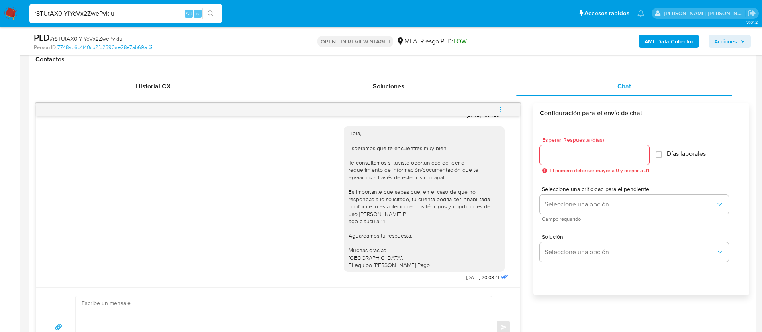
click at [145, 18] on input "r8TUtAX0lYIYeVx2ZwePvklu" at bounding box center [125, 13] width 193 height 10
paste input "8JwG5dv5I2uqWZRvEIejLWiZ"
type input "8JwG5dv5I2uqWZRvEIejLWiZ"
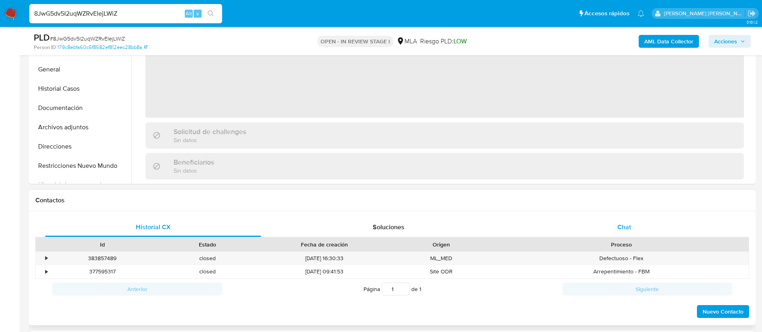
select select "10"
click at [622, 233] on div "Chat" at bounding box center [624, 227] width 216 height 19
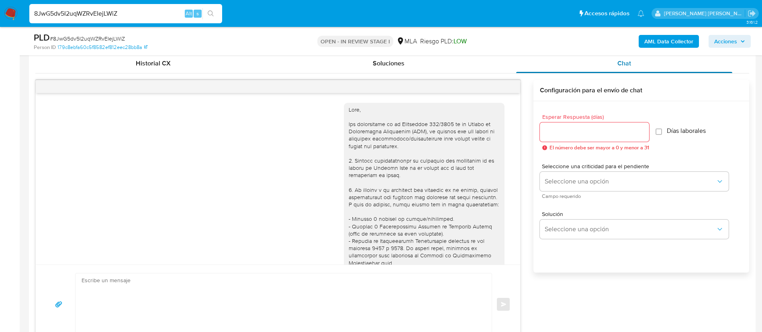
scroll to position [395, 0]
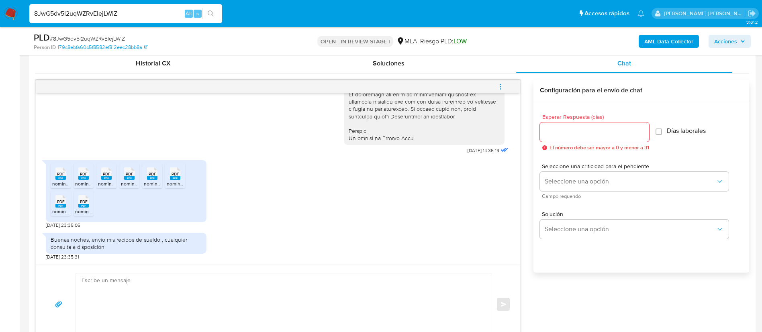
click at [114, 18] on input "8JwG5dv5I2uqWZRvEIejLWiZ" at bounding box center [125, 13] width 193 height 10
paste input "QnkN2pO7b4sOzki4OTC2rNbp"
type input "QnkN2pO7b4sOzki4OTC2rNbp"
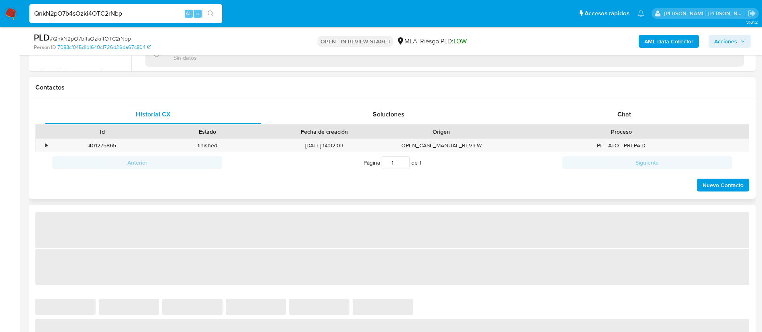
scroll to position [364, 0]
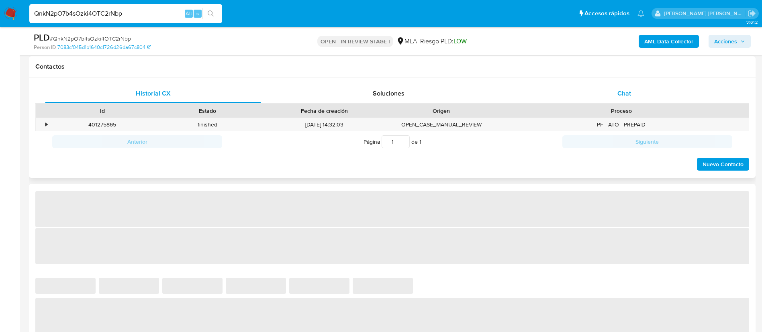
select select "10"
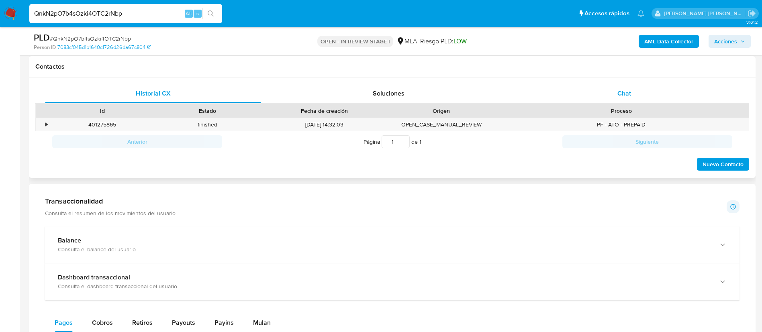
click at [633, 88] on div "Chat" at bounding box center [624, 93] width 216 height 19
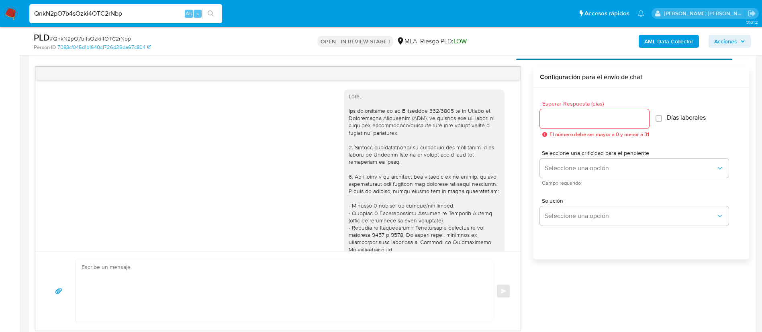
scroll to position [330, 0]
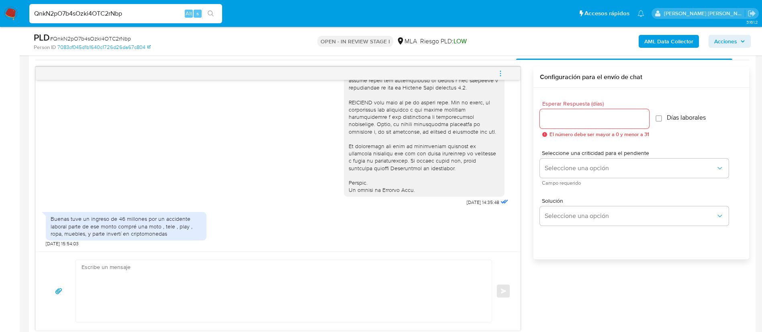
click at [119, 8] on input "QnkN2pO7b4sOzki4OTC2rNbp" at bounding box center [125, 13] width 193 height 10
paste input "C9mnQUYTvecPCQleSIoUUqAr"
type input "C9mnQUYTvecPCQleSIoUUqAr"
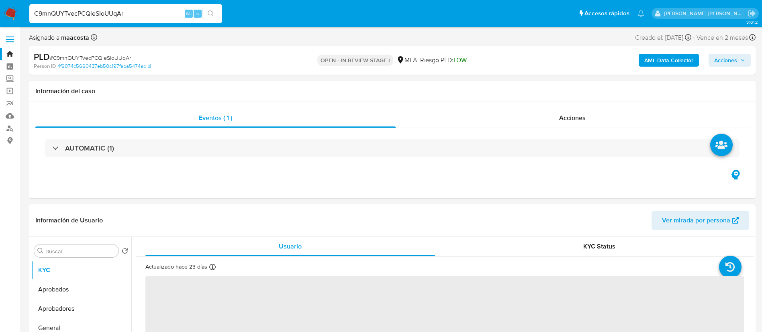
select select "10"
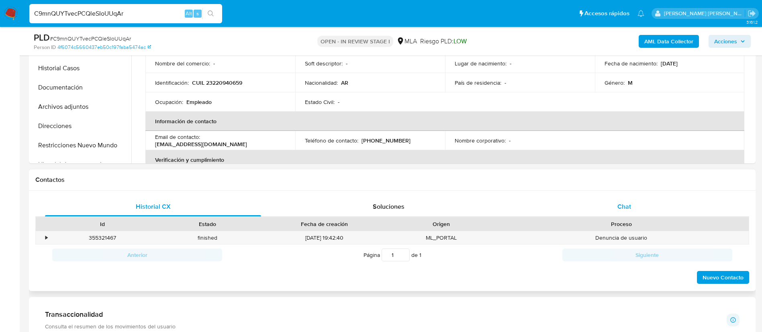
click at [622, 202] on span "Chat" at bounding box center [624, 206] width 14 height 9
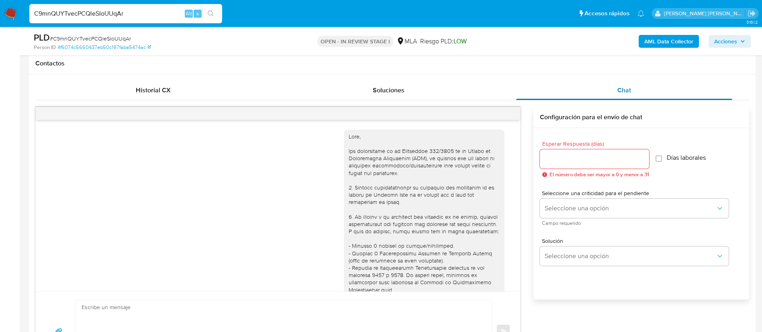
scroll to position [412, 0]
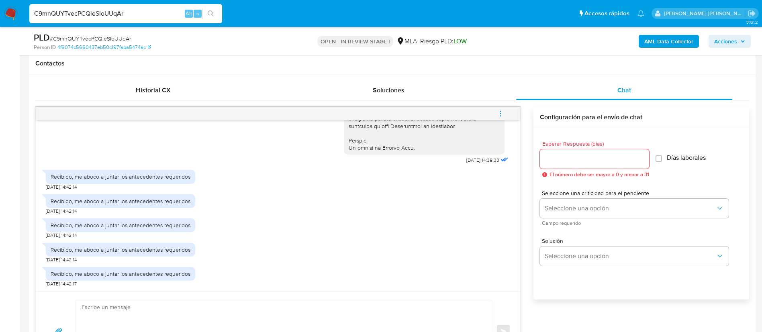
paste input "WNUwtOrCJ5iEjg6MIodYirnp"
click at [99, 12] on input "C9mnQUYTvecPCQleSIoUUqAr" at bounding box center [125, 13] width 193 height 10
type input "WNUwtOrCJ5iEjg6MIodYirnp"
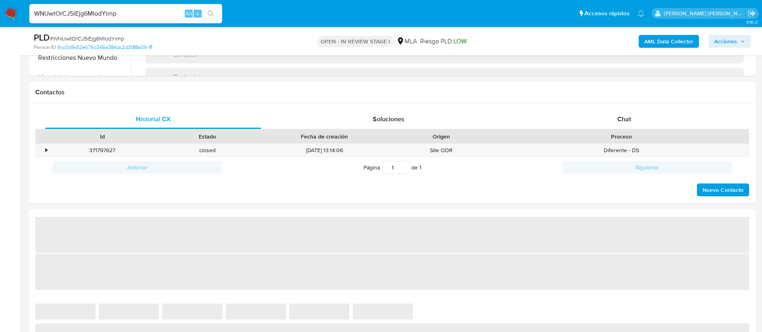
scroll to position [403, 0]
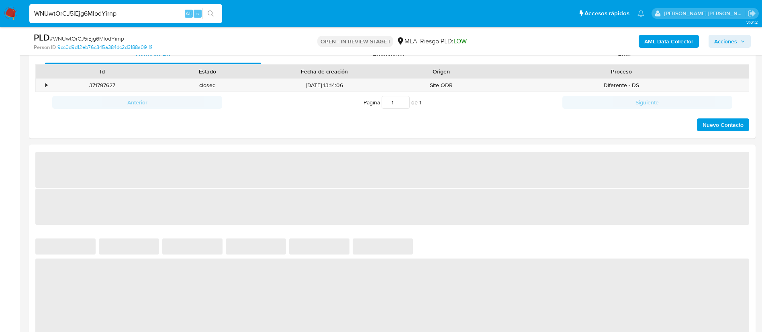
select select "10"
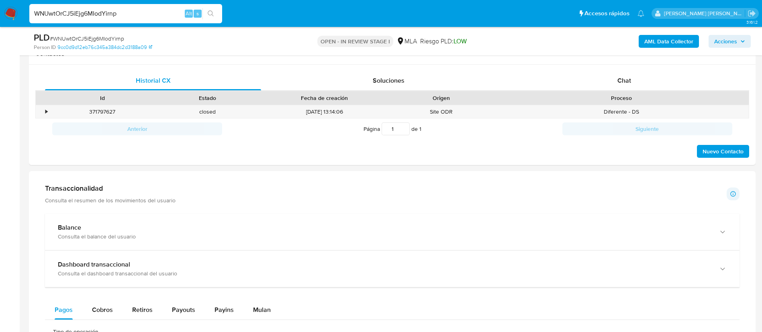
scroll to position [376, 0]
click at [622, 82] on span "Chat" at bounding box center [624, 81] width 14 height 9
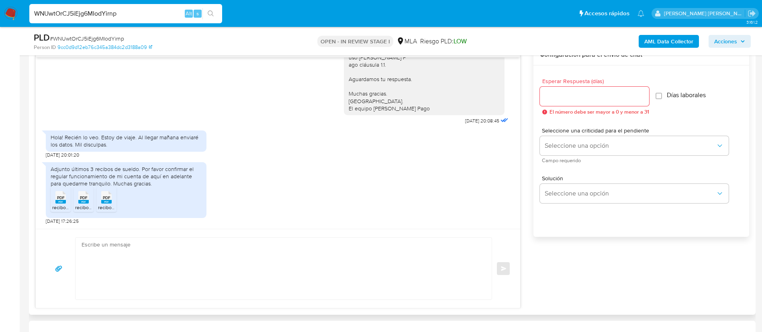
scroll to position [429, 0]
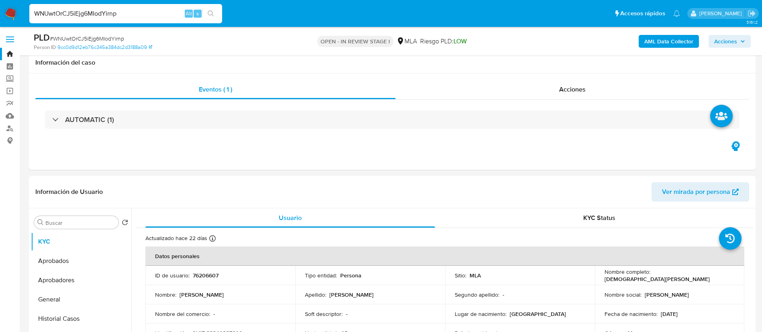
select select "10"
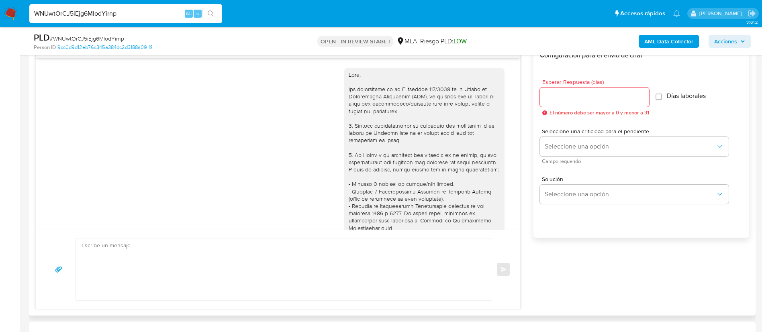
scroll to position [559, 0]
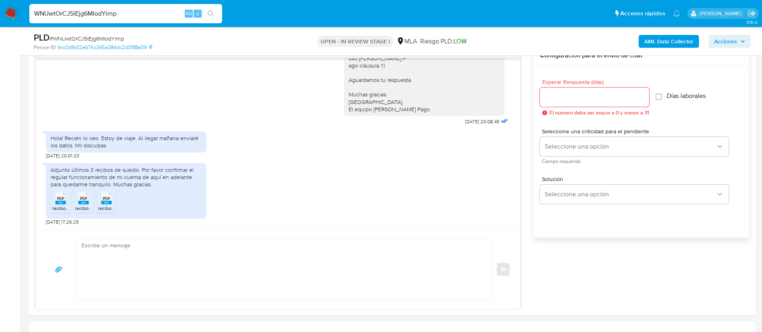
paste input "bRi8qLWRGreQP9OCziuLToiL"
click at [98, 12] on input "bRi8qLWRGreQP9OCziuLToiL" at bounding box center [125, 13] width 193 height 10
type input "bRi8qLWRGreQP9OCziuLToiL"
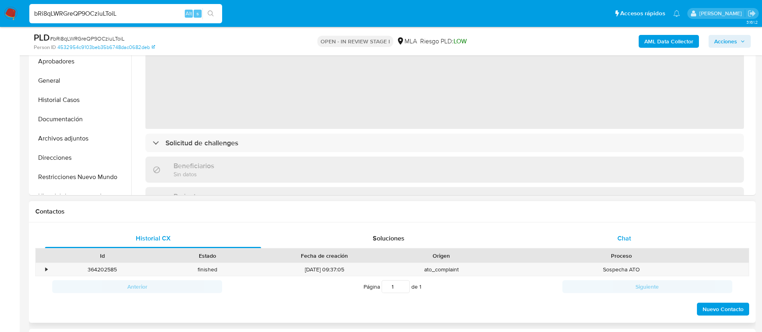
click at [620, 243] on span "Chat" at bounding box center [624, 238] width 14 height 9
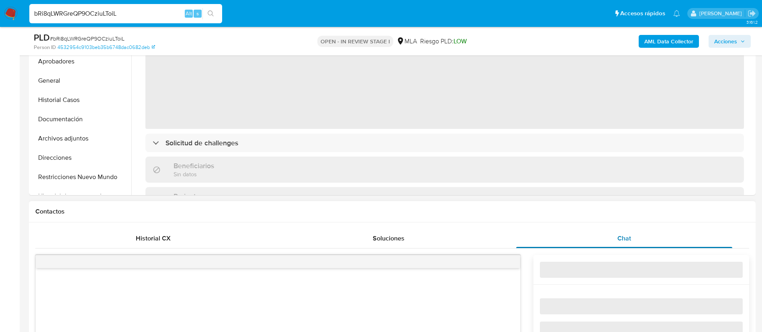
select select "10"
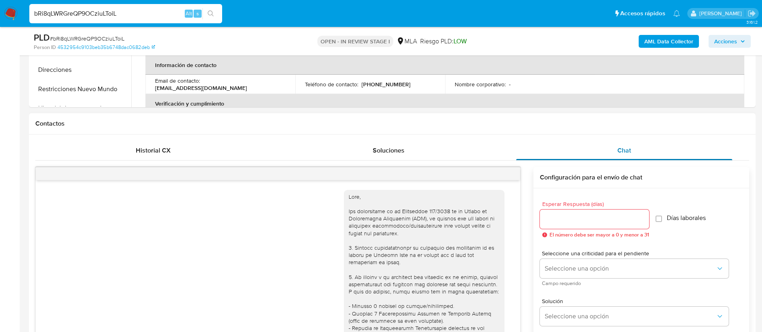
scroll to position [509, 0]
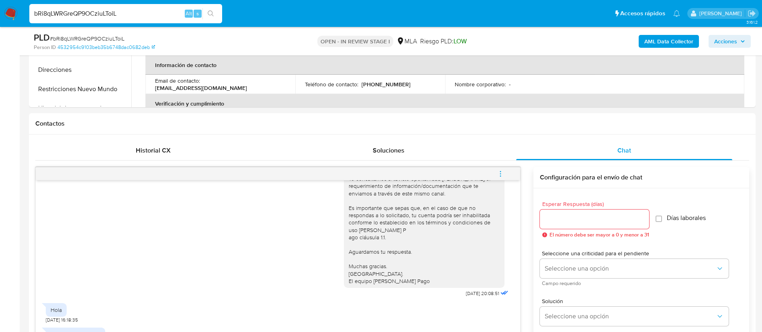
paste input "1TJEq1yRvo9ITeq2ByOtJrrY"
click at [119, 13] on input "bRi8qLWRGreQP9OCziuLToiL" at bounding box center [125, 13] width 193 height 10
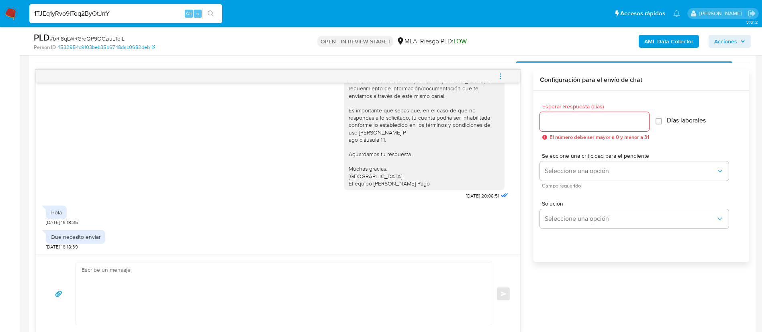
scroll to position [410, 0]
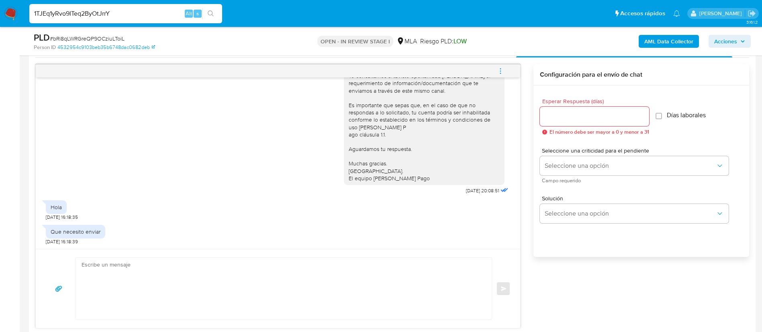
type input "1TJEq1yRvo9ITeq2ByOtJrrY"
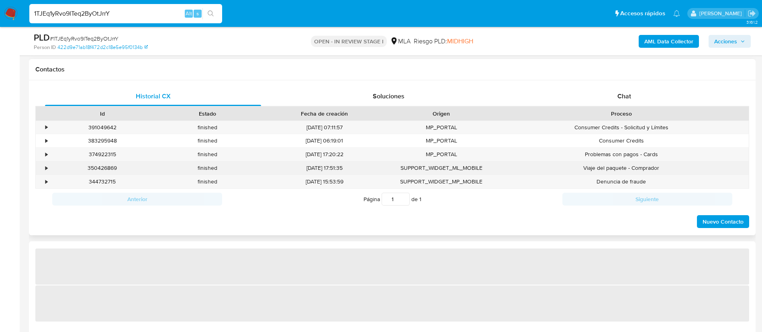
scroll to position [370, 0]
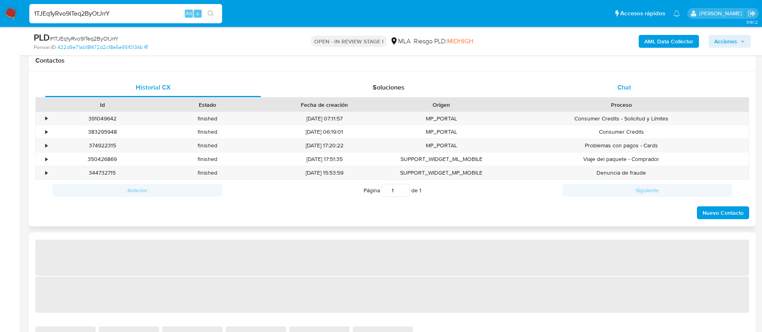
select select "10"
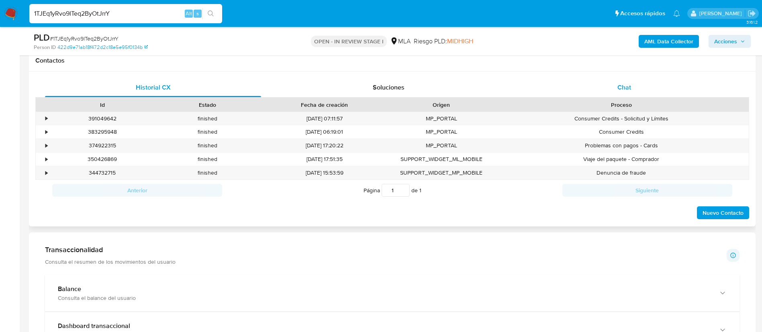
click at [618, 87] on span "Chat" at bounding box center [624, 87] width 14 height 9
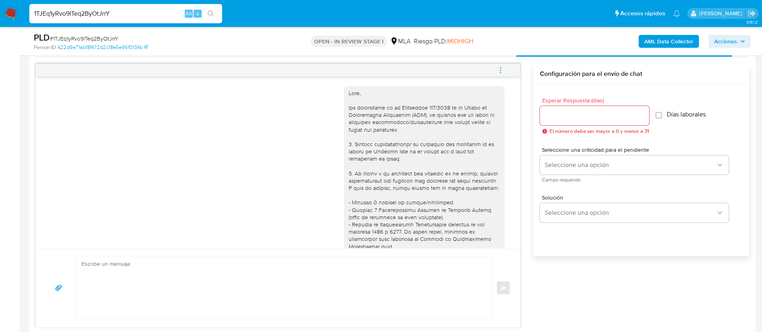
scroll to position [498, 0]
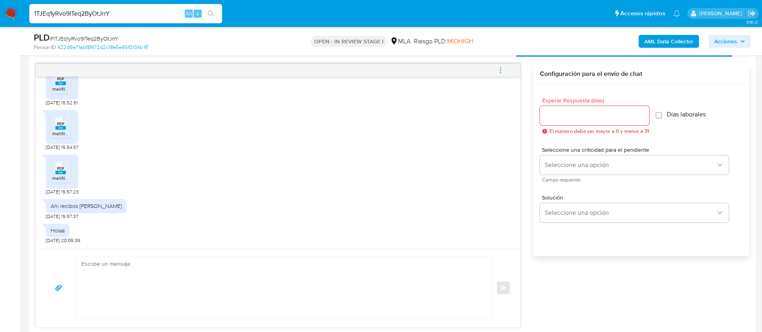
paste input "qDMGxAwyiM7QLas9etwh24qn"
click at [74, 9] on input "1TJEq1yRvo9ITeq2ByOtJrrY" at bounding box center [125, 13] width 193 height 10
type input "qDMGxAwyiM7QLas9etwh24qn"
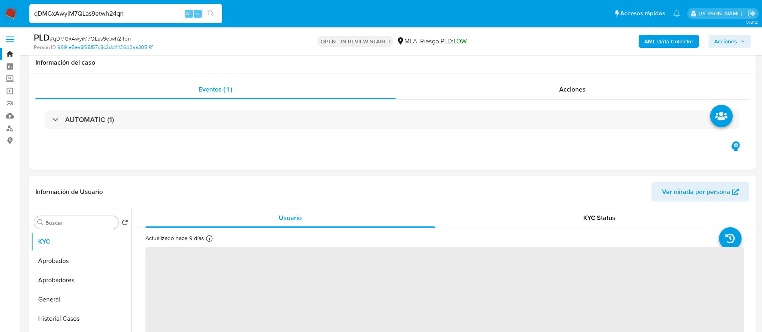
scroll to position [319, 0]
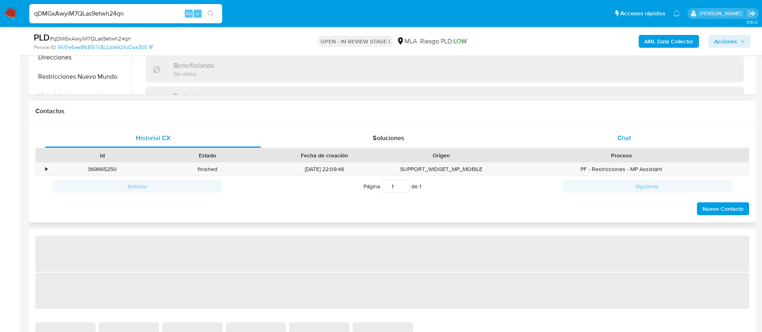
select select "10"
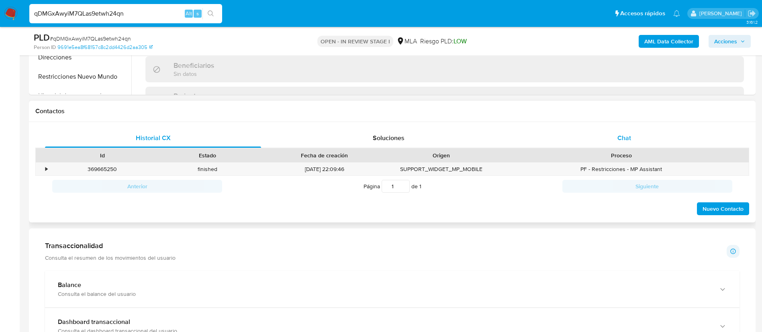
click at [631, 140] on span "Chat" at bounding box center [624, 137] width 14 height 9
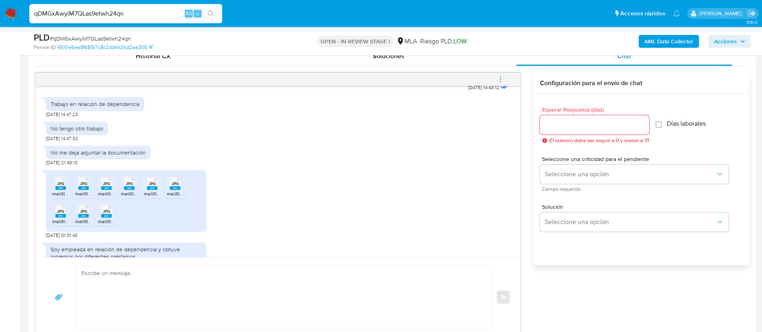
scroll to position [437, 0]
paste input "UCECD32gMVJkBHB6pCIavQ9q"
click at [122, 10] on input "qDMGxAwyiM7QLas9etwh24qn" at bounding box center [125, 13] width 193 height 10
type input "UCECD32gMVJkBHB6pCIavQ9q"
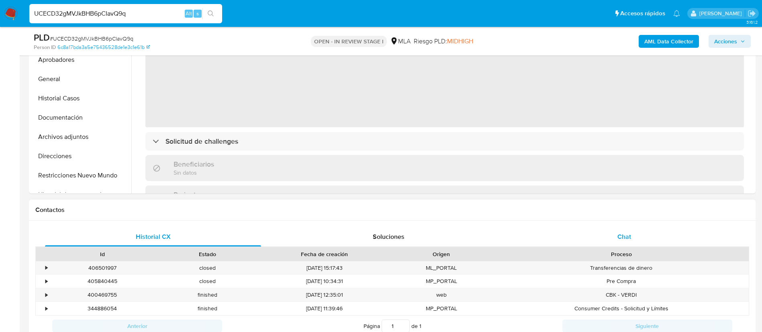
click at [626, 245] on div "Chat" at bounding box center [624, 236] width 216 height 19
select select "10"
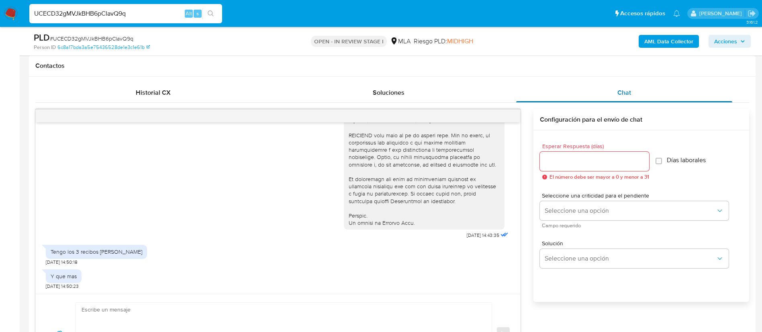
scroll to position [365, 0]
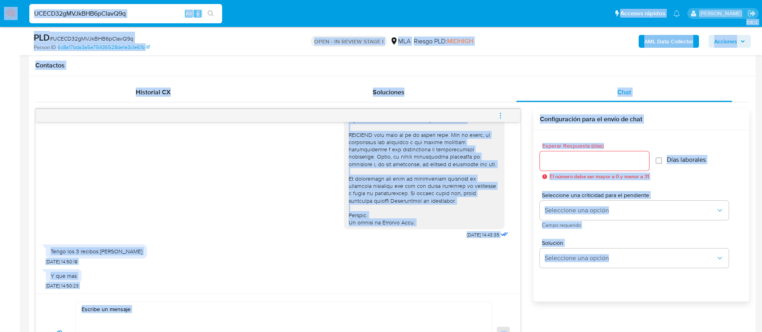
click at [165, 7] on div "UCECD32gMVJkBHB6pCIavQ9q Alt s" at bounding box center [125, 13] width 193 height 19
click at [134, 12] on input "UCECD32gMVJkBHB6pCIavQ9q" at bounding box center [125, 13] width 193 height 10
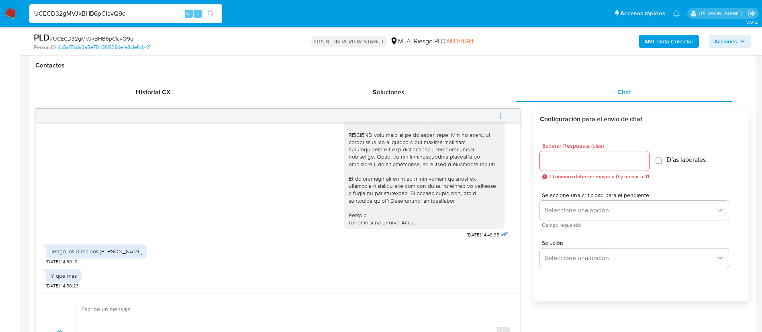
paste input "6UoVfk2atllC3N9D6tMnQC02"
type input "6UoVfk2atllC3N9D6tMnQC02"
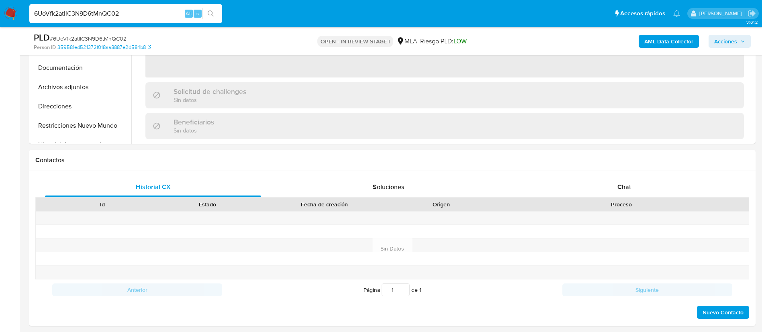
scroll to position [332, 0]
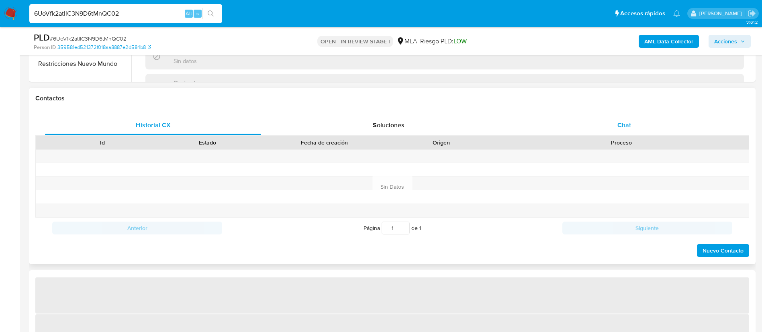
click at [637, 126] on div "Chat" at bounding box center [624, 125] width 216 height 19
select select "10"
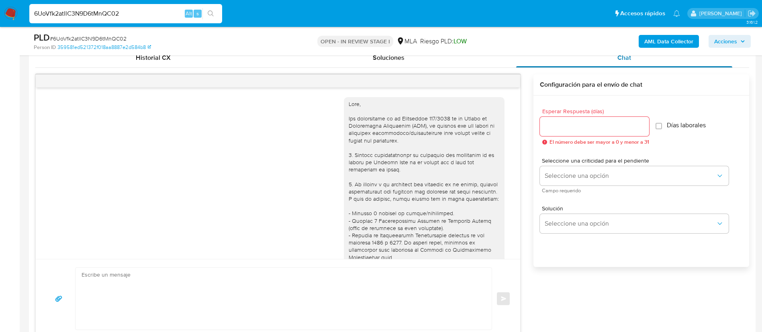
scroll to position [460, 0]
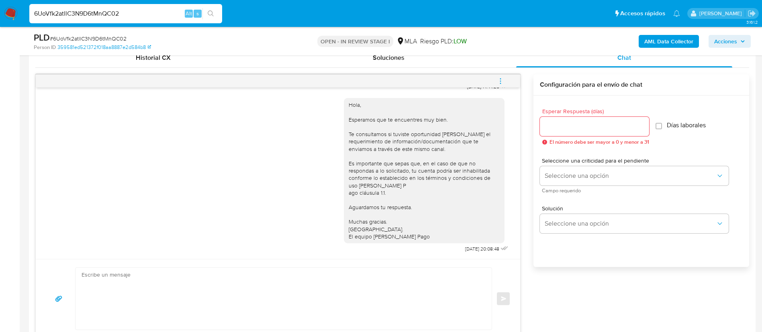
paste input "MVaxqEk6oUNWBWKZiHodMC30"
click at [132, 12] on input "6UoVfk2atllC3N9D6tMnQC02" at bounding box center [125, 13] width 193 height 10
type input "MVaxqEk6oUNWBWKZiHodMC30"
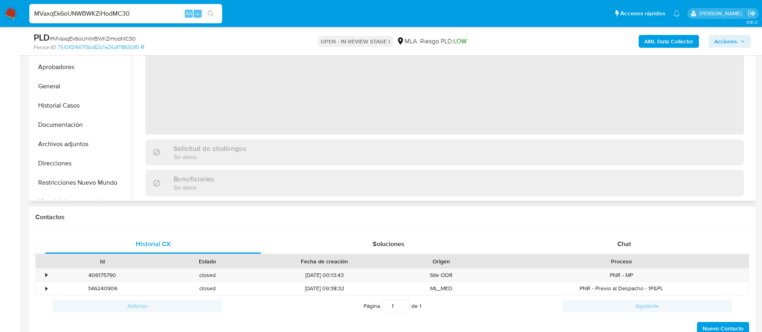
scroll to position [223, 0]
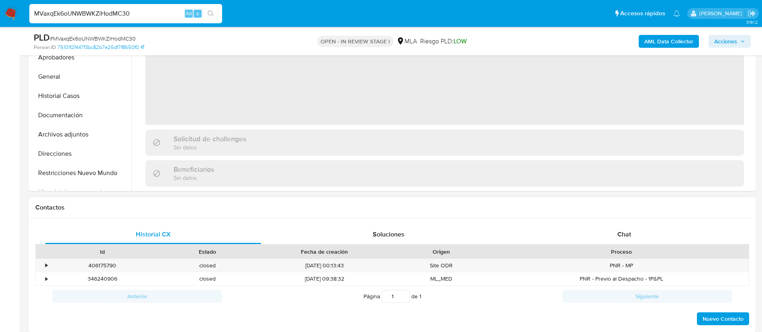
select select "10"
click at [625, 248] on div "Proceso" at bounding box center [621, 252] width 243 height 8
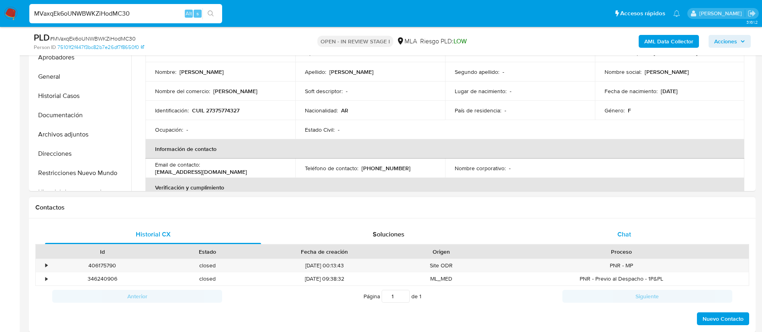
click at [628, 236] on span "Chat" at bounding box center [624, 234] width 14 height 9
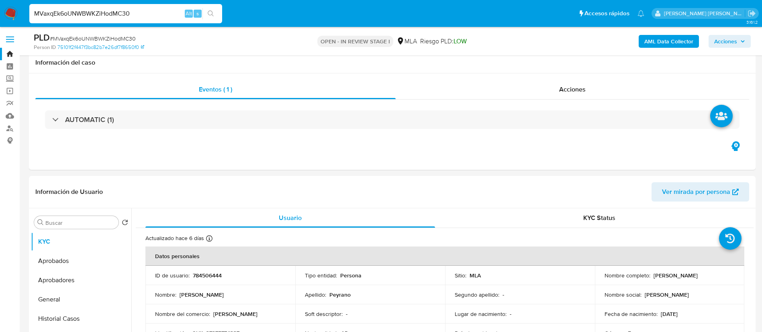
select select "10"
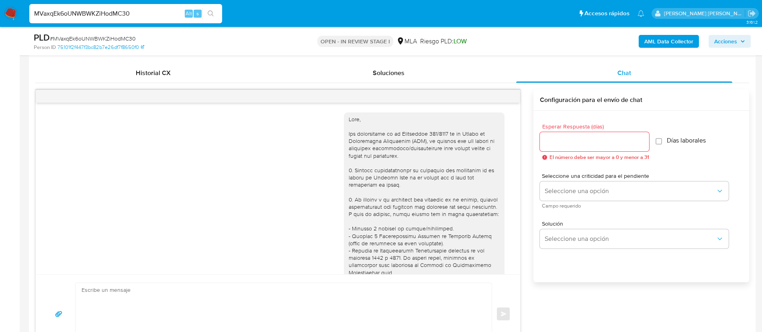
scroll to position [315, 0]
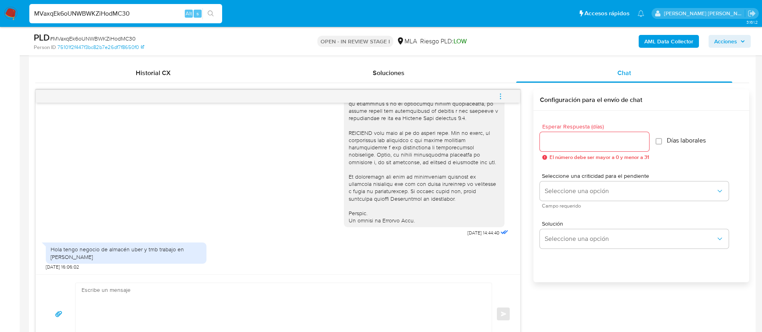
paste input "8orxjBlepMVAZ6A9zwZq6nx7"
click at [165, 14] on input "MVaxqEk6oUNWBWKZiHodMC30" at bounding box center [125, 13] width 193 height 10
type input "8orxjBlepMVAZ6A9zwZq6nx7"
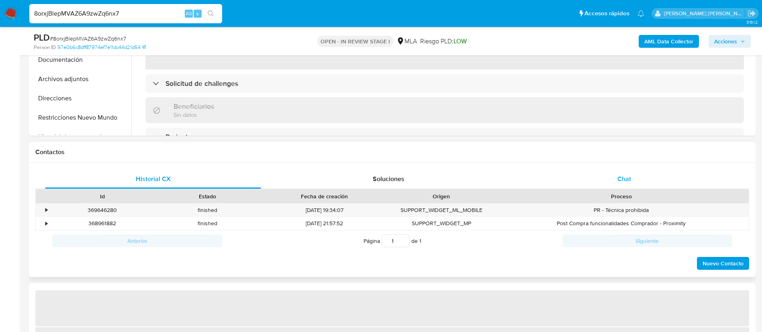
scroll to position [286, 0]
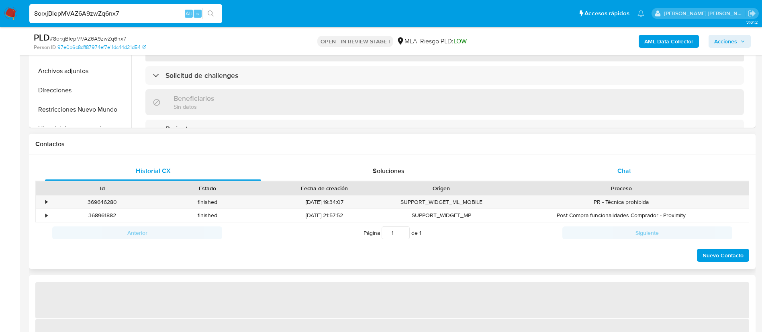
select select "10"
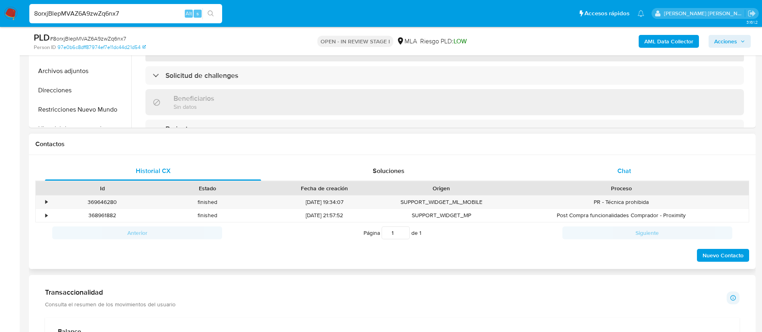
click at [619, 169] on span "Chat" at bounding box center [624, 170] width 14 height 9
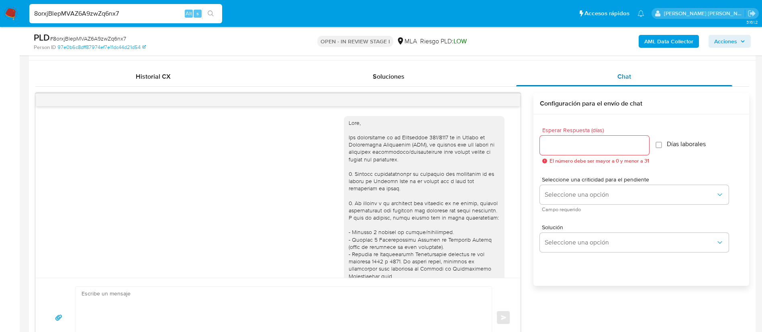
scroll to position [652, 0]
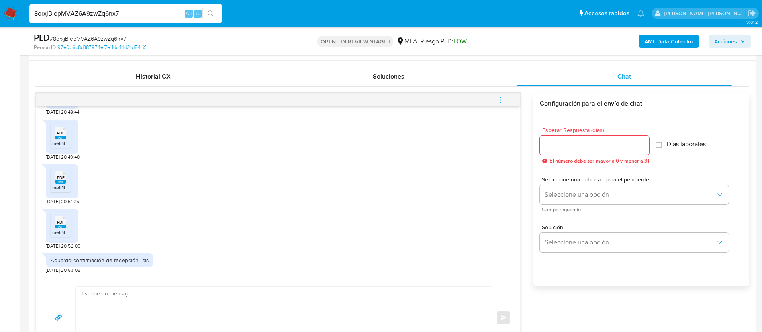
paste input "UEWQQMt9JLxbxW0ei3lmyzD8"
click at [120, 12] on input "UEWQQMt9JLxbxW0ei3lmyzD8" at bounding box center [125, 13] width 193 height 10
type input "UEWQQMt9JLxbxW0ei3lmyzD8"
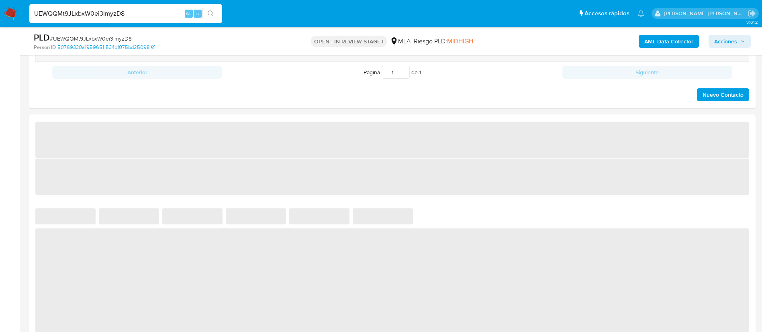
select select "10"
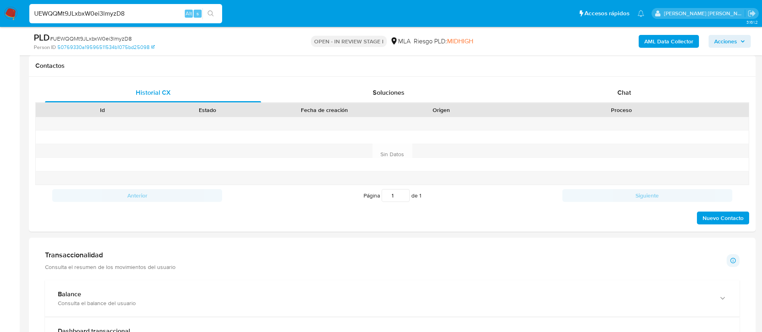
scroll to position [362, 0]
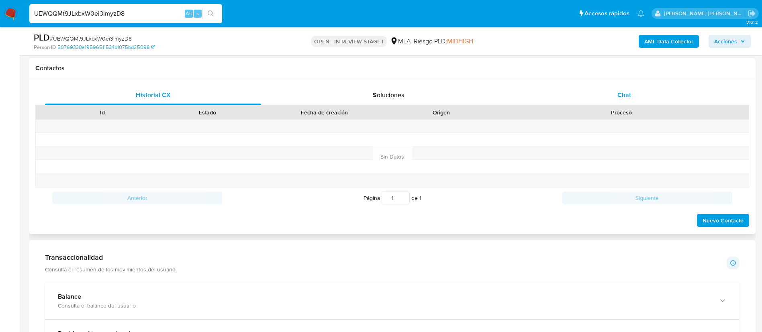
click at [625, 92] on span "Chat" at bounding box center [624, 94] width 14 height 9
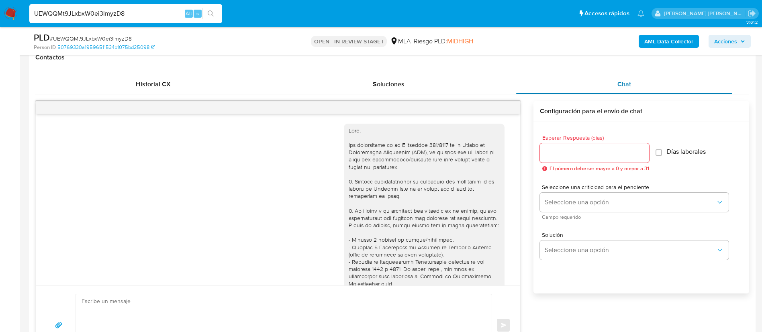
scroll to position [592, 0]
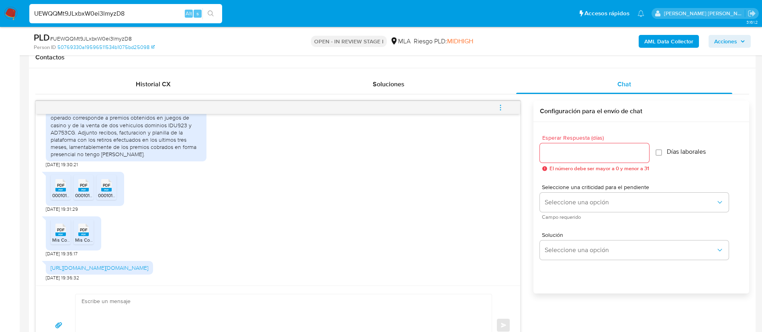
paste input "K6w8l8FXtQU819HBlIQ5Fs27"
click at [155, 17] on input "UEWQQMt9JLxbxW0ei3lmyzD8" at bounding box center [125, 13] width 193 height 10
type input "K6w8l8FXtQU819HBlIQ5Fs27"
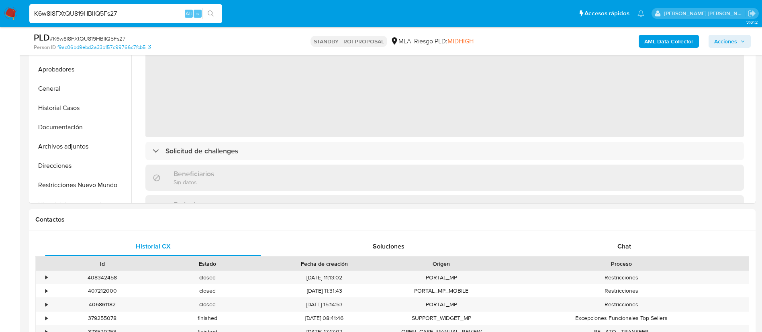
scroll to position [233, 0]
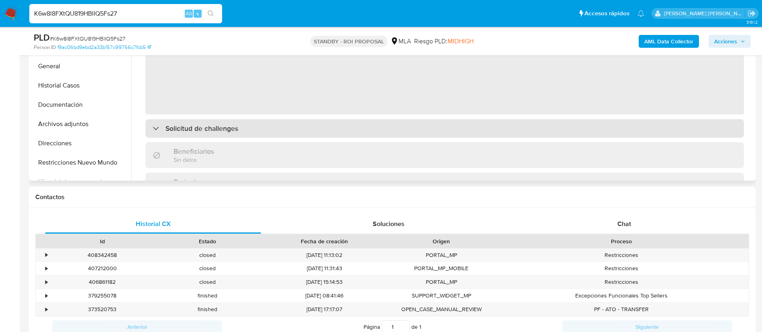
select select "10"
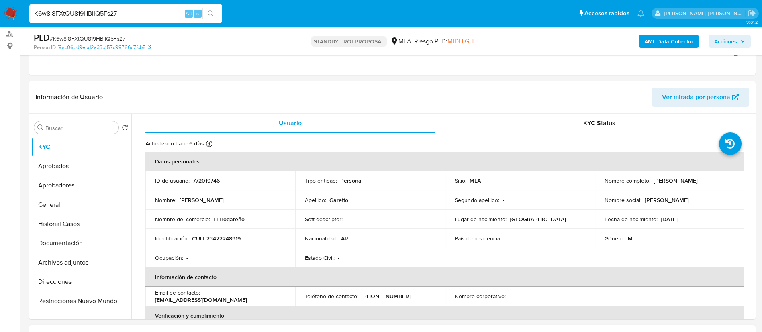
scroll to position [94, 0]
click at [76, 262] on button "Archivos adjuntos" at bounding box center [78, 263] width 94 height 19
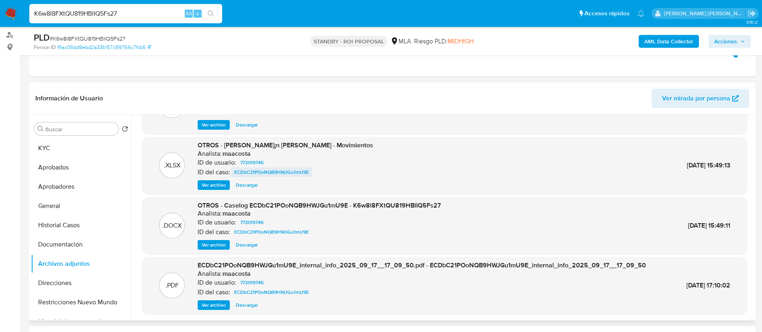
scroll to position [67, 0]
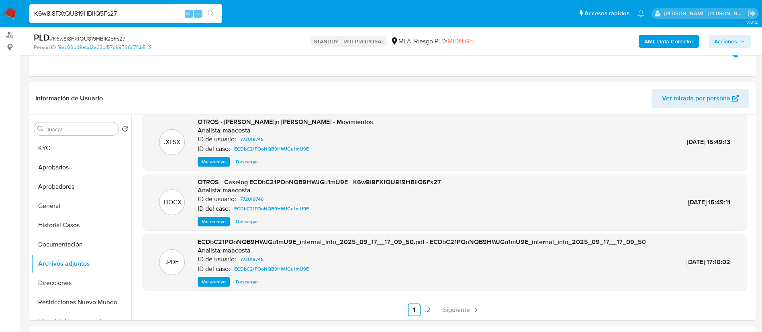
paste input "Oa89SUbya3SKtJ1hMaNBEv09"
click at [142, 13] on input "K6w8l8FXtQU819HBlIQ5Fs27" at bounding box center [125, 13] width 193 height 10
type input "Oa89SUbya3SKtJ1hMaNBEv09"
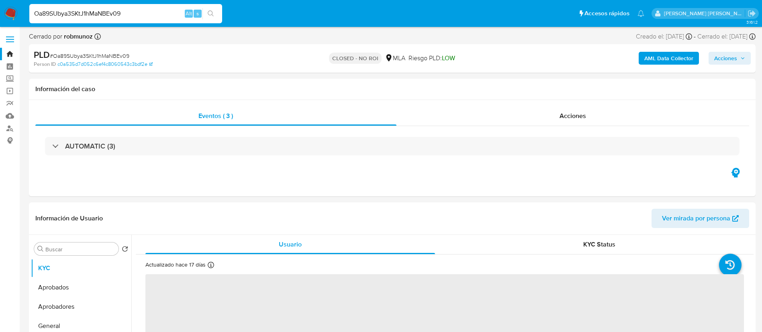
select select "10"
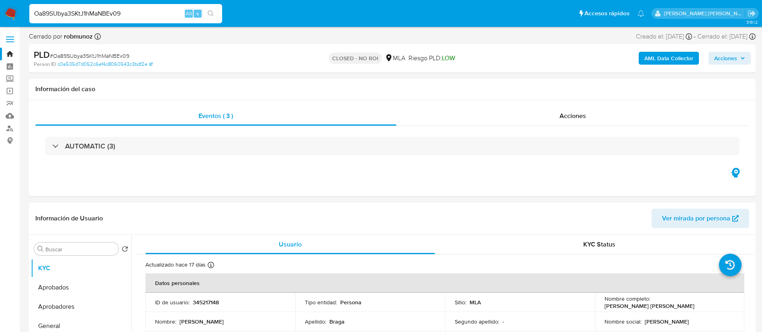
paste input "n3T1gvj63OGIod6EW7cz2NGd"
click at [135, 14] on input "Oa89SUbya3SKtJ1hMaNBEv09" at bounding box center [125, 13] width 193 height 10
type input "n3T1gvj63OGIod6EW7cz2NGd"
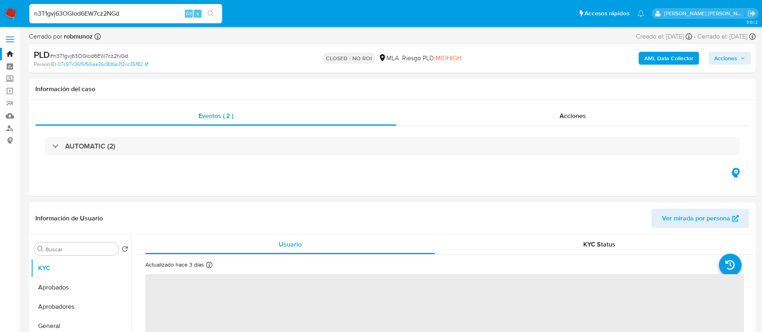
select select "10"
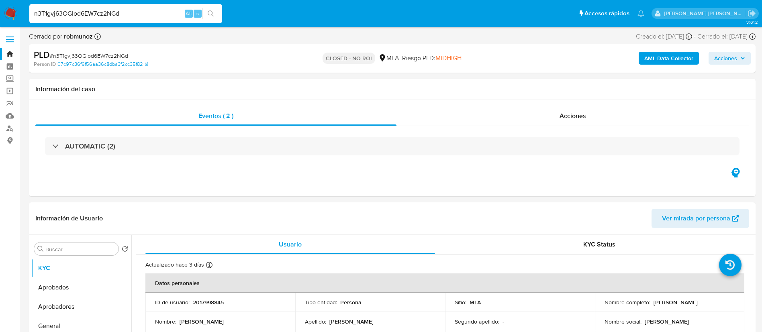
click at [135, 14] on input "n3T1gvj63OGIod6EW7cz2NGd" at bounding box center [125, 13] width 193 height 10
paste input "O0nZPJdxLYs91auo6gvDtaHK"
type input "O0nZPJdxLYs91auo6gvDtaHK"
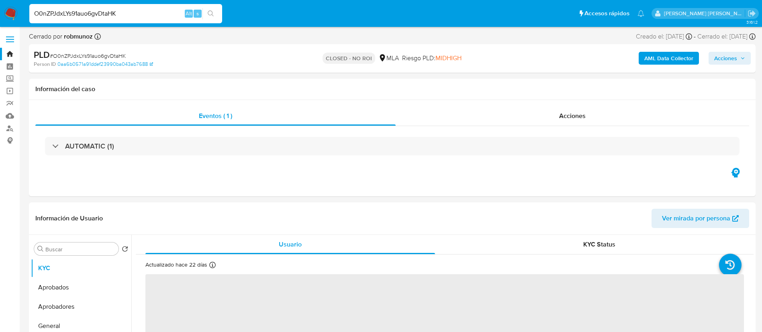
select select "10"
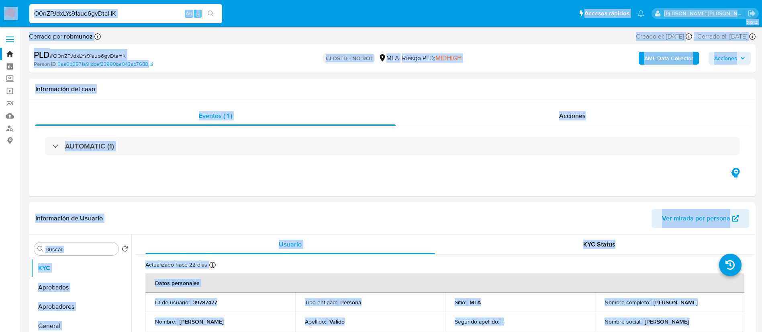
click at [135, 14] on input "O0nZPJdxLYs91auo6gvDtaHK" at bounding box center [125, 13] width 193 height 10
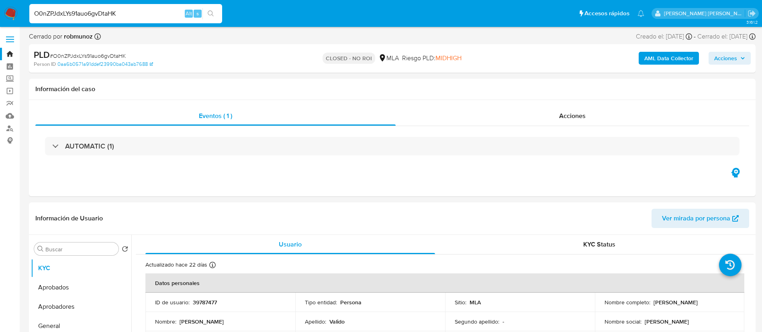
paste input "3LaPjZ7BZbLkdp9rzL1svmdT"
type input "3LaPjZ7BZbLkdp9rzL1svmdT"
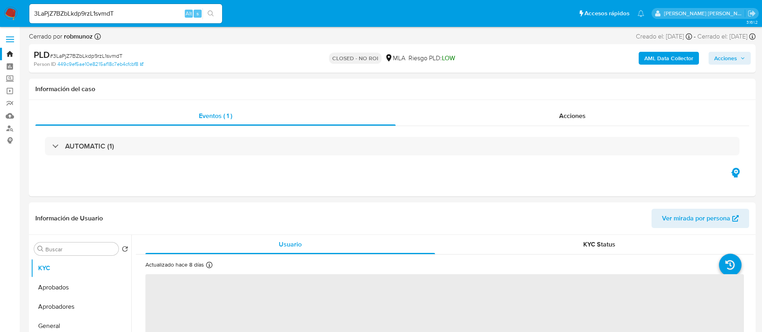
select select "10"
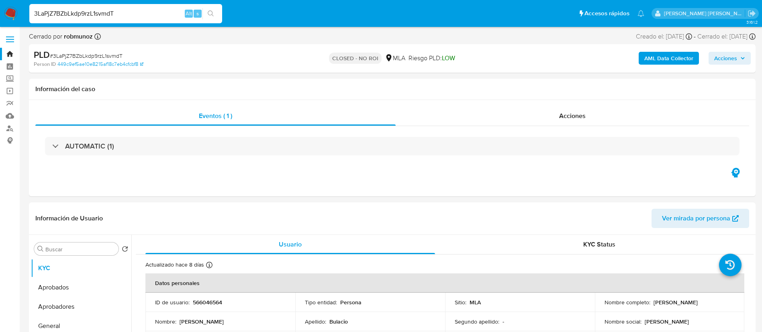
paste input "yyUPPaqOiqF2WdpR7yw3M00X"
click at [135, 12] on input "3LaPjZ7BZbLkdp9rzL1svmdT" at bounding box center [125, 13] width 193 height 10
type input "yyUPPaqOiqF2WdpR7yw3M00X"
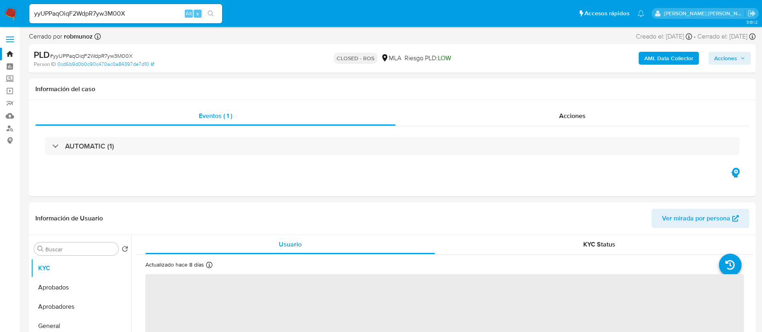
select select "10"
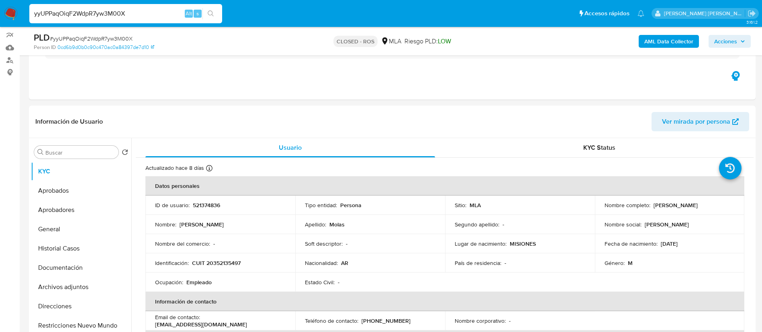
scroll to position [69, 0]
click at [85, 283] on button "Archivos adjuntos" at bounding box center [78, 285] width 94 height 19
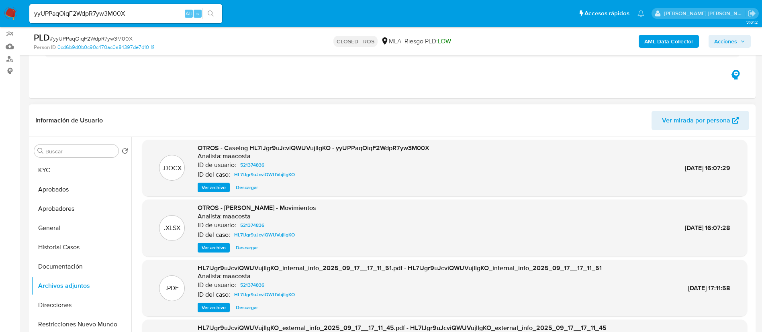
scroll to position [0, 0]
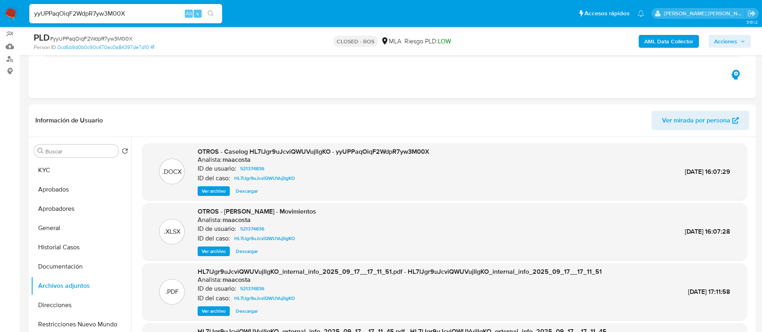
paste input "whyYlVbX3iMZDbsJqsioj0Zl"
click at [128, 13] on input "yyUPPaqOiqF2WdpR7yw3M00X" at bounding box center [125, 13] width 193 height 10
type input "whyYlVbX3iMZDbsJqsioj0Zl"
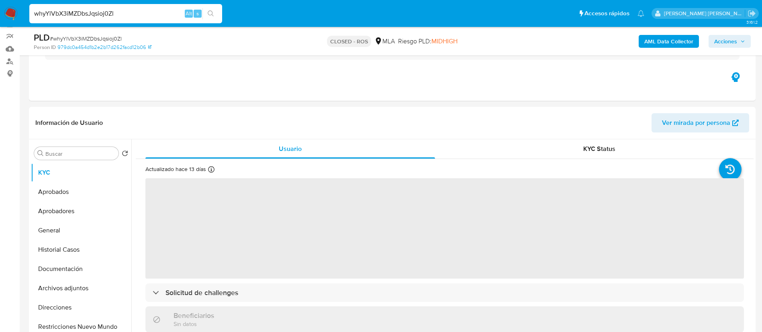
scroll to position [69, 0]
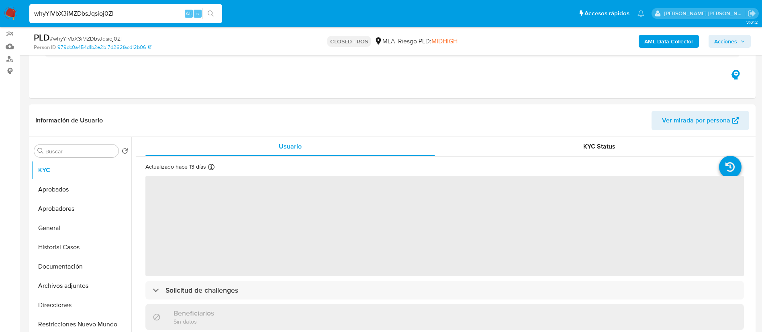
select select "10"
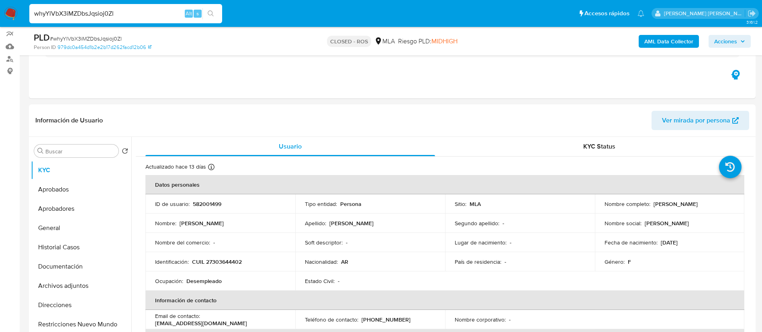
paste input "K6w8l8FXtQU819HBlIQ5Fs27"
click at [149, 8] on input "whyYlVbX3iMZDbsJqsioj0Zl" at bounding box center [125, 13] width 193 height 10
type input "K6w8l8FXtQU819HBlIQ5Fs27"
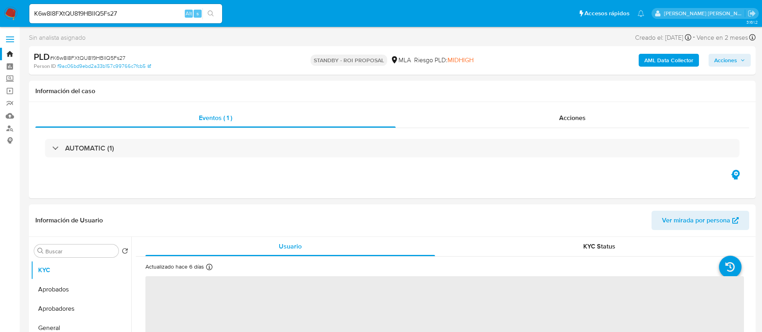
select select "10"
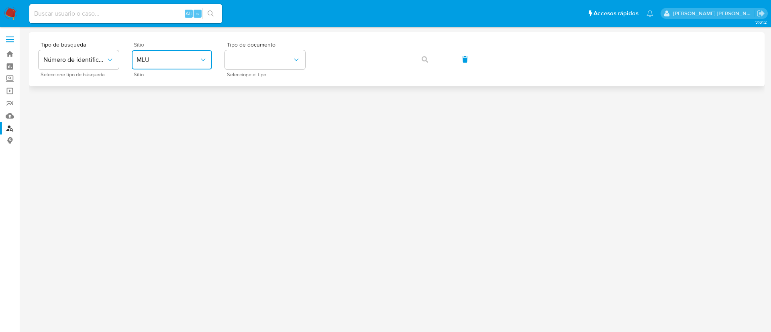
click at [184, 64] on button "MLU" at bounding box center [172, 59] width 80 height 19
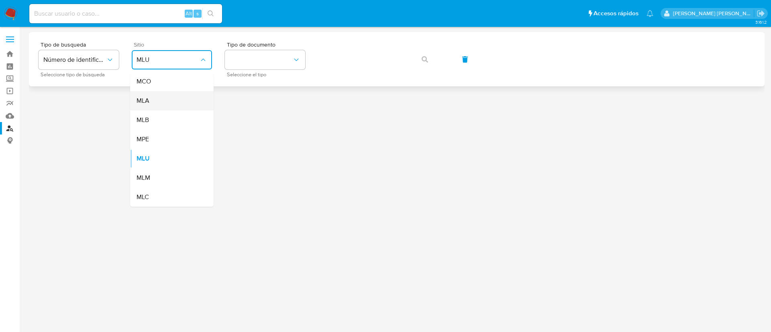
click at [174, 95] on div "MLA" at bounding box center [170, 100] width 66 height 19
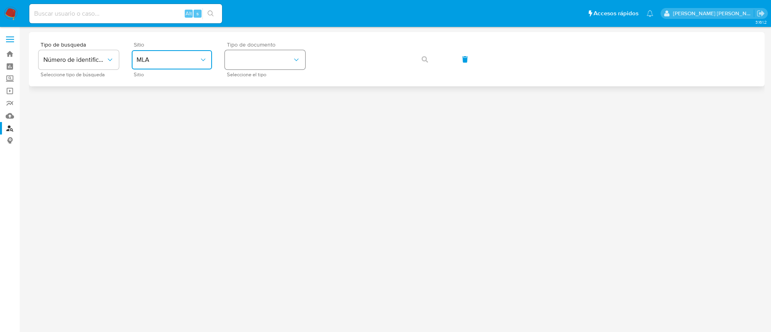
click at [242, 64] on button "identificationType" at bounding box center [265, 59] width 80 height 19
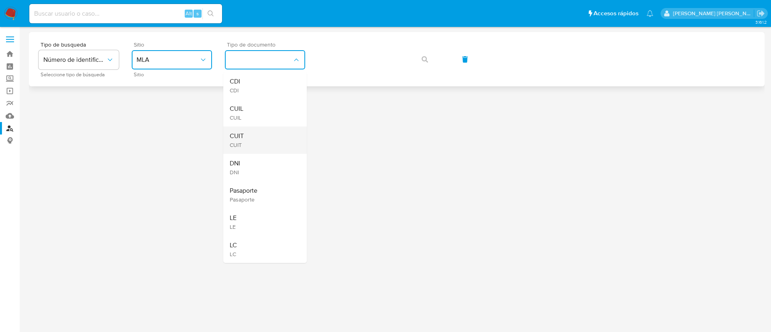
click at [246, 137] on div "CUIT CUIT" at bounding box center [263, 140] width 66 height 27
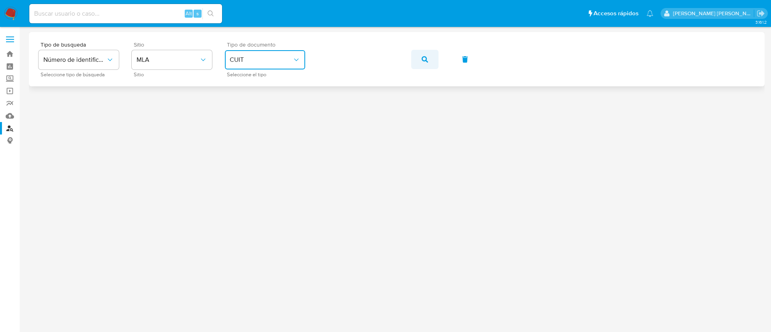
click at [427, 59] on icon "button" at bounding box center [425, 59] width 6 height 6
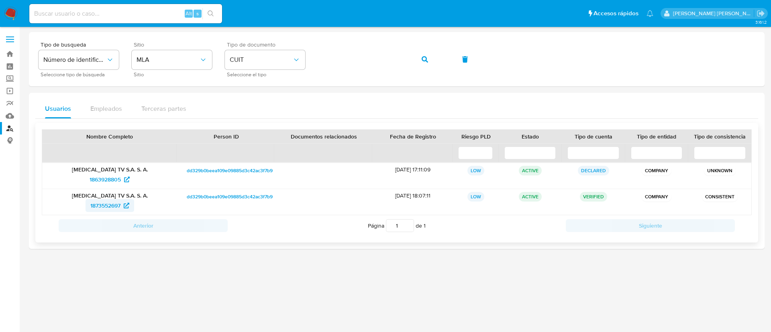
click at [109, 211] on span "1873552697" at bounding box center [105, 205] width 30 height 13
click at [419, 55] on button "button" at bounding box center [424, 59] width 27 height 19
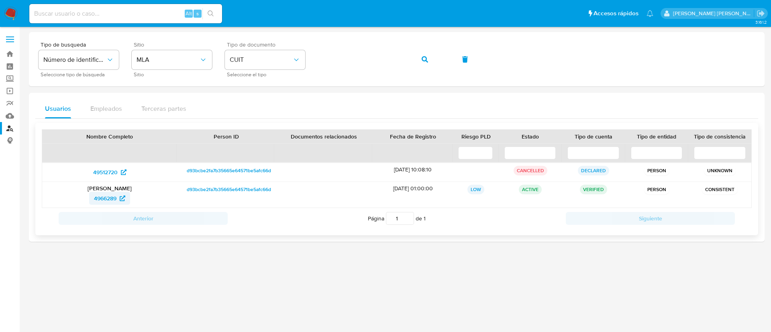
click at [123, 199] on icon at bounding box center [123, 199] width 6 height 6
drag, startPoint x: 417, startPoint y: 67, endPoint x: 419, endPoint y: 82, distance: 15.9
click at [419, 82] on div "Tipo de busqueda Número de identificación Seleccione tipo de búsqueda Sitio MLA…" at bounding box center [397, 59] width 736 height 54
click at [423, 61] on icon "button" at bounding box center [425, 59] width 6 height 6
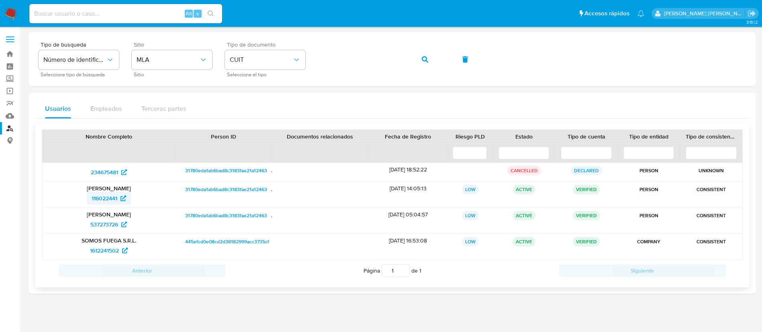
click at [106, 200] on span "116022441" at bounding box center [105, 198] width 26 height 13
click at [103, 229] on span "537273726" at bounding box center [104, 224] width 28 height 13
click at [14, 11] on img at bounding box center [11, 14] width 14 height 14
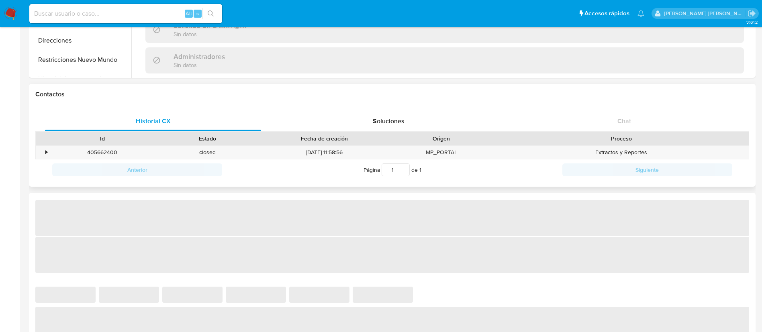
select select "10"
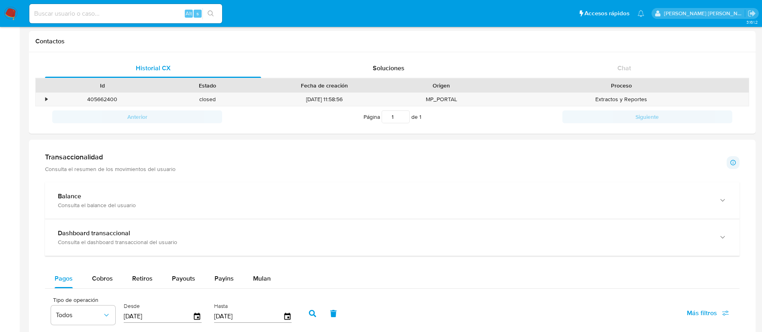
scroll to position [245, 0]
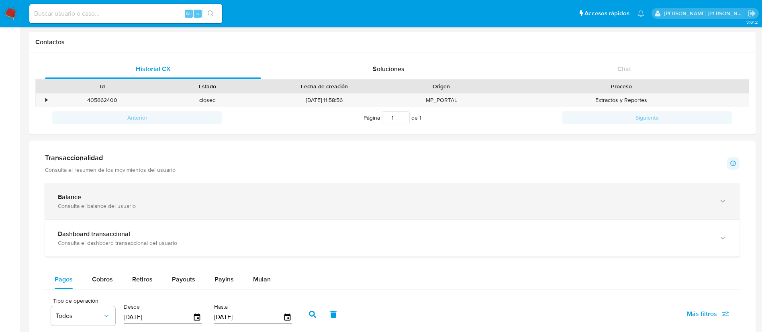
click at [586, 200] on div "Balance" at bounding box center [384, 197] width 653 height 8
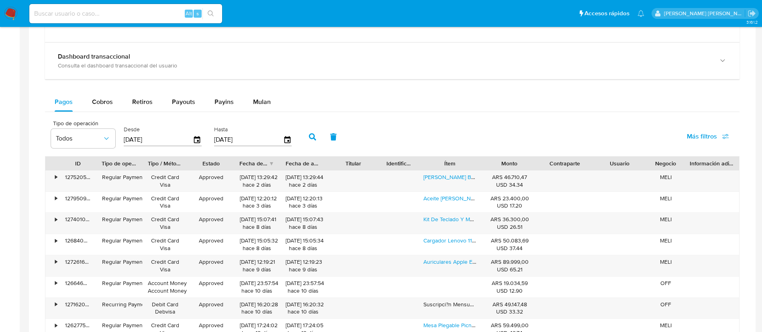
scroll to position [689, 0]
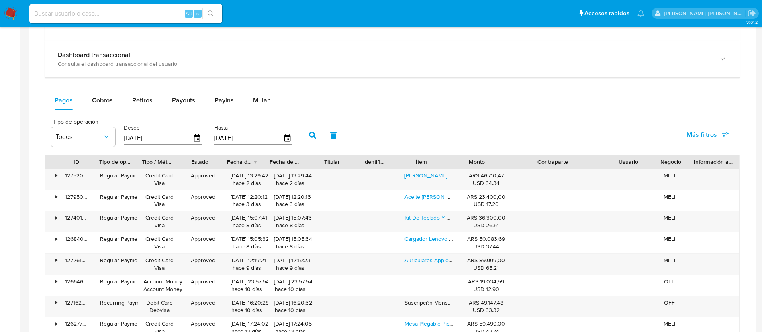
drag, startPoint x: 595, startPoint y: 161, endPoint x: 641, endPoint y: 157, distance: 46.0
click at [641, 157] on div "ID Tipo de operación Tipo / Método Estado Fecha de creación Fecha de aprobación…" at bounding box center [392, 162] width 694 height 14
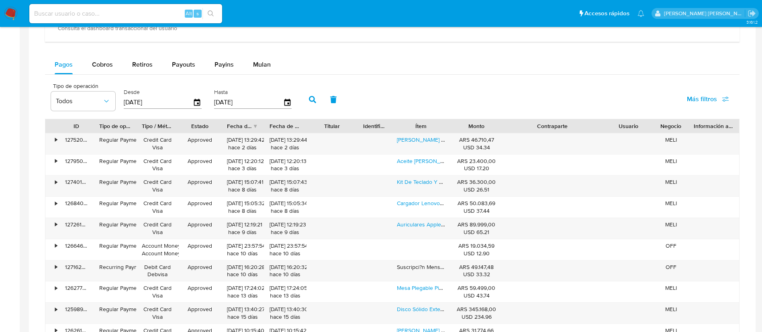
scroll to position [727, 0]
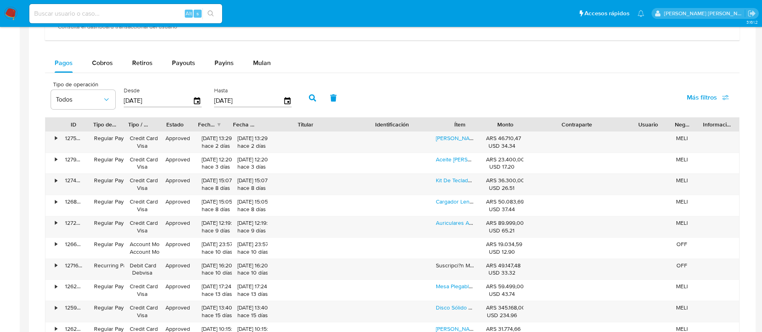
drag, startPoint x: 355, startPoint y: 125, endPoint x: 394, endPoint y: 129, distance: 39.2
click at [394, 129] on div "ID Tipo de operación Tipo / Método Estado Fecha de creación Fecha de aprobación…" at bounding box center [392, 125] width 694 height 14
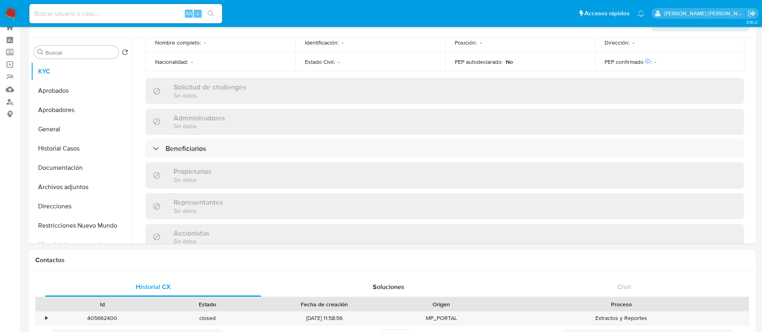
scroll to position [378, 0]
click at [218, 152] on div "Información de empresa ID de usuario : 1873552697 Nombre del comercio : LUZU TV…" at bounding box center [444, 68] width 598 height 739
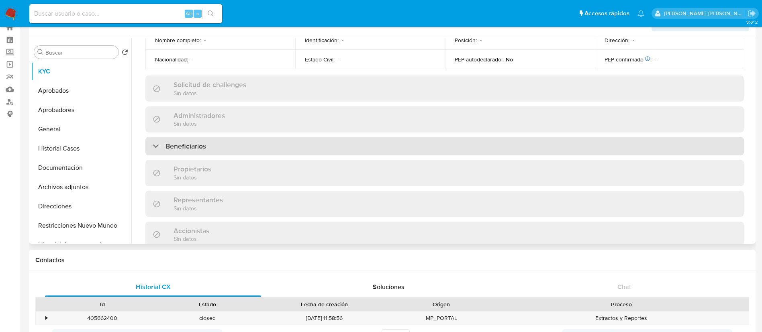
click at [194, 142] on h3 "Beneficiarios" at bounding box center [185, 146] width 41 height 9
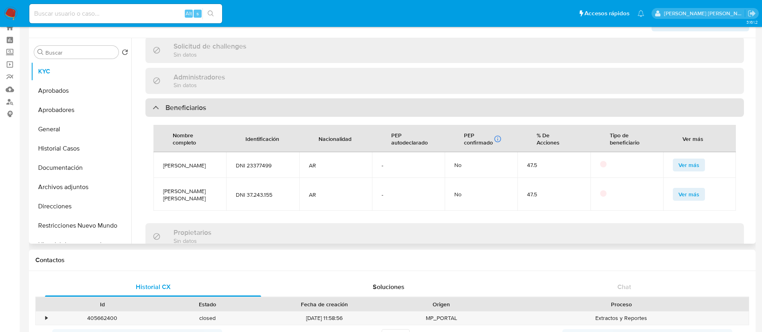
scroll to position [418, 0]
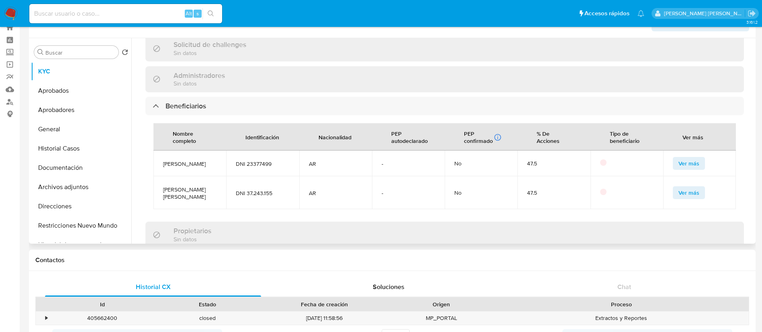
click at [262, 160] on span "DNI 23377499" at bounding box center [262, 163] width 53 height 7
copy span "23377499"
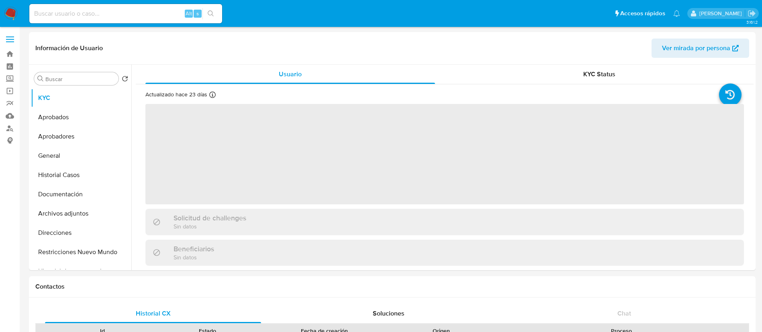
select select "10"
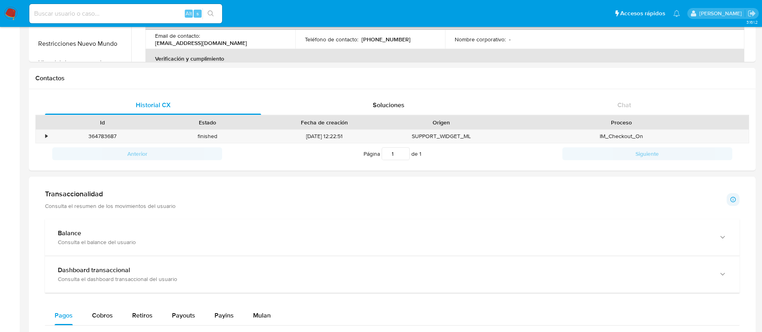
scroll to position [224, 0]
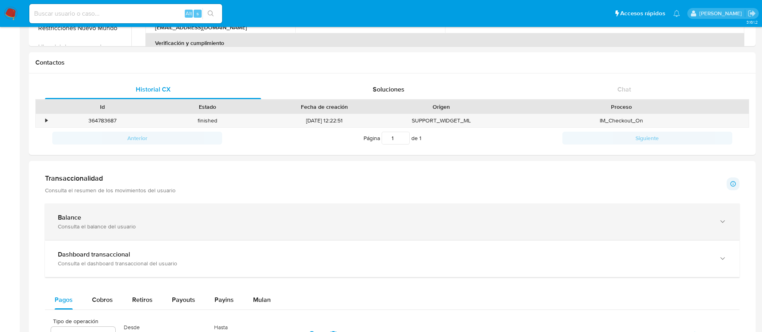
click at [476, 224] on div "Consulta el balance del usuario" at bounding box center [384, 226] width 653 height 7
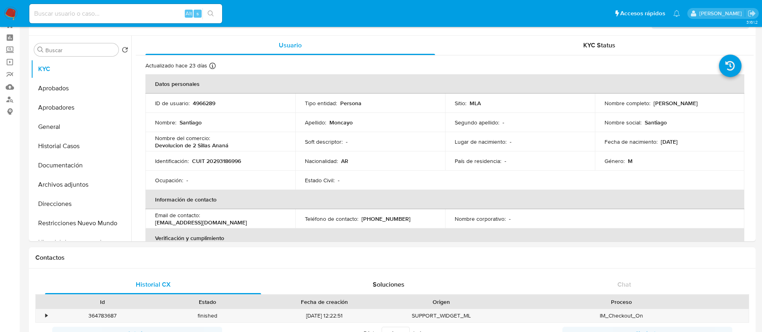
scroll to position [0, 0]
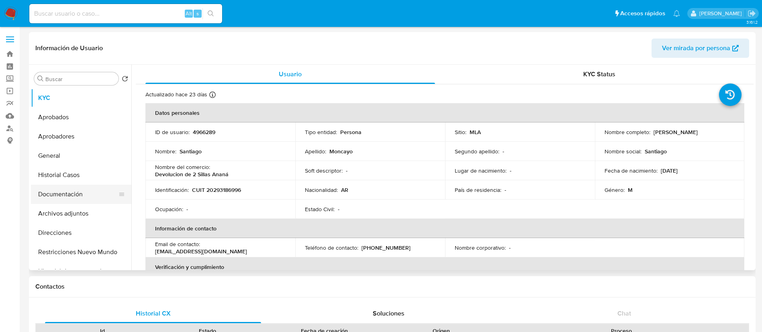
click at [71, 190] on button "Documentación" at bounding box center [78, 194] width 94 height 19
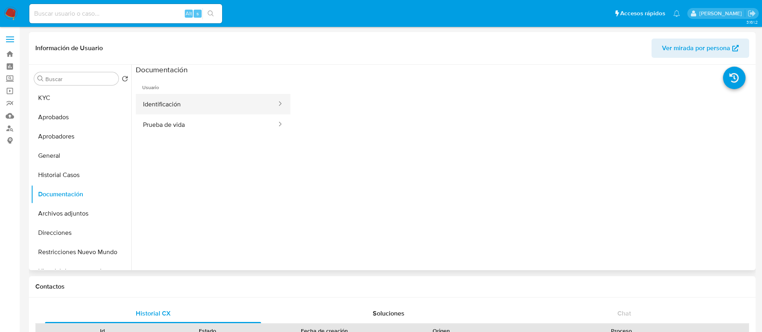
click at [161, 104] on button "Identificación" at bounding box center [207, 104] width 142 height 20
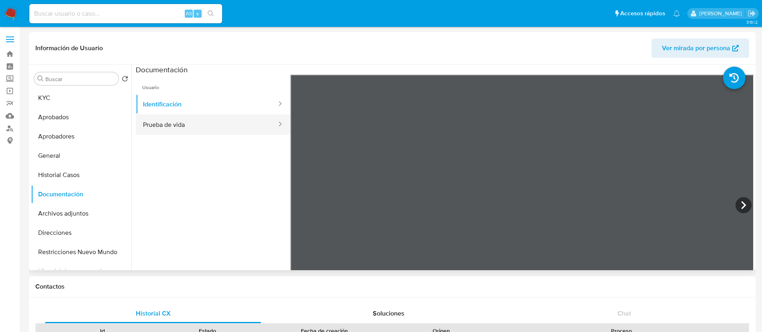
click at [174, 127] on button "Prueba de vida" at bounding box center [207, 124] width 142 height 20
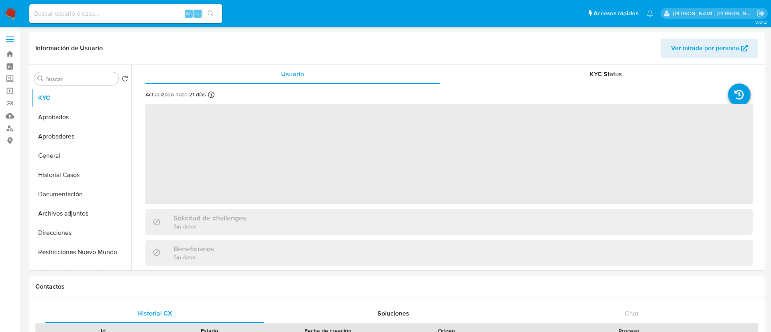
select select "10"
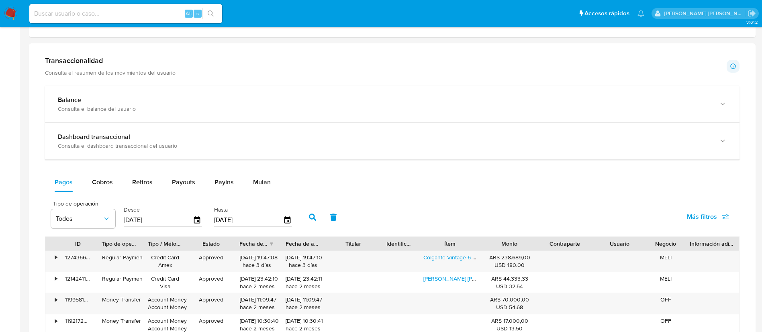
scroll to position [296, 0]
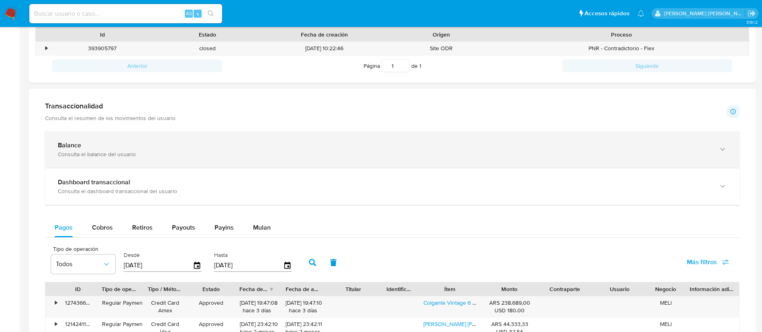
click at [107, 145] on div "Balance" at bounding box center [384, 145] width 653 height 8
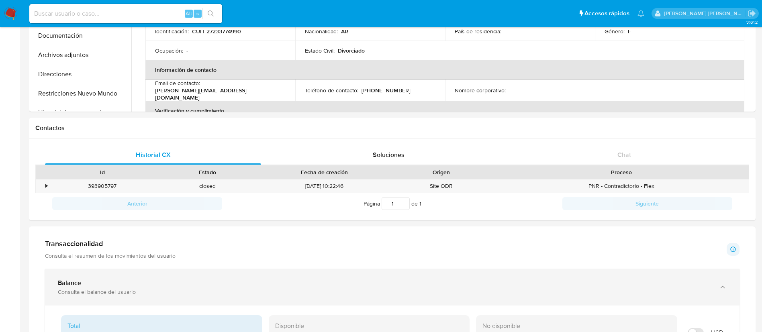
scroll to position [157, 0]
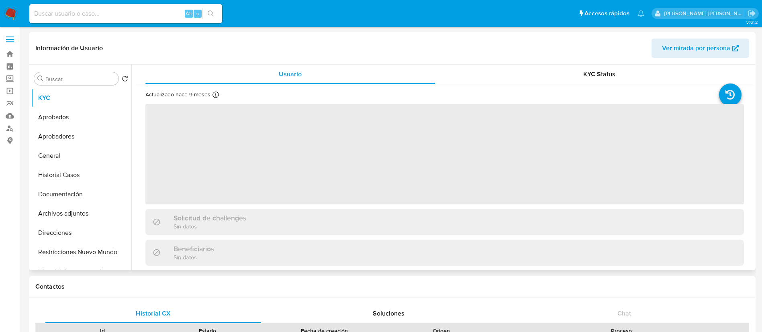
select select "10"
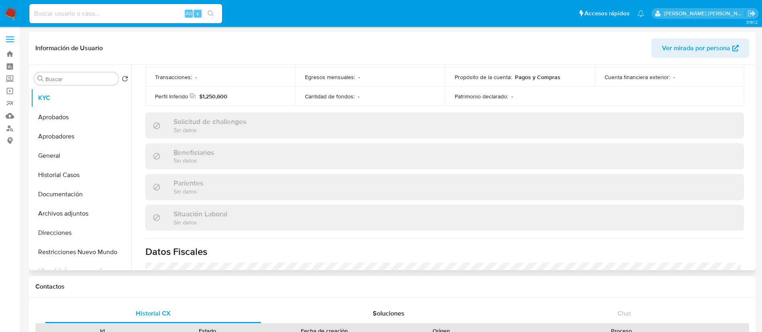
scroll to position [288, 0]
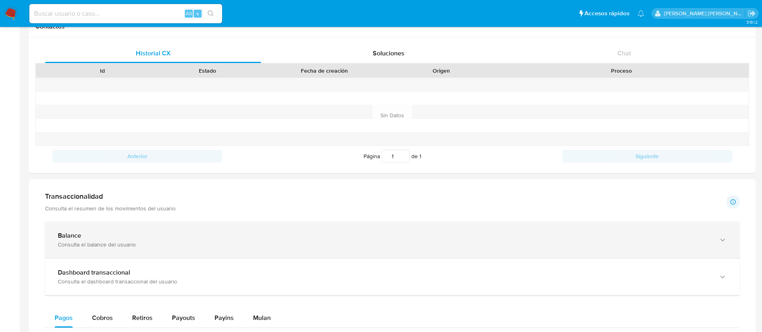
click at [90, 245] on div "Consulta el balance del usuario" at bounding box center [384, 244] width 653 height 7
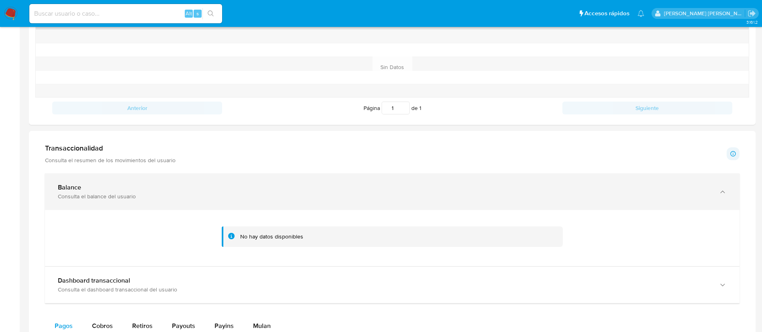
scroll to position [312, 0]
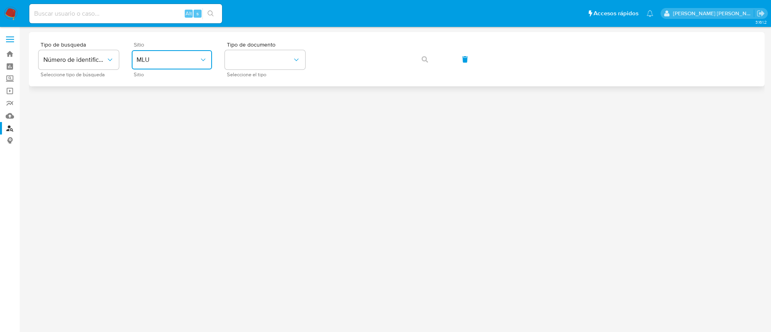
click at [184, 67] on button "MLU" at bounding box center [172, 59] width 80 height 19
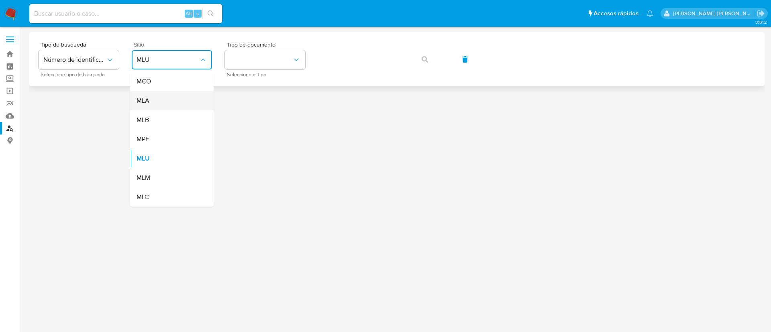
click at [187, 99] on div "MLA" at bounding box center [170, 100] width 66 height 19
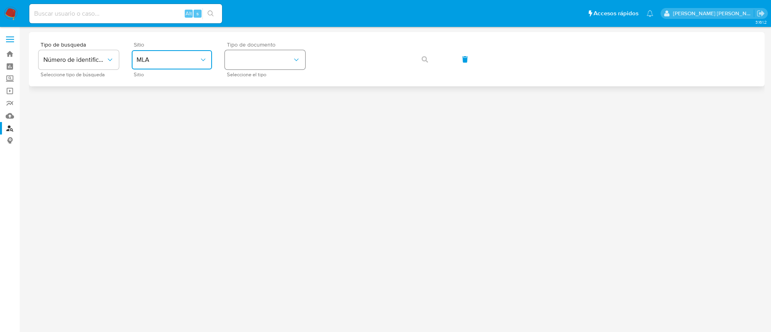
click at [274, 57] on button "identificationType" at bounding box center [265, 59] width 80 height 19
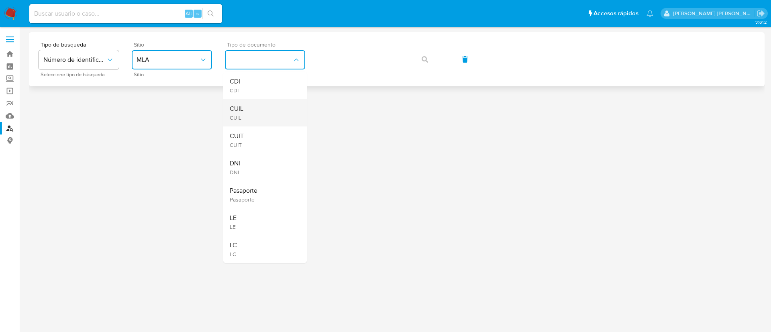
click at [261, 111] on div "CUIL CUIL" at bounding box center [263, 112] width 66 height 27
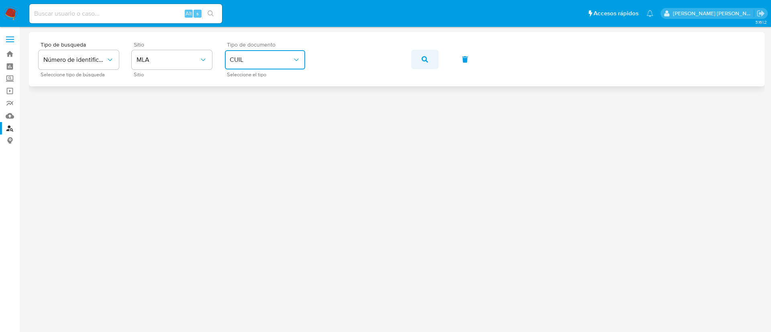
click at [425, 57] on icon "button" at bounding box center [425, 59] width 6 height 6
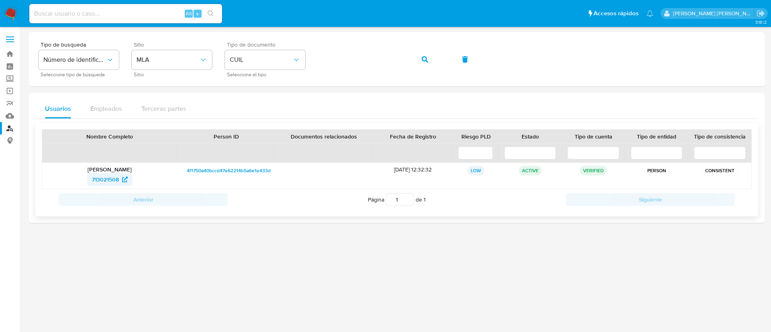
click at [111, 179] on span "713021508" at bounding box center [105, 179] width 27 height 13
click at [426, 59] on icon "button" at bounding box center [425, 59] width 6 height 6
click at [100, 178] on span "1821536161" at bounding box center [105, 179] width 27 height 13
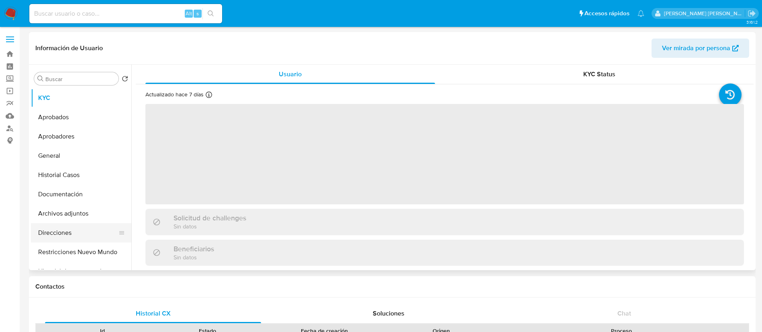
select select "10"
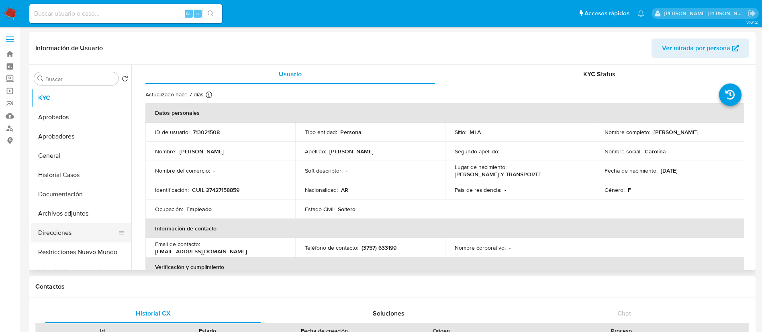
click at [78, 233] on button "Direcciones" at bounding box center [78, 232] width 94 height 19
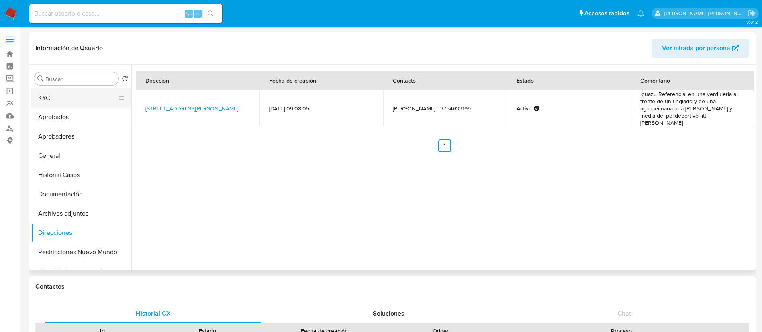
click at [87, 96] on button "KYC" at bounding box center [78, 97] width 94 height 19
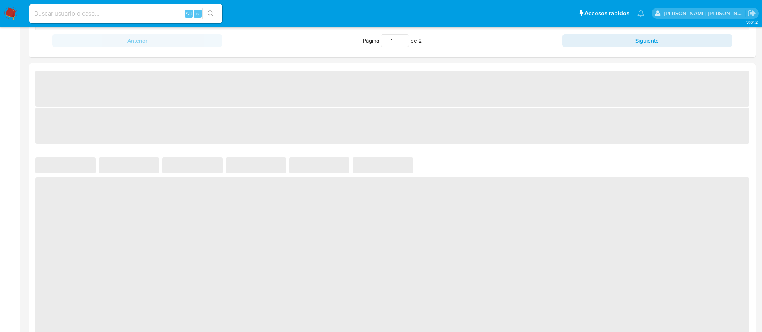
select select "10"
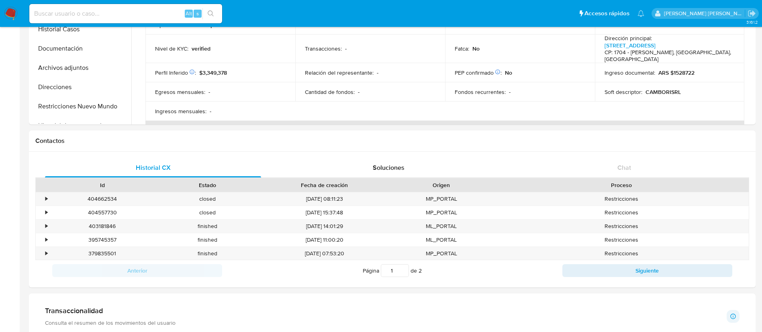
scroll to position [89, 0]
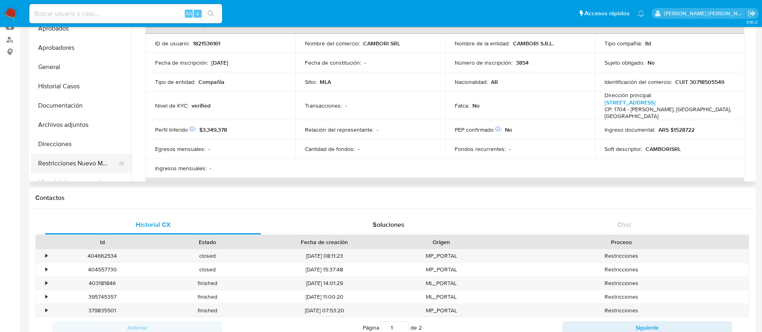
click at [67, 163] on button "Restricciones Nuevo Mundo" at bounding box center [78, 163] width 94 height 19
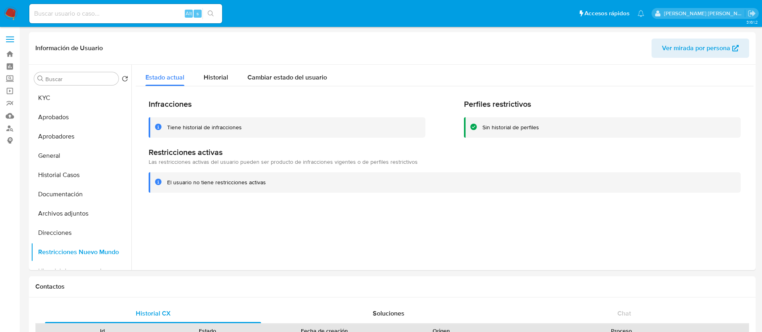
scroll to position [2, 0]
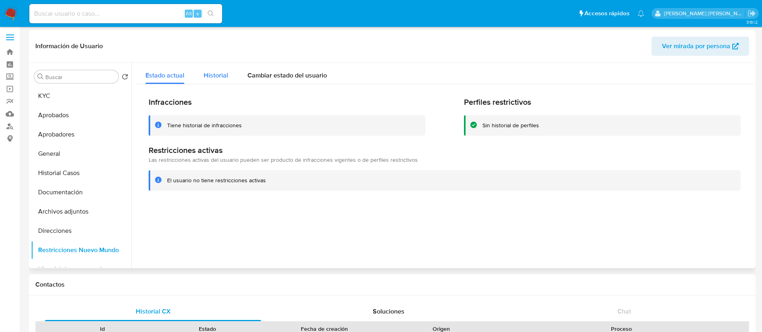
click at [216, 69] on div "Historial" at bounding box center [216, 73] width 25 height 21
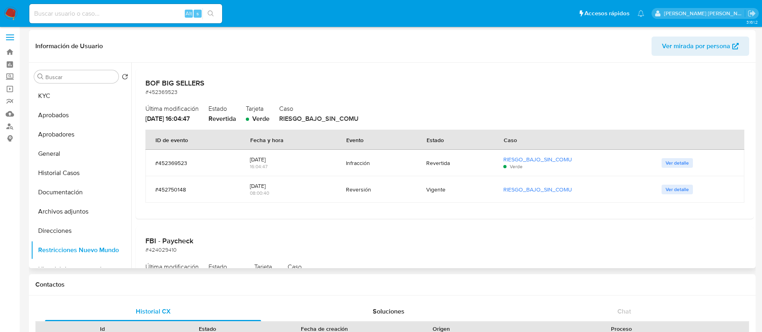
scroll to position [45, 0]
click at [679, 159] on span "Ver detalle" at bounding box center [677, 163] width 23 height 8
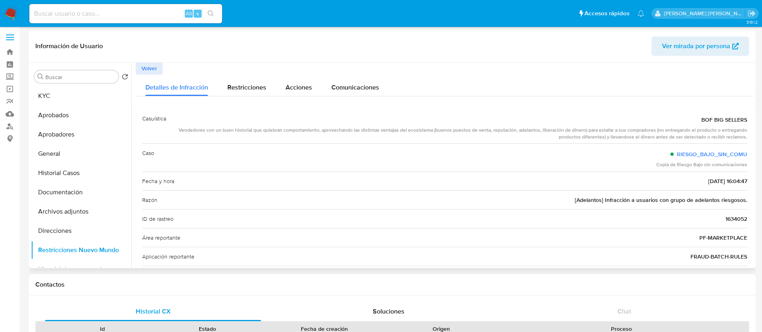
scroll to position [0, 0]
click at [148, 67] on span "Volver" at bounding box center [149, 68] width 16 height 11
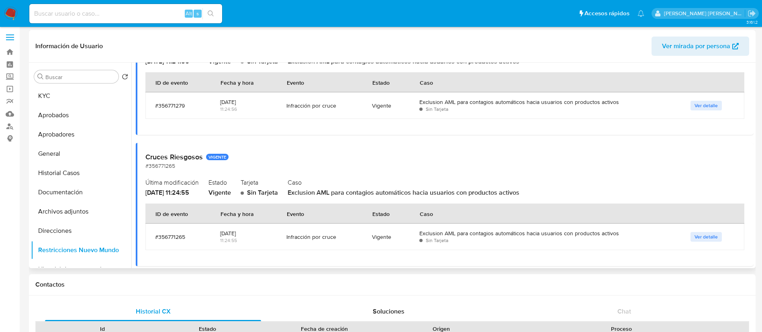
scroll to position [577, 0]
click at [697, 102] on span "Ver detalle" at bounding box center [705, 104] width 23 height 8
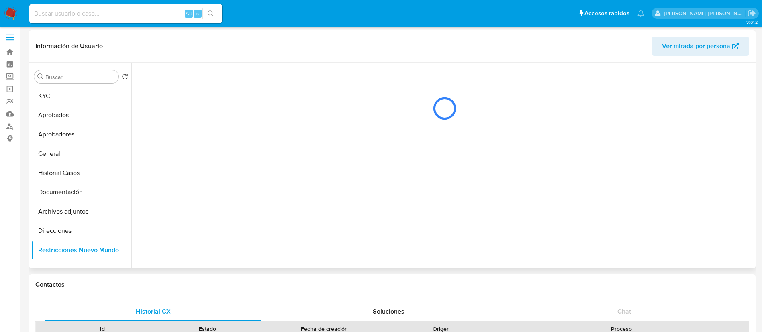
scroll to position [0, 0]
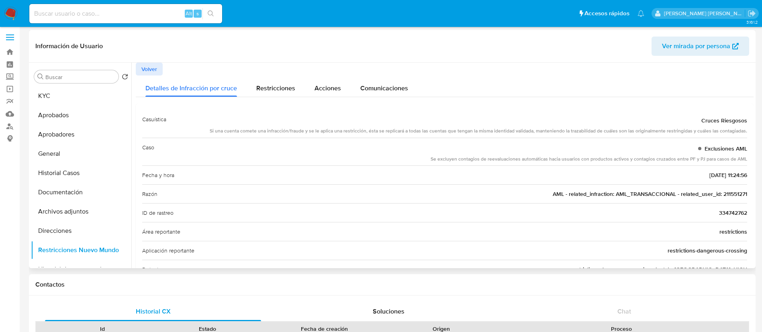
click at [155, 66] on span "Volver" at bounding box center [149, 68] width 16 height 11
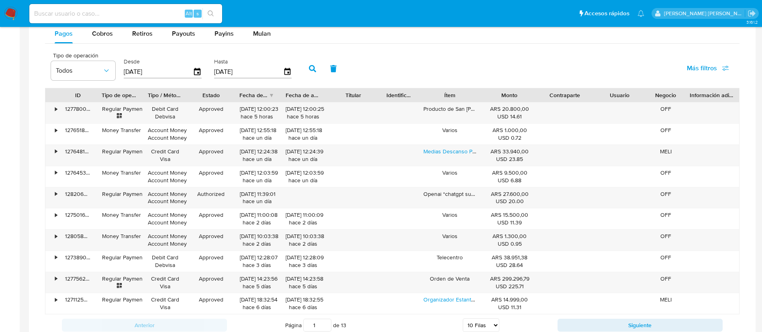
scroll to position [546, 0]
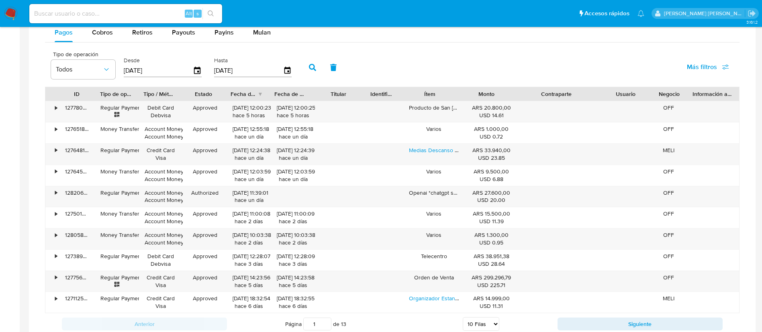
drag, startPoint x: 589, startPoint y: 94, endPoint x: 627, endPoint y: 94, distance: 38.6
click at [627, 94] on div "ID Tipo de operación Tipo / Método Estado Fecha de creación Fecha de aprobación…" at bounding box center [392, 94] width 694 height 14
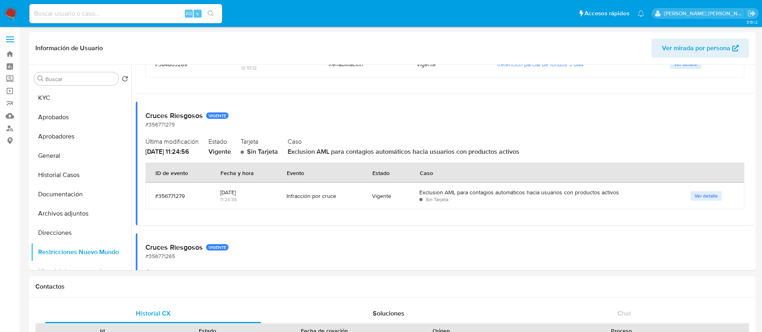
scroll to position [494, 0]
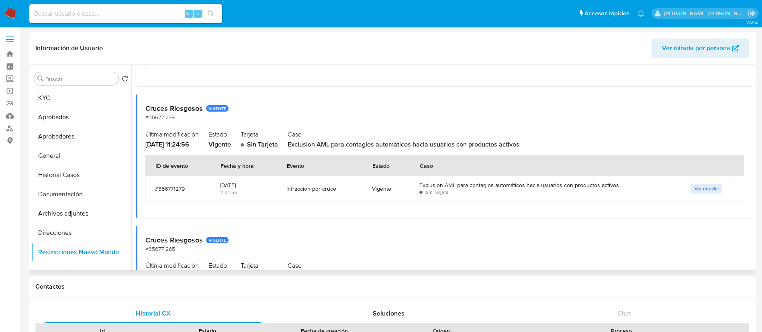
click at [694, 193] on span "Ver detalle" at bounding box center [705, 189] width 23 height 8
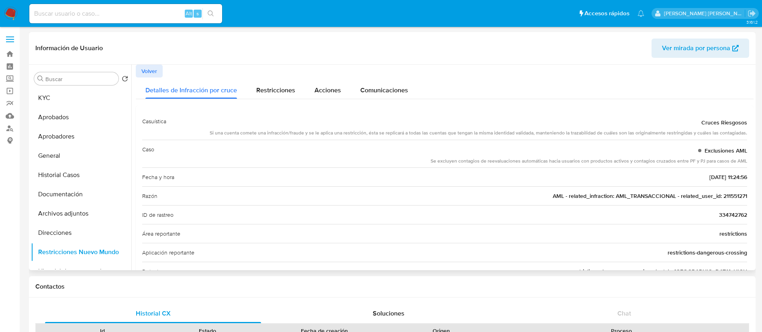
click at [737, 194] on span "AML - related_infraction: AML_TRANSACCIONAL - related_user_id: 211551271" at bounding box center [650, 196] width 194 height 8
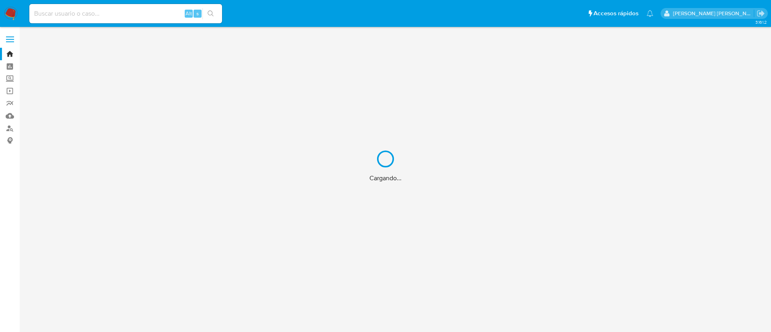
click at [110, 14] on div "Cargando..." at bounding box center [385, 166] width 771 height 332
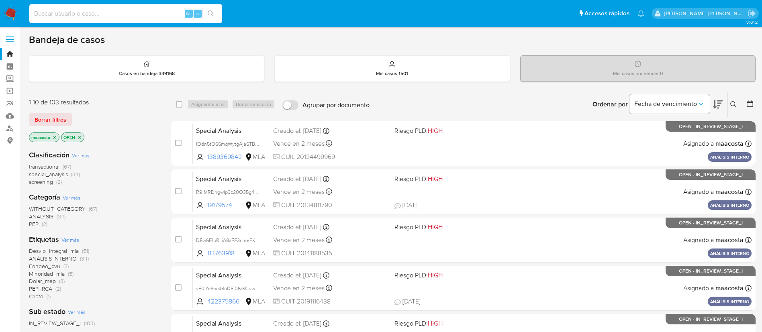
click at [90, 14] on input at bounding box center [125, 13] width 193 height 10
paste input "211551271"
type input "211551271"
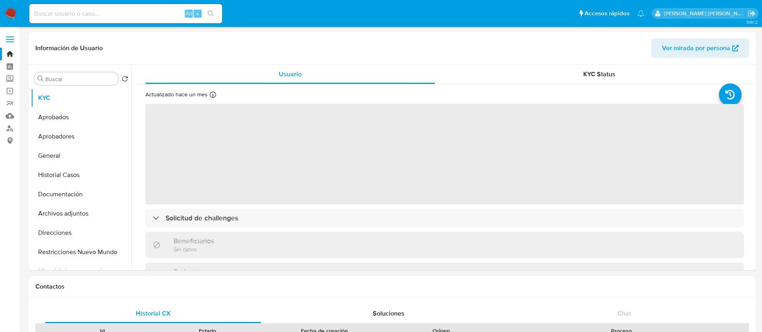
select select "10"
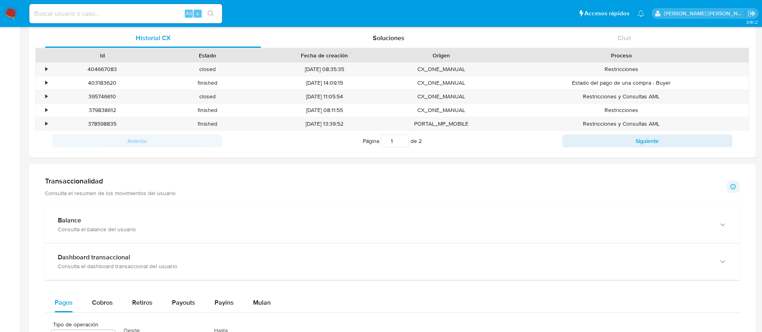
scroll to position [272, 0]
